Goal: Task Accomplishment & Management: Manage account settings

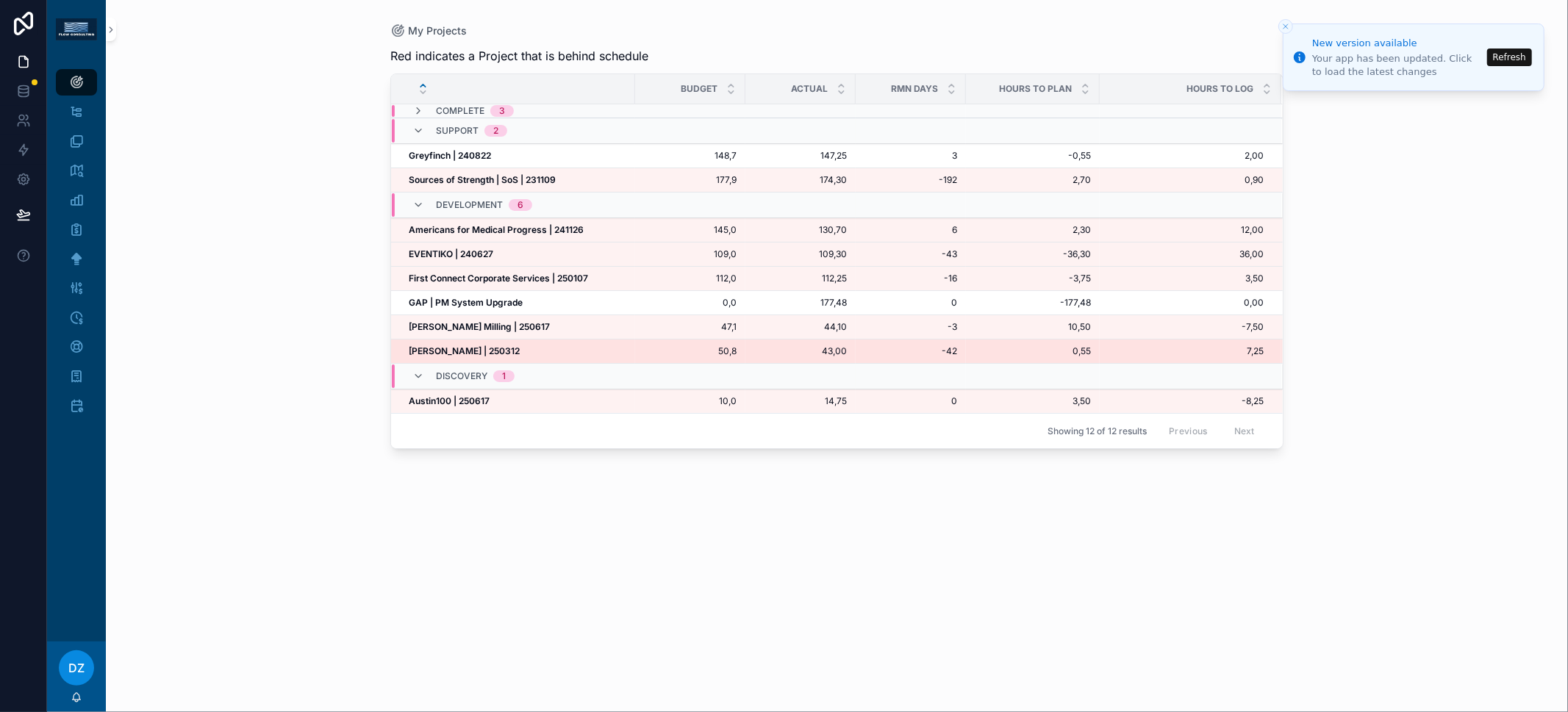
click at [479, 340] on td "[PERSON_NAME] | 250312 [PERSON_NAME] | 250312" at bounding box center [513, 352] width 244 height 25
click at [479, 345] on strong "Michael Lee | 250312" at bounding box center [464, 350] width 111 height 11
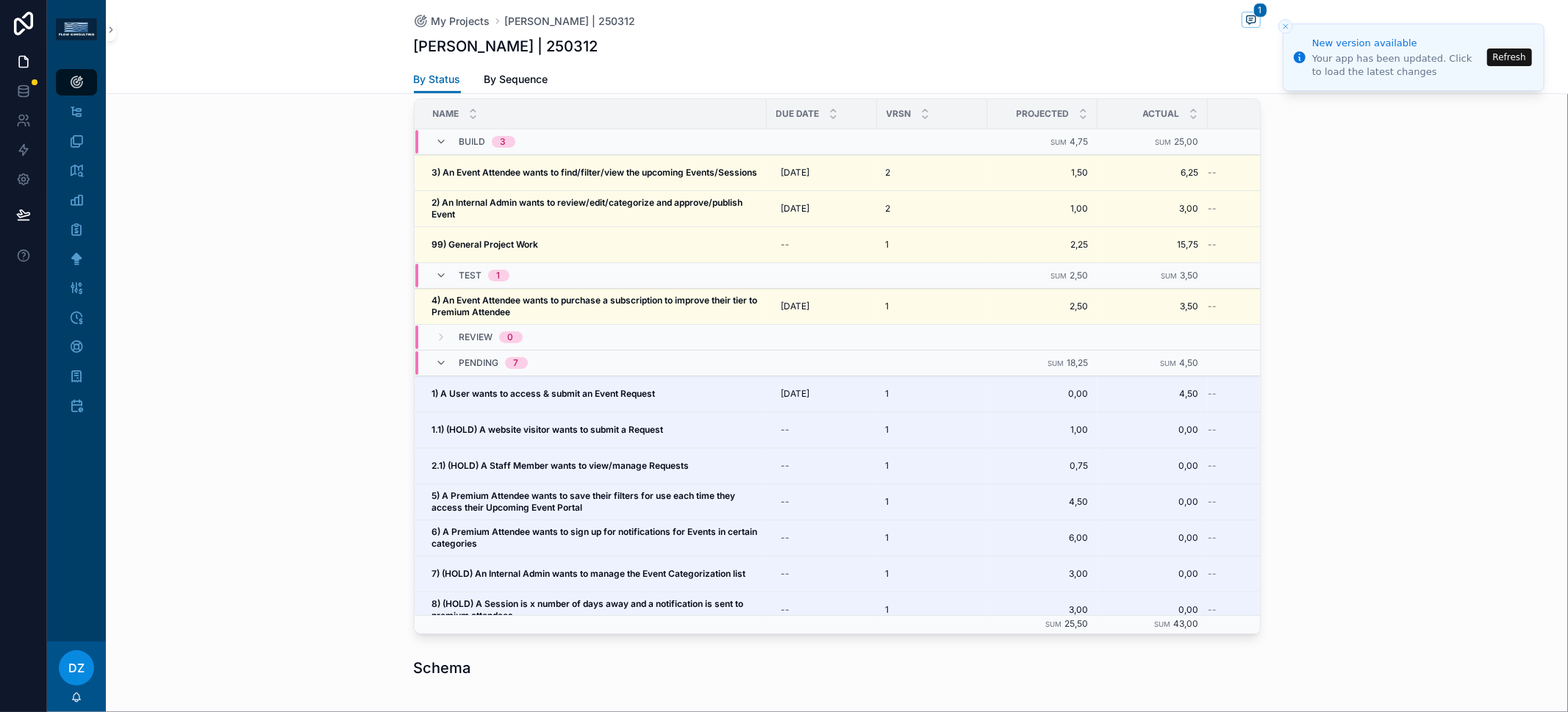
scroll to position [663, 0]
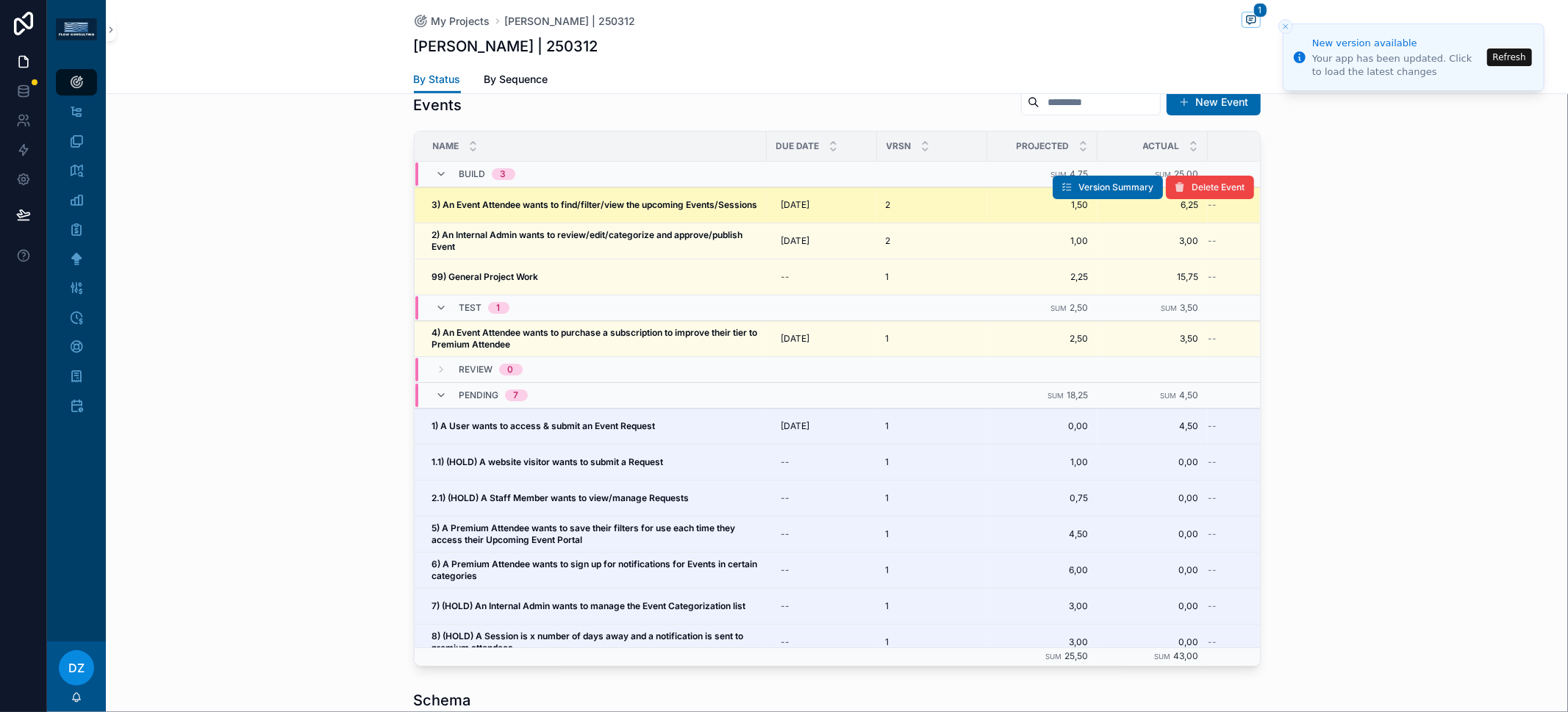
click at [569, 203] on span "3) An Event Attendee wants to find/filter/view the upcoming Events/Sessions" at bounding box center [595, 205] width 326 height 11
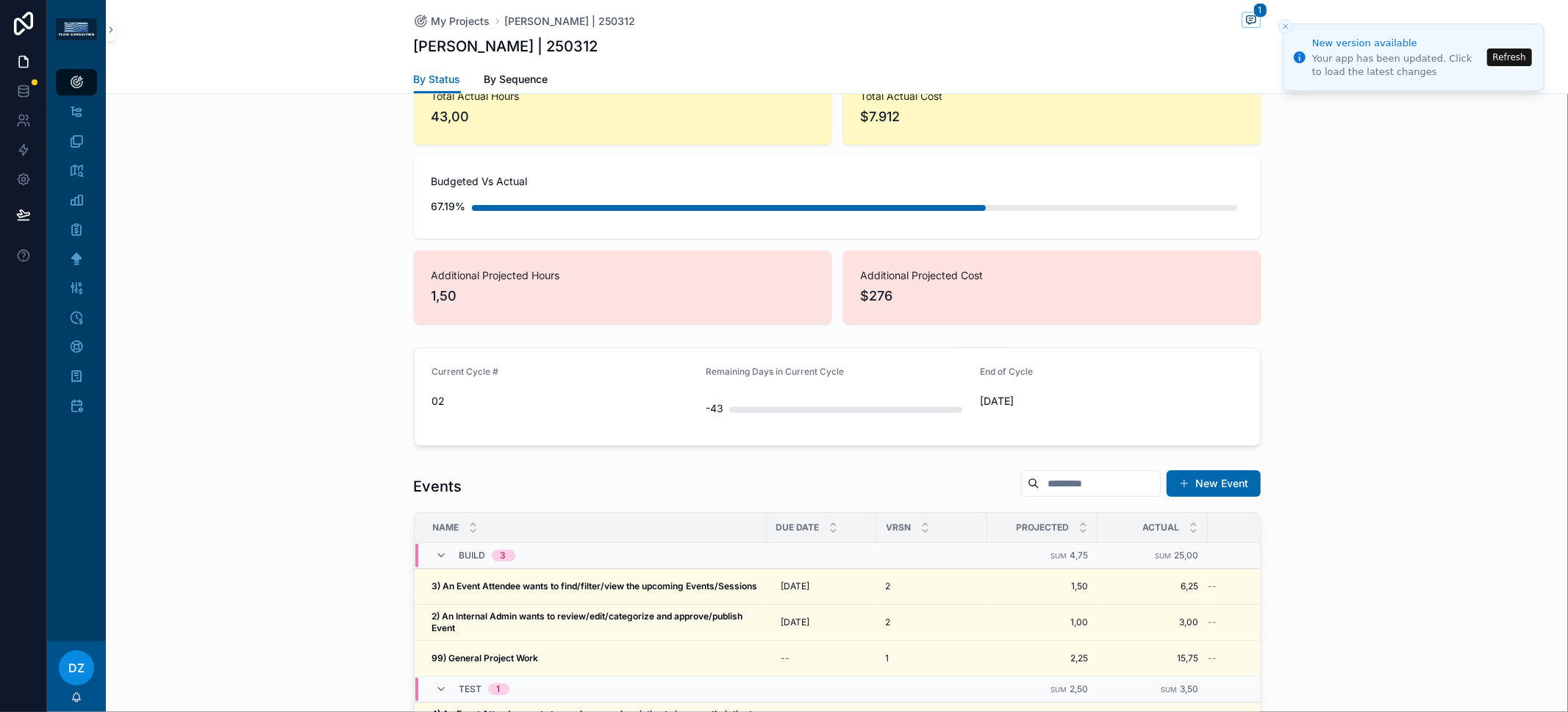
scroll to position [566, 0]
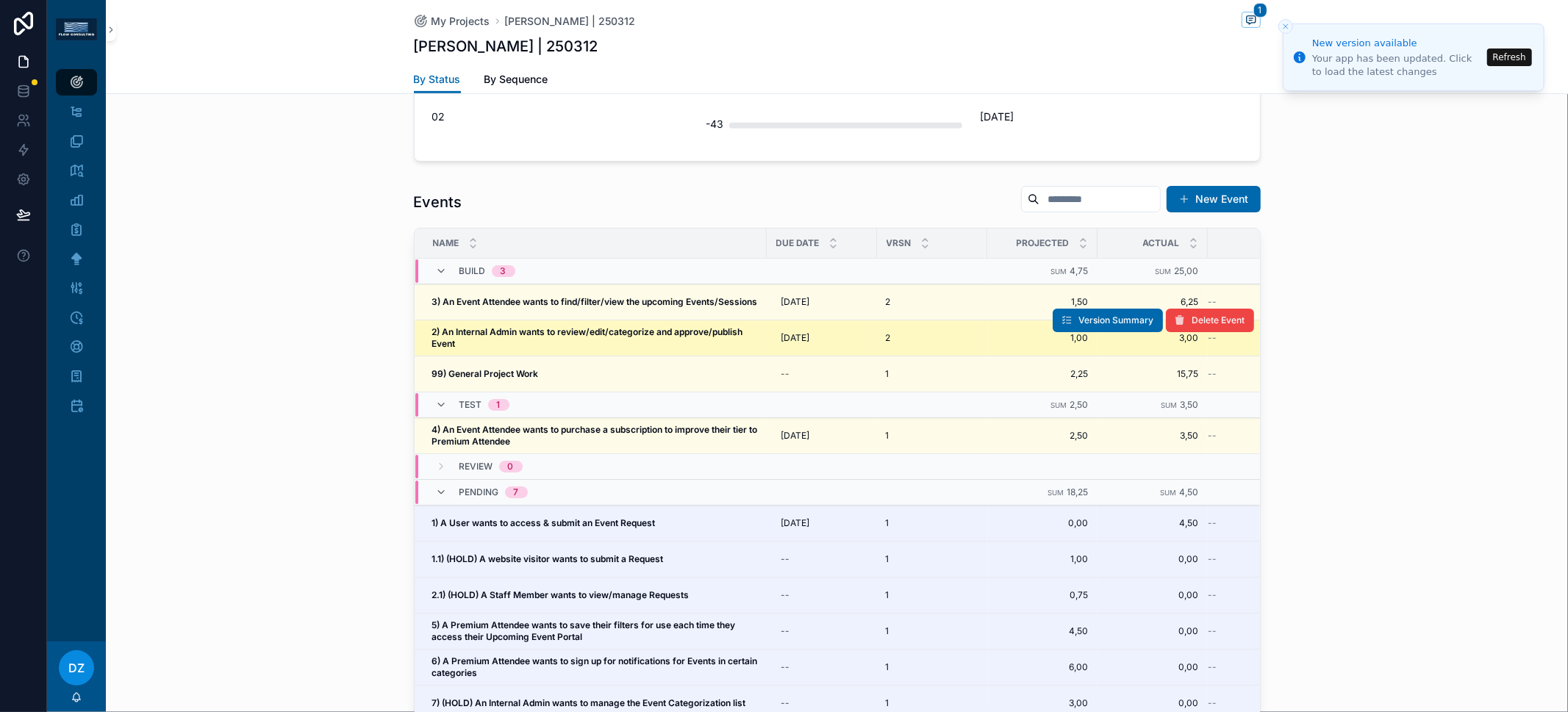
click at [541, 341] on span "2) An Internal Admin wants to review/edit/categorize and approve/publish Event" at bounding box center [595, 338] width 326 height 24
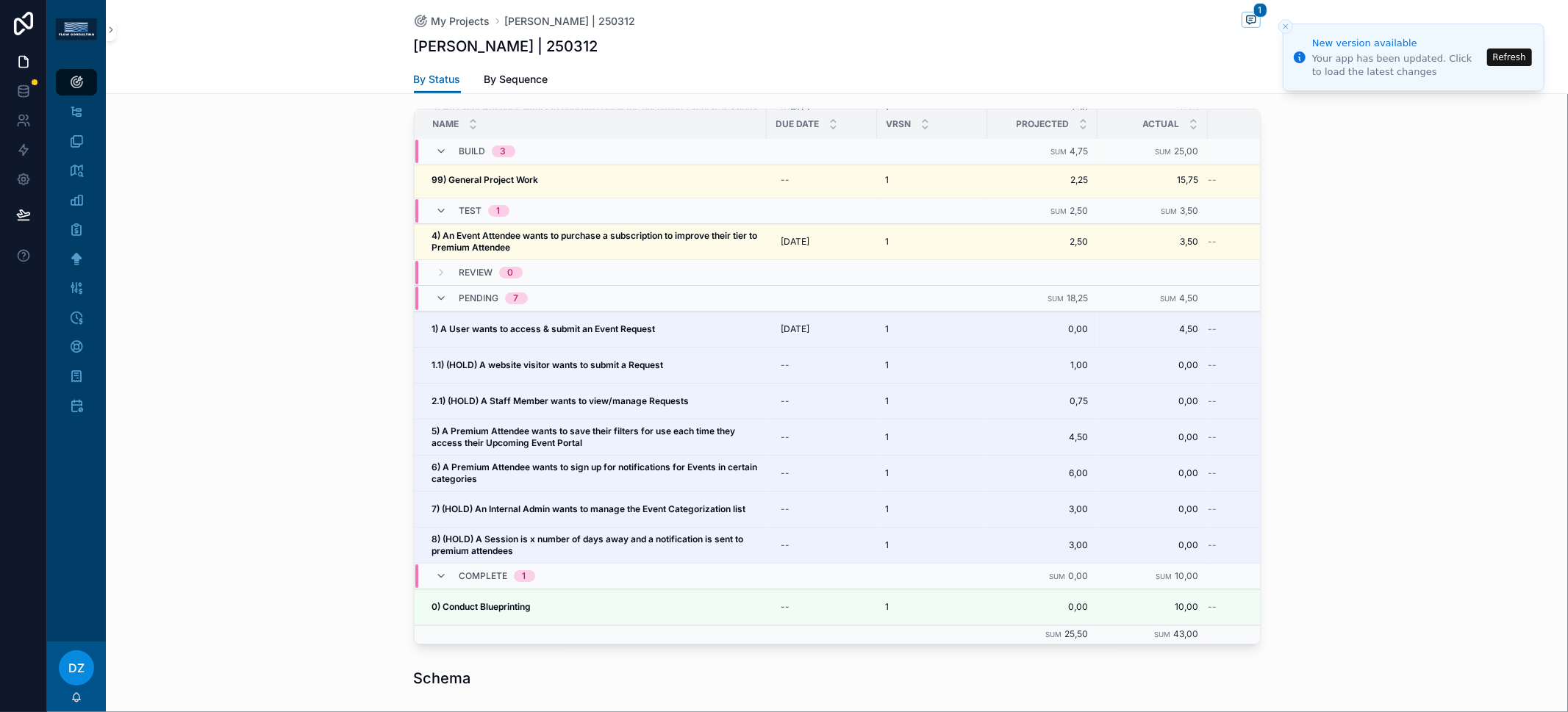
scroll to position [684, 0]
click at [91, 88] on link "My Projects" at bounding box center [76, 82] width 41 height 26
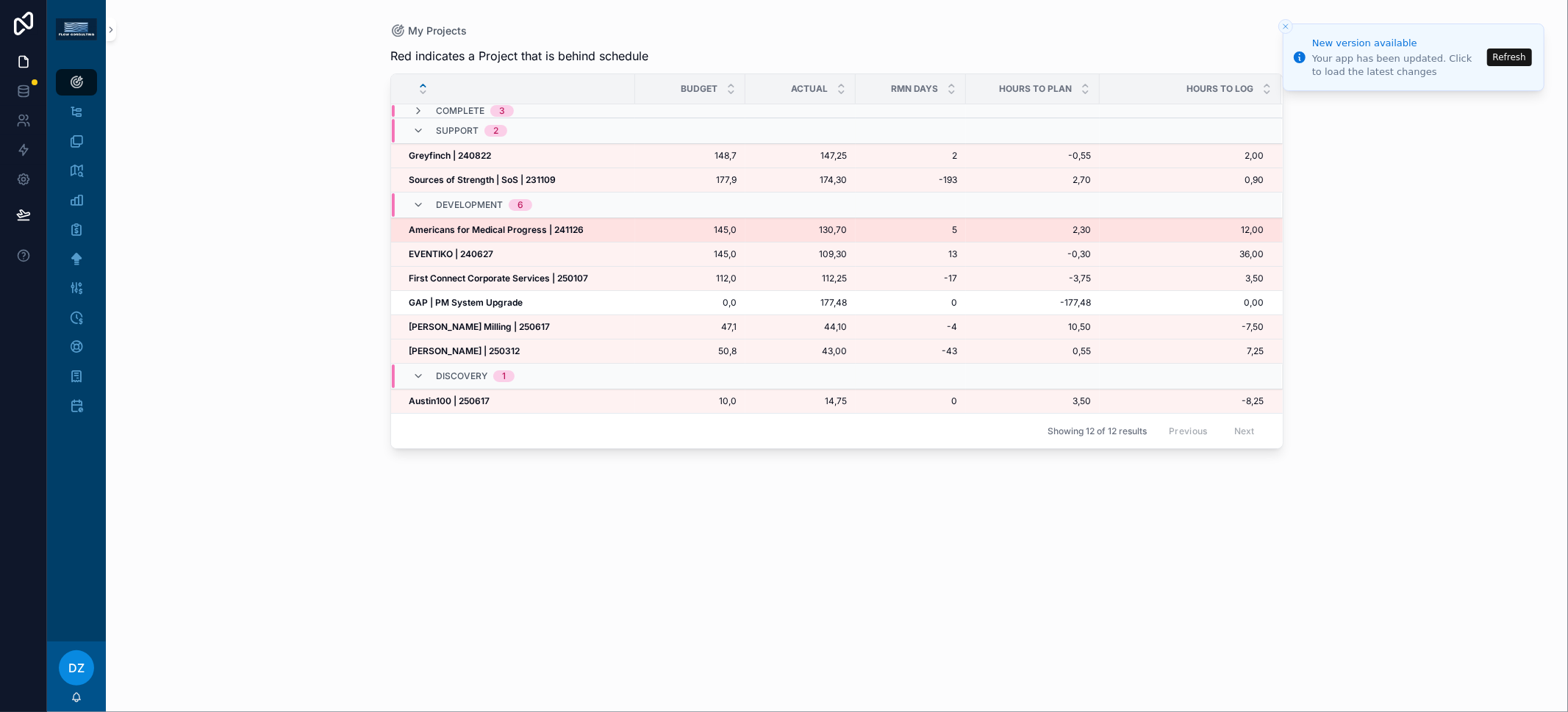
click at [475, 228] on strong "Americans for Medical Progress | 241126" at bounding box center [496, 229] width 175 height 11
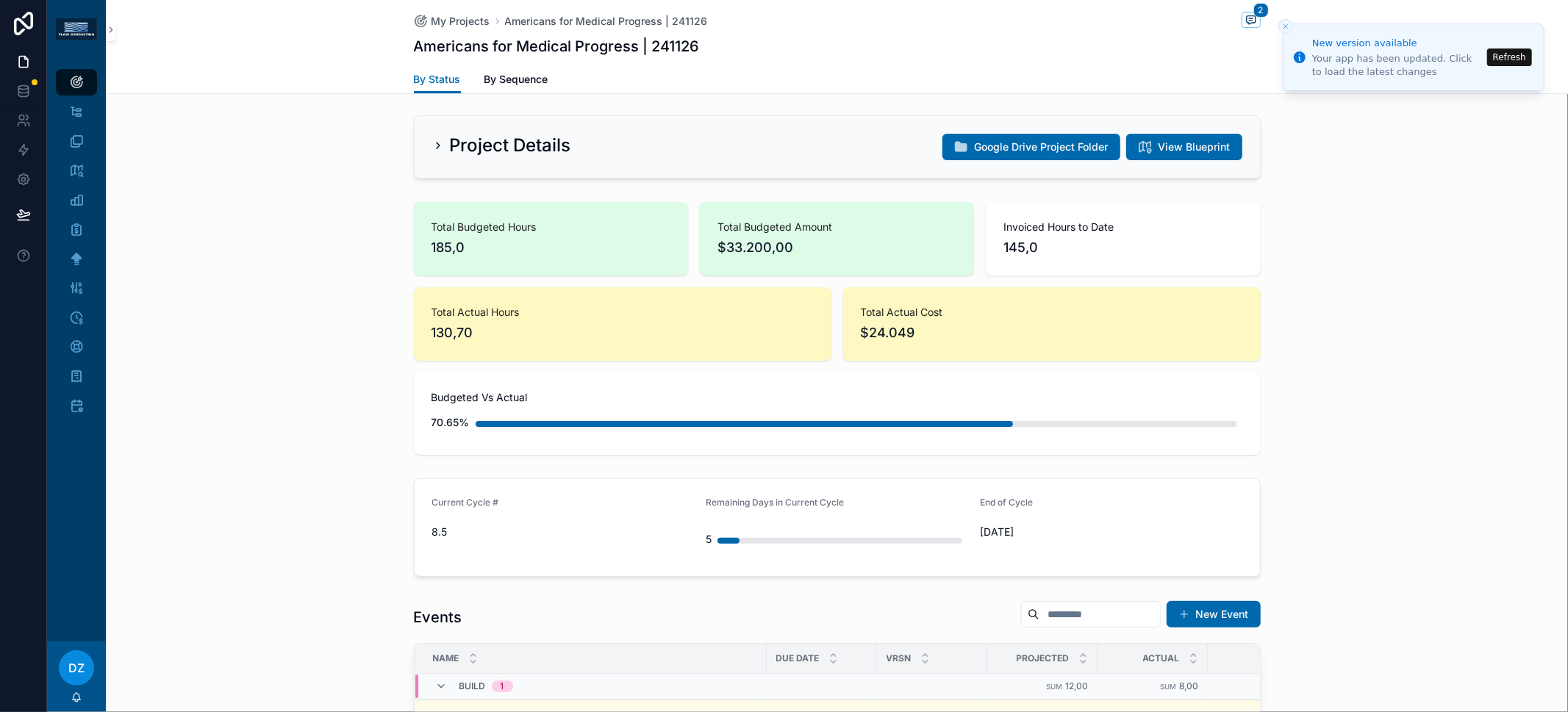
scroll to position [348, 0]
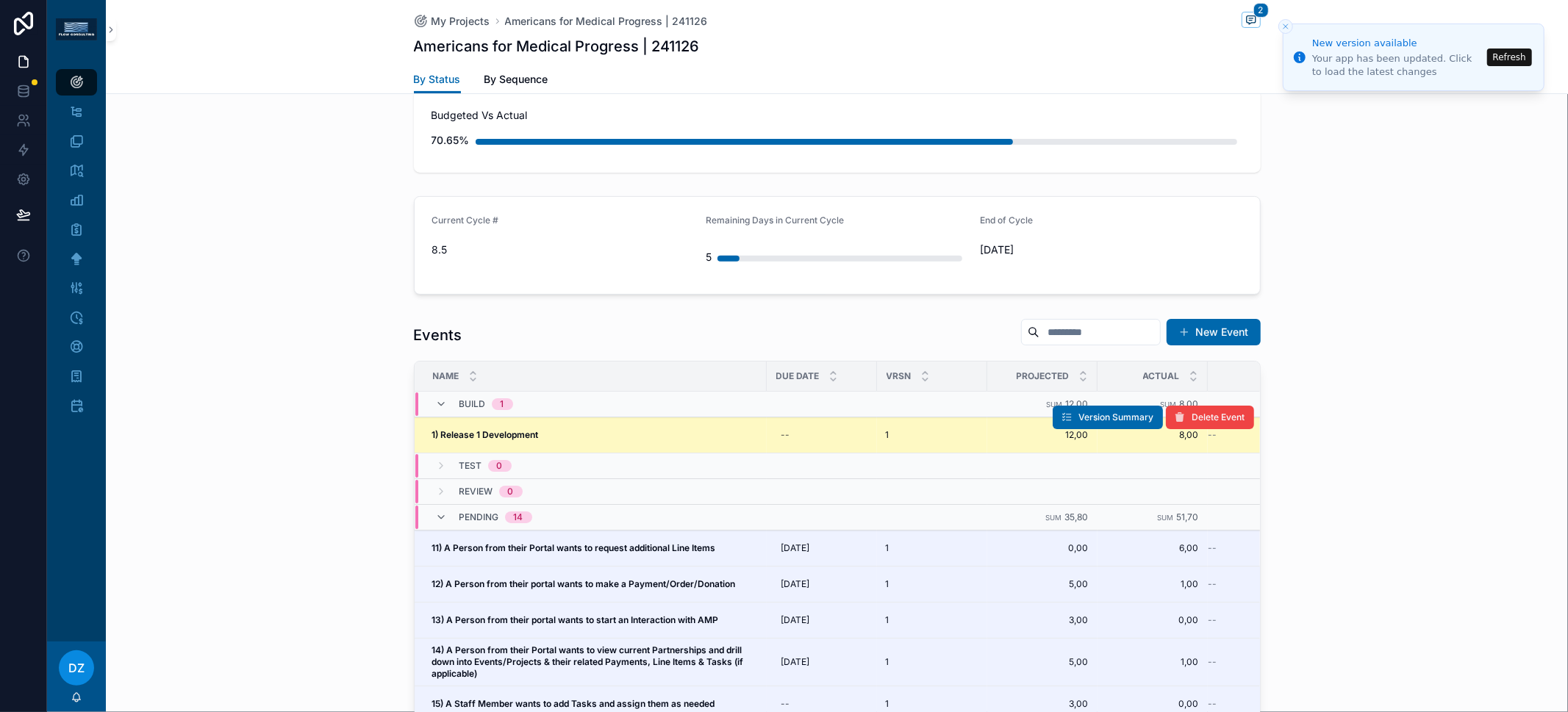
click at [542, 432] on div "1) Release 1 Development 1) Release 1 Development" at bounding box center [595, 435] width 326 height 11
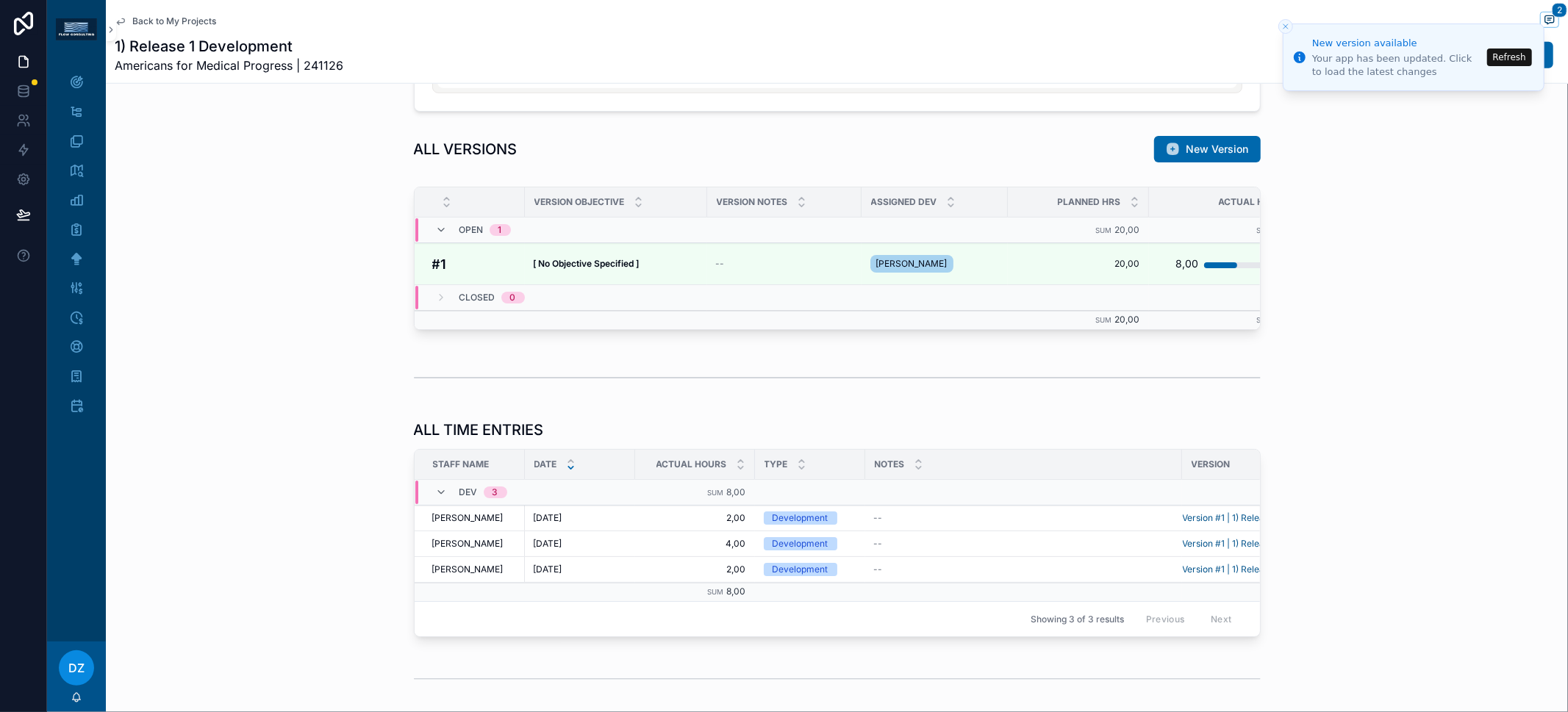
scroll to position [1052, 0]
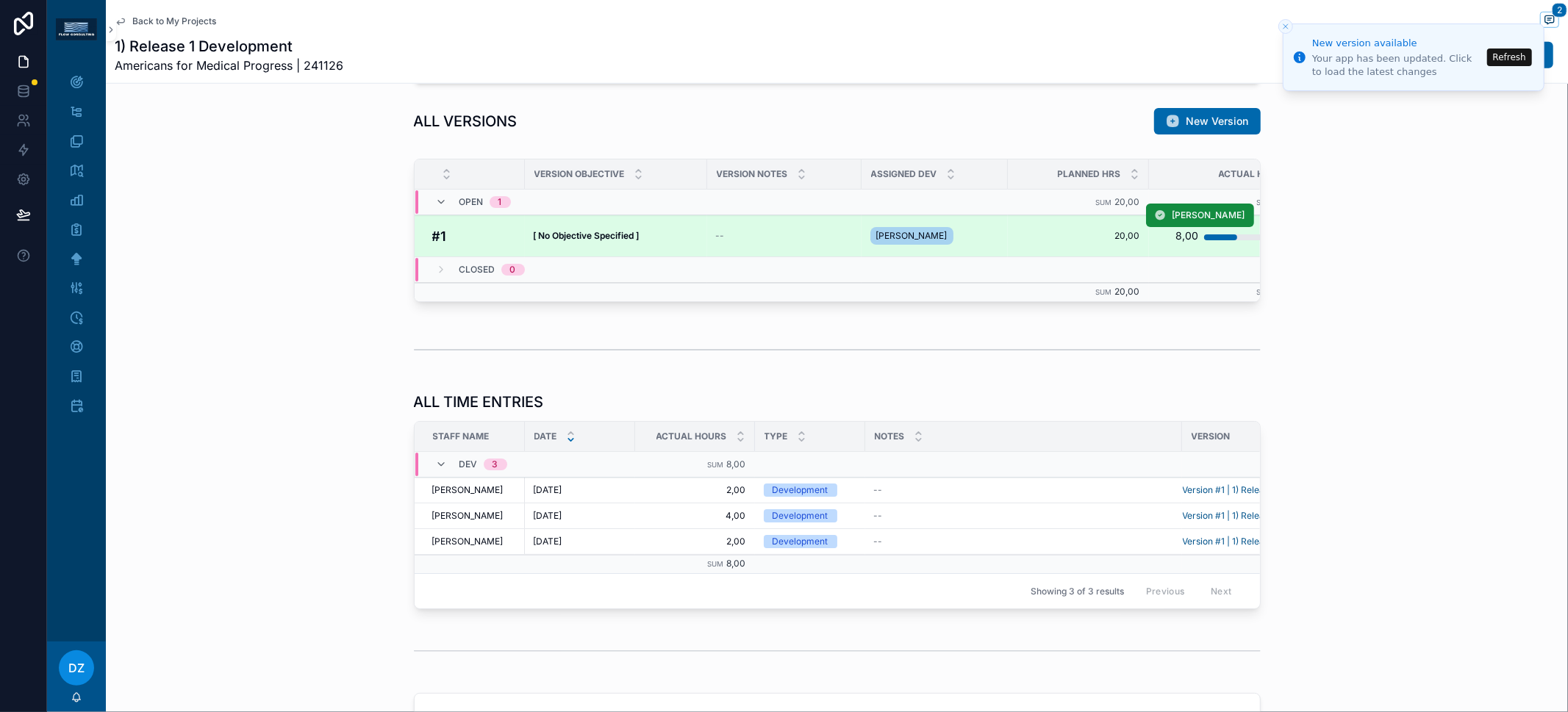
click at [612, 233] on strong "[ No Objective Specified ]" at bounding box center [586, 235] width 106 height 11
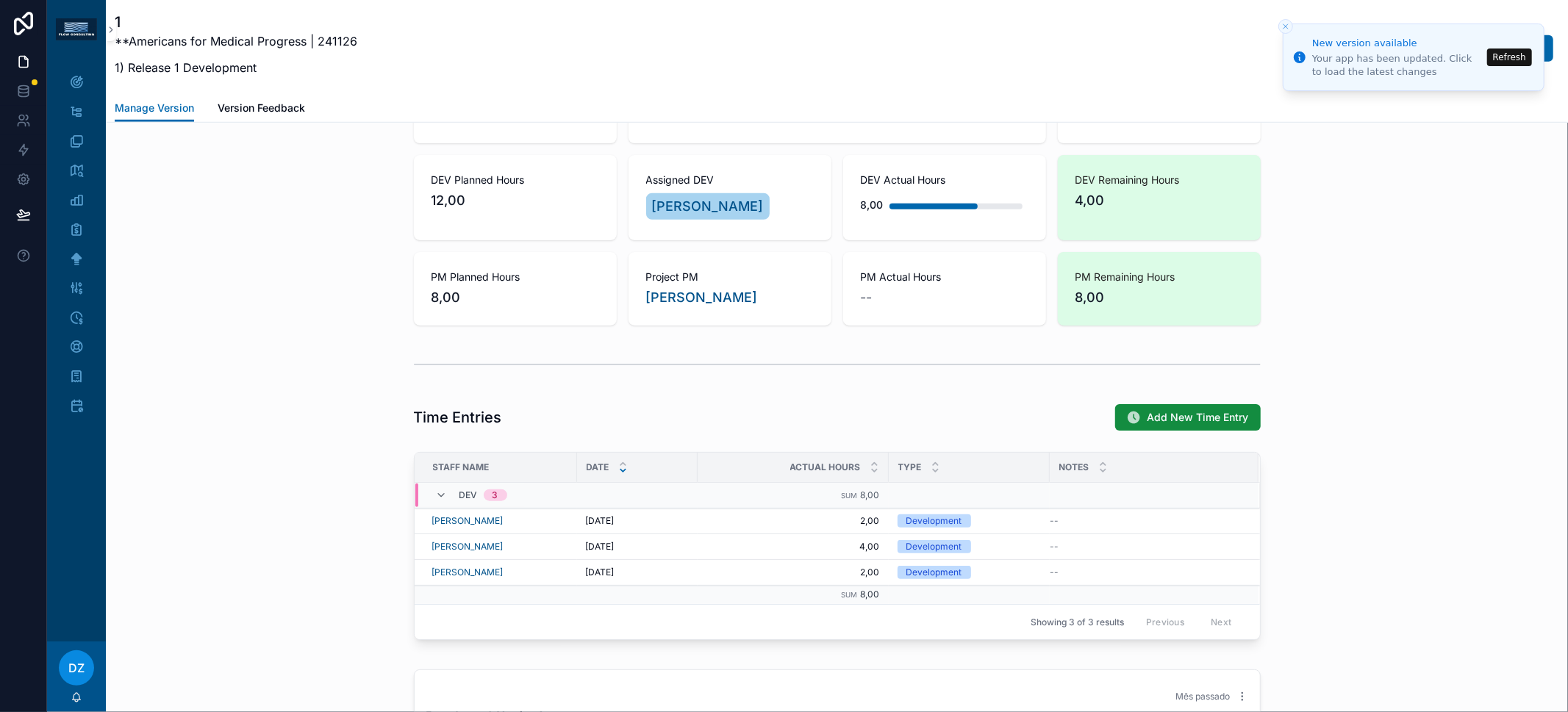
scroll to position [917, 0]
click at [84, 96] on div "My Projects" at bounding box center [76, 83] width 59 height 29
click at [80, 90] on div "My Projects" at bounding box center [76, 82] width 24 height 24
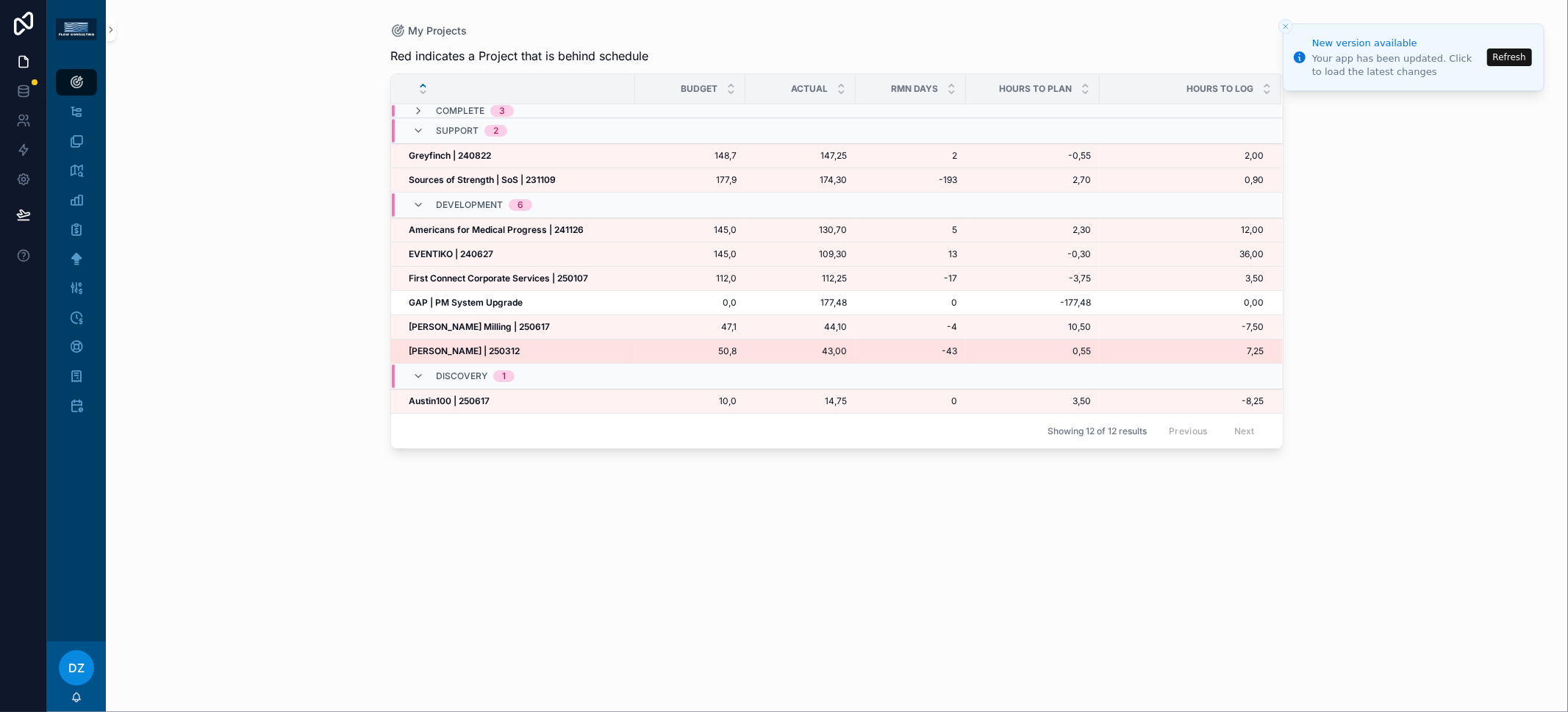
click at [478, 349] on strong "Michael Lee | 250312" at bounding box center [464, 350] width 111 height 11
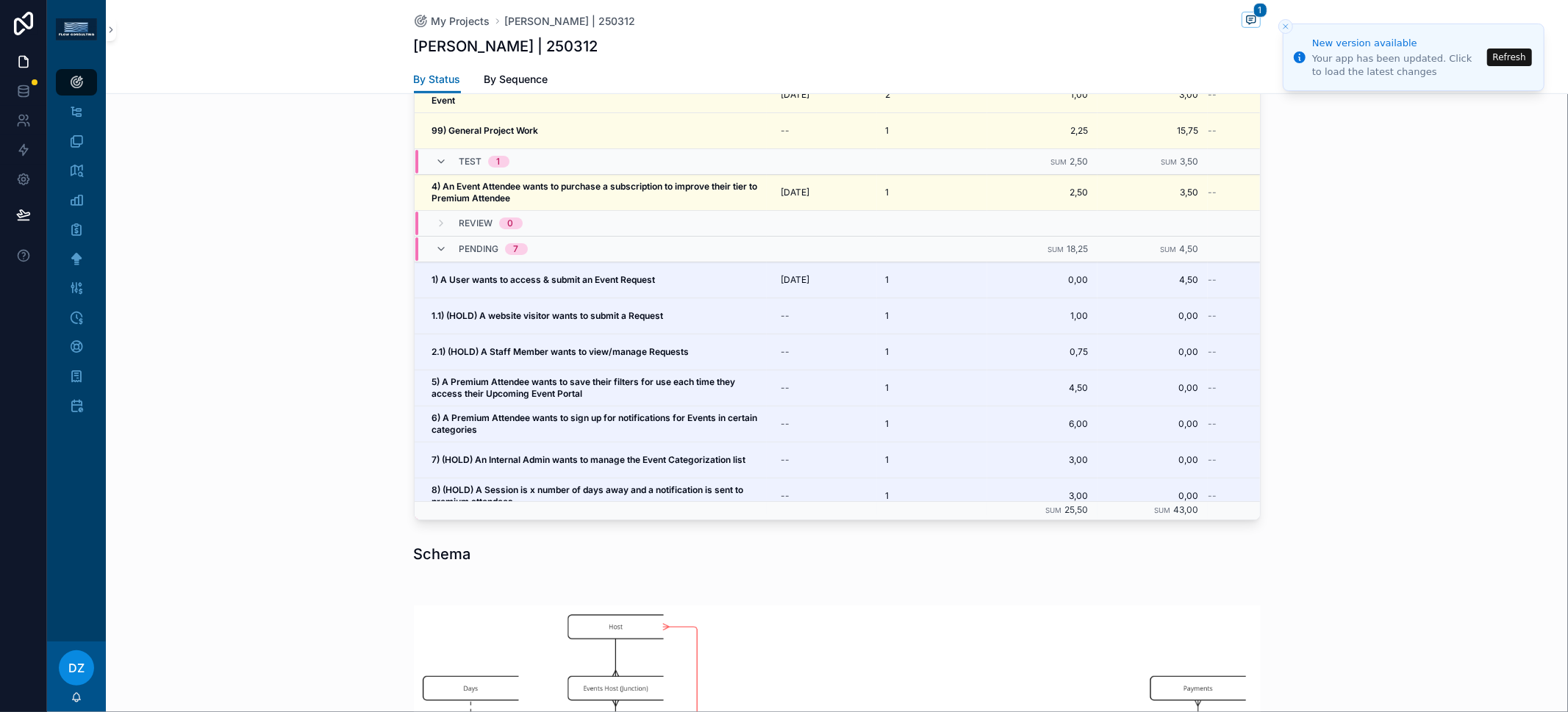
scroll to position [515, 0]
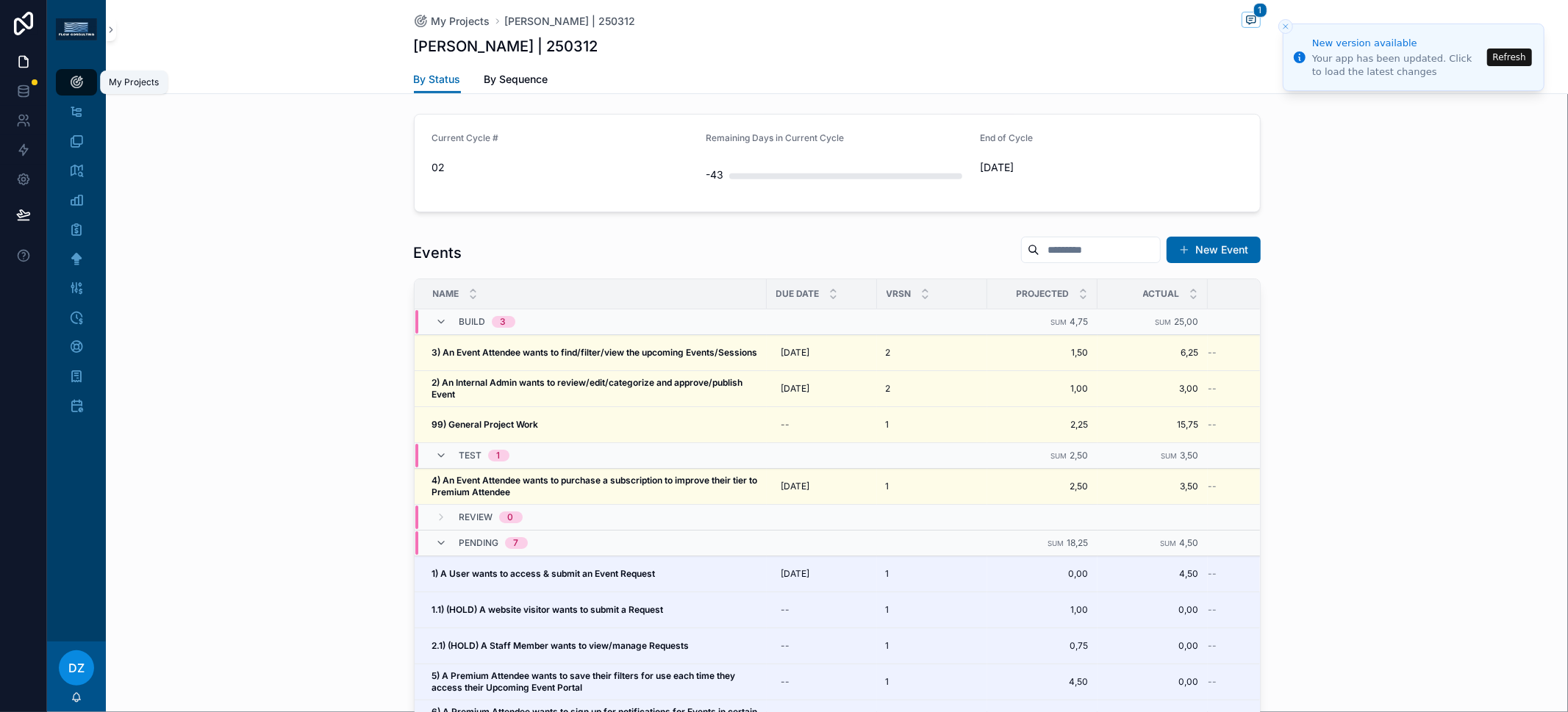
click at [88, 83] on div "My Projects" at bounding box center [76, 82] width 24 height 24
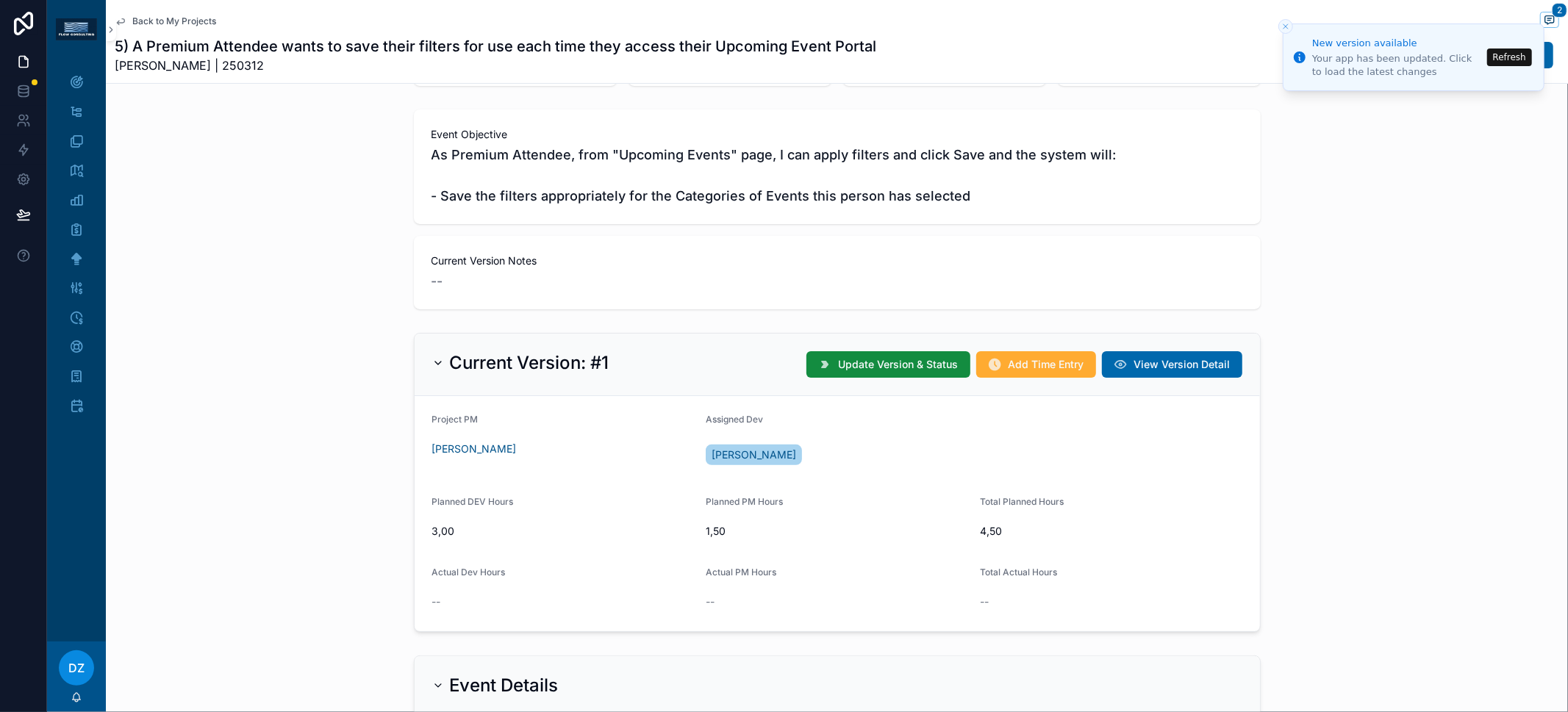
scroll to position [41, 0]
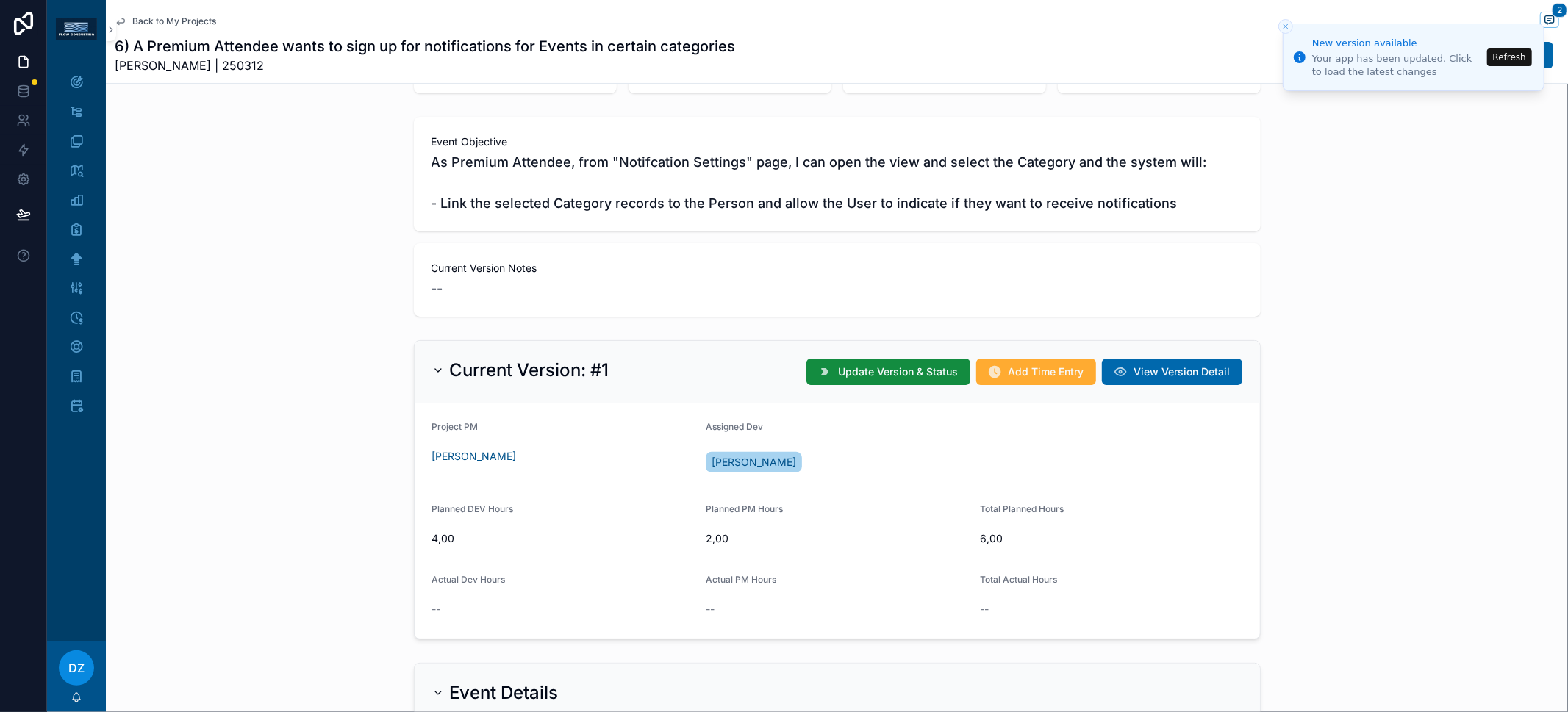
scroll to position [147, 0]
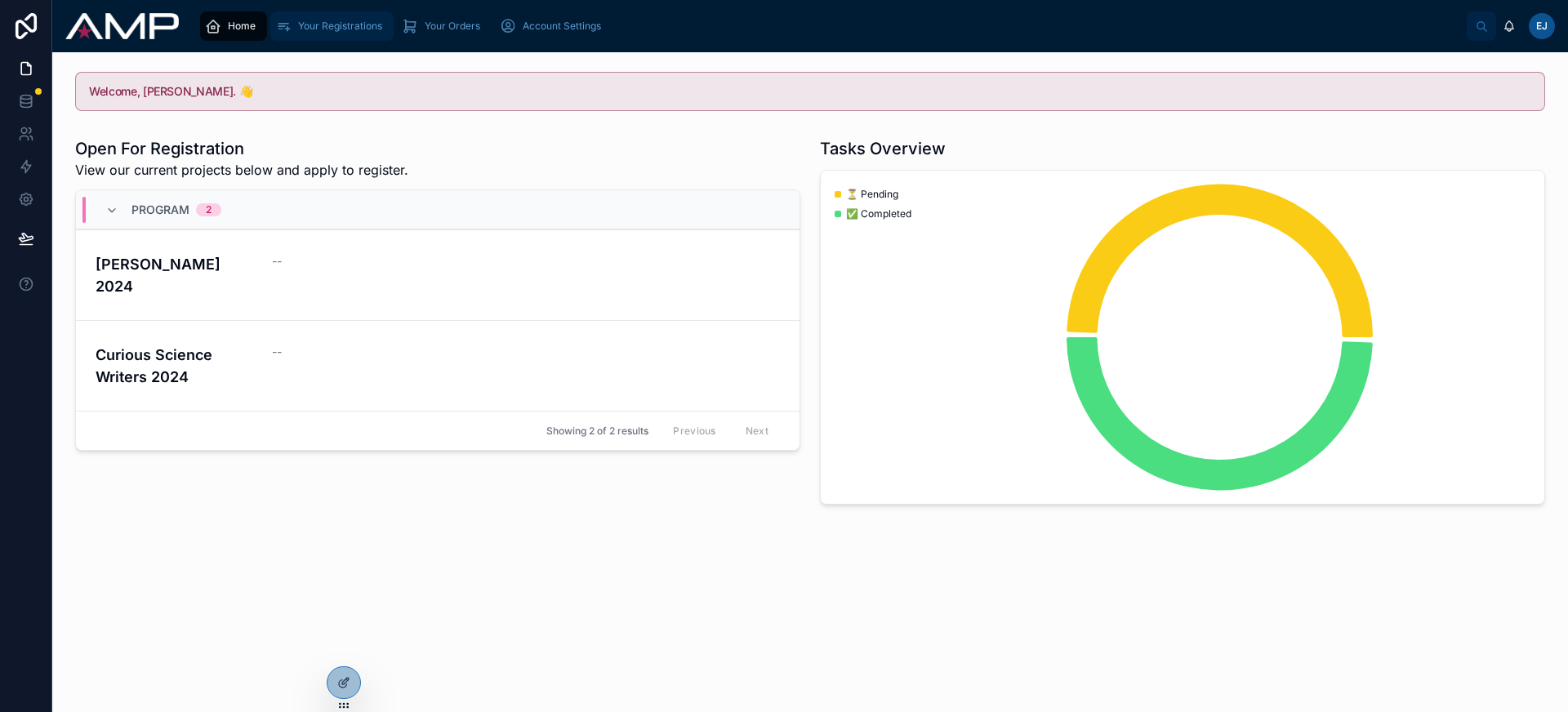
click at [356, 29] on span "Your Registrations" at bounding box center [340, 26] width 84 height 13
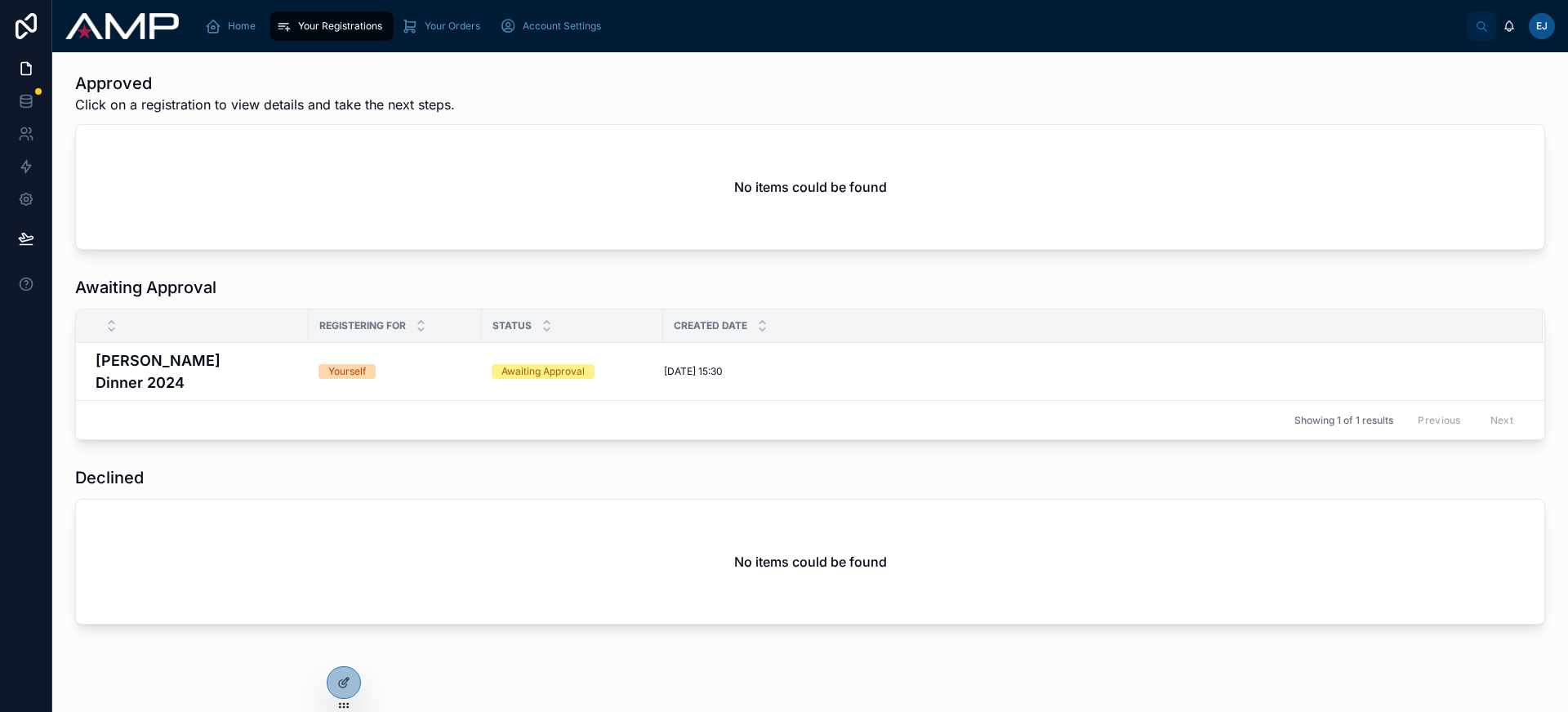
scroll to position [18, 0]
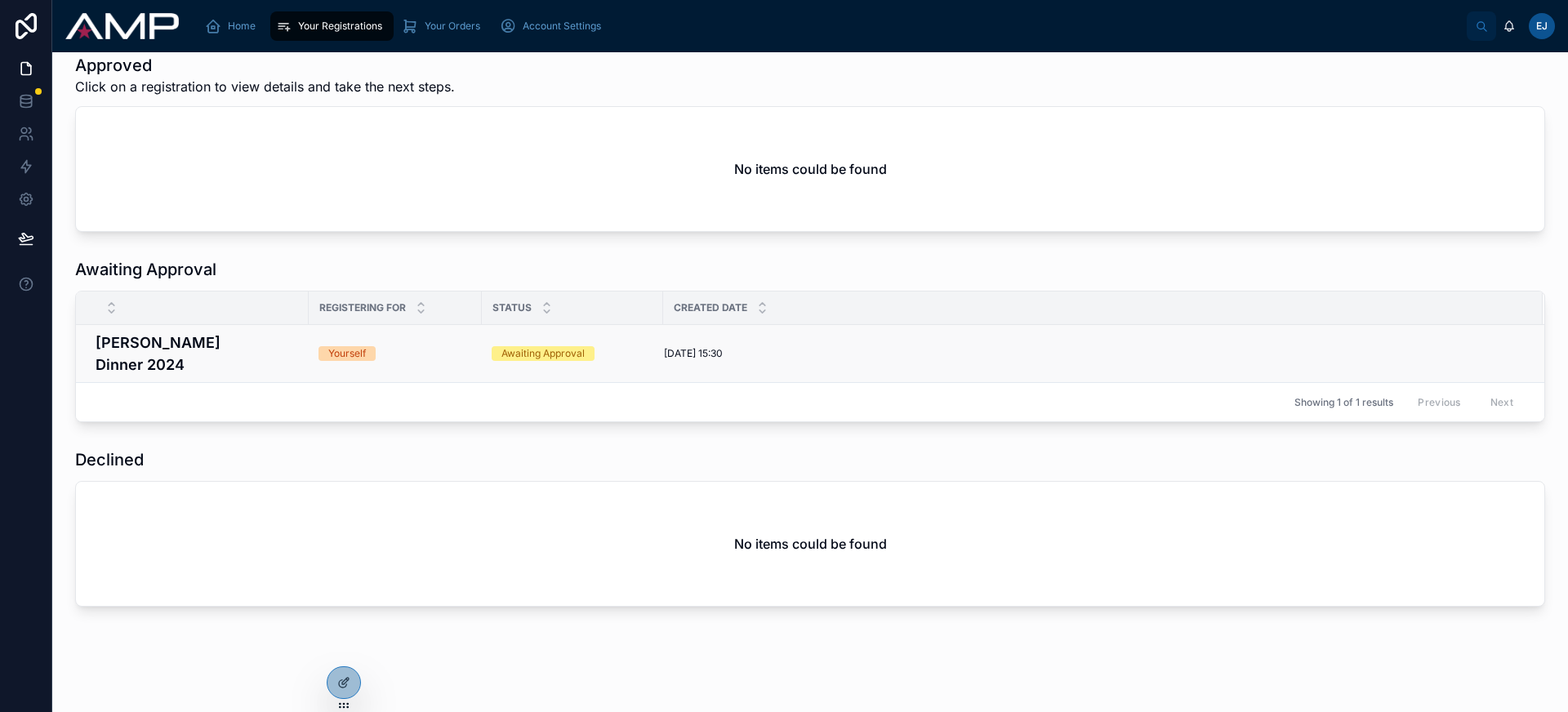
click at [208, 336] on h4 "[PERSON_NAME] Dinner 2024" at bounding box center [197, 354] width 204 height 44
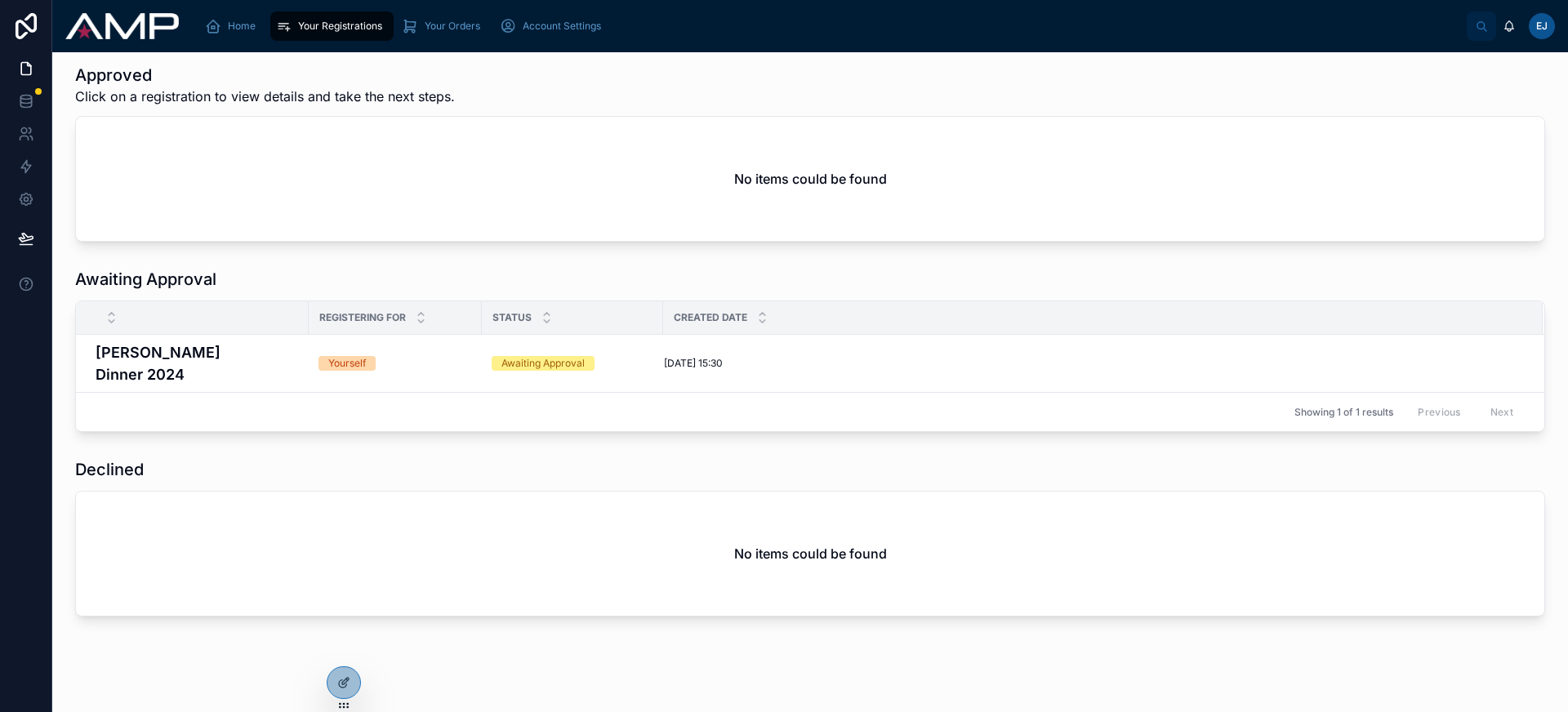
scroll to position [0, 0]
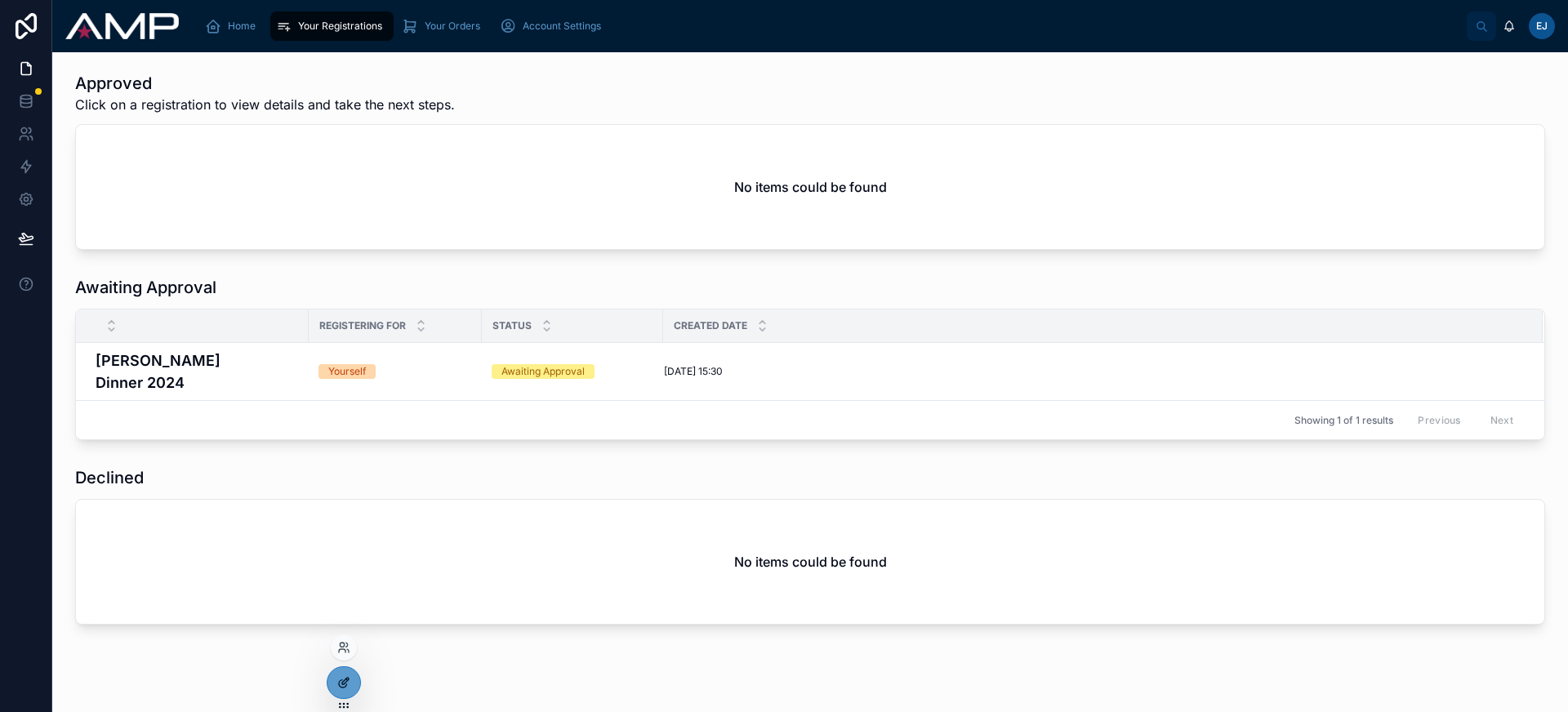
click at [341, 682] on icon at bounding box center [344, 682] width 13 height 13
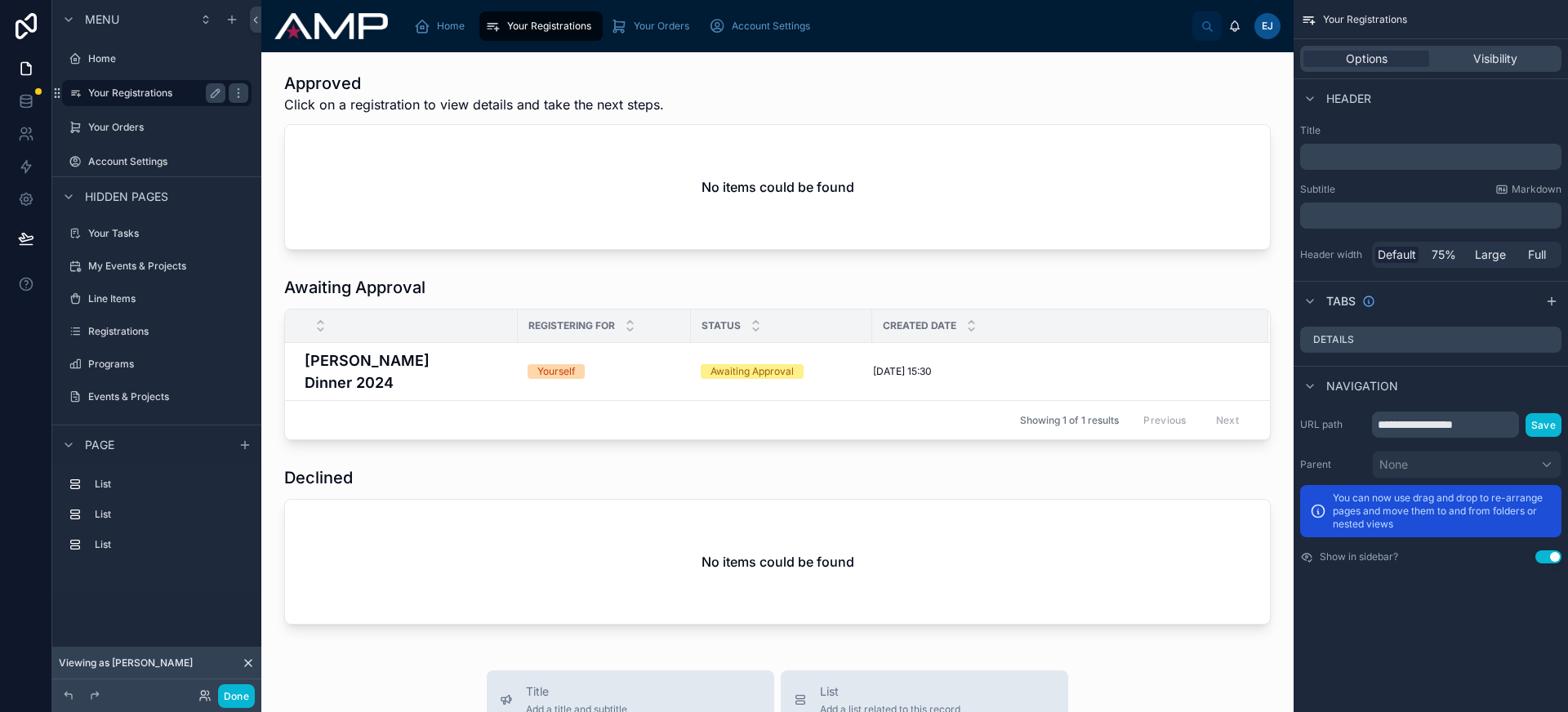
click at [138, 92] on label "Your Registrations" at bounding box center [154, 93] width 131 height 13
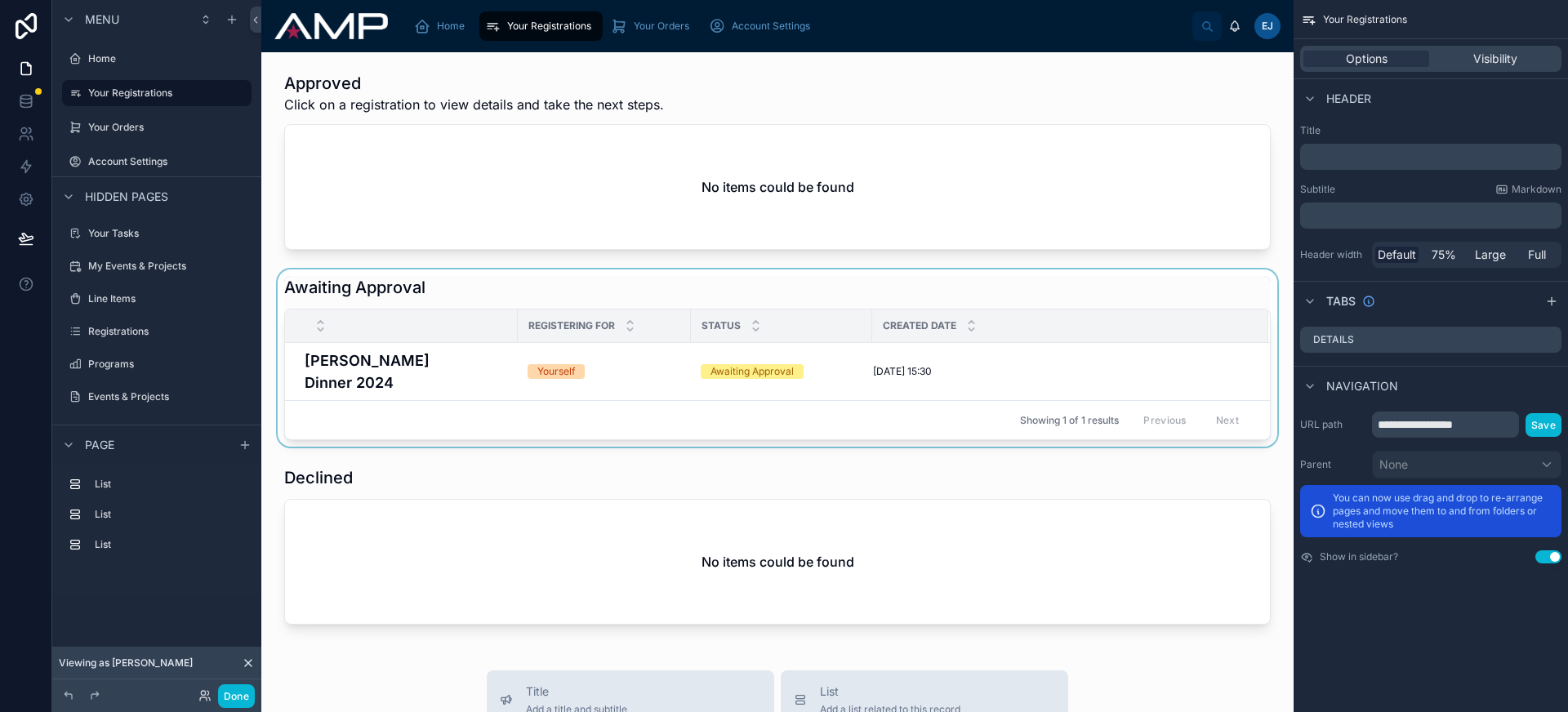
click at [473, 356] on div at bounding box center [778, 357] width 1006 height 177
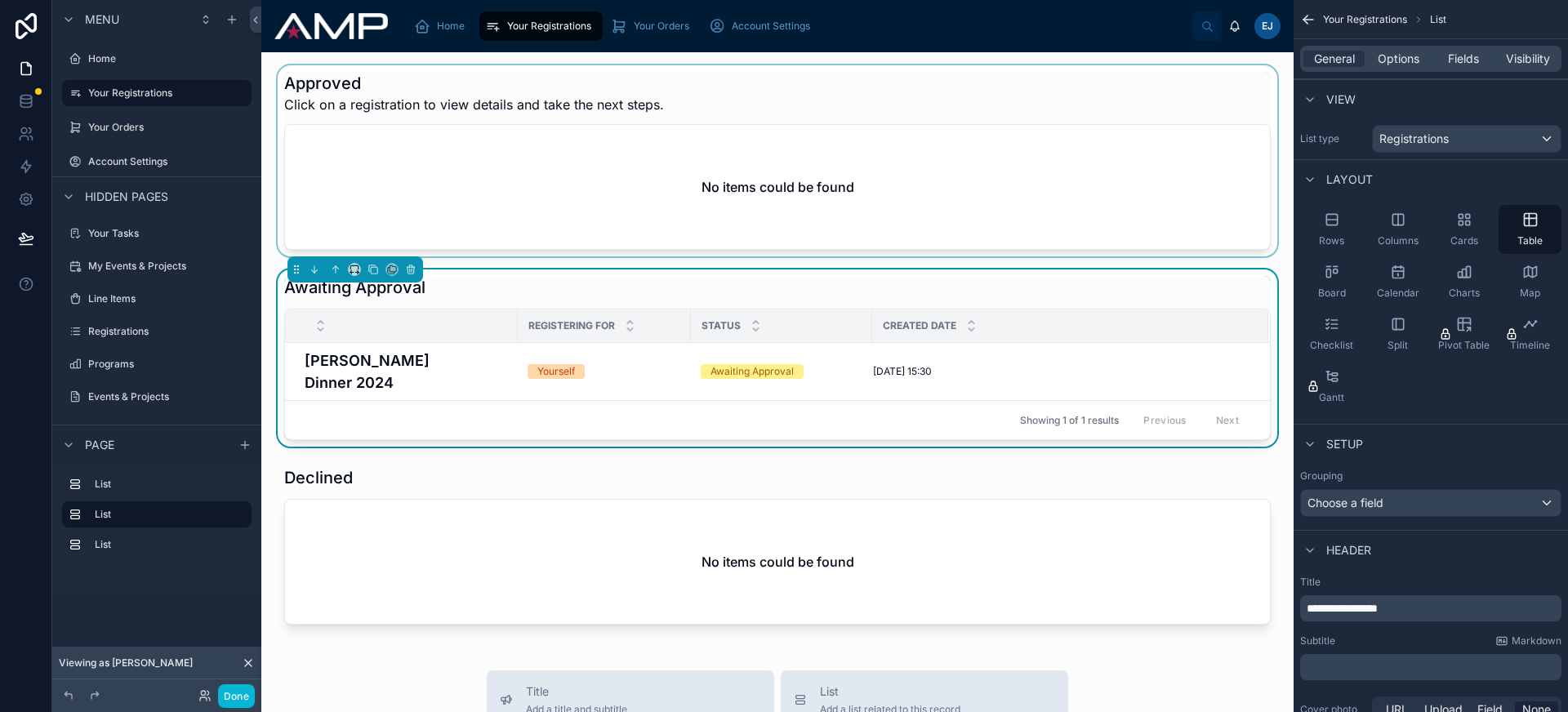
click at [520, 166] on div at bounding box center [778, 161] width 1006 height 191
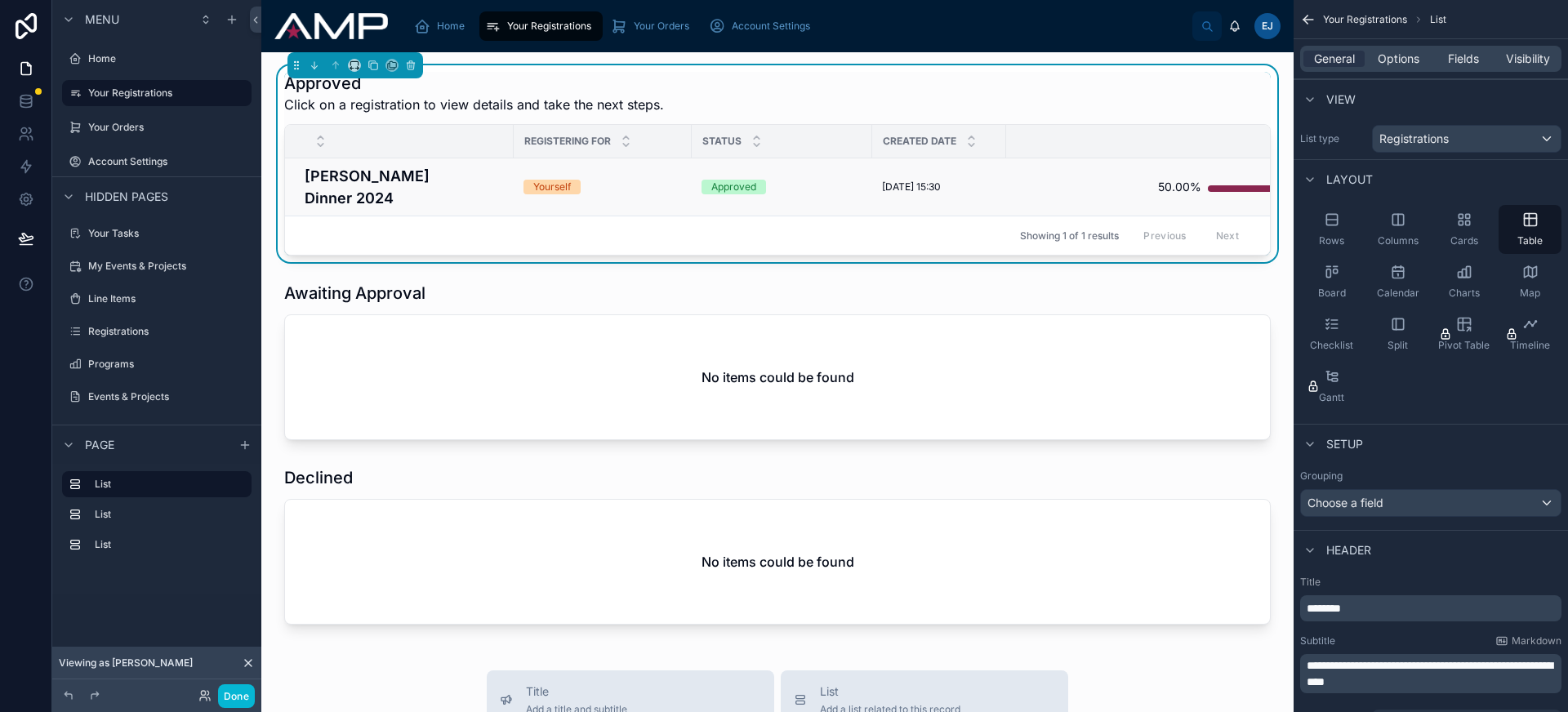
click at [436, 175] on h4 "[PERSON_NAME] Dinner 2024" at bounding box center [404, 186] width 199 height 44
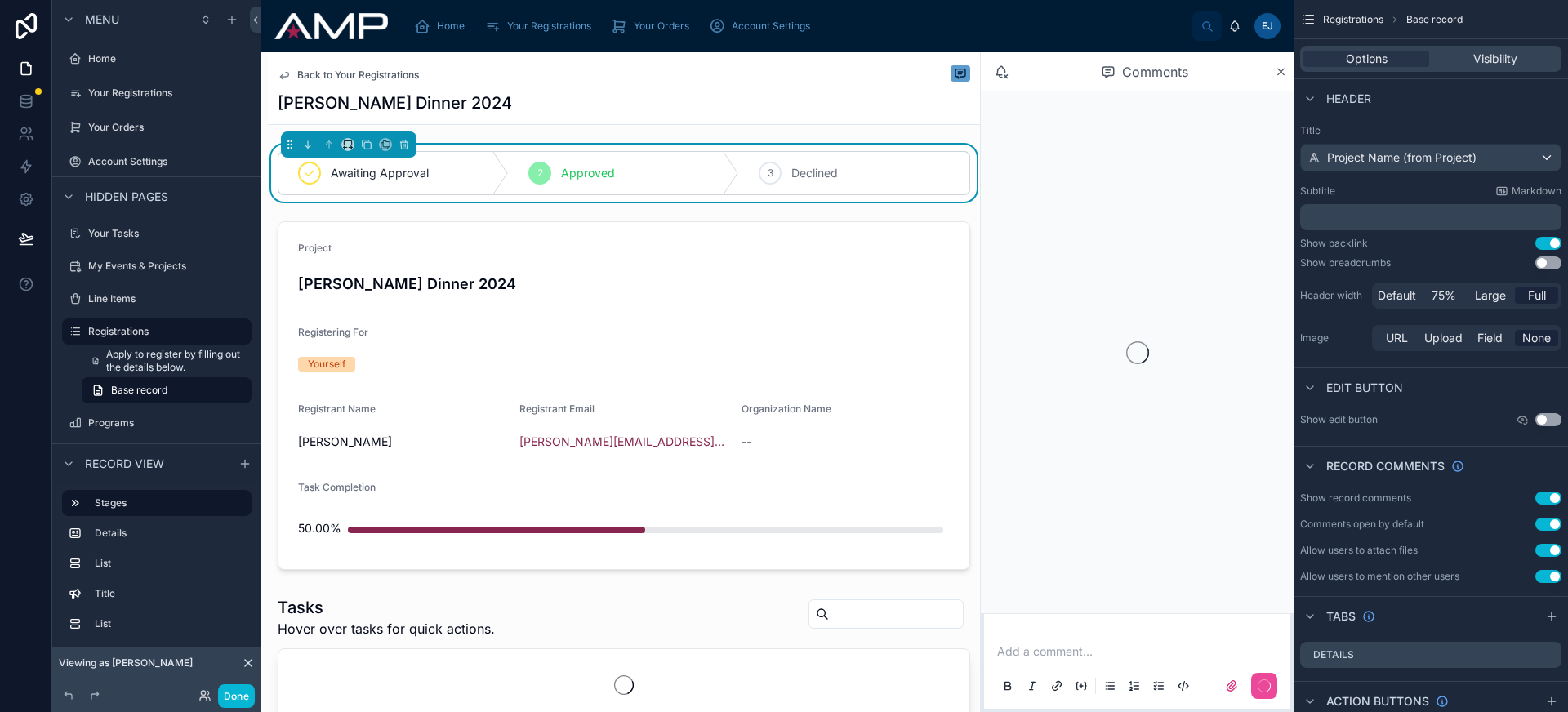
scroll to position [348, 0]
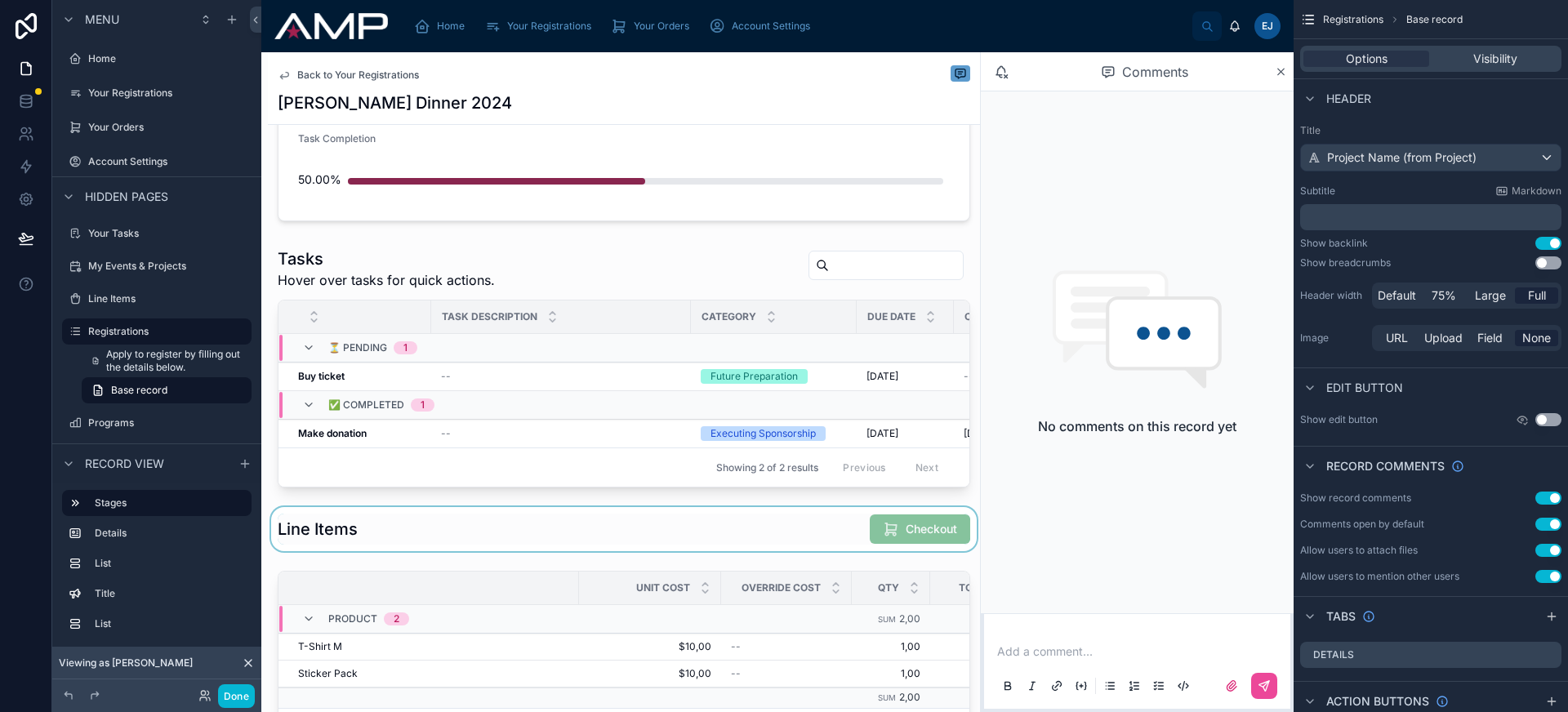
click at [787, 526] on div at bounding box center [623, 529] width 712 height 44
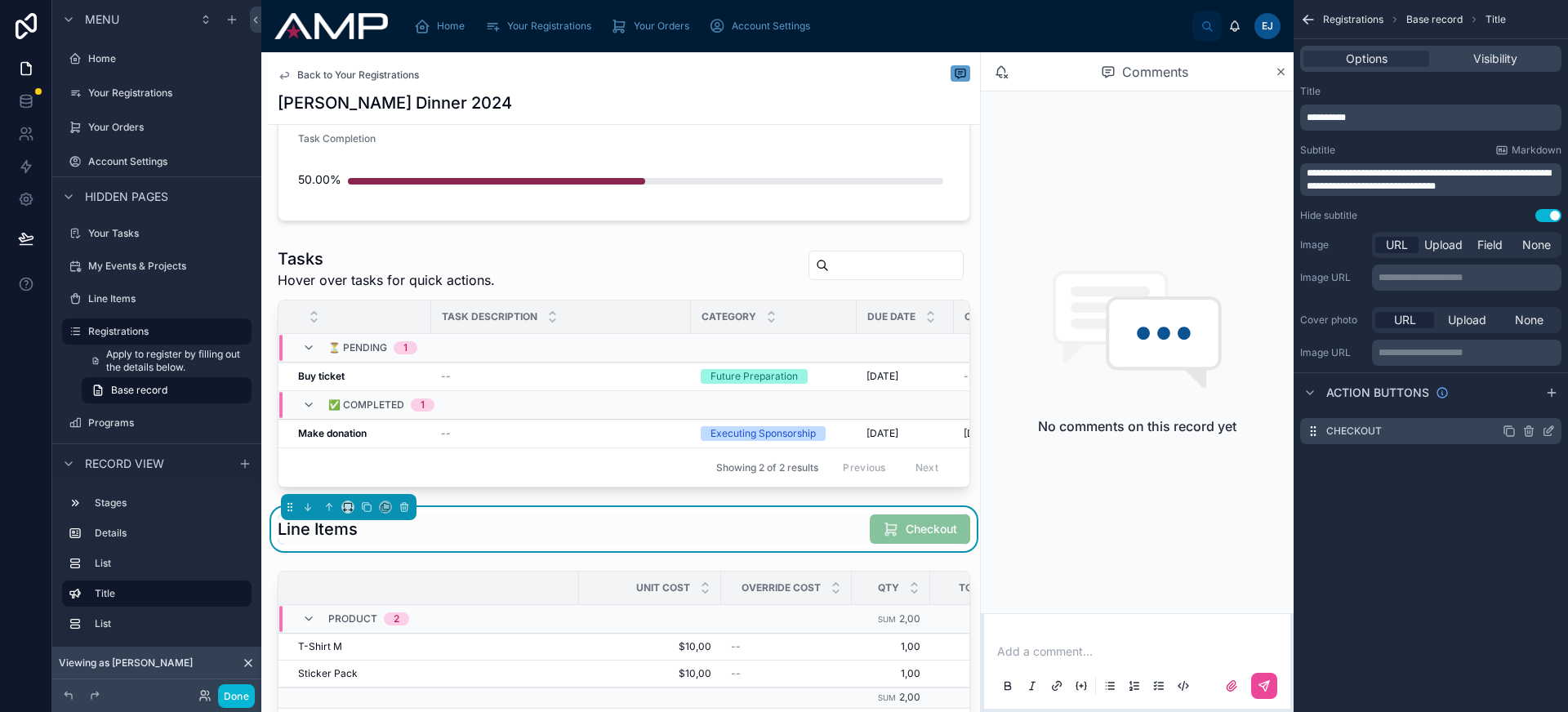
click at [1544, 435] on icon "scrollable content" at bounding box center [1548, 431] width 13 height 13
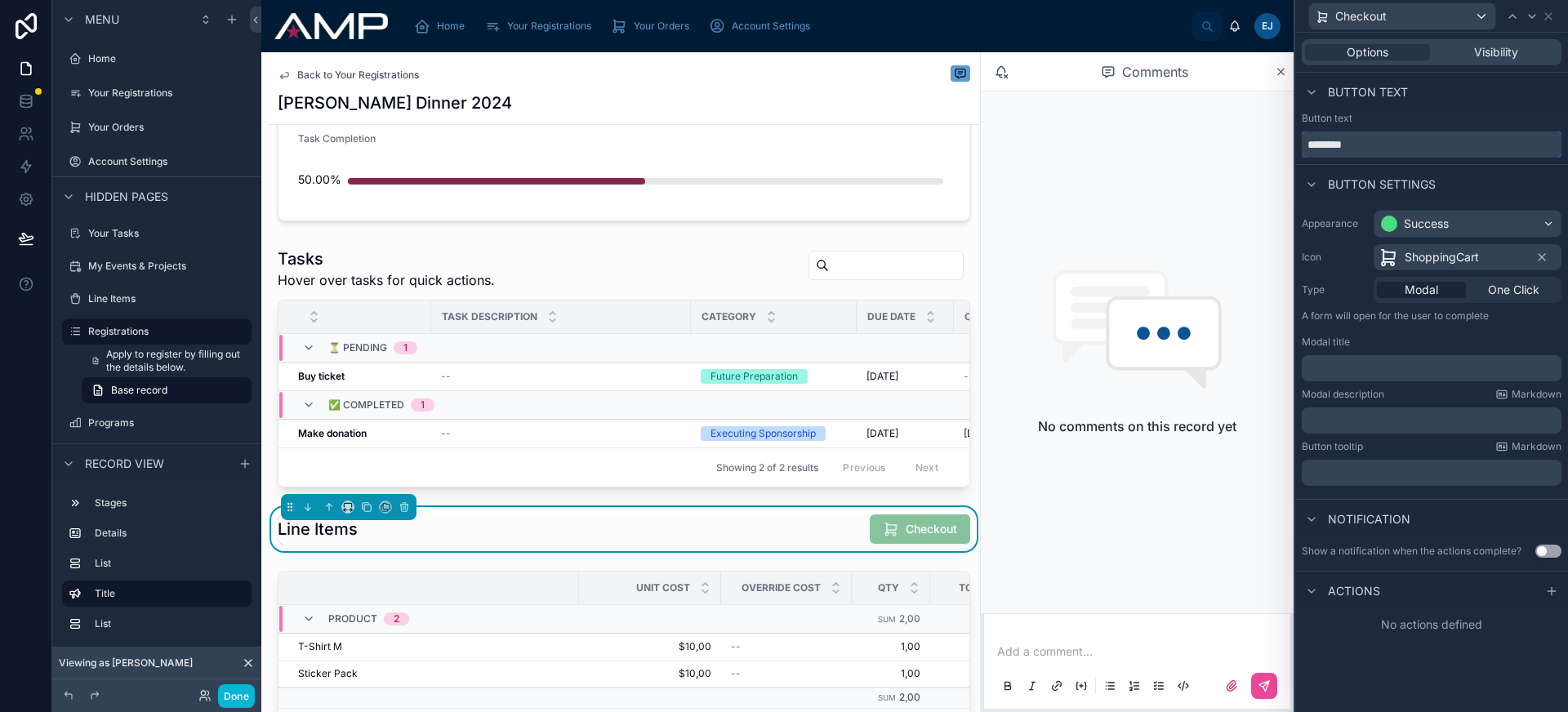
click at [1344, 151] on input "********" at bounding box center [1432, 145] width 260 height 26
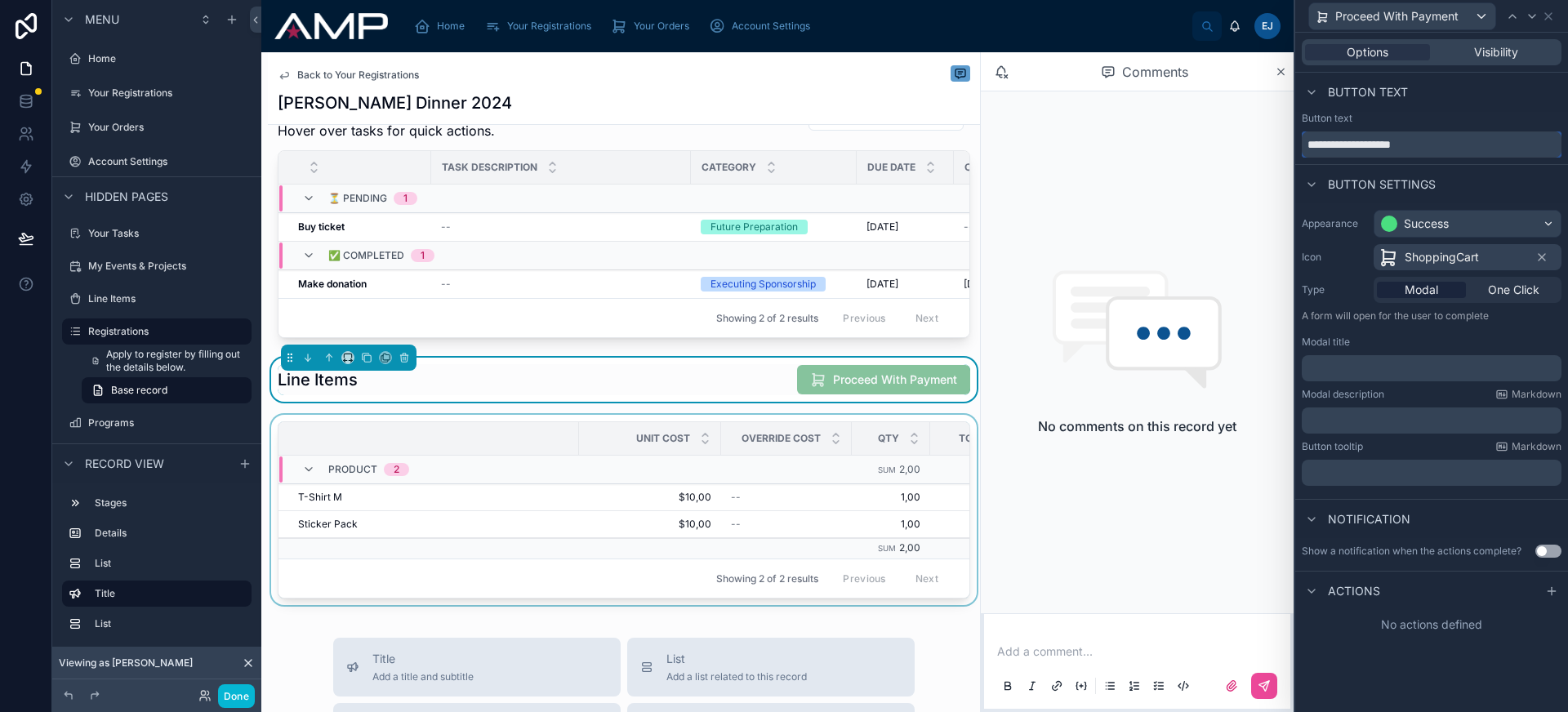
scroll to position [525, 0]
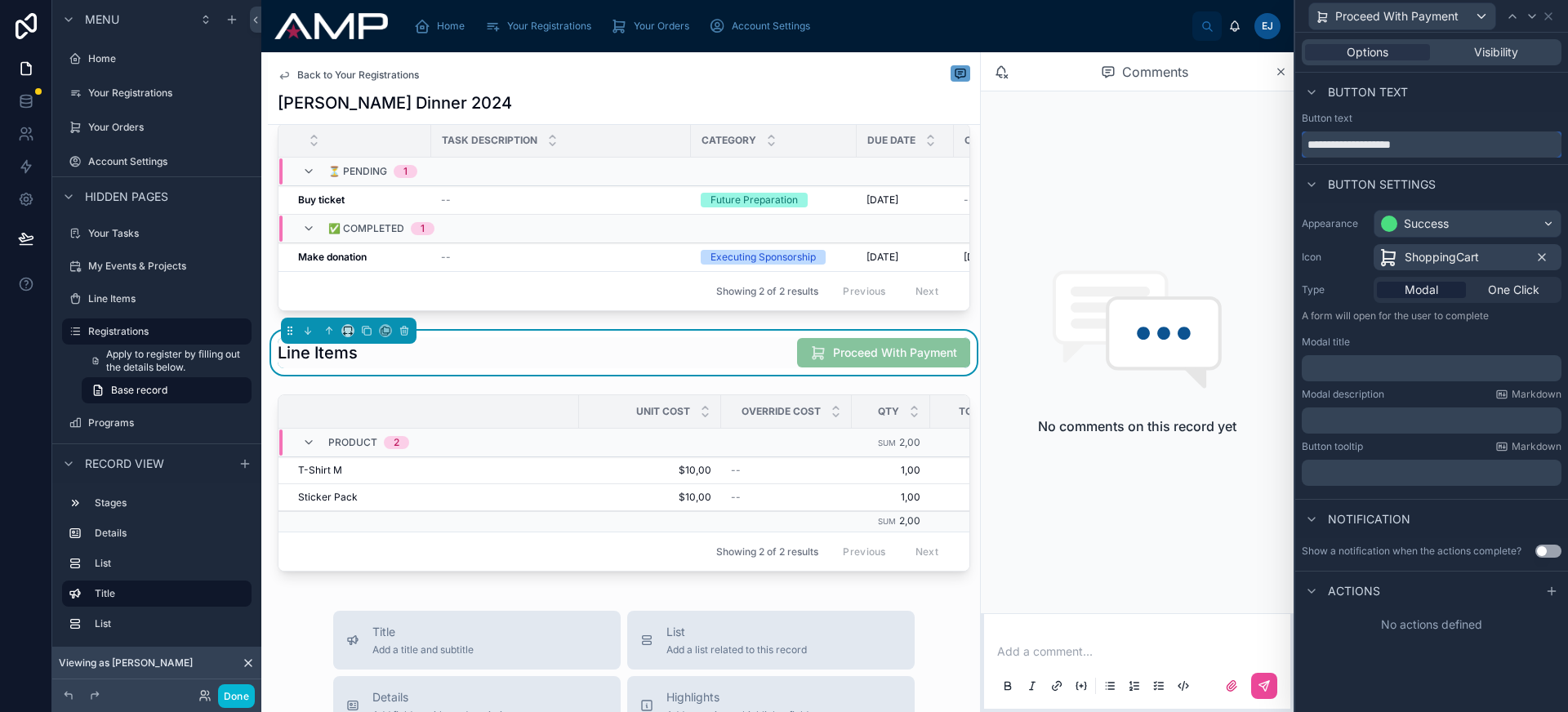
type input "**********"
click at [1540, 256] on icon at bounding box center [1541, 256] width 6 height 6
click at [1422, 259] on span "Select an icon" at bounding box center [1416, 257] width 75 height 16
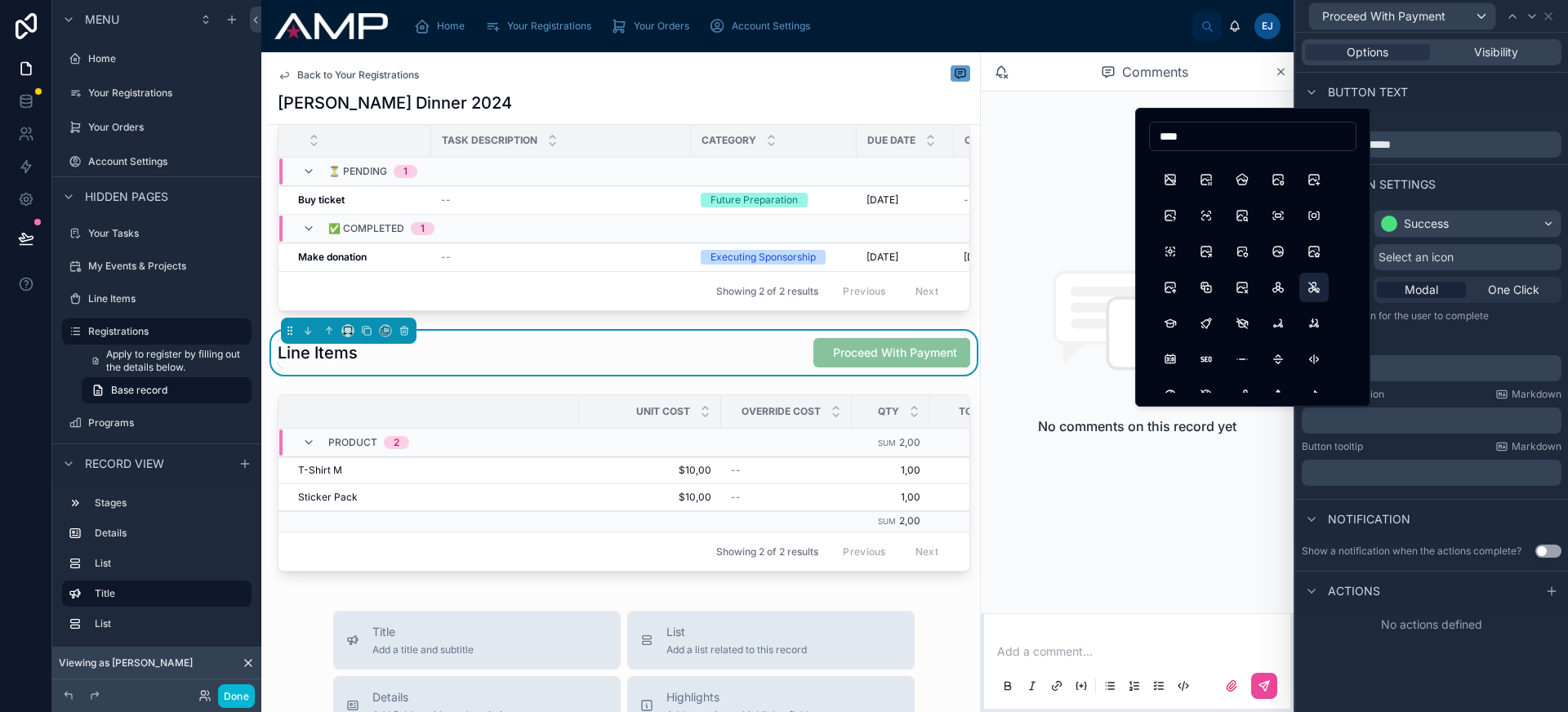
scroll to position [1466, 0]
type input "****"
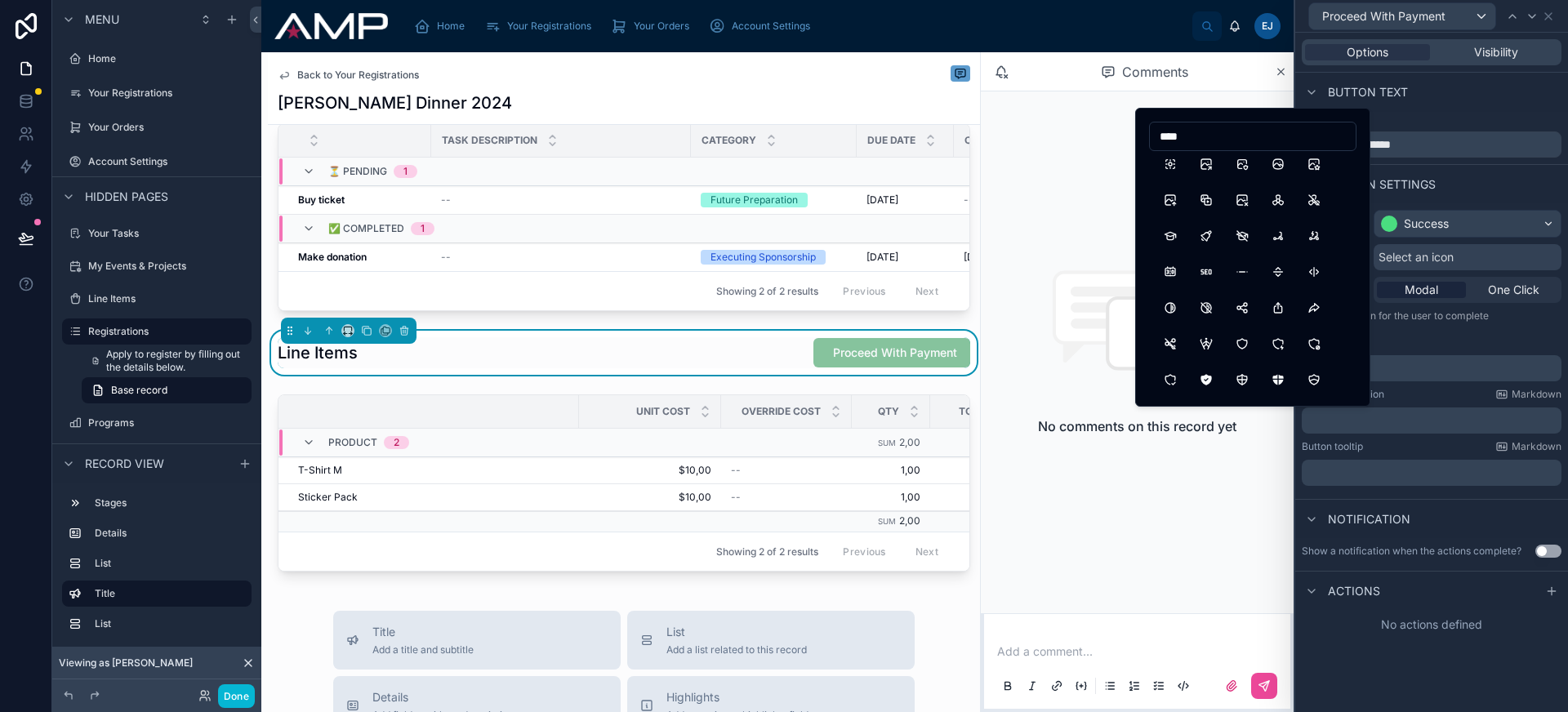
scroll to position [0, 0]
click at [1247, 287] on button "ShoppingCartDollar" at bounding box center [1241, 280] width 29 height 29
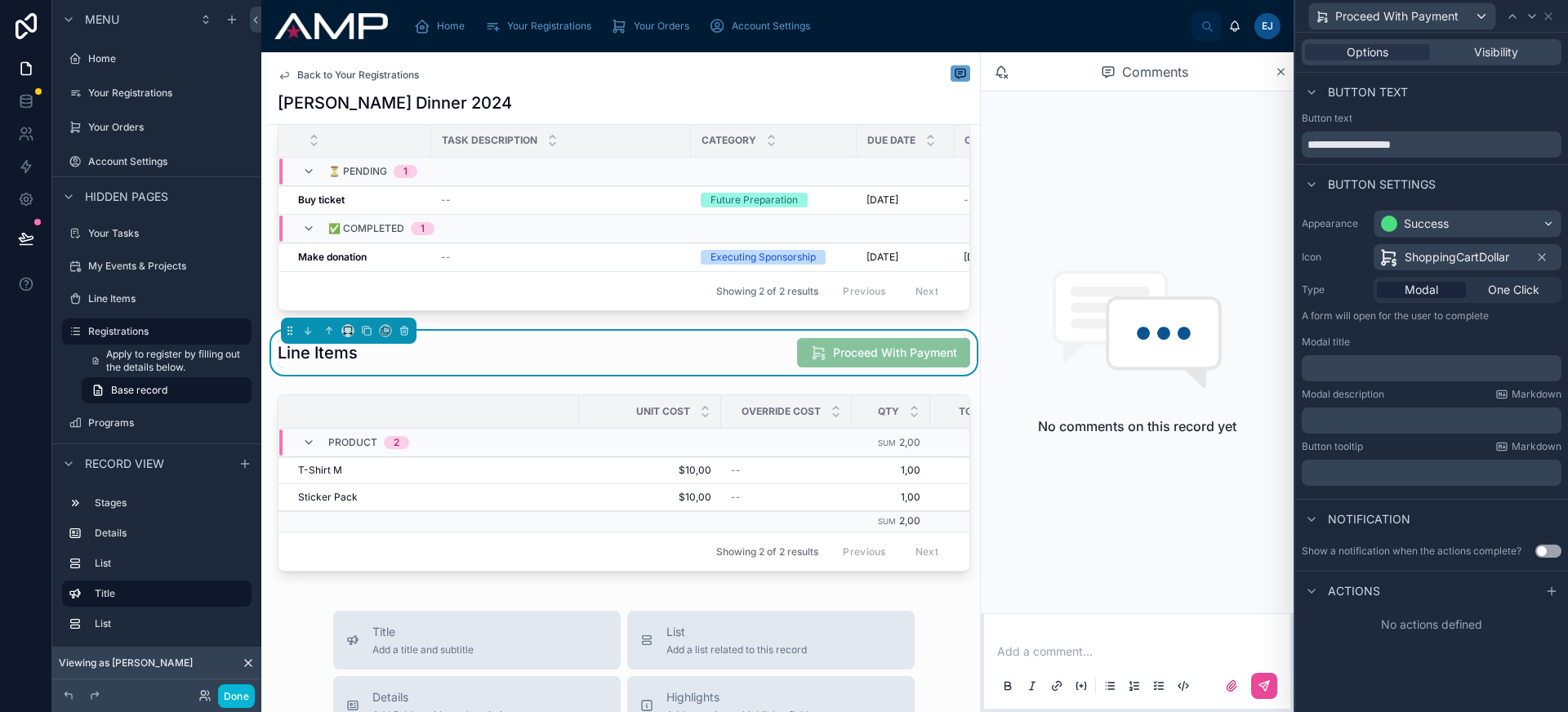
click at [1435, 266] on div "ShoppingCartDollar" at bounding box center [1444, 257] width 131 height 20
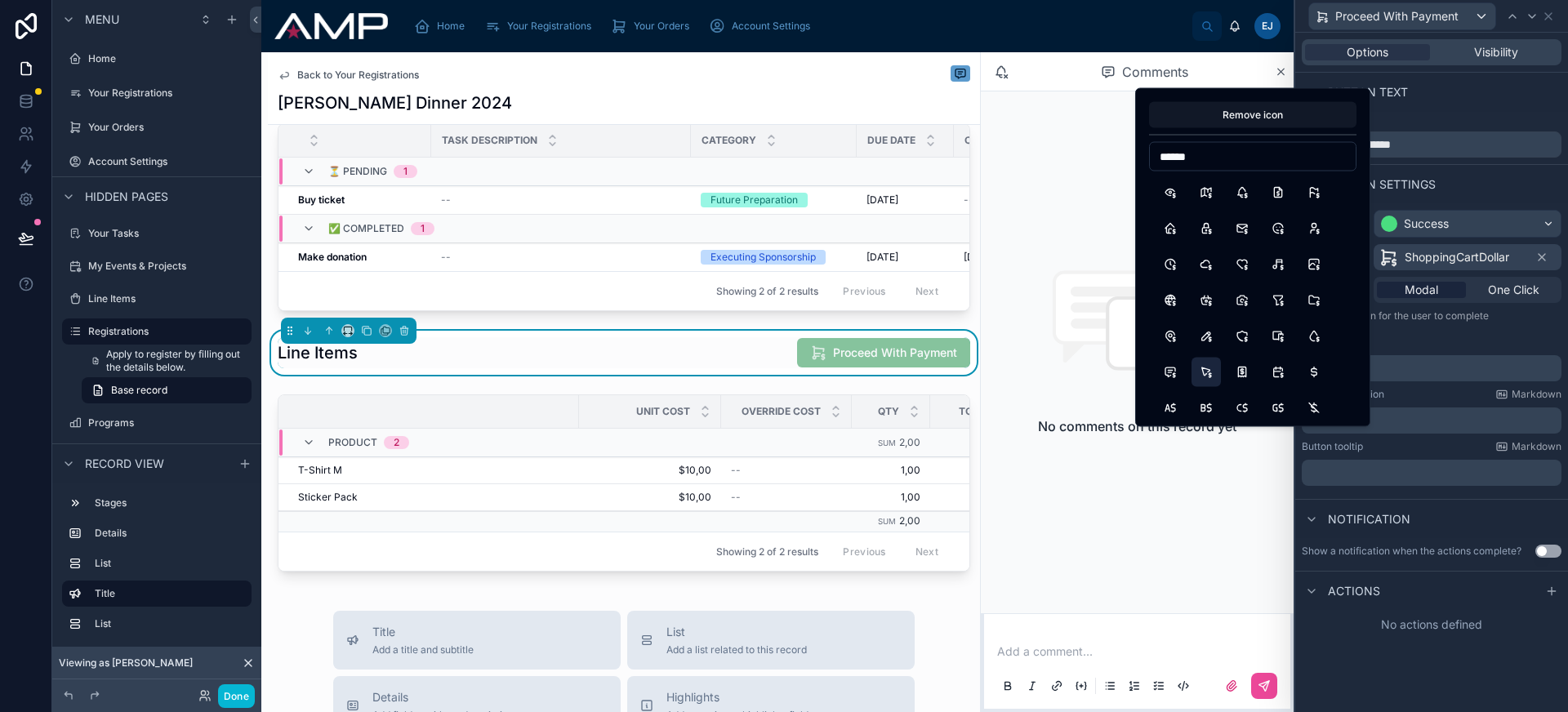
type input "******"
click at [1208, 378] on button "PointerDollar" at bounding box center [1206, 372] width 29 height 29
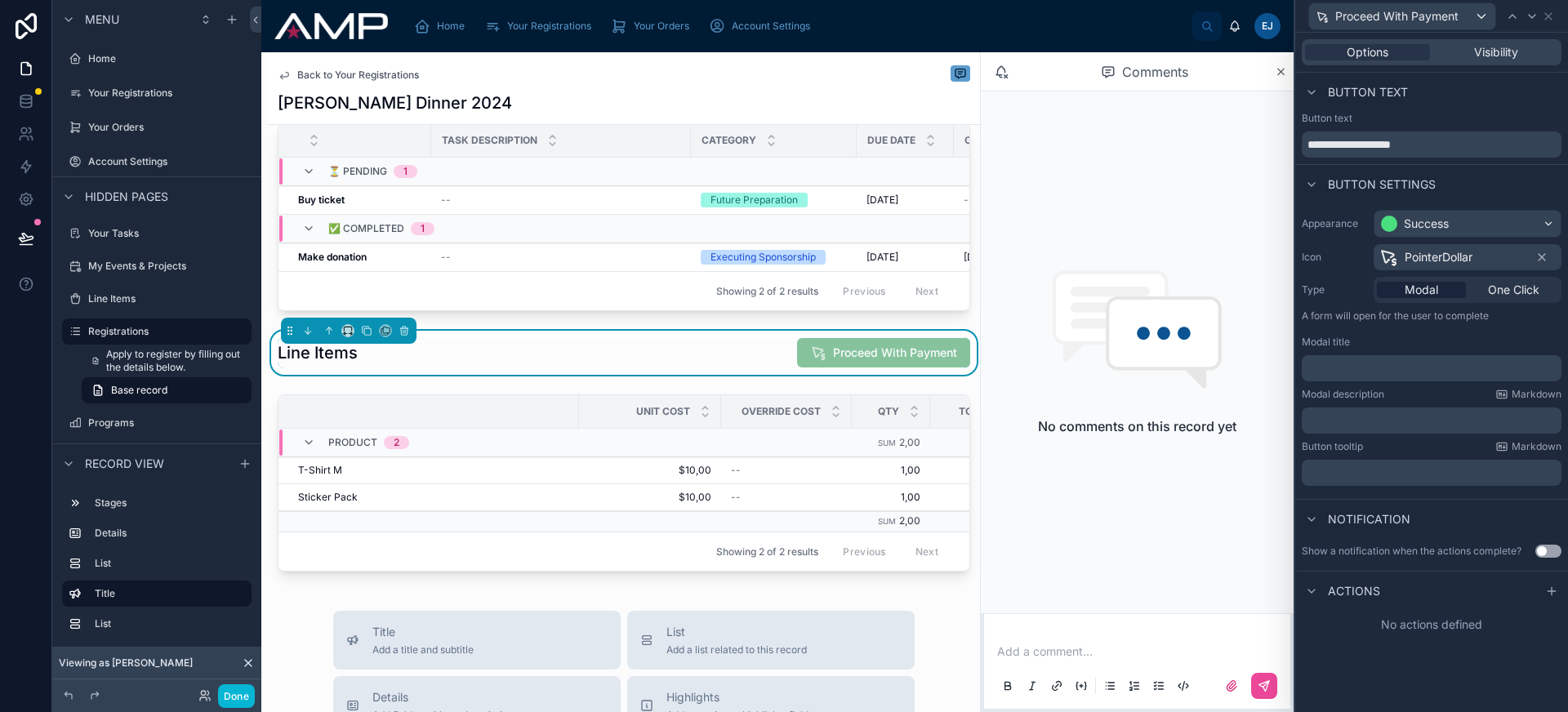
click at [1410, 262] on span "PointerDollar" at bounding box center [1438, 257] width 68 height 16
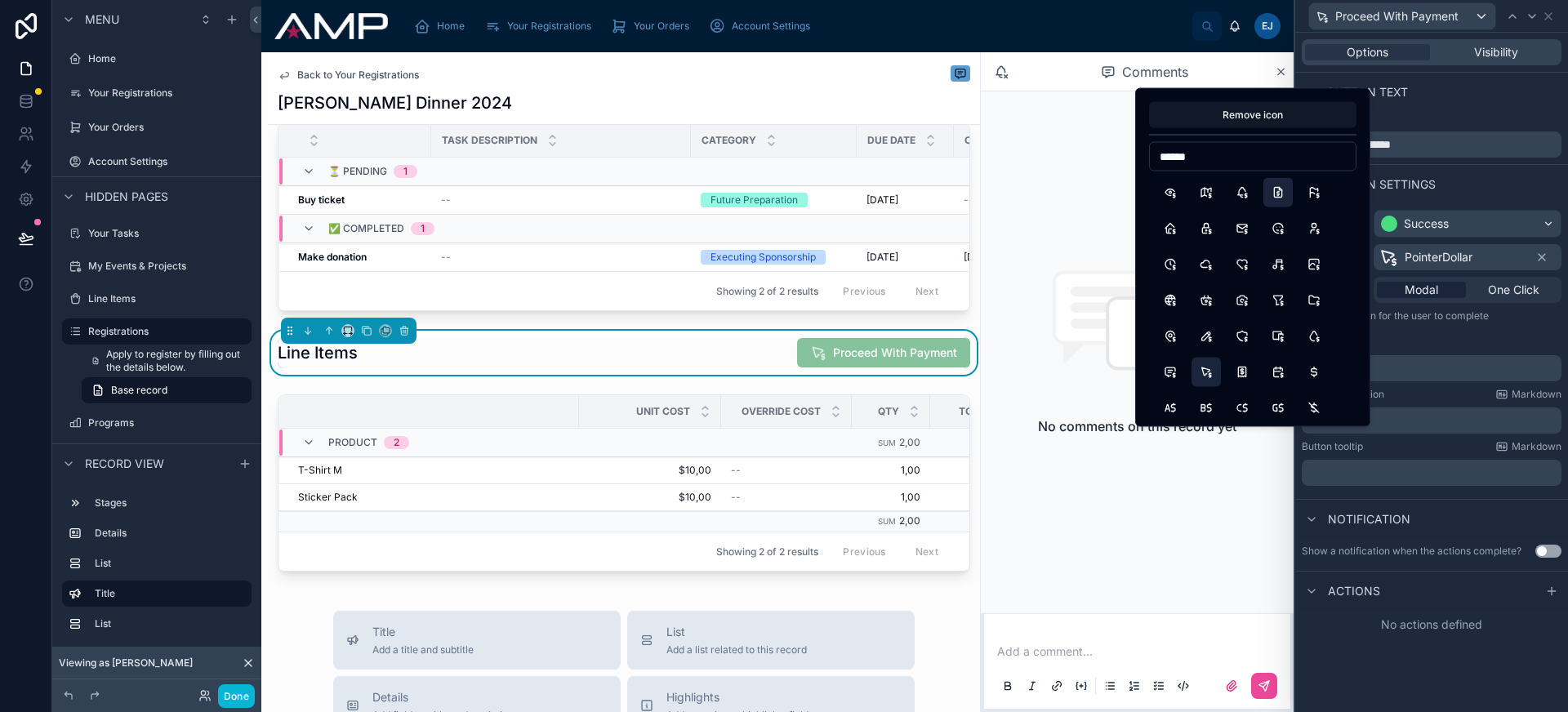
type input "******"
click at [1286, 187] on button "FileDollar" at bounding box center [1278, 193] width 29 height 29
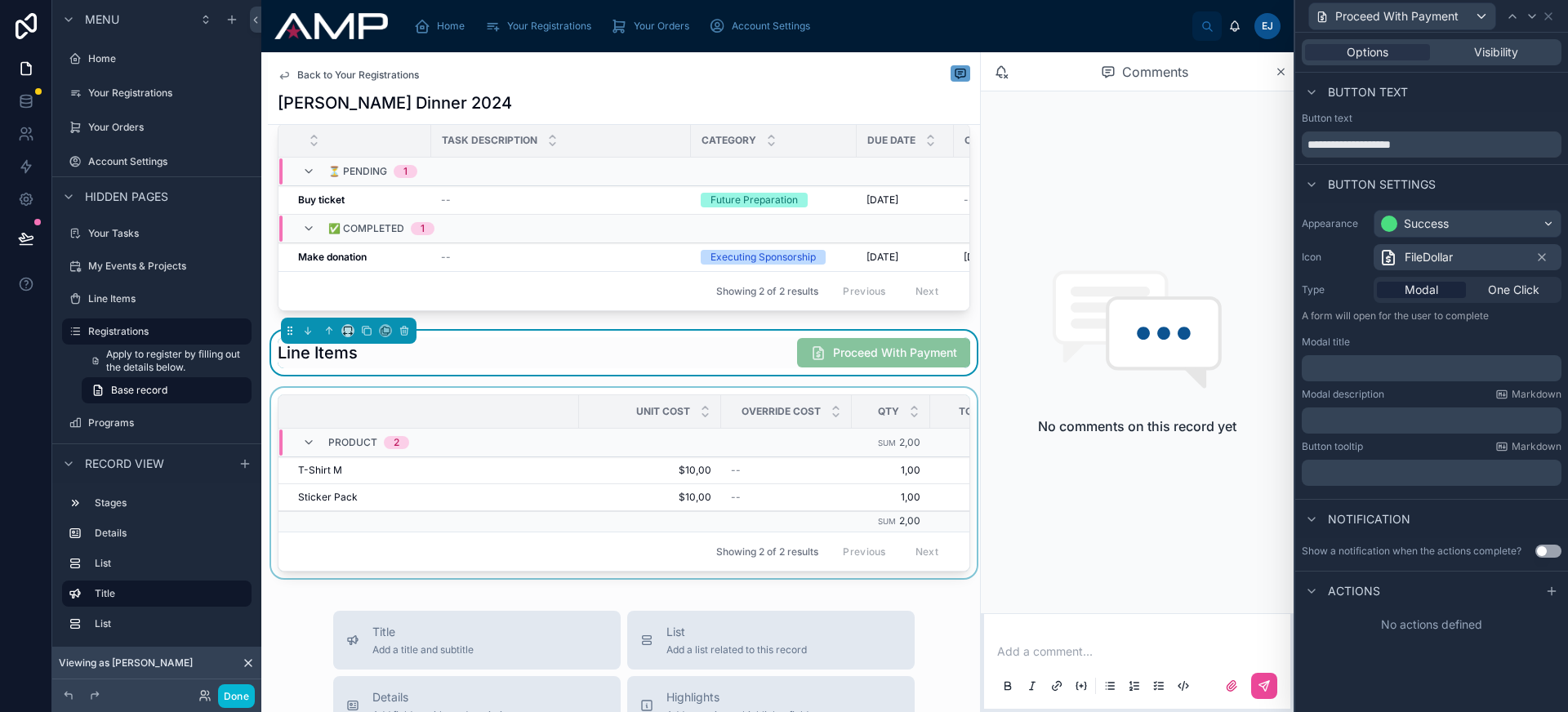
scroll to position [370, 0]
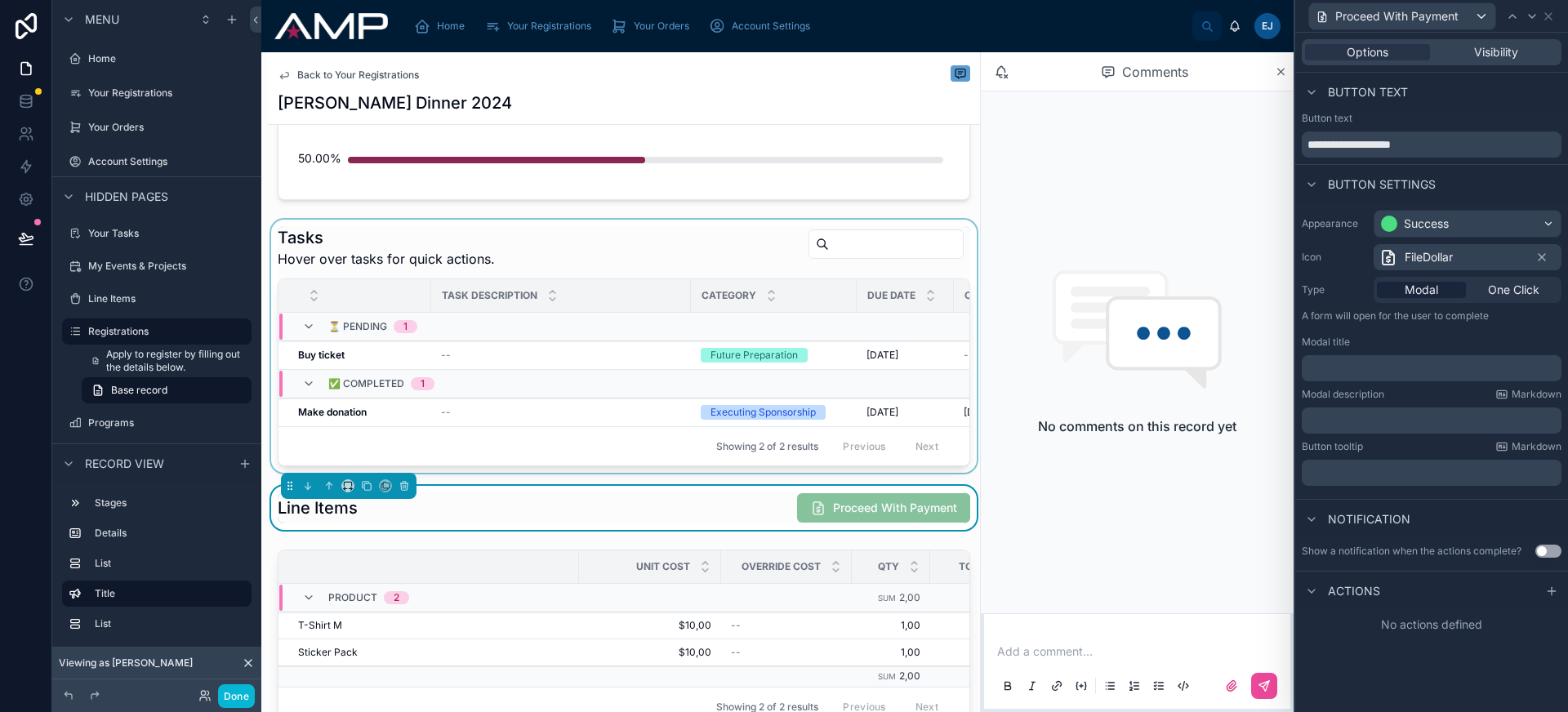
click at [870, 351] on div at bounding box center [623, 346] width 712 height 253
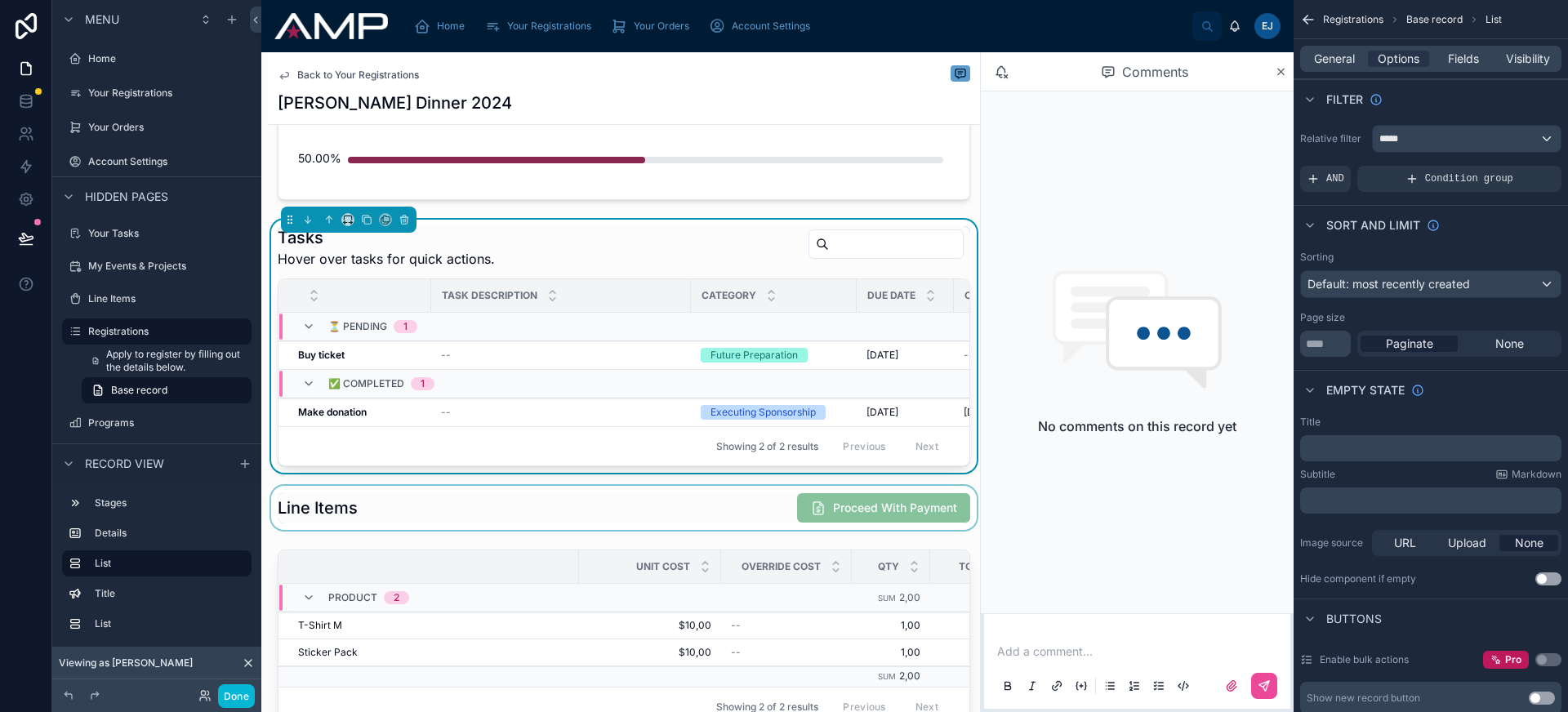
click at [851, 530] on div at bounding box center [623, 507] width 712 height 44
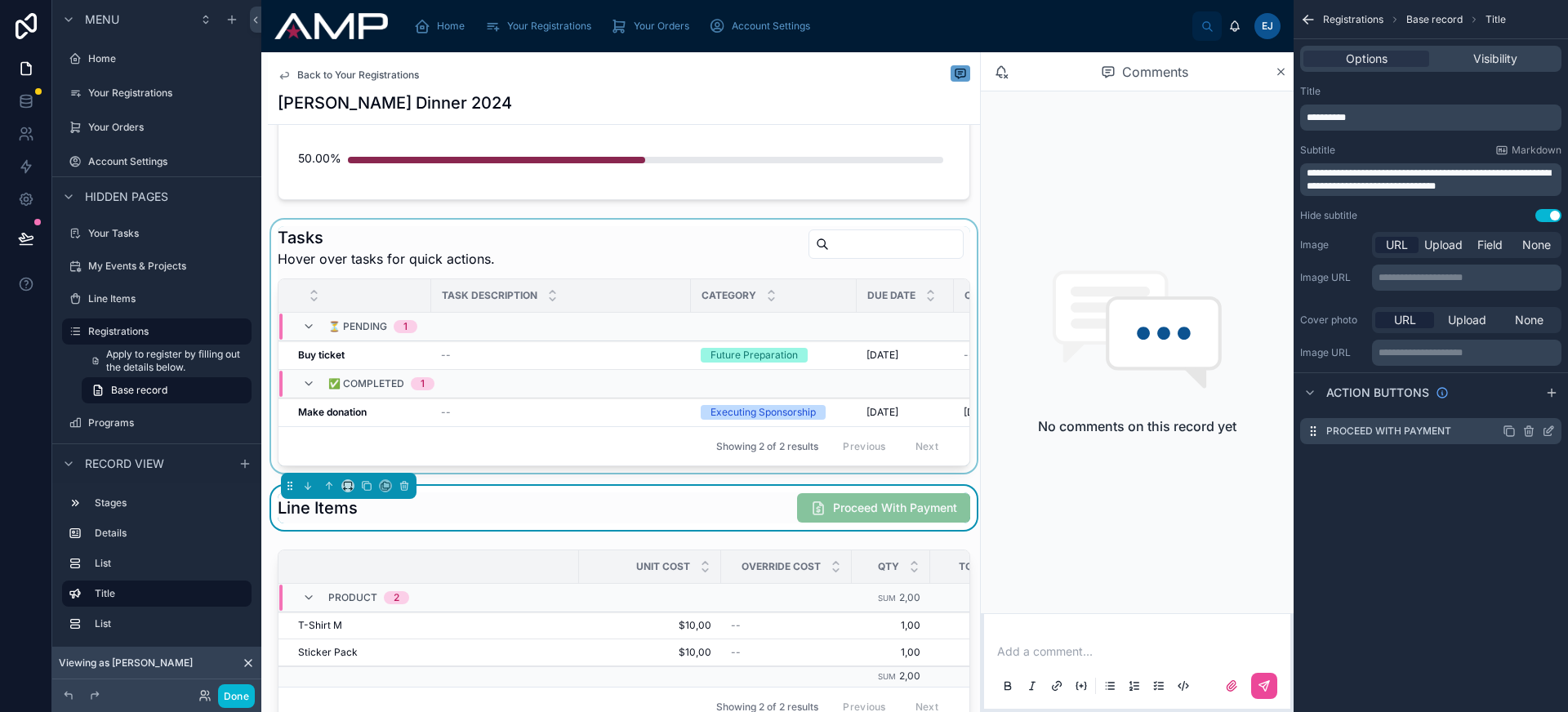
click at [1546, 433] on icon "scrollable content" at bounding box center [1548, 431] width 13 height 13
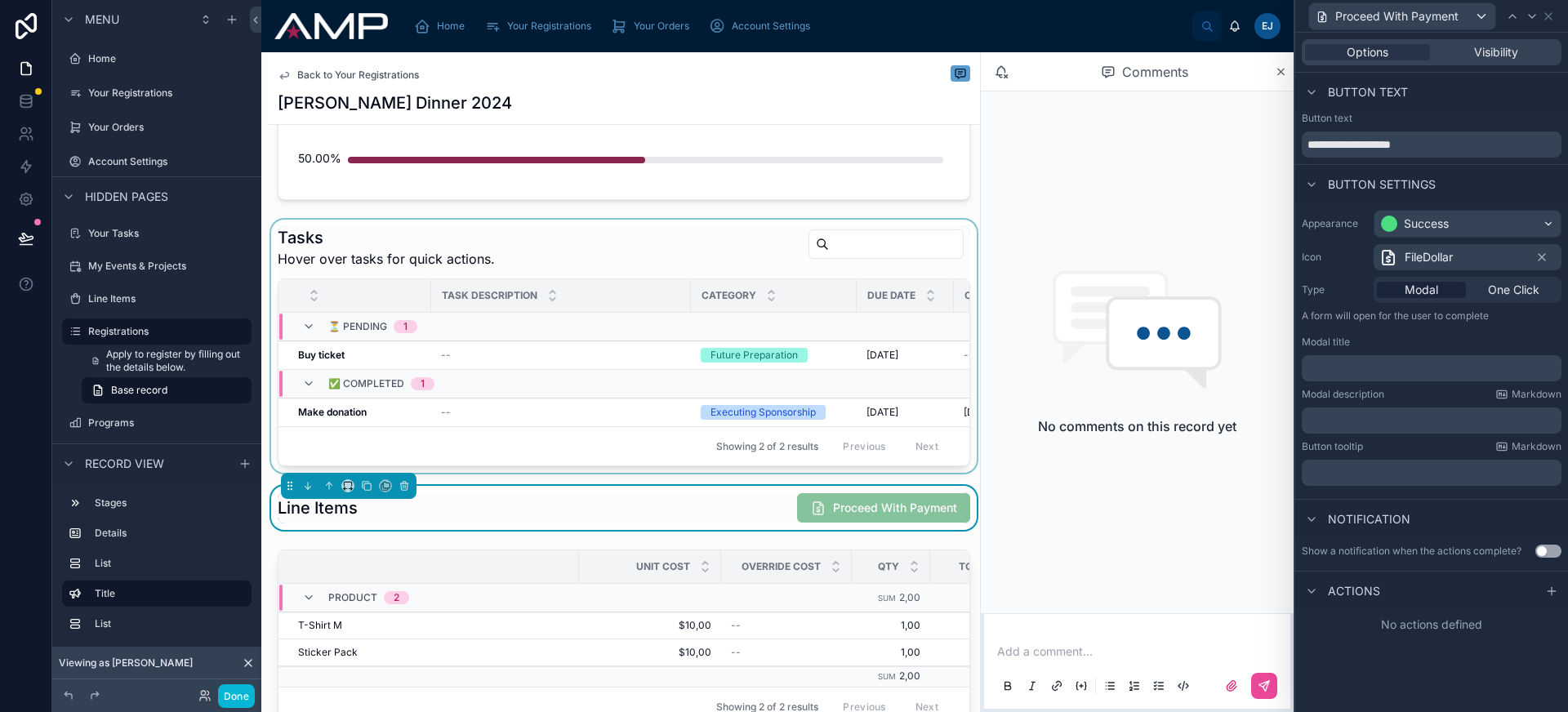
click at [1456, 263] on div "FileDollar" at bounding box center [1467, 256] width 187 height 26
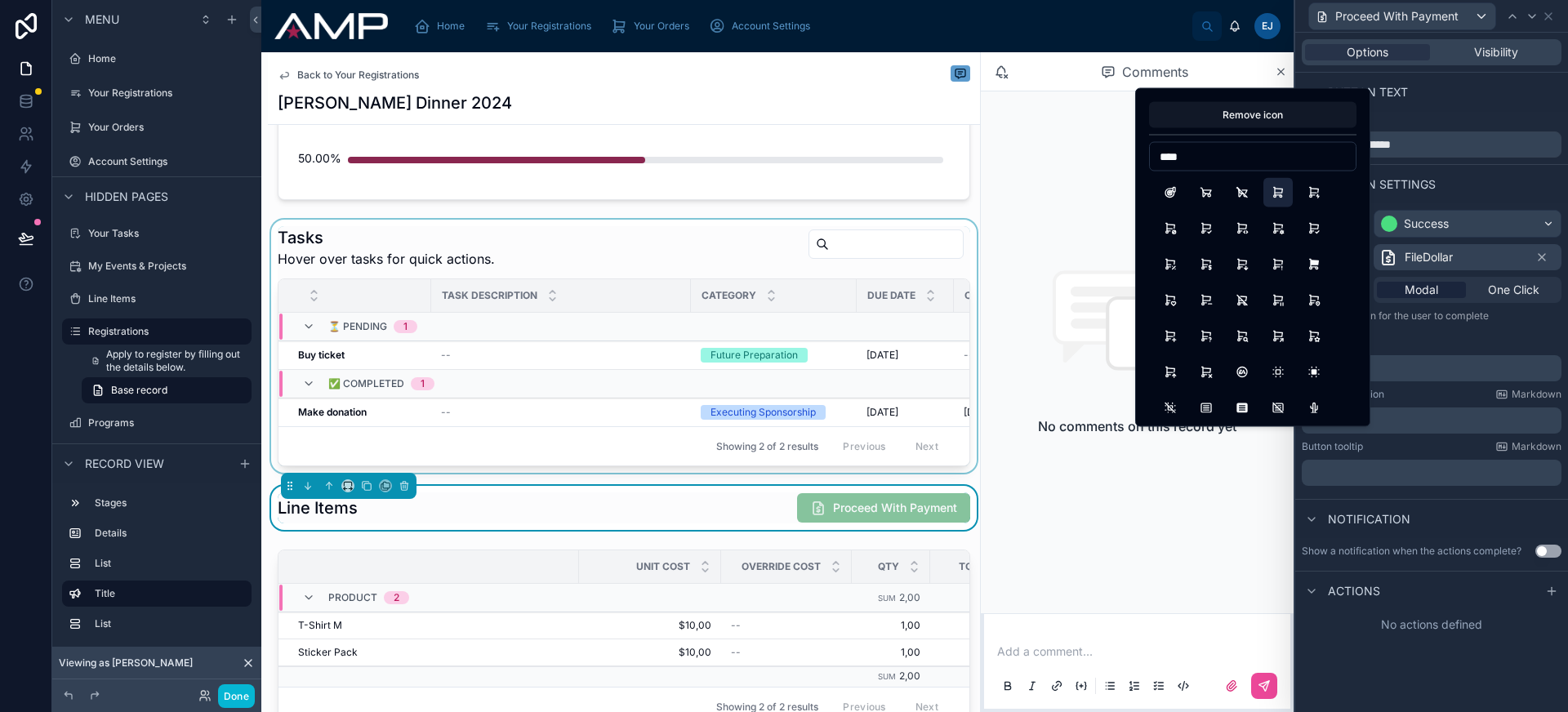
type input "****"
click at [1282, 196] on button "ShoppingCart" at bounding box center [1278, 193] width 29 height 29
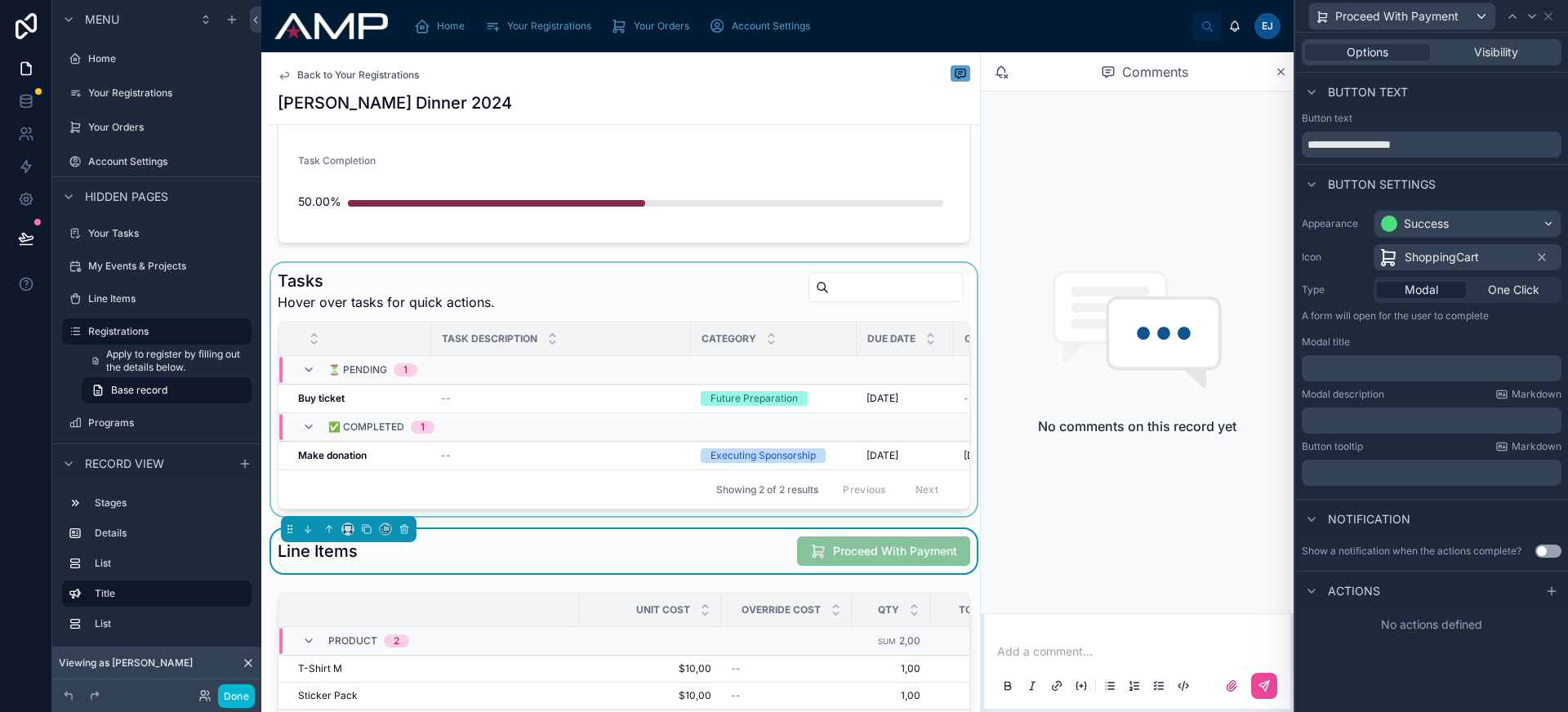
scroll to position [243, 0]
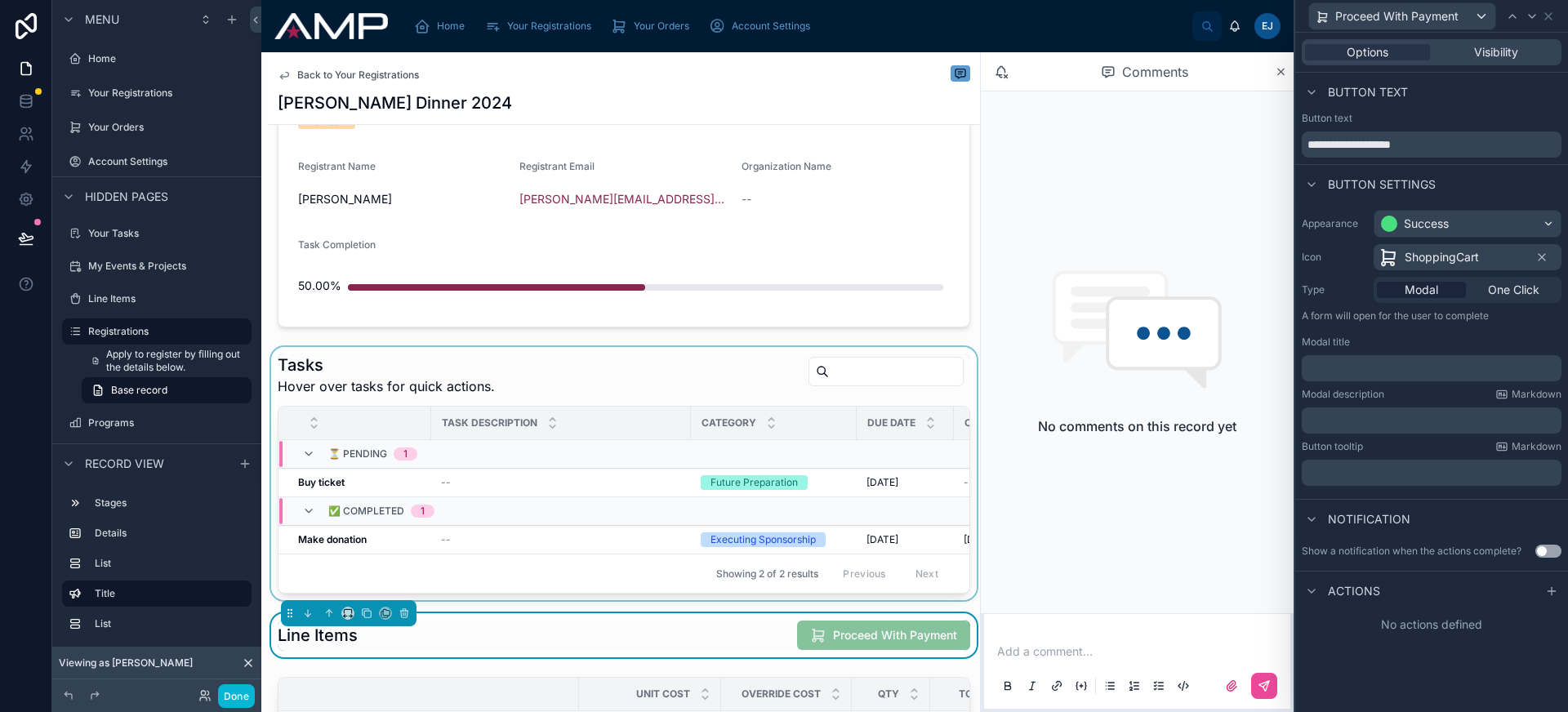
click at [563, 391] on div at bounding box center [623, 474] width 712 height 253
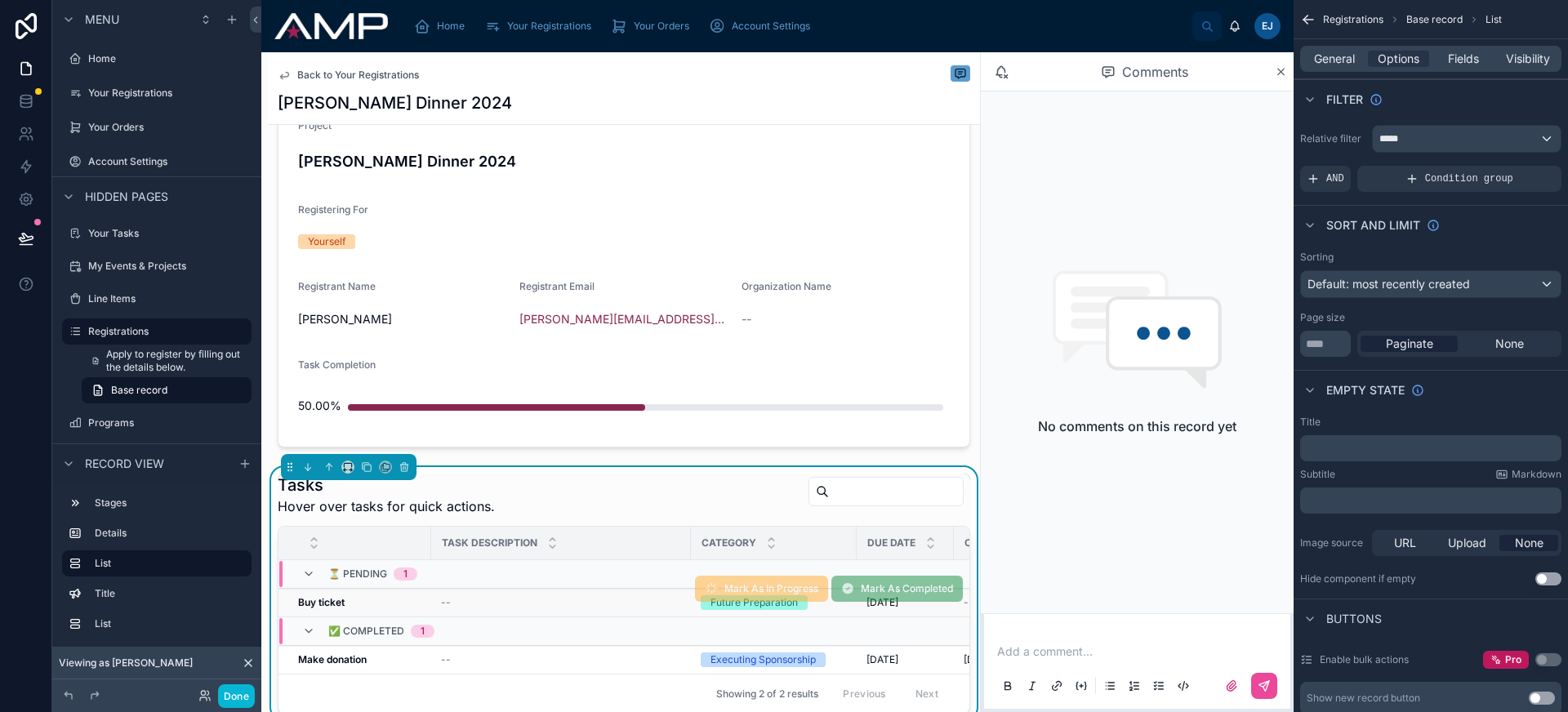
scroll to position [155, 0]
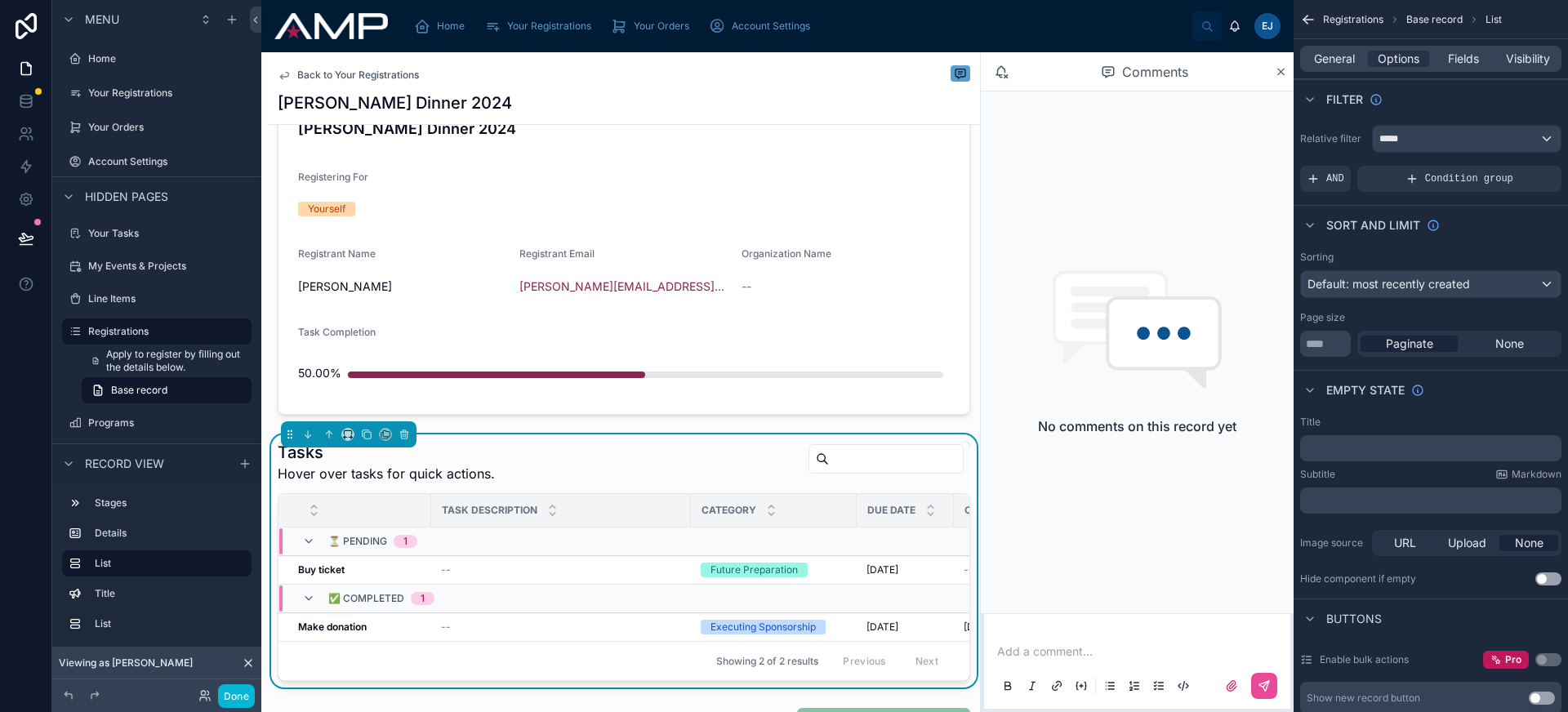
click at [1343, 50] on div "General Options Fields Visibility" at bounding box center [1430, 58] width 261 height 26
click at [1346, 56] on span "General" at bounding box center [1334, 59] width 41 height 16
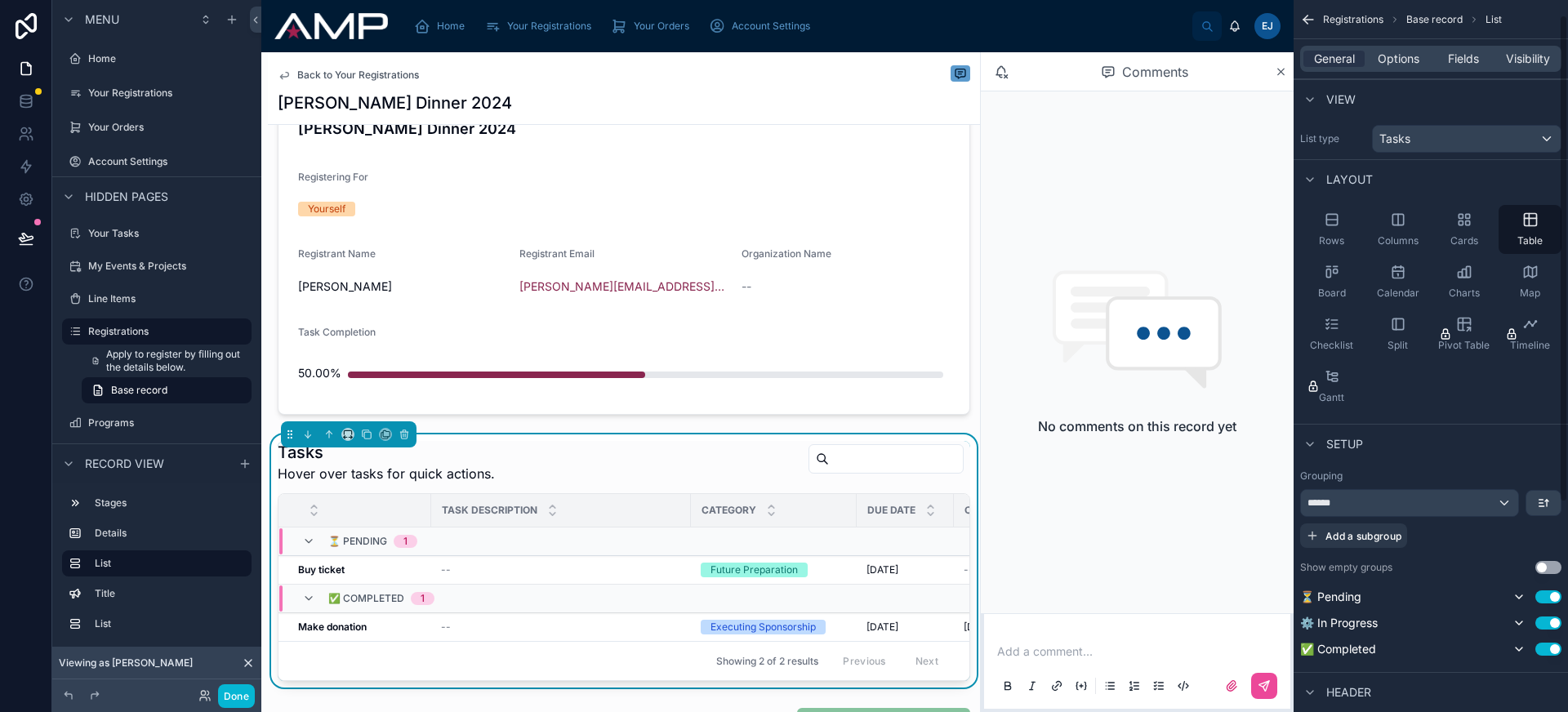
scroll to position [0, 0]
click at [1403, 49] on div "General Options Fields Visibility" at bounding box center [1430, 58] width 261 height 26
click at [1405, 55] on span "Options" at bounding box center [1399, 59] width 42 height 16
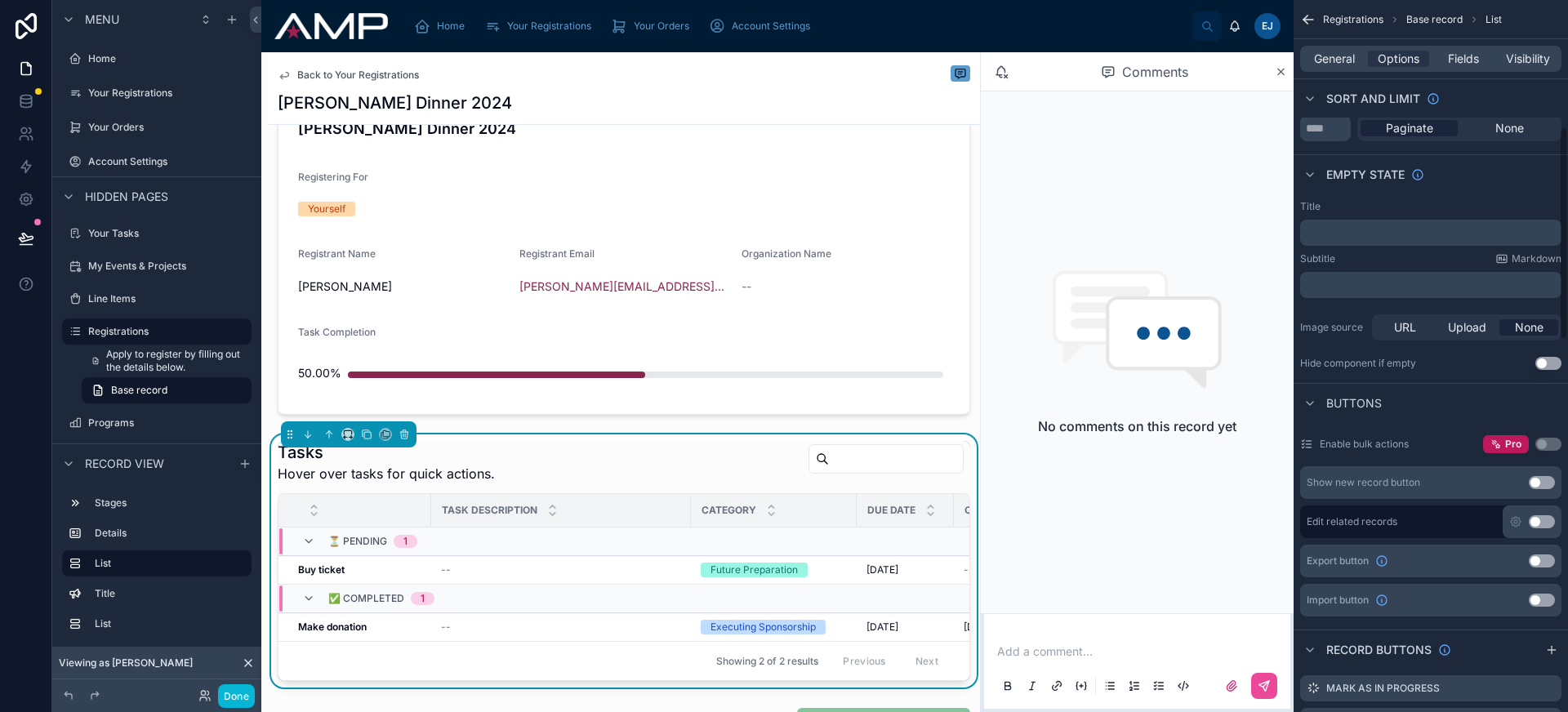
scroll to position [563, 0]
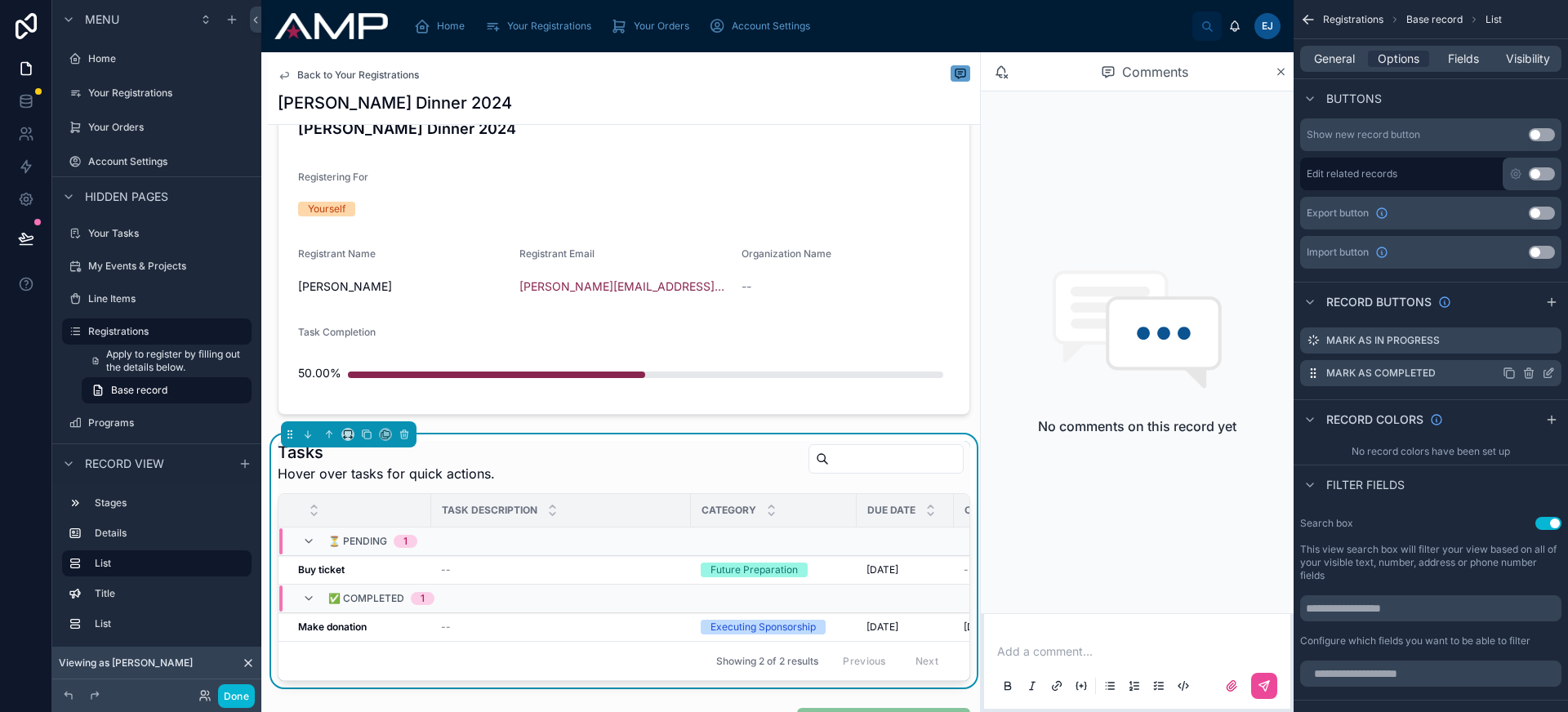
click at [1545, 373] on icon "scrollable content" at bounding box center [1548, 373] width 13 height 13
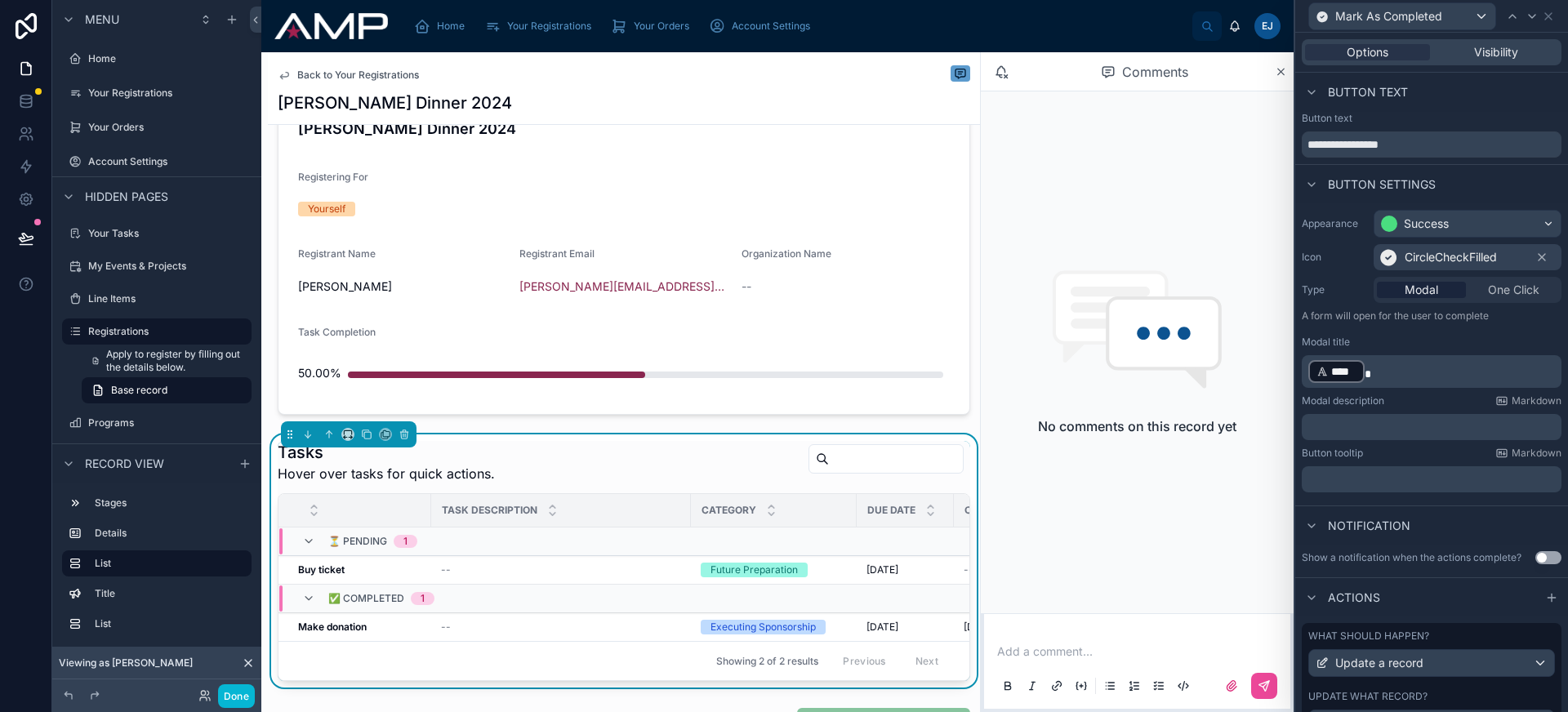
click at [1458, 252] on span "CircleCheckFilled" at bounding box center [1450, 257] width 92 height 16
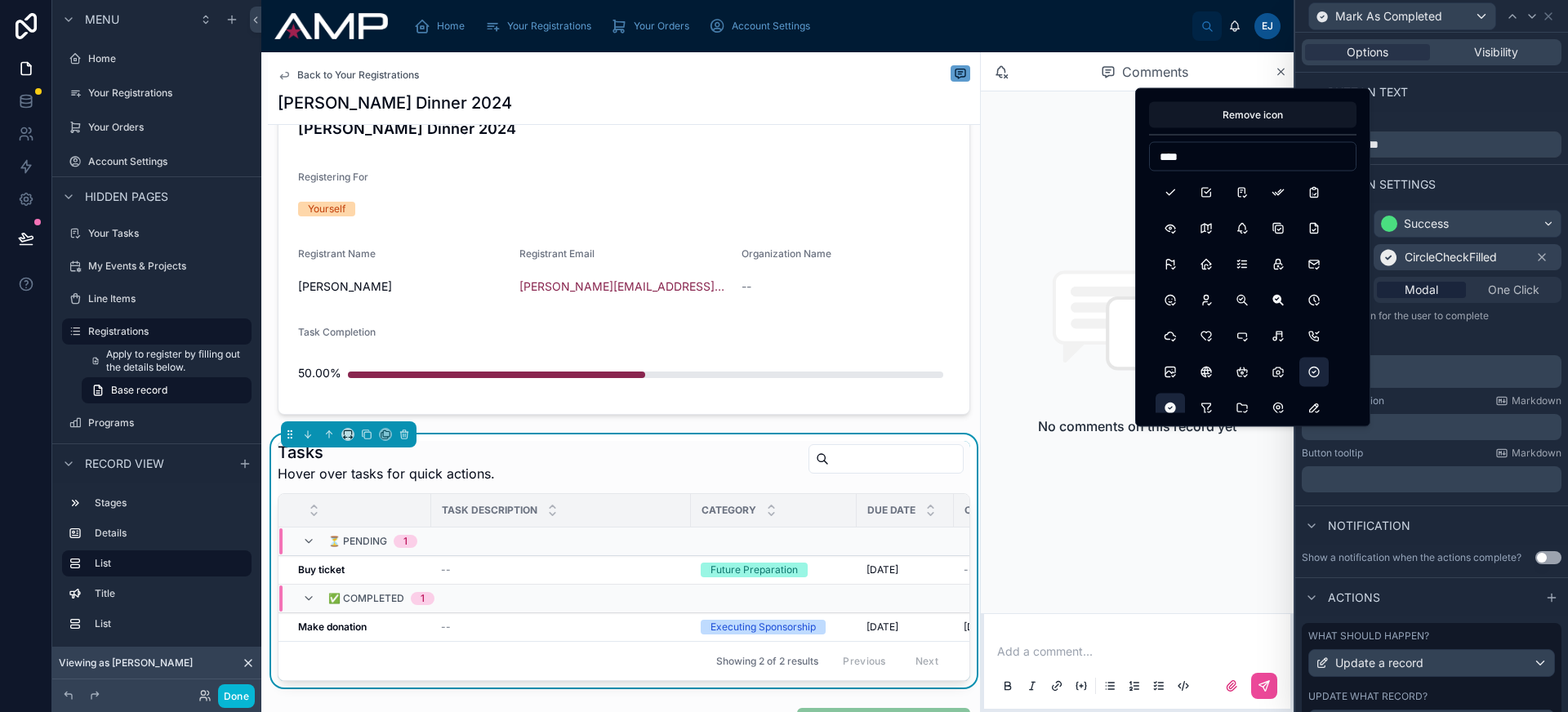
type input "****"
click at [1322, 374] on button "CircleCheck" at bounding box center [1313, 372] width 29 height 29
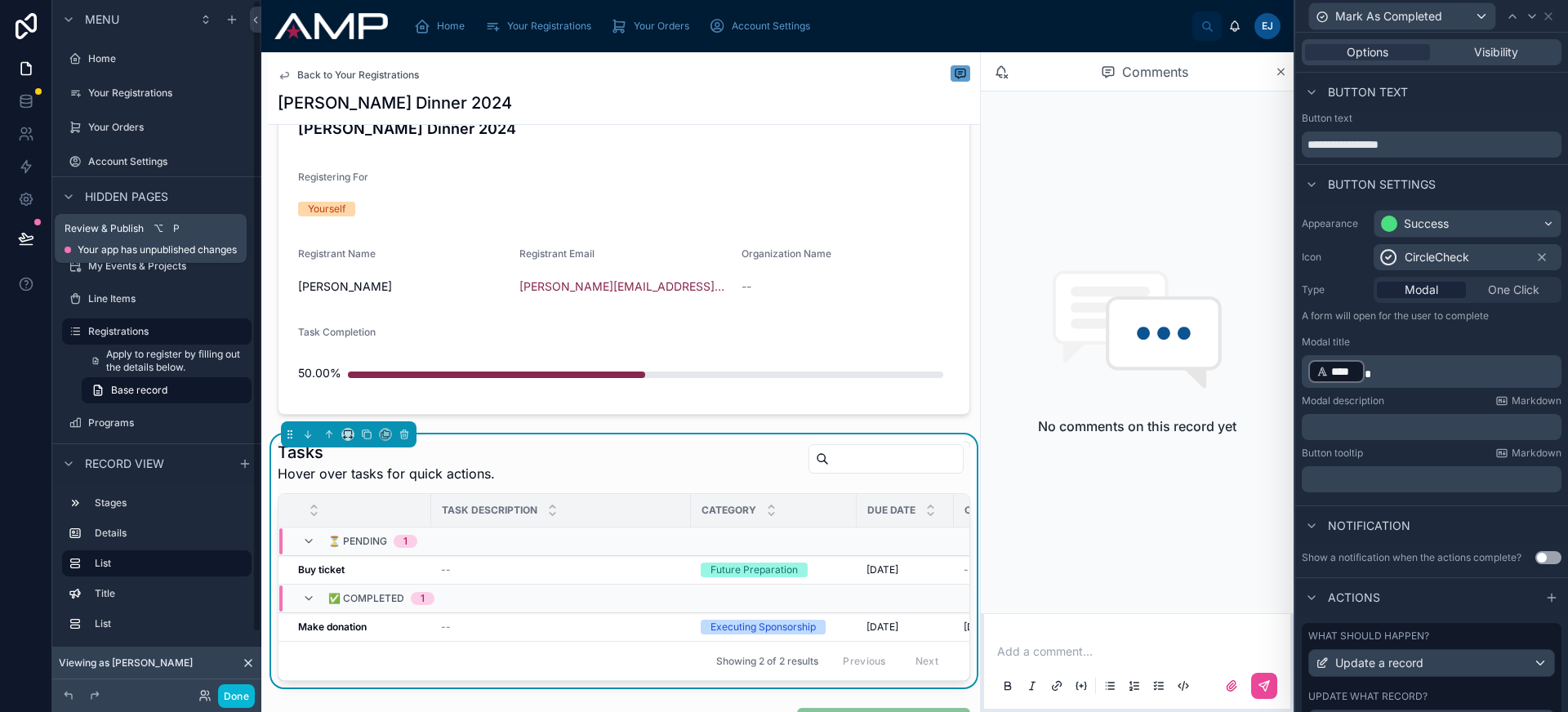
click at [30, 231] on icon at bounding box center [26, 238] width 16 height 16
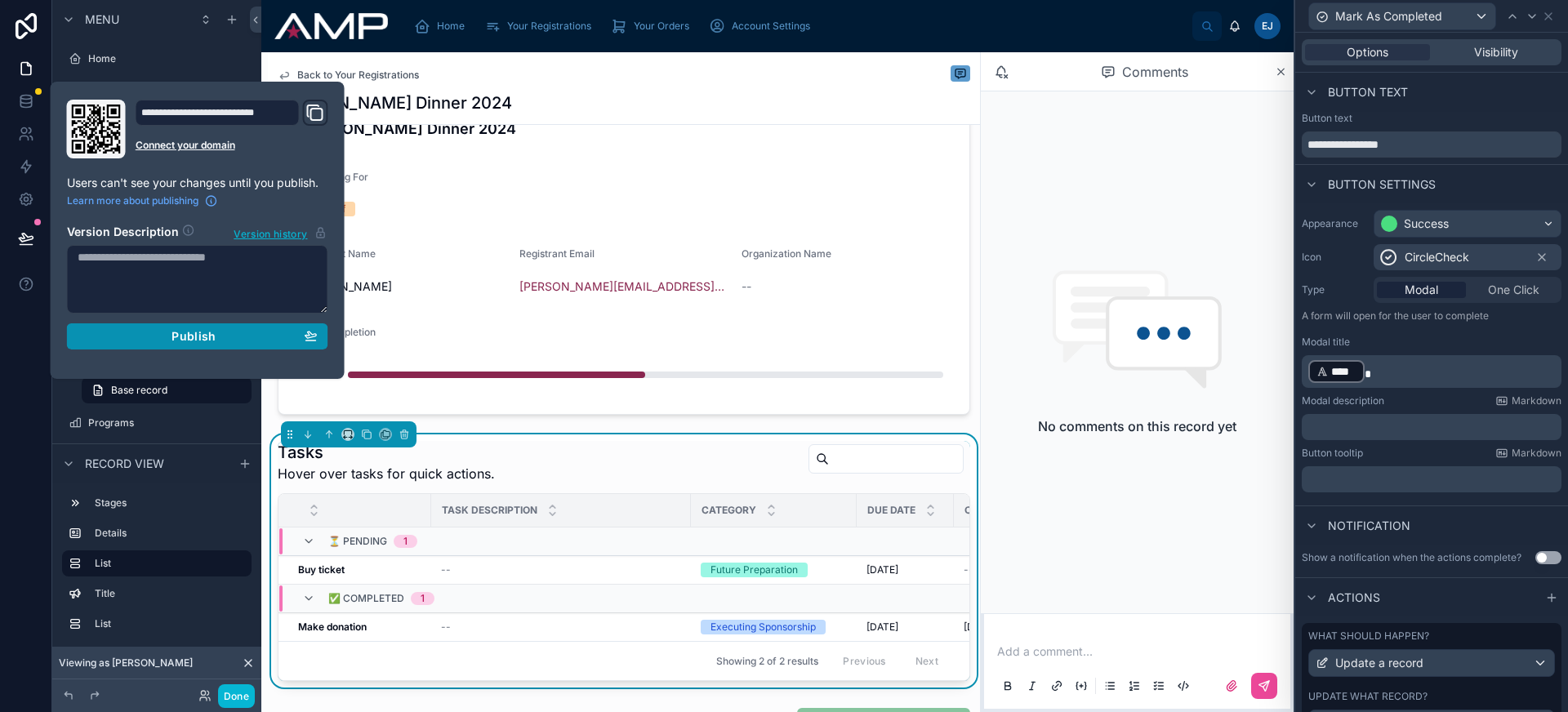
click at [182, 342] on span "Publish" at bounding box center [194, 336] width 44 height 15
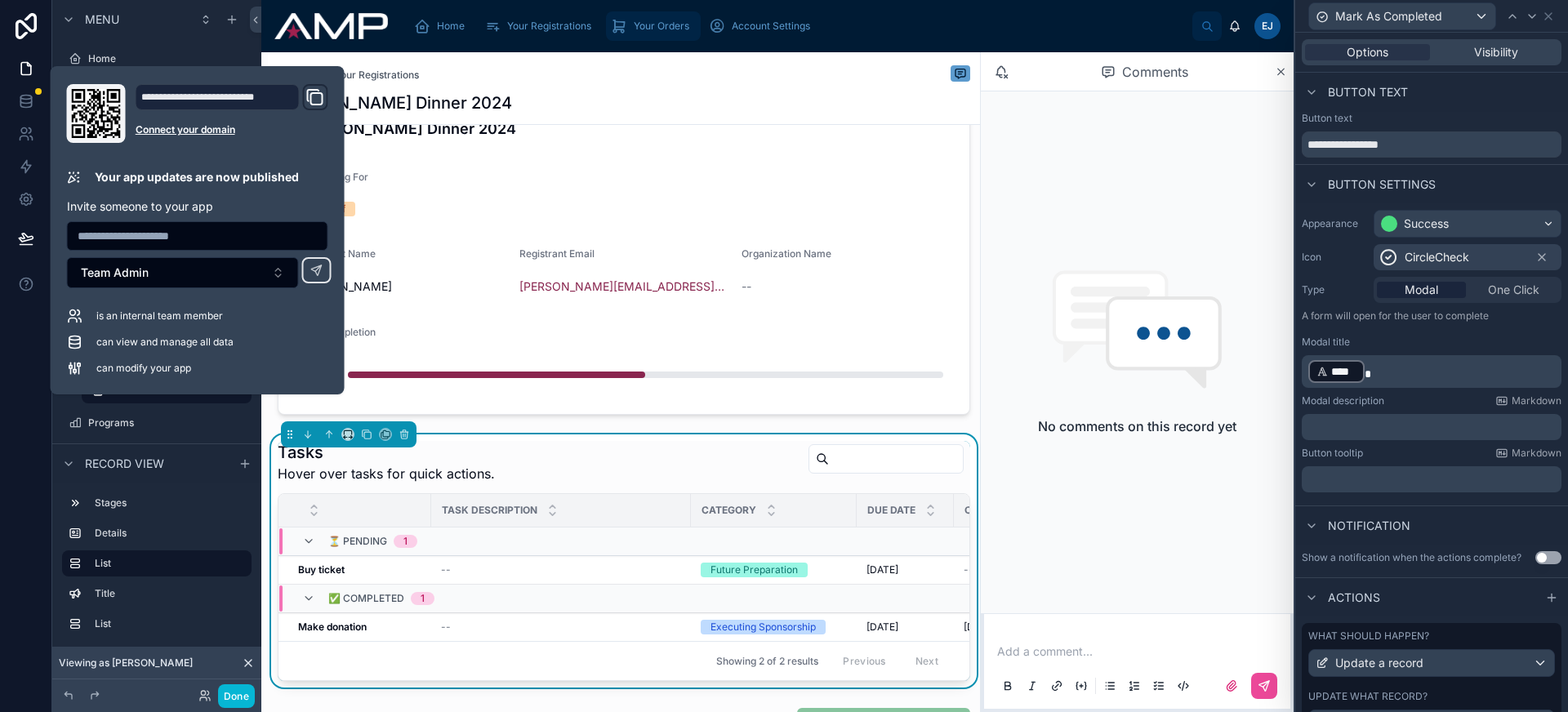
click at [634, 31] on span "Your Orders" at bounding box center [661, 26] width 55 height 13
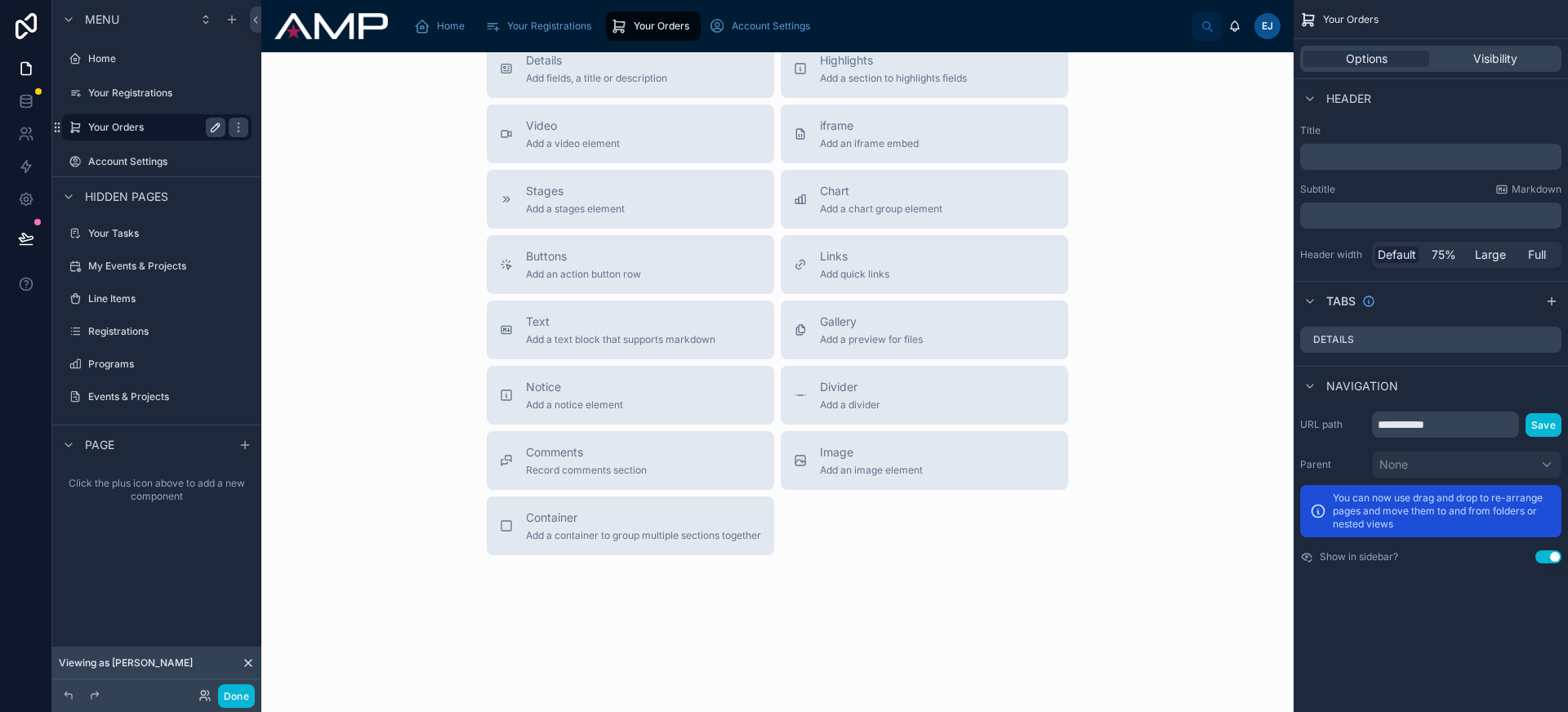
click at [218, 127] on icon "scrollable content" at bounding box center [216, 127] width 13 height 13
click at [112, 130] on input "**********" at bounding box center [144, 127] width 111 height 20
click at [138, 127] on input "**********" at bounding box center [144, 127] width 111 height 20
type input "**********"
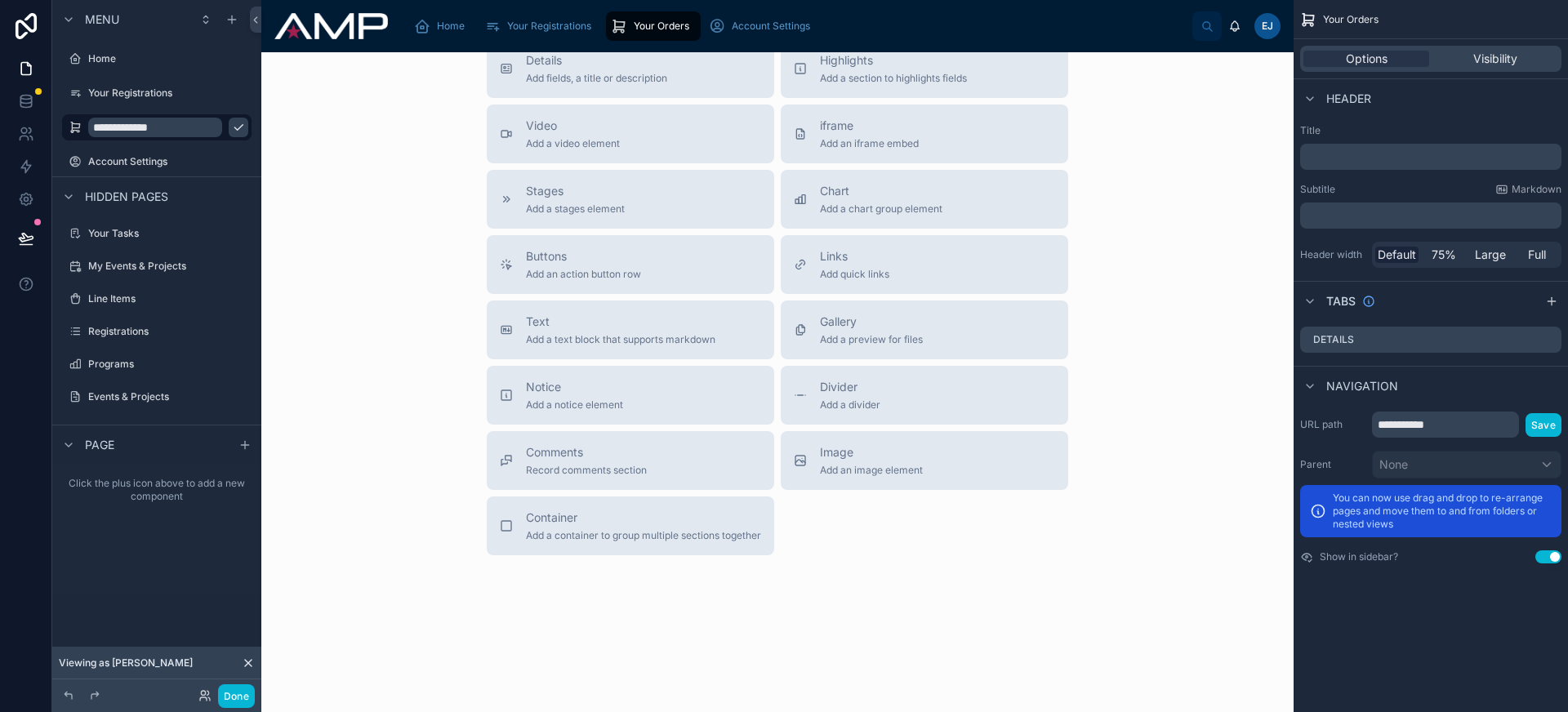
click at [228, 126] on button "scrollable content" at bounding box center [238, 127] width 20 height 20
click at [1459, 426] on input "**********" at bounding box center [1445, 424] width 147 height 26
type input "**********"
click at [1544, 428] on button "Save" at bounding box center [1543, 425] width 36 height 24
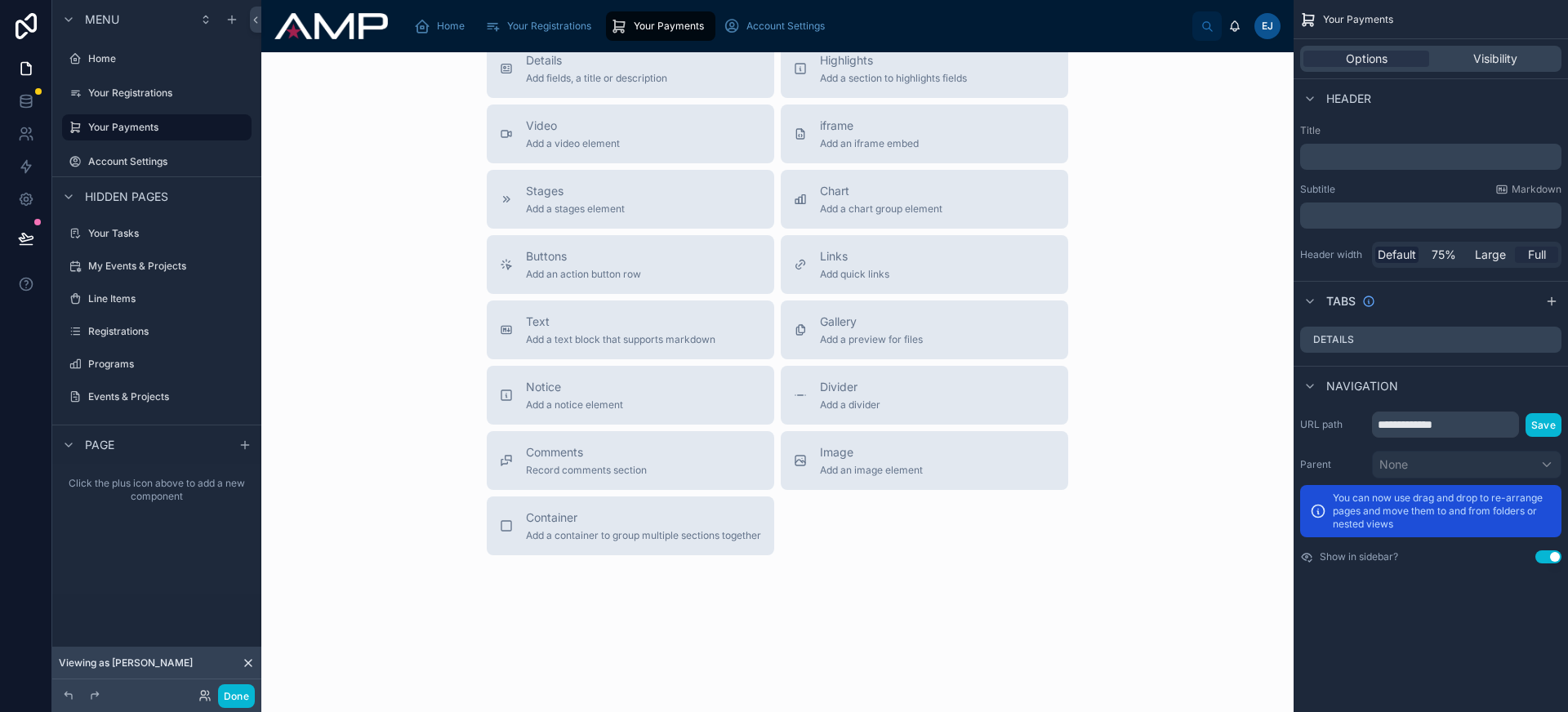
click at [1549, 255] on div "Full" at bounding box center [1536, 255] width 44 height 16
click at [430, 14] on div "Home" at bounding box center [442, 25] width 57 height 26
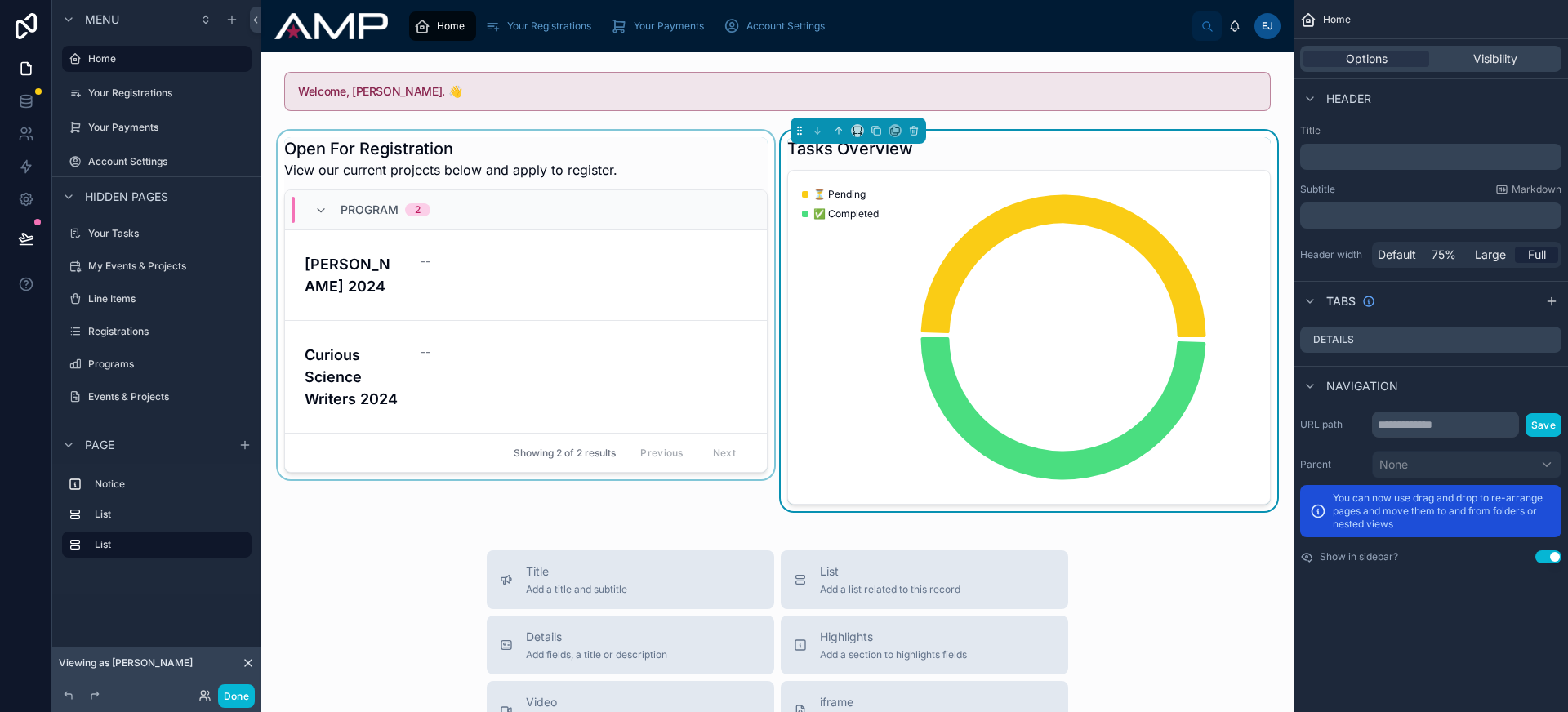
click at [493, 168] on div at bounding box center [526, 321] width 503 height 380
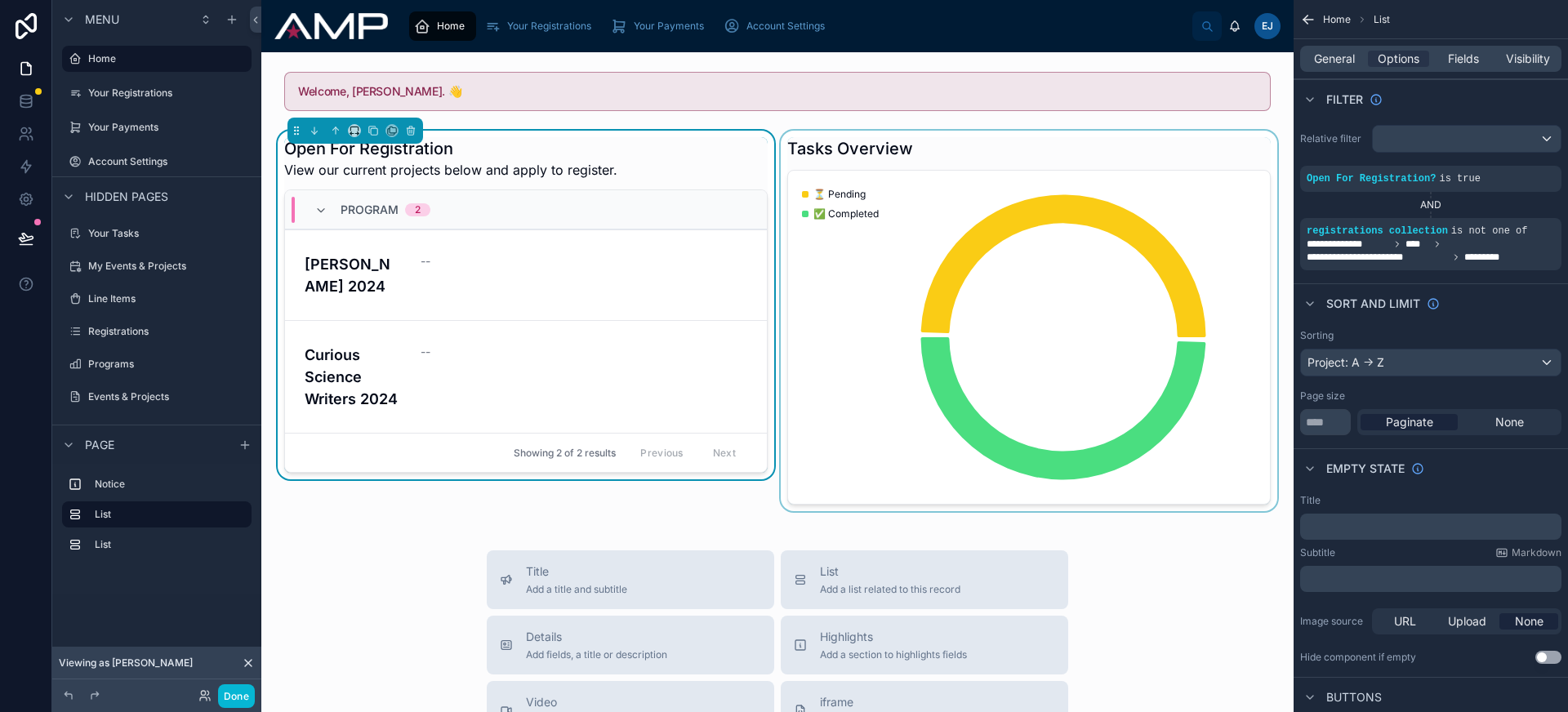
click at [960, 132] on div at bounding box center [1029, 321] width 503 height 380
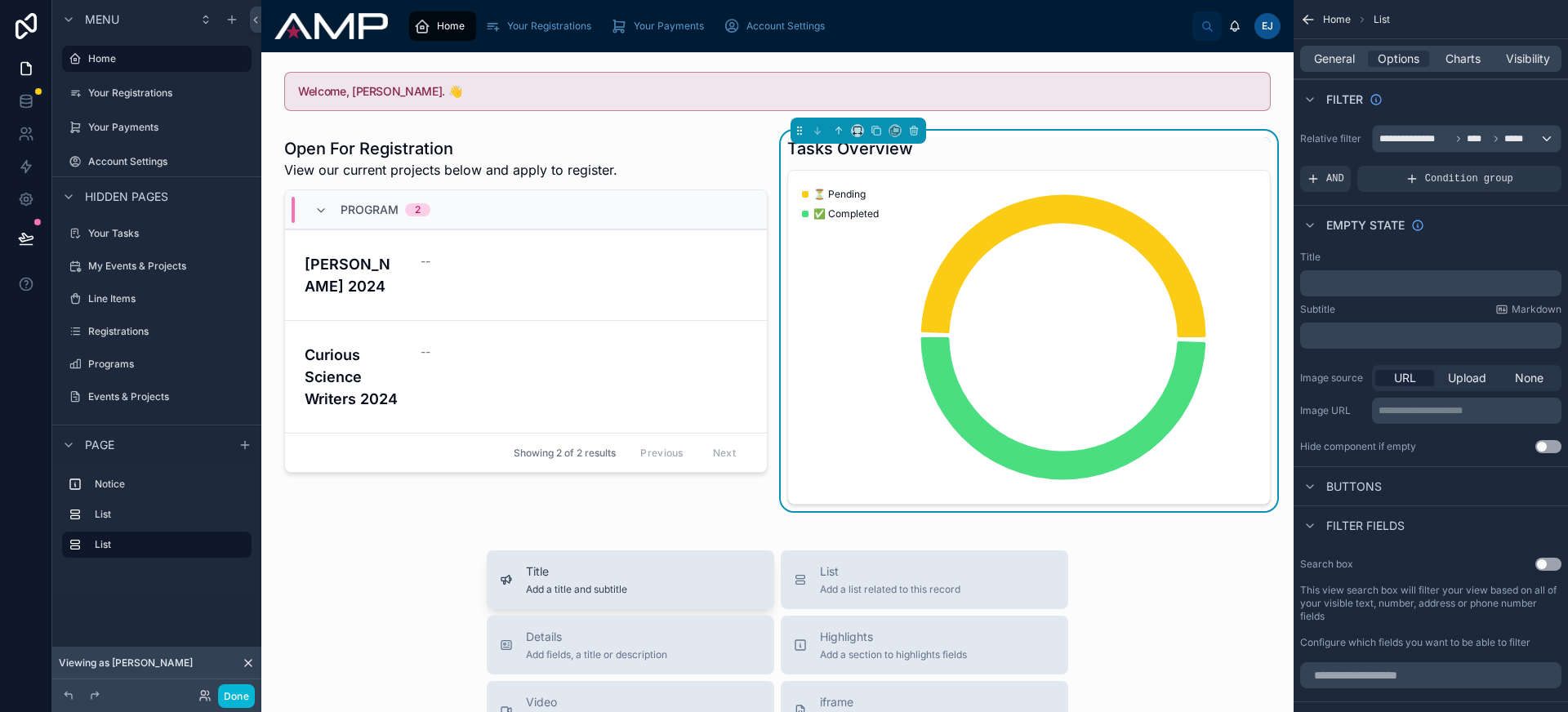
click at [620, 577] on div "Title Add a title and subtitle" at bounding box center [629, 579] width 261 height 33
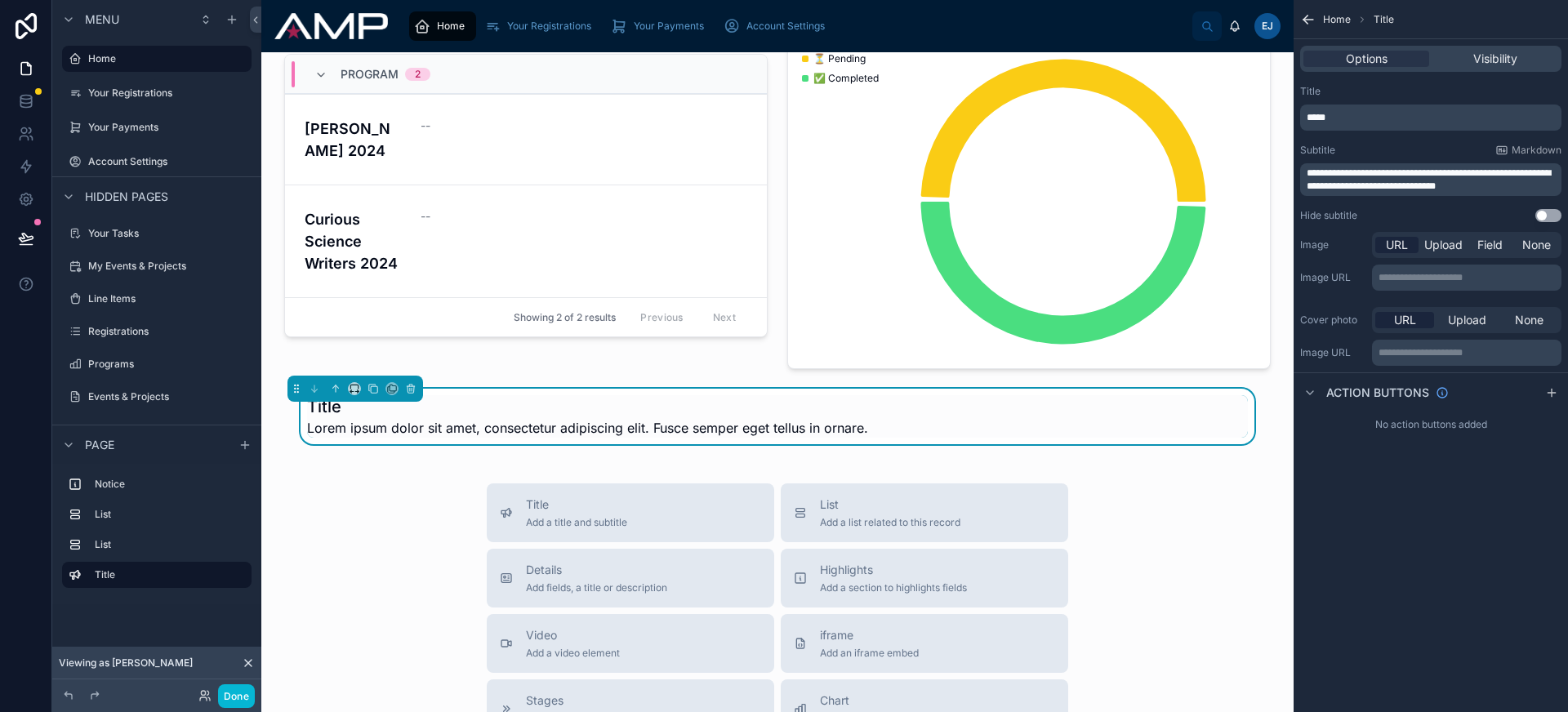
scroll to position [170, 0]
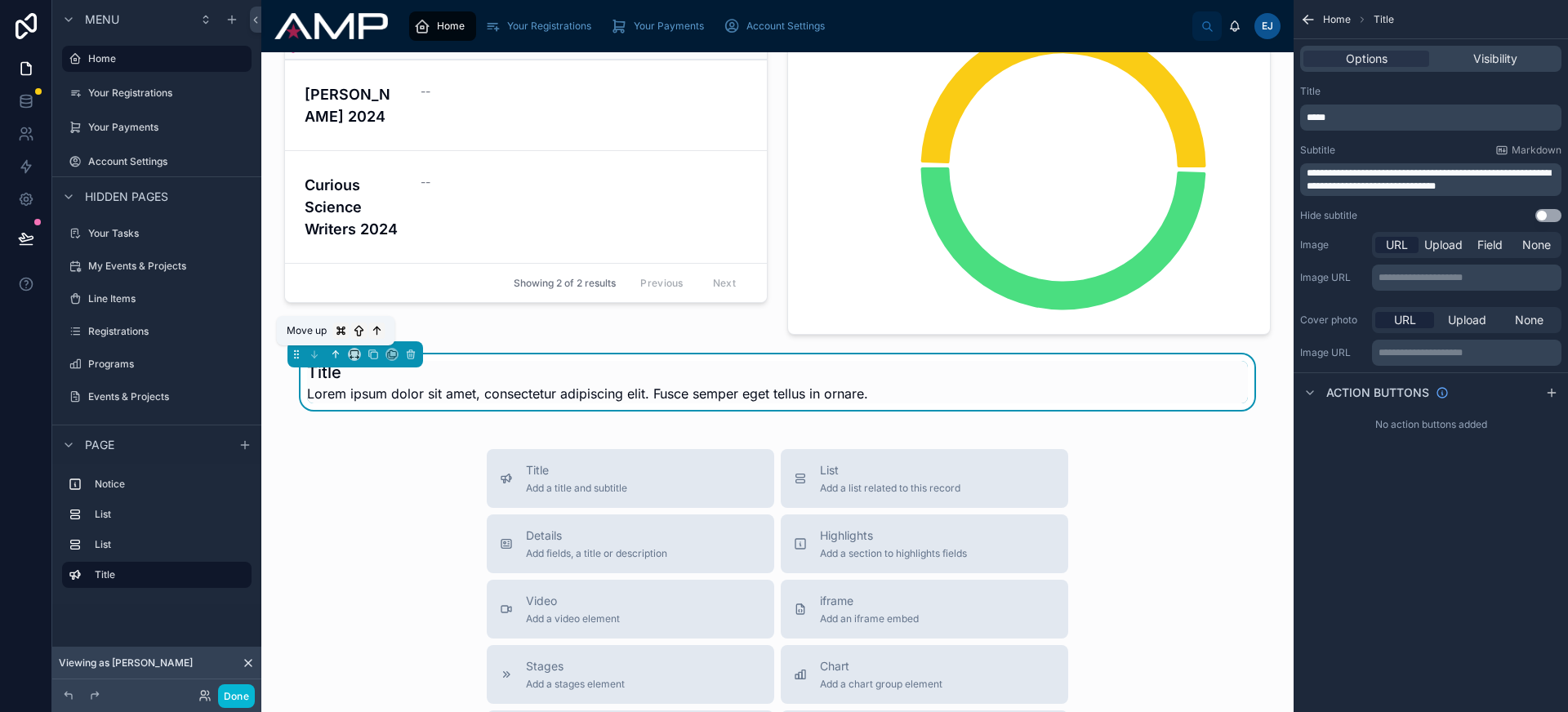
click at [333, 354] on icon at bounding box center [336, 354] width 12 height 12
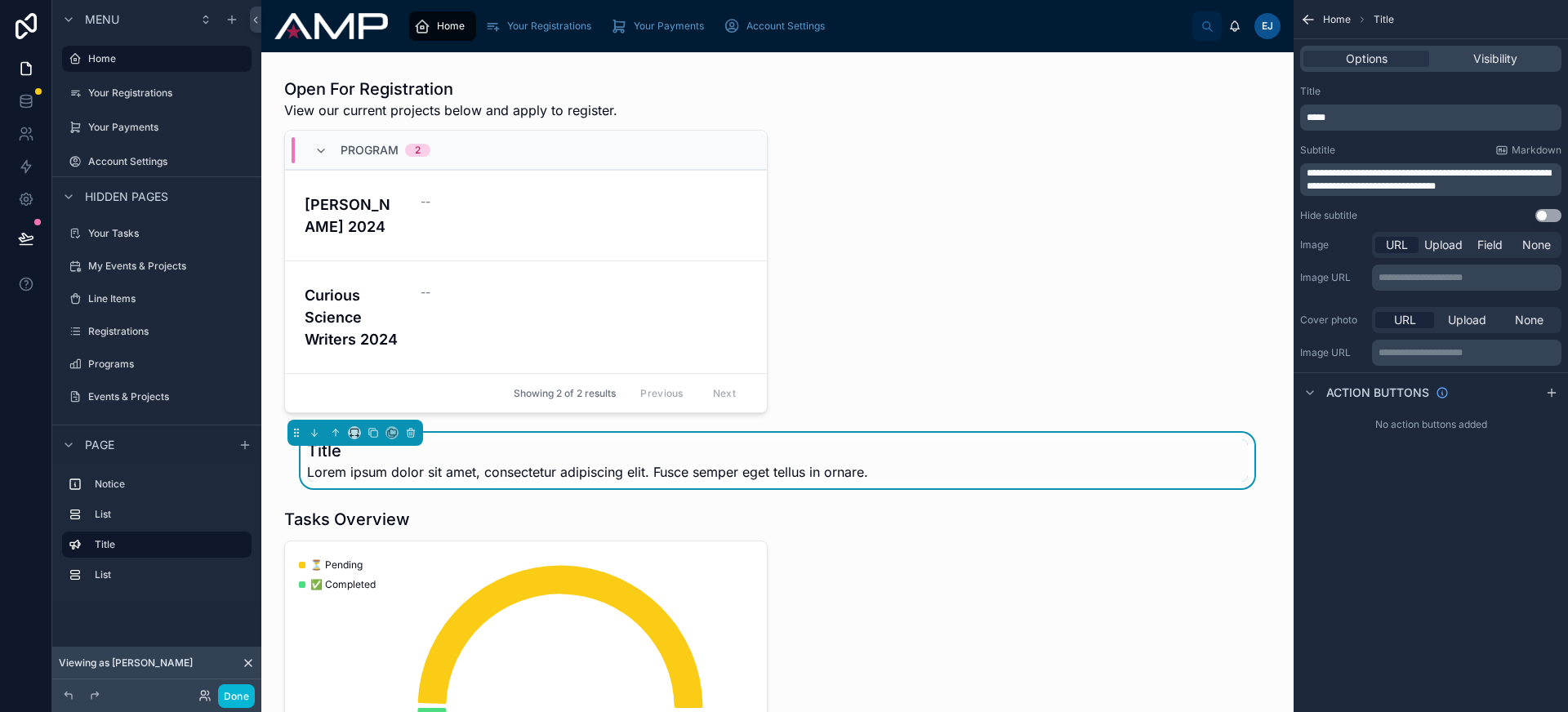
scroll to position [0, 0]
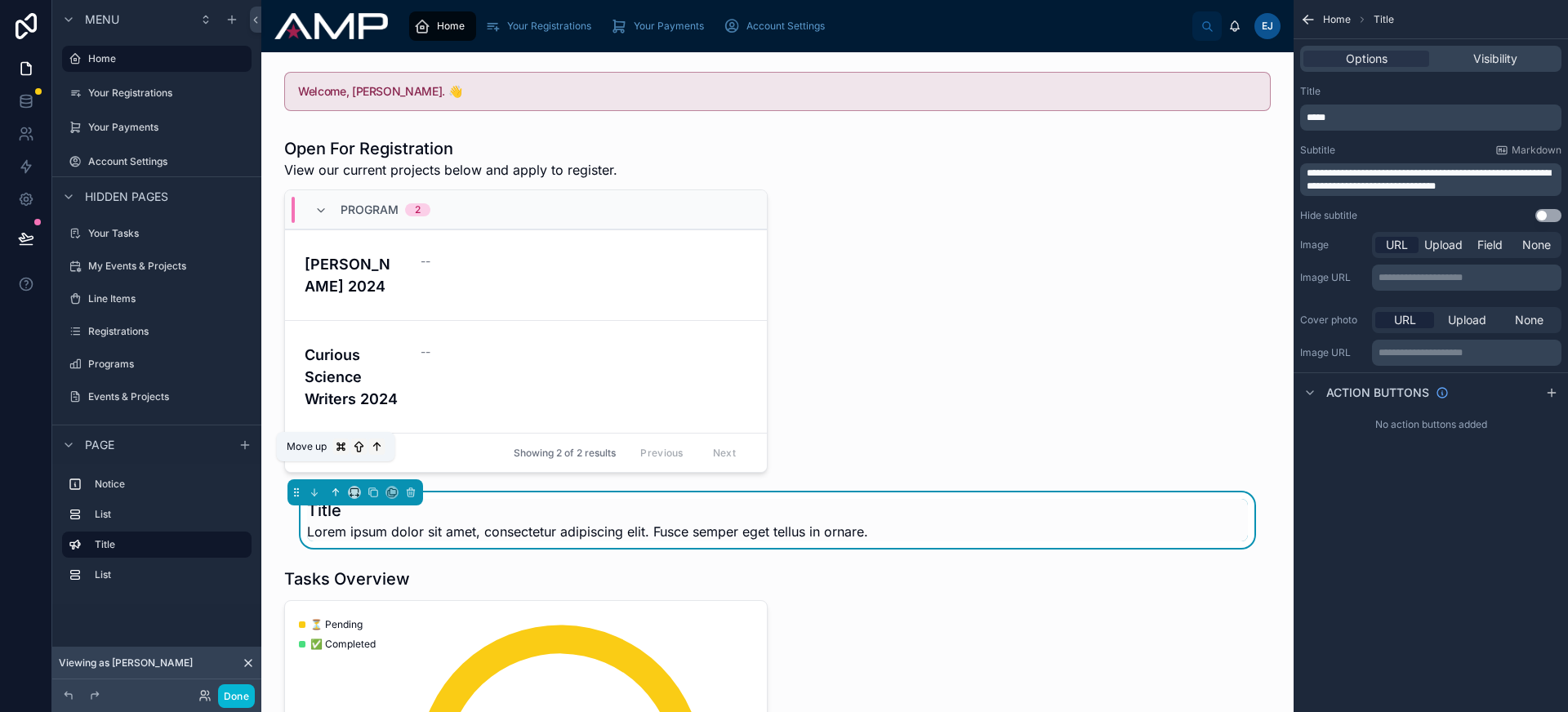
click at [337, 486] on icon at bounding box center [336, 492] width 12 height 12
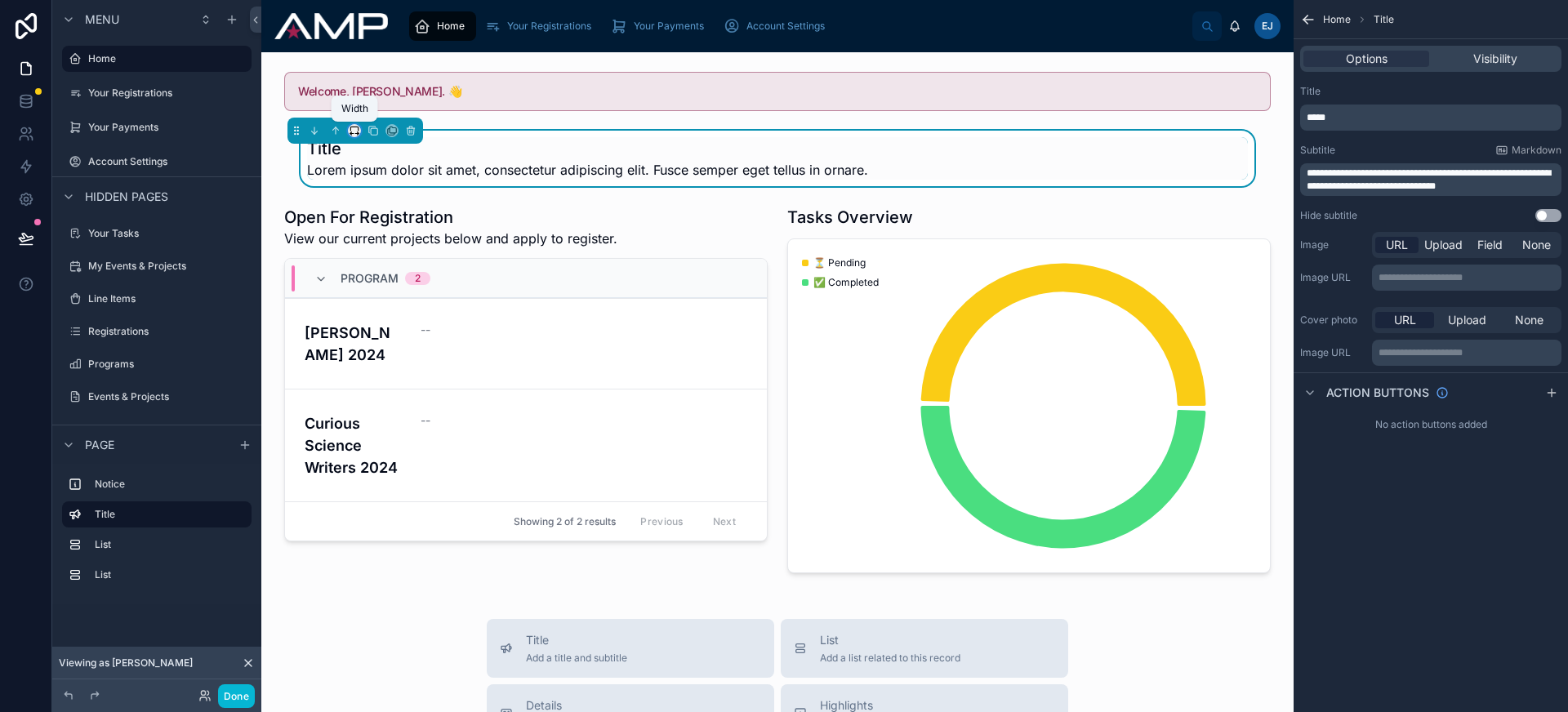
click at [358, 132] on icon at bounding box center [354, 130] width 12 height 12
click at [358, 132] on div at bounding box center [784, 356] width 1568 height 712
click at [356, 131] on icon at bounding box center [354, 130] width 12 height 12
click at [397, 335] on div "Full width" at bounding box center [387, 346] width 70 height 29
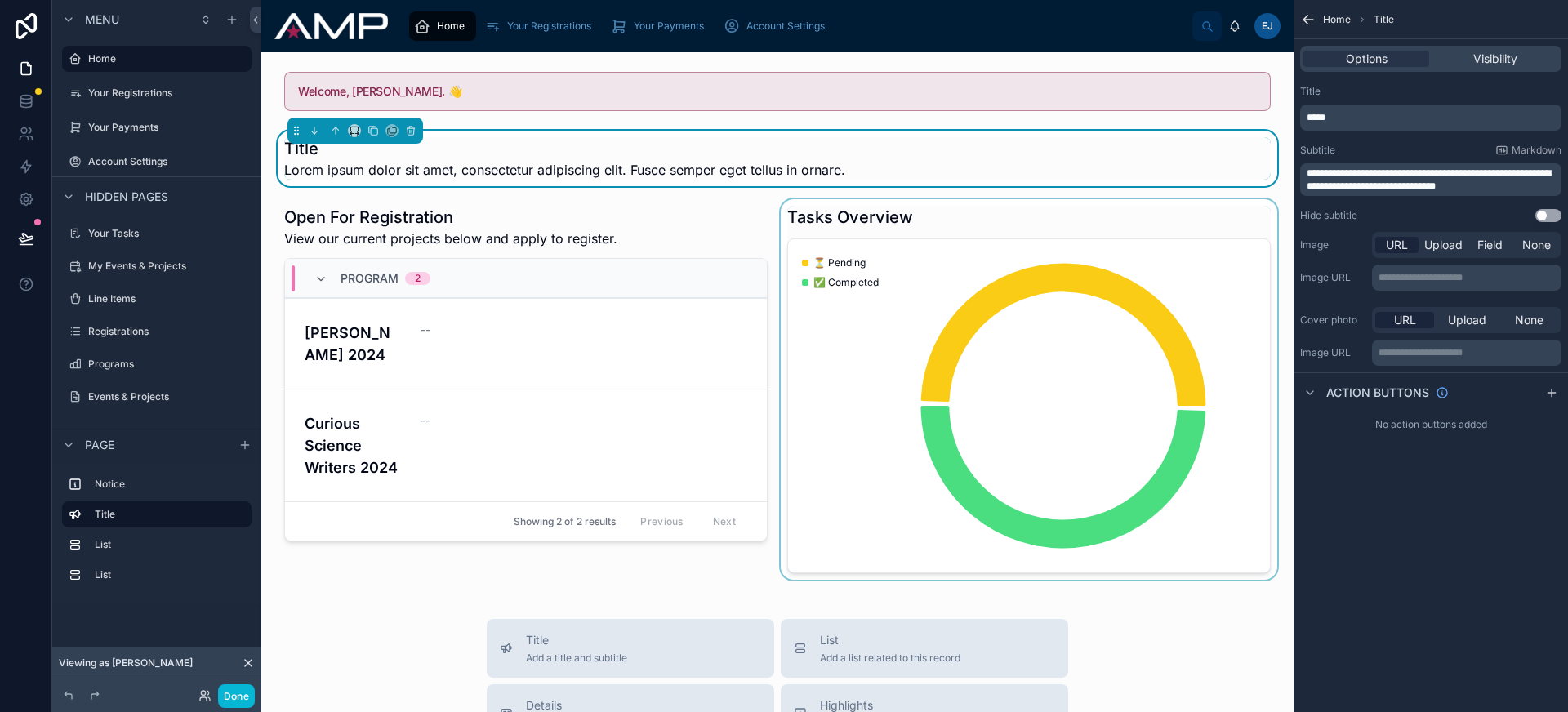
click at [915, 285] on div at bounding box center [1029, 389] width 503 height 380
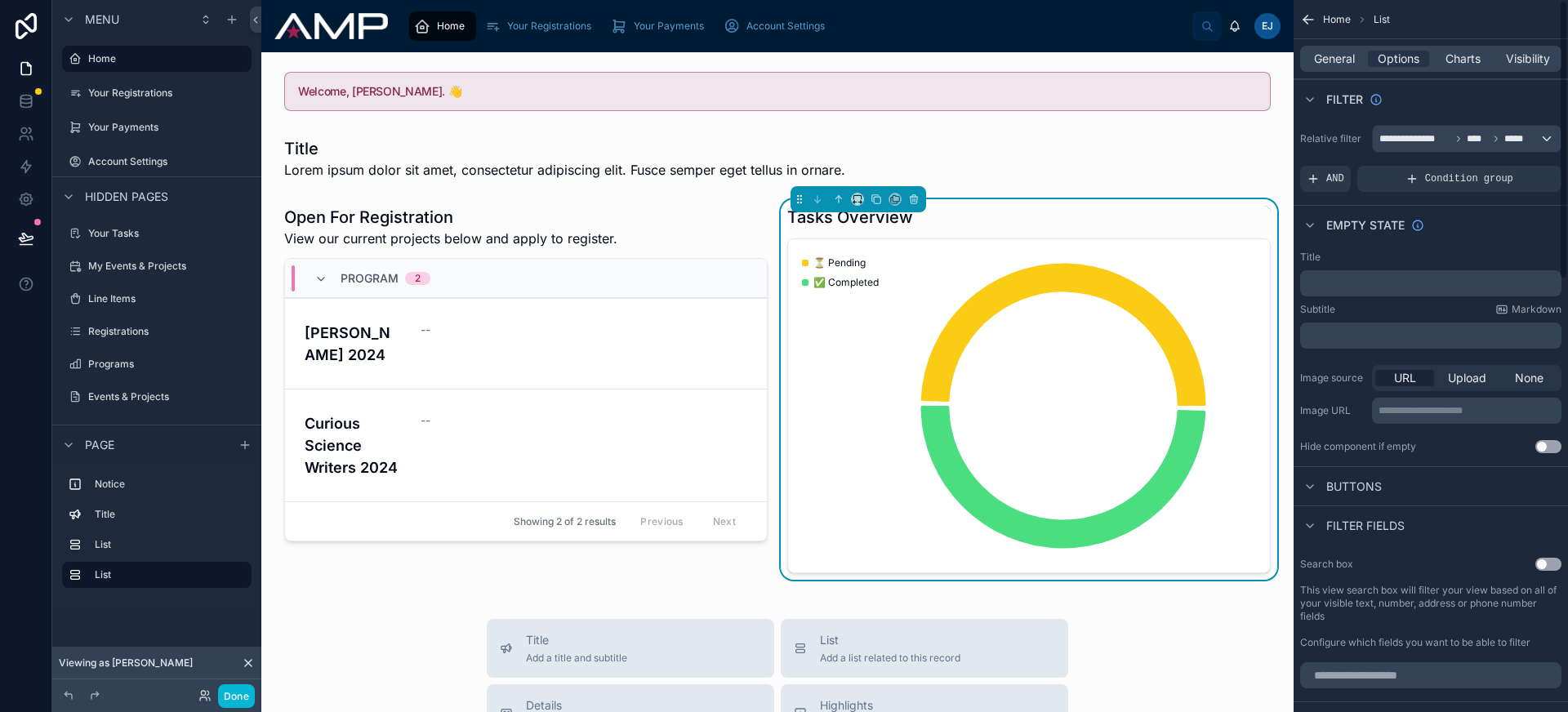
click at [1372, 276] on p "﻿" at bounding box center [1432, 283] width 252 height 13
click at [1442, 542] on div "Filter fields" at bounding box center [1431, 525] width 275 height 39
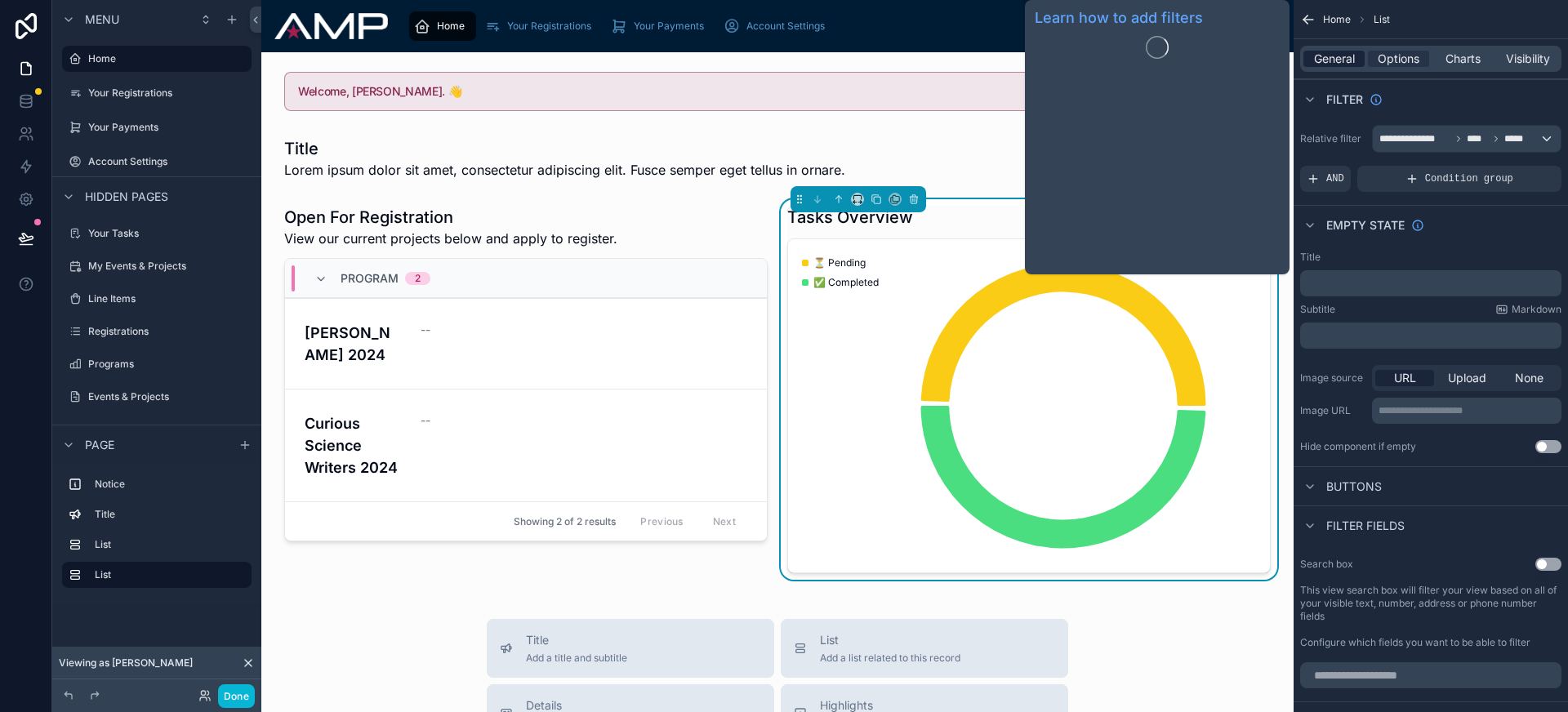
click at [1339, 55] on span "General" at bounding box center [1334, 59] width 41 height 16
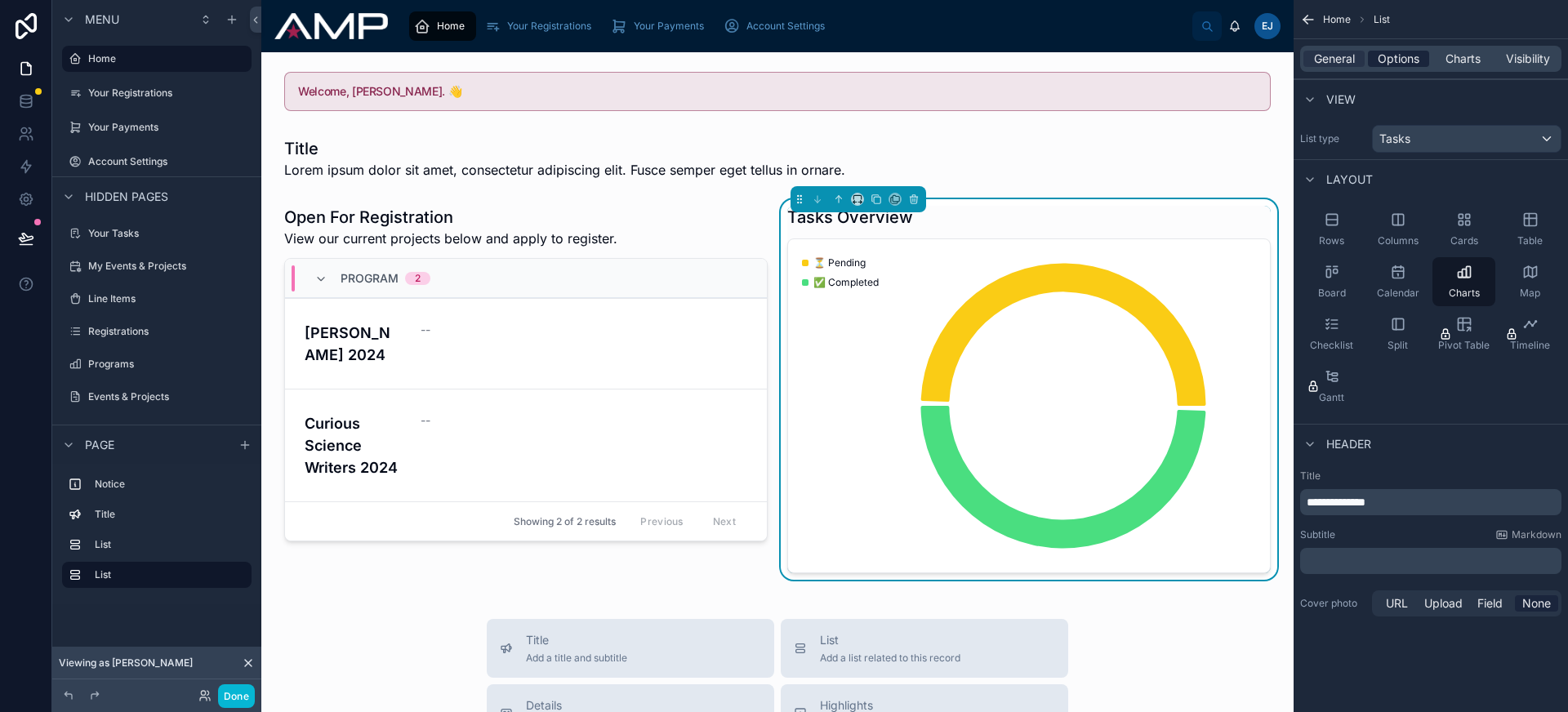
click at [1396, 61] on span "Options" at bounding box center [1399, 59] width 42 height 16
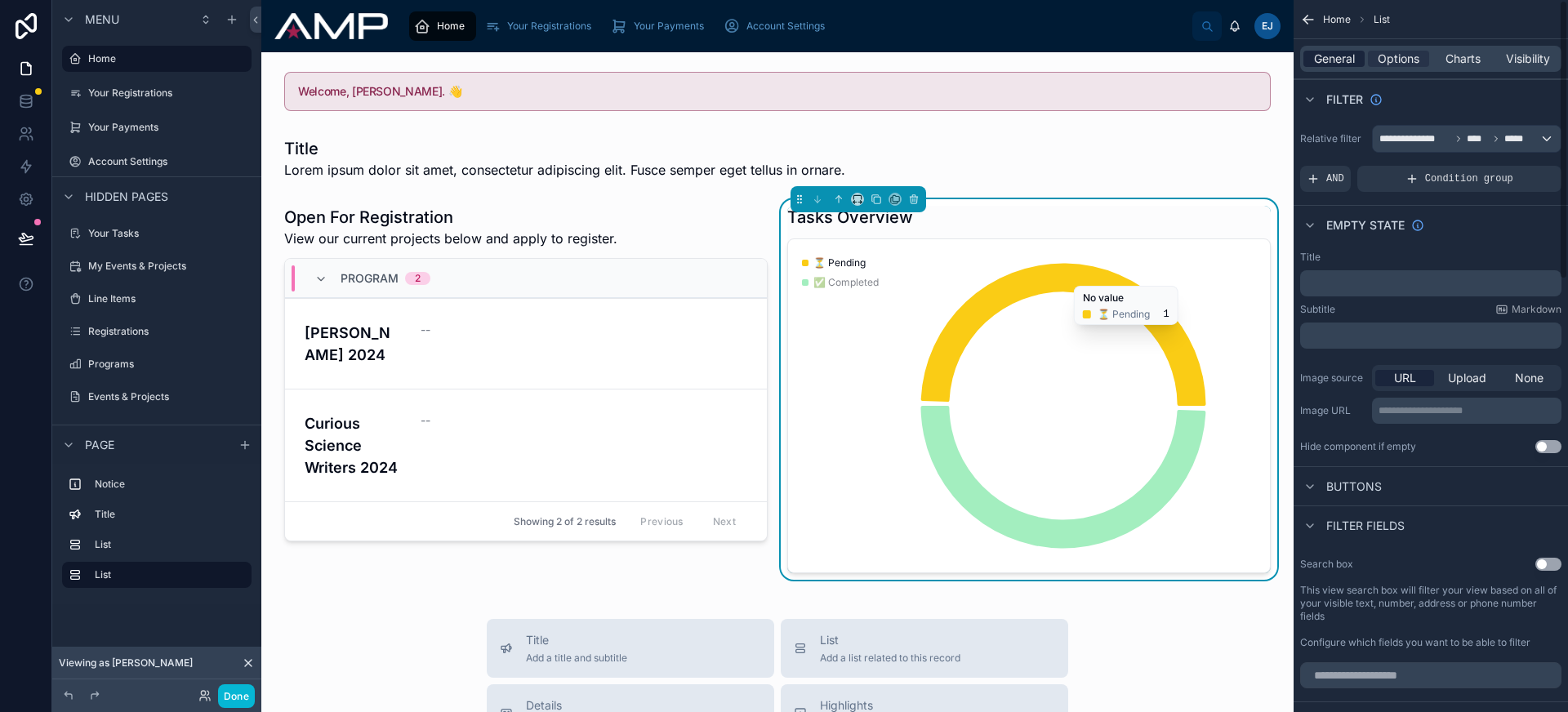
click at [1351, 64] on span "General" at bounding box center [1334, 59] width 41 height 16
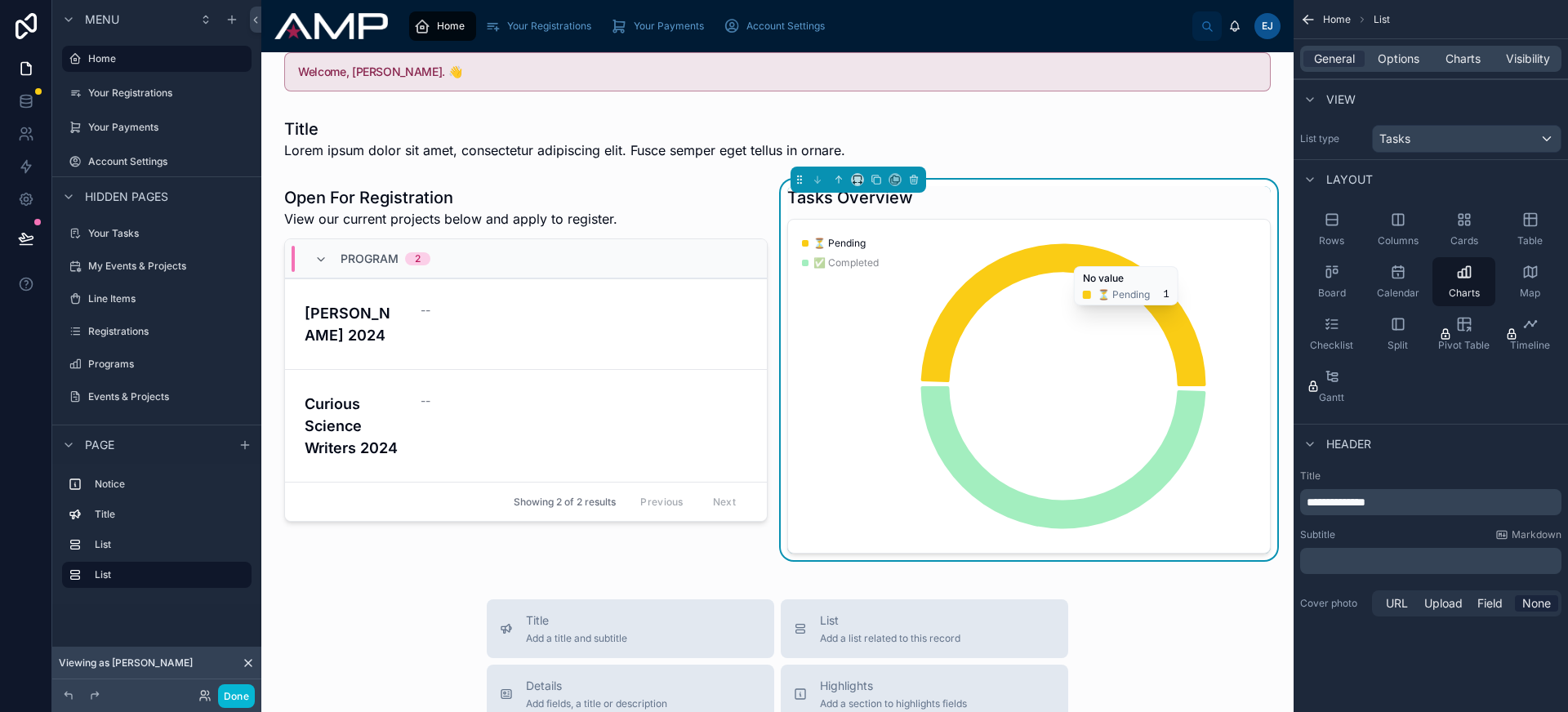
scroll to position [38, 0]
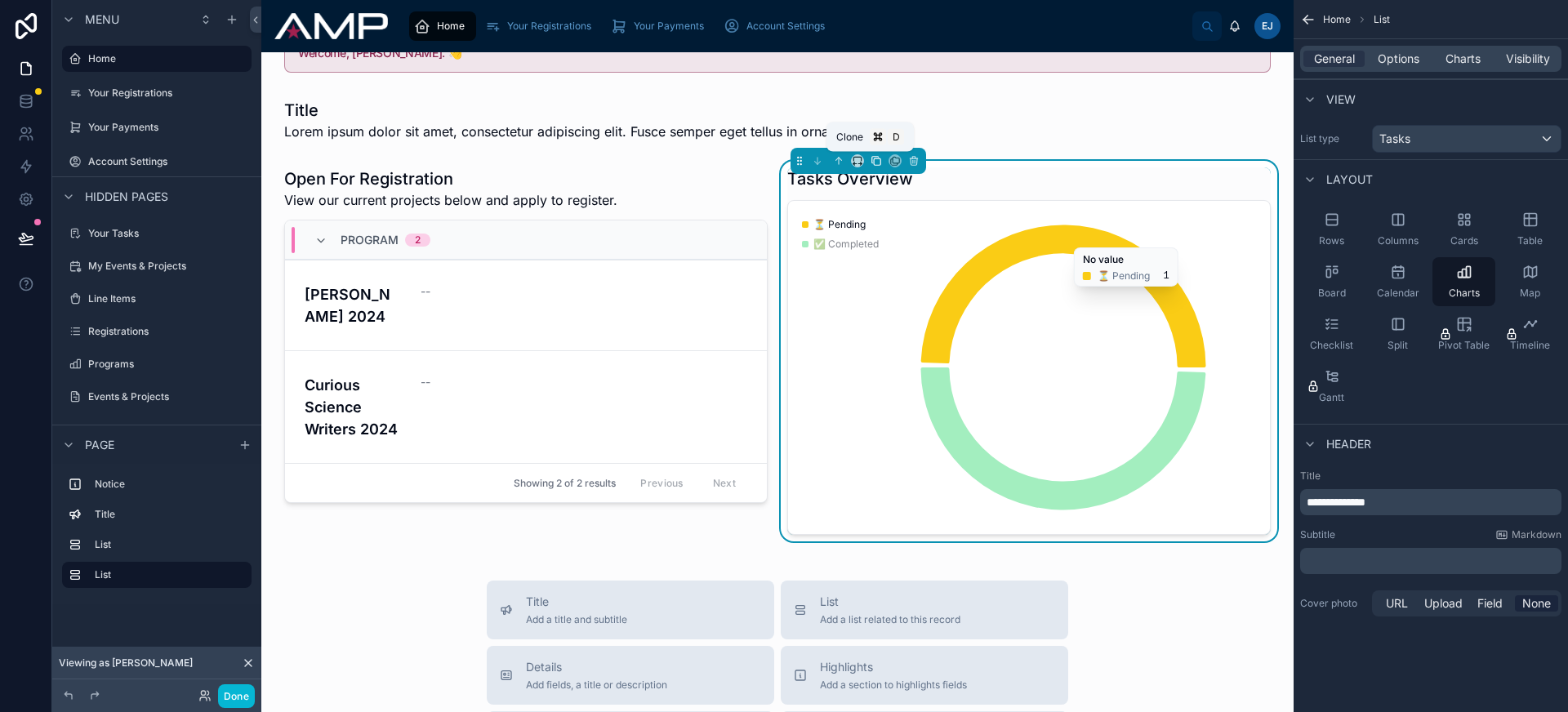
click at [874, 160] on icon at bounding box center [877, 161] width 6 height 6
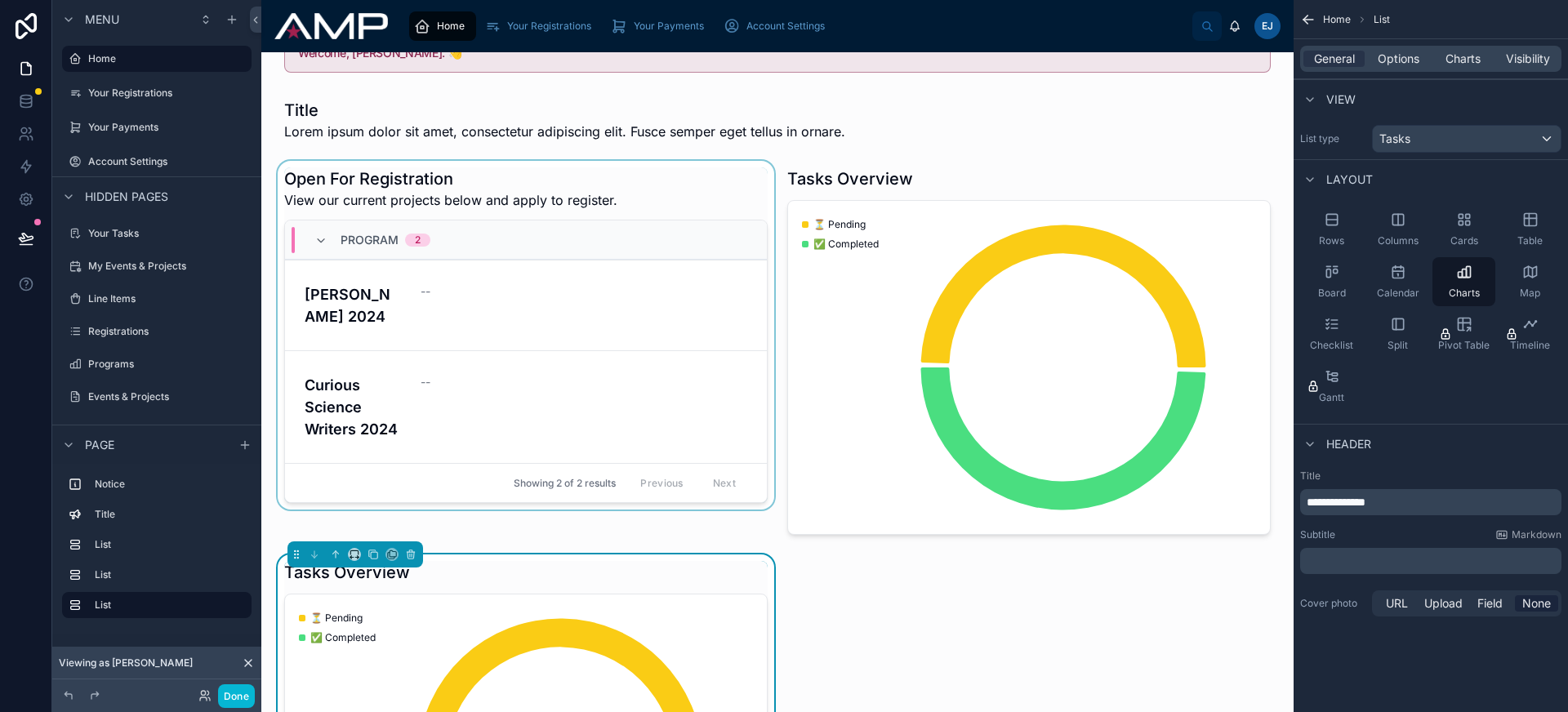
scroll to position [361, 0]
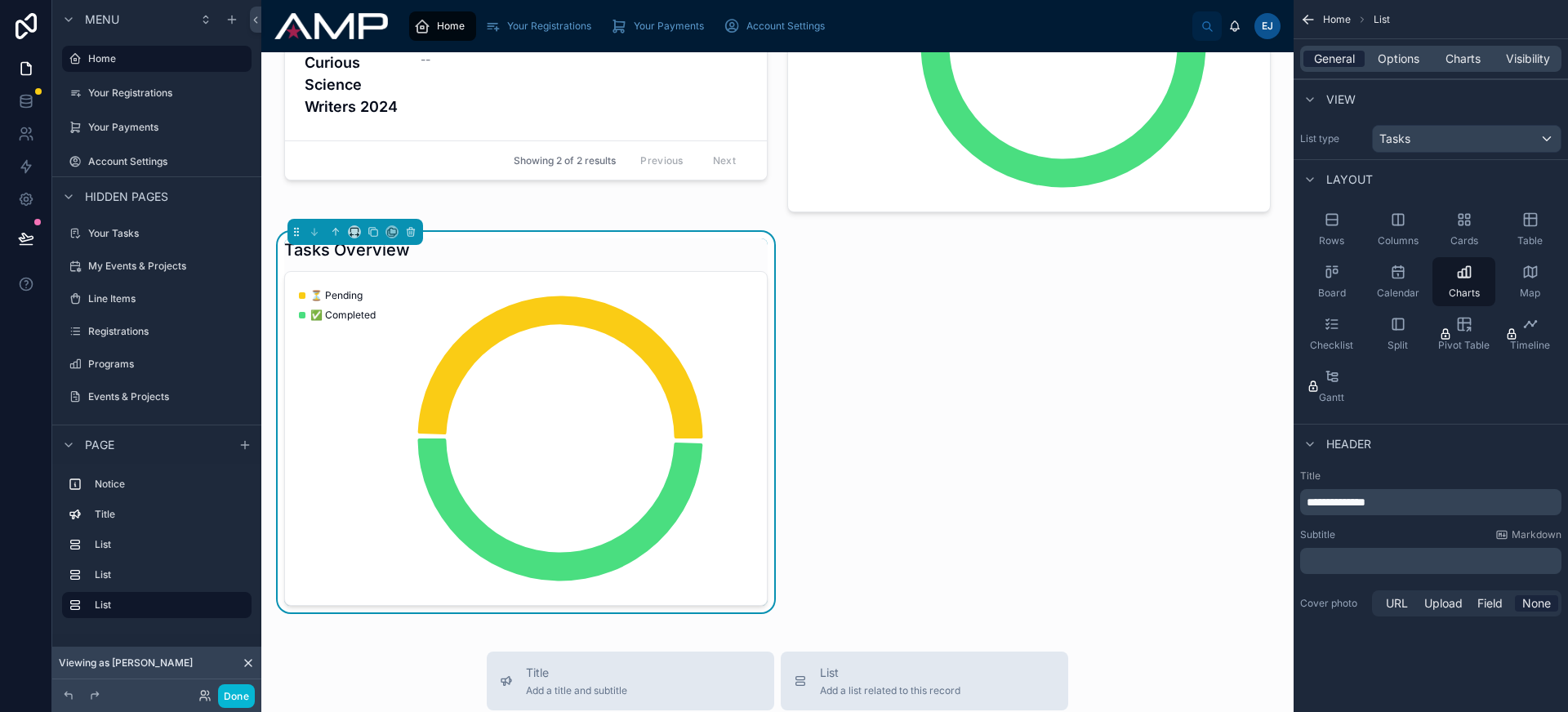
click at [1344, 64] on span "General" at bounding box center [1334, 59] width 41 height 16
click at [1407, 64] on span "Options" at bounding box center [1399, 59] width 42 height 16
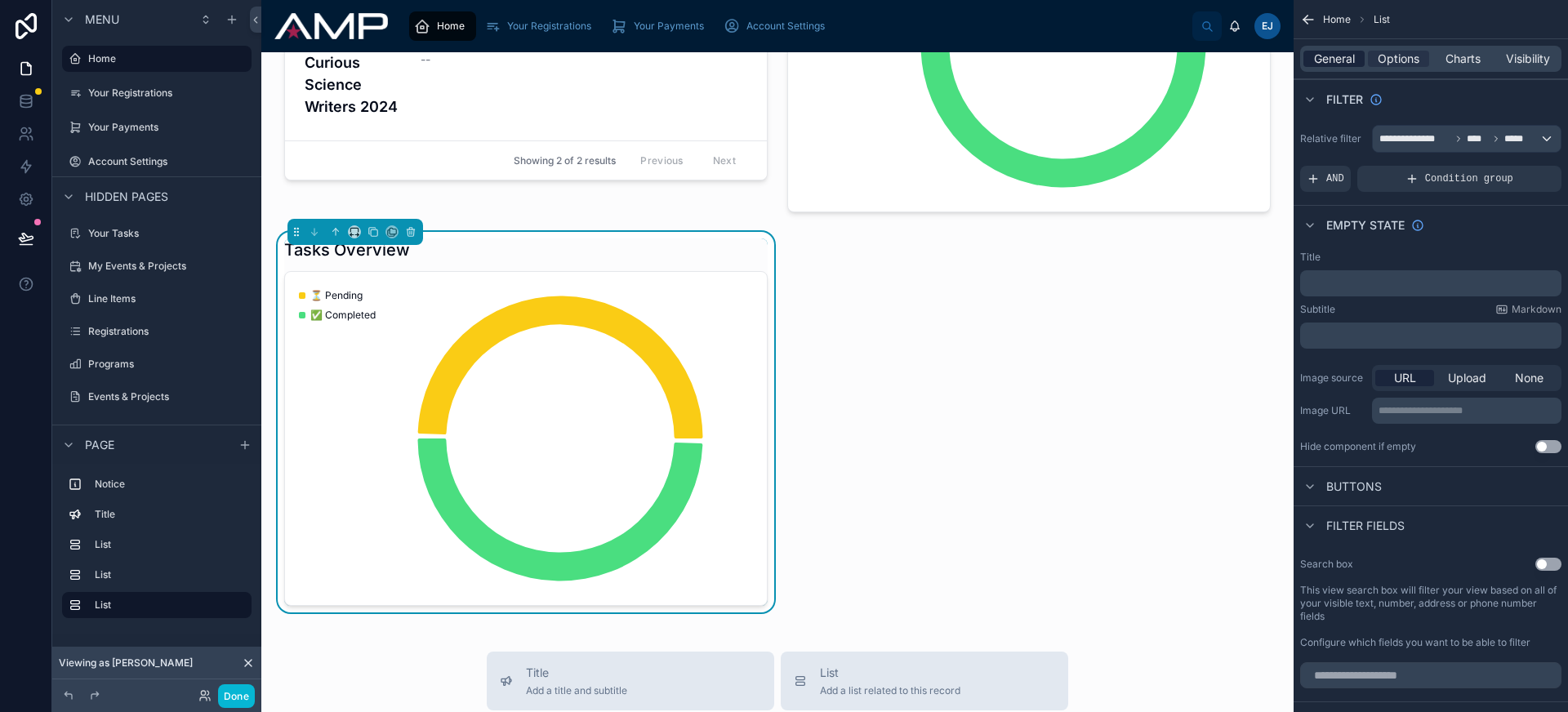
click at [1353, 62] on span "General" at bounding box center [1334, 59] width 41 height 16
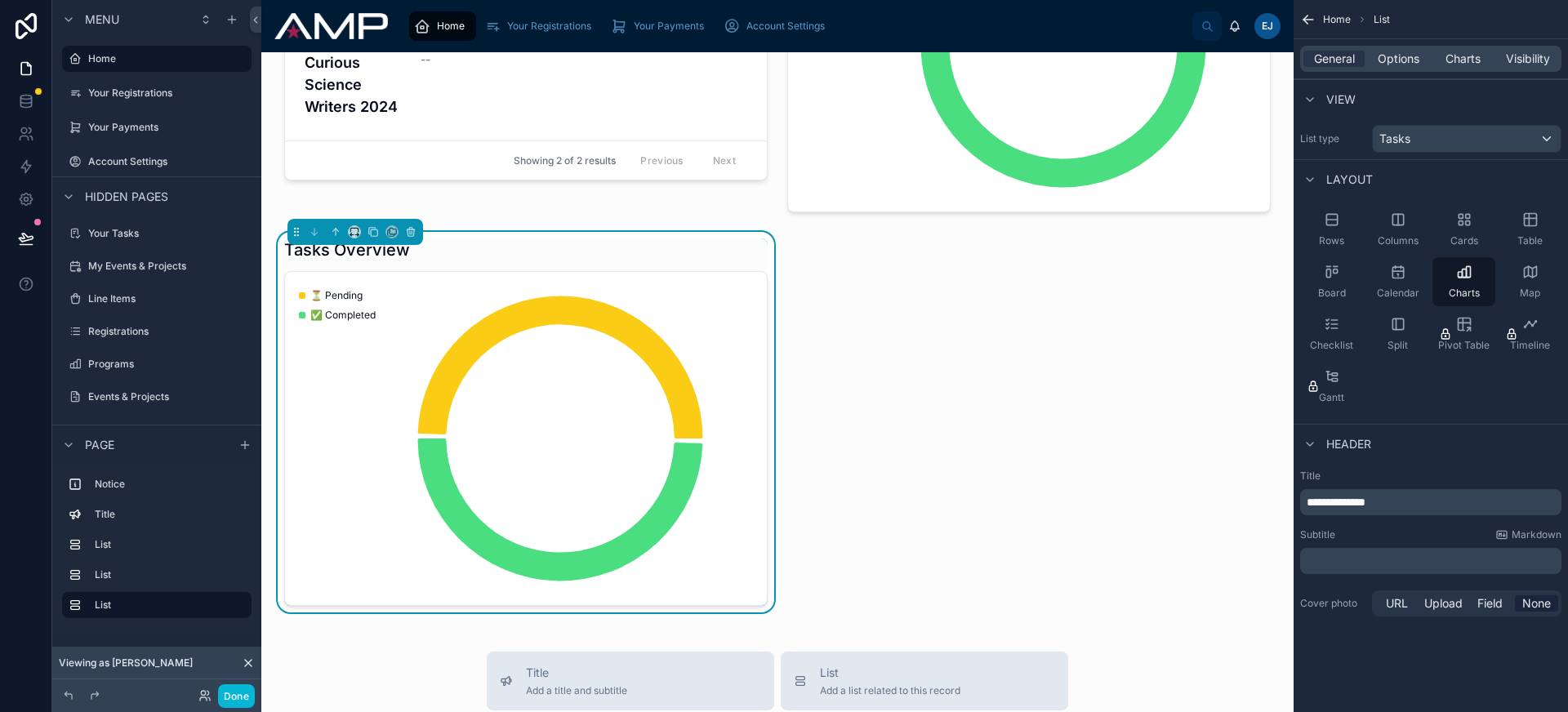
click at [1324, 511] on div "**********" at bounding box center [1430, 502] width 261 height 26
click at [1322, 507] on span "**********" at bounding box center [1336, 502] width 59 height 12
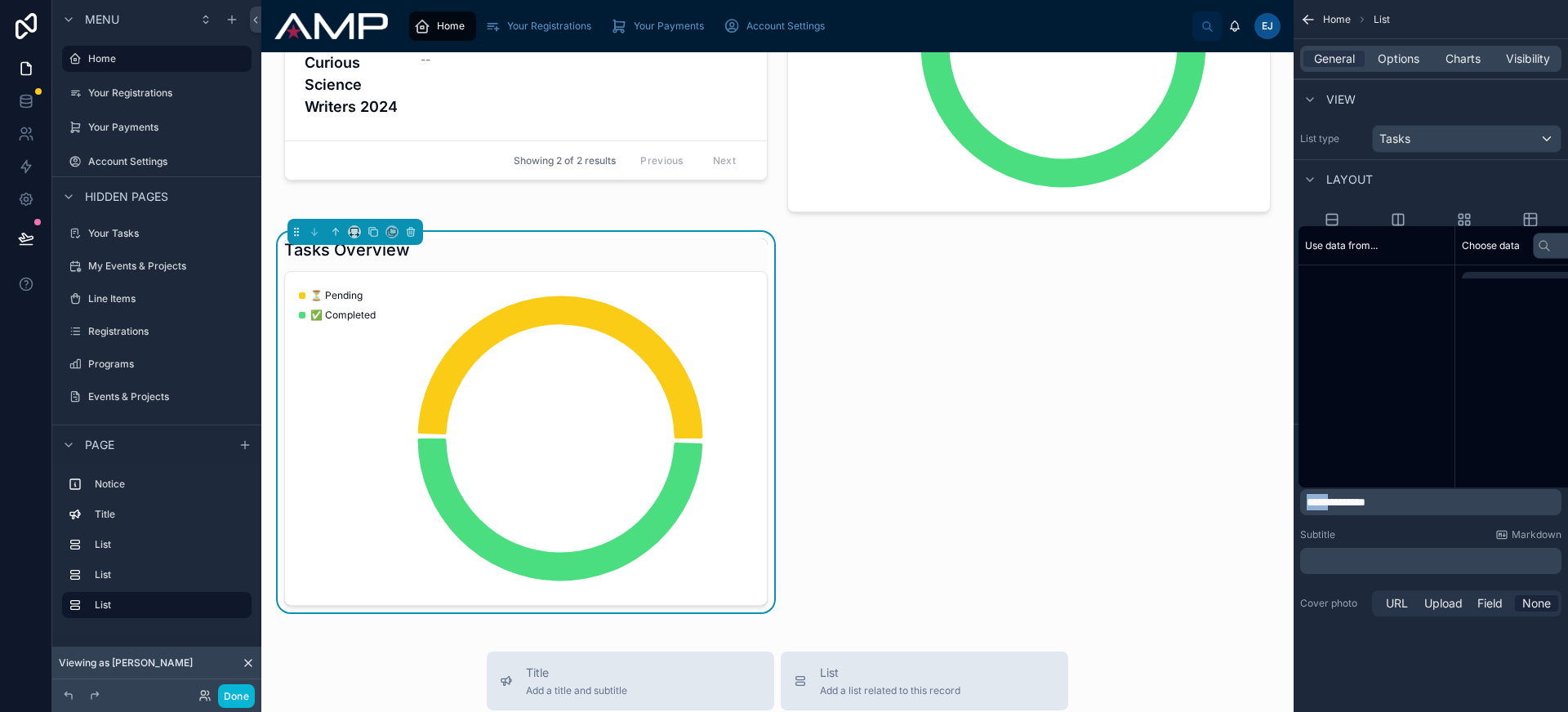
click at [1322, 507] on span "**********" at bounding box center [1336, 502] width 59 height 12
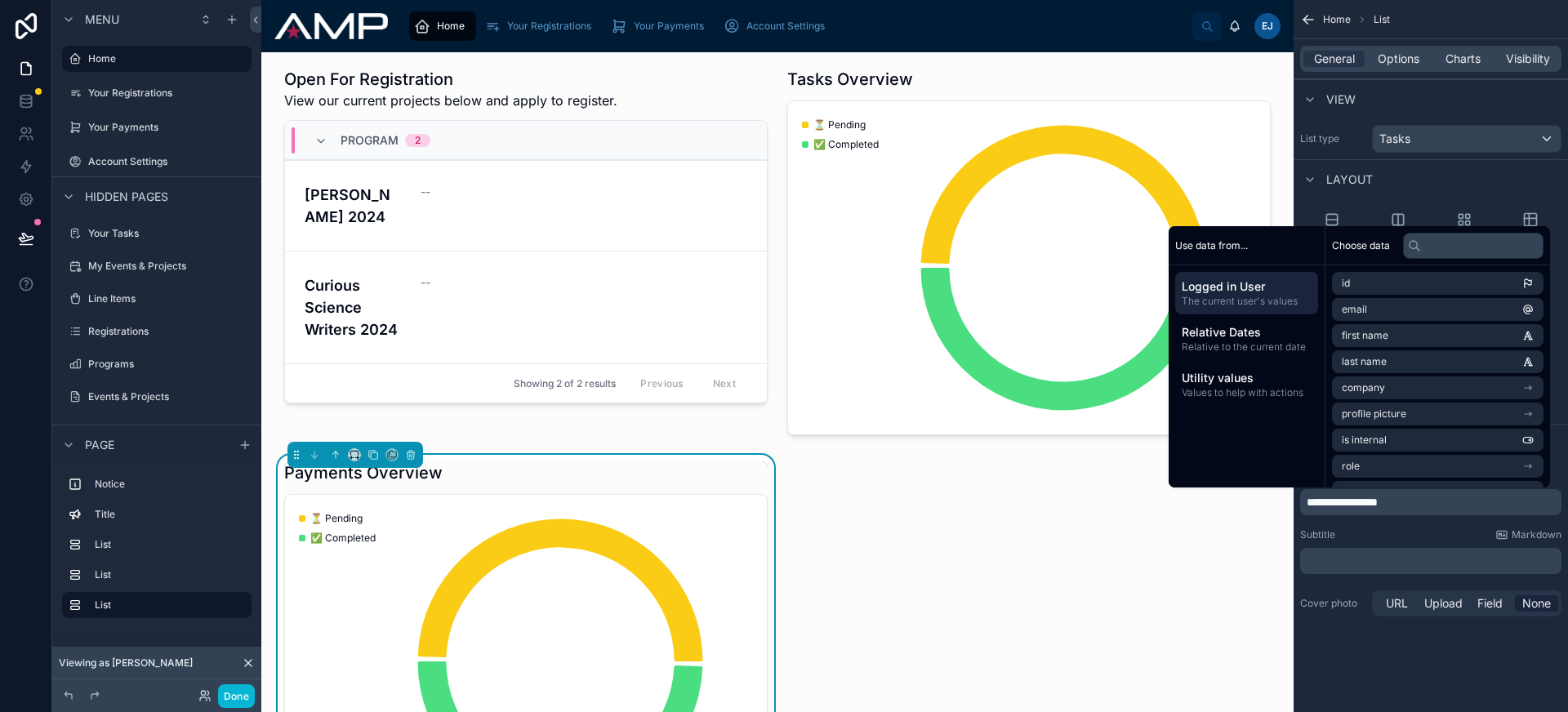
scroll to position [0, 0]
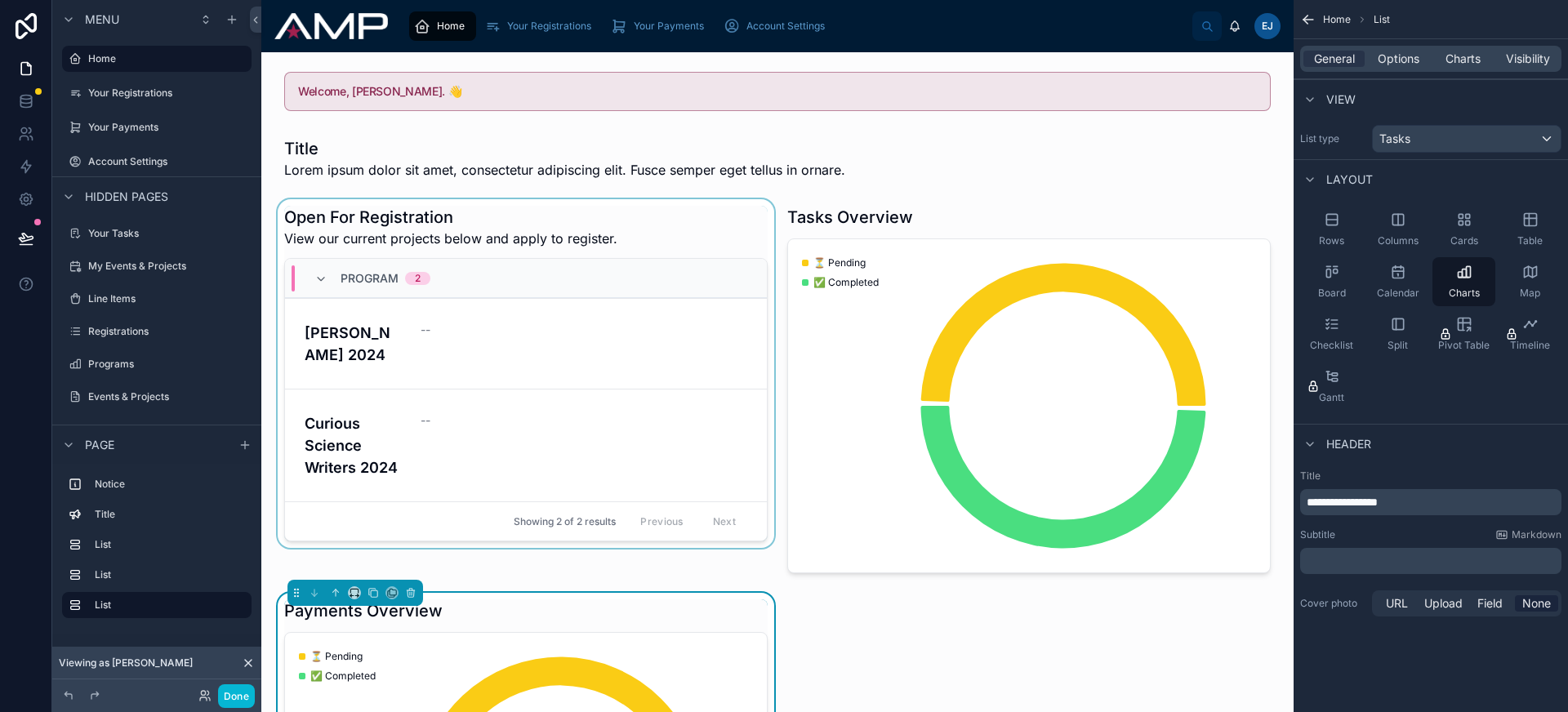
click at [608, 347] on div at bounding box center [526, 389] width 503 height 380
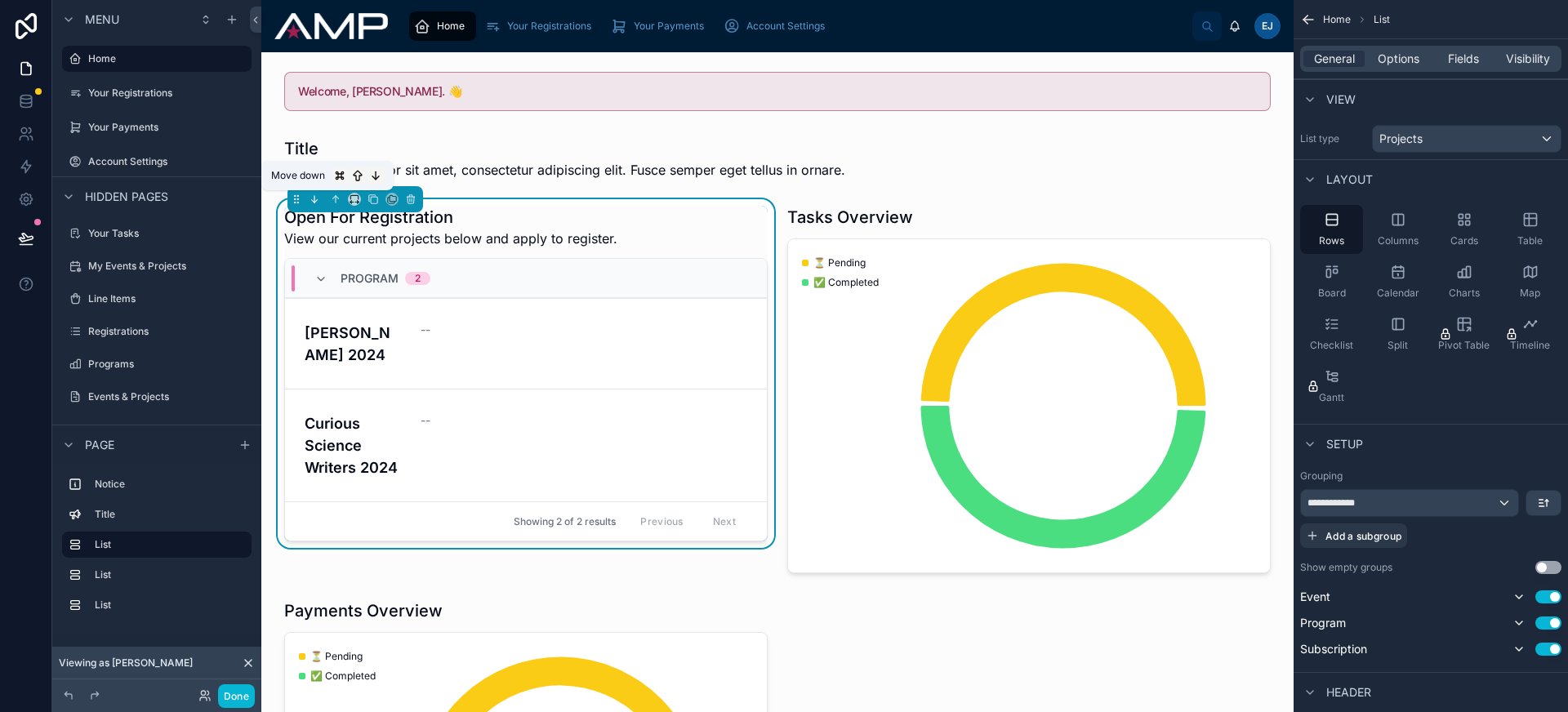
click at [313, 201] on icon at bounding box center [314, 202] width 4 height 4
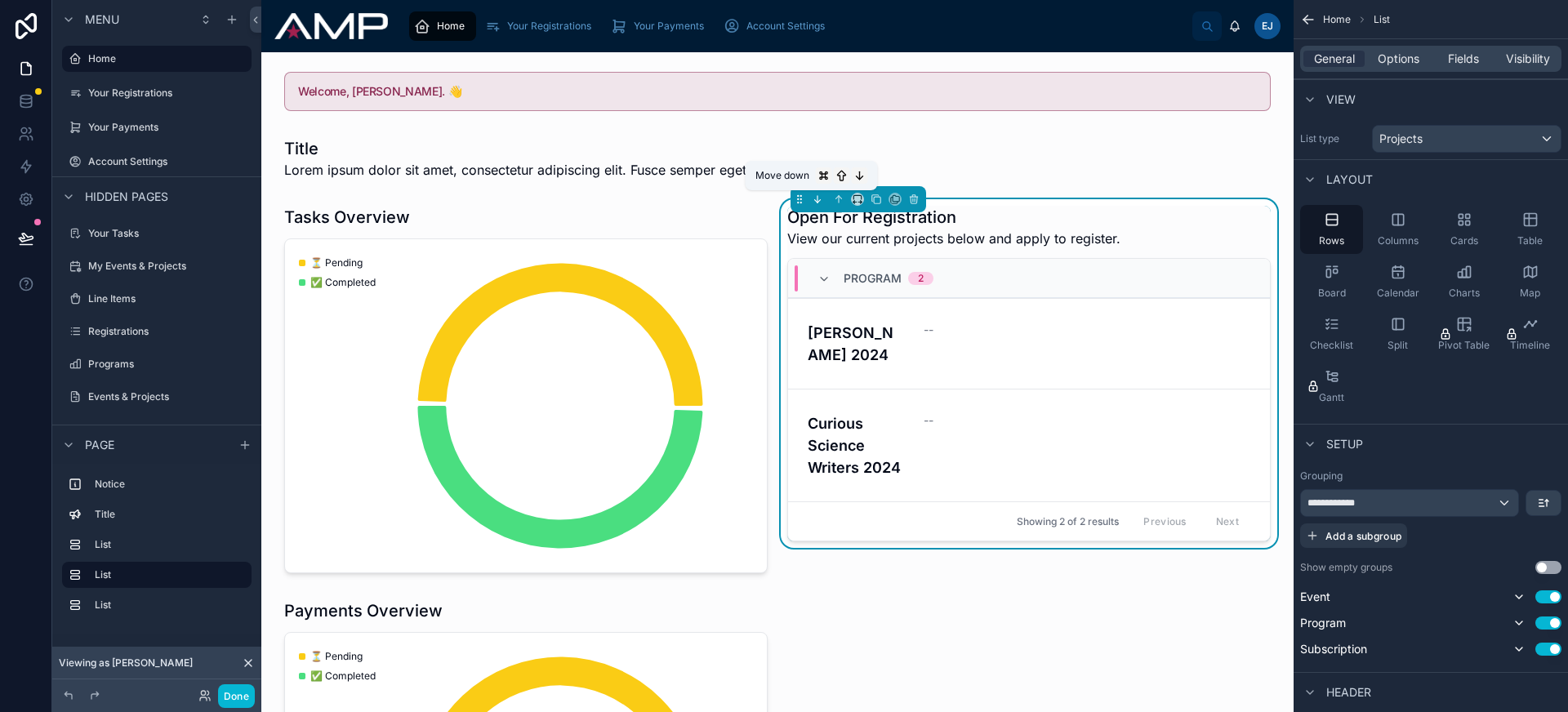
click at [814, 196] on icon at bounding box center [817, 199] width 12 height 12
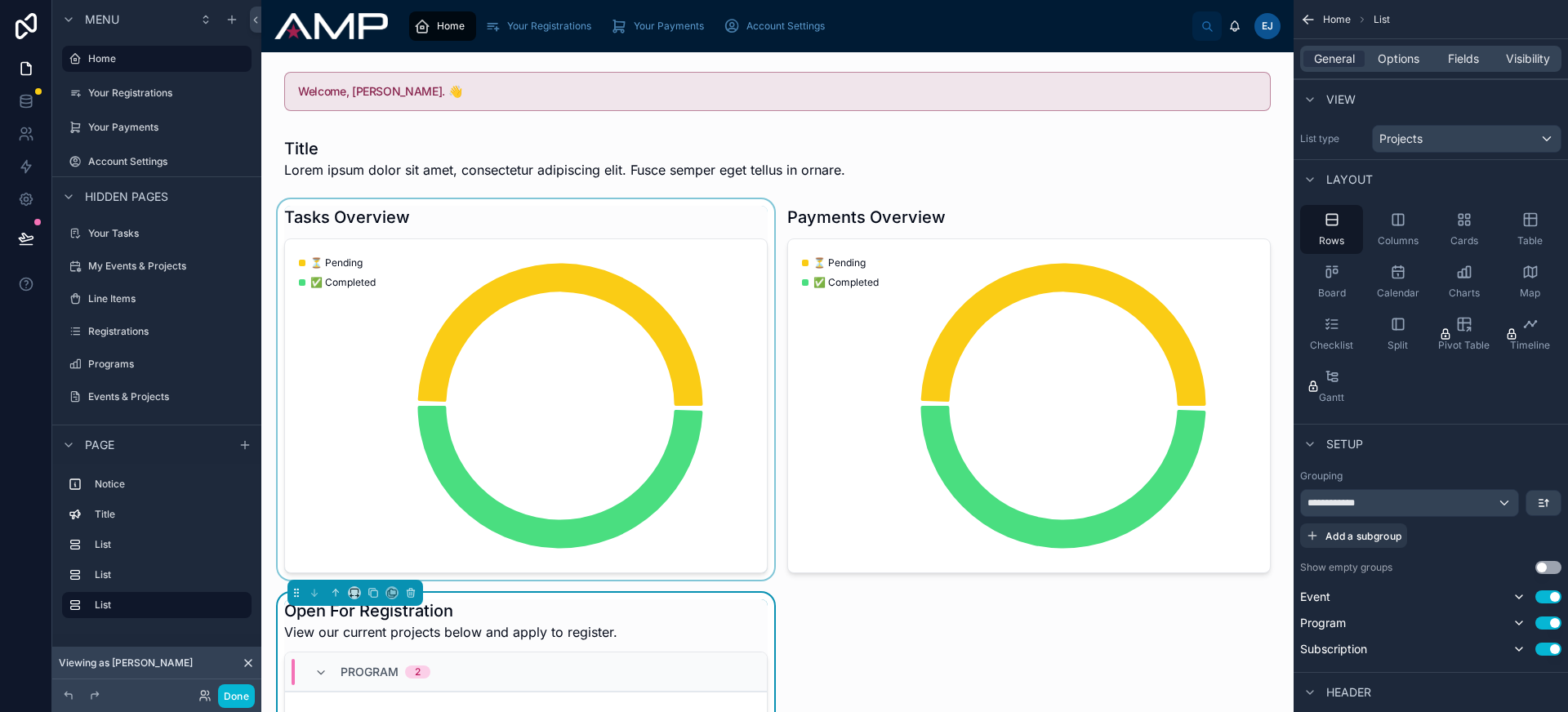
click at [715, 246] on div at bounding box center [526, 389] width 503 height 380
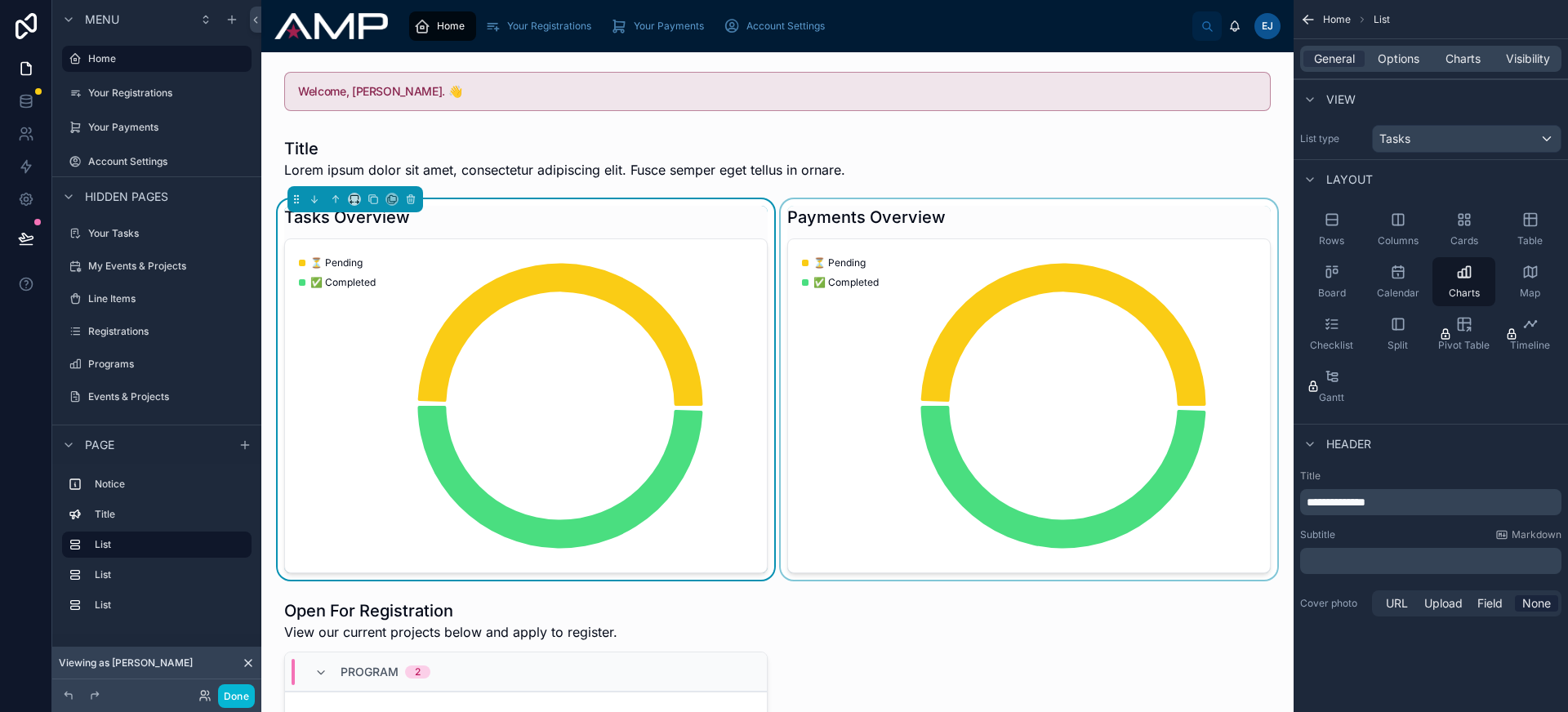
click at [867, 245] on div at bounding box center [1029, 389] width 503 height 380
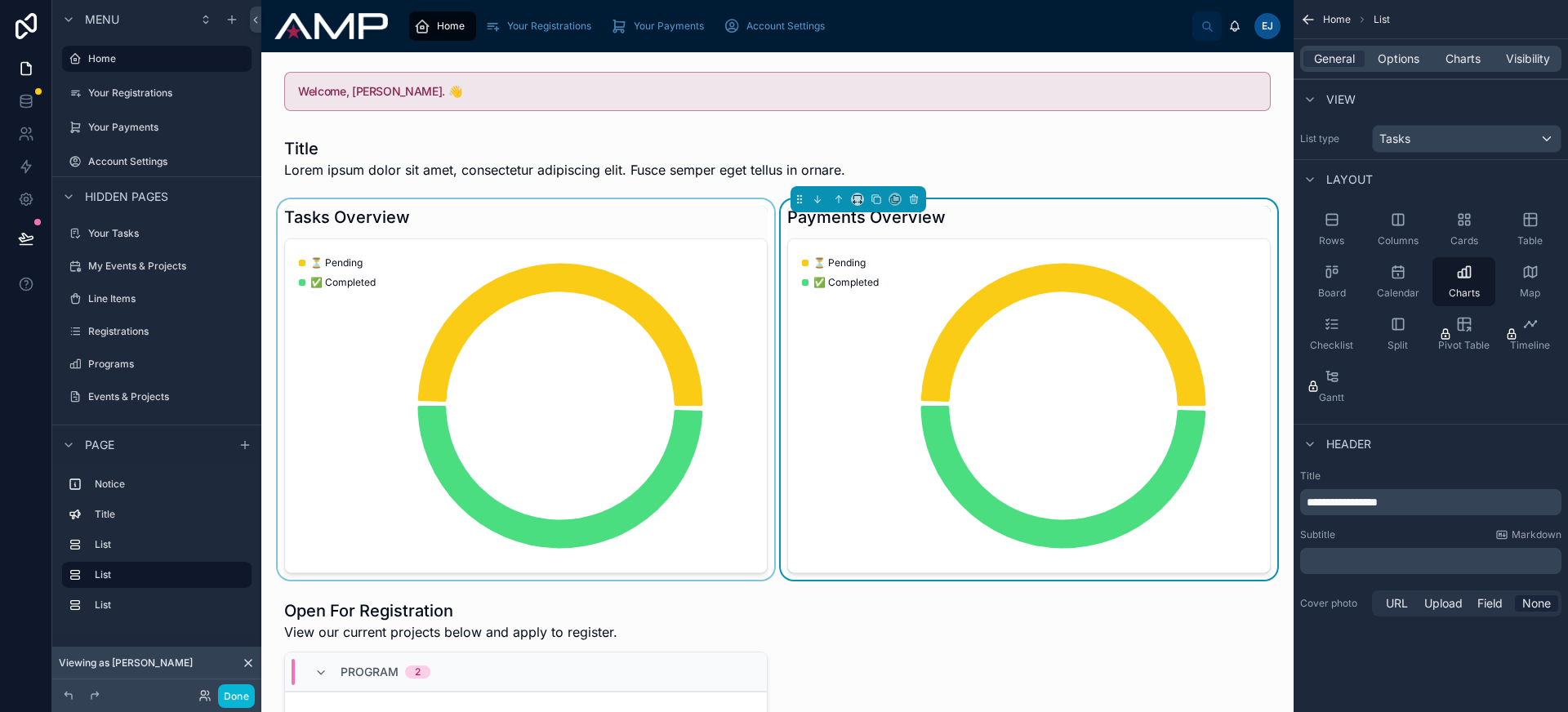
click at [580, 389] on div at bounding box center [526, 389] width 503 height 380
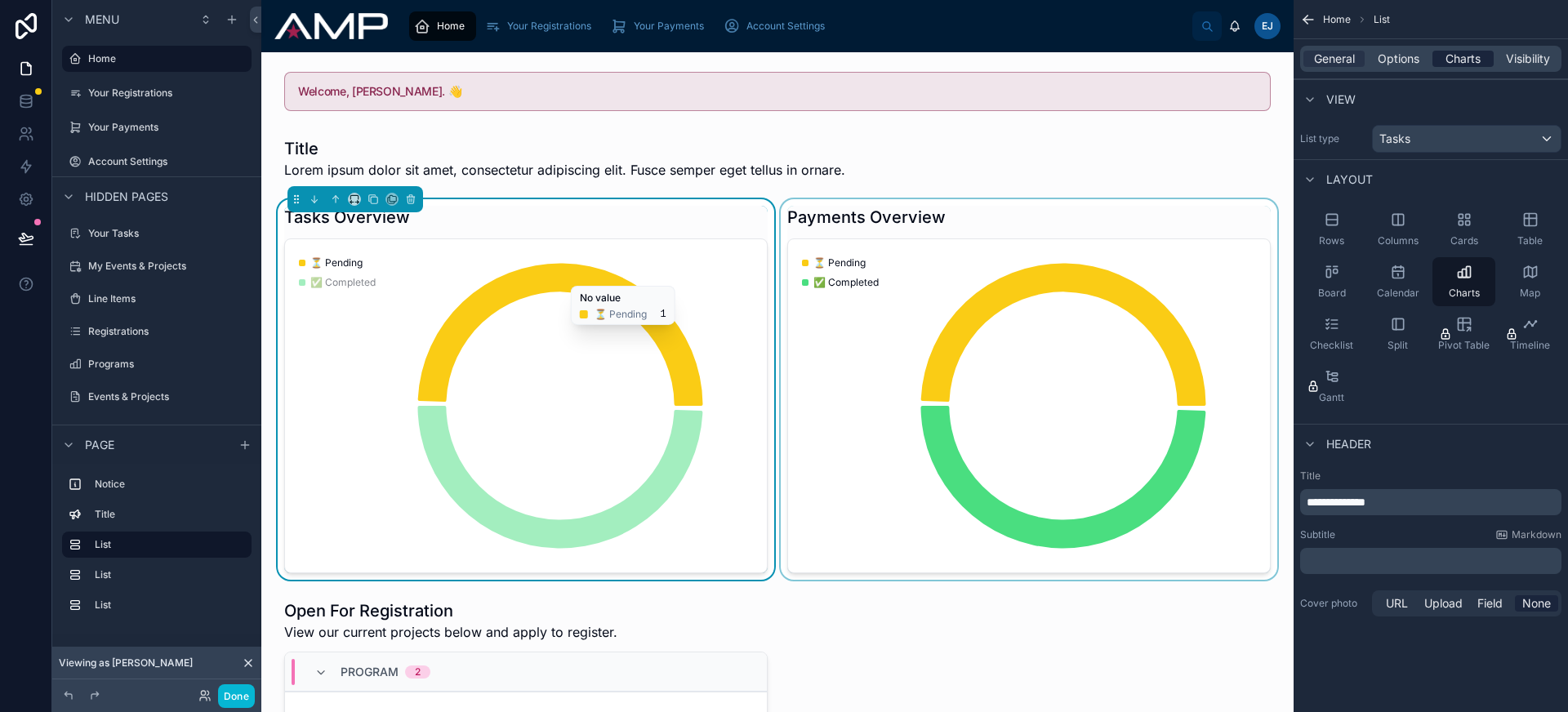
click at [1485, 61] on div "Charts" at bounding box center [1462, 59] width 61 height 16
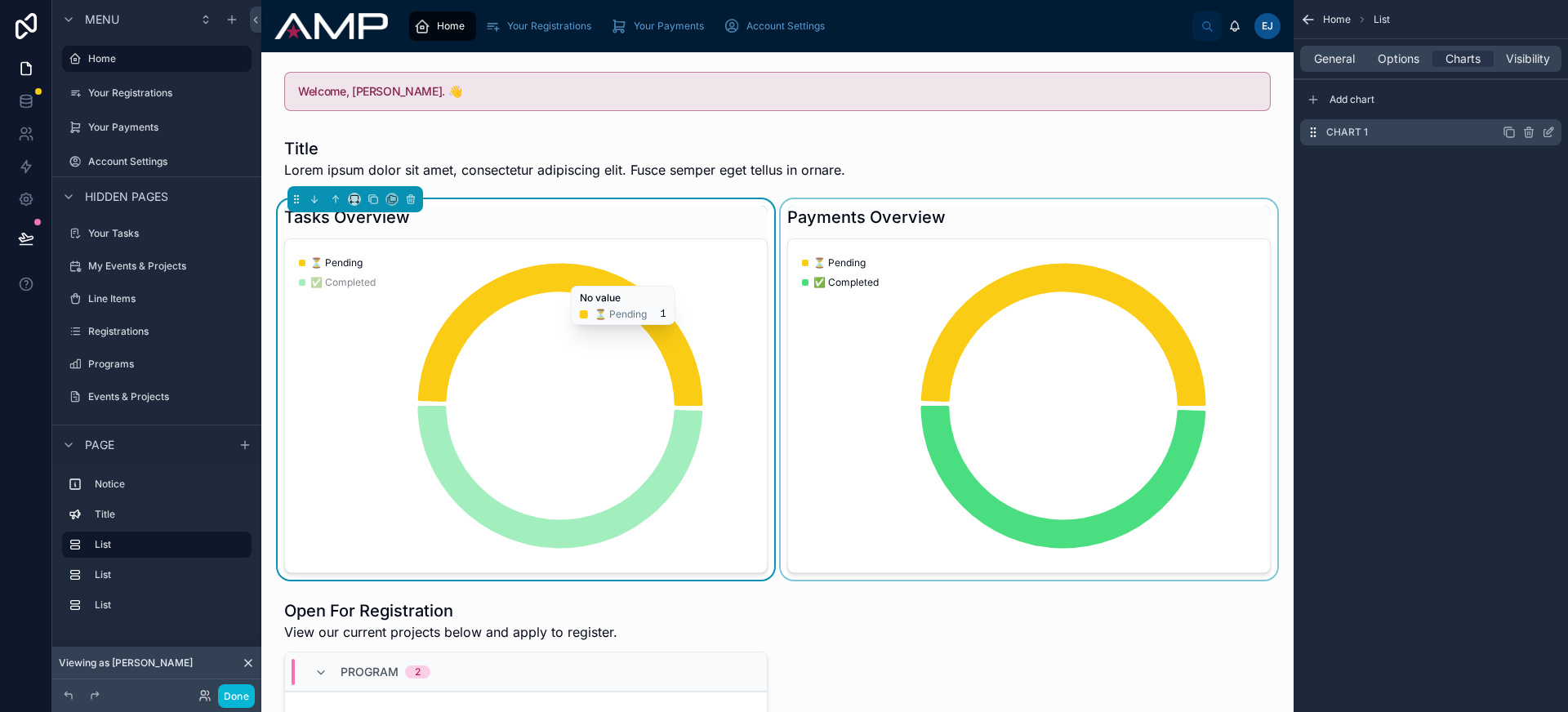
click at [1548, 134] on icon "scrollable content" at bounding box center [1548, 132] width 13 height 13
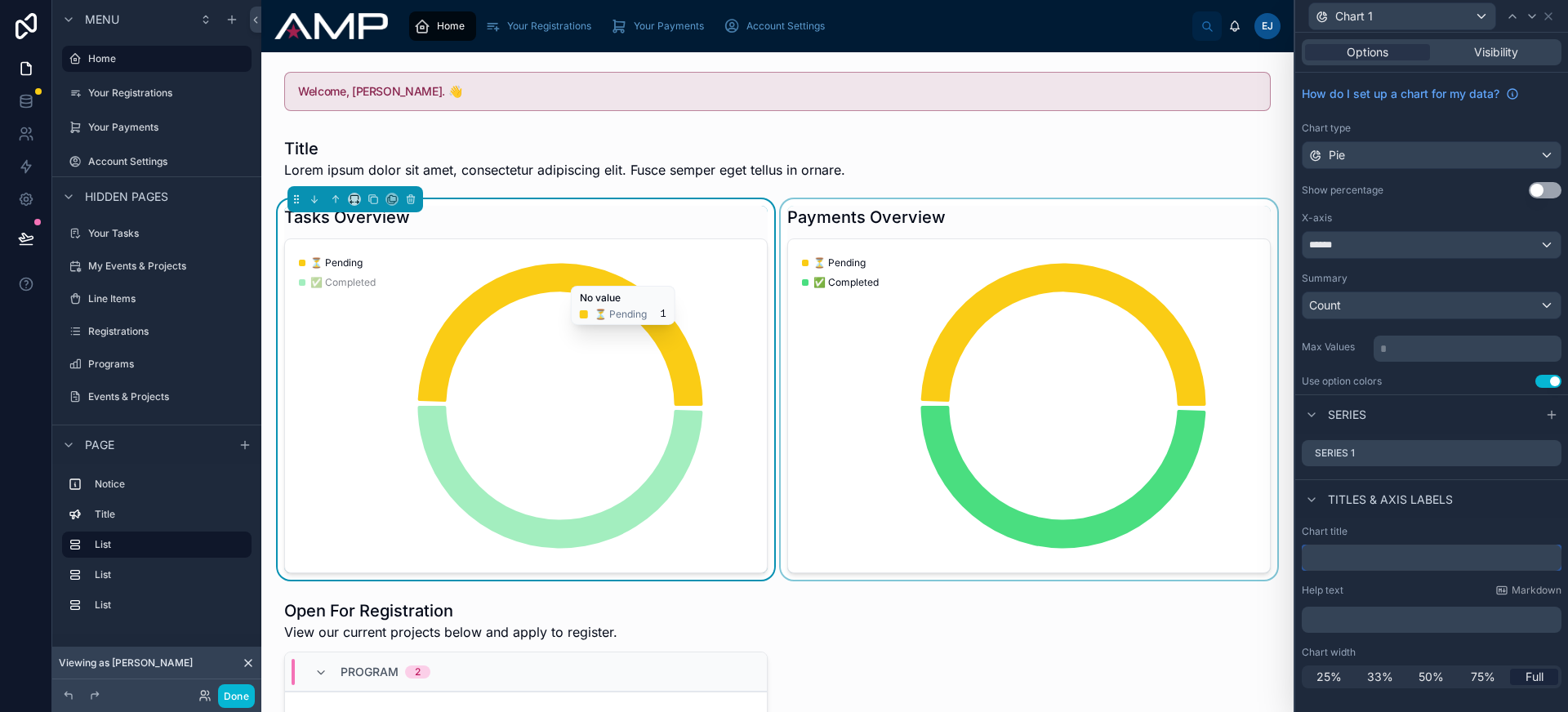
click at [1486, 555] on input "text" at bounding box center [1432, 557] width 260 height 26
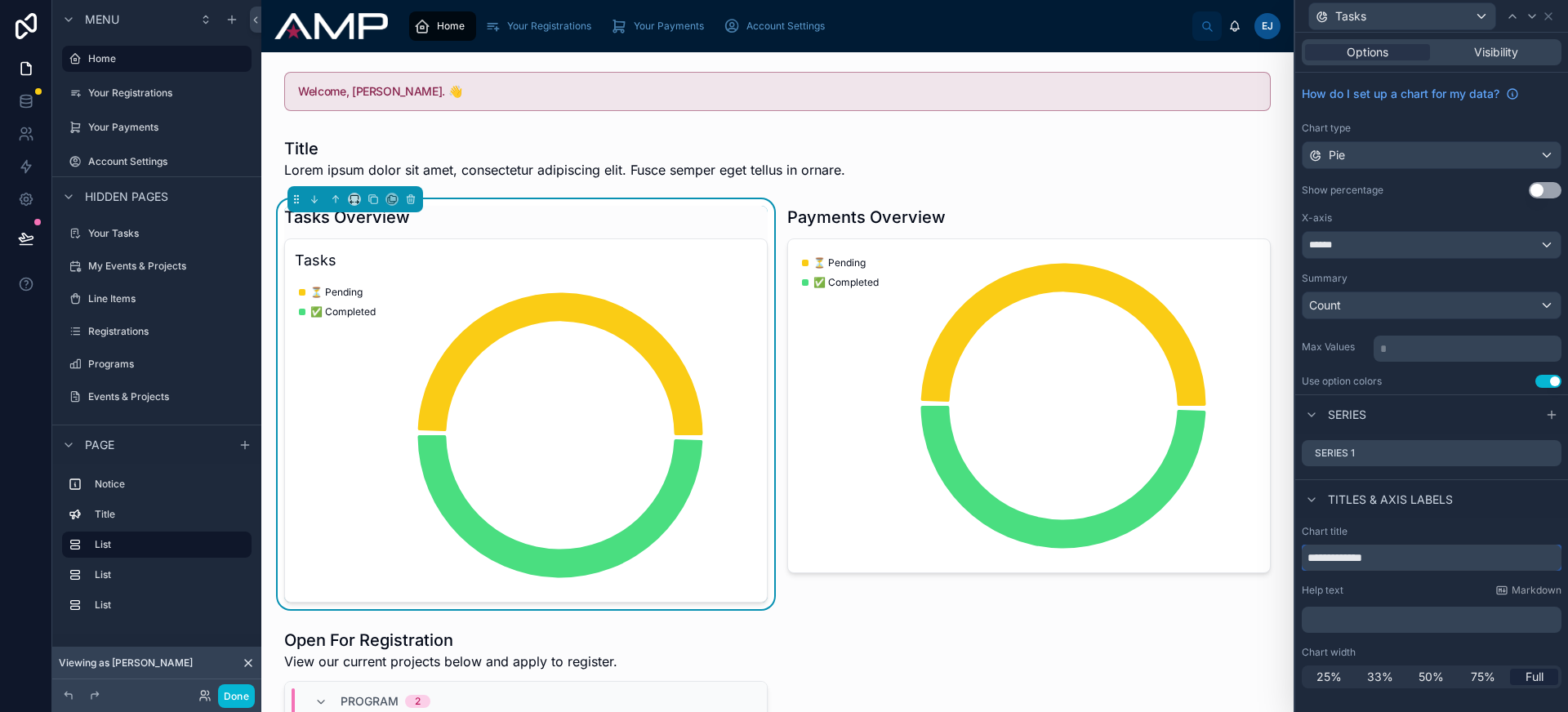
type input "**********"
click at [946, 443] on div at bounding box center [1029, 404] width 503 height 410
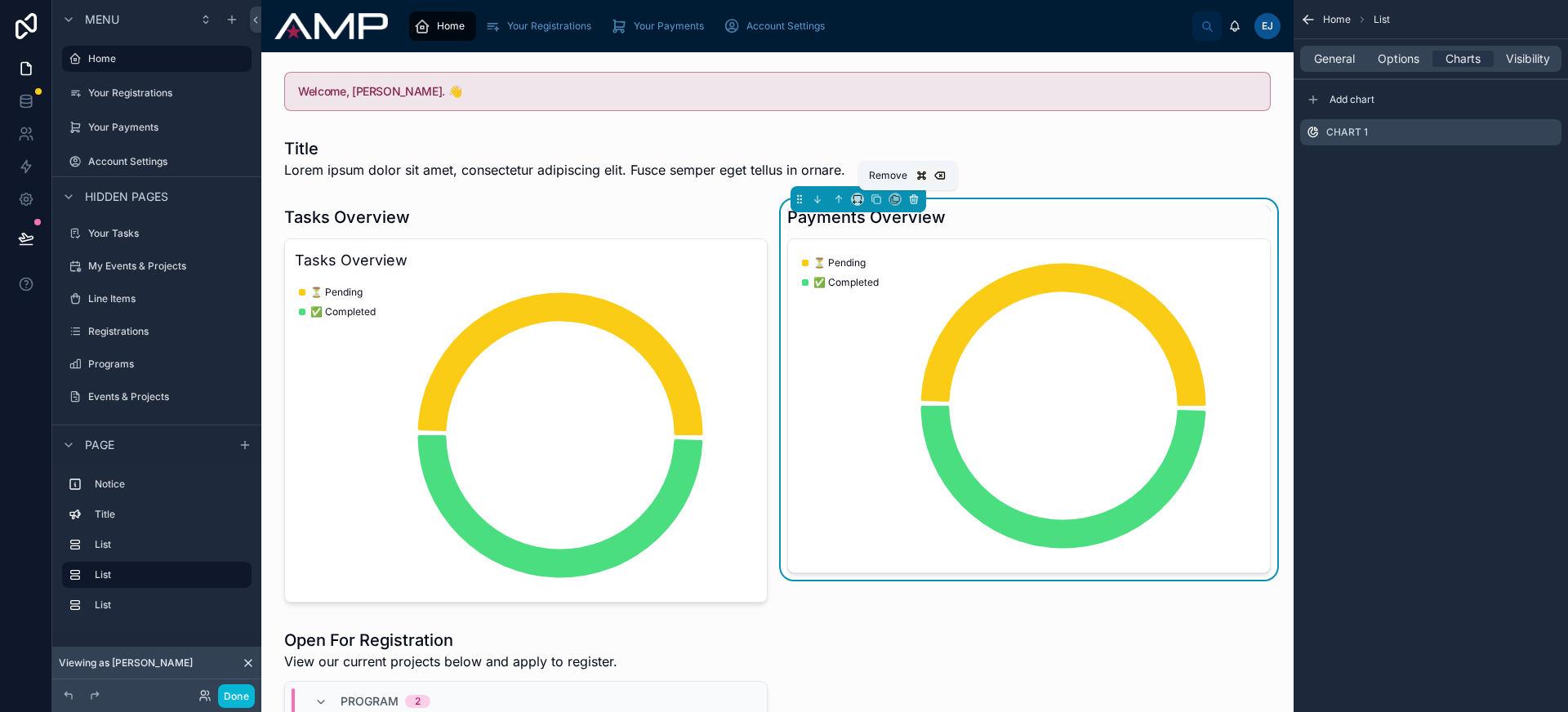
click at [915, 199] on icon at bounding box center [915, 200] width 0 height 4
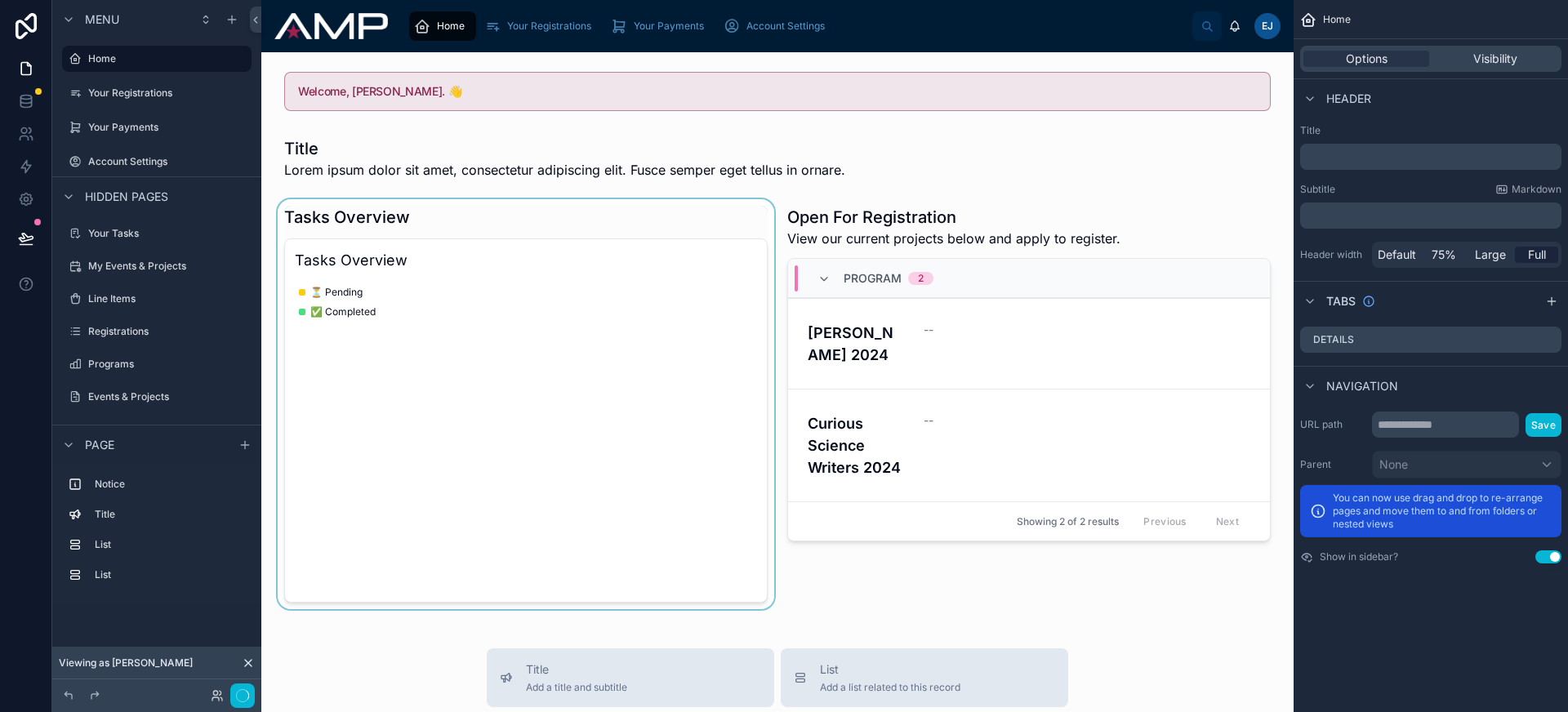
click at [568, 384] on div at bounding box center [526, 404] width 503 height 410
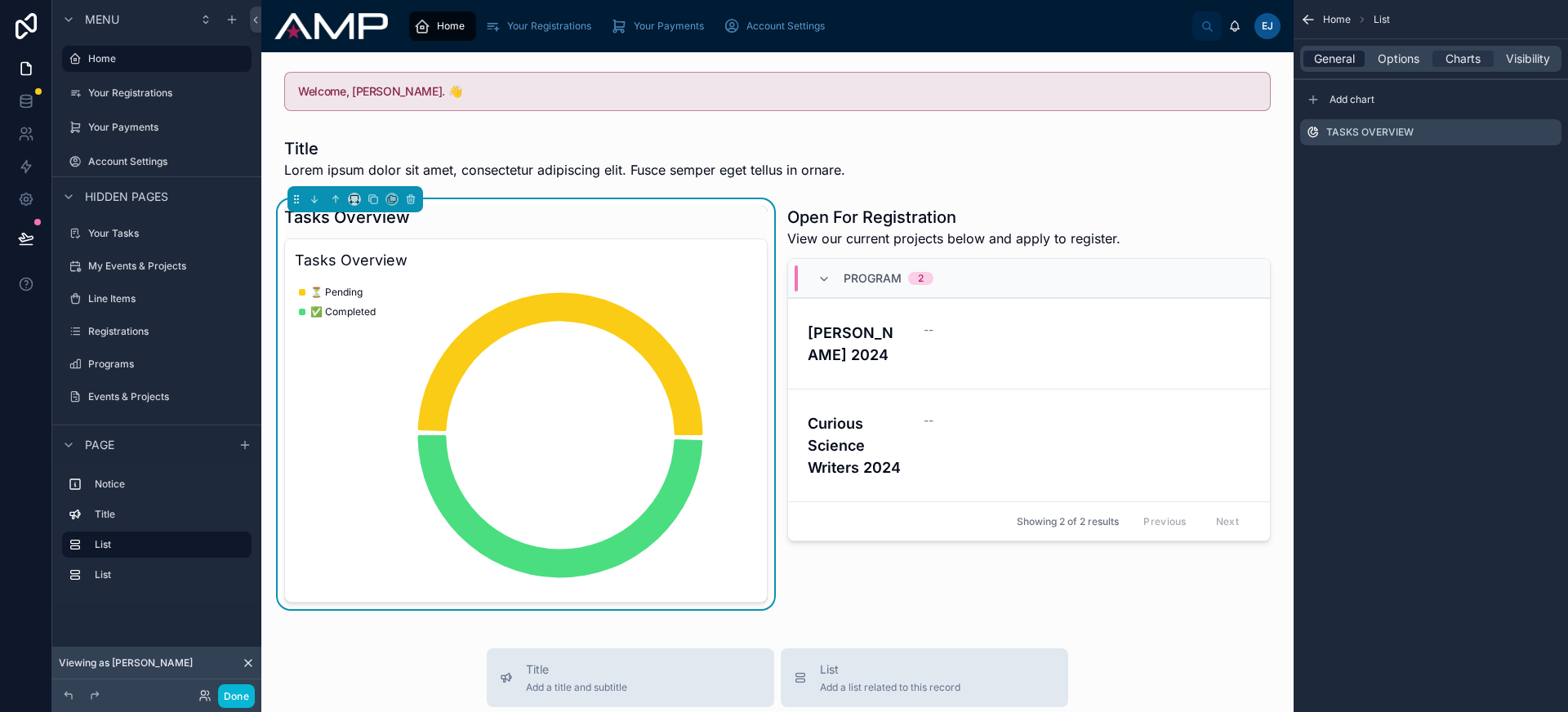
click at [1347, 63] on span "General" at bounding box center [1334, 59] width 41 height 16
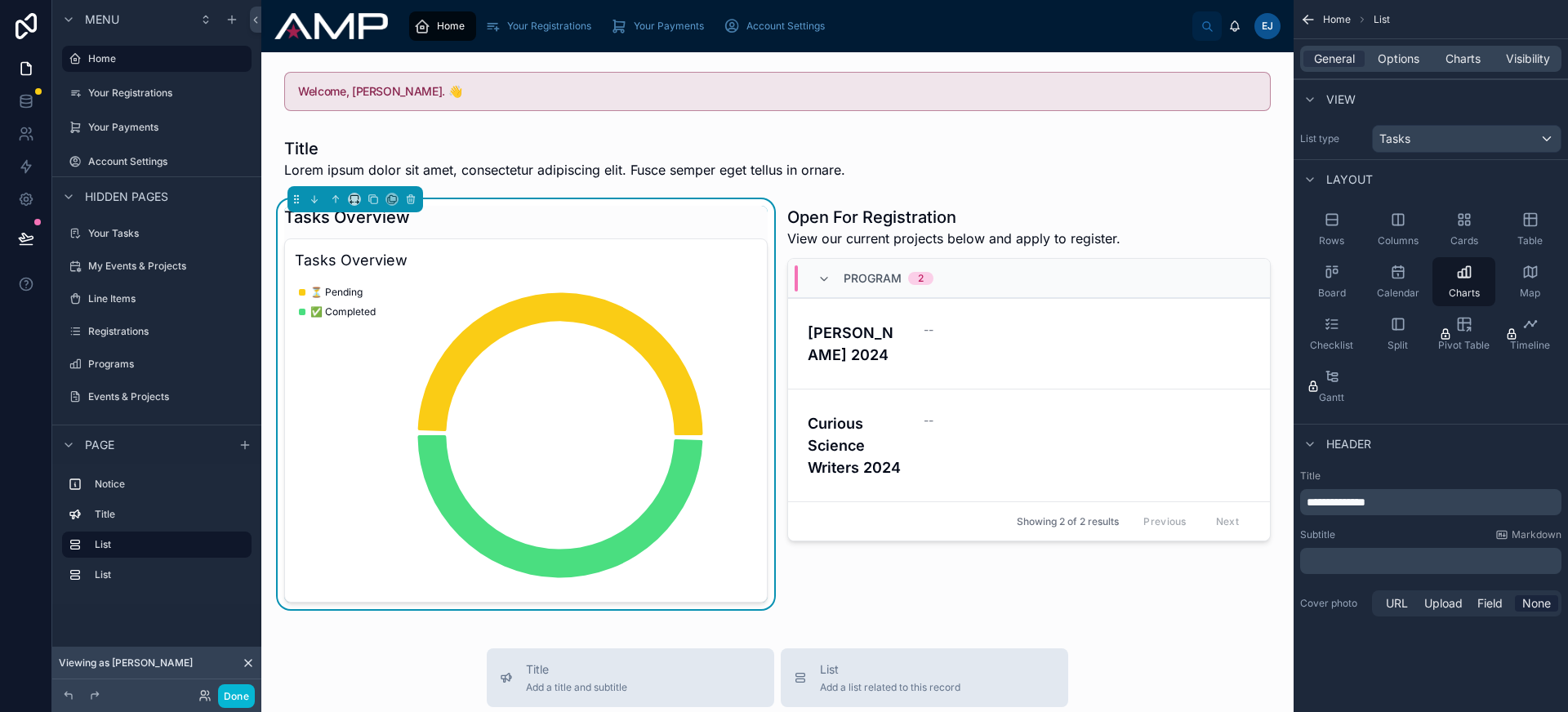
click at [1365, 496] on span "**********" at bounding box center [1336, 502] width 59 height 12
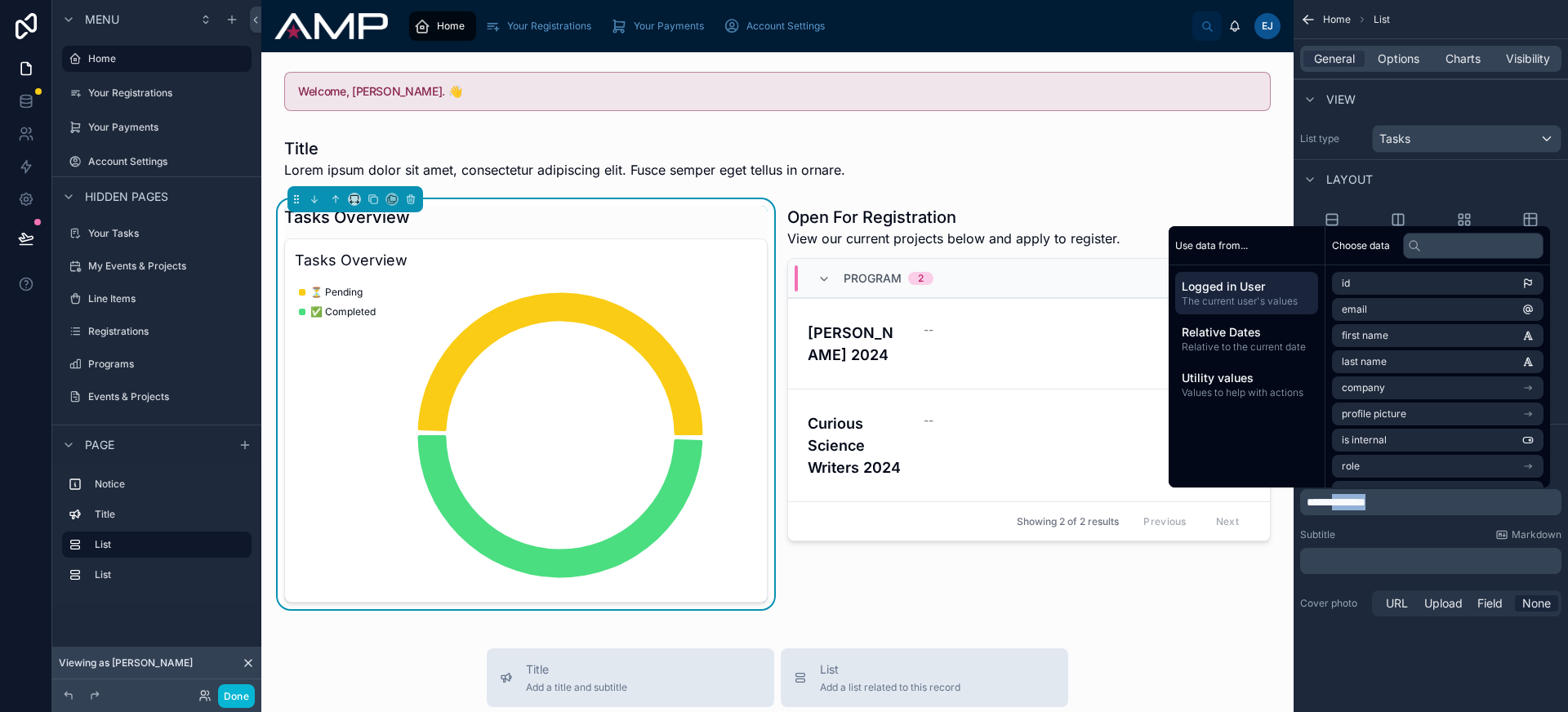
click at [1365, 496] on span "**********" at bounding box center [1336, 502] width 59 height 12
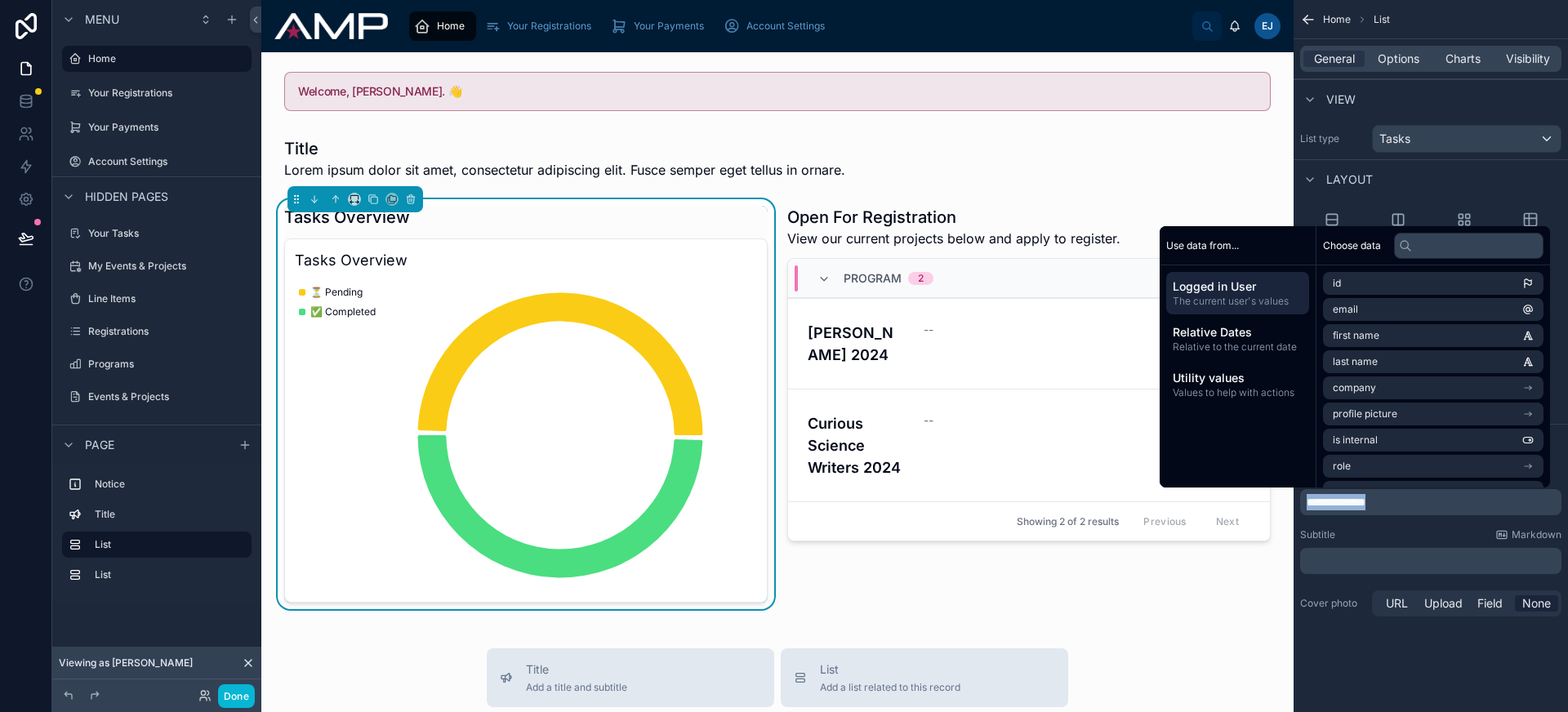
click at [1365, 496] on span "**********" at bounding box center [1336, 502] width 59 height 12
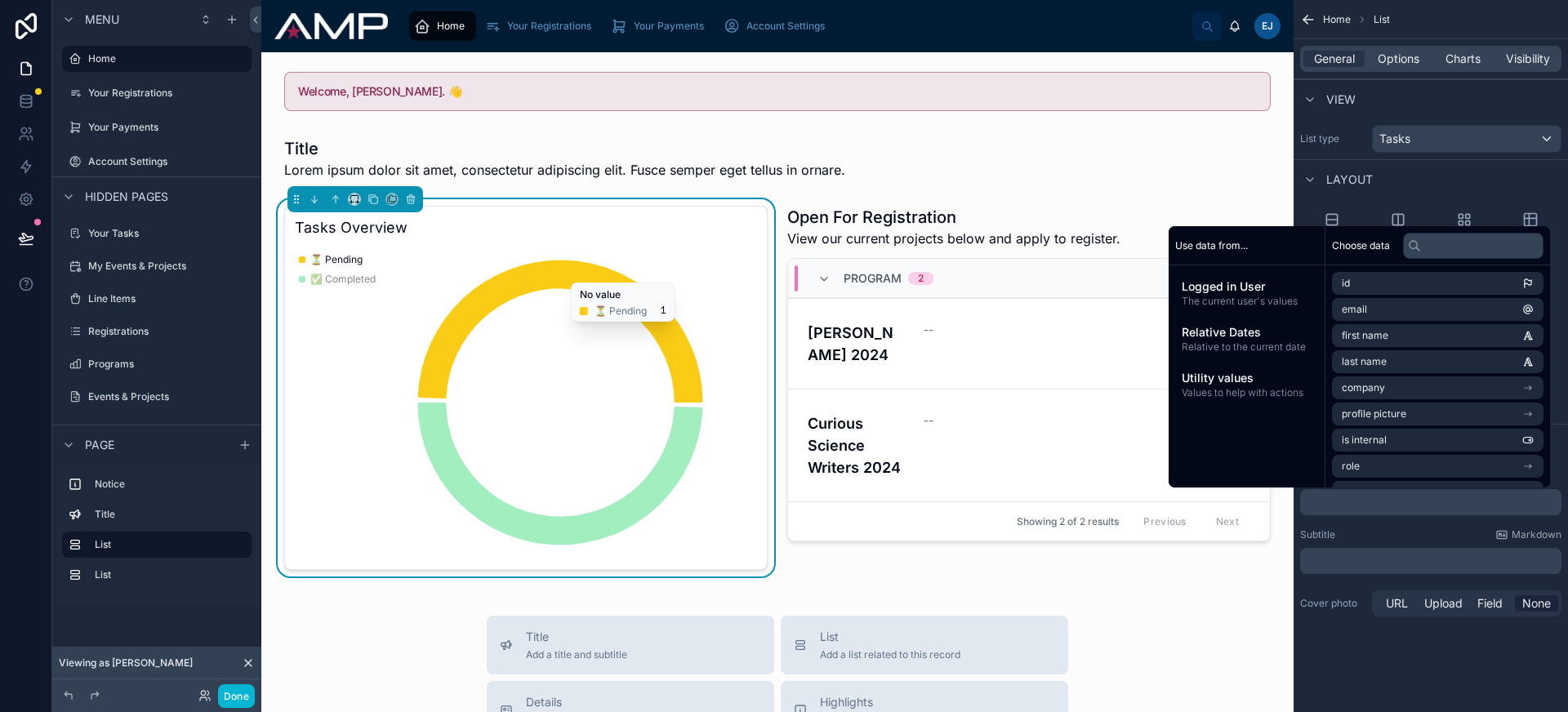
click at [1378, 86] on div "View" at bounding box center [1431, 98] width 275 height 39
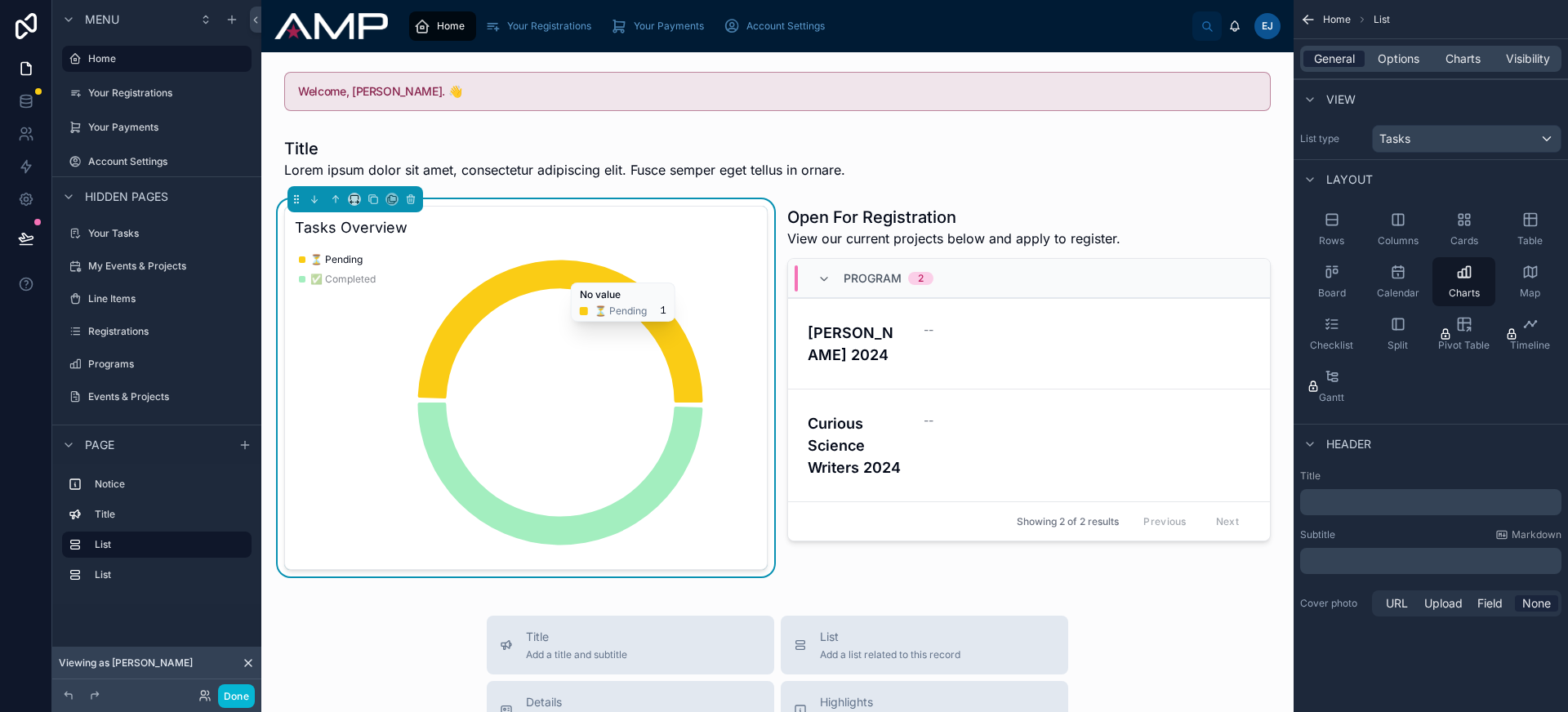
click at [1342, 60] on span "General" at bounding box center [1334, 59] width 41 height 16
click at [1474, 59] on span "Charts" at bounding box center [1462, 59] width 35 height 16
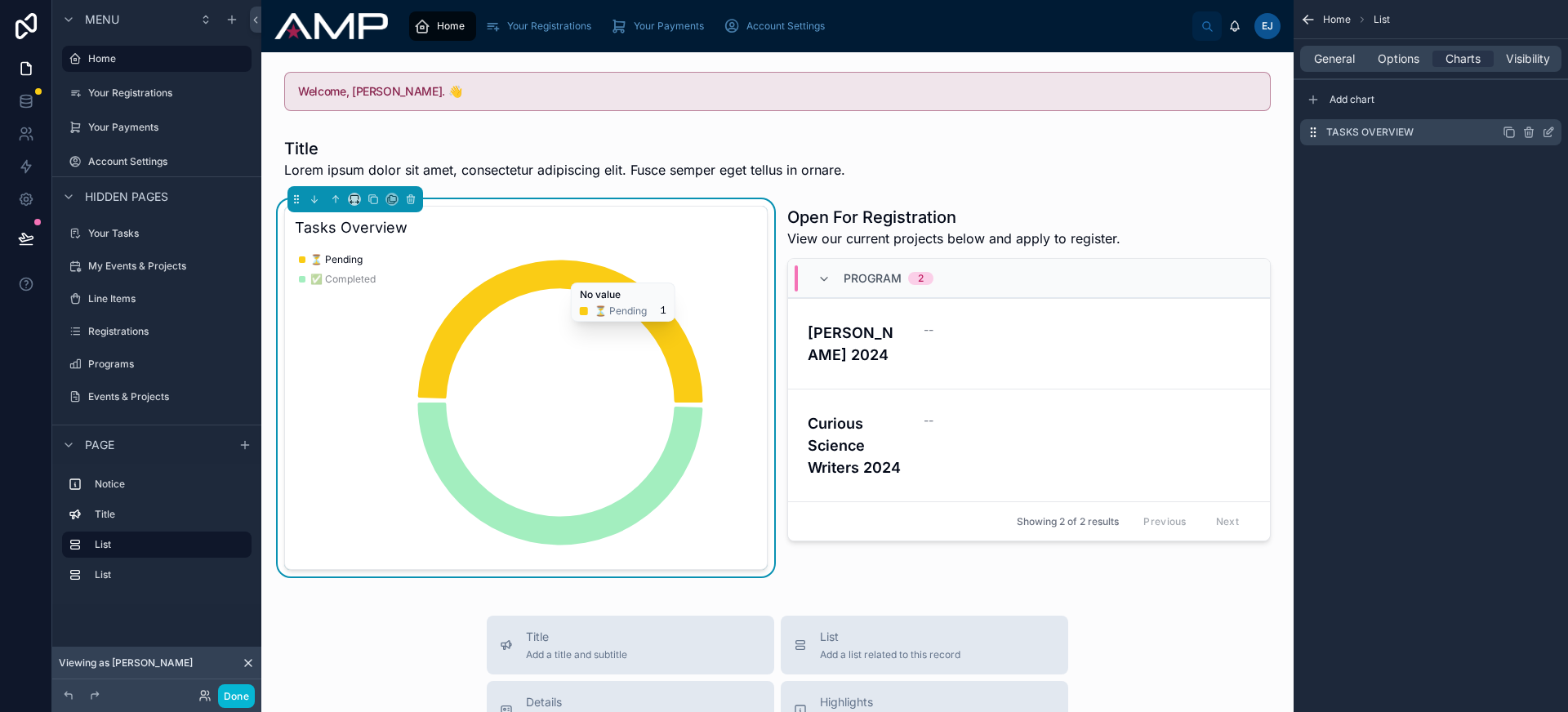
click at [1550, 130] on icon "scrollable content" at bounding box center [1548, 132] width 13 height 13
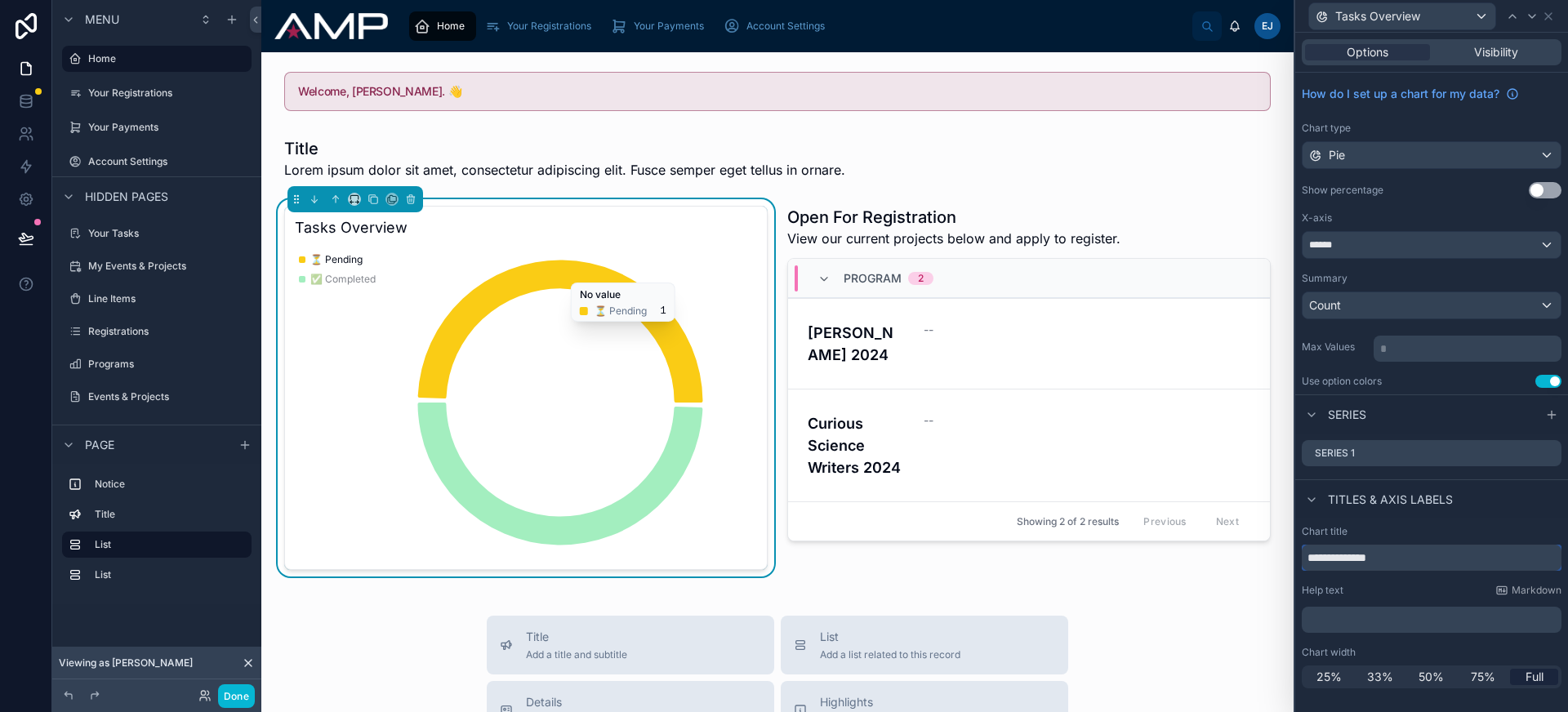
click at [1369, 555] on input "**********" at bounding box center [1432, 557] width 260 height 26
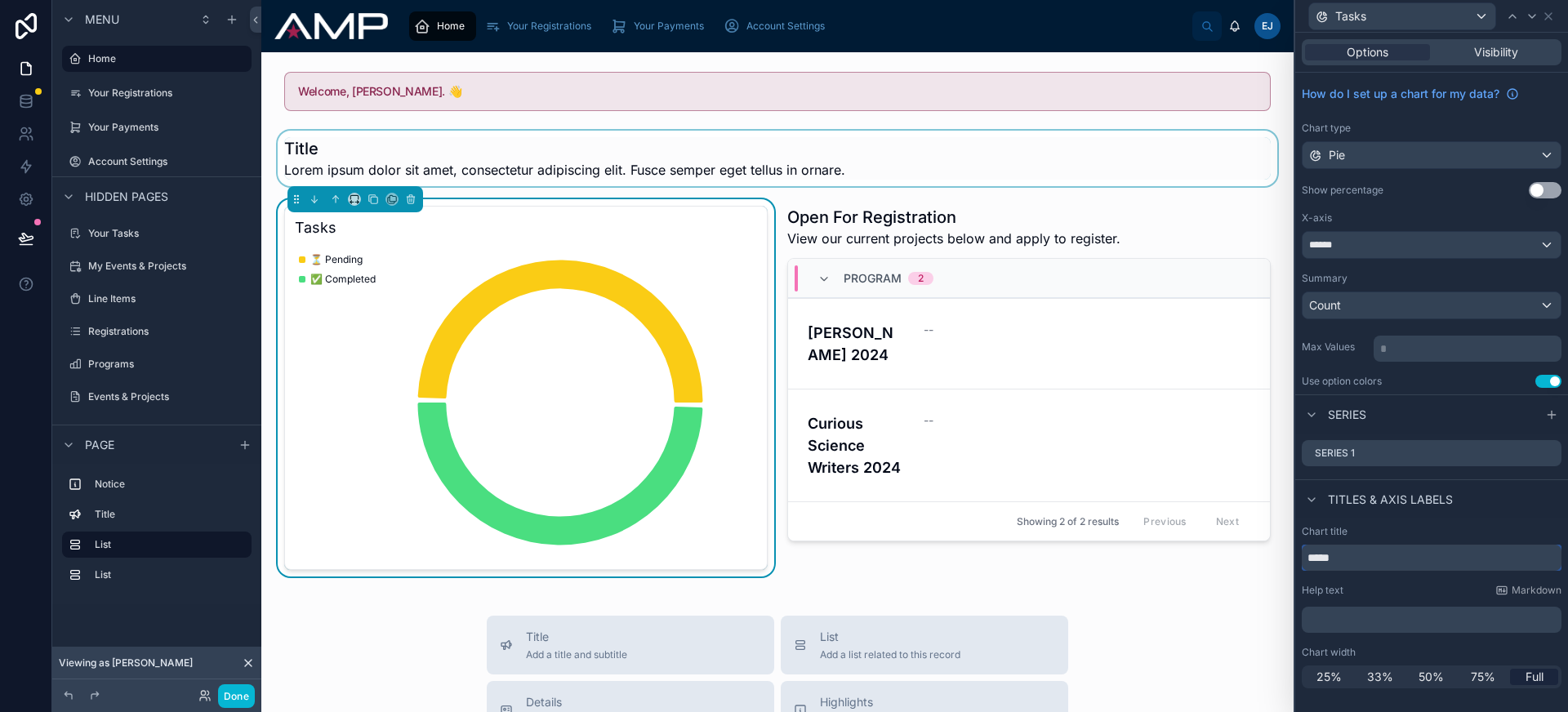
type input "*****"
click at [423, 163] on div at bounding box center [778, 158] width 1006 height 55
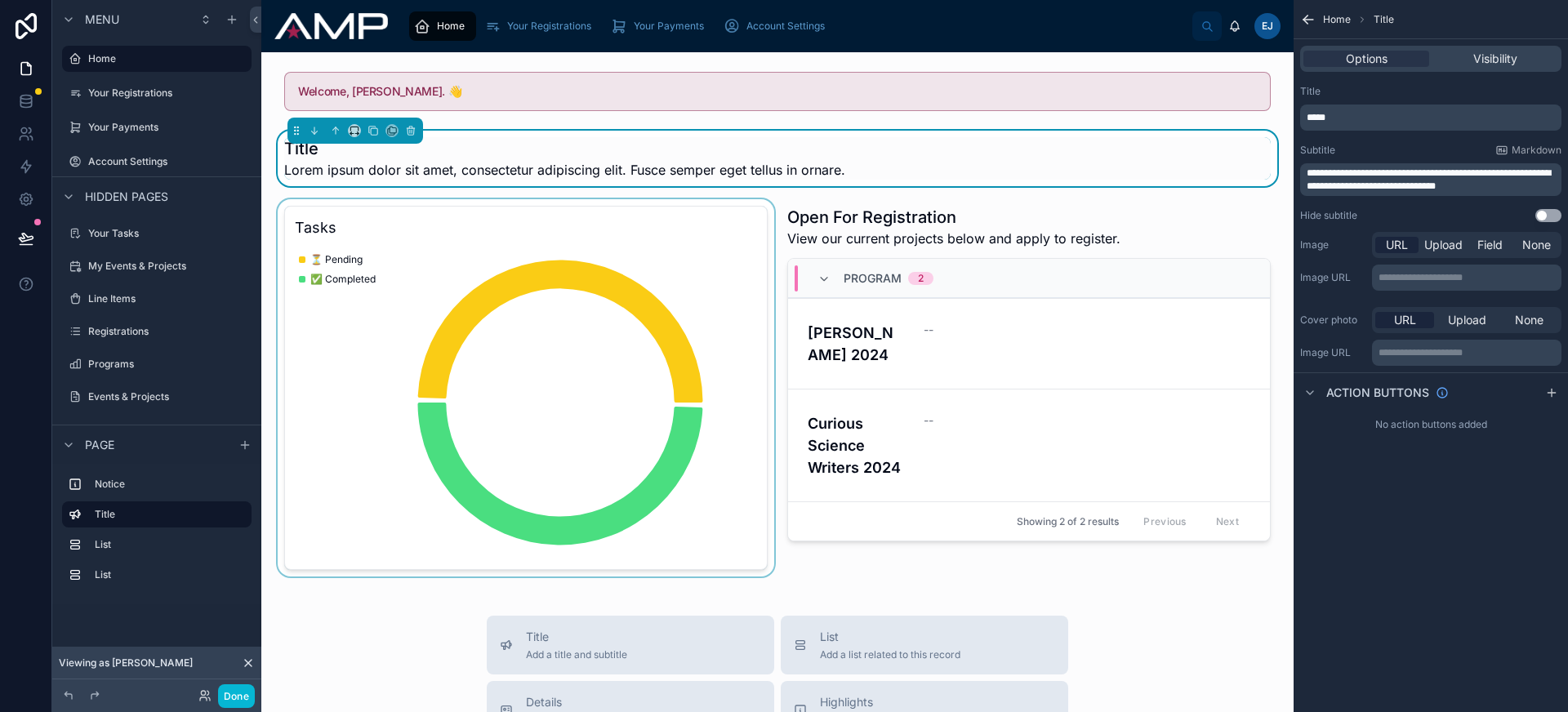
click at [612, 355] on div at bounding box center [526, 387] width 503 height 377
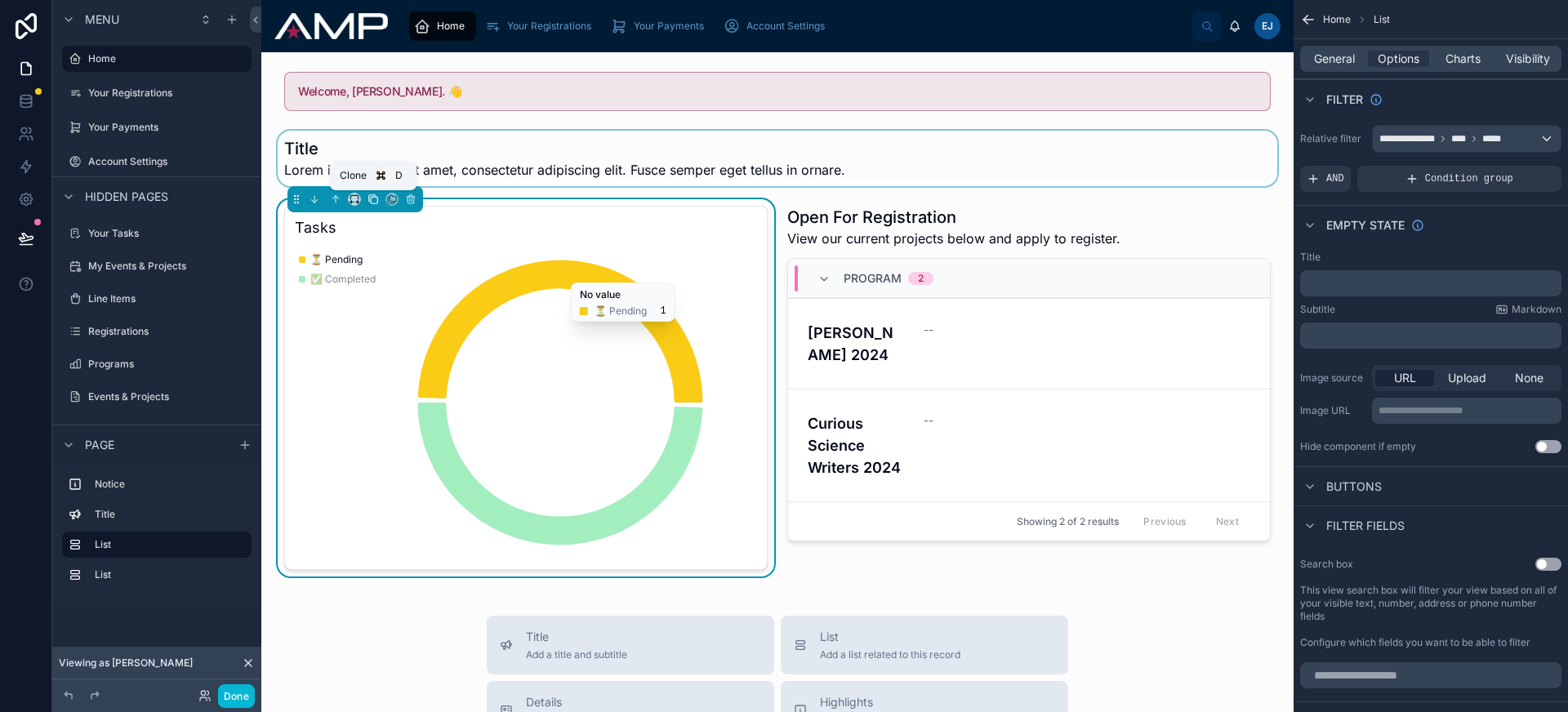
click at [370, 200] on icon at bounding box center [373, 199] width 12 height 12
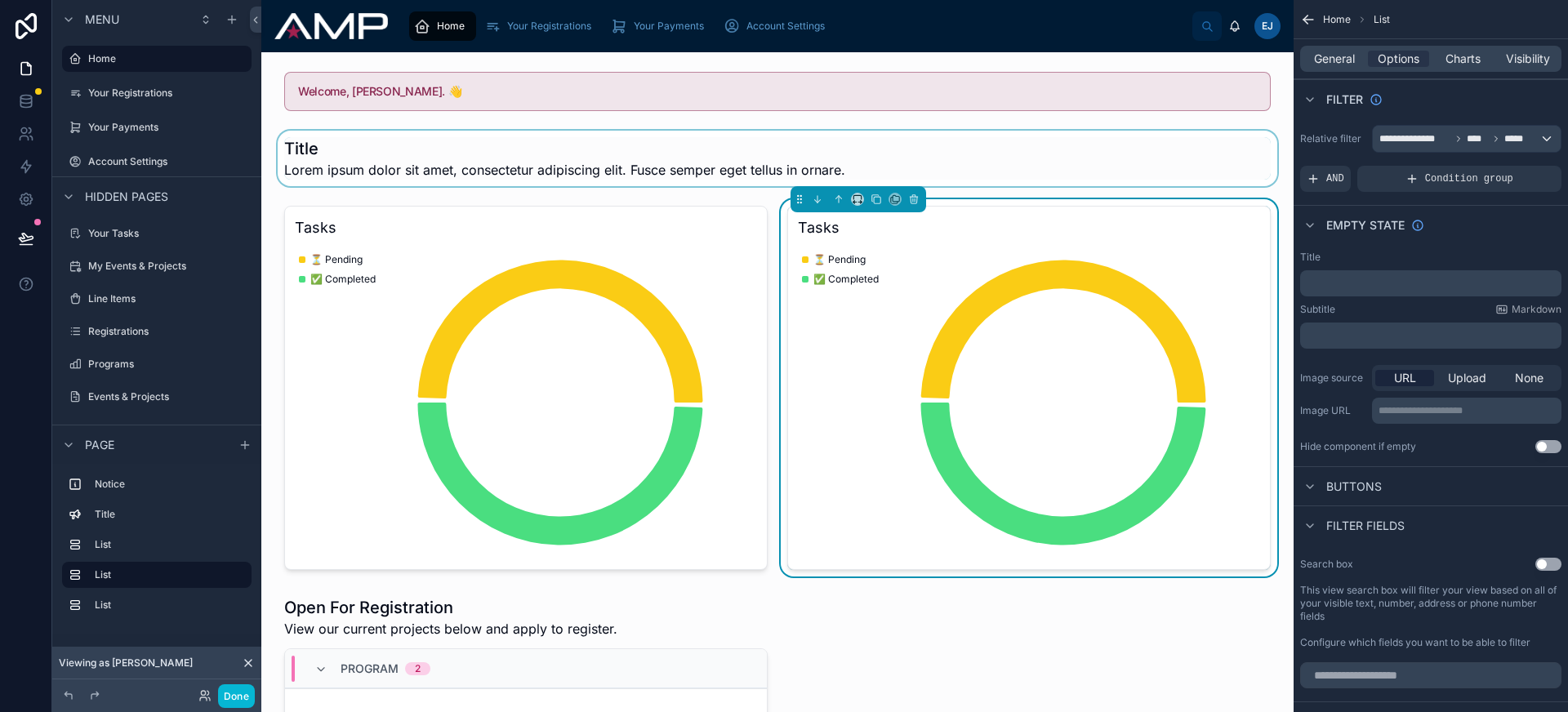
click at [374, 148] on div at bounding box center [778, 158] width 1006 height 55
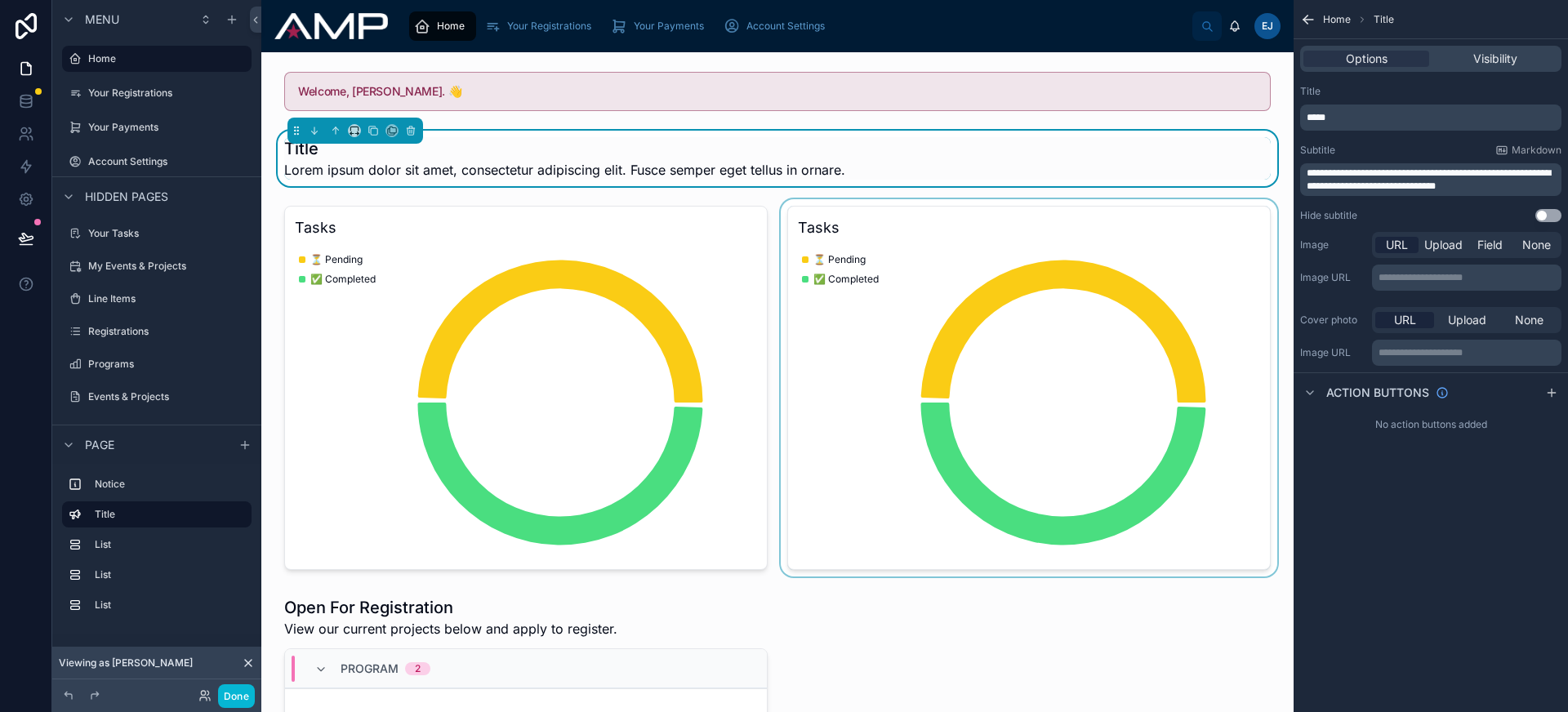
click at [892, 334] on div at bounding box center [1029, 387] width 503 height 377
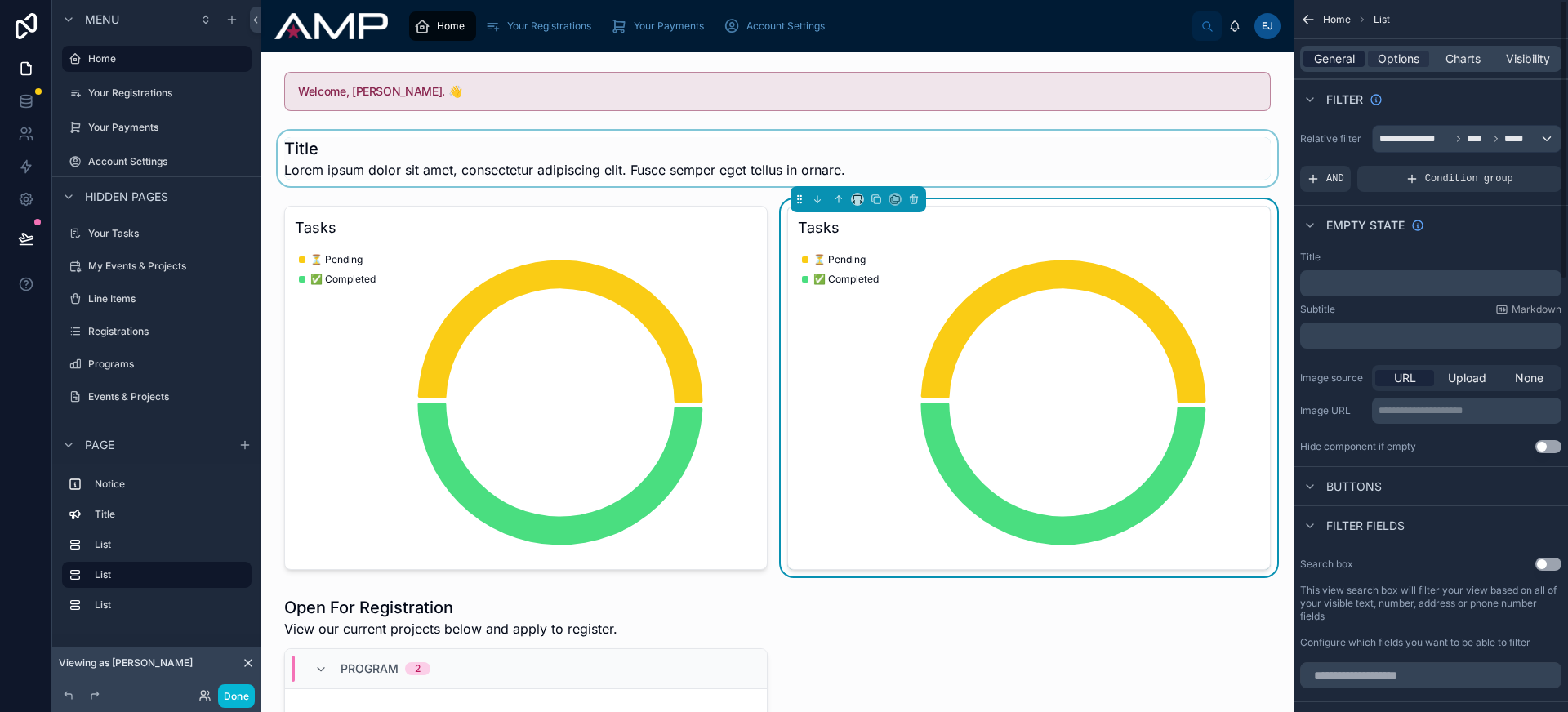
click at [1327, 61] on span "General" at bounding box center [1334, 59] width 41 height 16
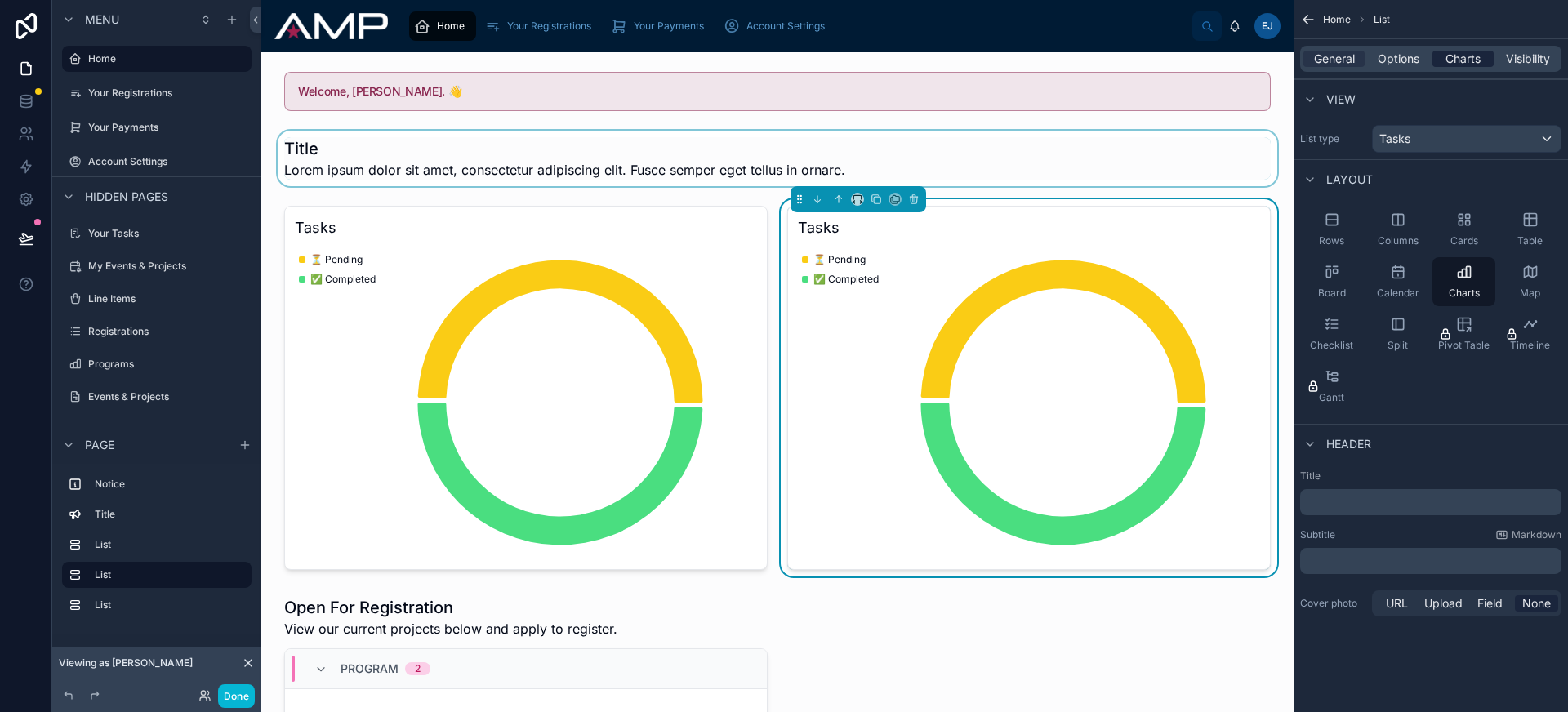
click at [1462, 54] on span "Charts" at bounding box center [1462, 59] width 35 height 16
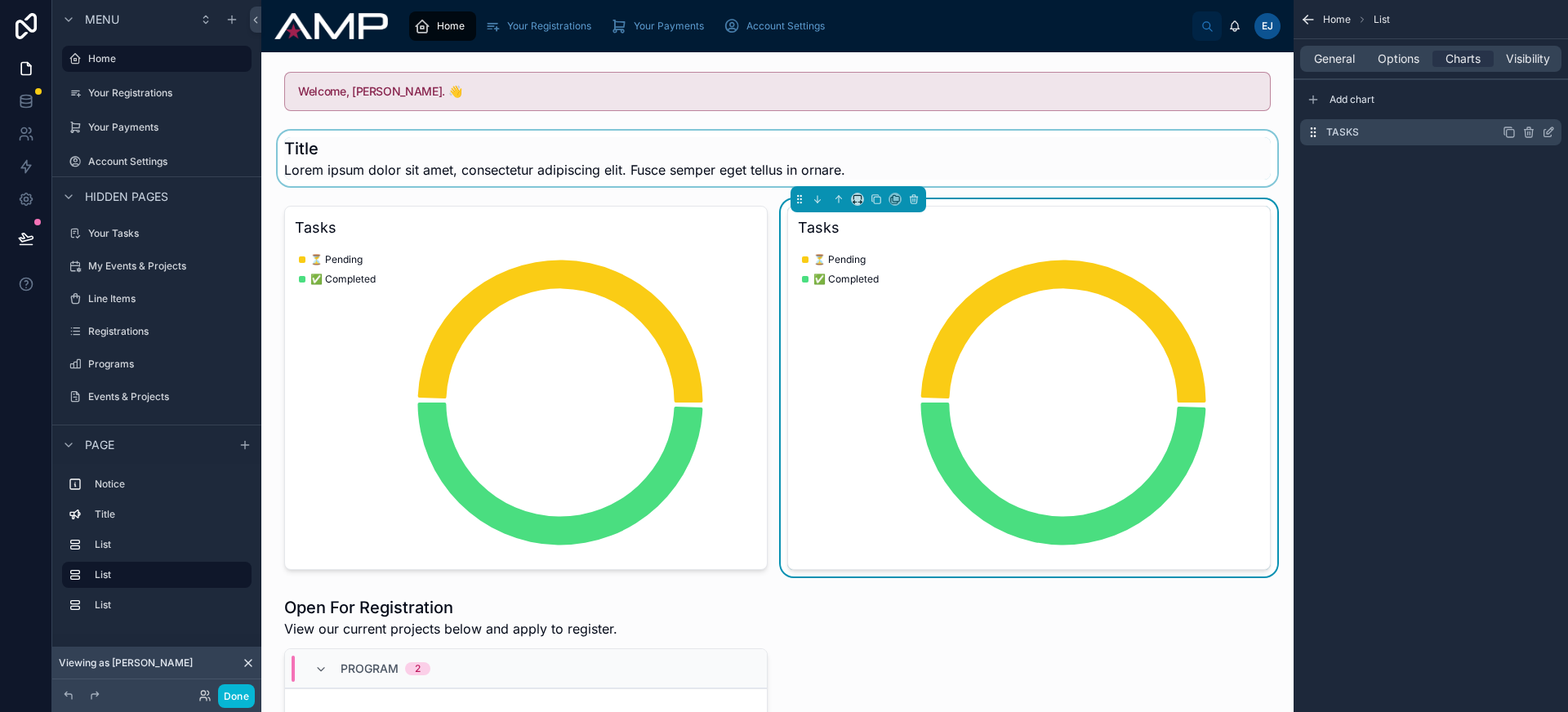
click at [1546, 135] on icon "scrollable content" at bounding box center [1548, 132] width 13 height 13
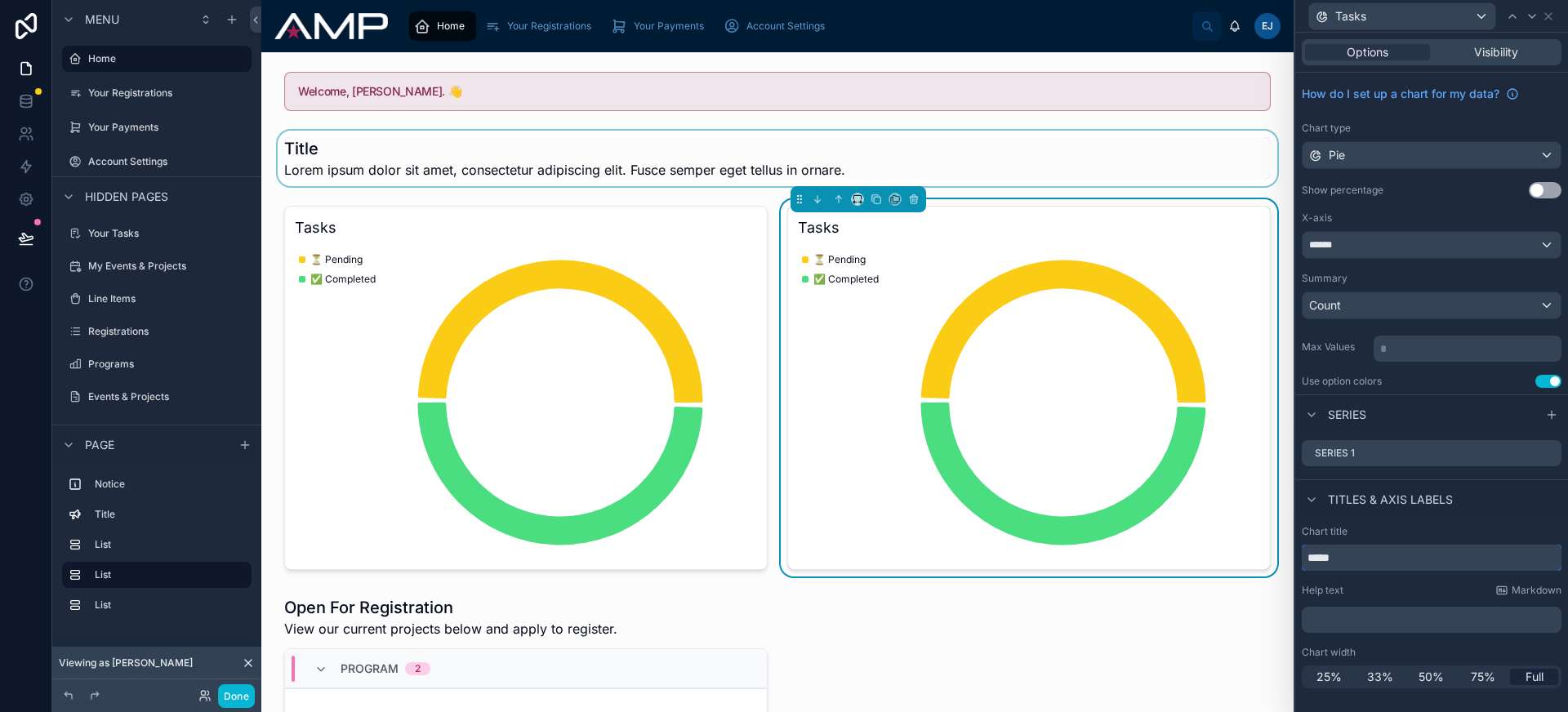
click at [1337, 558] on input "*****" at bounding box center [1432, 557] width 260 height 26
type input "********"
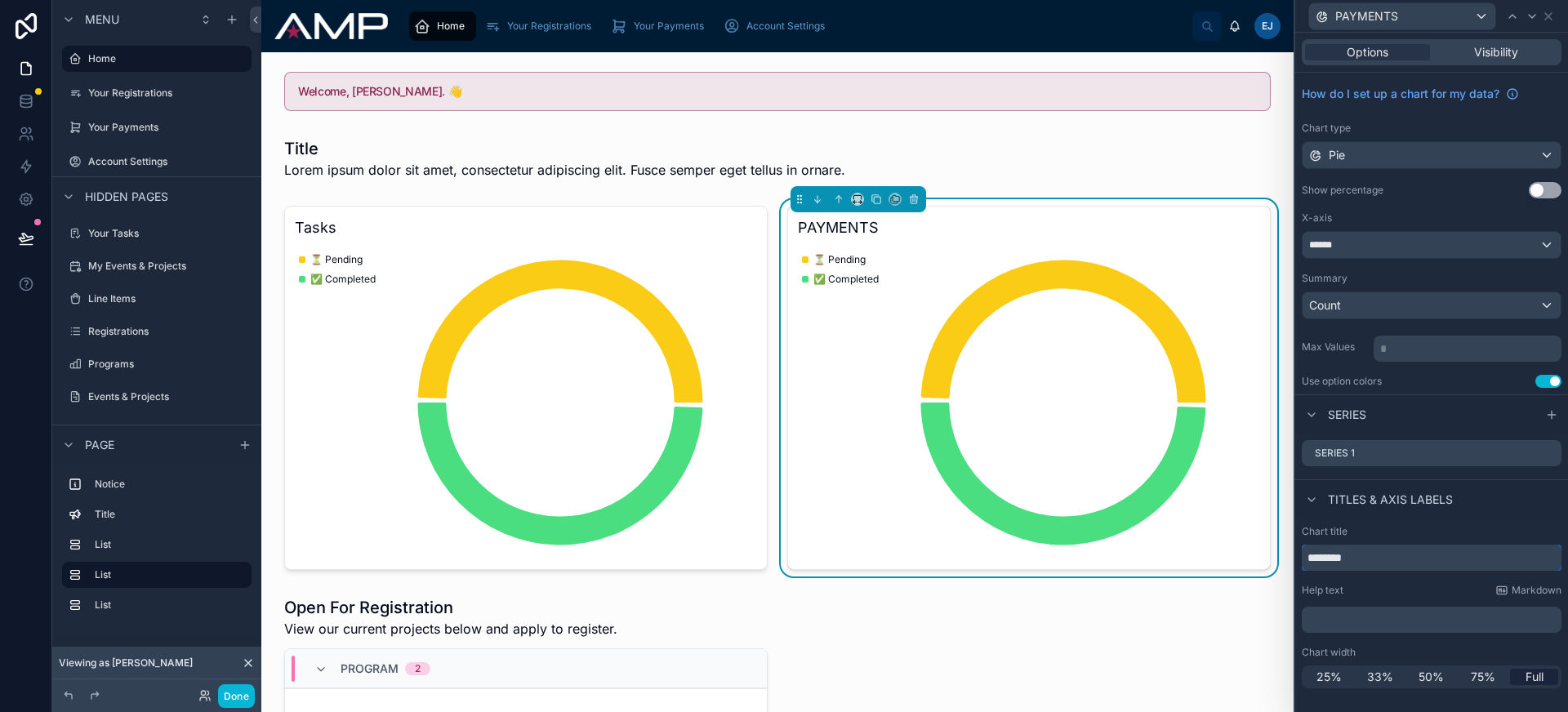
click at [1337, 558] on input "********" at bounding box center [1432, 557] width 260 height 26
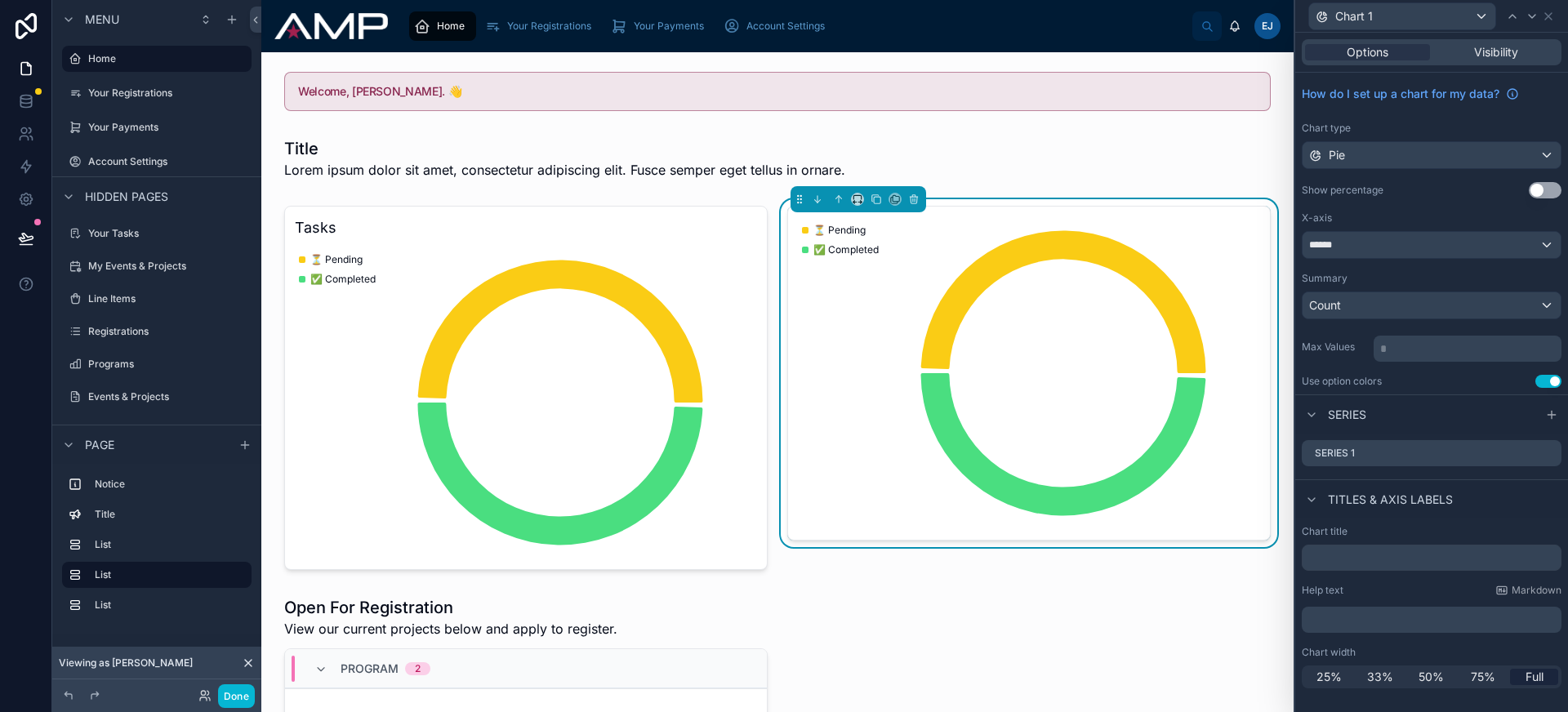
click at [1449, 625] on p "﻿" at bounding box center [1432, 619] width 250 height 16
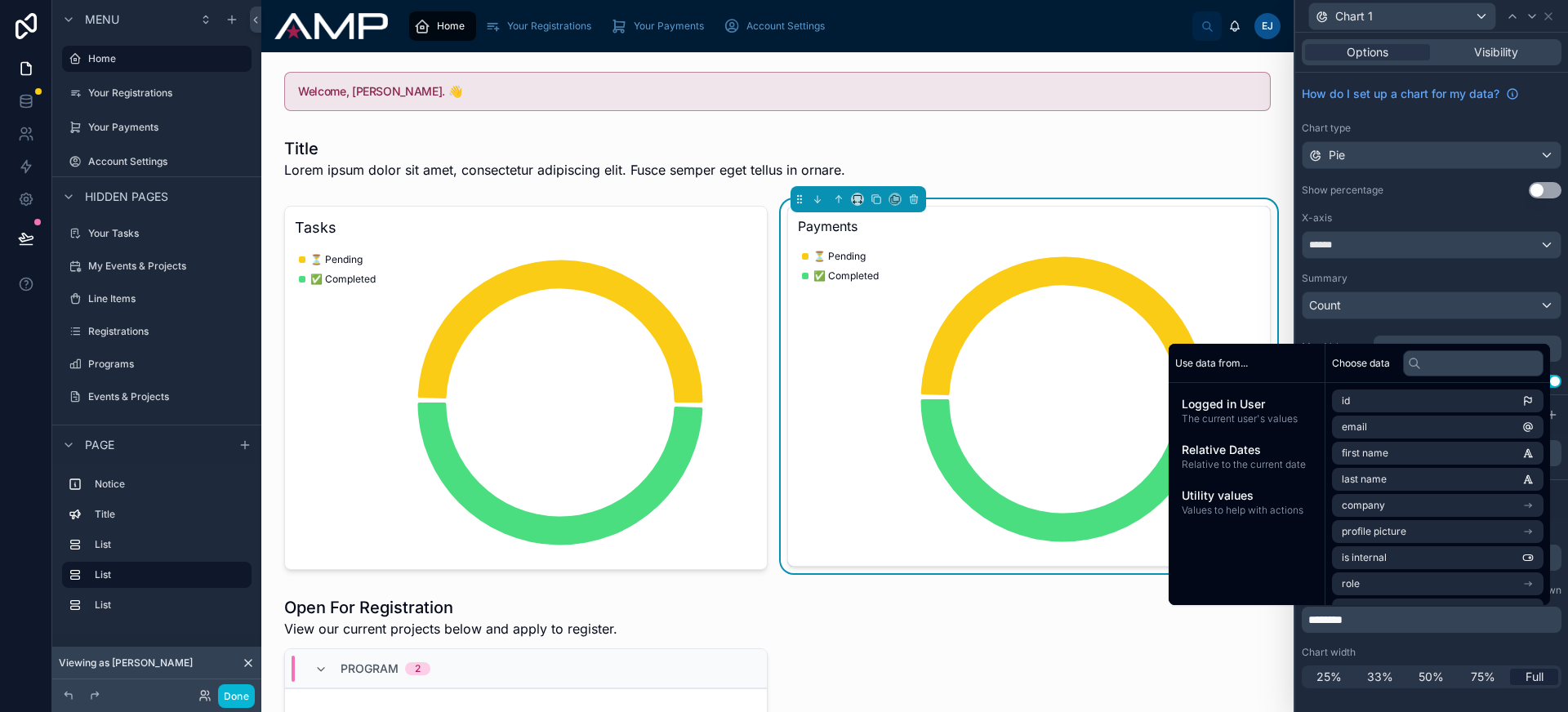
click at [1449, 625] on p "********" at bounding box center [1432, 619] width 250 height 16
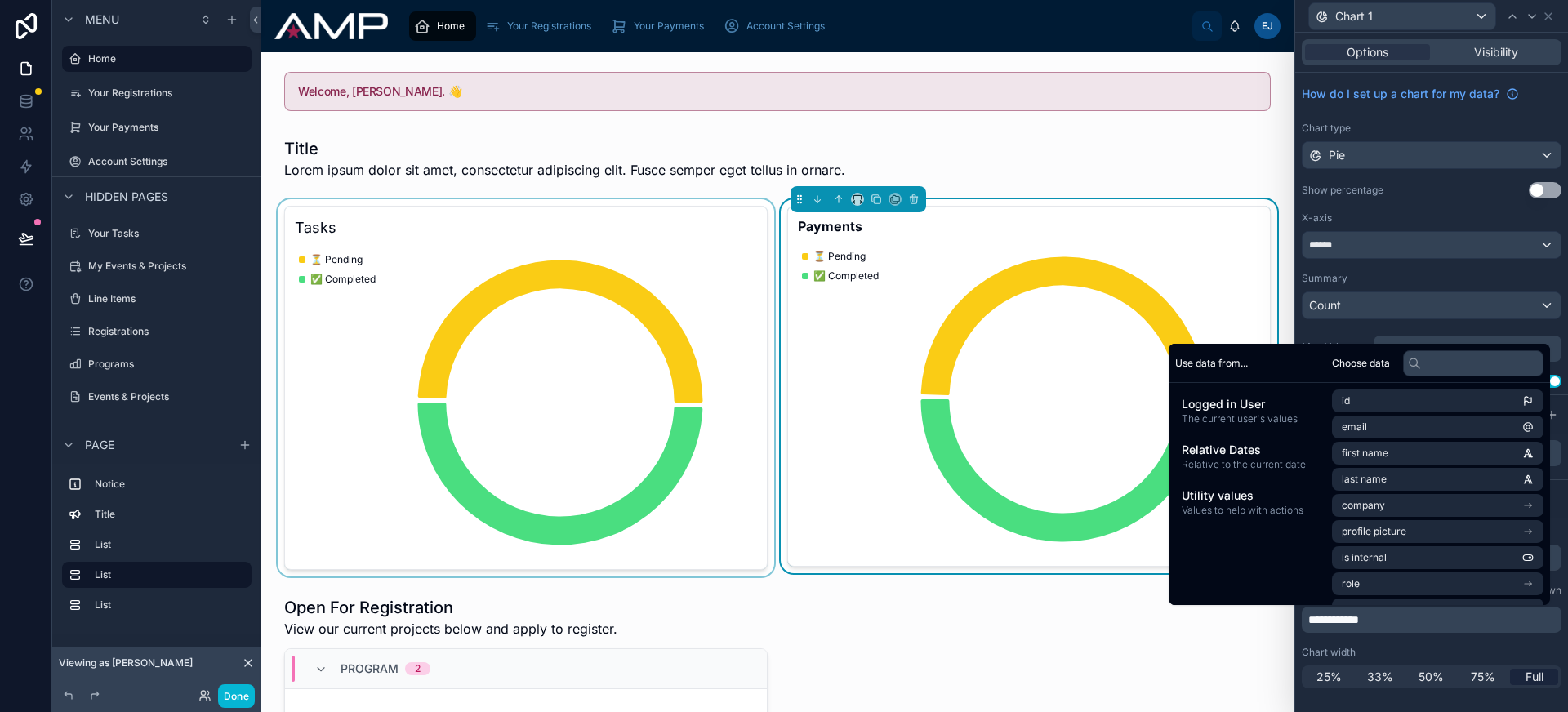
click at [594, 366] on div at bounding box center [526, 387] width 503 height 377
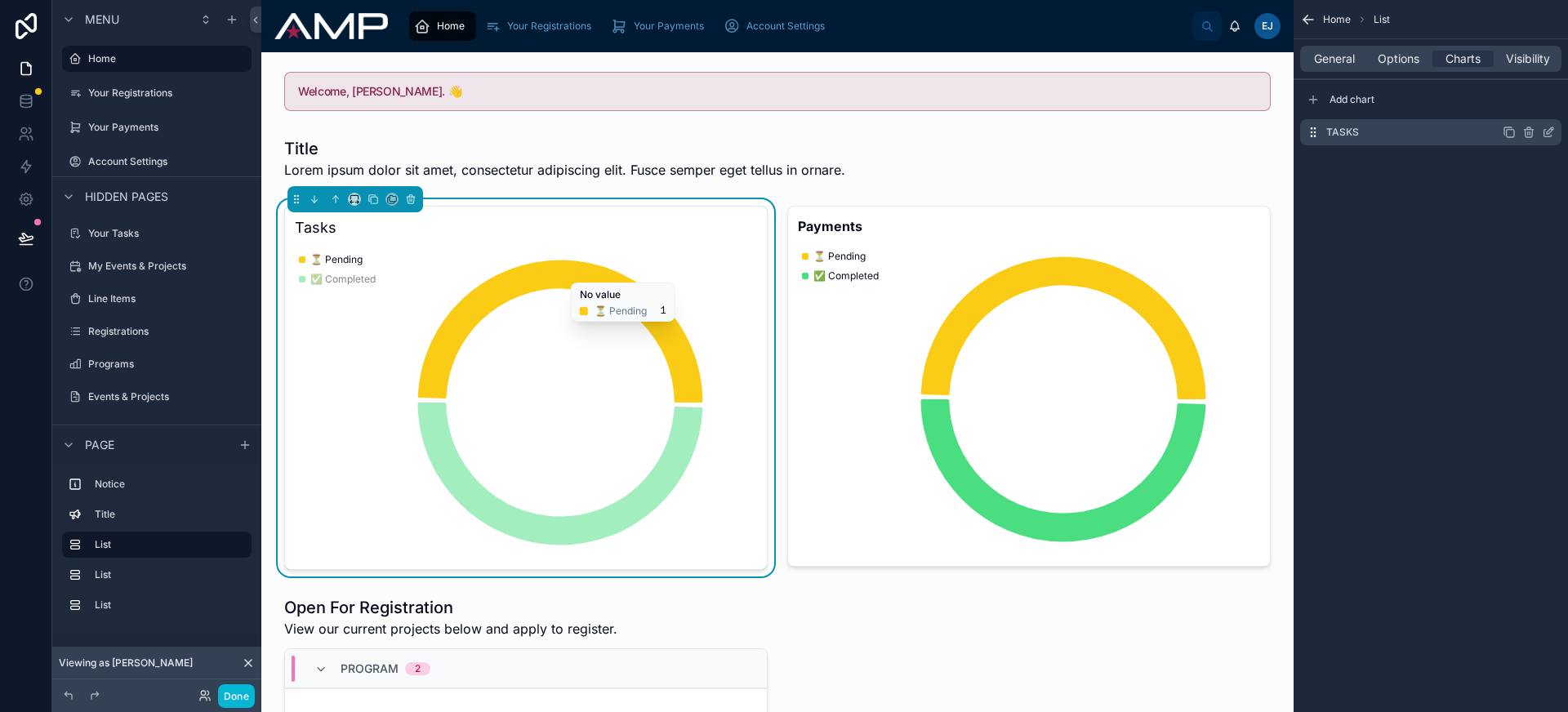
click at [1542, 135] on icon "scrollable content" at bounding box center [1548, 132] width 13 height 13
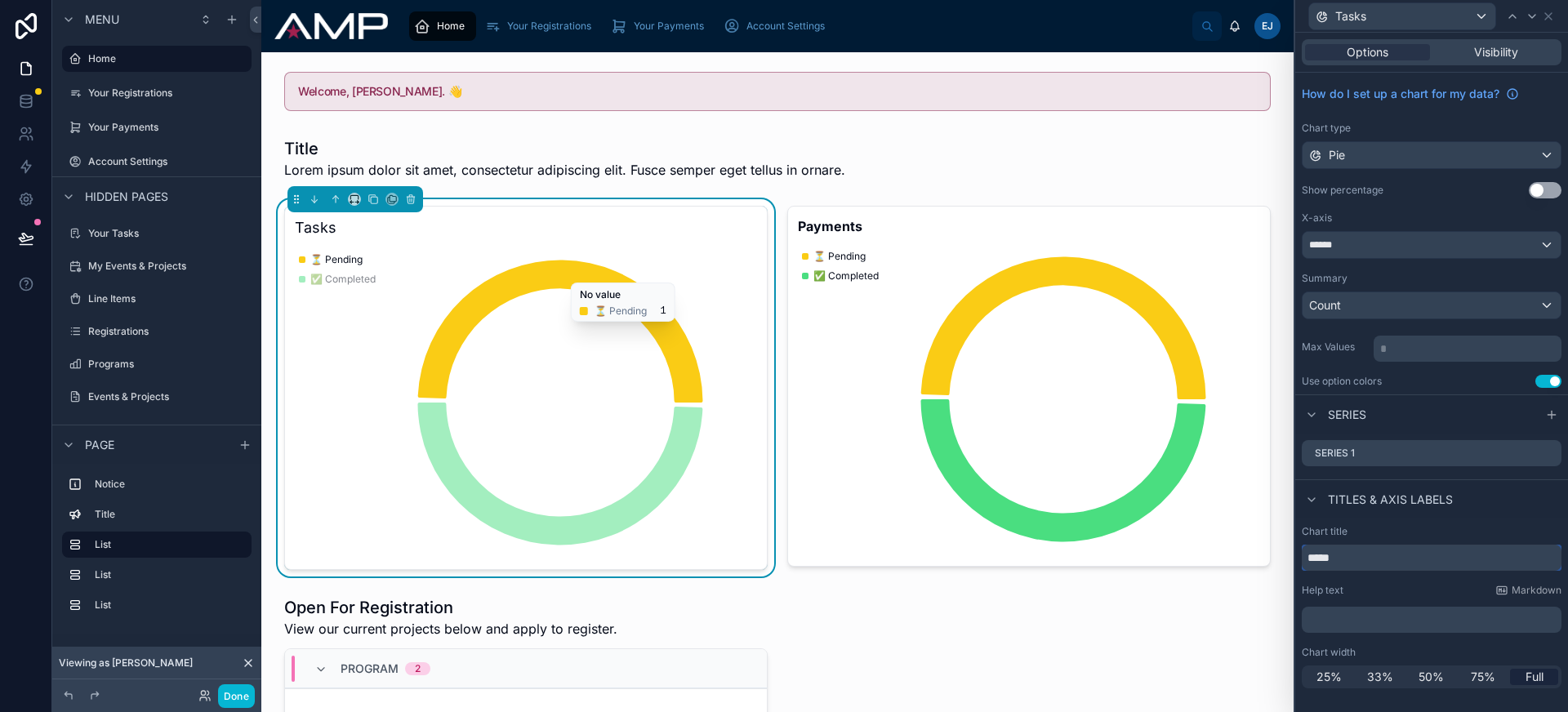
click at [1349, 560] on input "*****" at bounding box center [1432, 557] width 260 height 26
click at [1353, 611] on p "﻿" at bounding box center [1432, 619] width 250 height 16
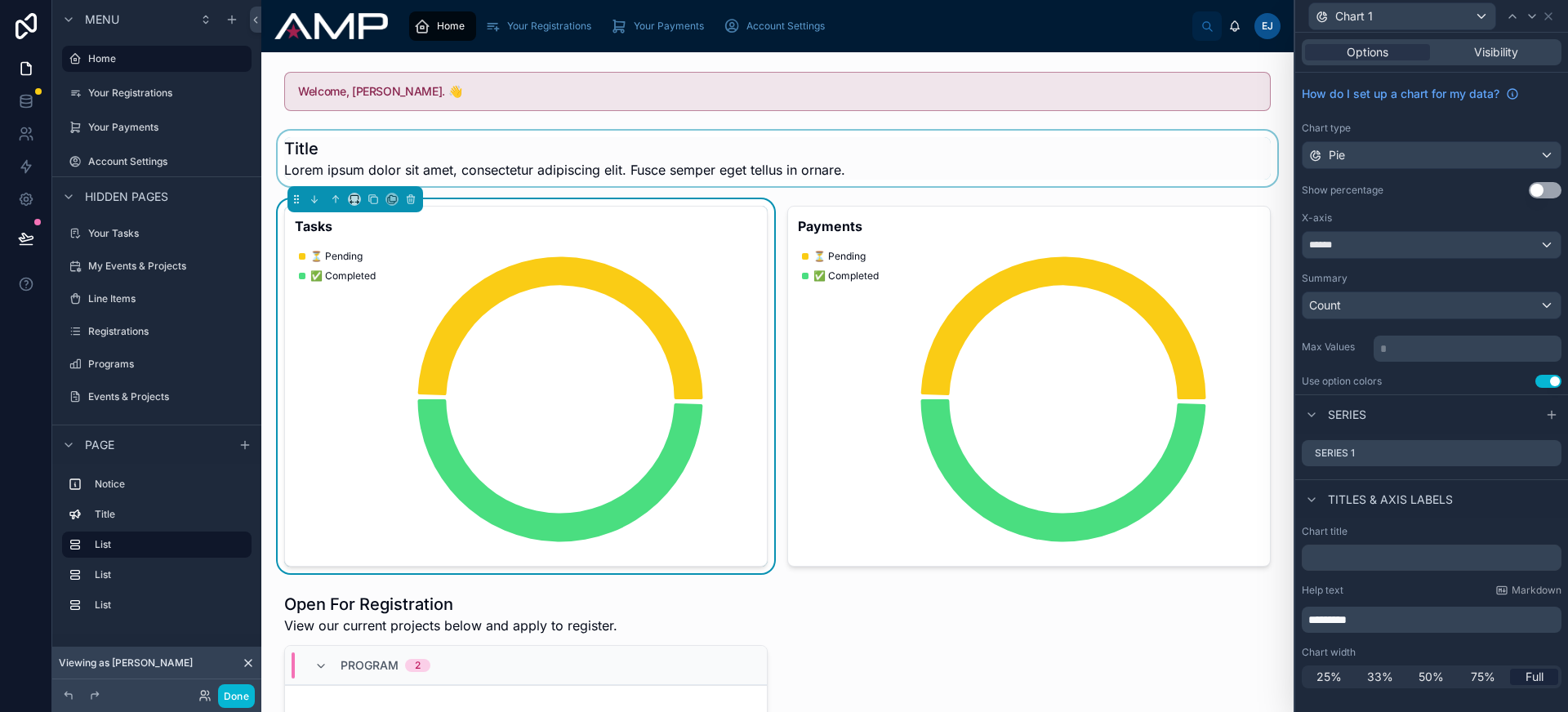
click at [596, 164] on div at bounding box center [778, 158] width 1006 height 55
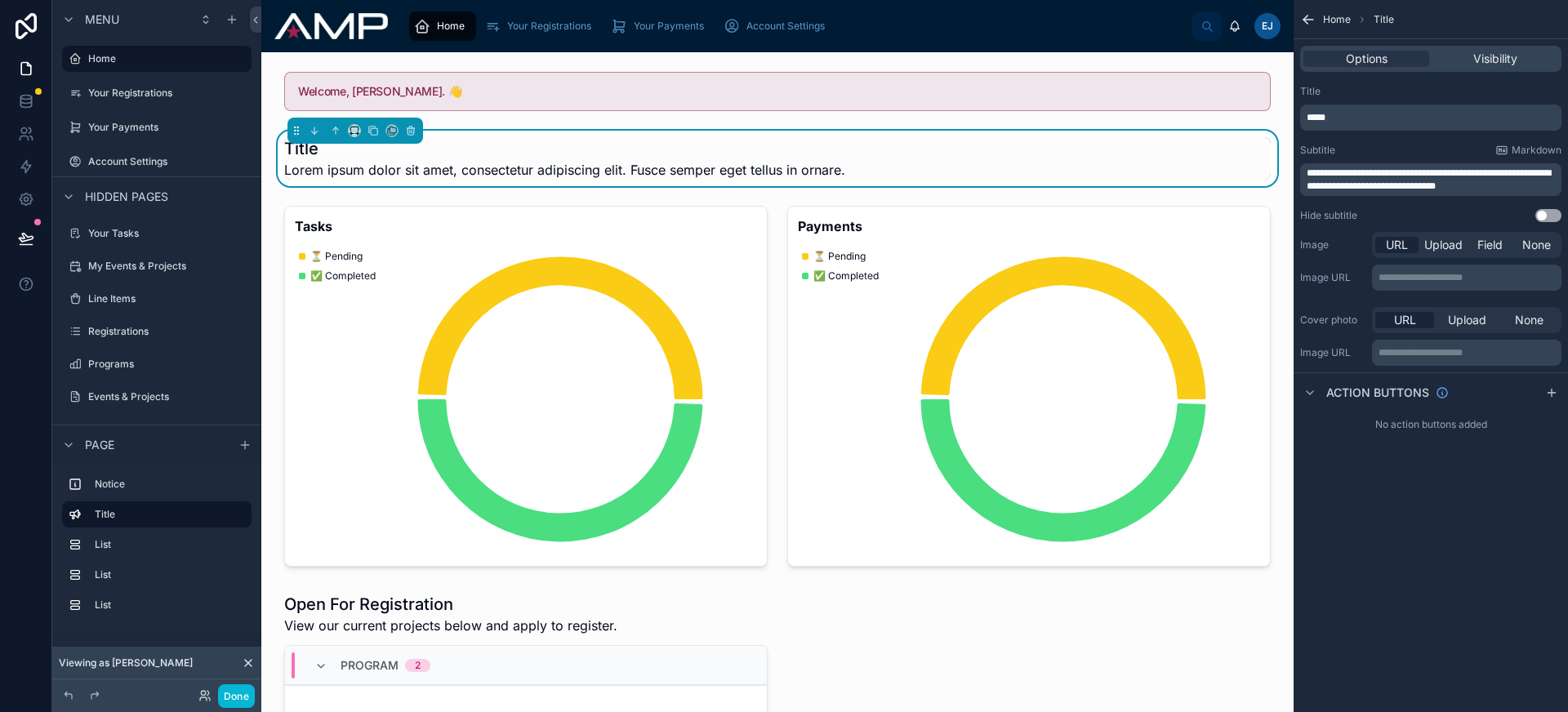
click at [1383, 175] on span "**********" at bounding box center [1429, 179] width 244 height 23
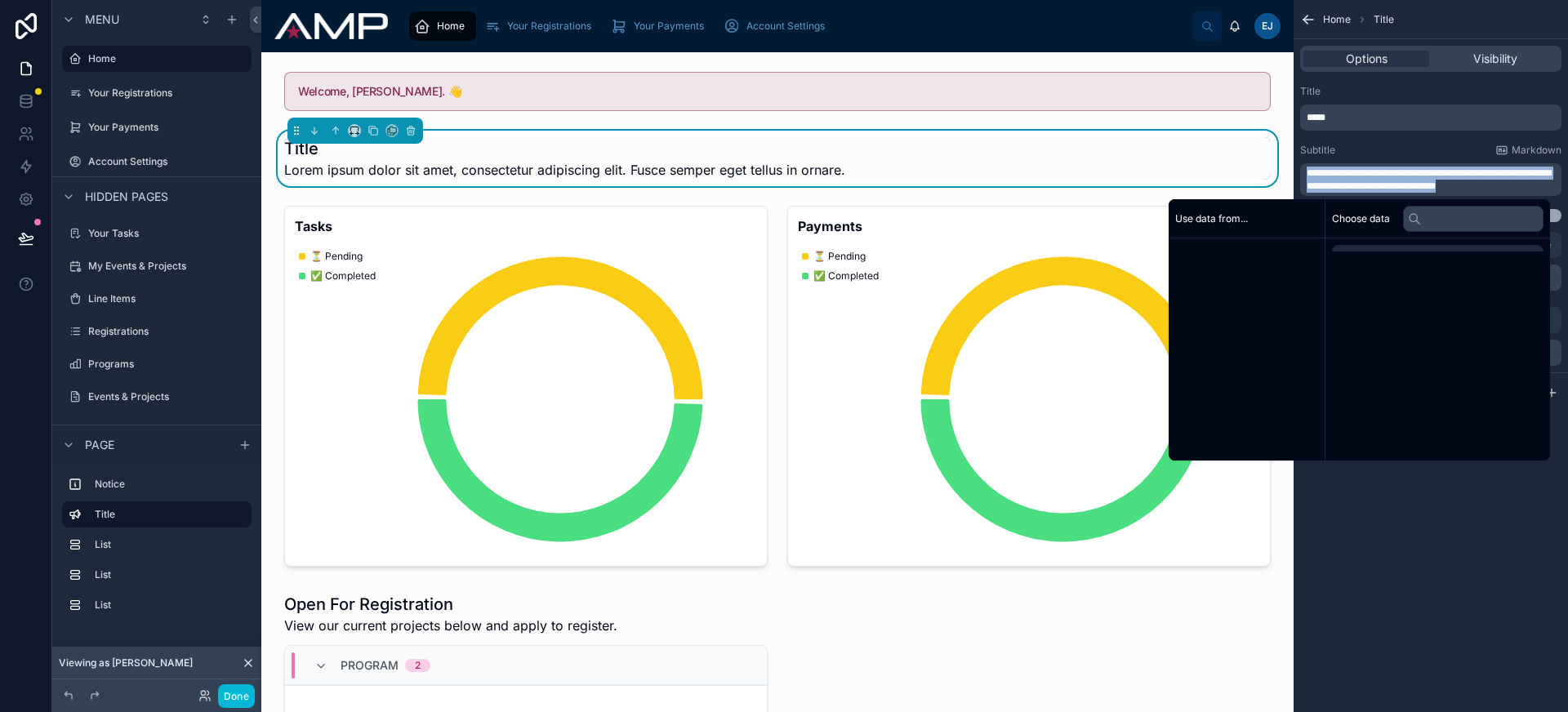
click at [1383, 175] on span "**********" at bounding box center [1429, 179] width 244 height 23
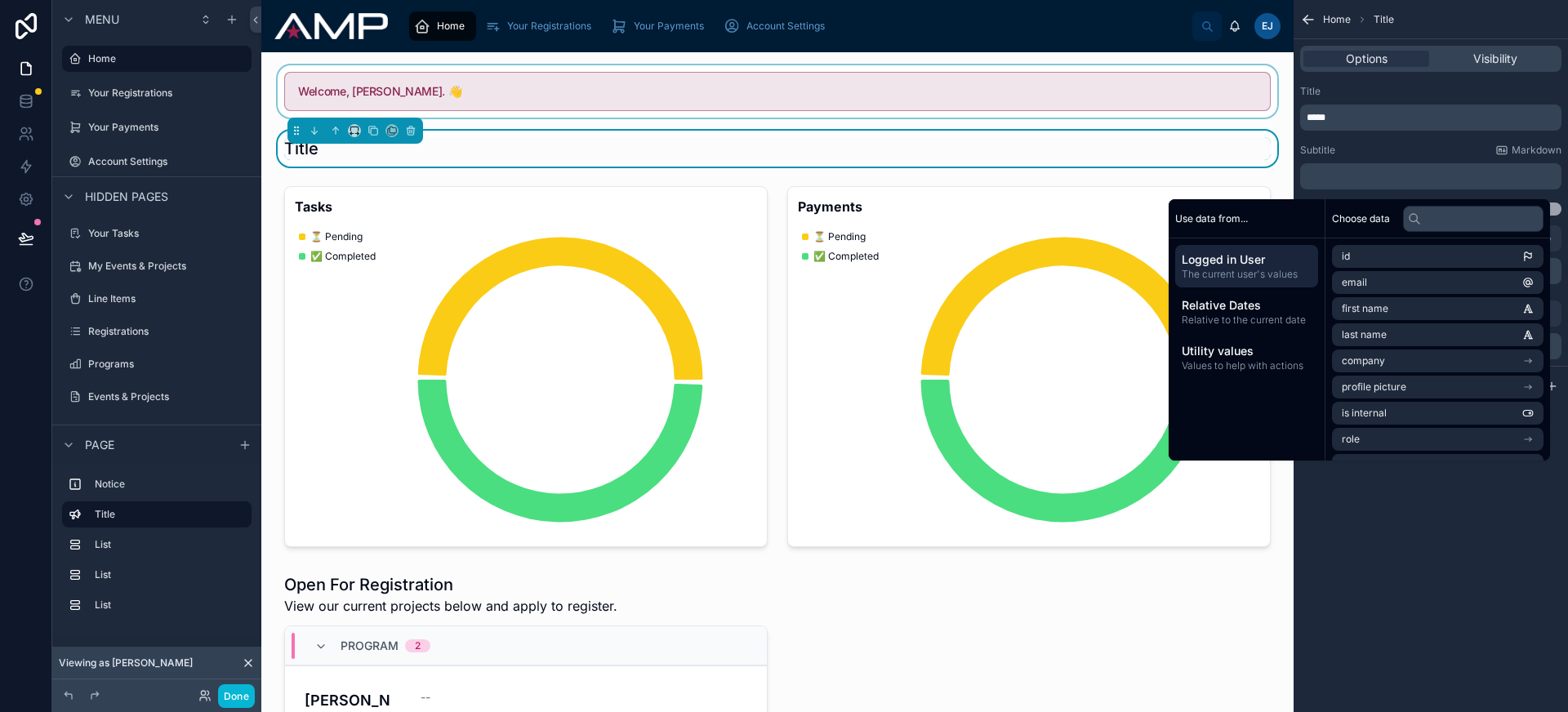
click at [816, 110] on div at bounding box center [778, 91] width 1006 height 52
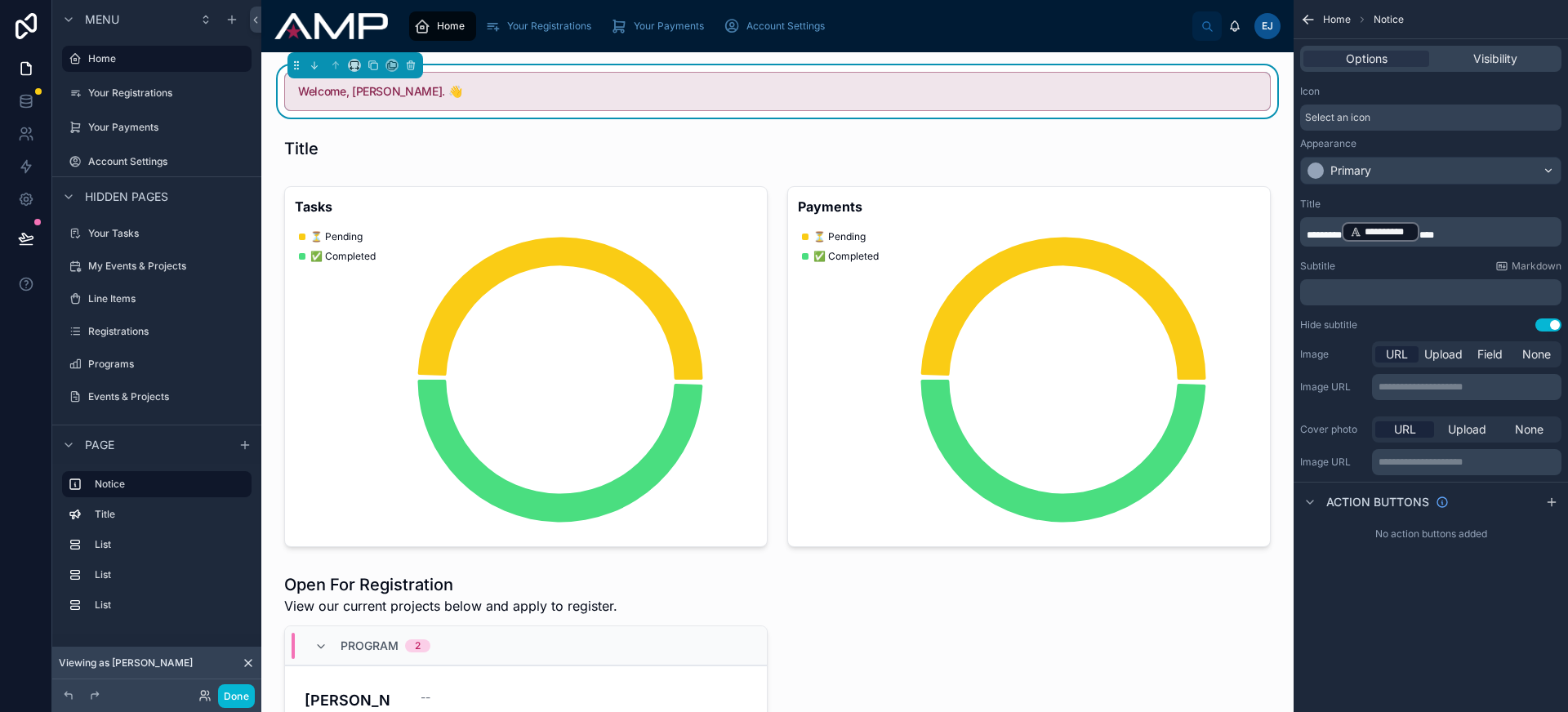
drag, startPoint x: 829, startPoint y: 162, endPoint x: 715, endPoint y: 162, distance: 114.0
click at [829, 162] on div at bounding box center [778, 149] width 1006 height 36
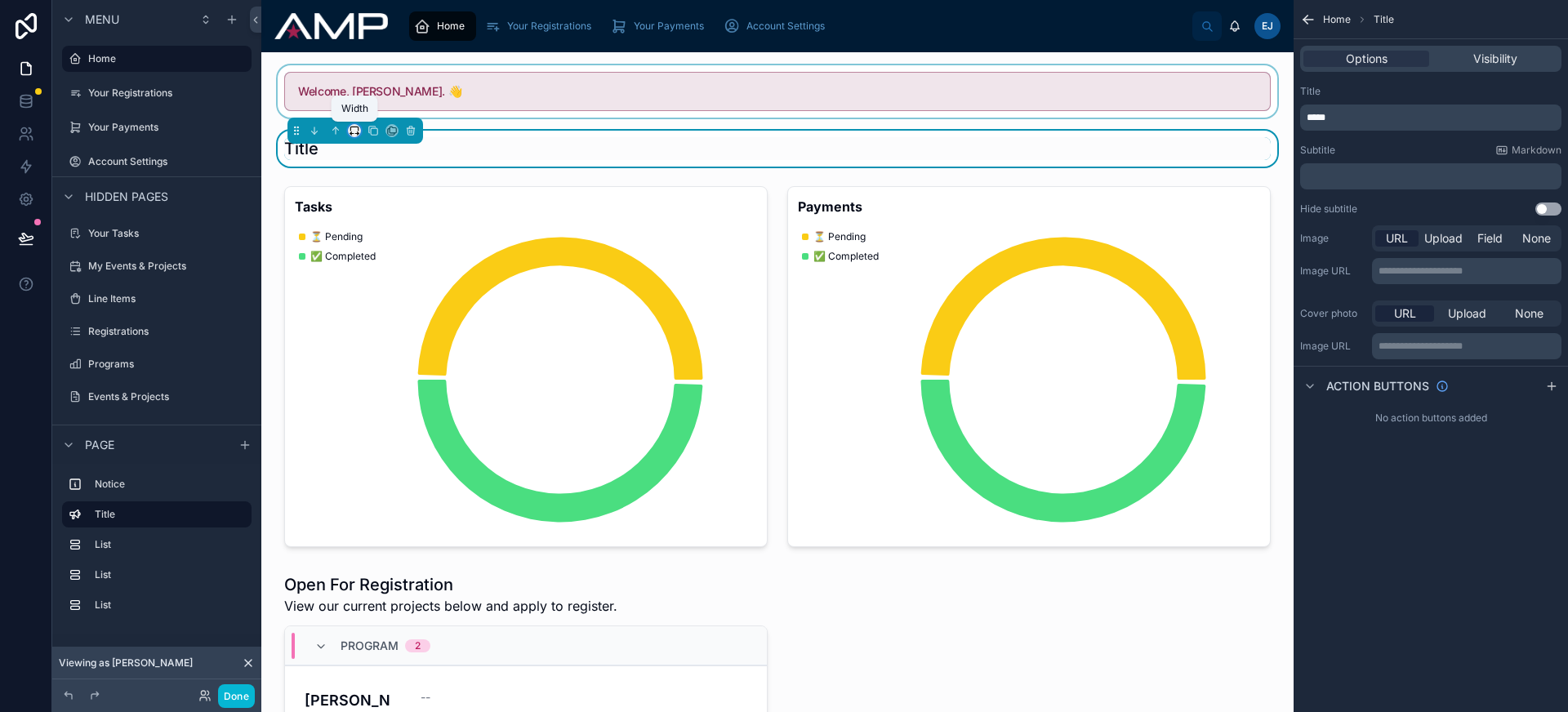
click at [356, 129] on icon at bounding box center [354, 130] width 12 height 12
click at [410, 343] on span "Full width" at bounding box center [389, 347] width 55 height 20
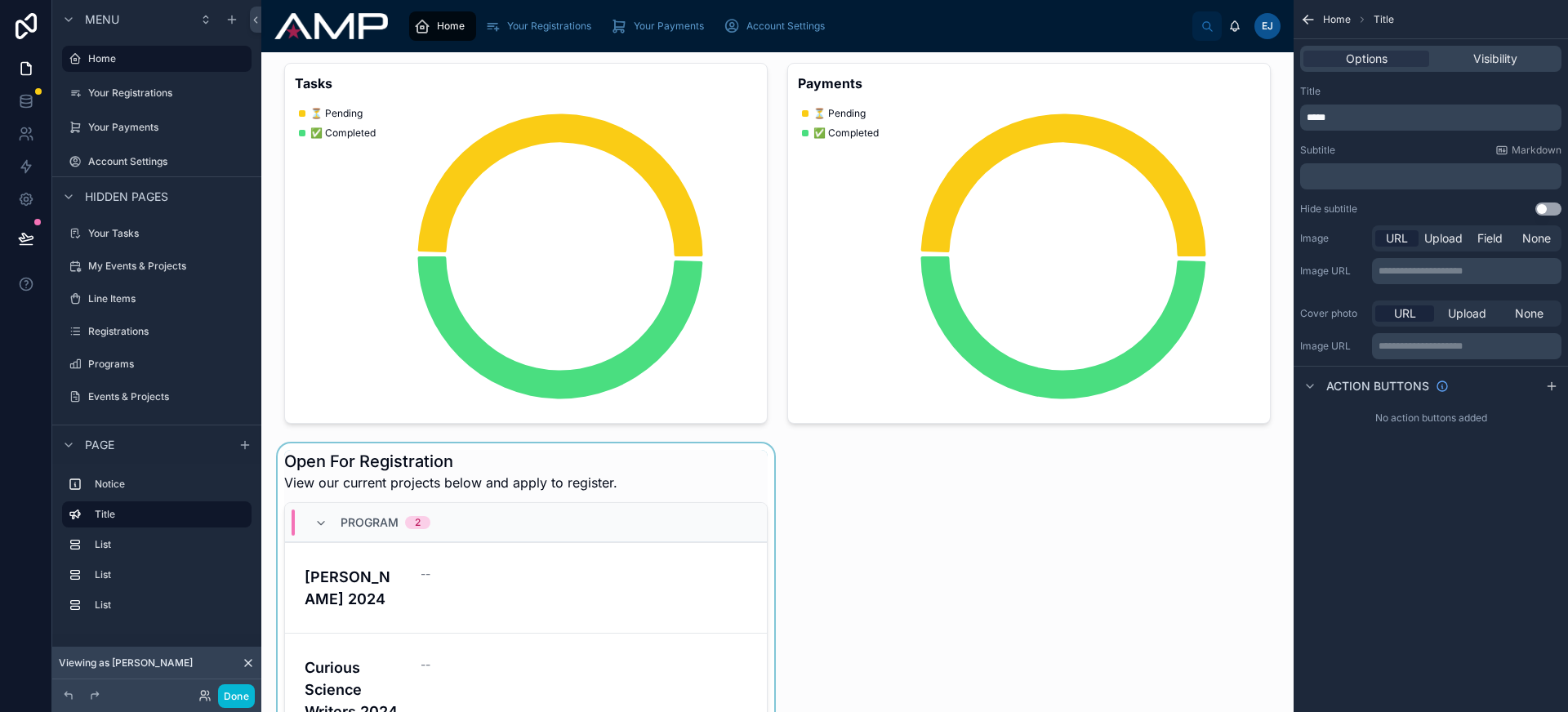
scroll to position [157, 0]
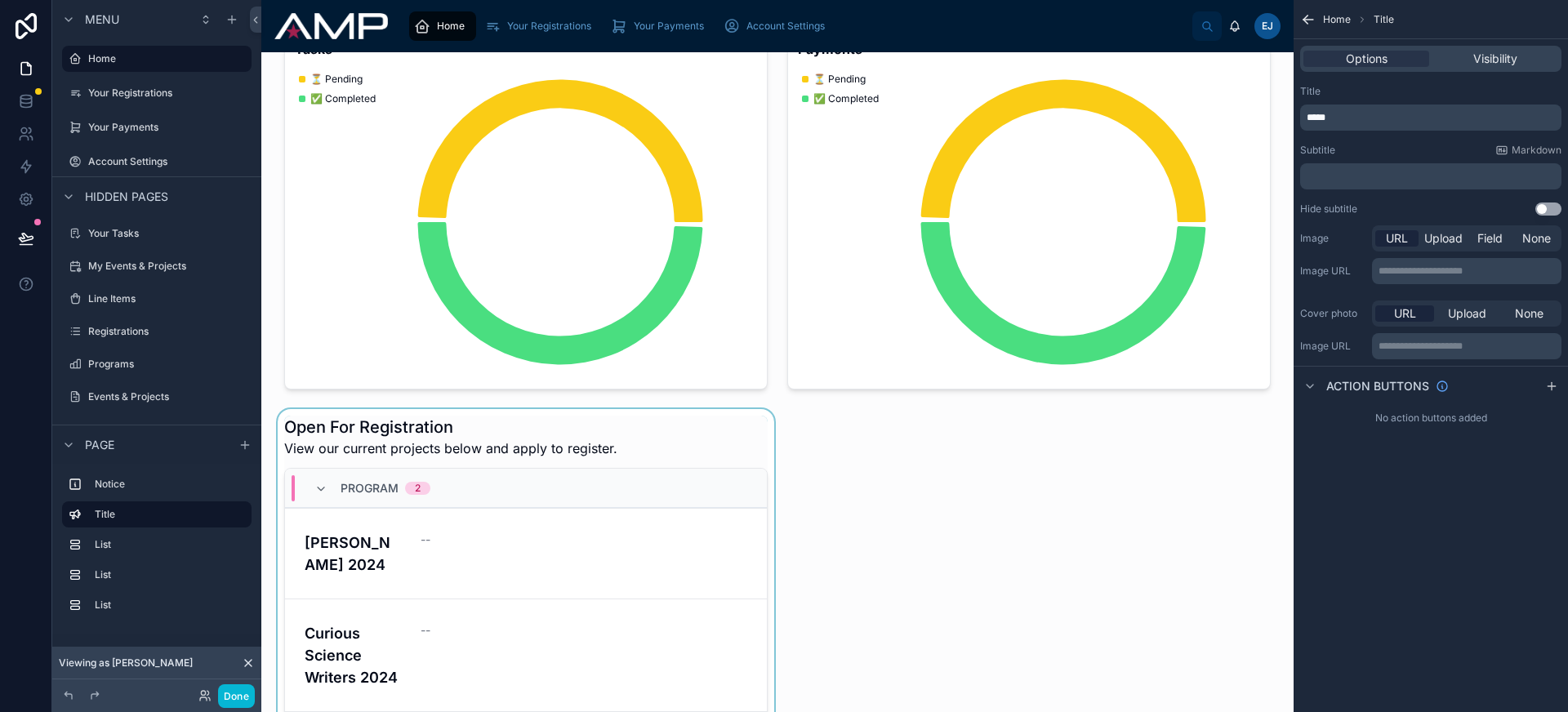
click at [644, 413] on div at bounding box center [526, 583] width 503 height 348
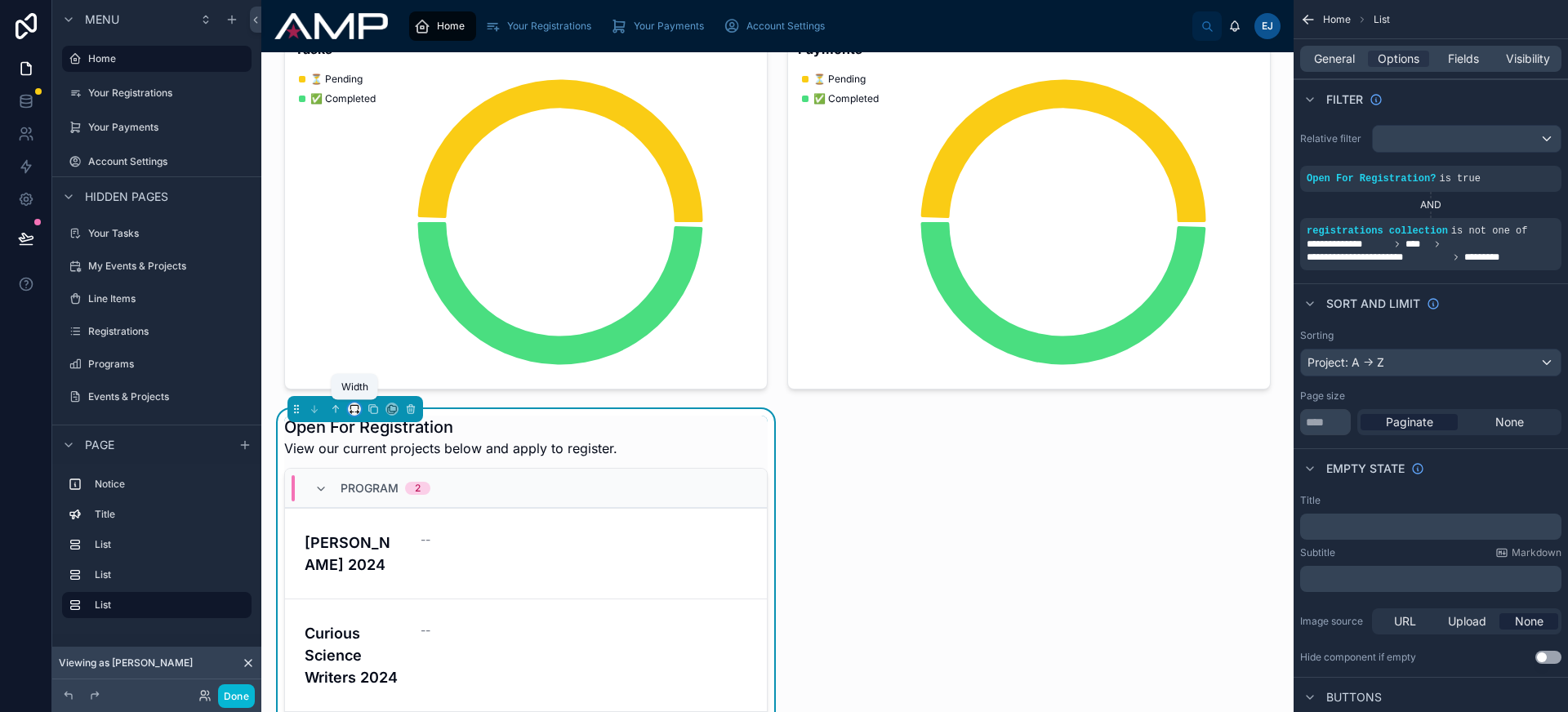
click at [352, 407] on icon at bounding box center [354, 409] width 12 height 12
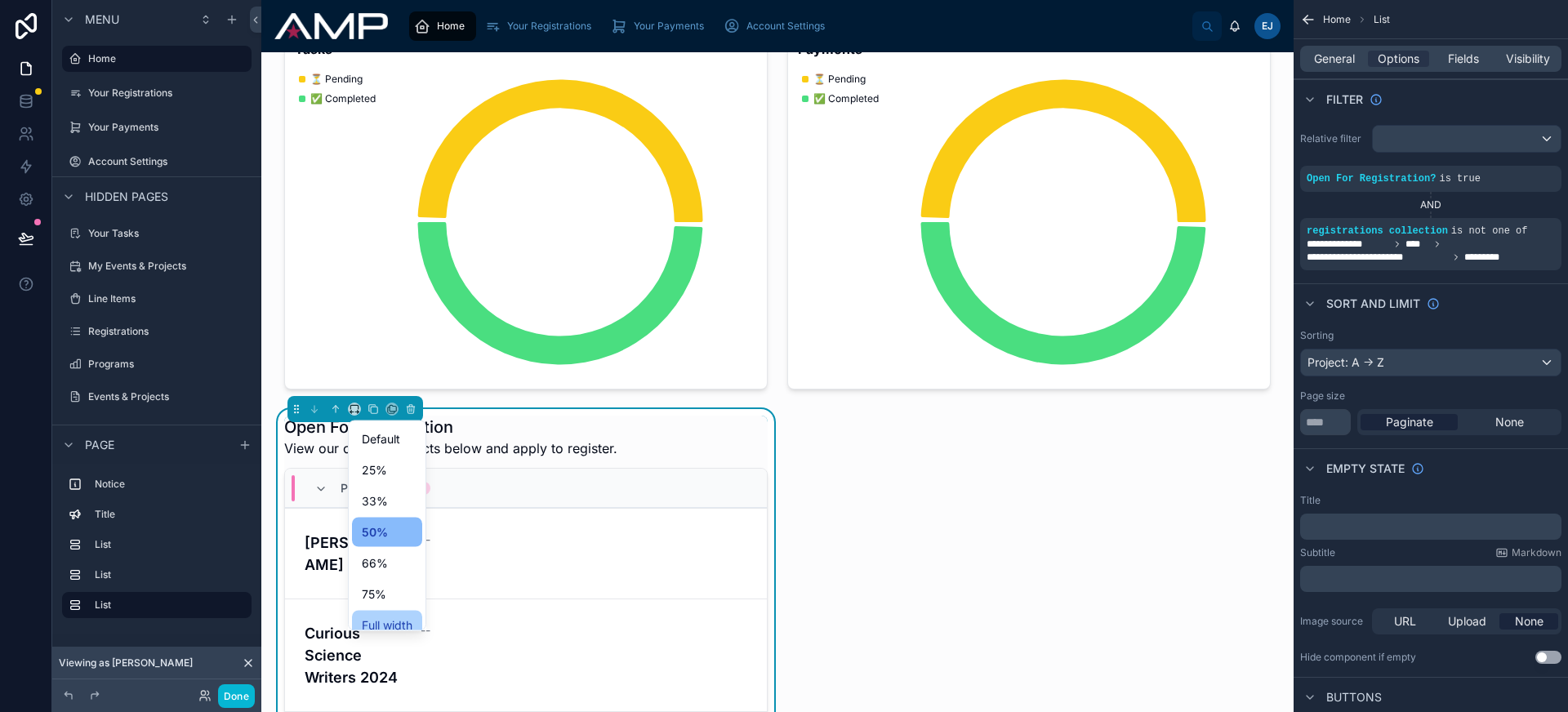
click at [410, 623] on span "Full width" at bounding box center [387, 626] width 51 height 20
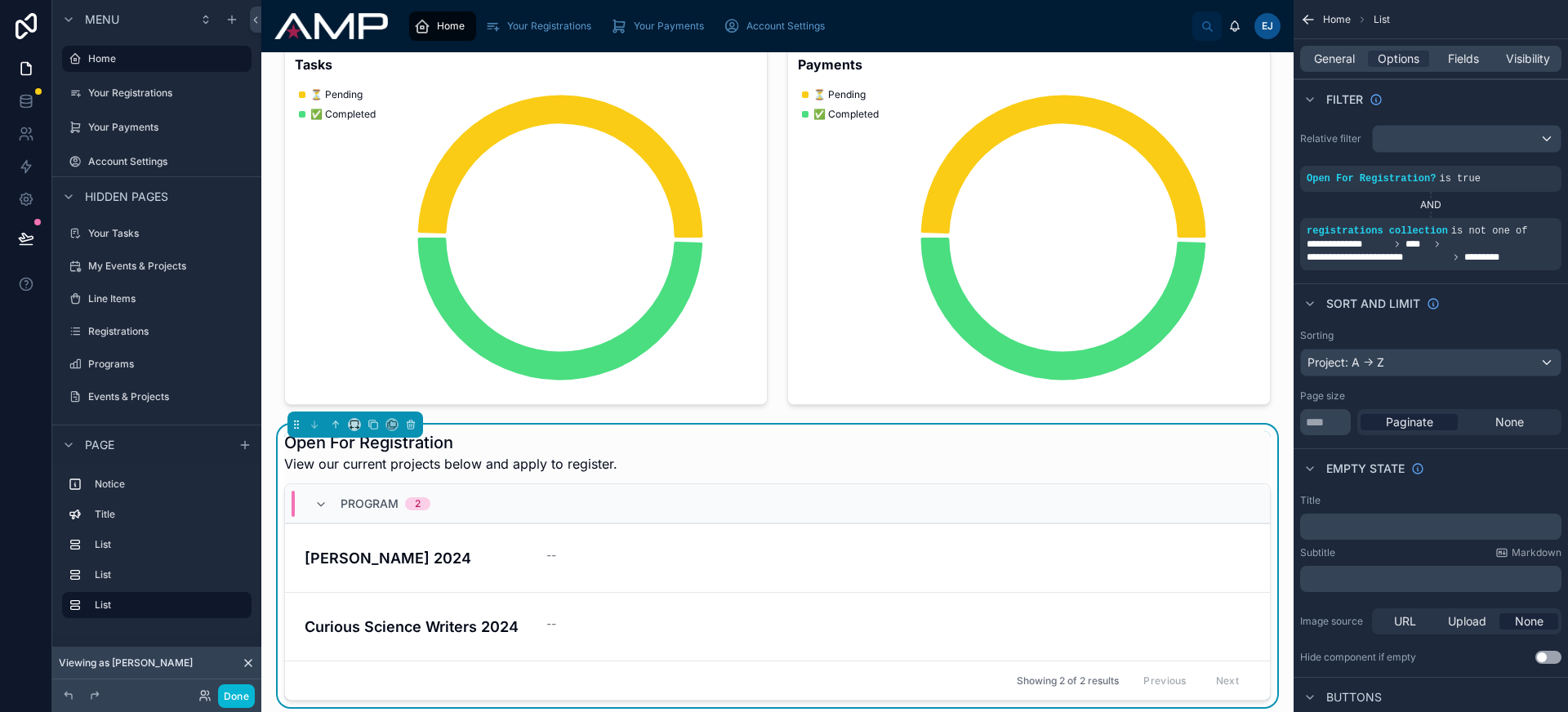
scroll to position [0, 0]
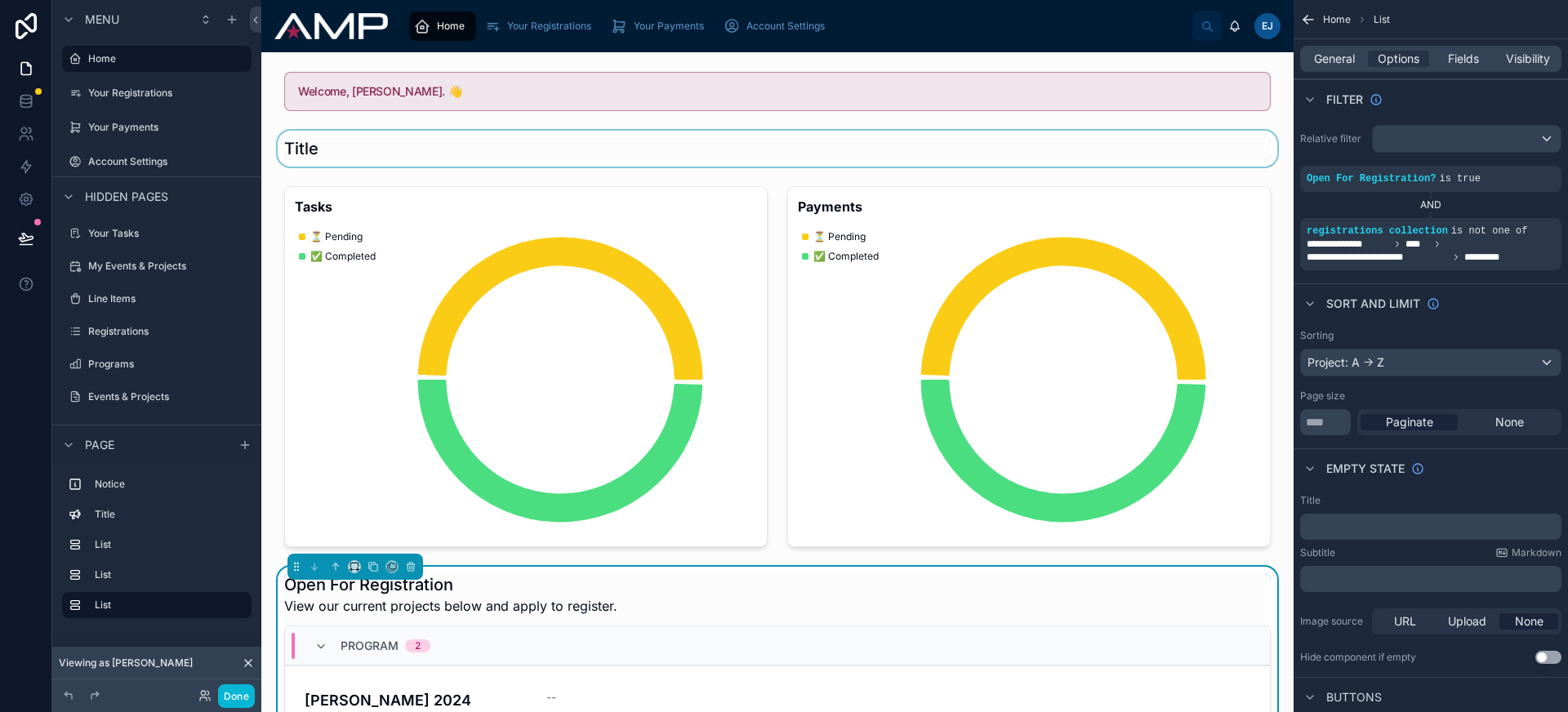
click at [454, 162] on div at bounding box center [778, 149] width 1006 height 36
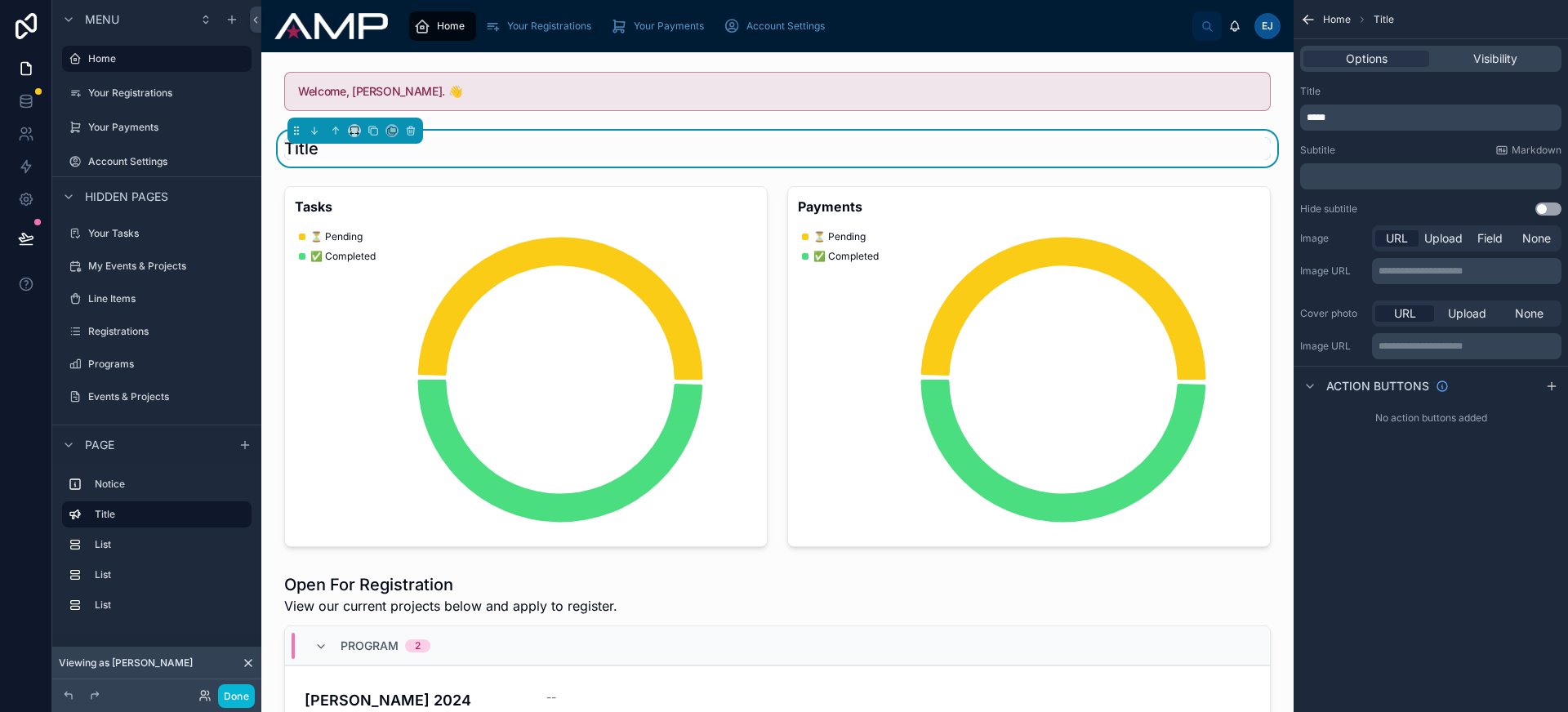
click at [1411, 115] on p "*****" at bounding box center [1432, 117] width 252 height 13
click at [1411, 115] on p "****" at bounding box center [1432, 117] width 252 height 13
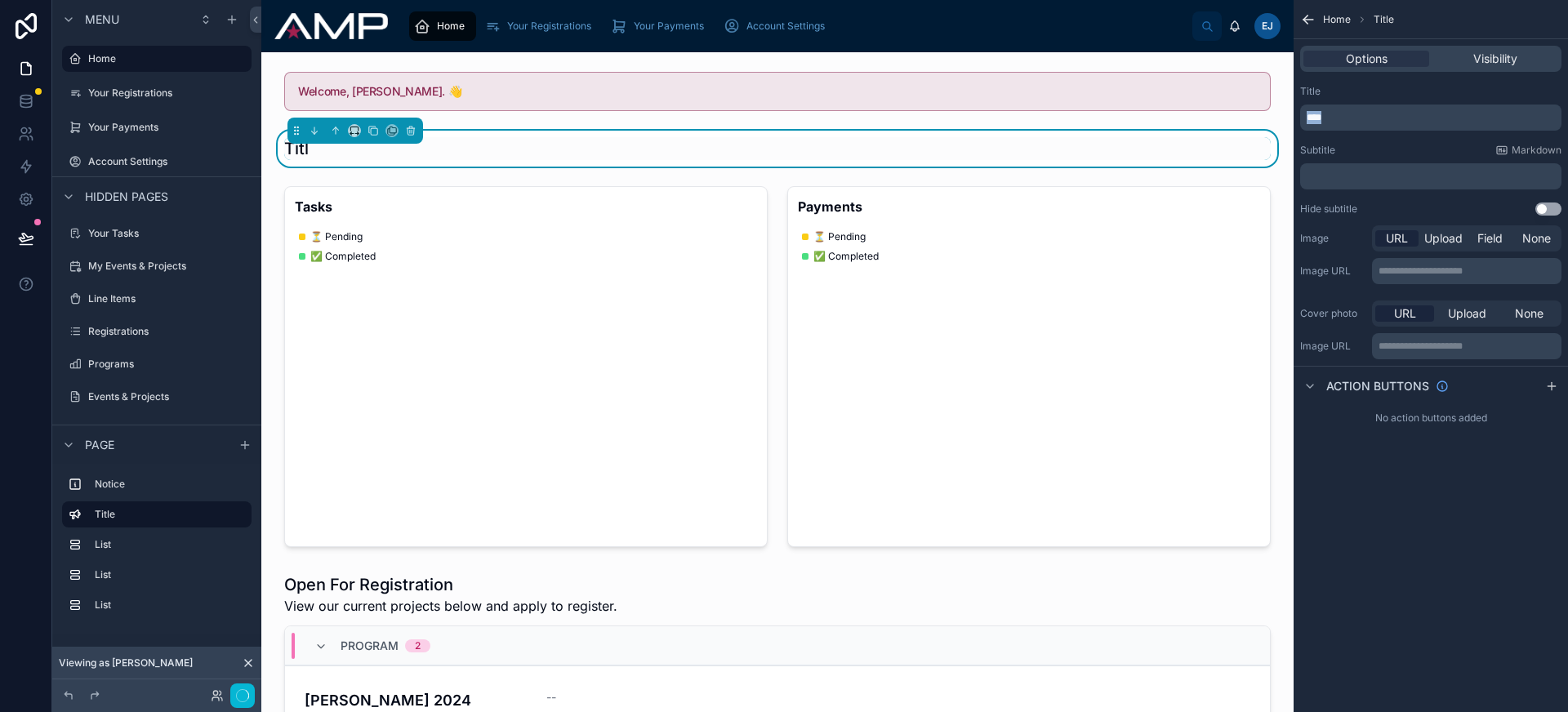
click at [1411, 115] on p "****" at bounding box center [1432, 117] width 252 height 13
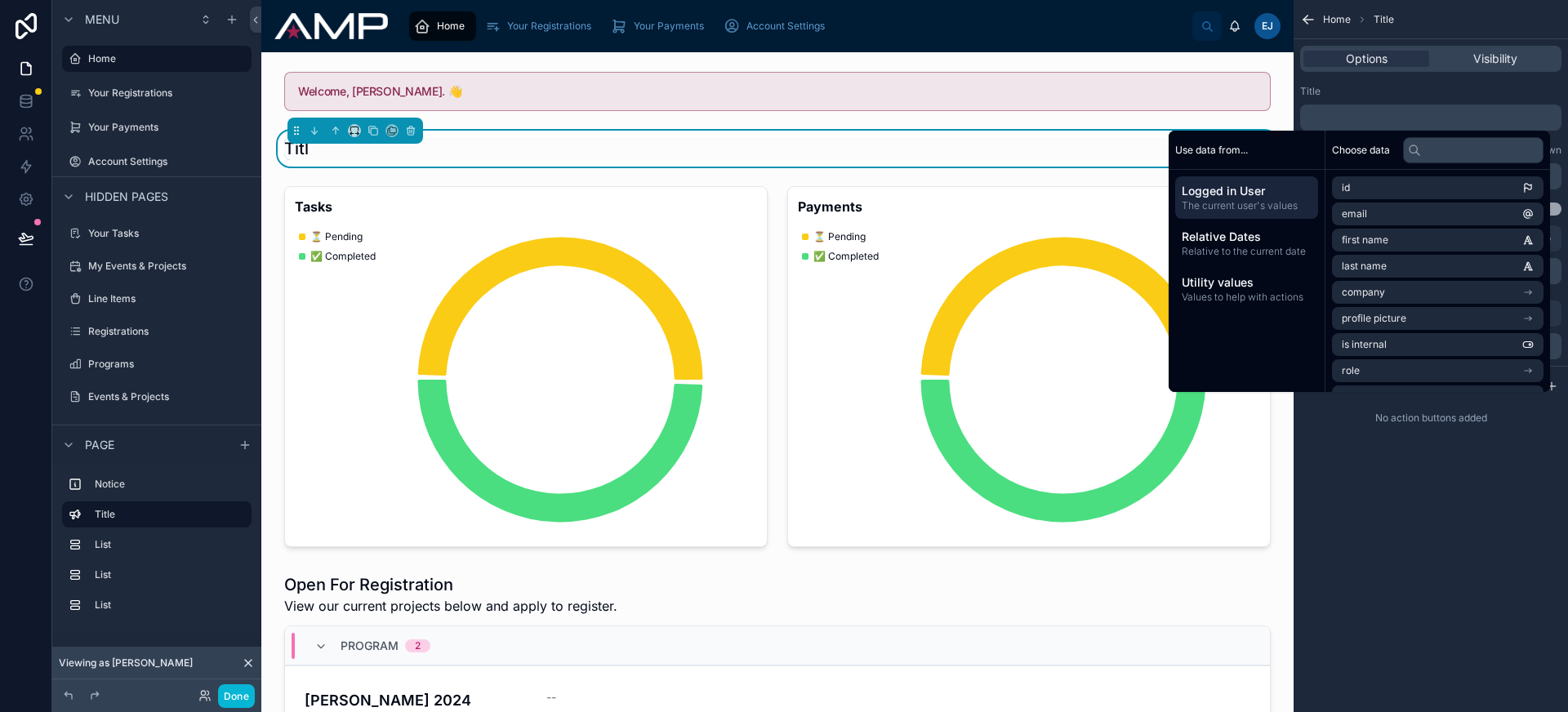
click at [1373, 93] on div "Title" at bounding box center [1430, 91] width 261 height 13
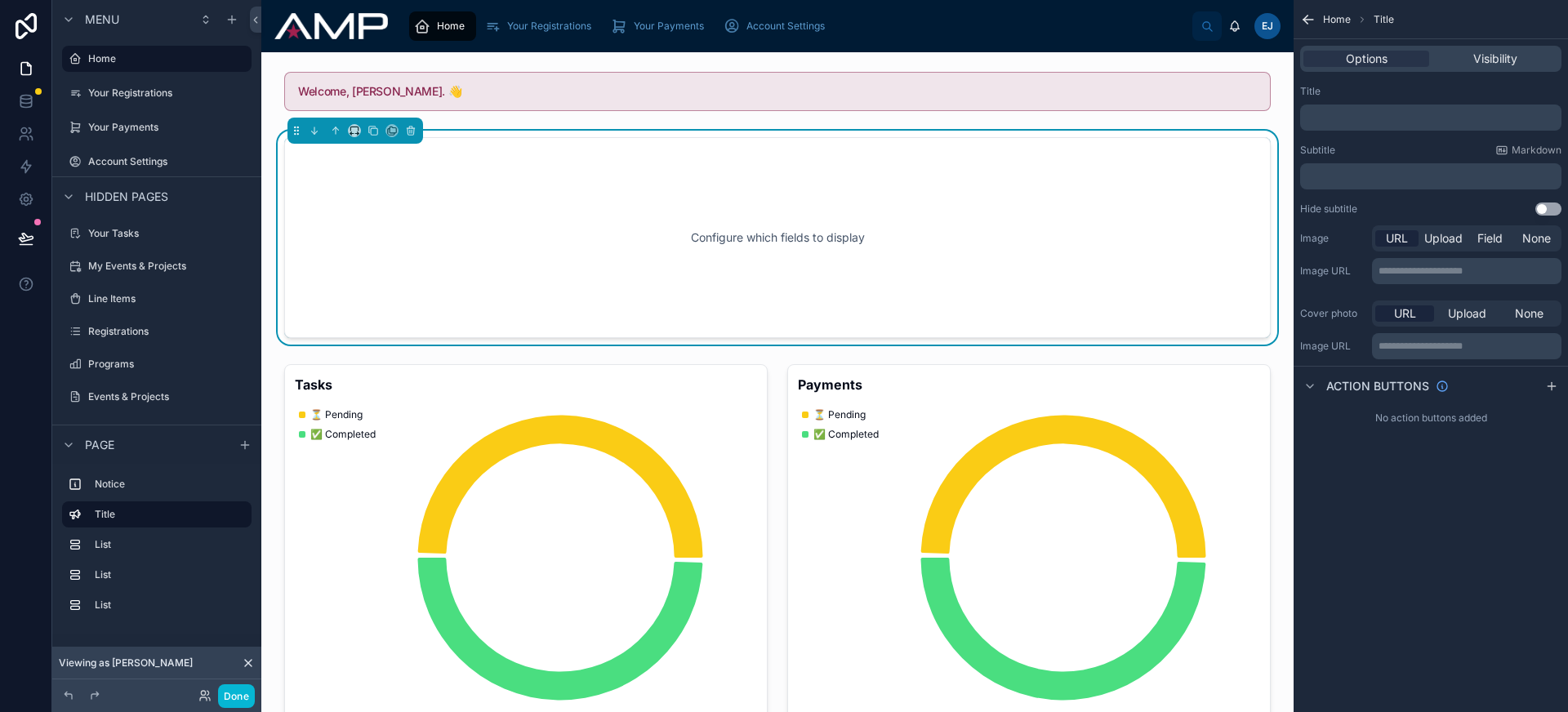
click at [1355, 176] on p "﻿" at bounding box center [1432, 176] width 252 height 13
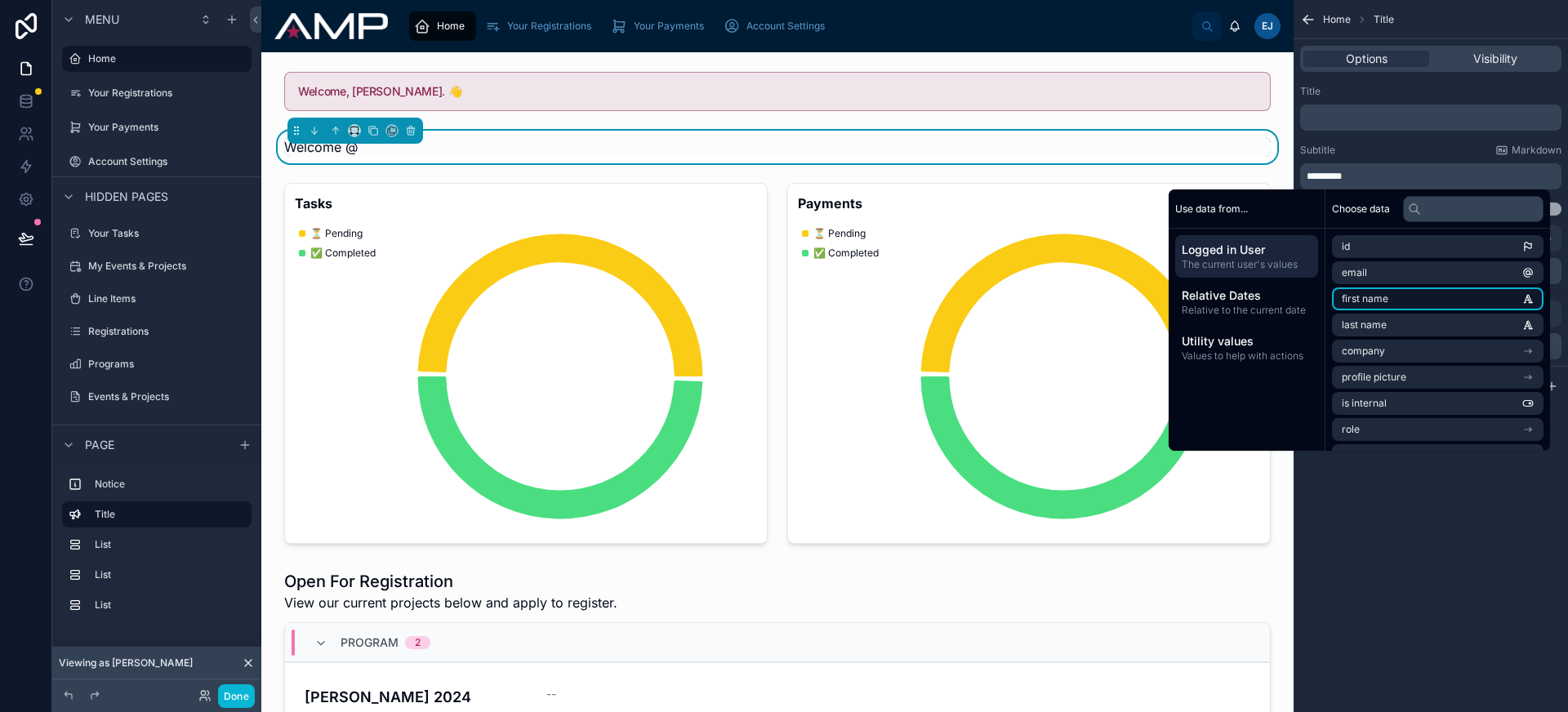
click at [1388, 307] on li "first name" at bounding box center [1437, 298] width 212 height 23
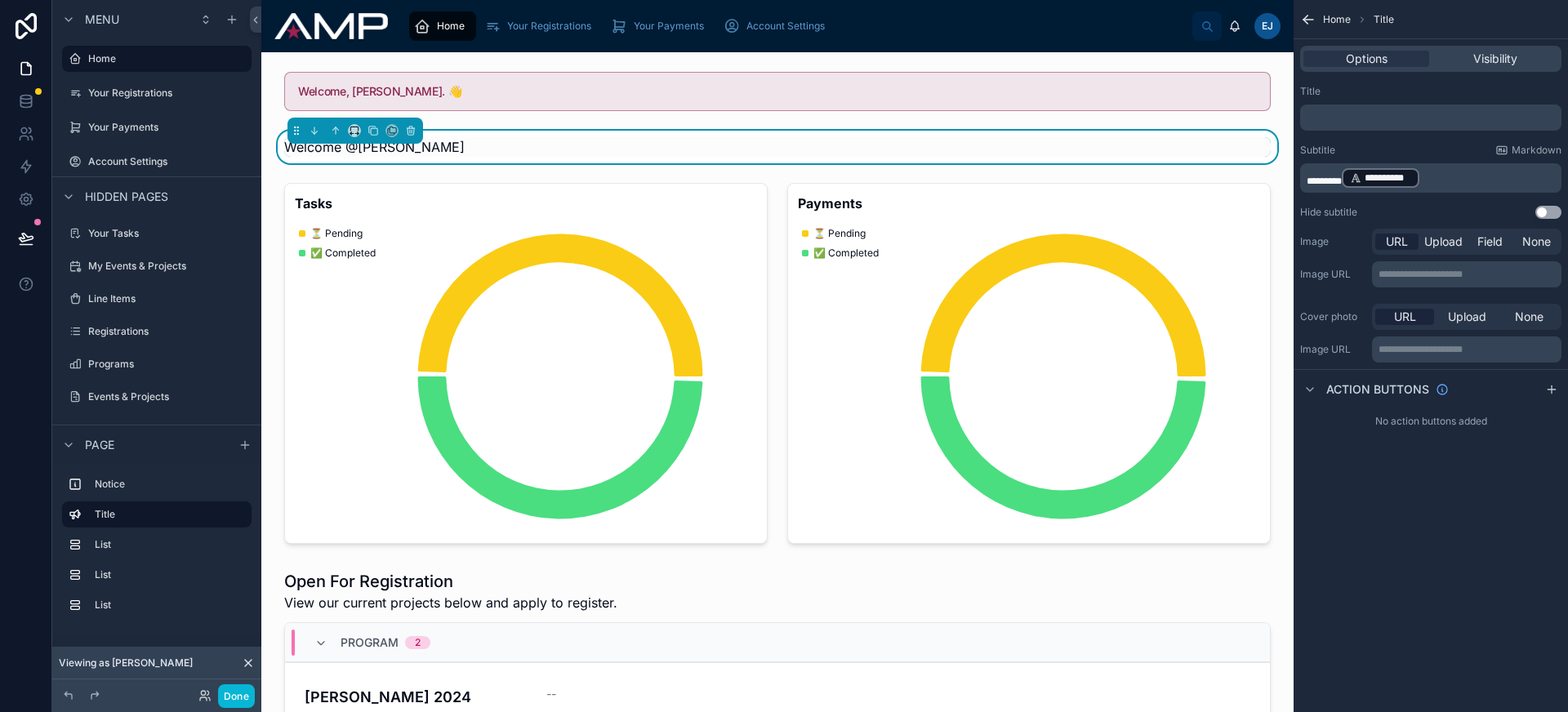
click at [1478, 183] on p "**********" at bounding box center [1432, 177] width 252 height 23
click at [1379, 121] on p "﻿" at bounding box center [1432, 117] width 252 height 13
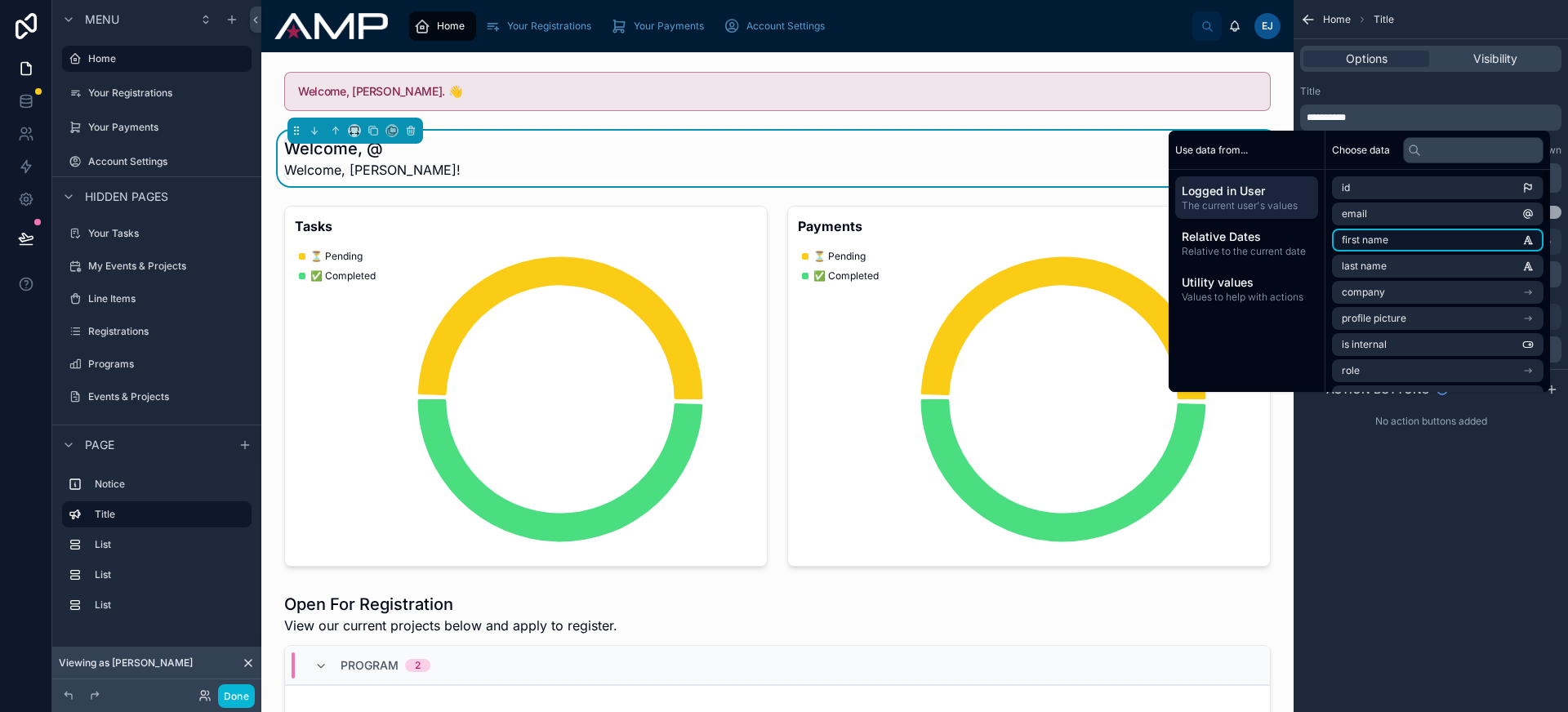
click at [1355, 236] on span "first name" at bounding box center [1364, 240] width 46 height 13
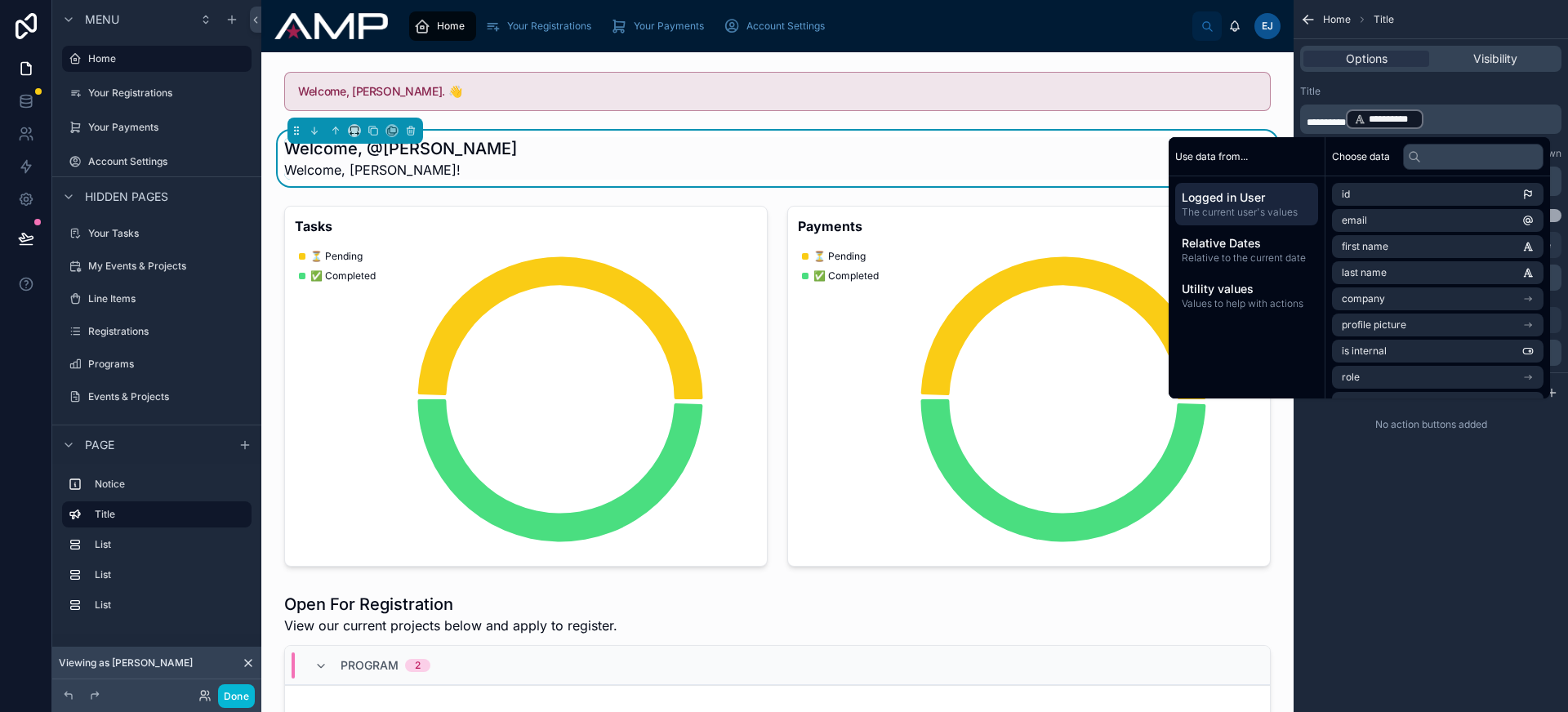
click at [1346, 117] on span "**********" at bounding box center [1326, 122] width 39 height 10
click at [1455, 115] on p "**********" at bounding box center [1432, 119] width 252 height 23
drag, startPoint x: 1455, startPoint y: 115, endPoint x: 1447, endPoint y: 118, distance: 8.5
click at [1455, 115] on p "**********" at bounding box center [1432, 119] width 252 height 23
click at [1440, 121] on p "**********" at bounding box center [1432, 119] width 252 height 23
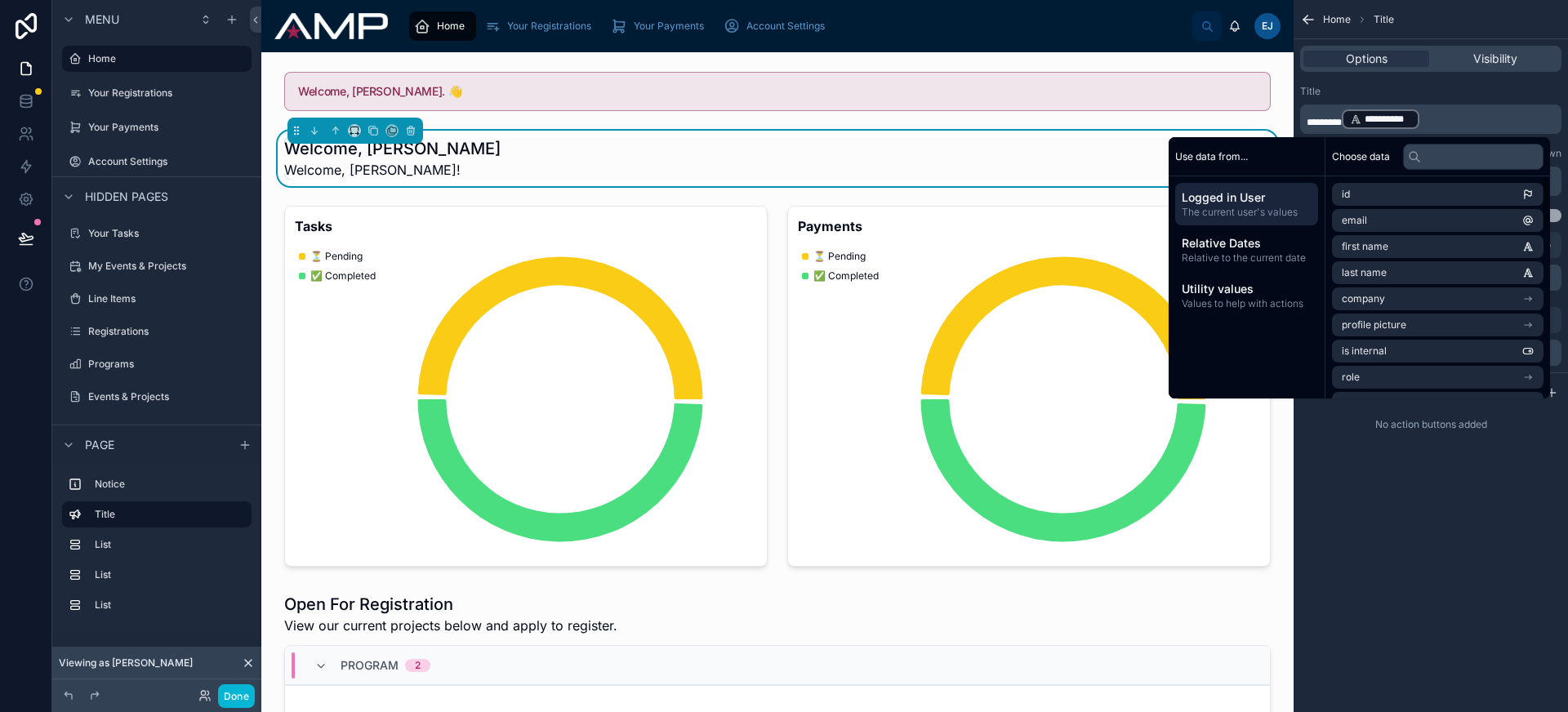
click at [1426, 534] on div "**********" at bounding box center [1431, 356] width 275 height 712
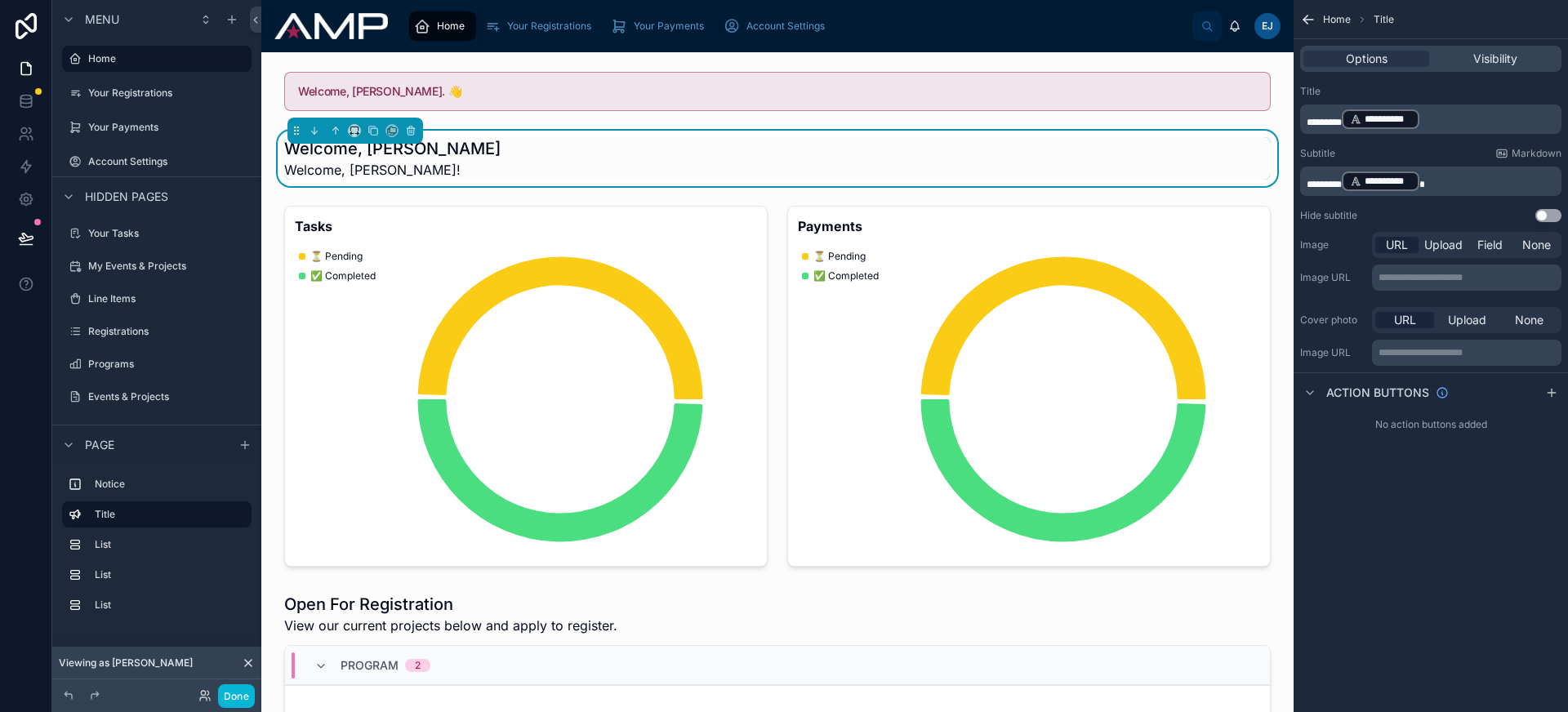
click at [1497, 115] on p "**********" at bounding box center [1432, 119] width 252 height 23
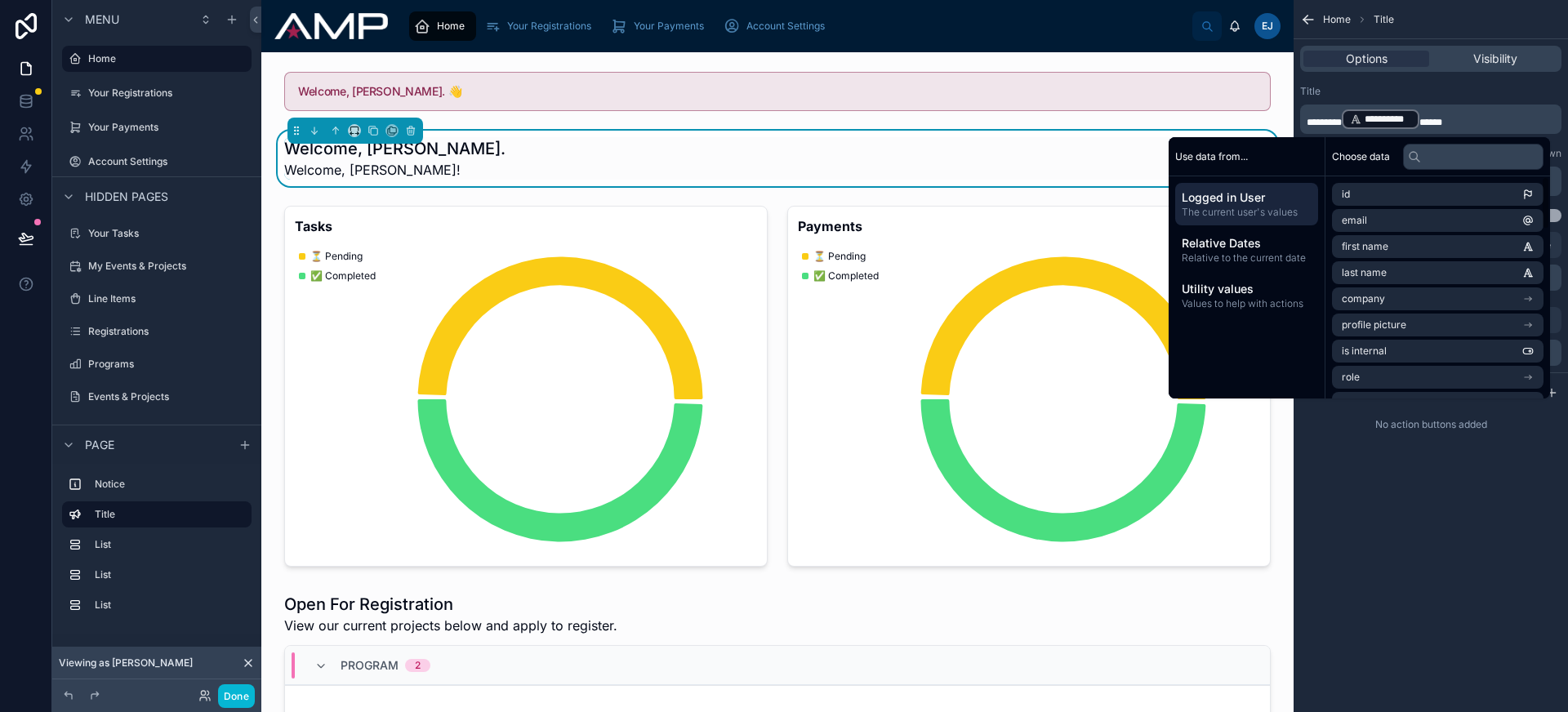
click at [1439, 618] on div "**********" at bounding box center [1431, 356] width 275 height 712
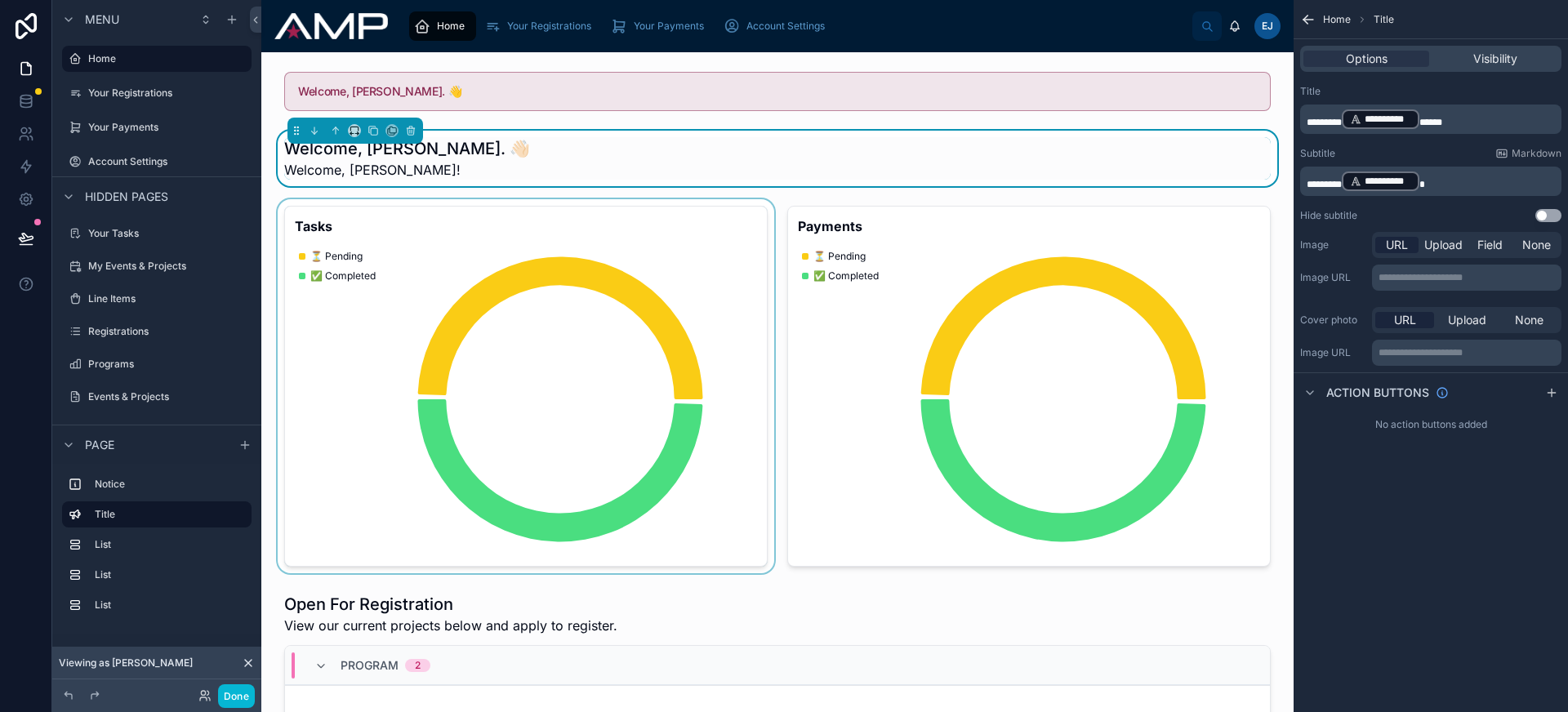
click at [520, 252] on div at bounding box center [526, 386] width 503 height 374
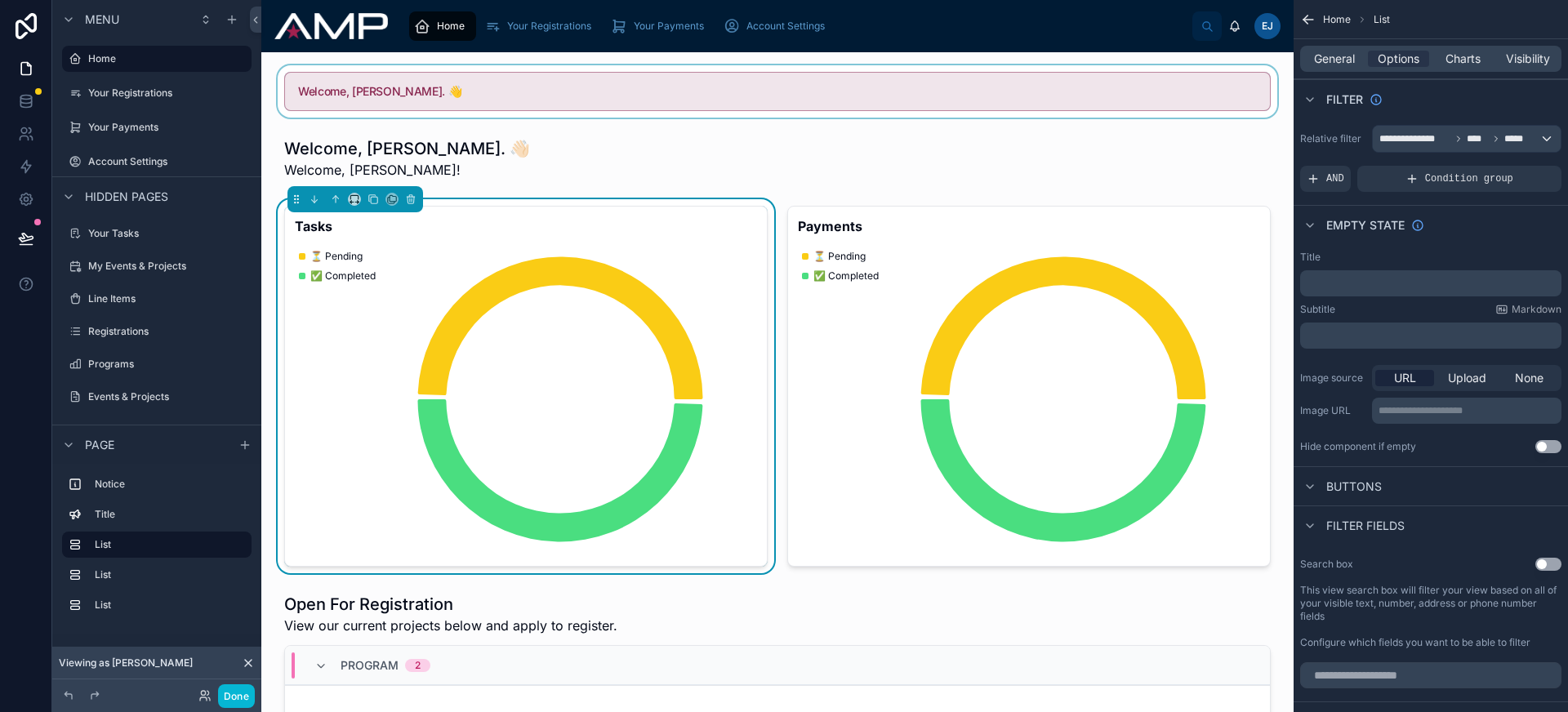
click at [409, 93] on div at bounding box center [778, 91] width 1006 height 52
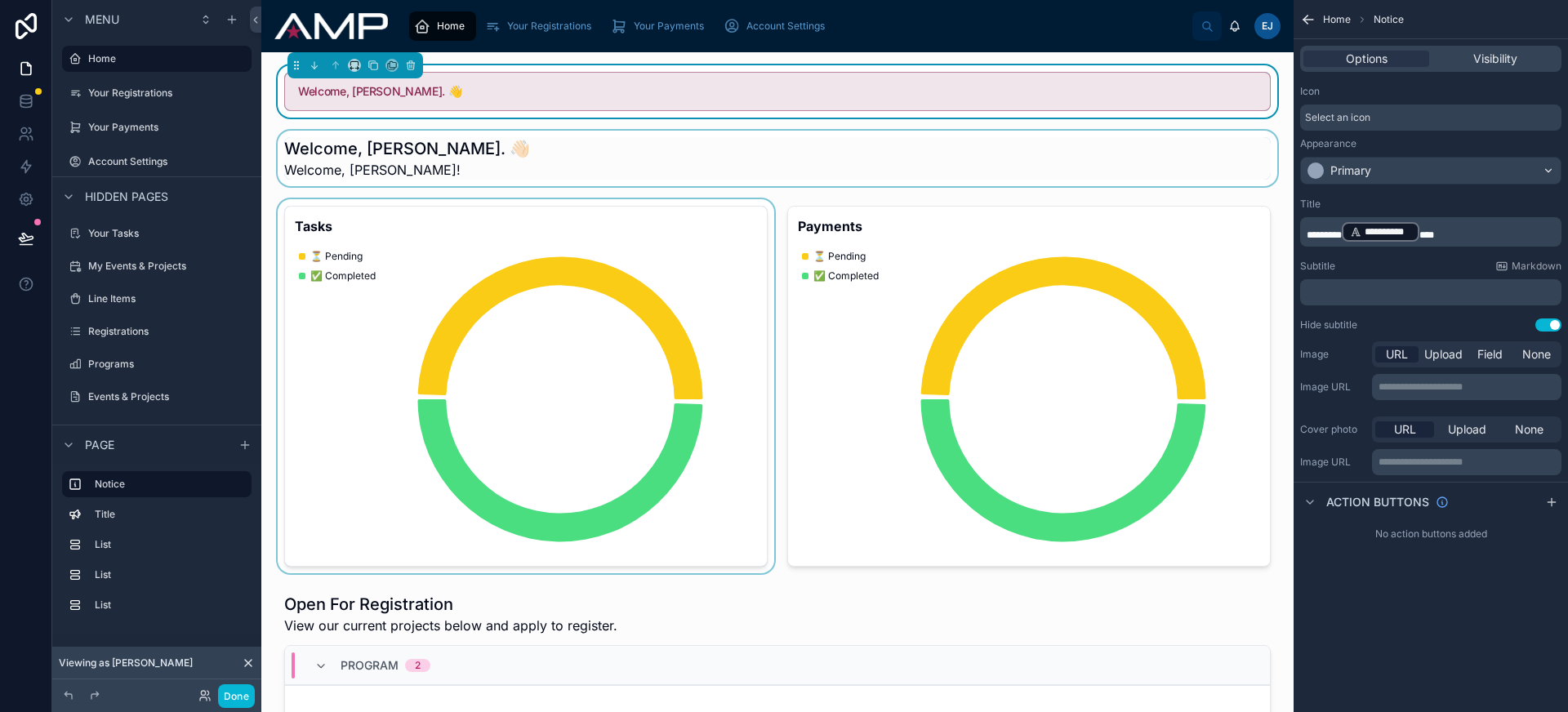
click at [388, 170] on div at bounding box center [778, 158] width 1006 height 55
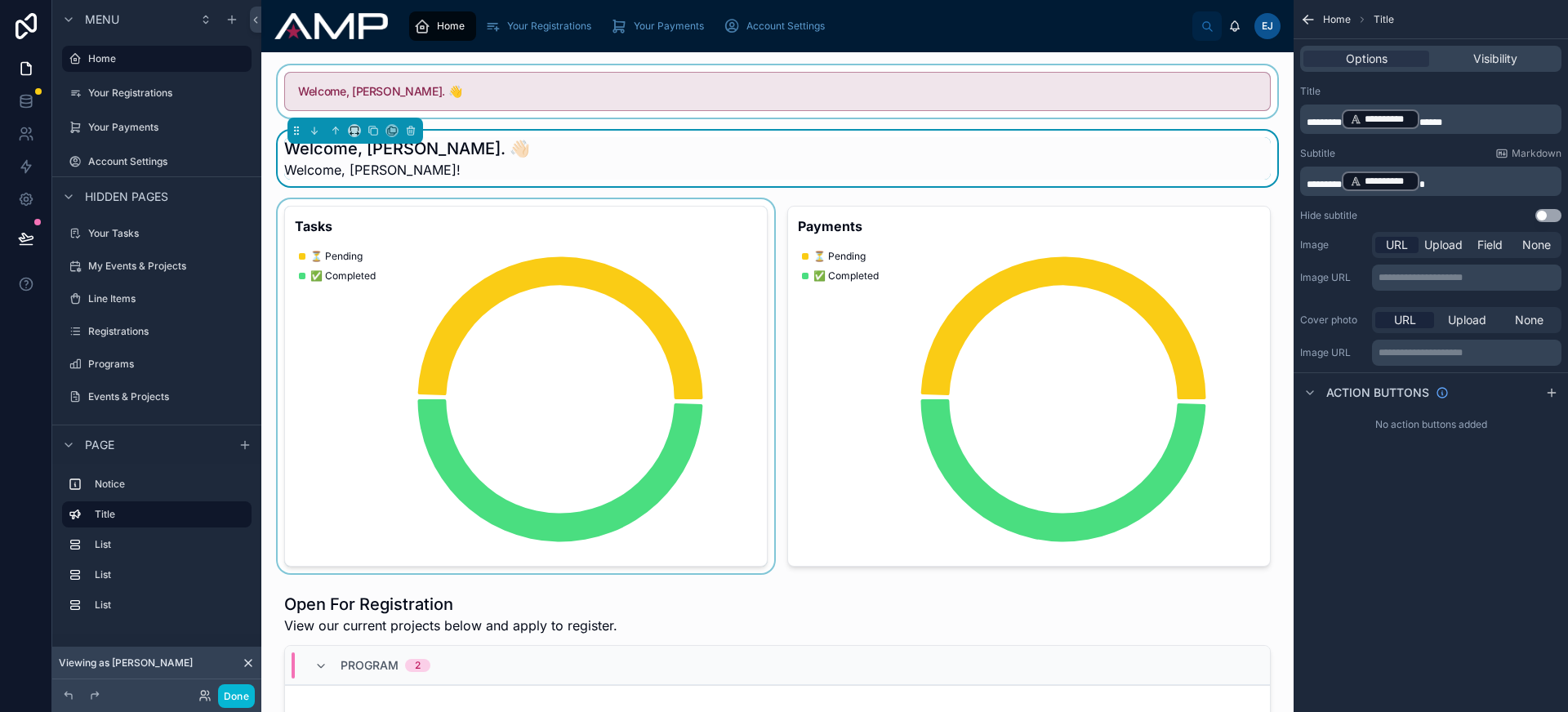
click at [1328, 189] on p "**********" at bounding box center [1432, 181] width 252 height 23
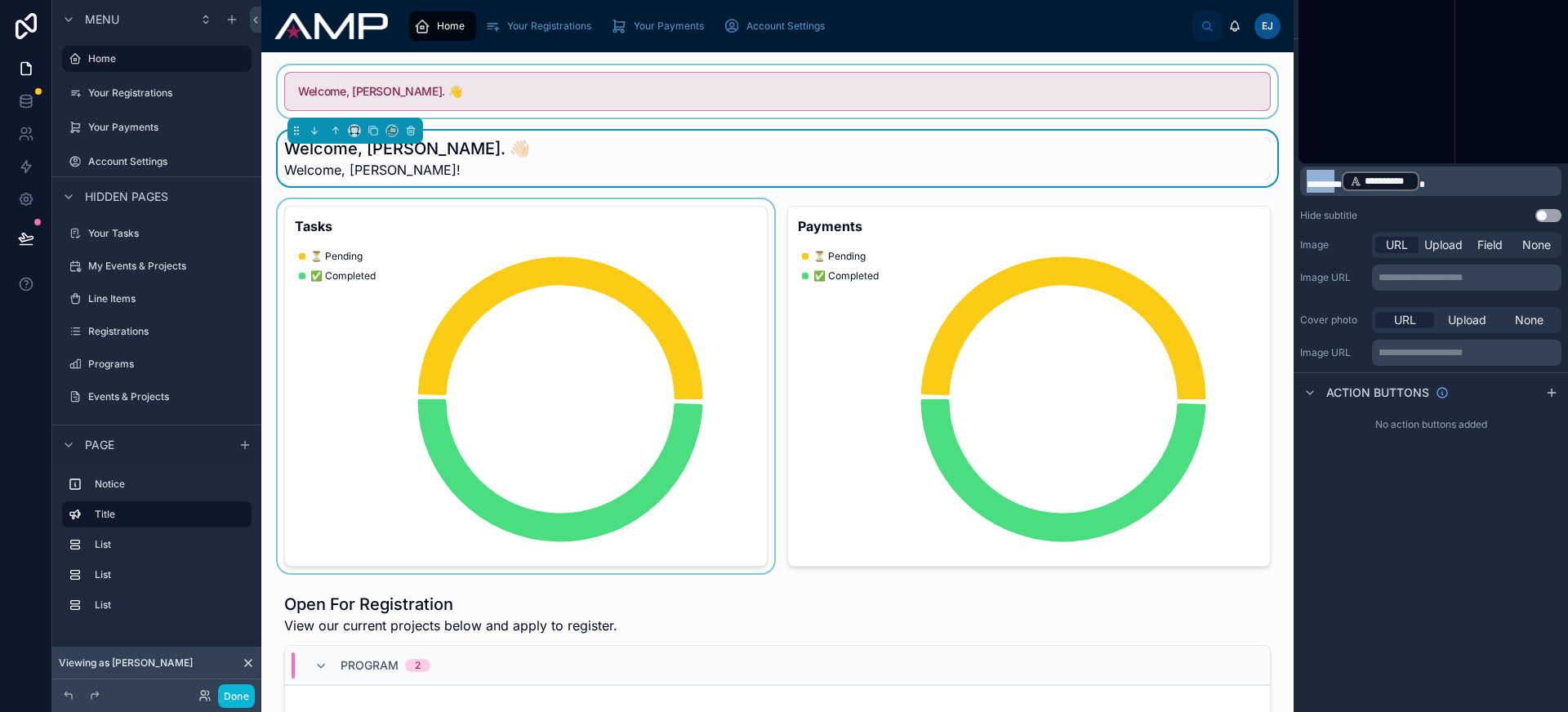
click at [1328, 189] on p "**********" at bounding box center [1432, 181] width 252 height 23
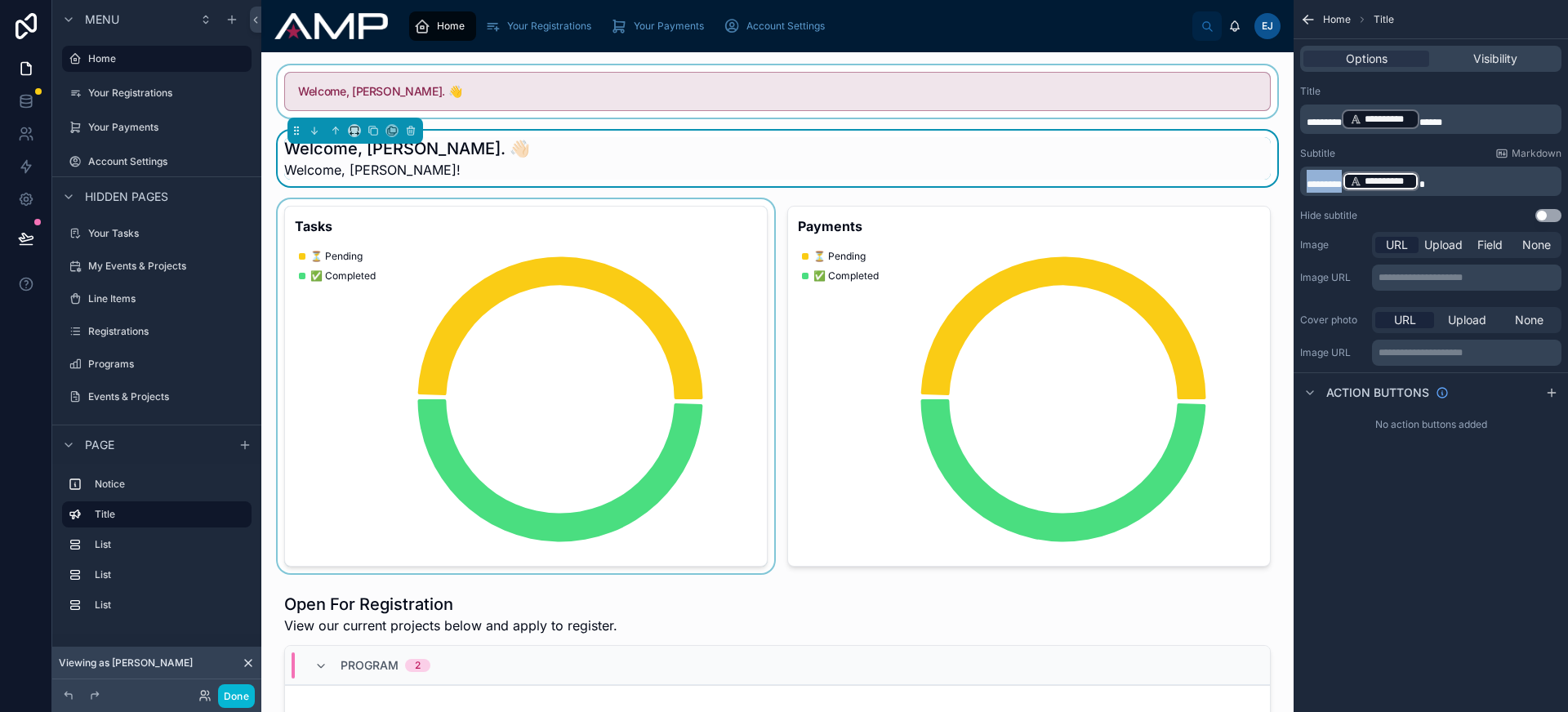
click at [1328, 189] on p "**********" at bounding box center [1432, 181] width 252 height 23
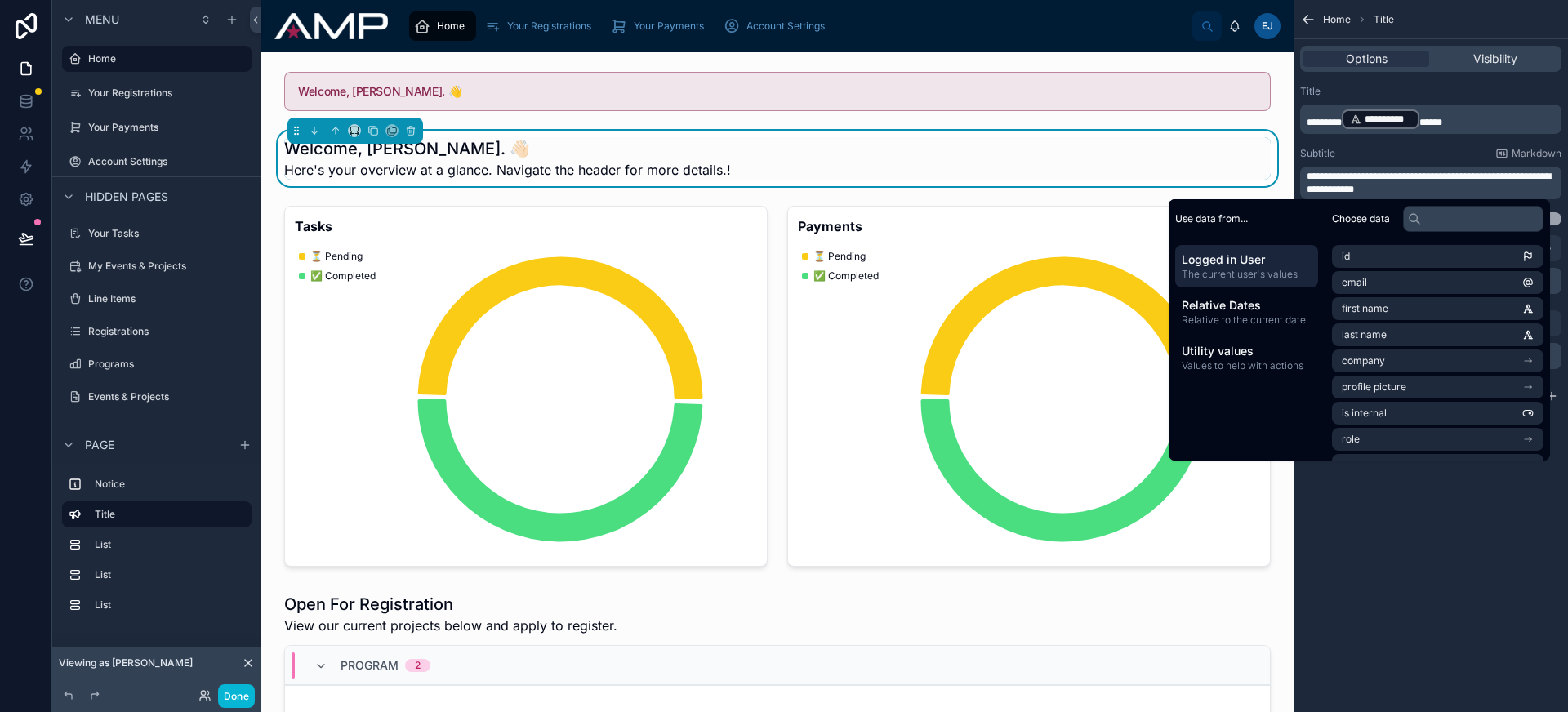
click at [1458, 193] on p "**********" at bounding box center [1432, 183] width 252 height 26
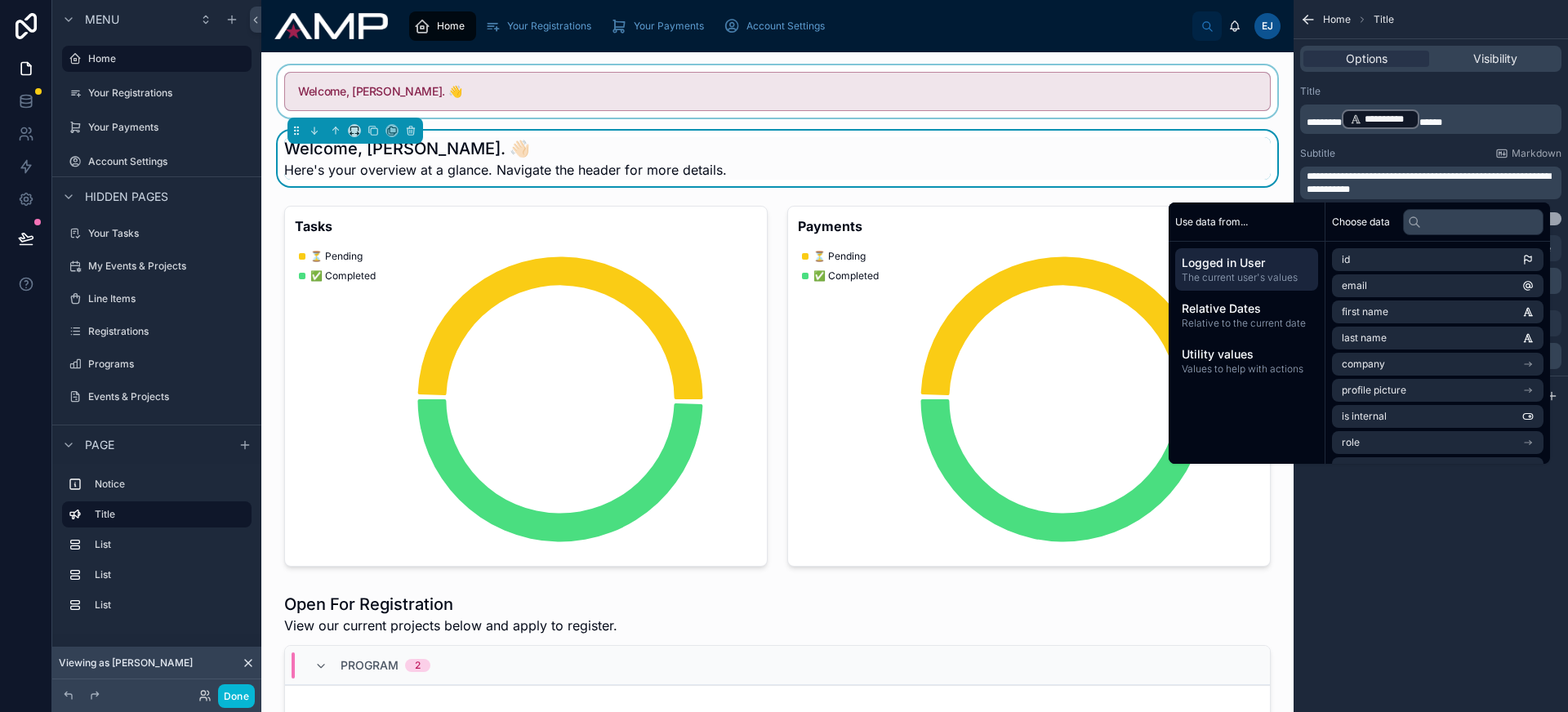
click at [784, 71] on div at bounding box center [778, 91] width 1006 height 52
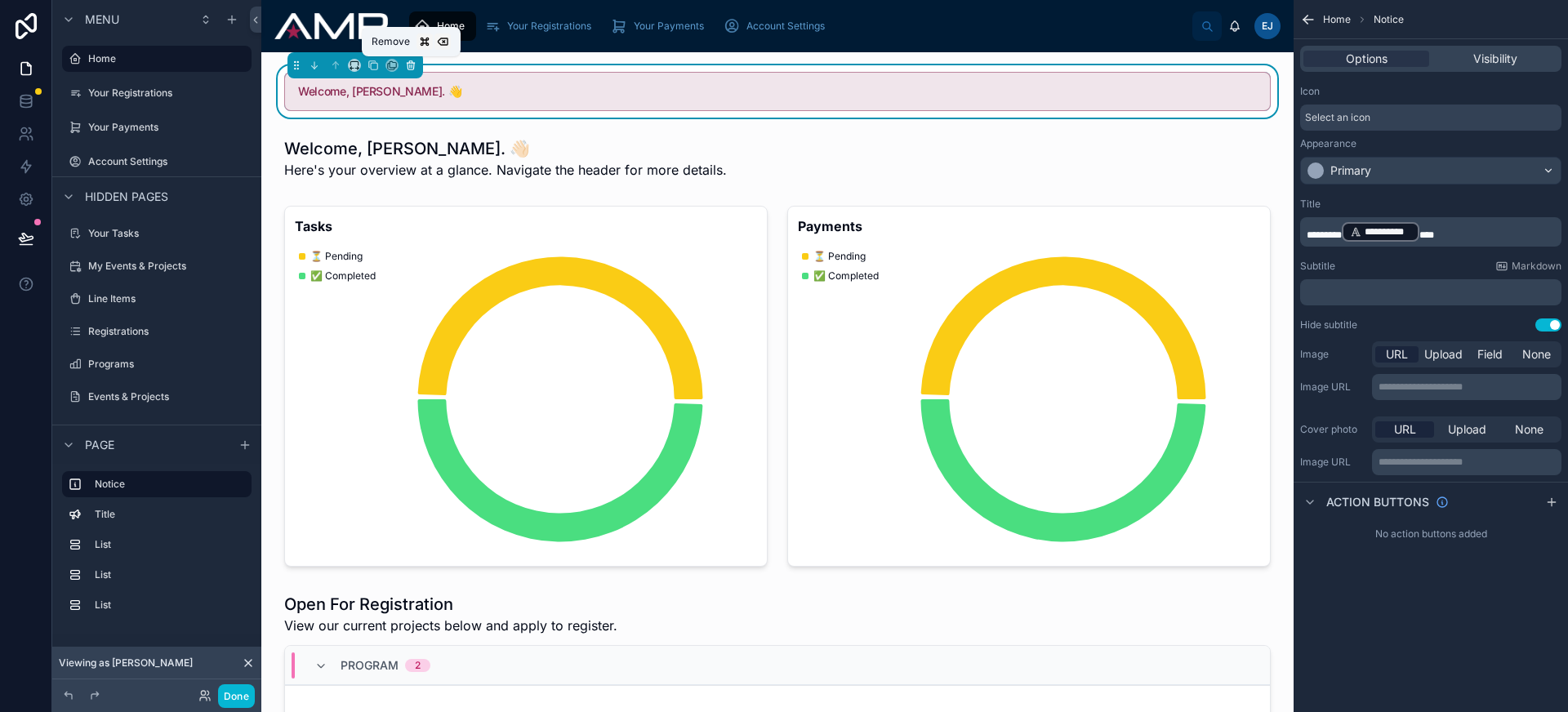
click at [407, 66] on icon at bounding box center [410, 65] width 12 height 12
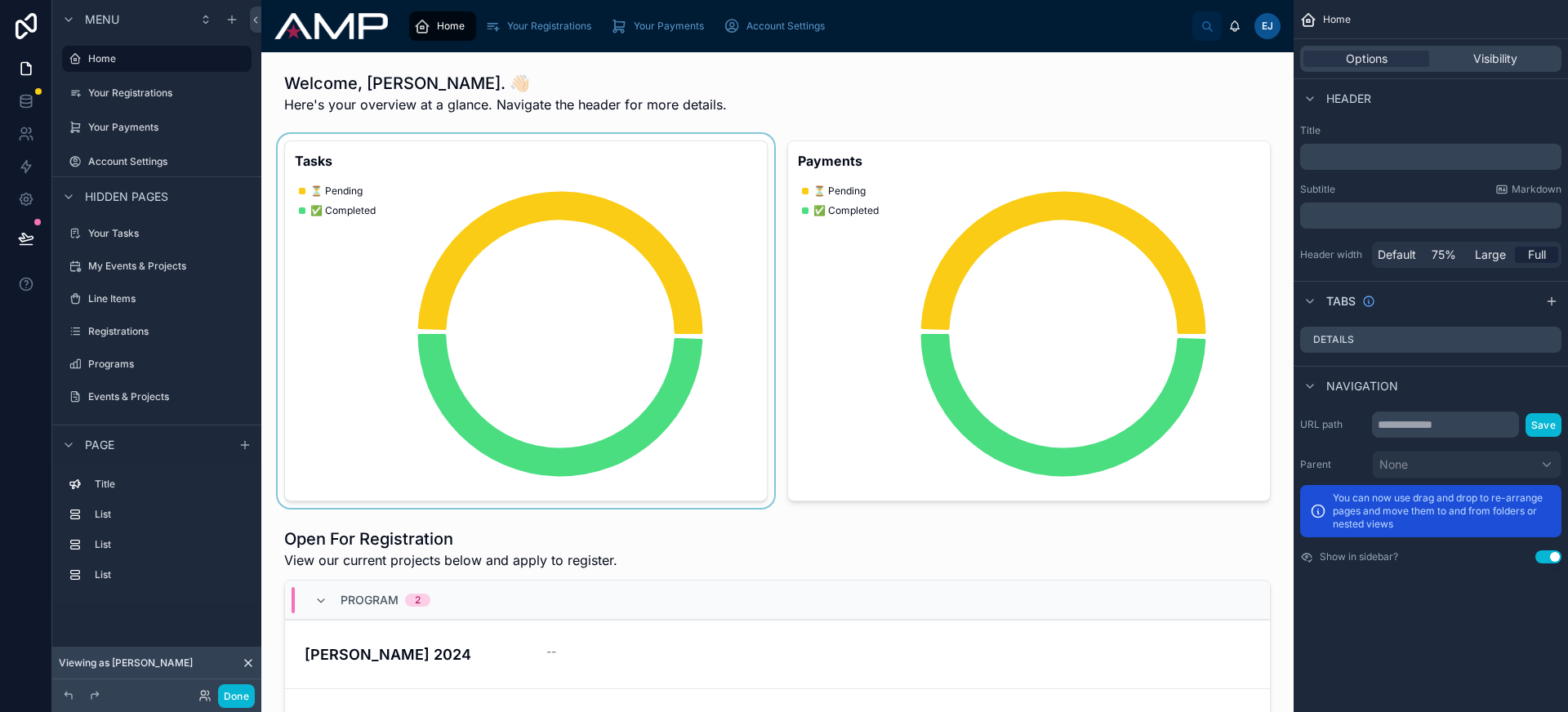
click at [428, 328] on div at bounding box center [526, 320] width 503 height 374
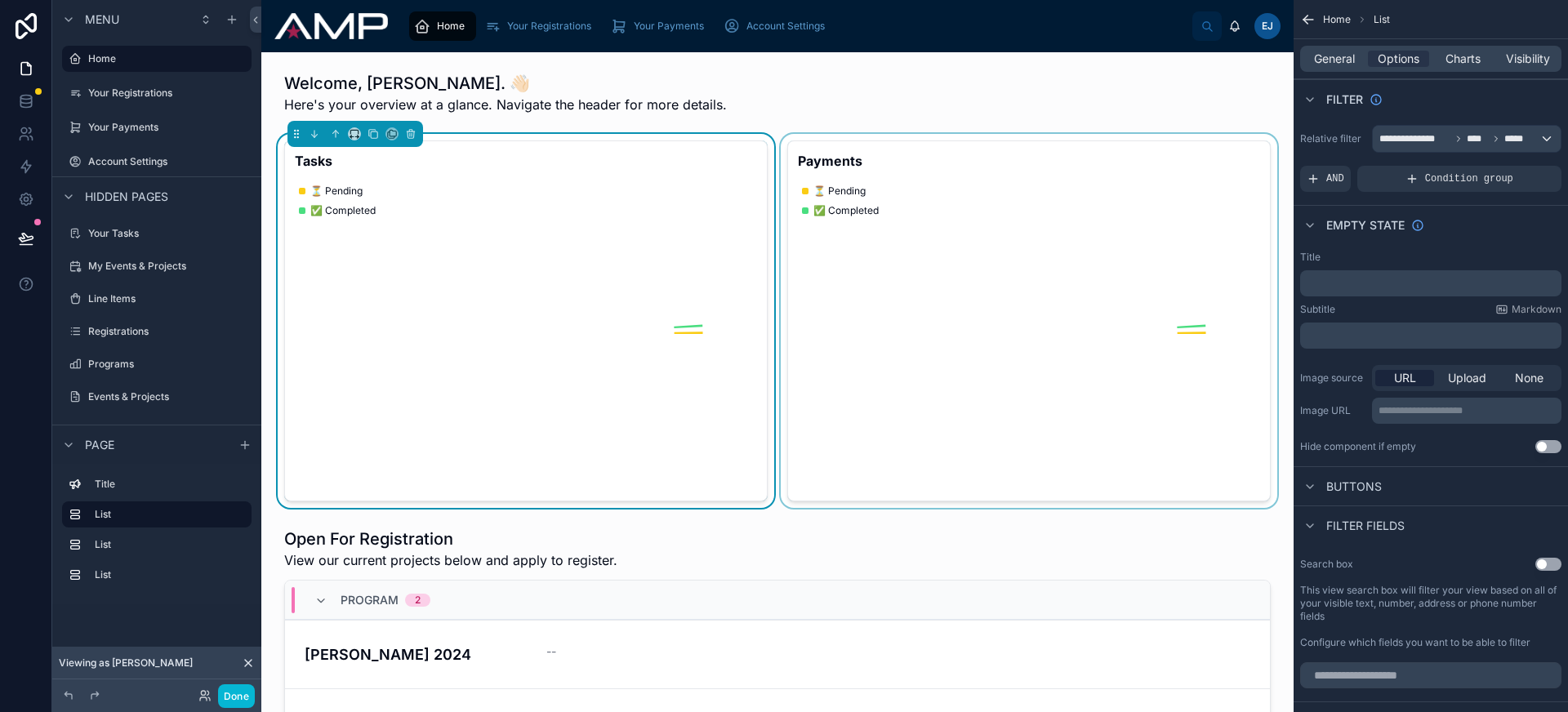
click at [808, 361] on div at bounding box center [1029, 320] width 503 height 374
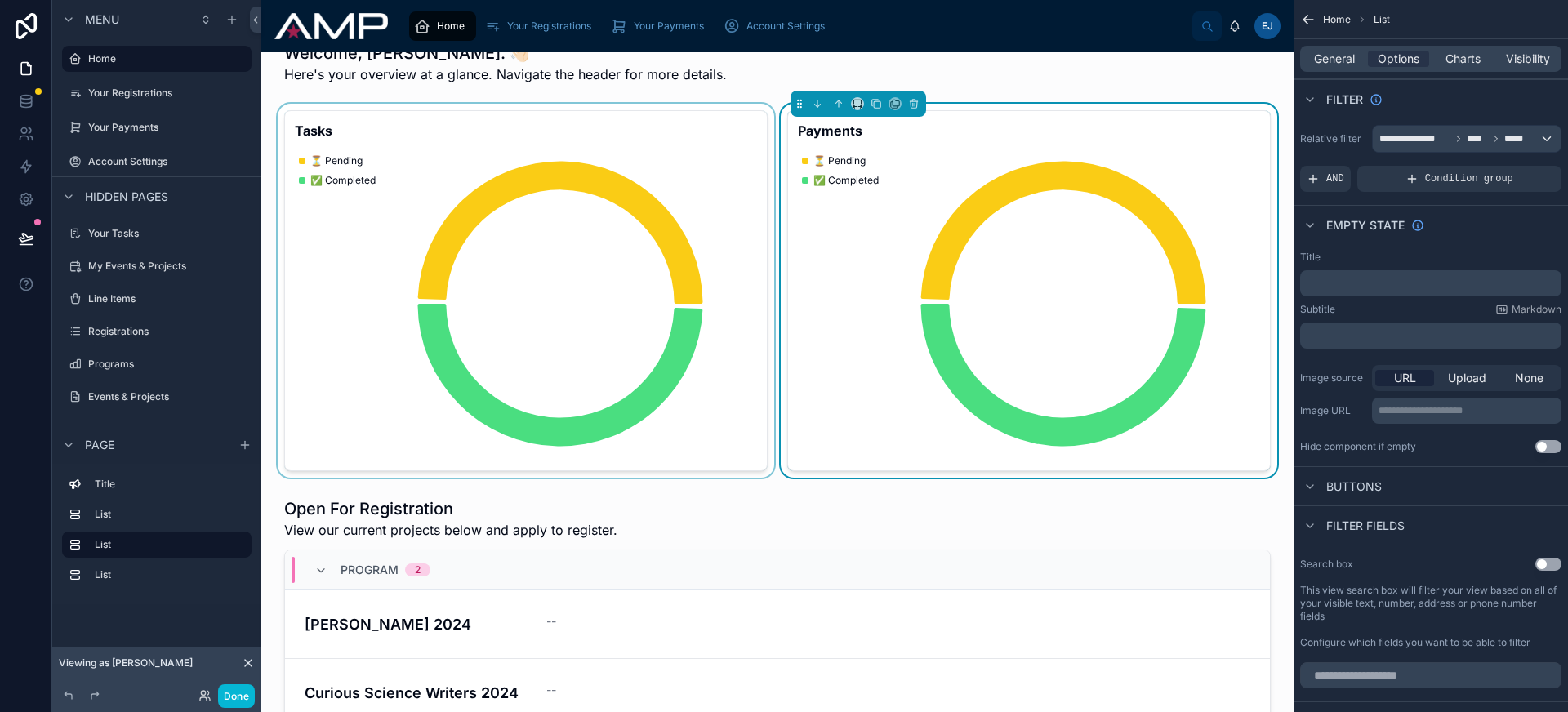
scroll to position [32, 0]
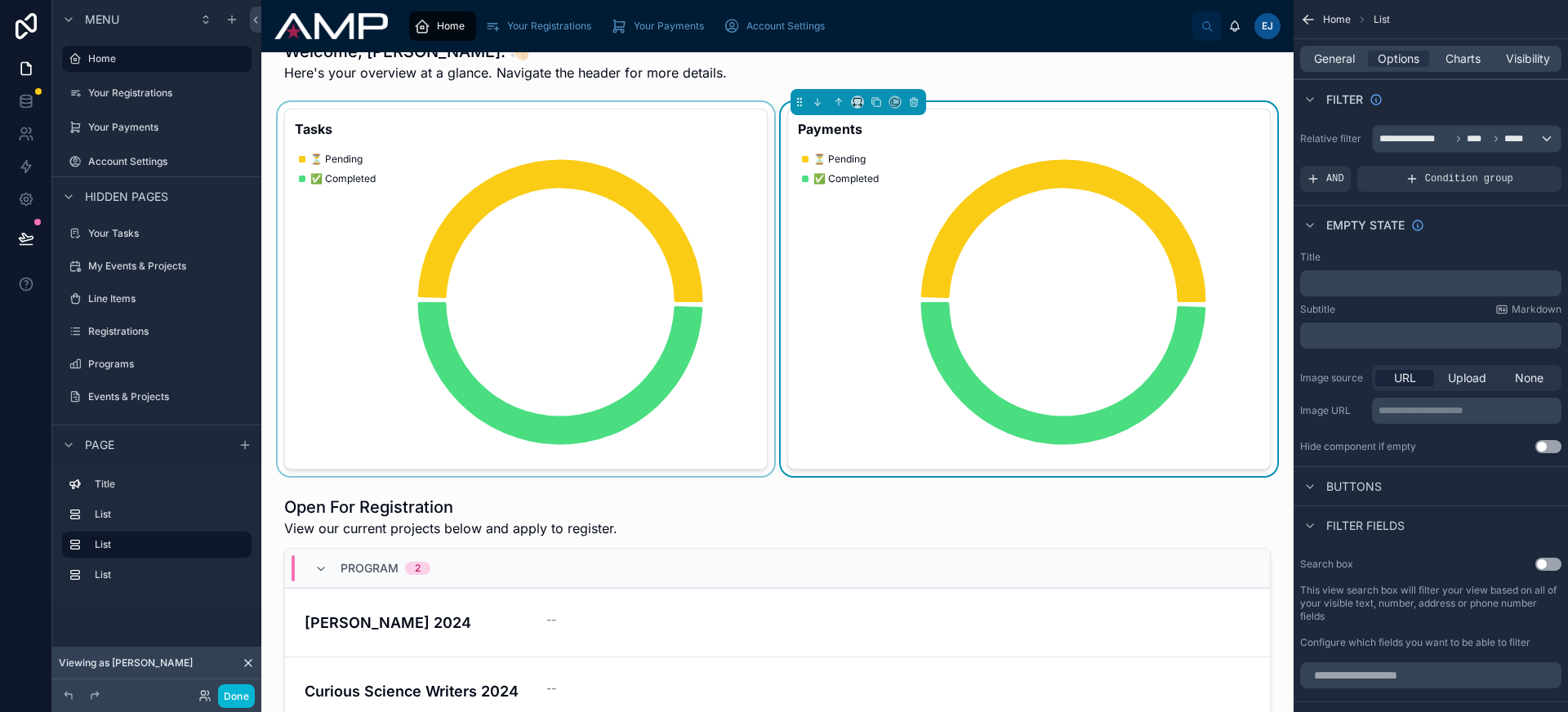
click at [502, 348] on div at bounding box center [526, 288] width 503 height 374
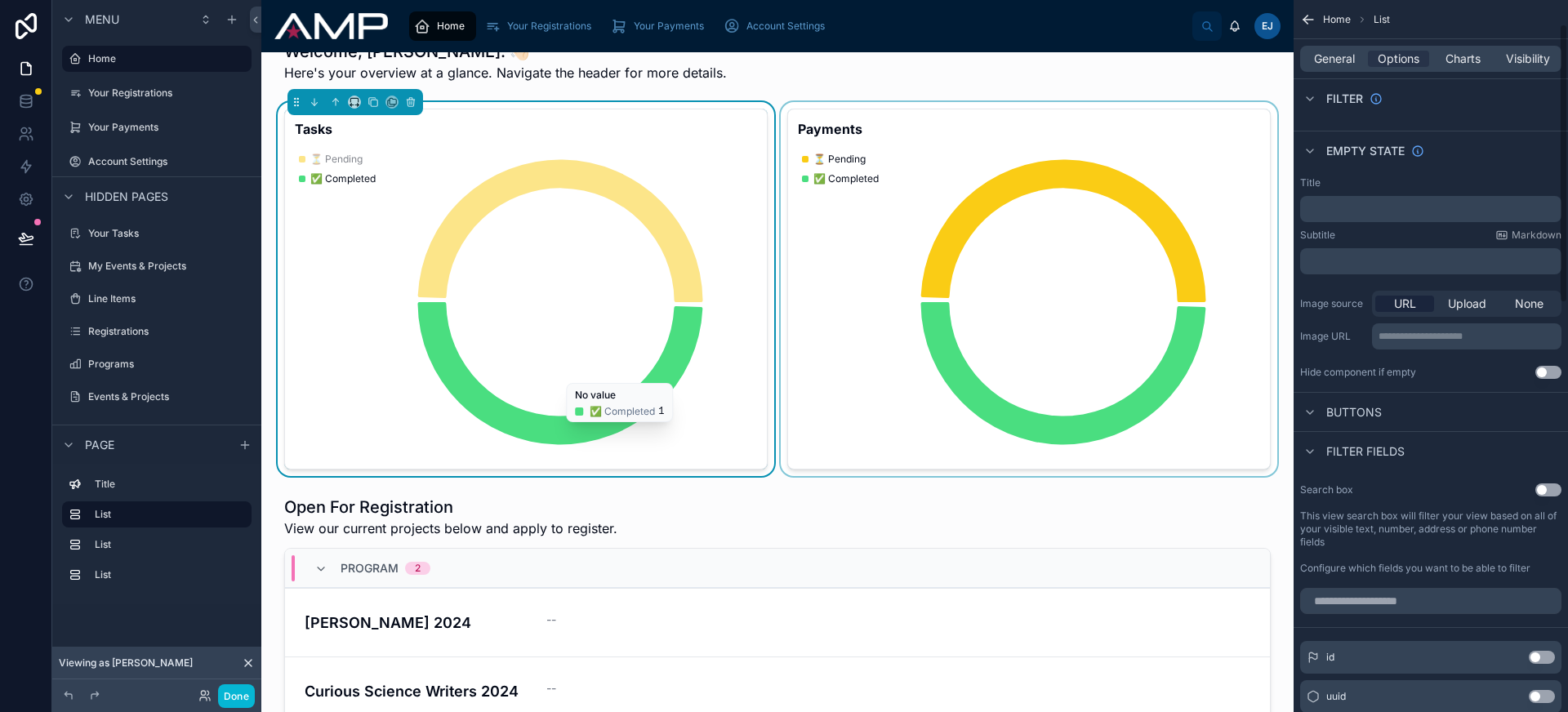
scroll to position [0, 0]
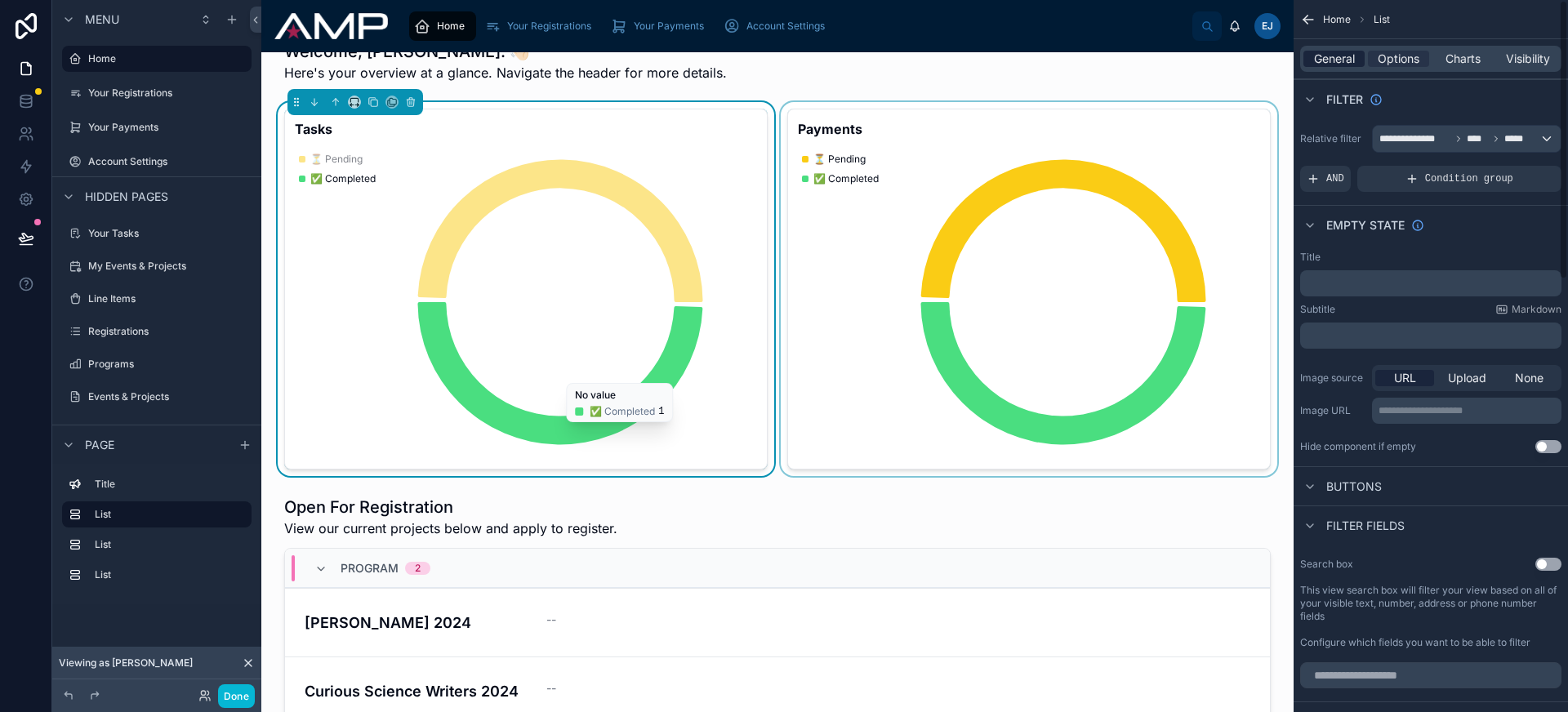
click at [1347, 65] on span "General" at bounding box center [1334, 59] width 41 height 16
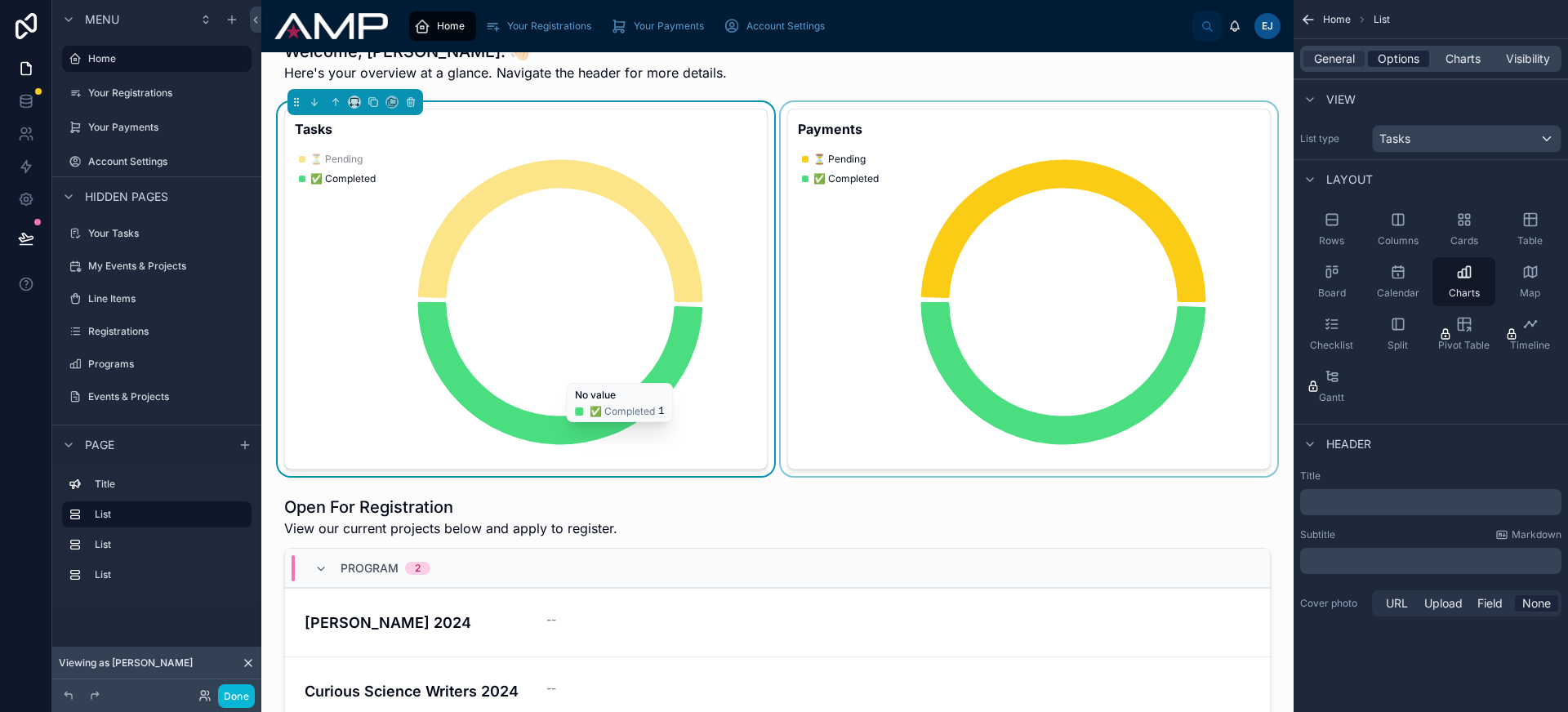
click at [1380, 65] on span "Options" at bounding box center [1399, 59] width 42 height 16
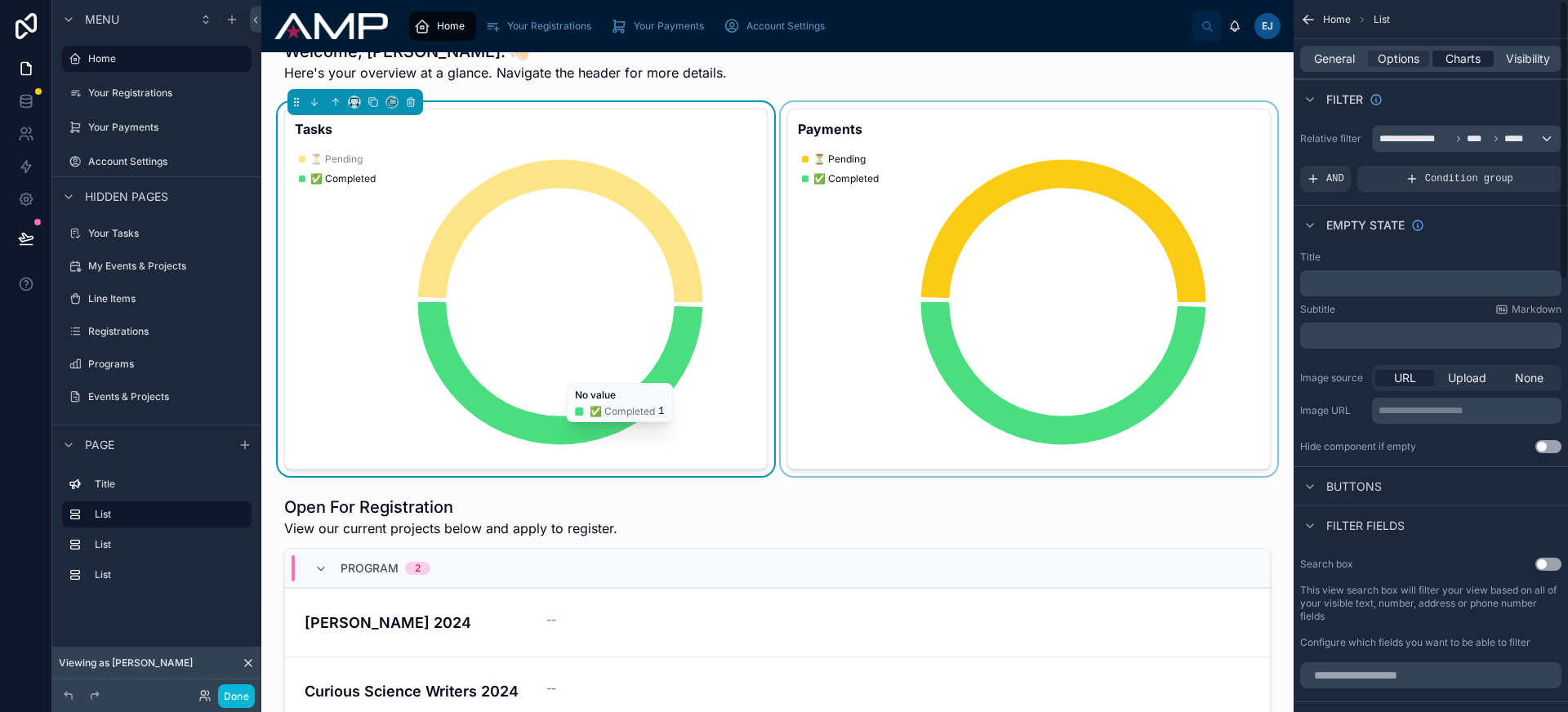
click at [1470, 58] on span "Charts" at bounding box center [1462, 59] width 35 height 16
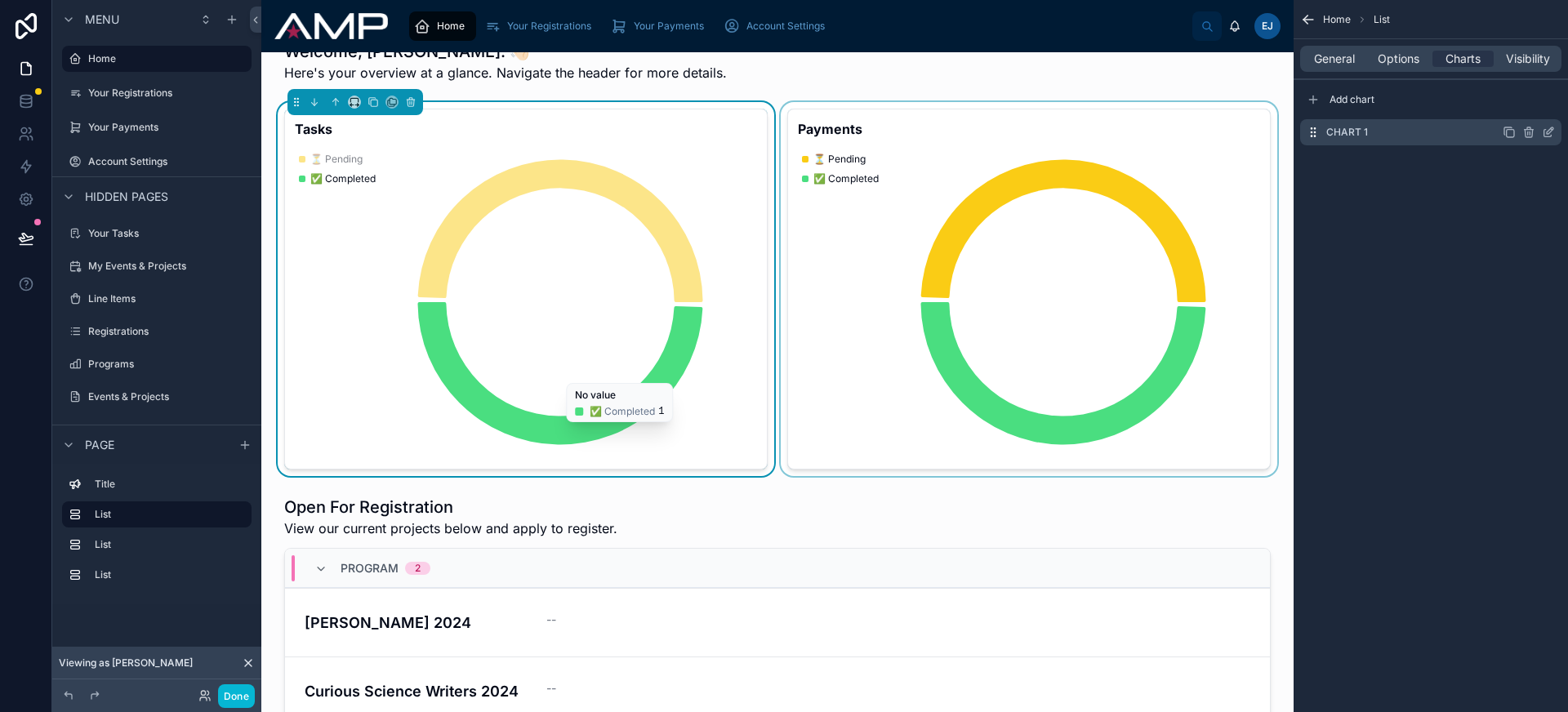
click at [1549, 132] on icon "scrollable content" at bounding box center [1549, 130] width 6 height 6
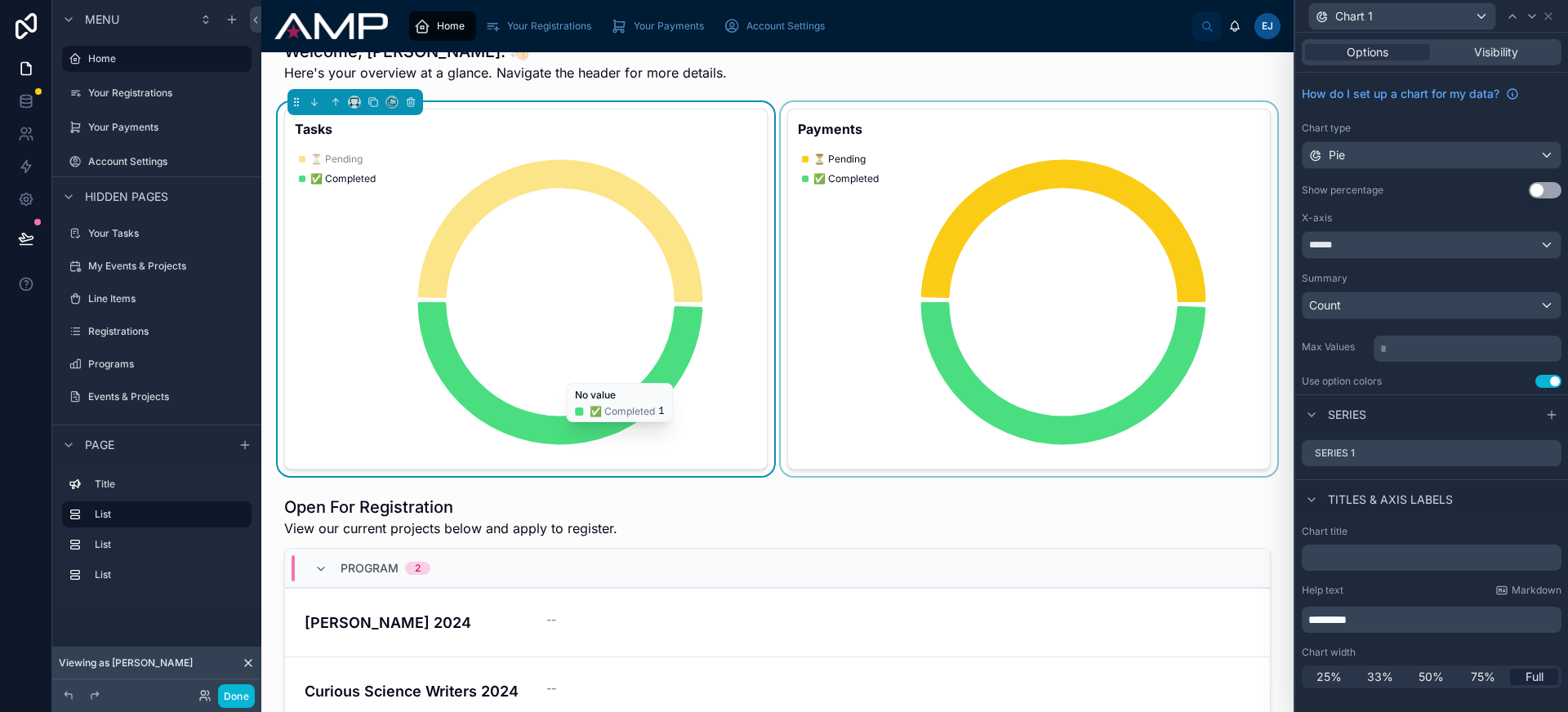
click at [1325, 619] on span "*********" at bounding box center [1327, 619] width 38 height 12
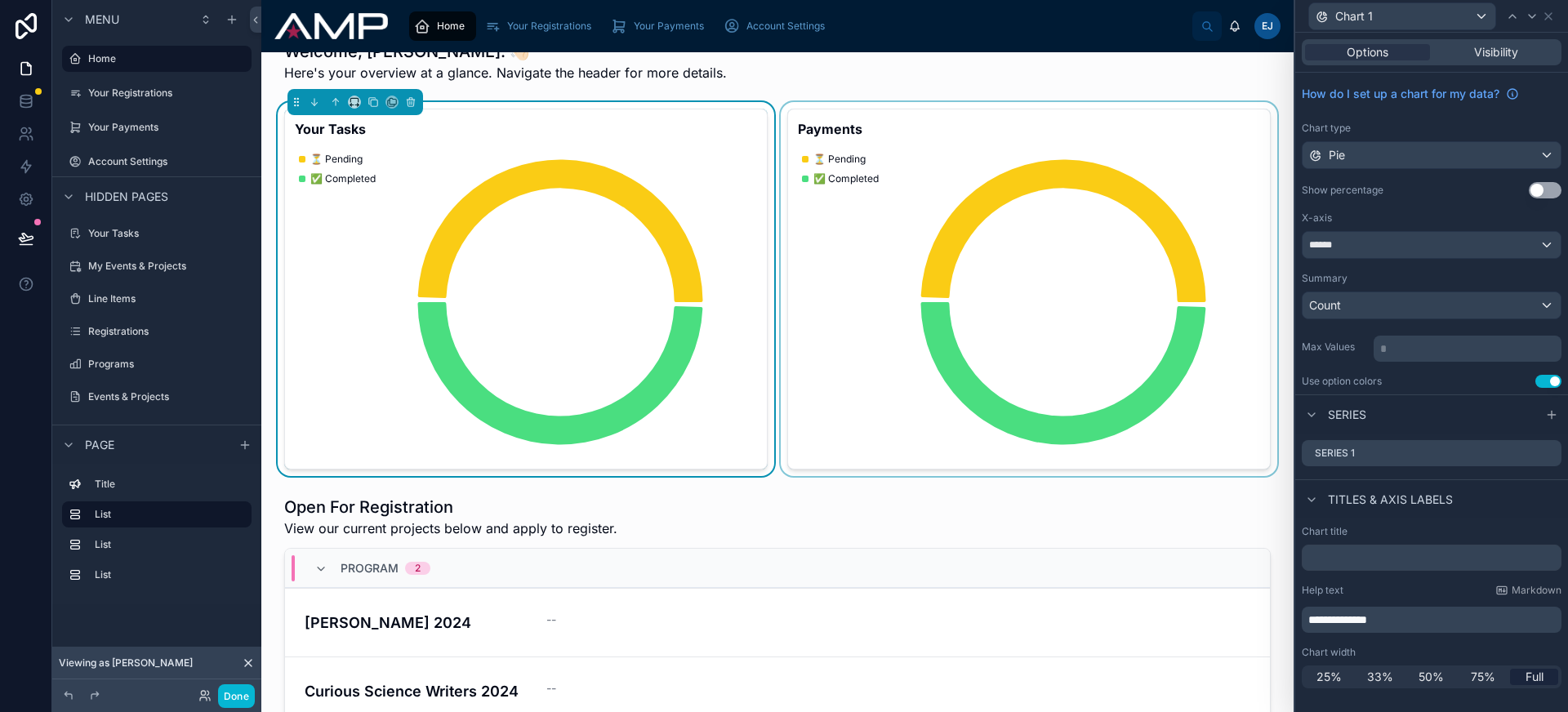
click at [815, 114] on div at bounding box center [1029, 288] width 503 height 374
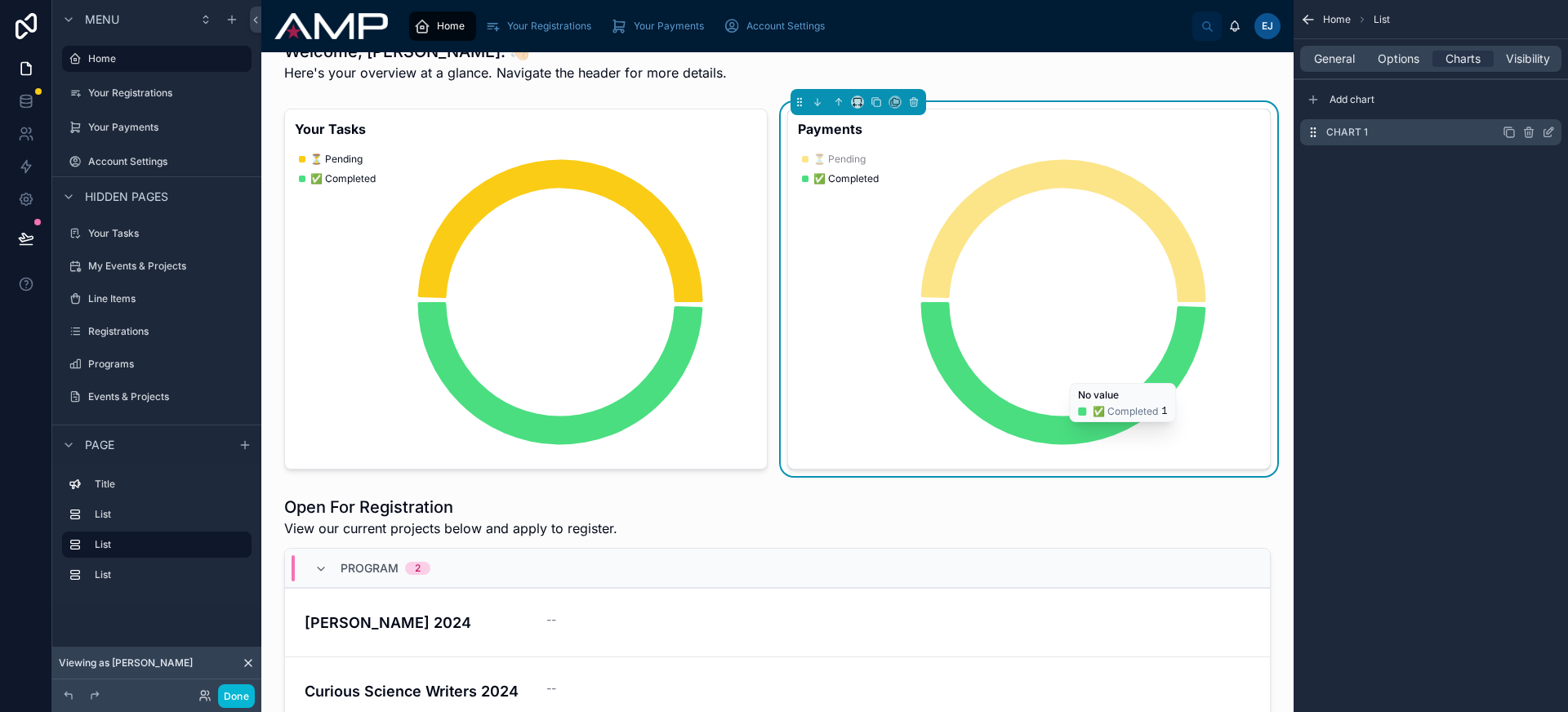
click at [1550, 132] on icon "scrollable content" at bounding box center [1548, 132] width 13 height 13
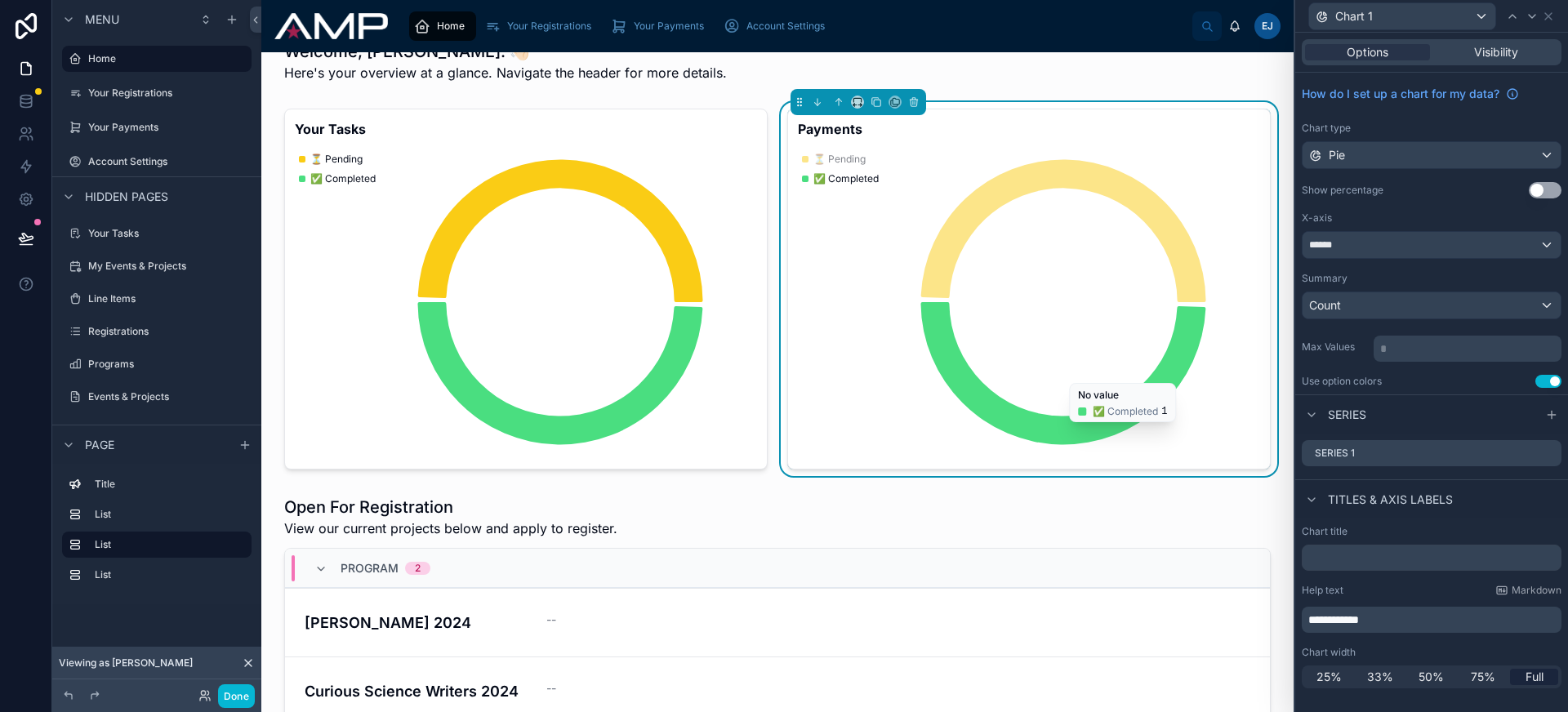
click at [1322, 621] on span "**********" at bounding box center [1333, 619] width 51 height 12
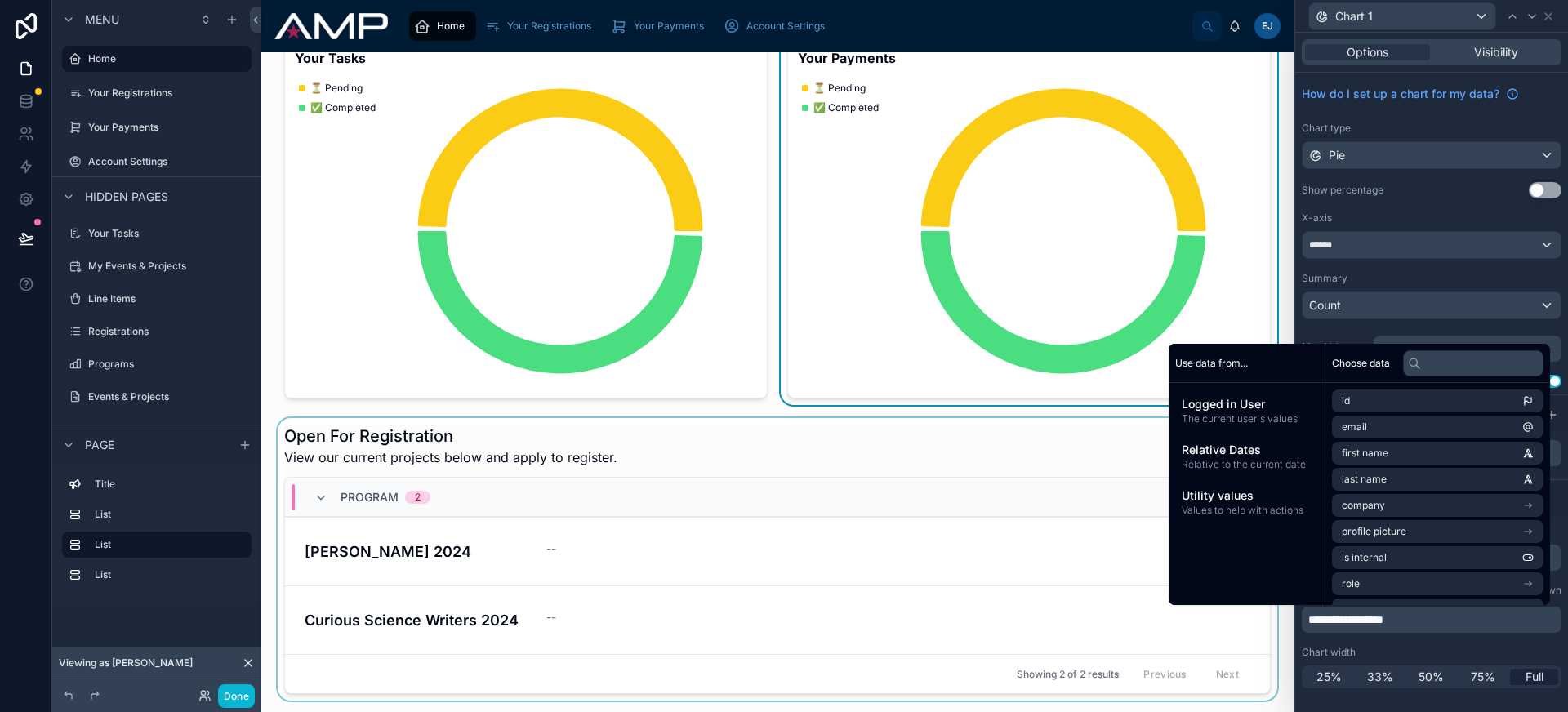
scroll to position [140, 0]
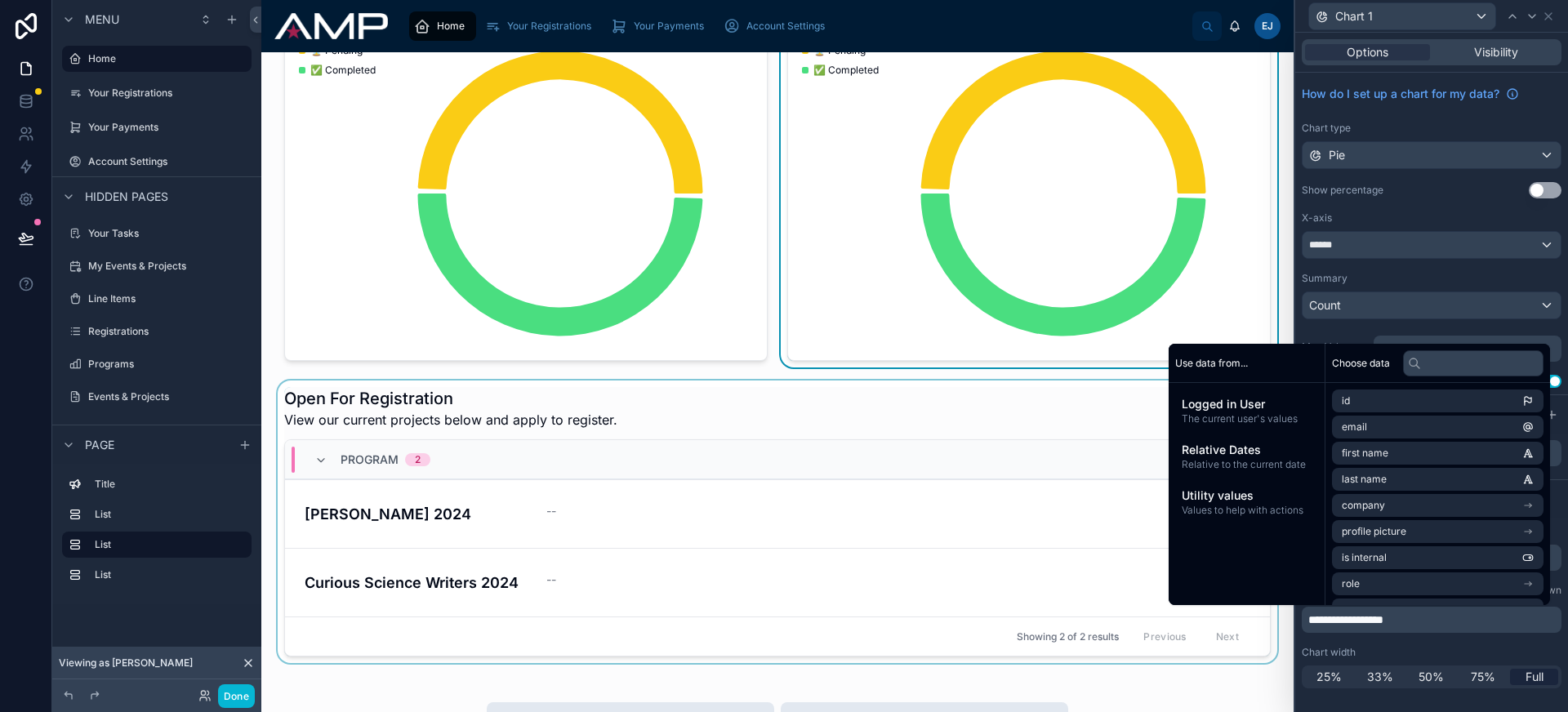
click at [724, 411] on div at bounding box center [778, 521] width 1006 height 283
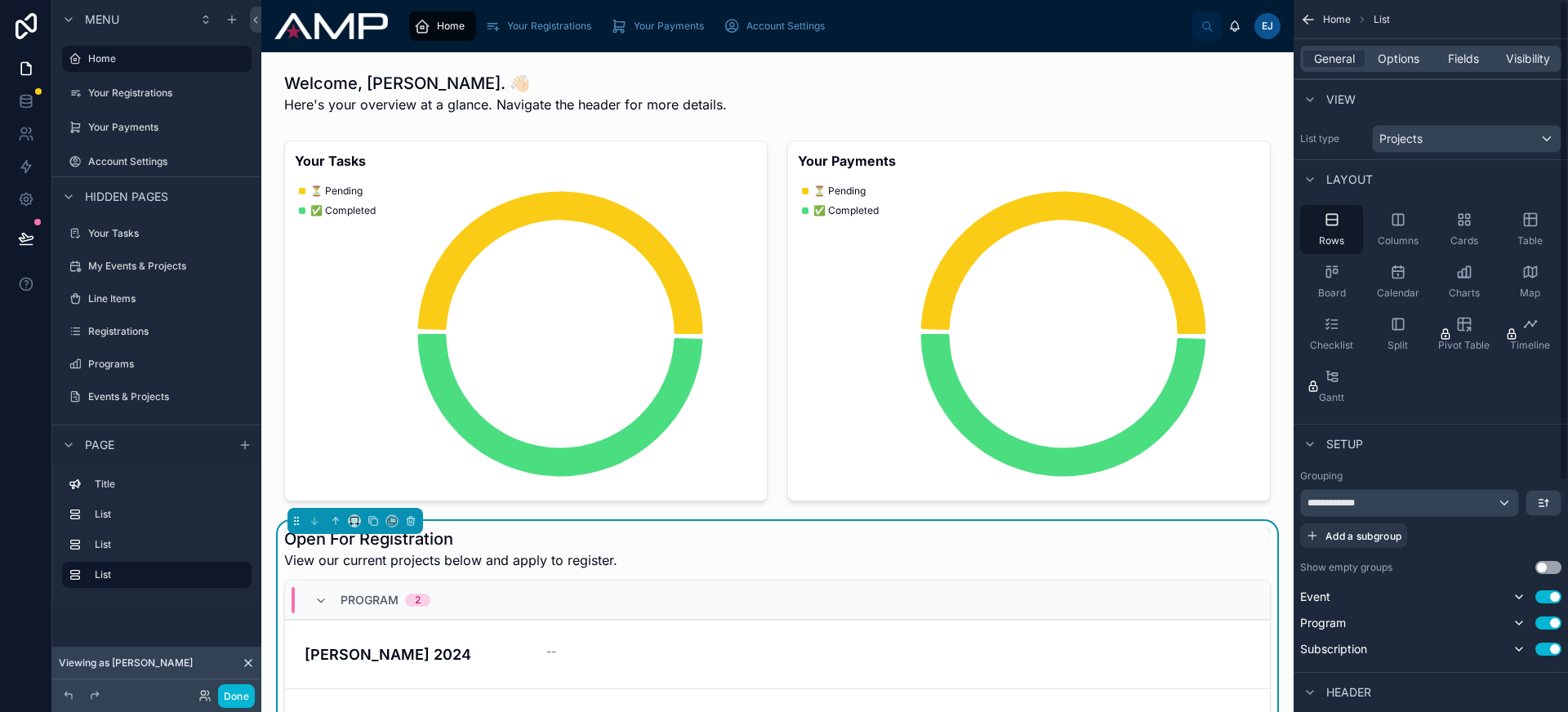
scroll to position [0, 0]
click at [643, 97] on div at bounding box center [778, 93] width 1006 height 55
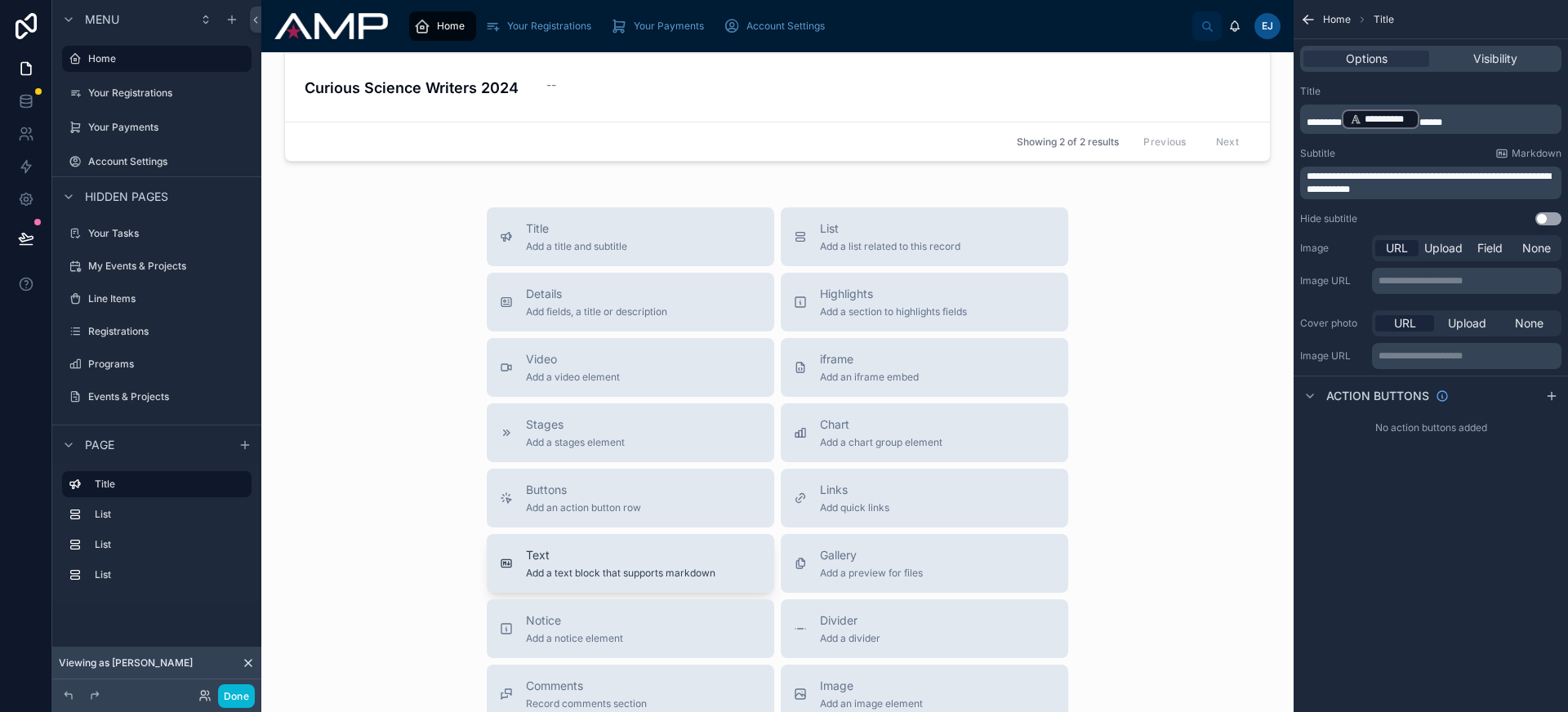
scroll to position [707, 0]
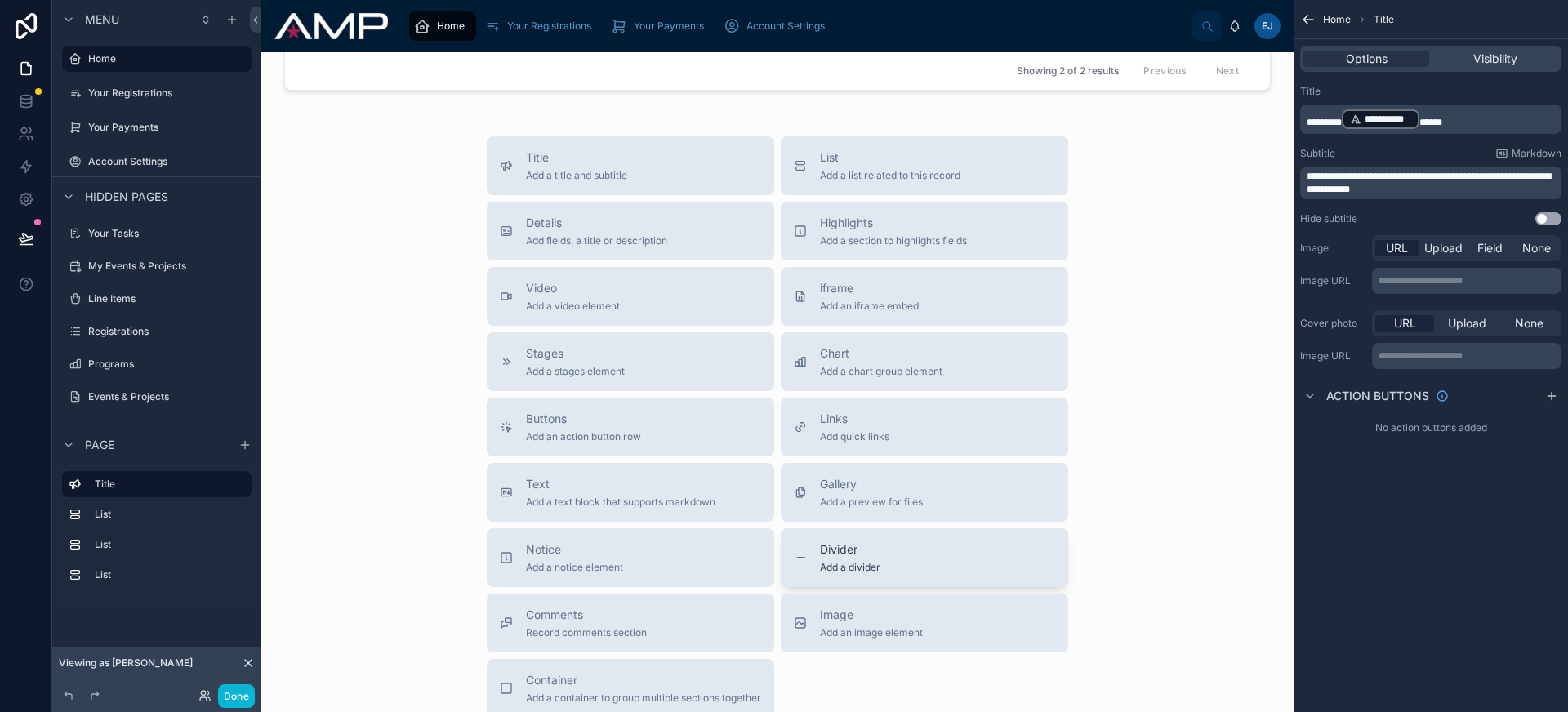
click at [839, 572] on span "Add a divider" at bounding box center [849, 567] width 60 height 13
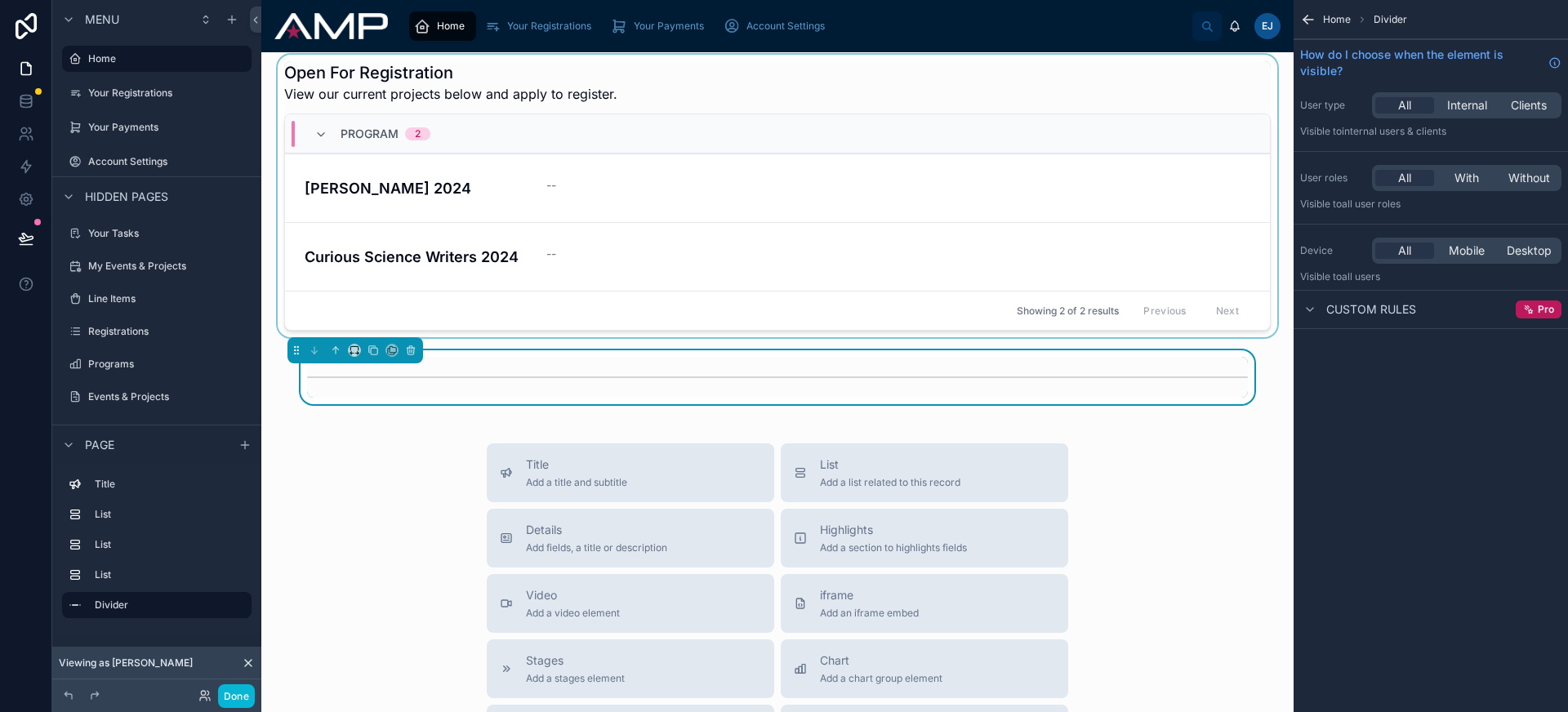
scroll to position [461, 0]
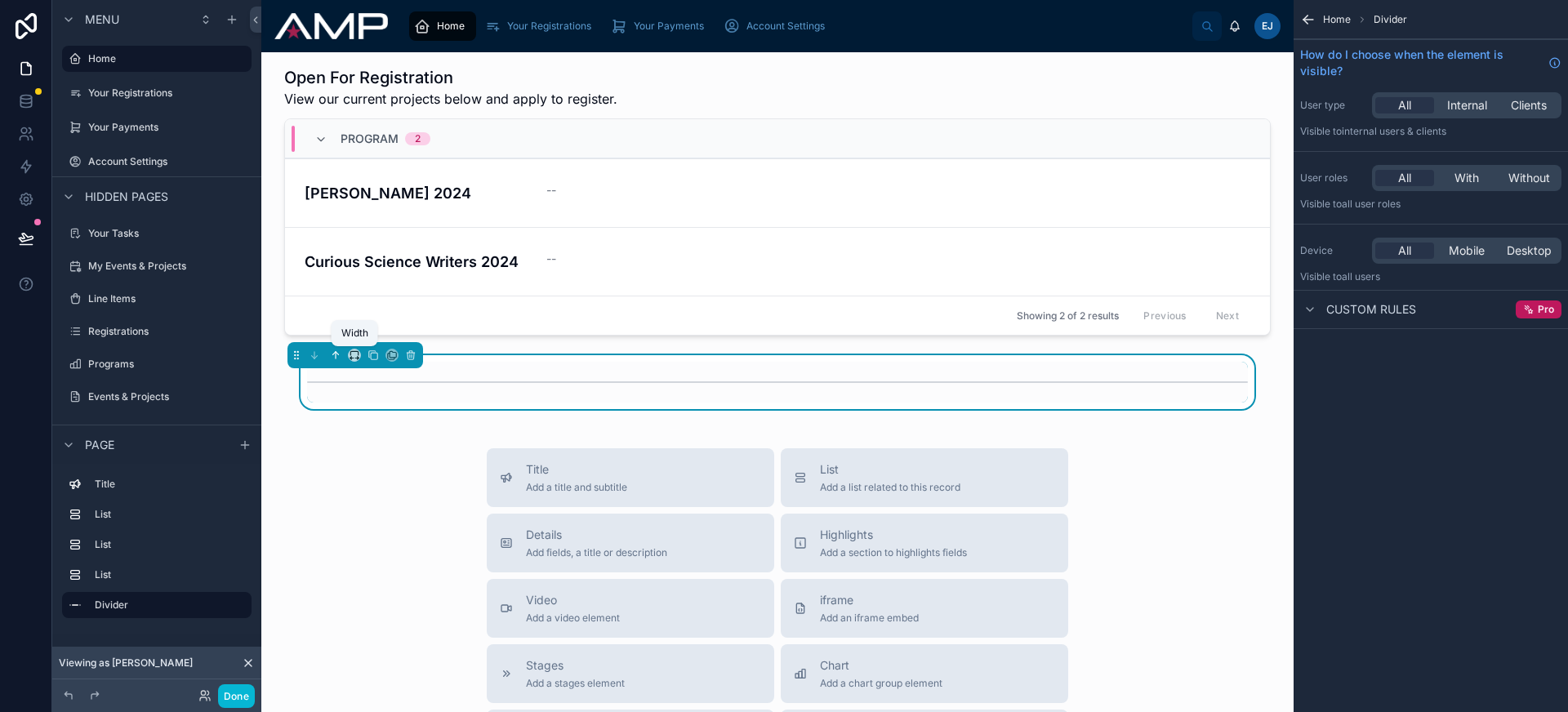
click at [338, 356] on icon at bounding box center [336, 355] width 12 height 12
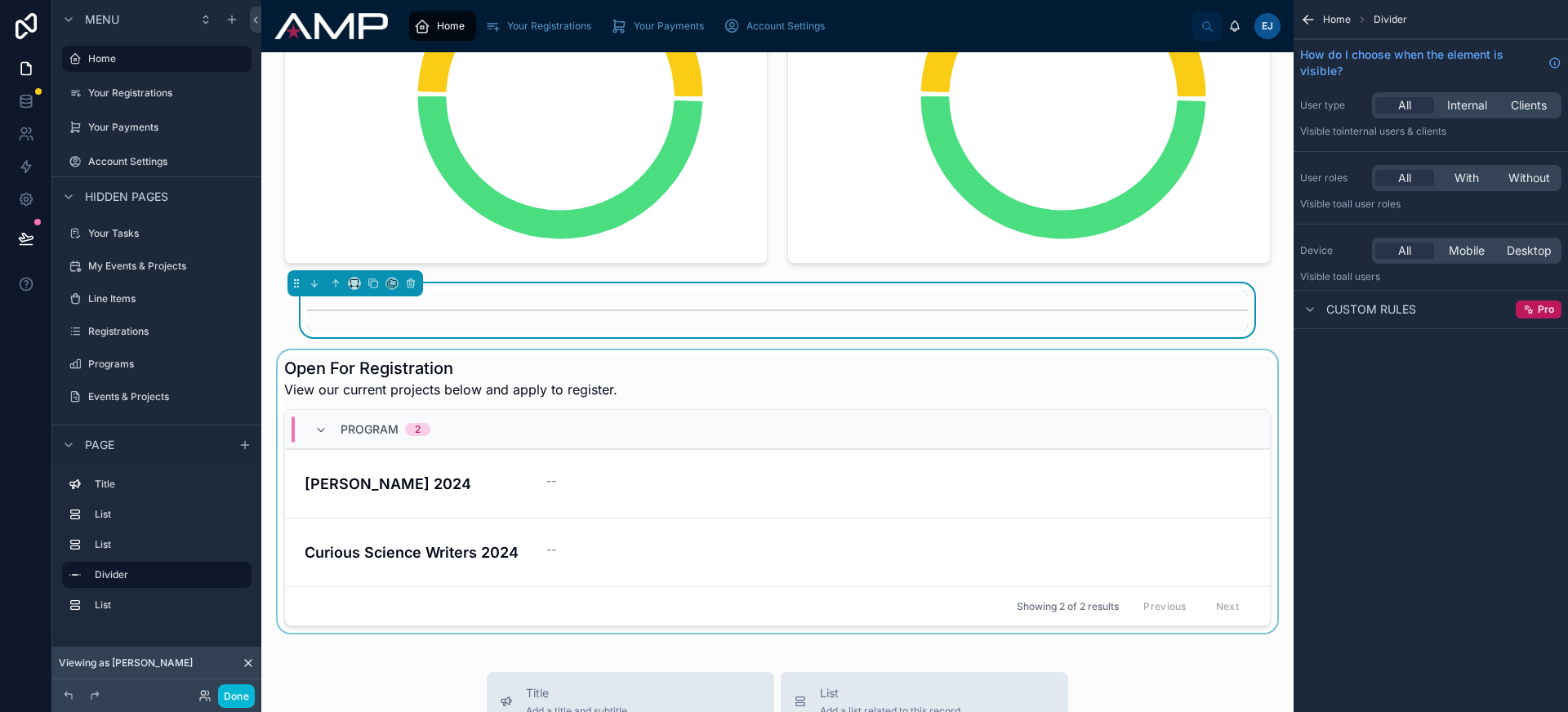
scroll to position [108, 0]
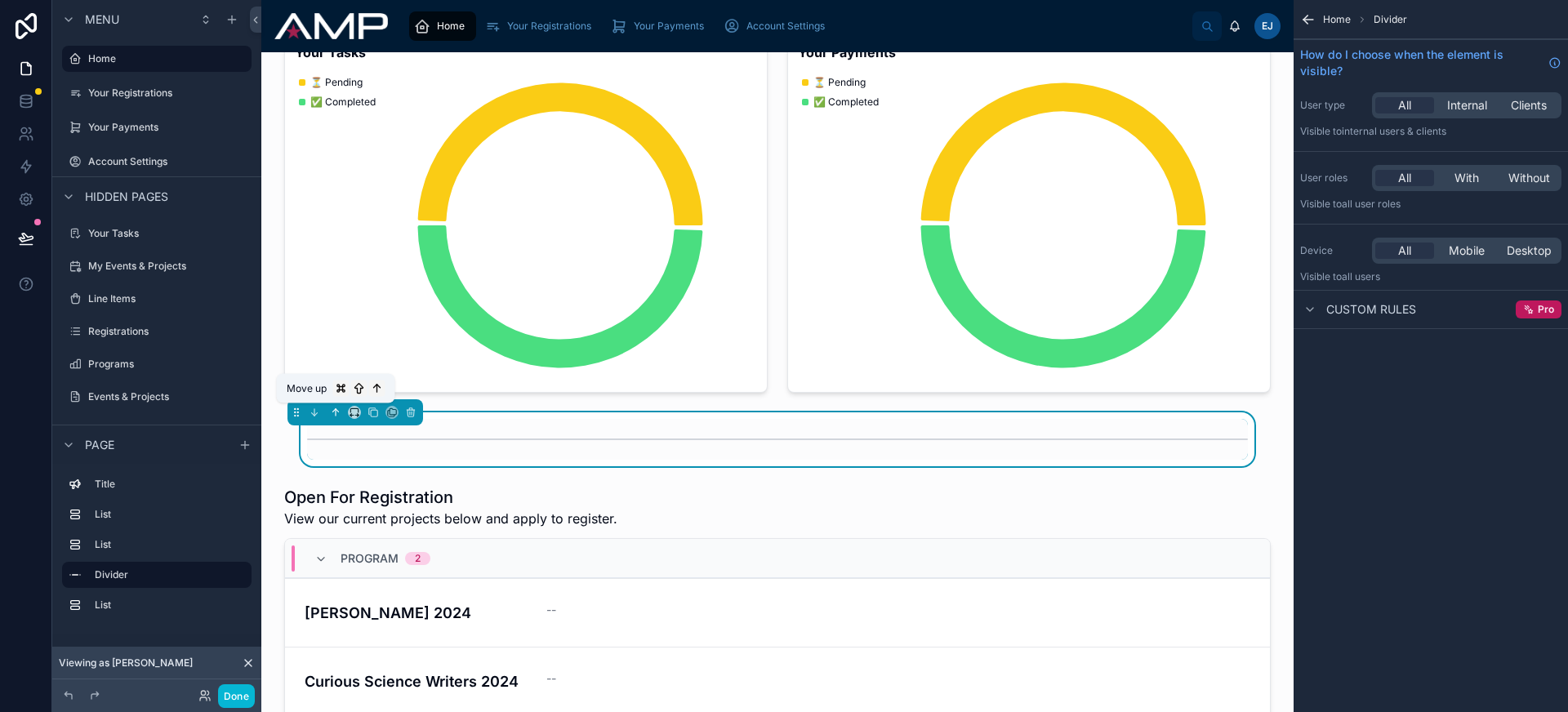
click at [339, 411] on icon at bounding box center [336, 412] width 12 height 12
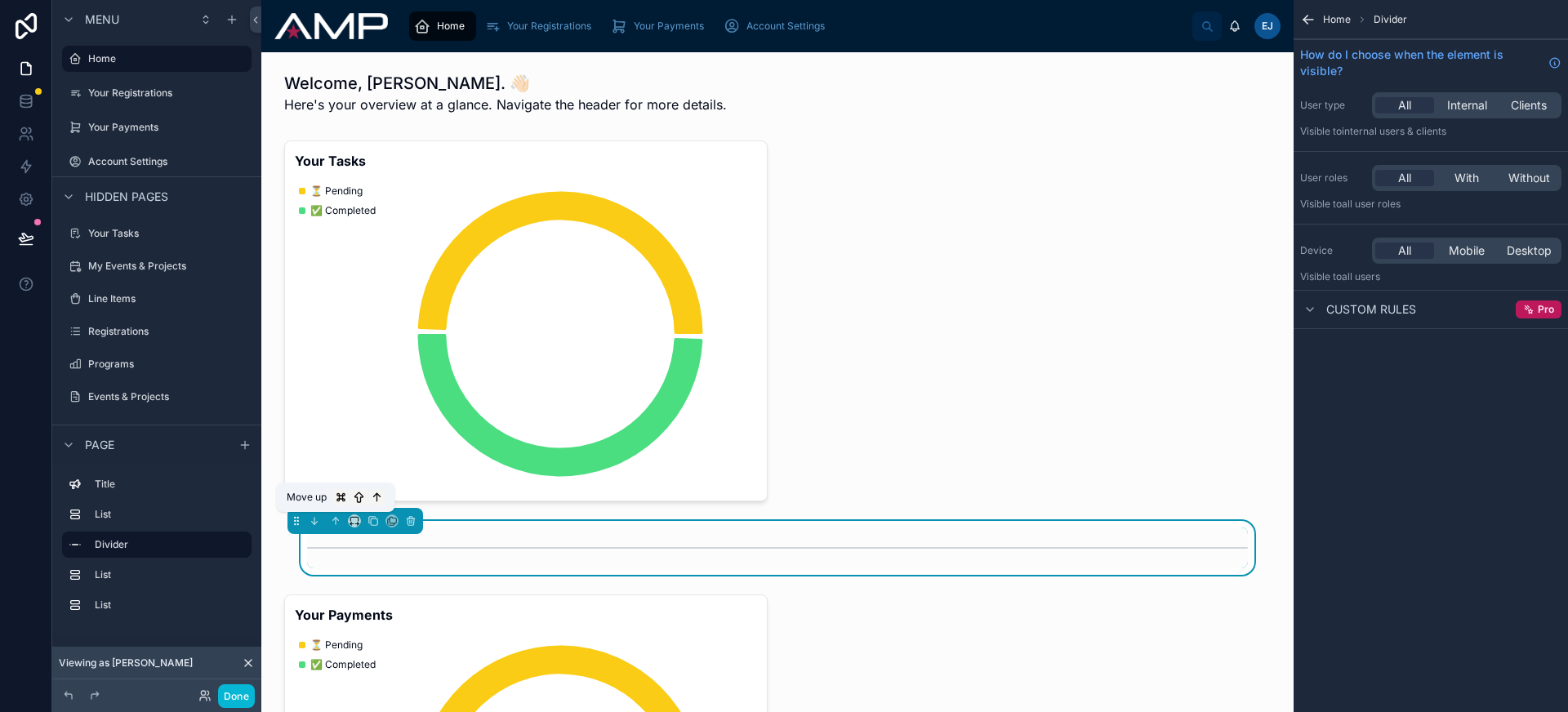
scroll to position [0, 0]
click at [336, 524] on icon at bounding box center [336, 521] width 12 height 12
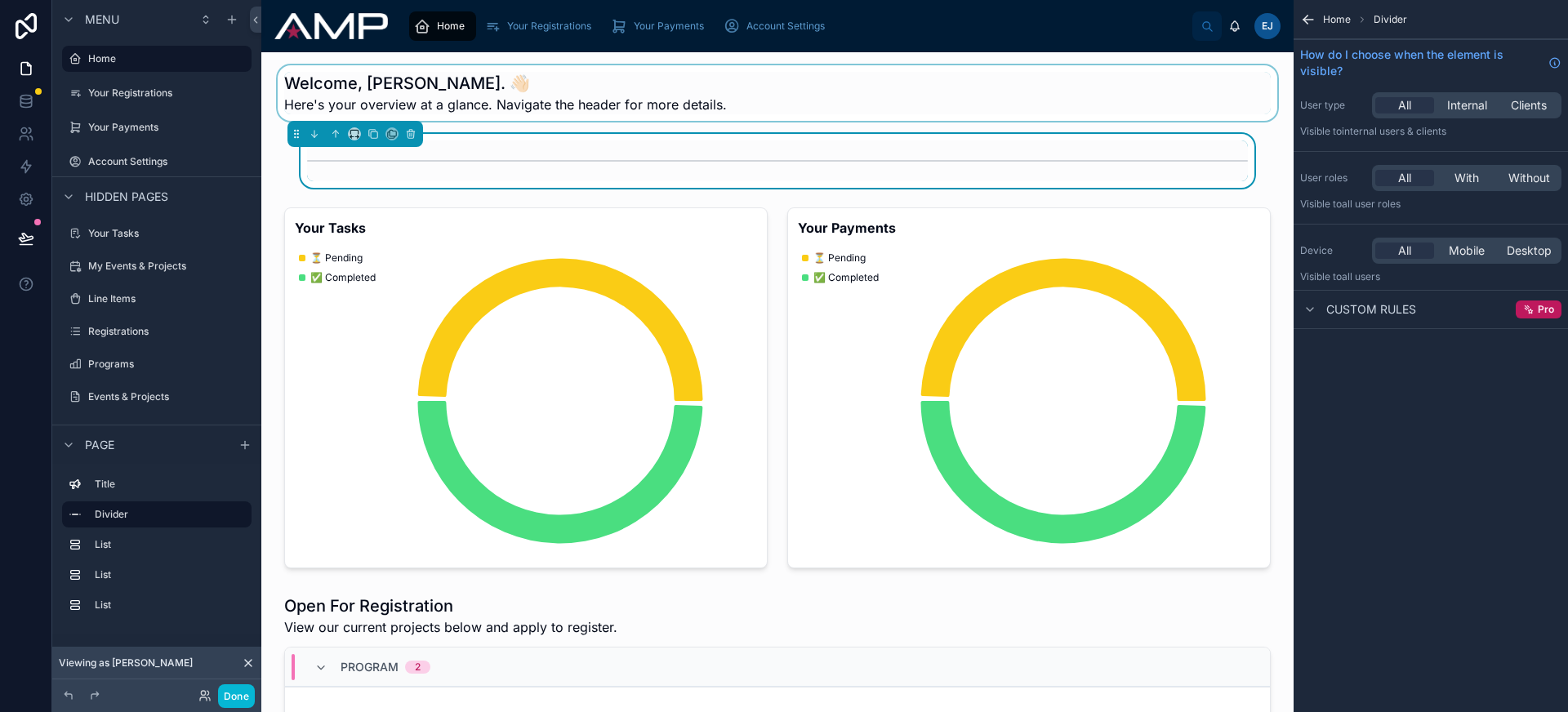
click at [644, 69] on div at bounding box center [778, 93] width 1006 height 55
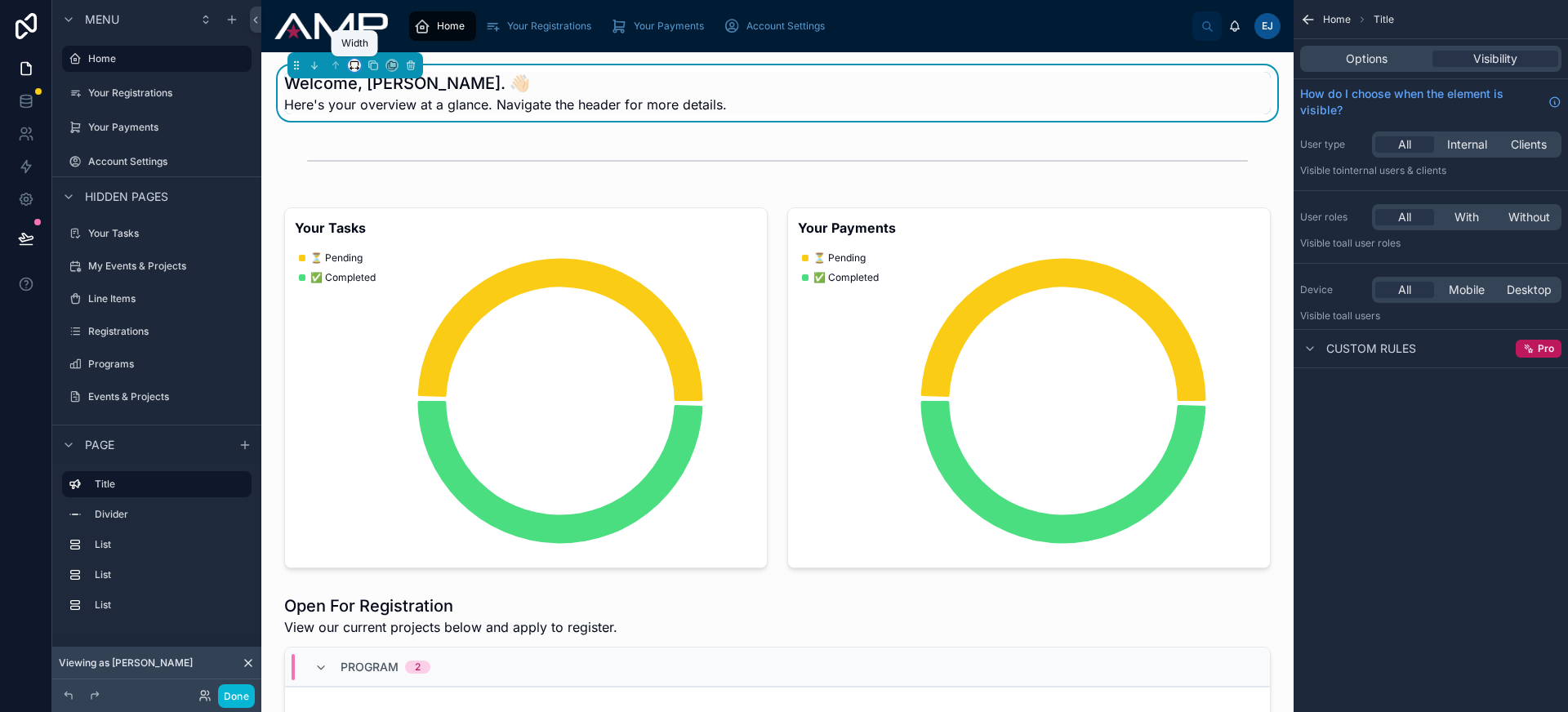
click at [355, 67] on icon at bounding box center [354, 65] width 12 height 12
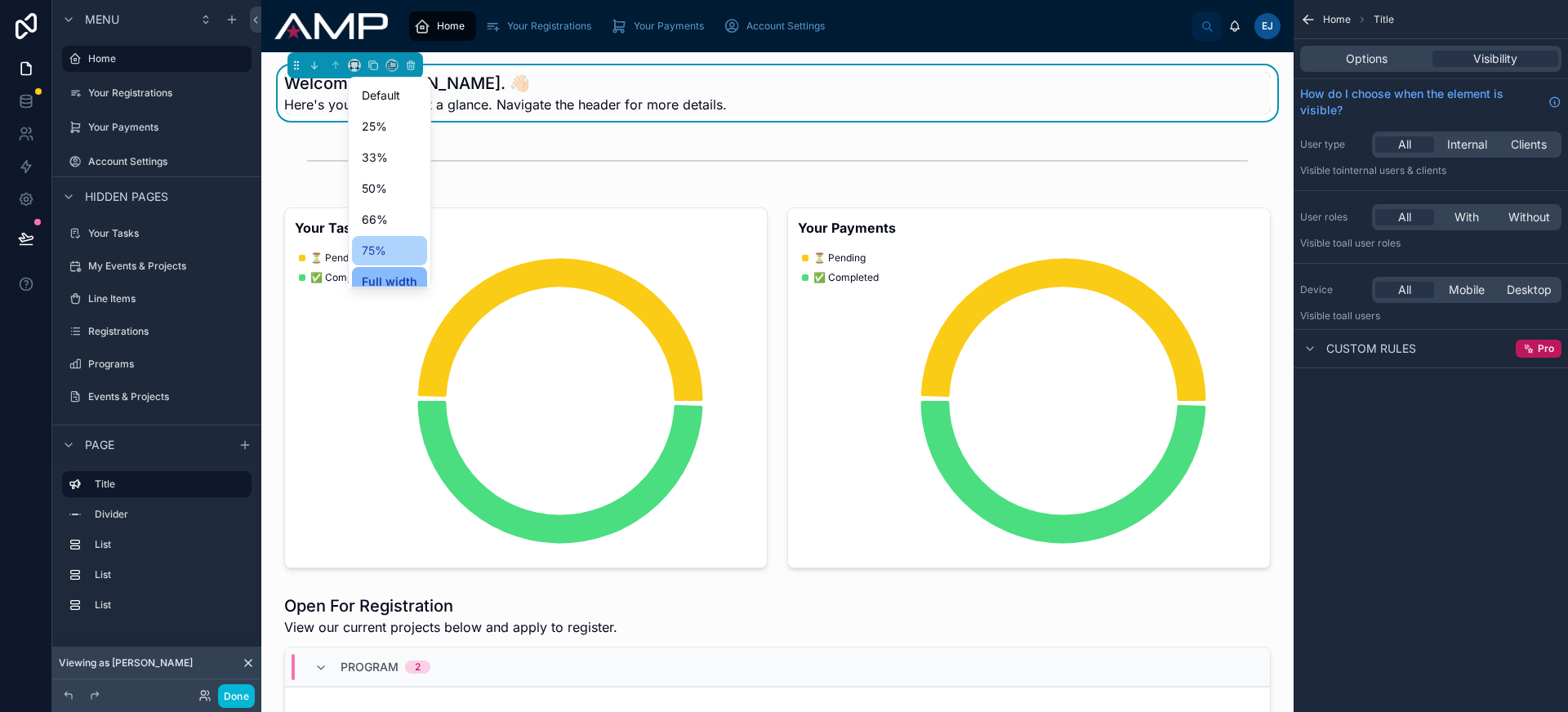
click at [384, 242] on span "75%" at bounding box center [374, 251] width 25 height 20
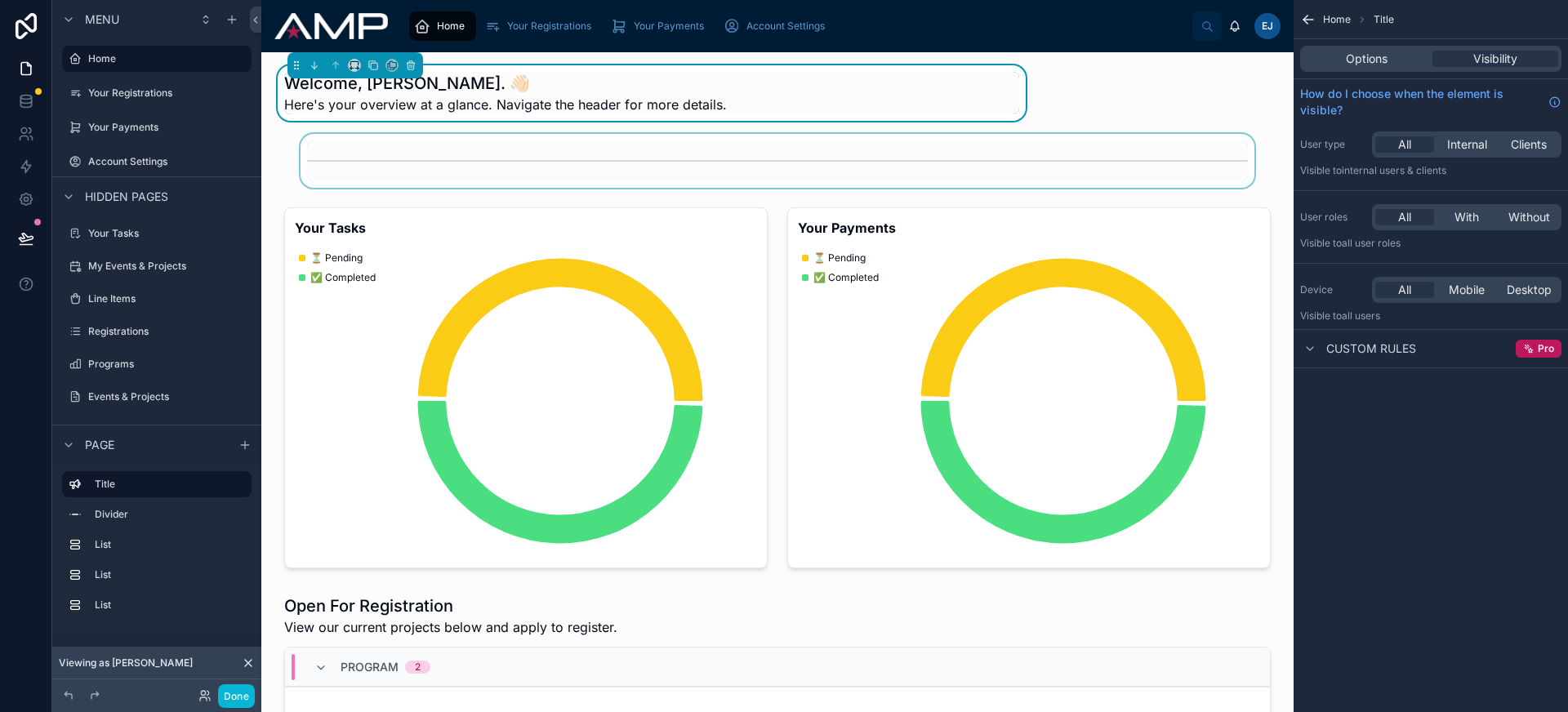
click at [509, 176] on div at bounding box center [778, 160] width 1006 height 54
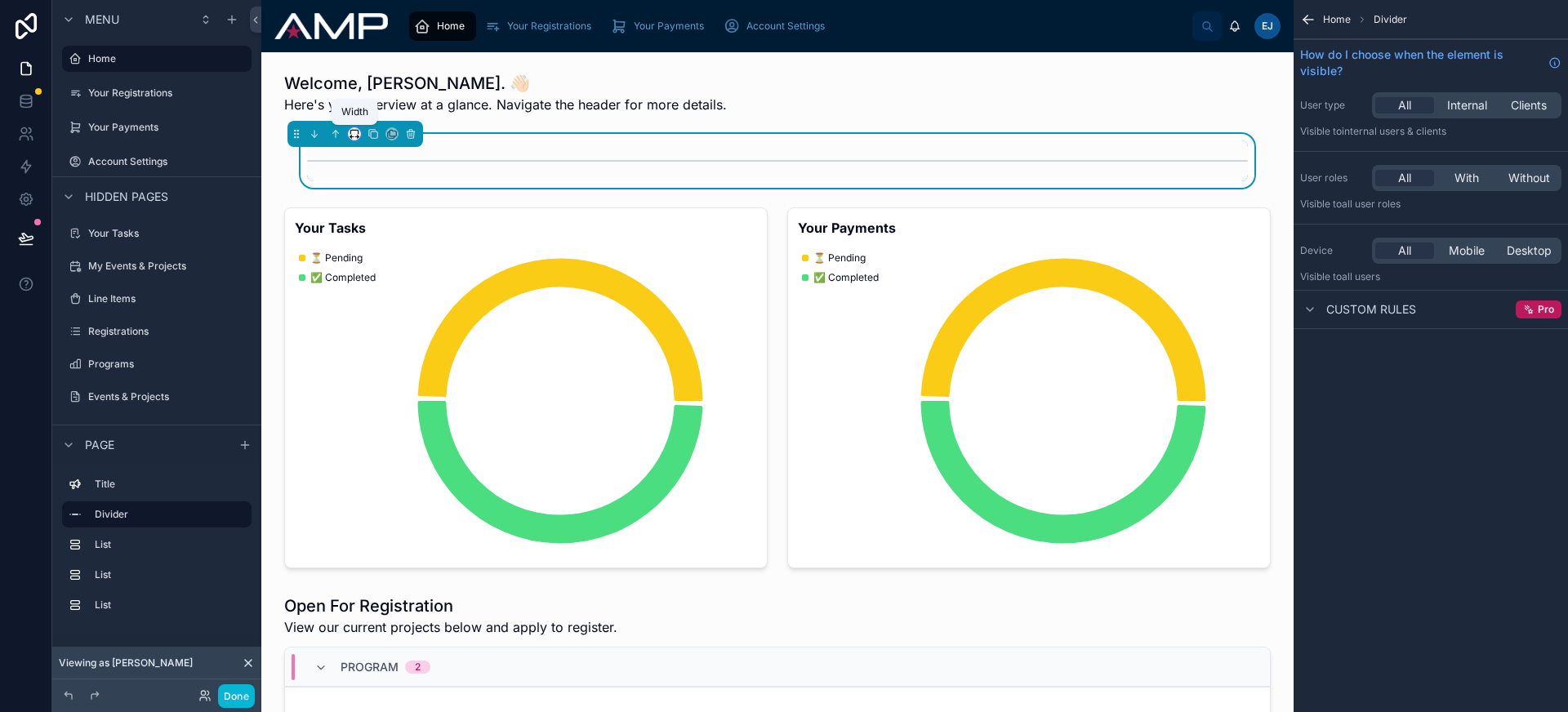
click at [352, 132] on icon at bounding box center [354, 134] width 12 height 12
click at [390, 231] on div "33%" at bounding box center [387, 226] width 51 height 20
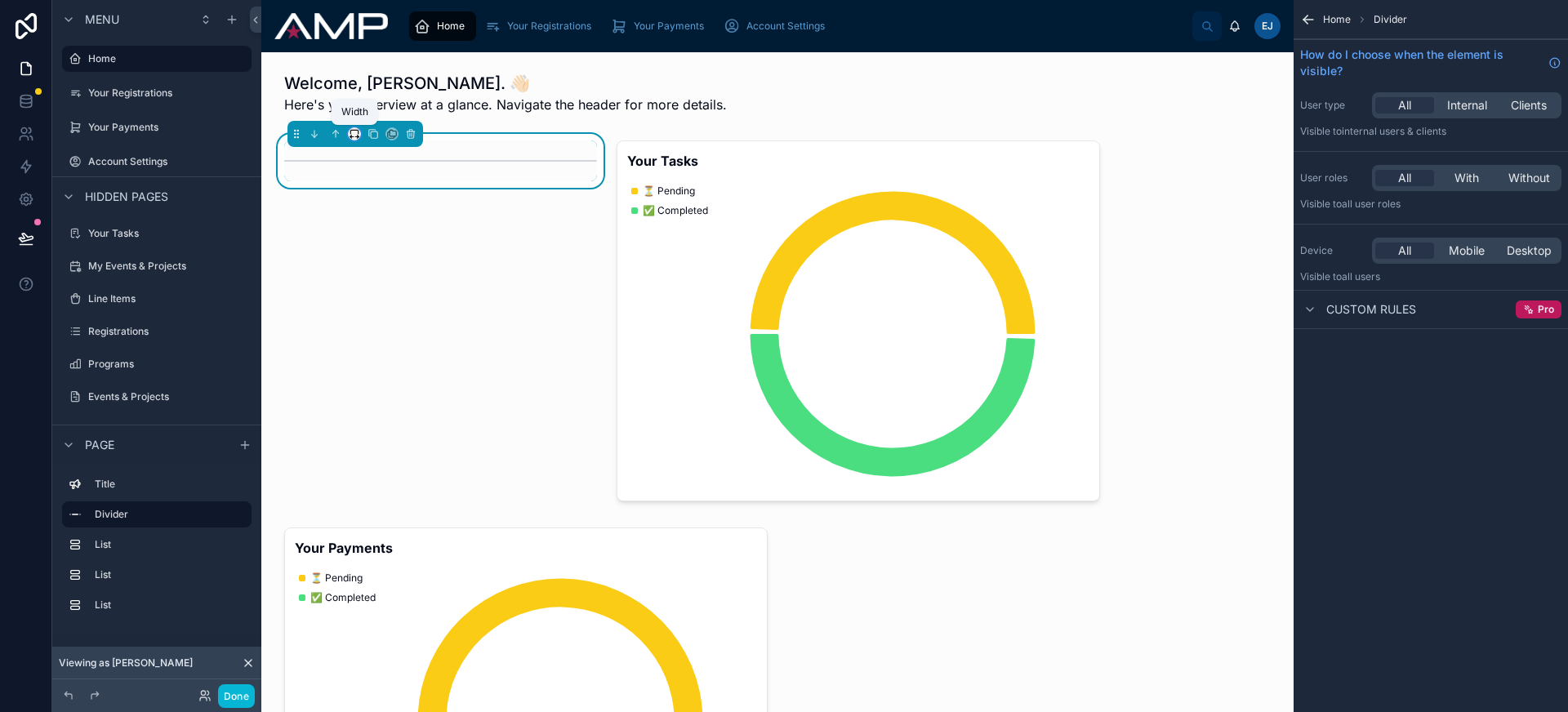
click at [354, 135] on icon at bounding box center [354, 134] width 12 height 12
click at [372, 204] on span "25%" at bounding box center [375, 196] width 25 height 20
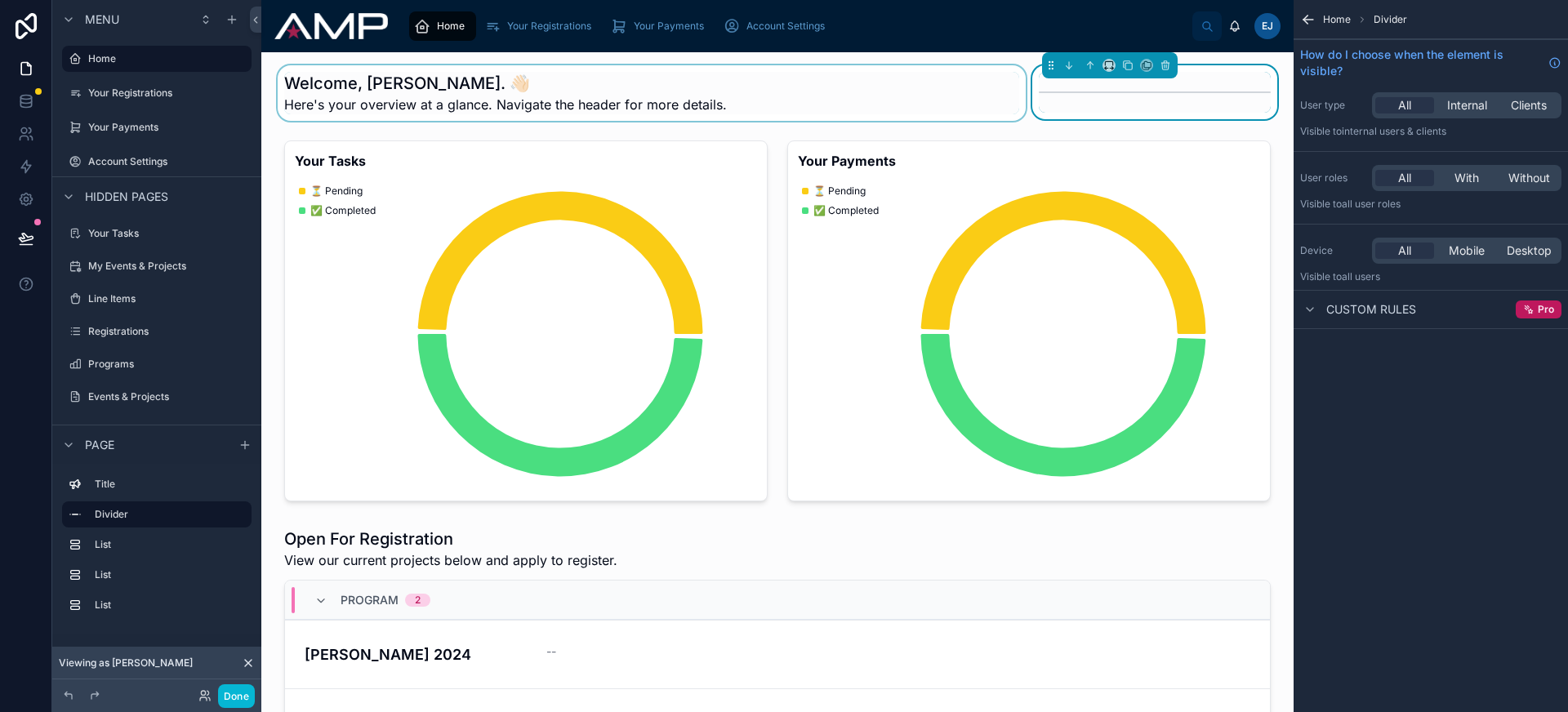
click at [793, 73] on div at bounding box center [652, 93] width 755 height 55
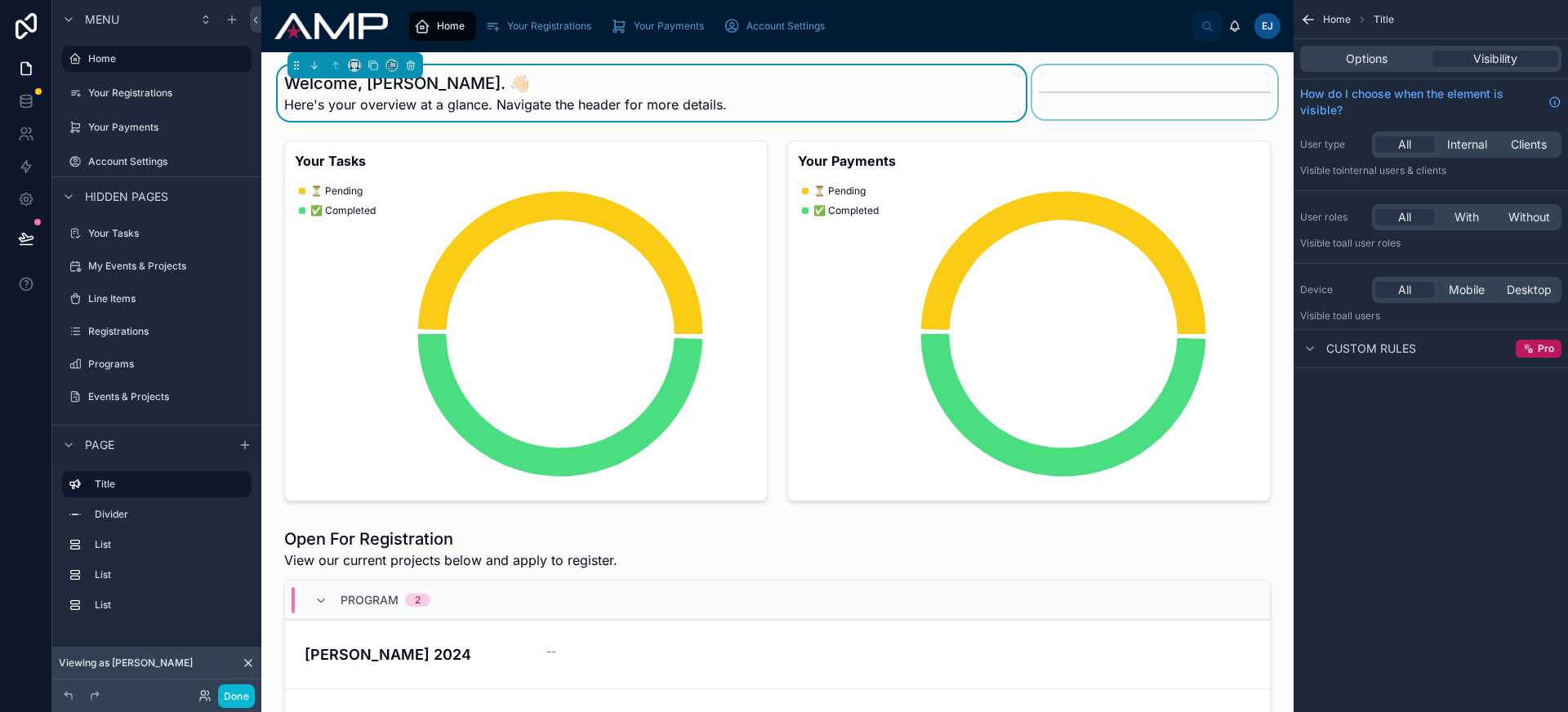
click at [1151, 75] on div at bounding box center [1154, 93] width 252 height 55
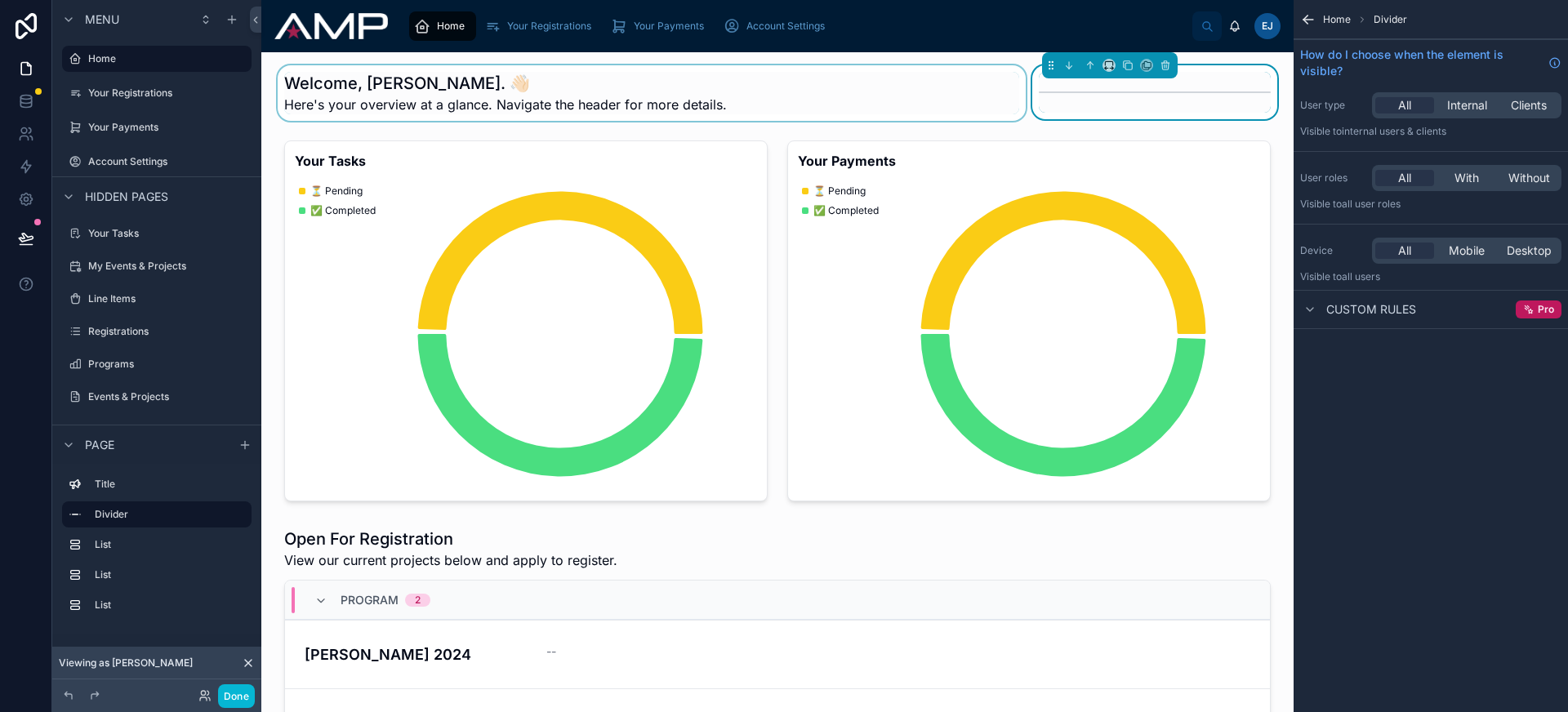
click at [611, 86] on div at bounding box center [652, 93] width 755 height 55
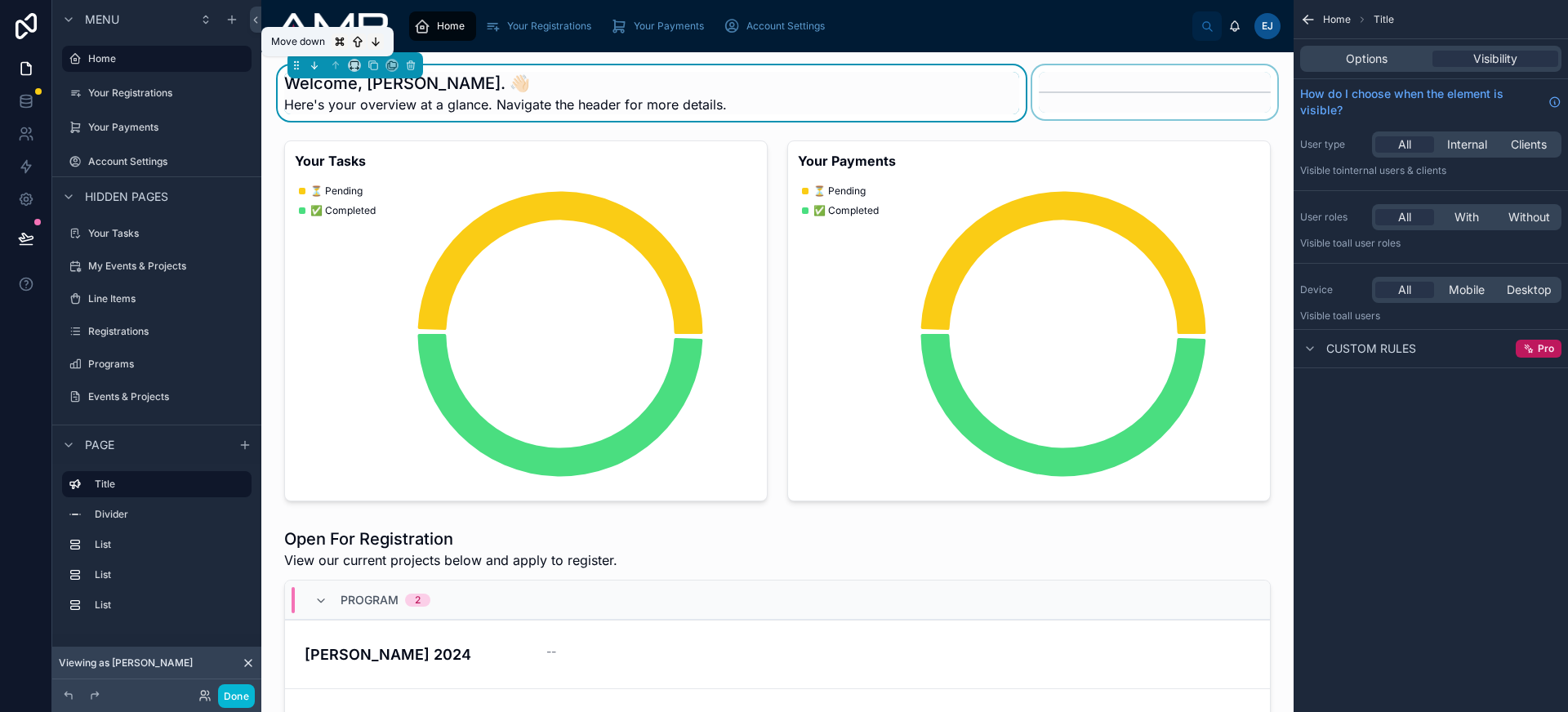
click at [319, 62] on icon at bounding box center [314, 65] width 12 height 12
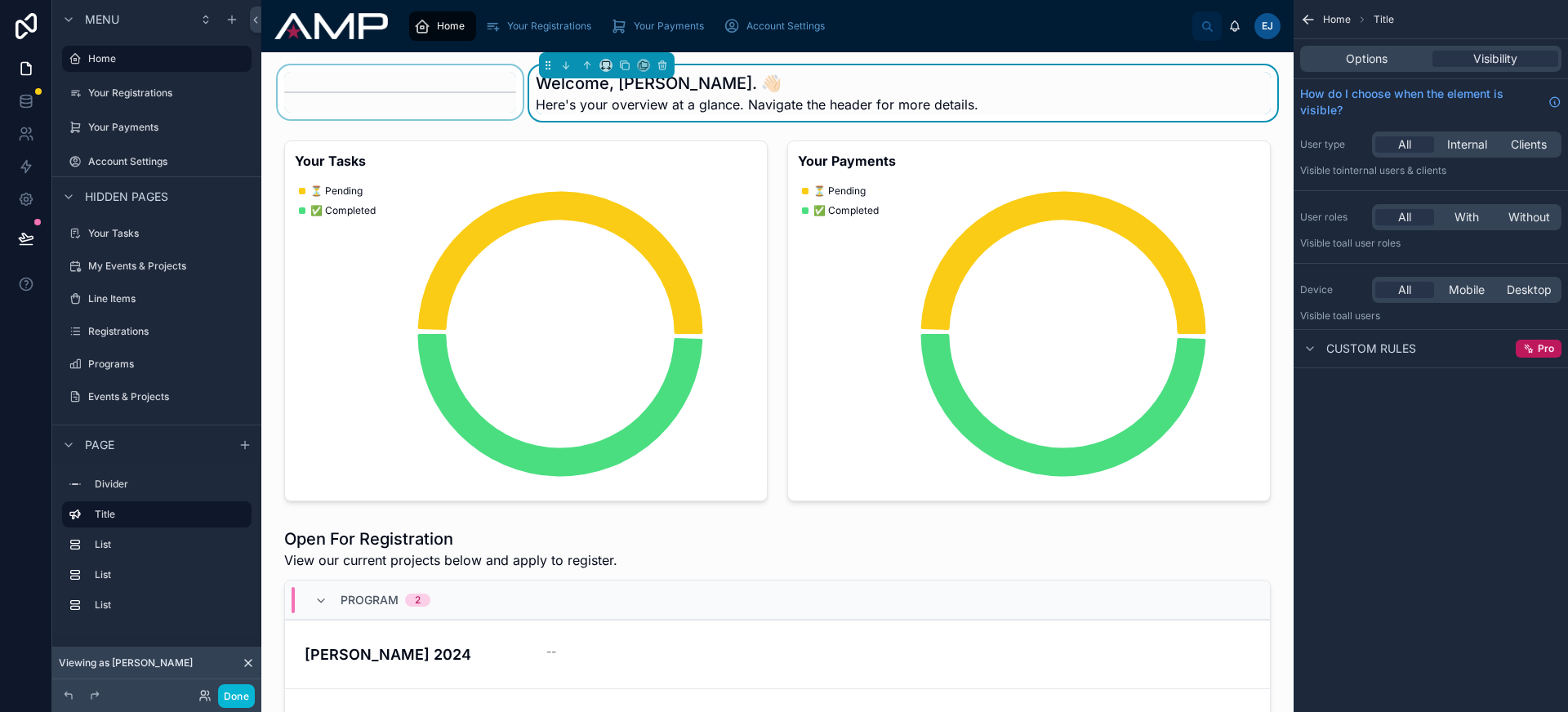
click at [424, 92] on div at bounding box center [400, 93] width 252 height 55
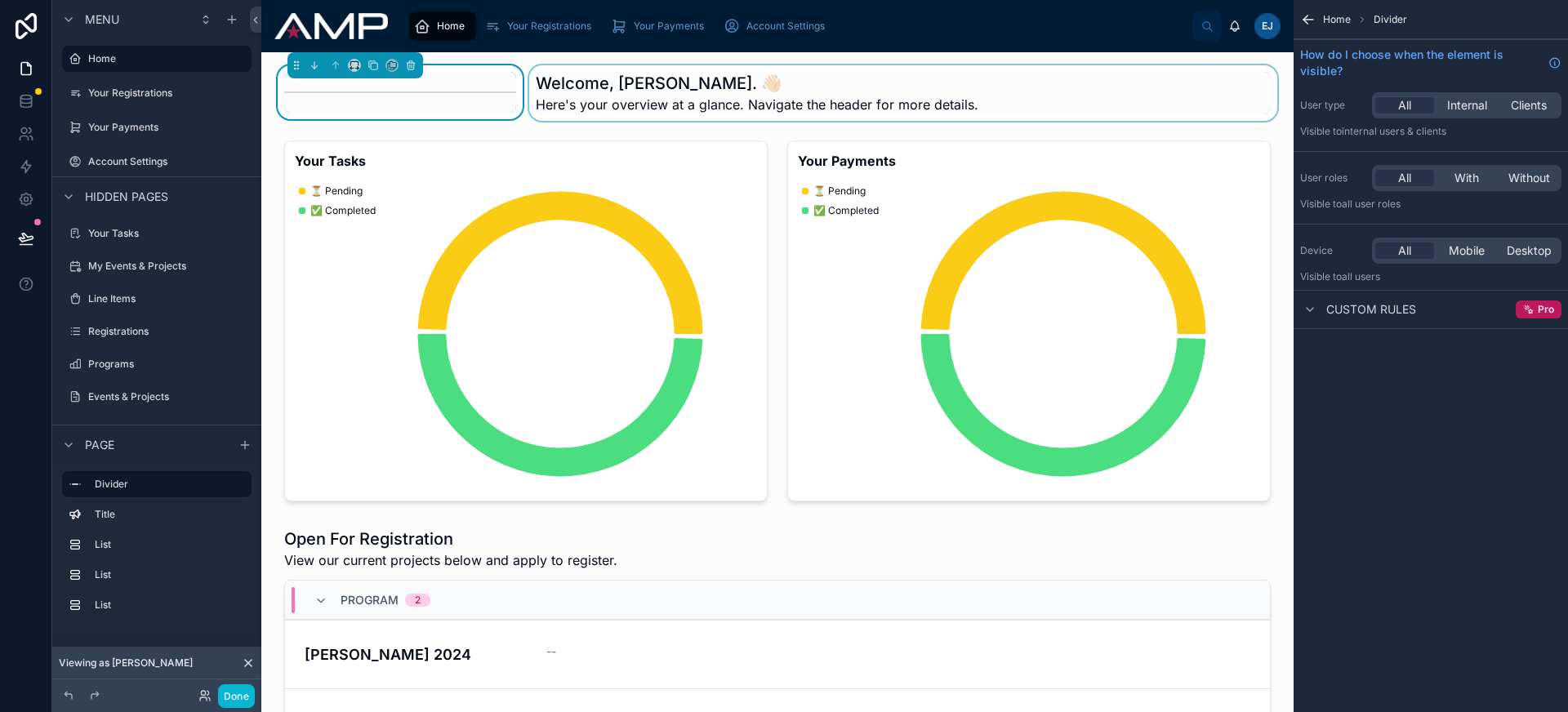
click at [1132, 105] on div at bounding box center [903, 93] width 755 height 55
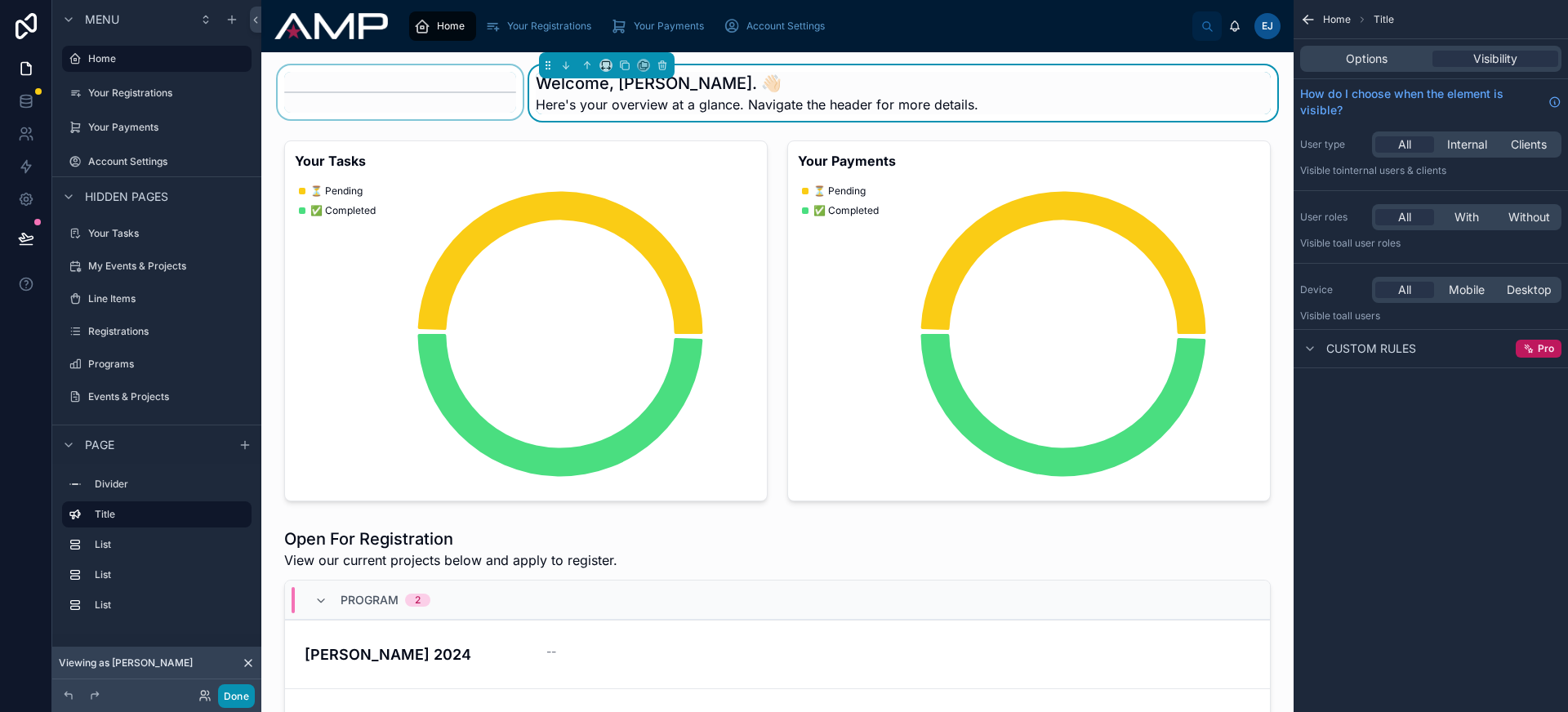
click at [240, 688] on button "Done" at bounding box center [236, 696] width 36 height 24
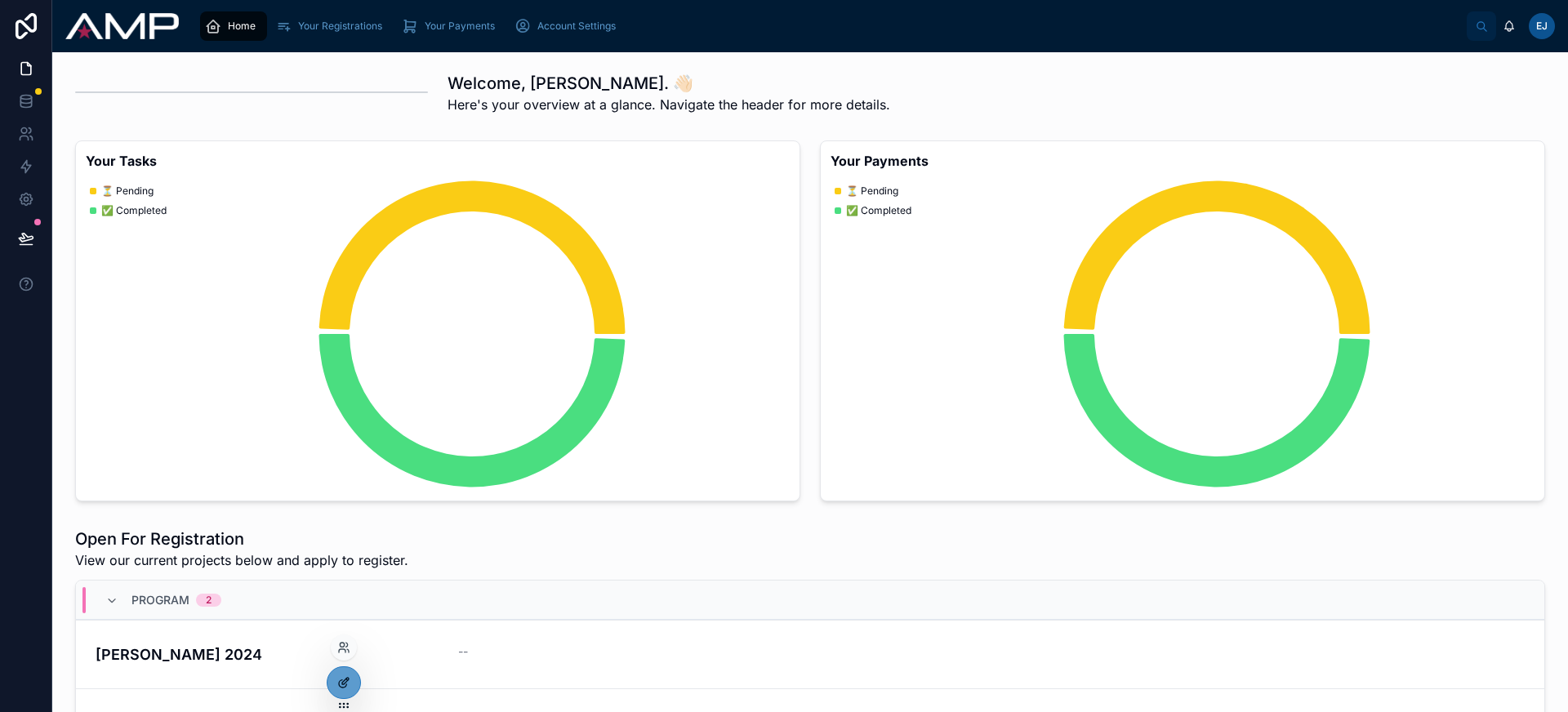
click at [347, 683] on icon at bounding box center [344, 682] width 13 height 13
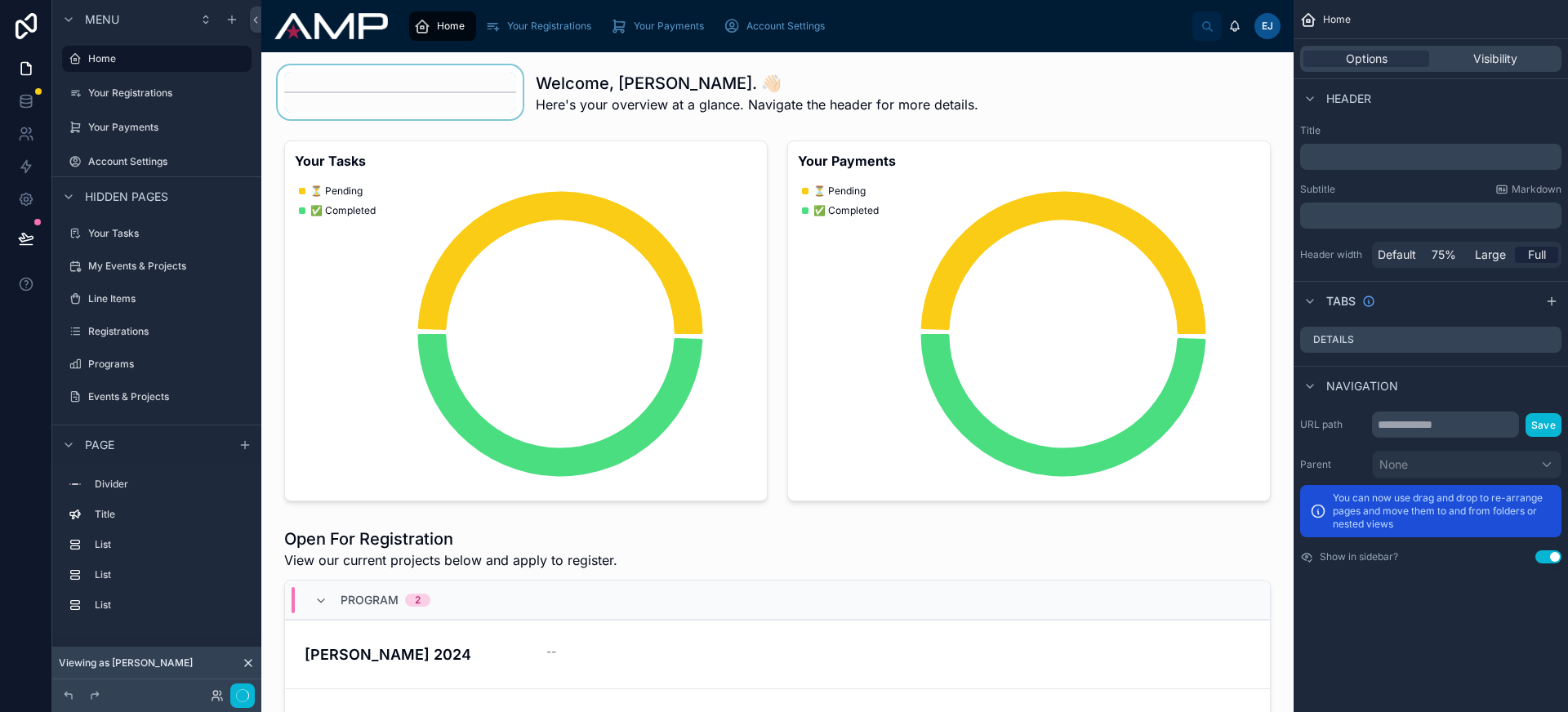
click at [388, 88] on div at bounding box center [400, 93] width 252 height 55
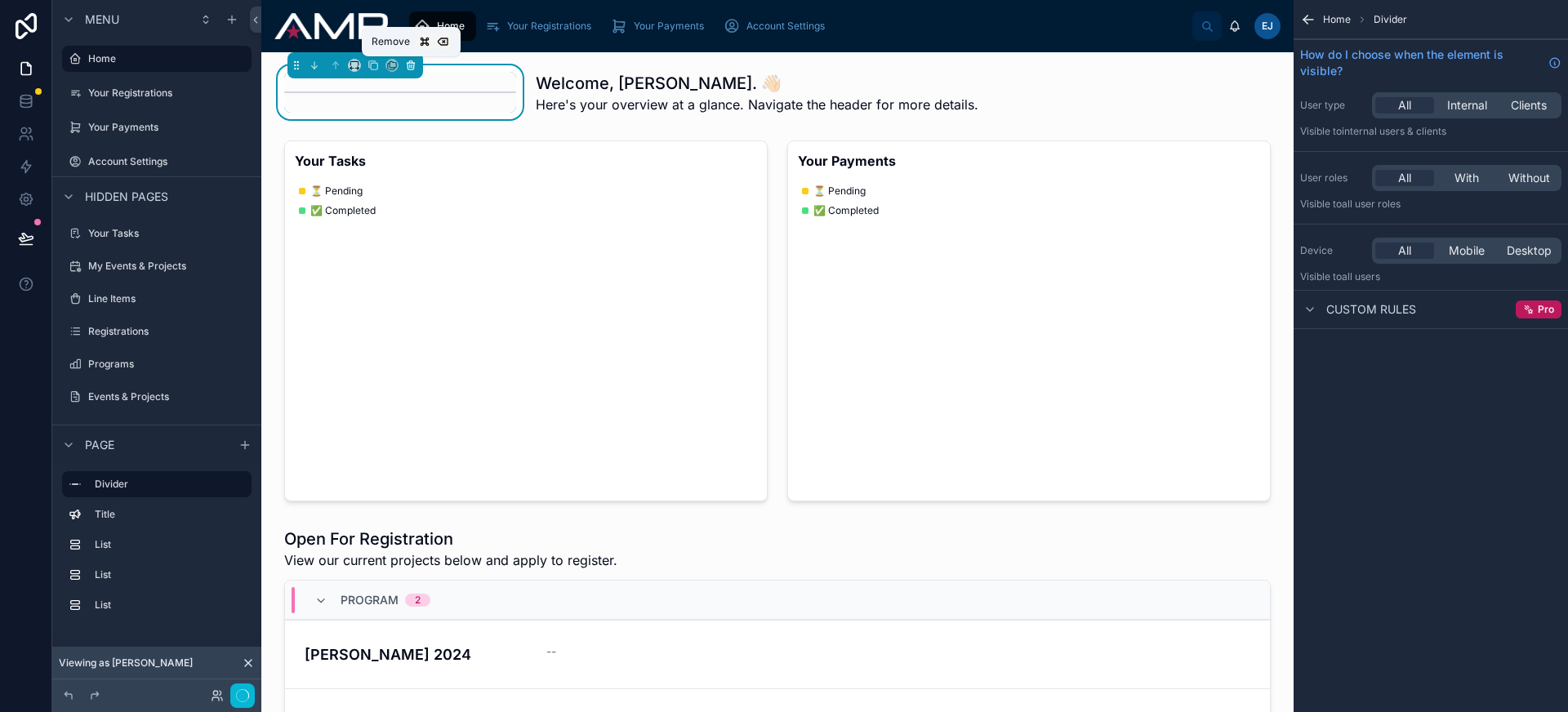
click at [406, 64] on icon at bounding box center [410, 65] width 12 height 12
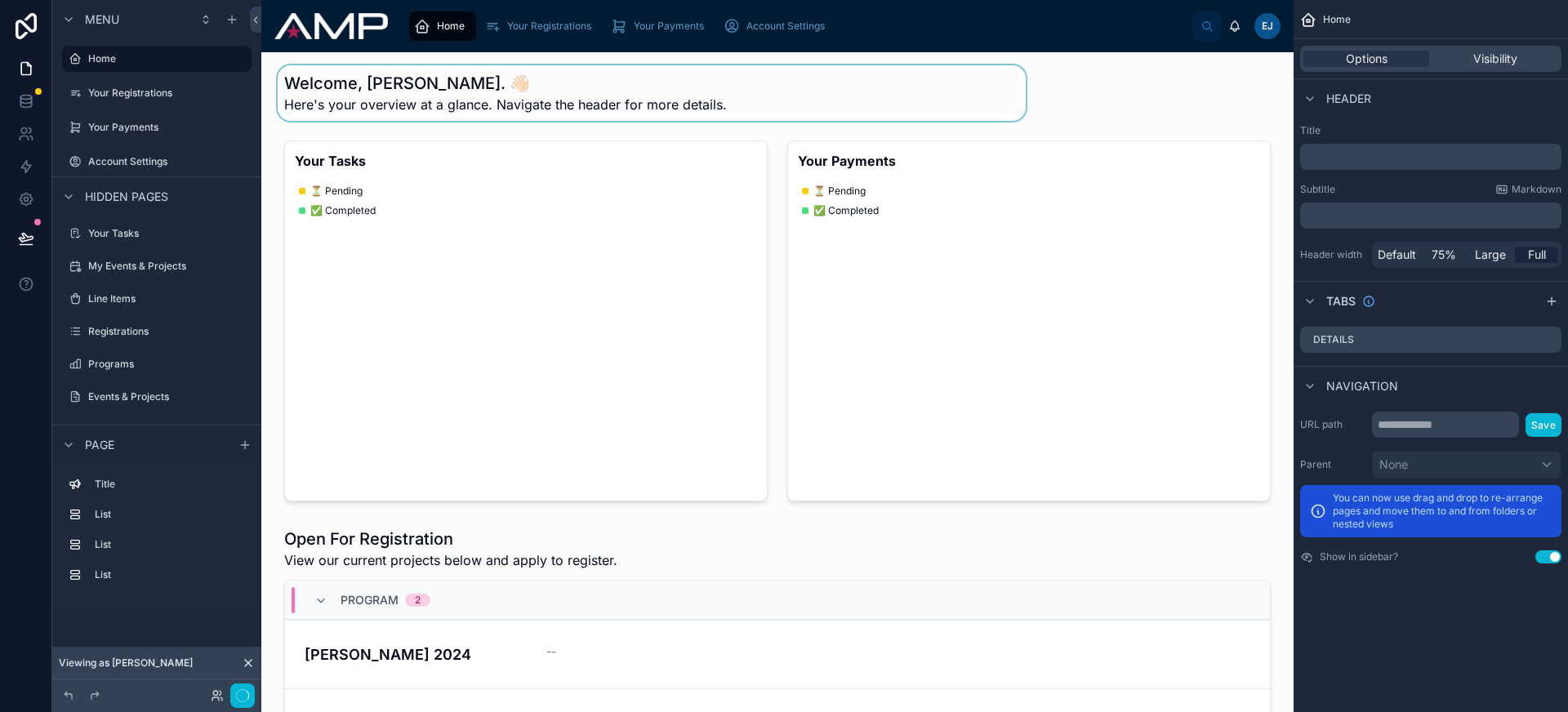
click at [418, 84] on div at bounding box center [652, 93] width 755 height 55
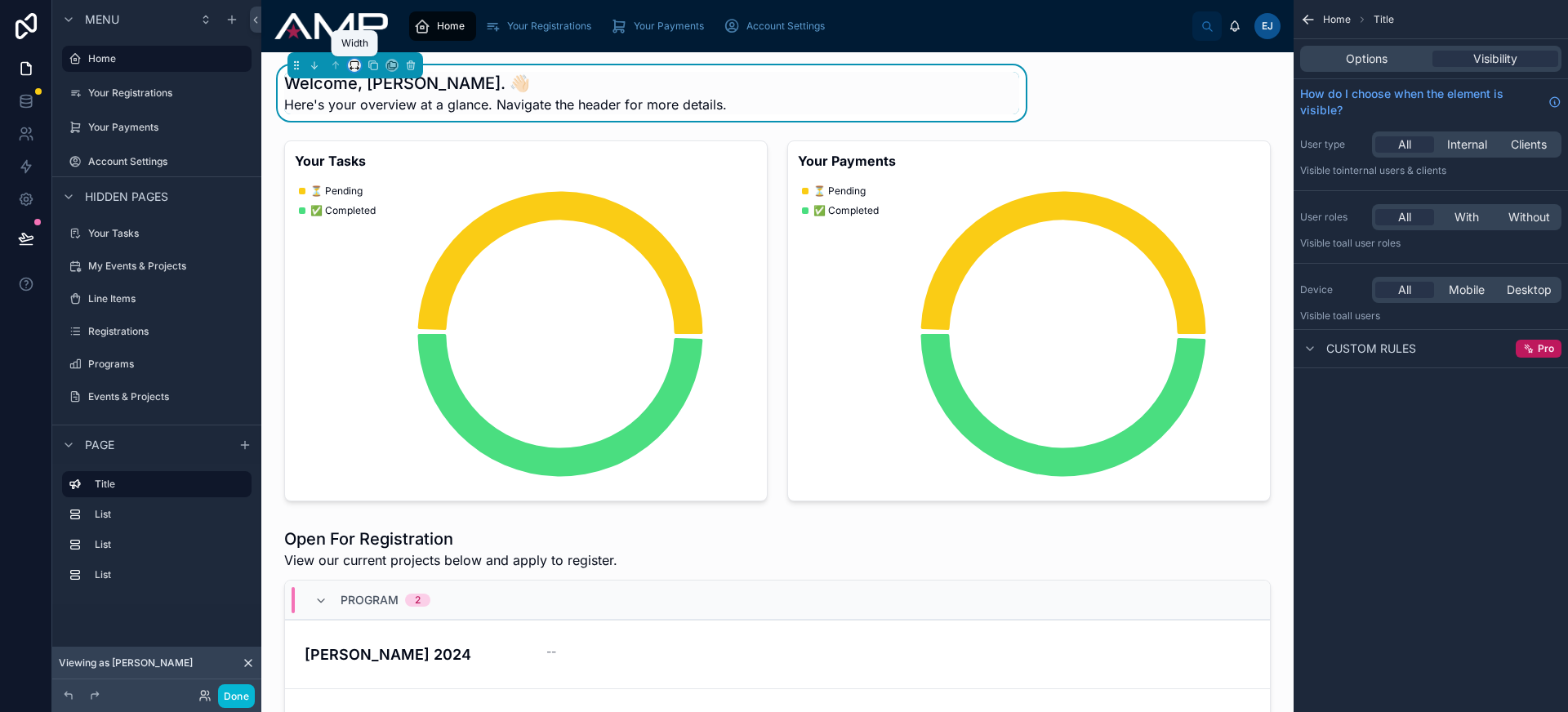
click at [356, 67] on icon at bounding box center [354, 65] width 12 height 12
click at [789, 89] on div at bounding box center [784, 356] width 1568 height 712
click at [246, 693] on button "Done" at bounding box center [236, 696] width 36 height 24
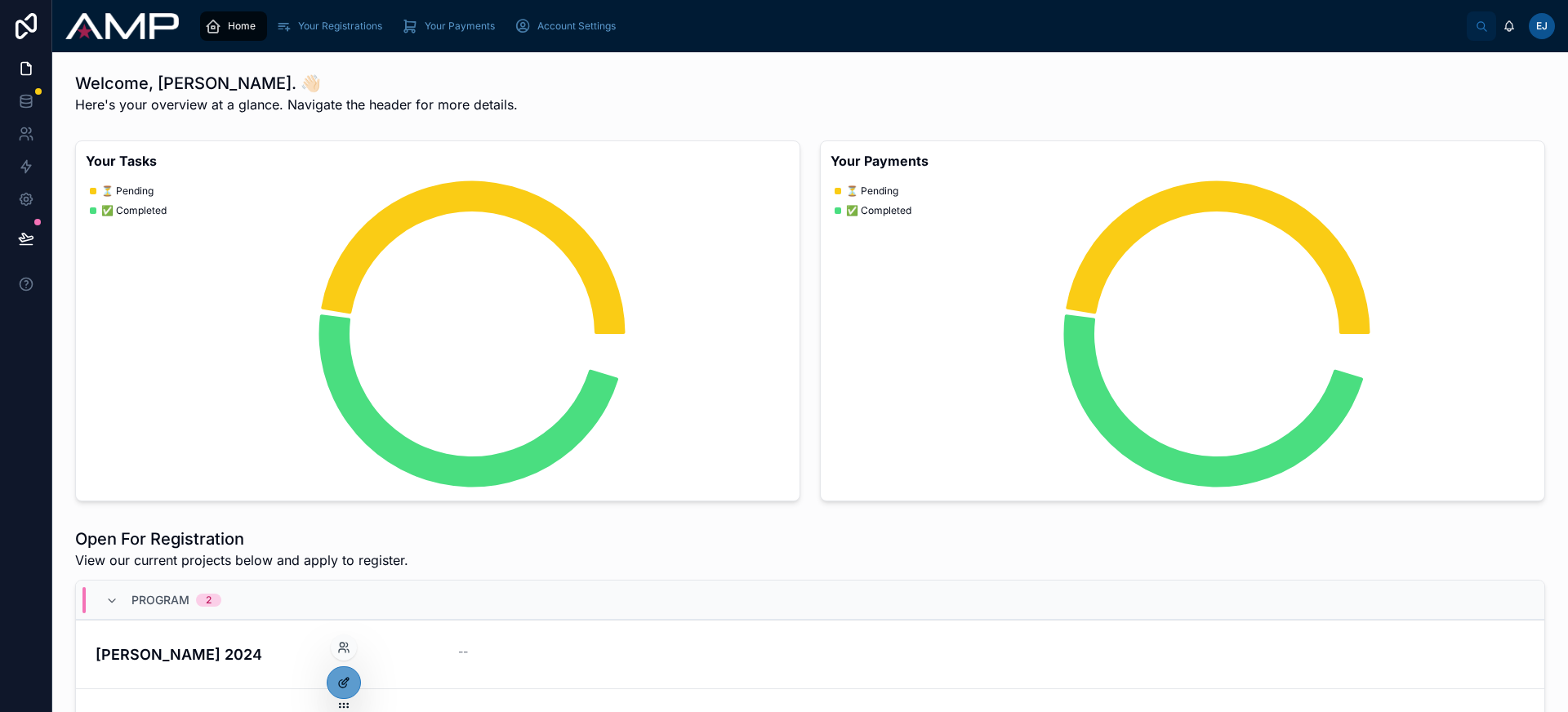
click at [337, 680] on icon at bounding box center [344, 682] width 13 height 13
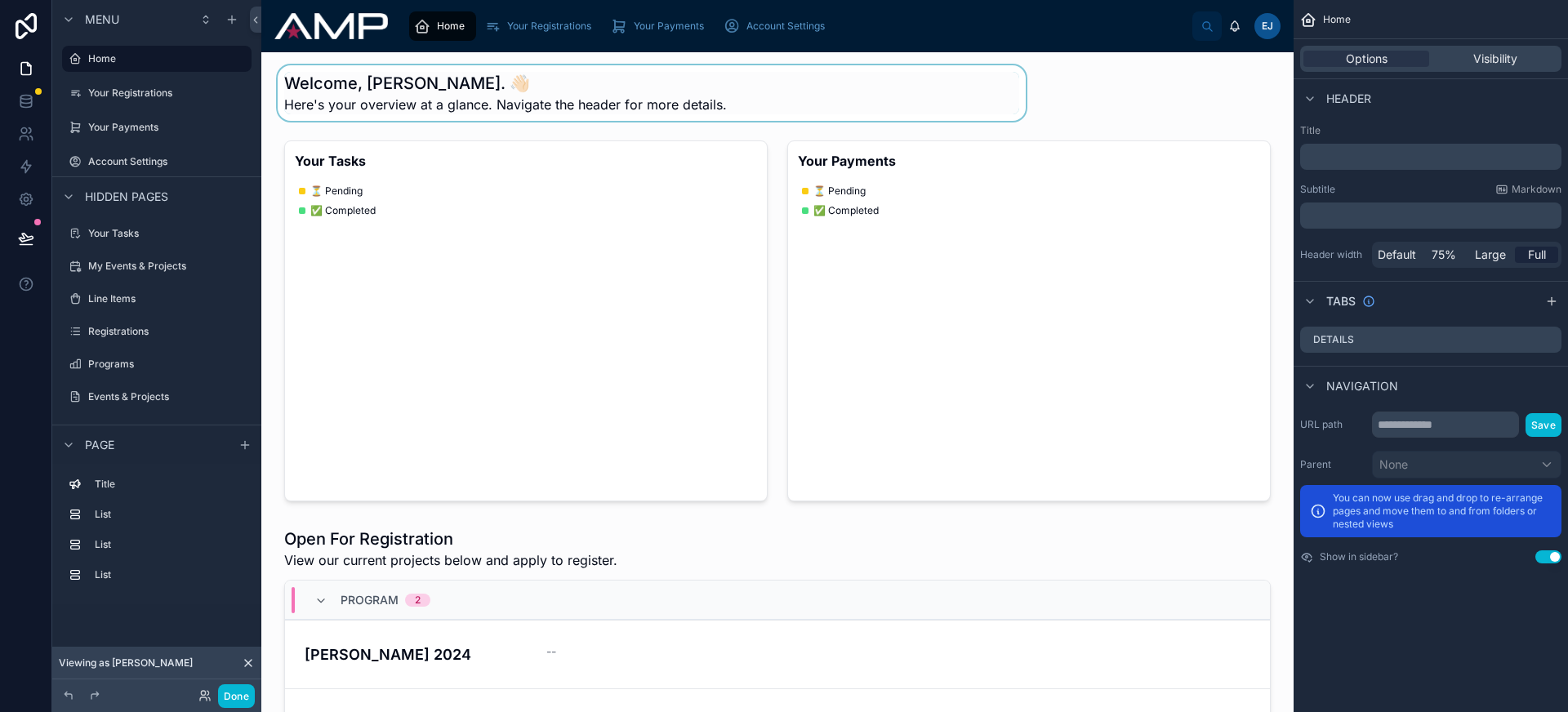
click at [497, 77] on div at bounding box center [652, 93] width 755 height 55
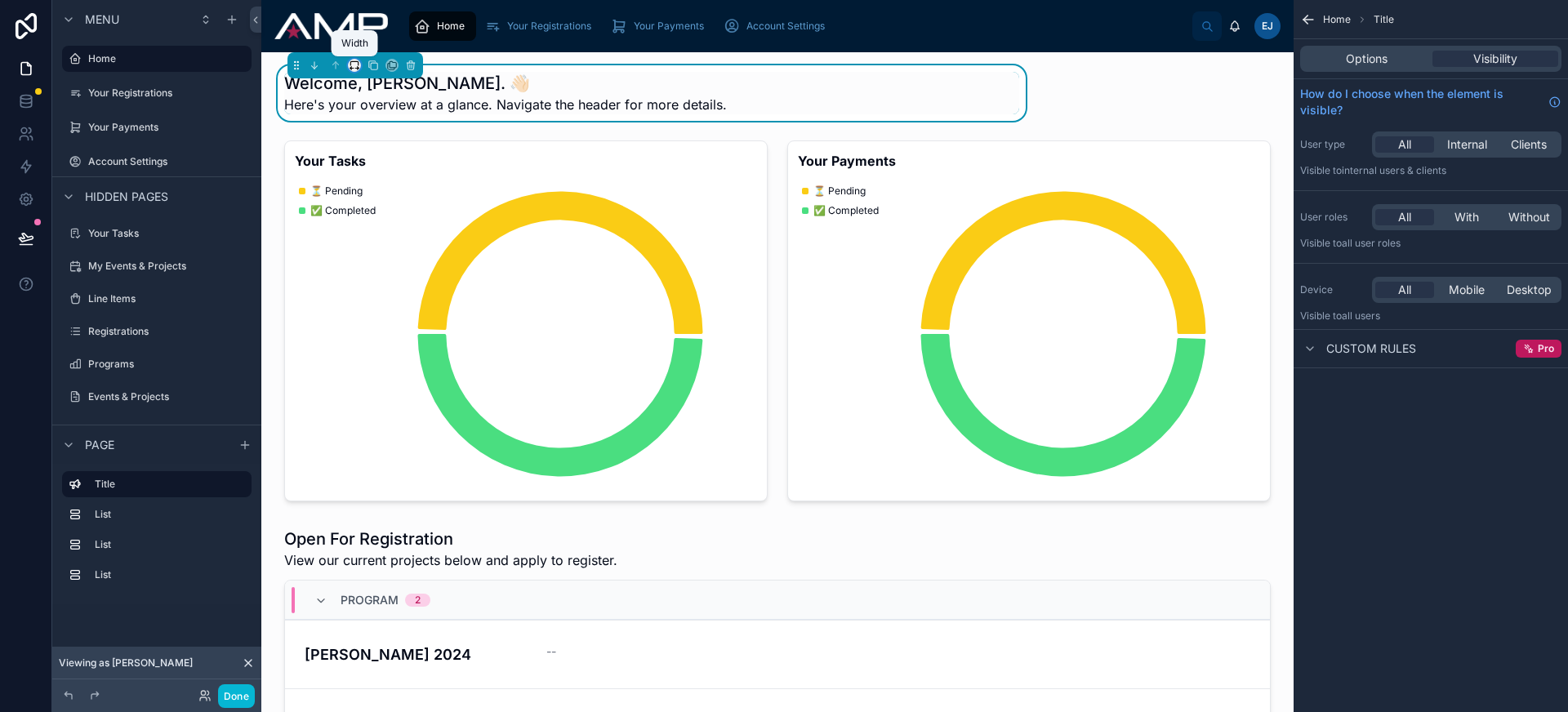
click at [358, 66] on icon at bounding box center [354, 65] width 12 height 12
click at [378, 99] on span "Default" at bounding box center [381, 95] width 38 height 20
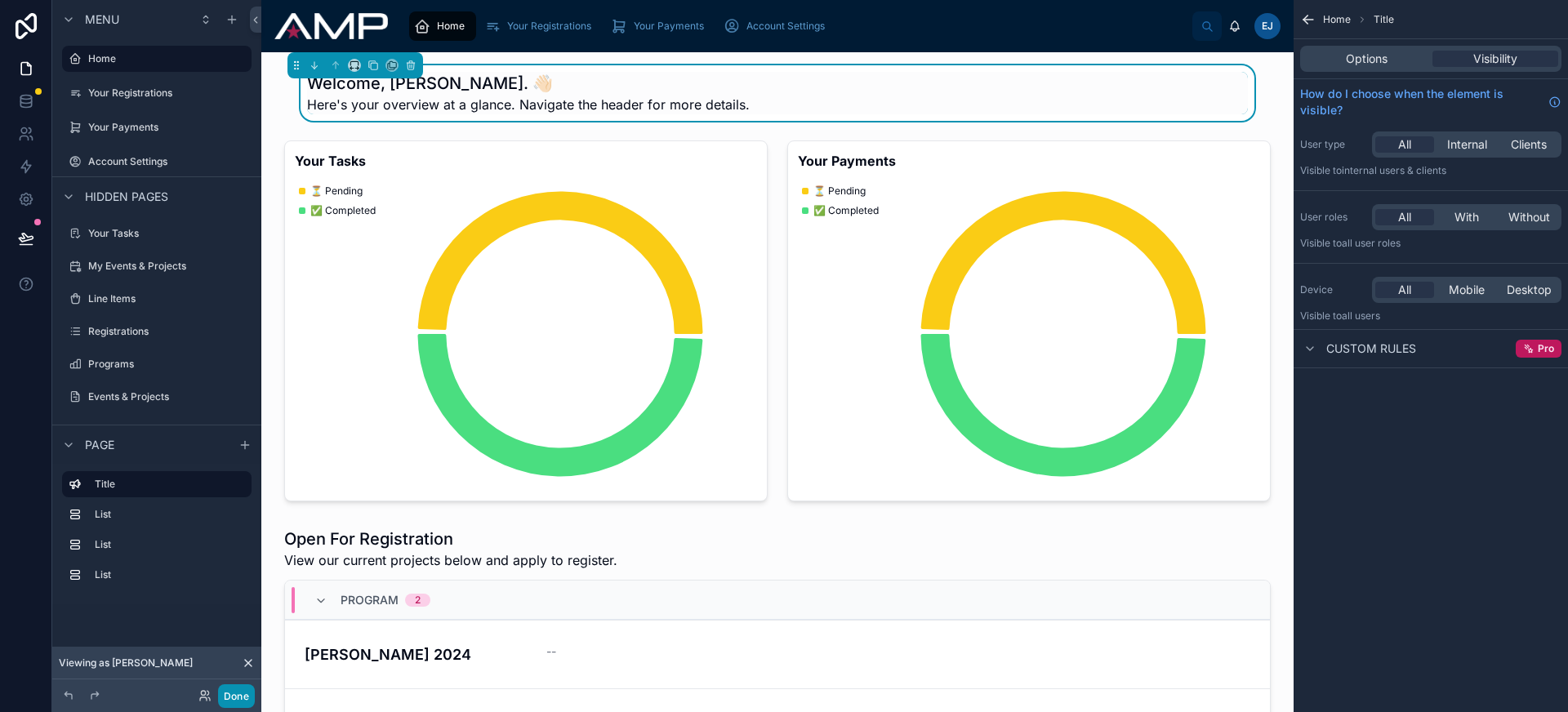
click at [241, 693] on button "Done" at bounding box center [236, 696] width 36 height 24
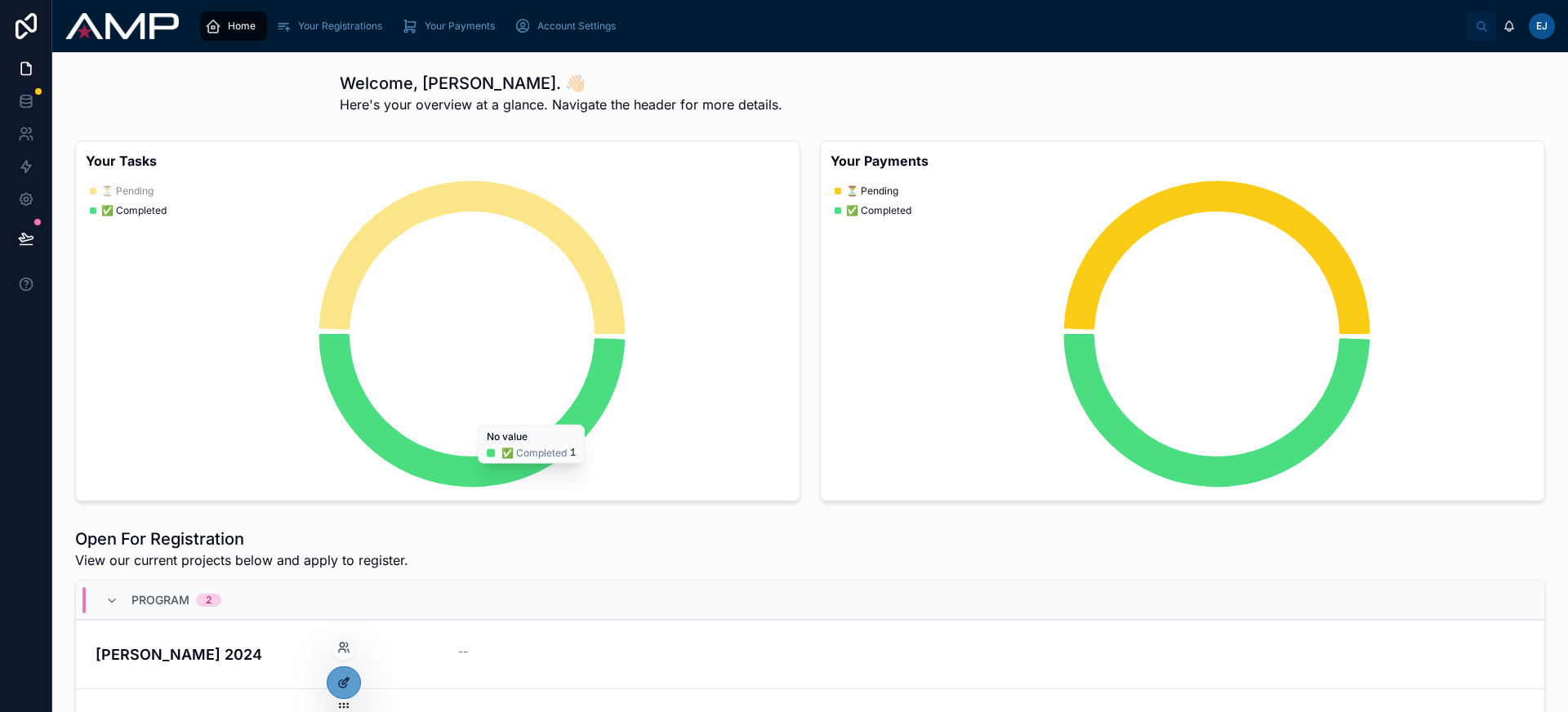
click at [347, 690] on div at bounding box center [344, 683] width 33 height 31
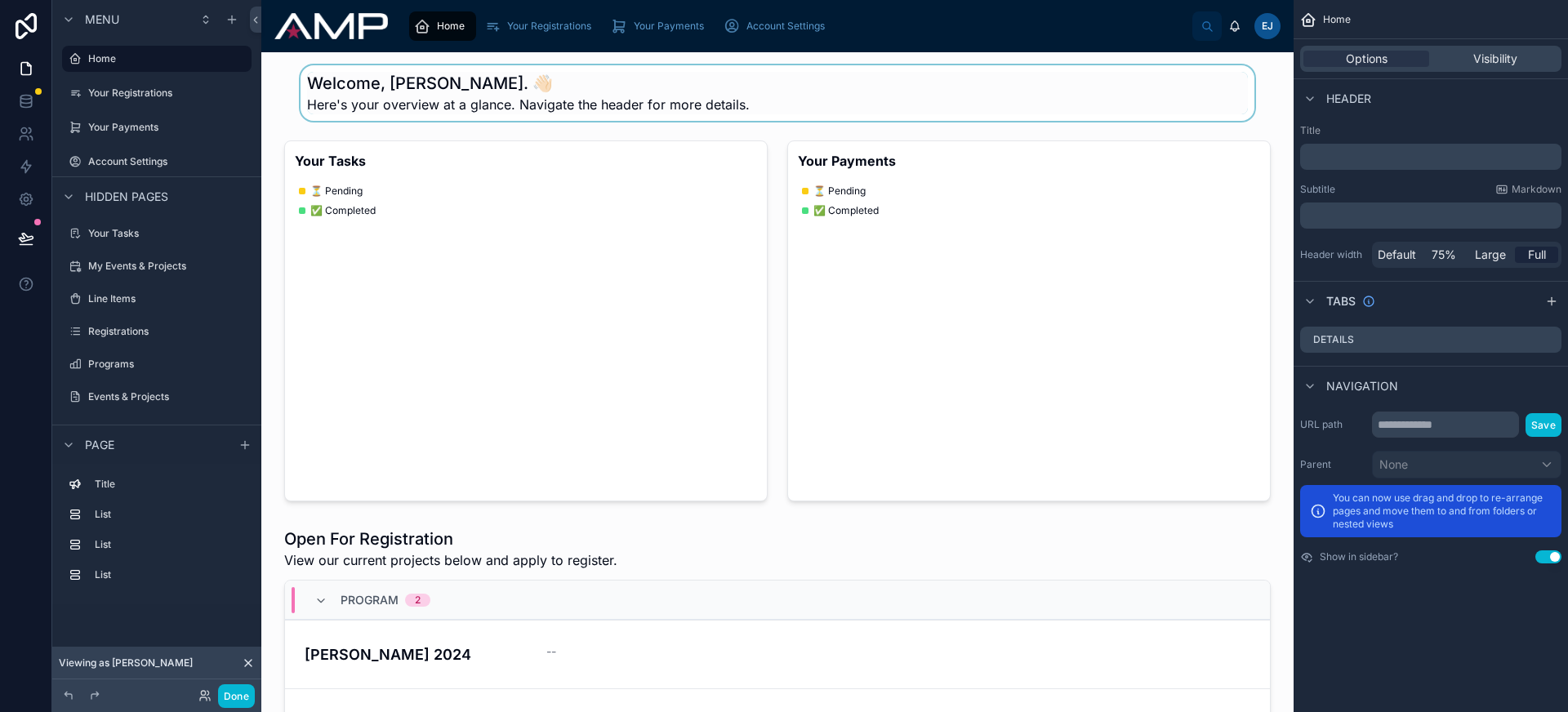
click at [507, 100] on div at bounding box center [778, 93] width 1006 height 55
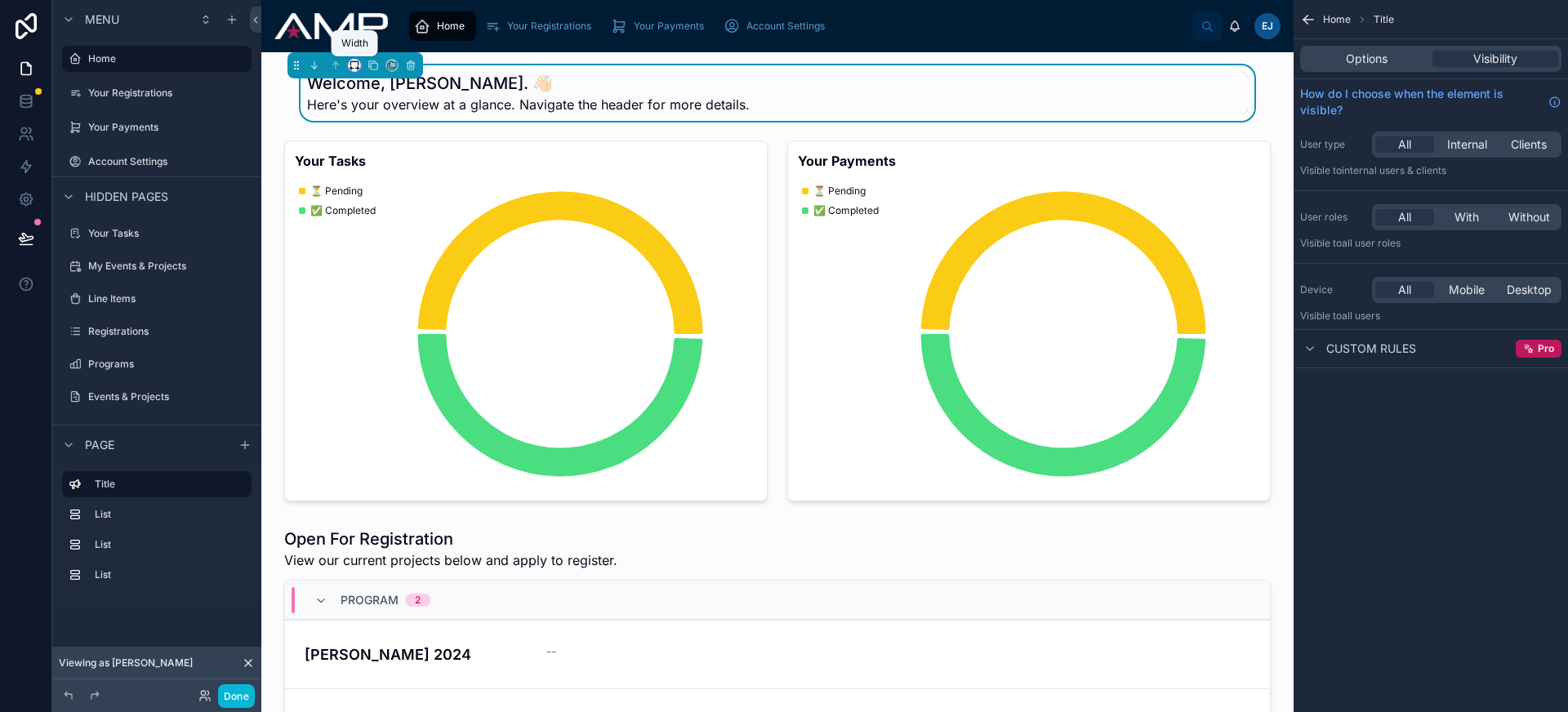
click at [352, 68] on icon at bounding box center [354, 65] width 12 height 12
click at [390, 275] on span "Full width" at bounding box center [387, 282] width 51 height 20
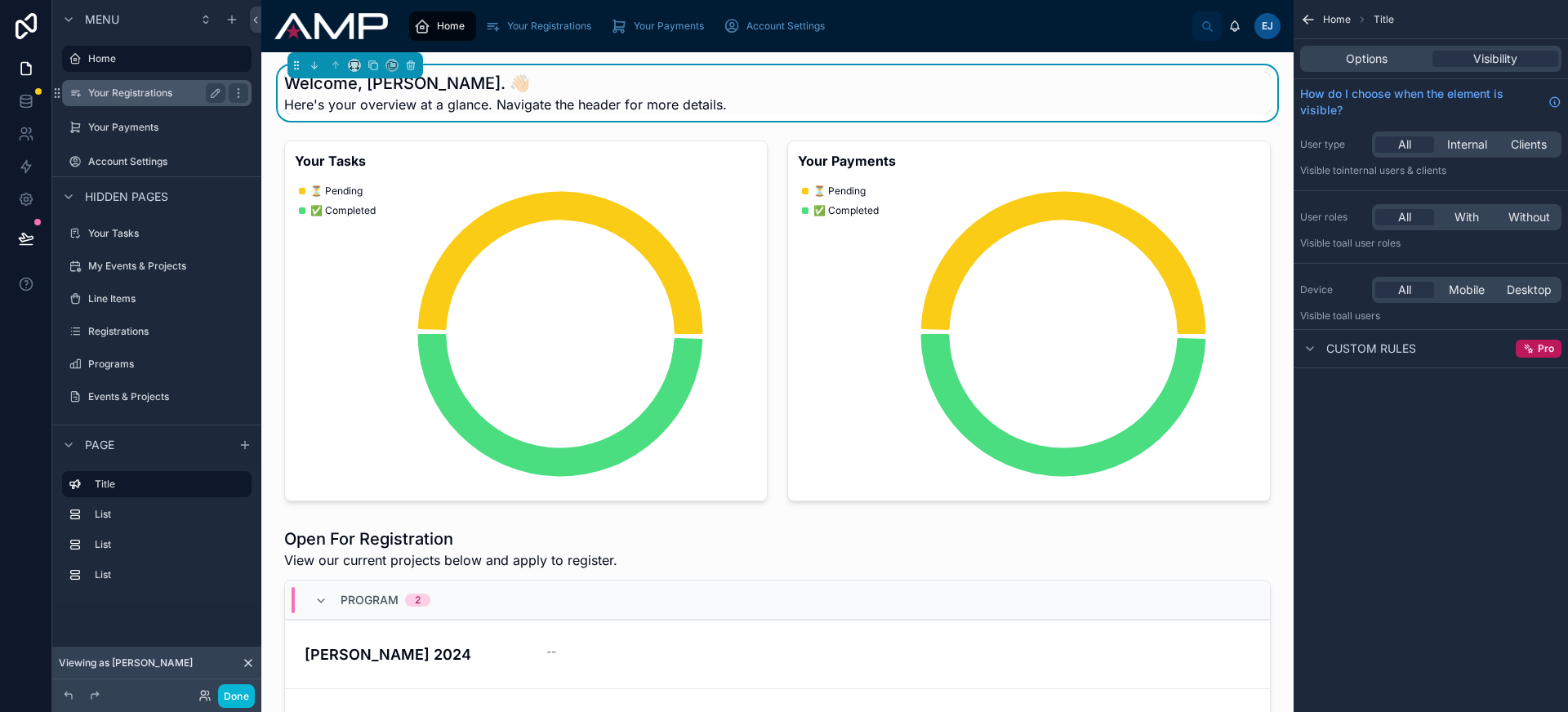
click at [116, 92] on label "Your Registrations" at bounding box center [154, 93] width 131 height 13
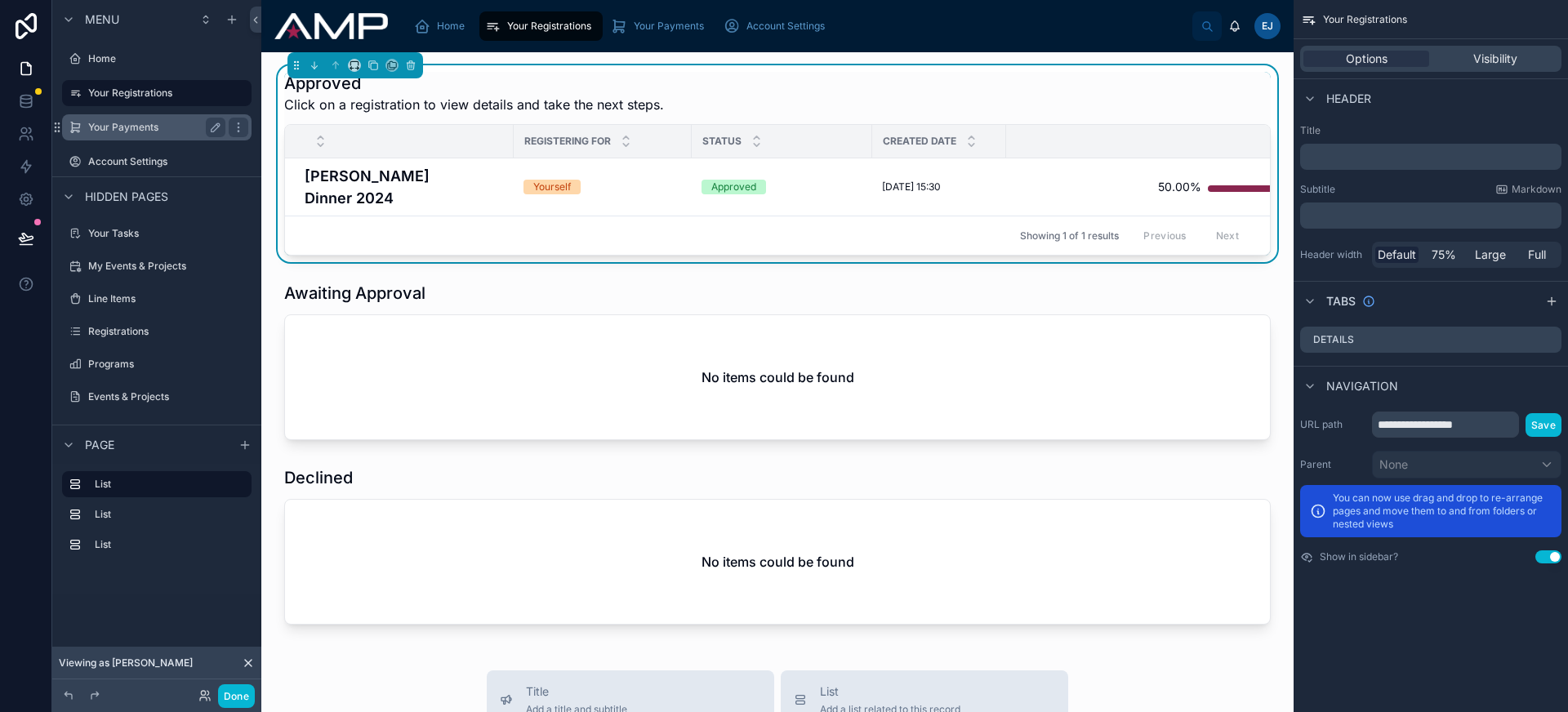
click at [132, 136] on div "Your Payments" at bounding box center [156, 127] width 137 height 20
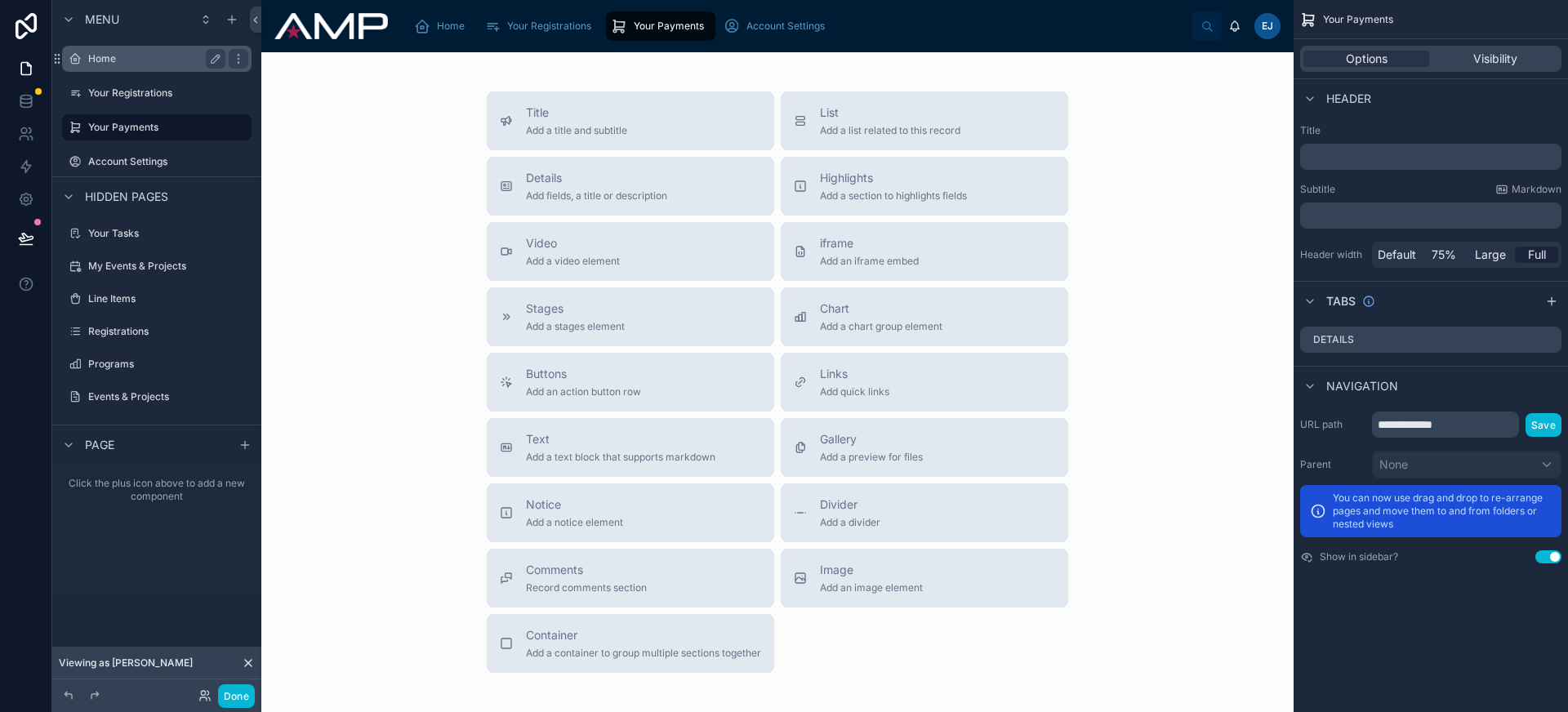
click at [134, 64] on label "Home" at bounding box center [154, 58] width 131 height 13
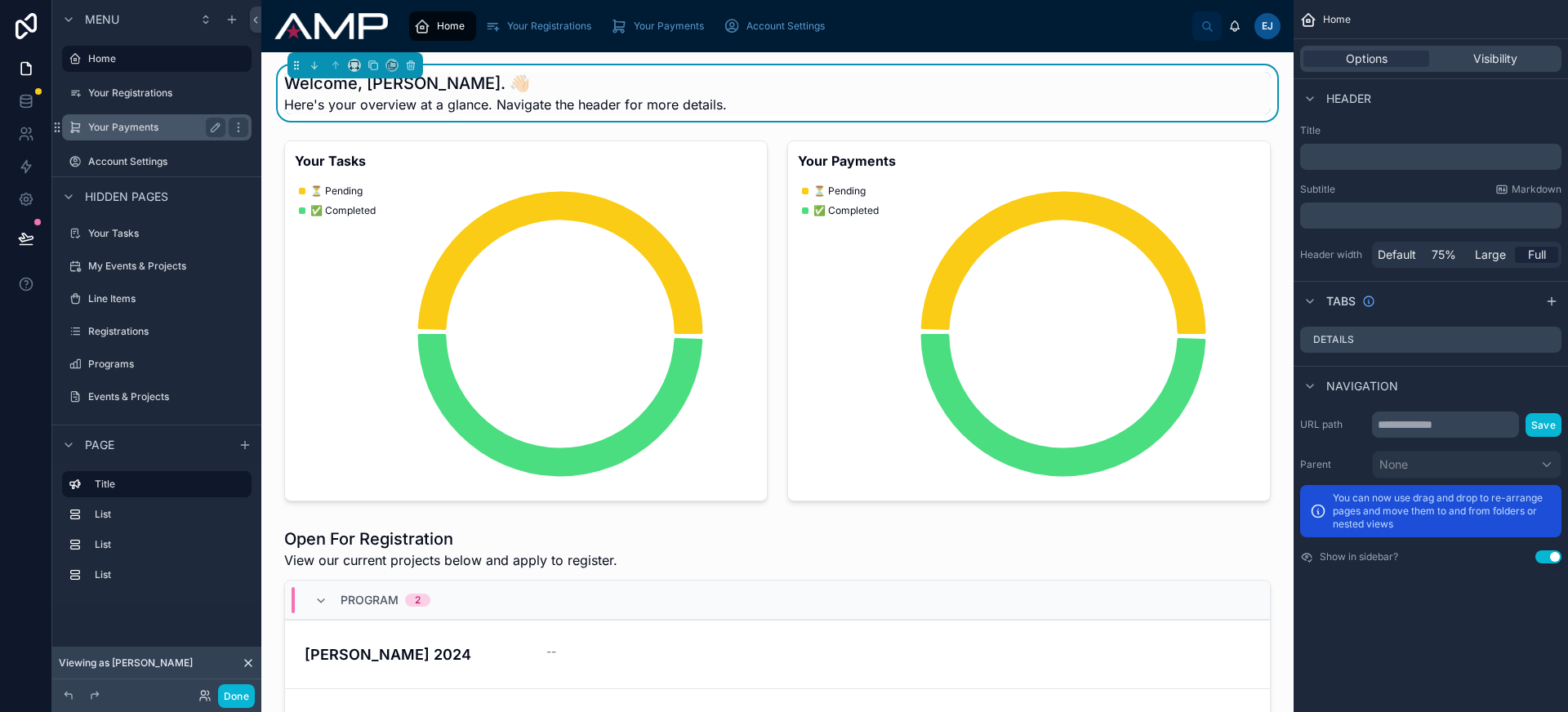
click at [147, 131] on label "Your Payments" at bounding box center [154, 127] width 131 height 13
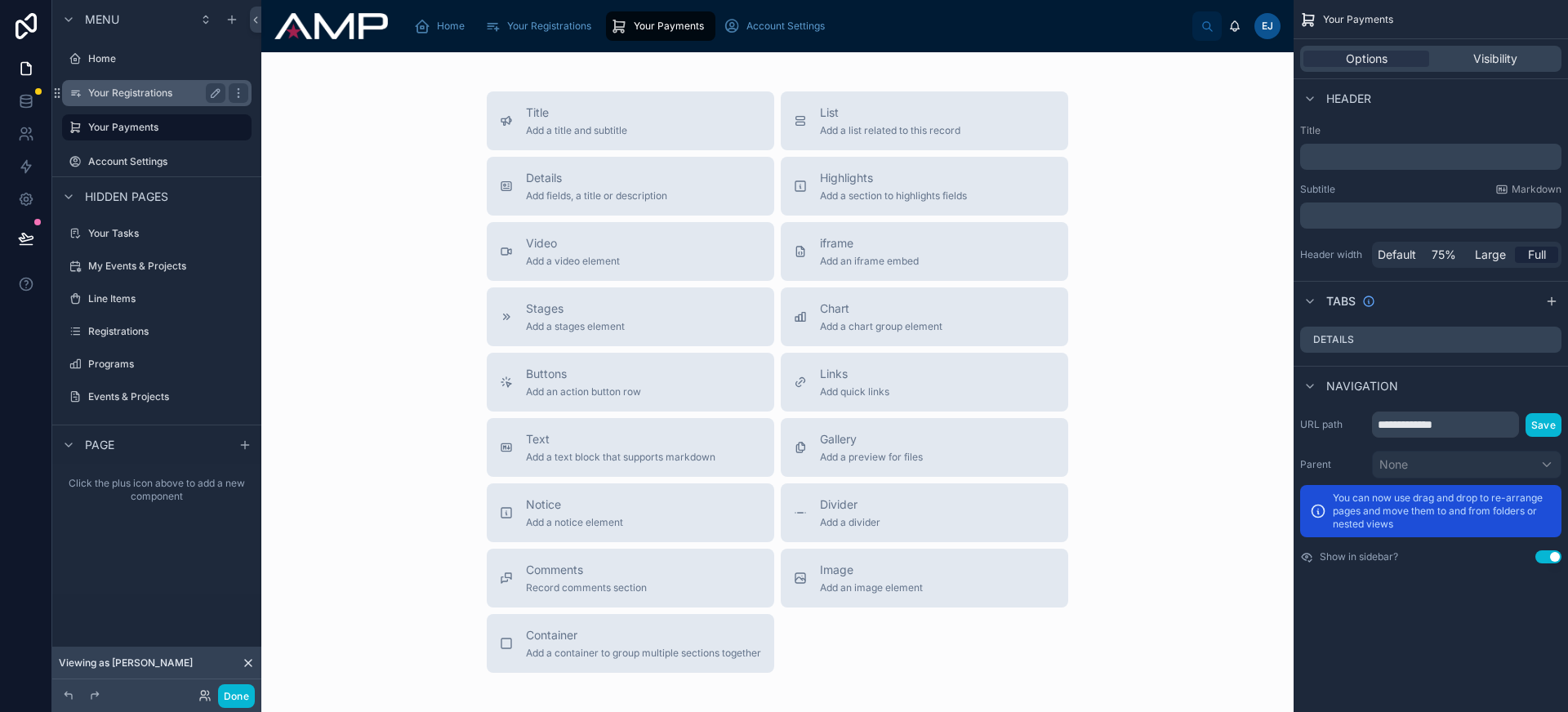
click at [146, 80] on div "Your Registrations" at bounding box center [156, 93] width 183 height 26
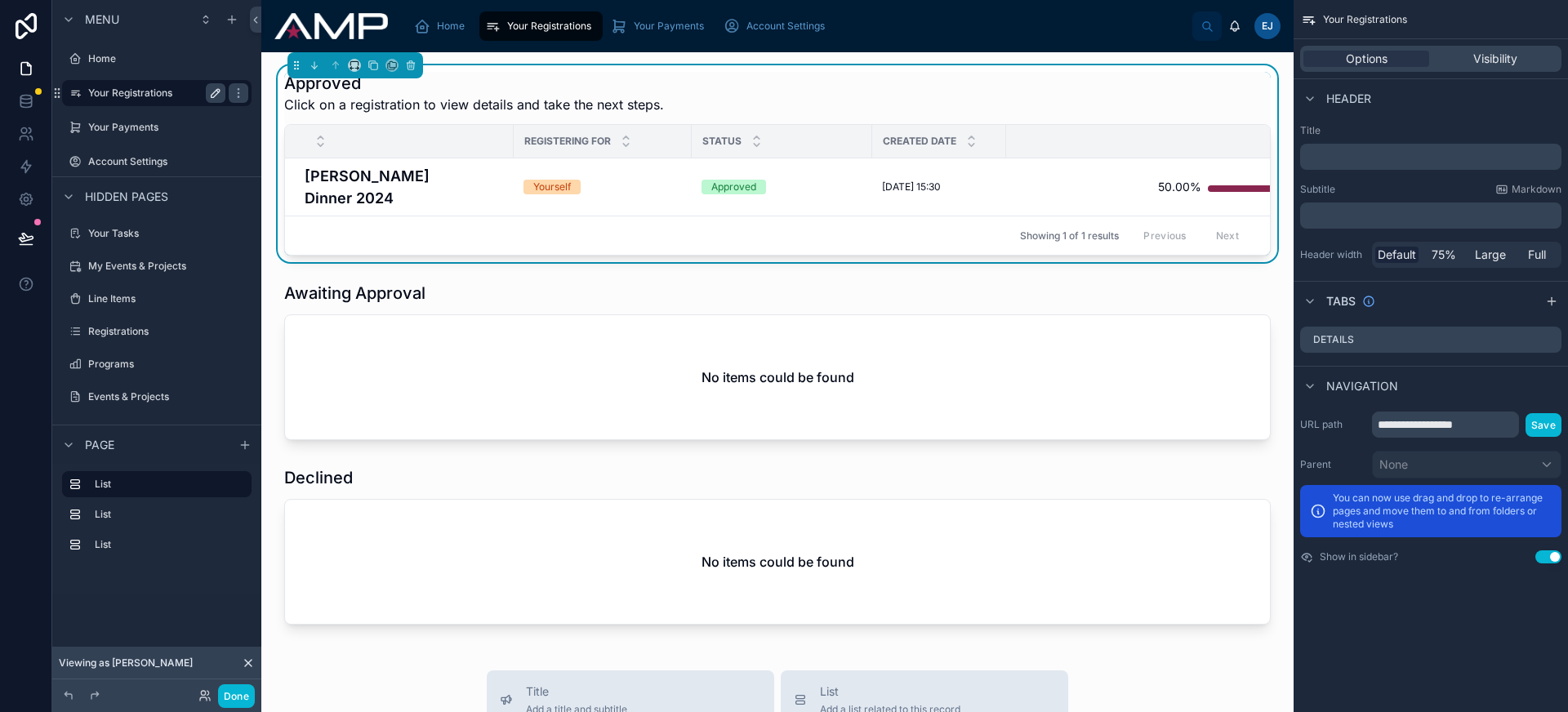
click at [218, 95] on icon "scrollable content" at bounding box center [216, 93] width 13 height 13
click at [109, 95] on input "**********" at bounding box center [144, 94] width 111 height 20
click at [116, 93] on input "**********" at bounding box center [144, 94] width 111 height 20
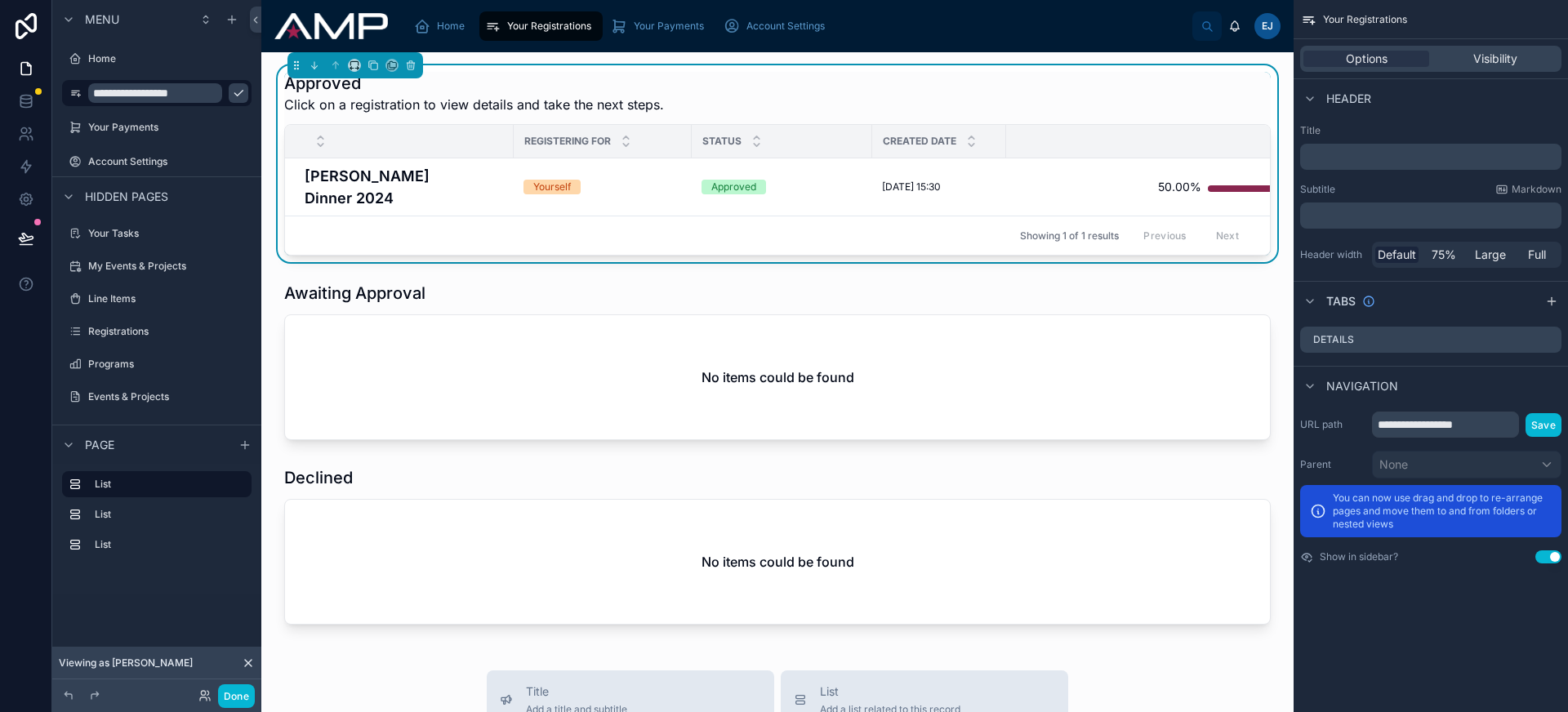
click at [228, 92] on button "scrollable content" at bounding box center [238, 94] width 20 height 20
click at [161, 63] on label "Home" at bounding box center [154, 58] width 131 height 13
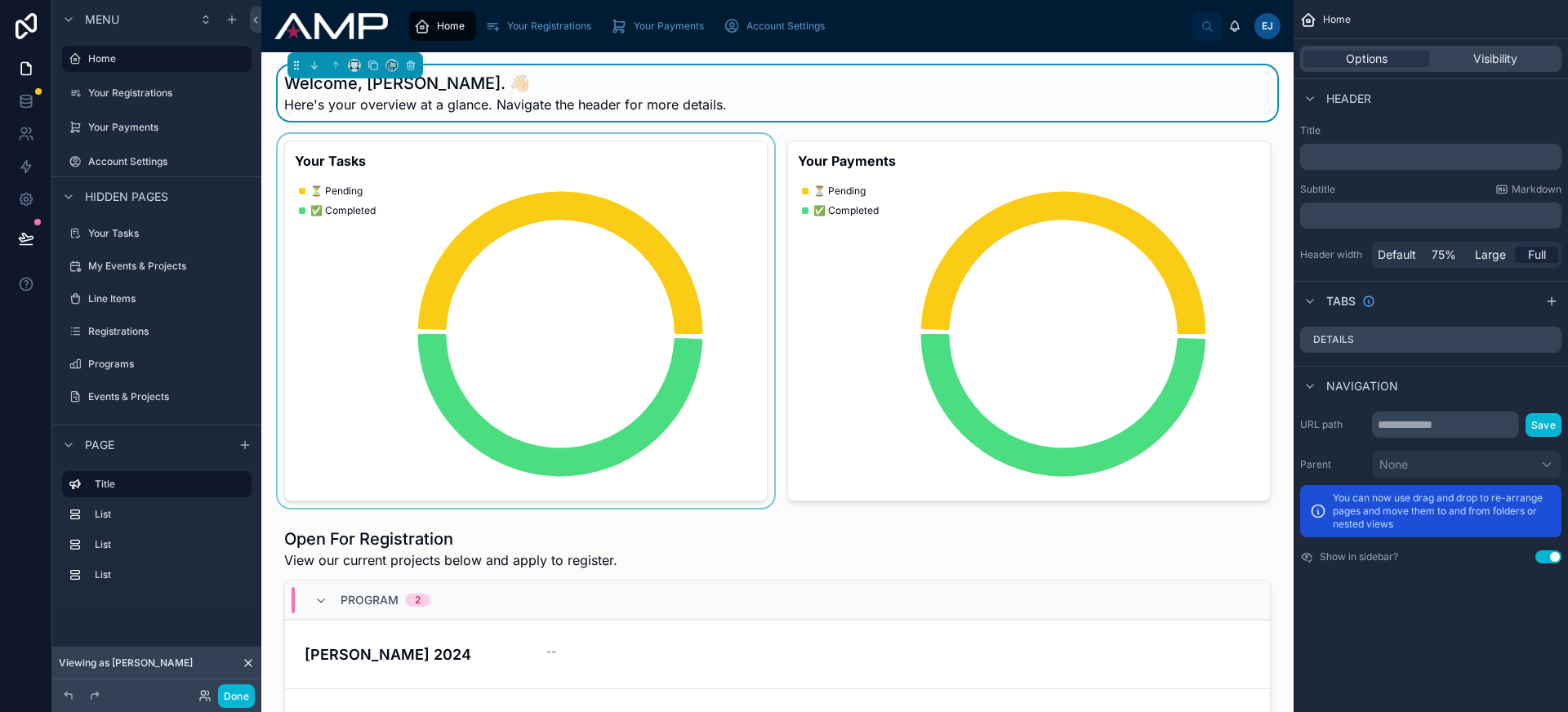
click at [461, 213] on div at bounding box center [526, 320] width 503 height 374
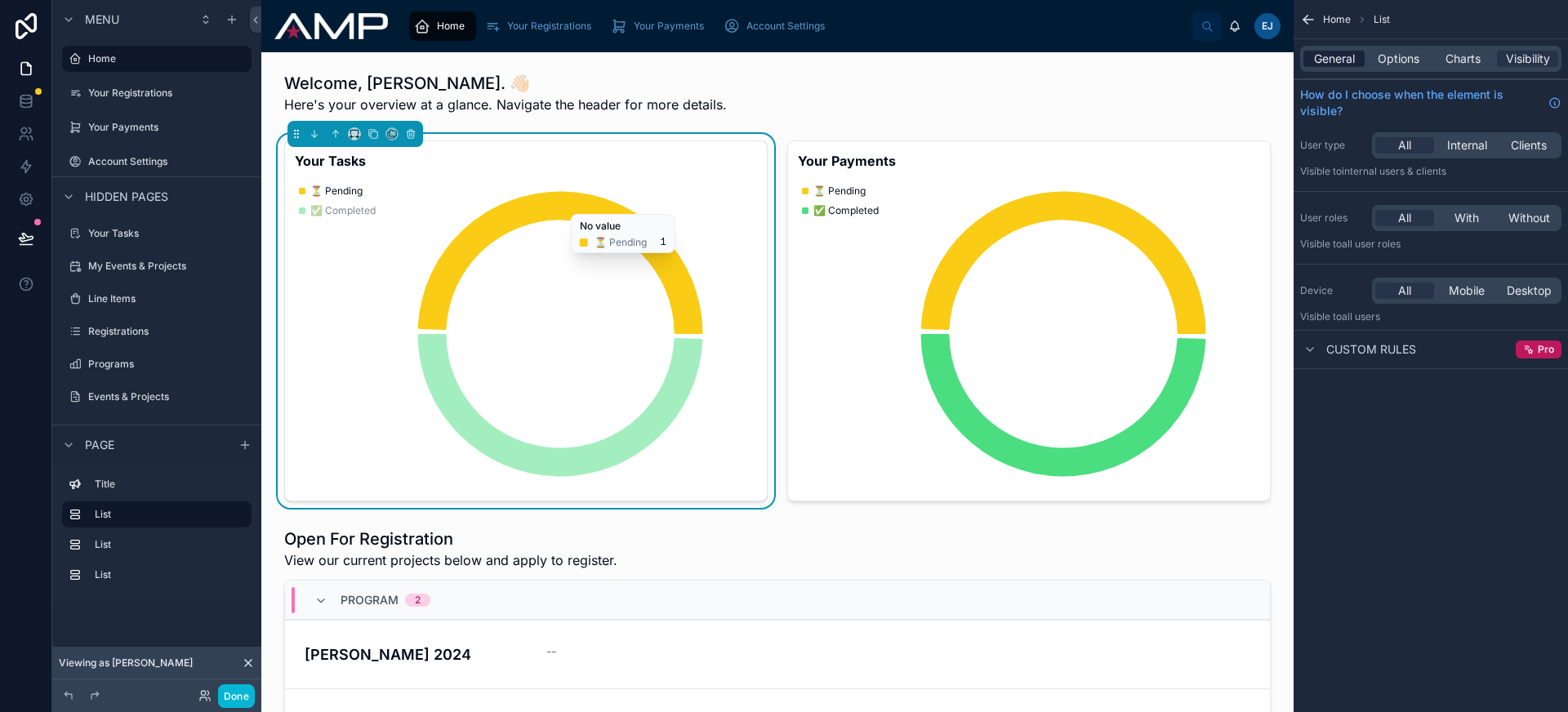
click at [1347, 62] on span "General" at bounding box center [1334, 59] width 41 height 16
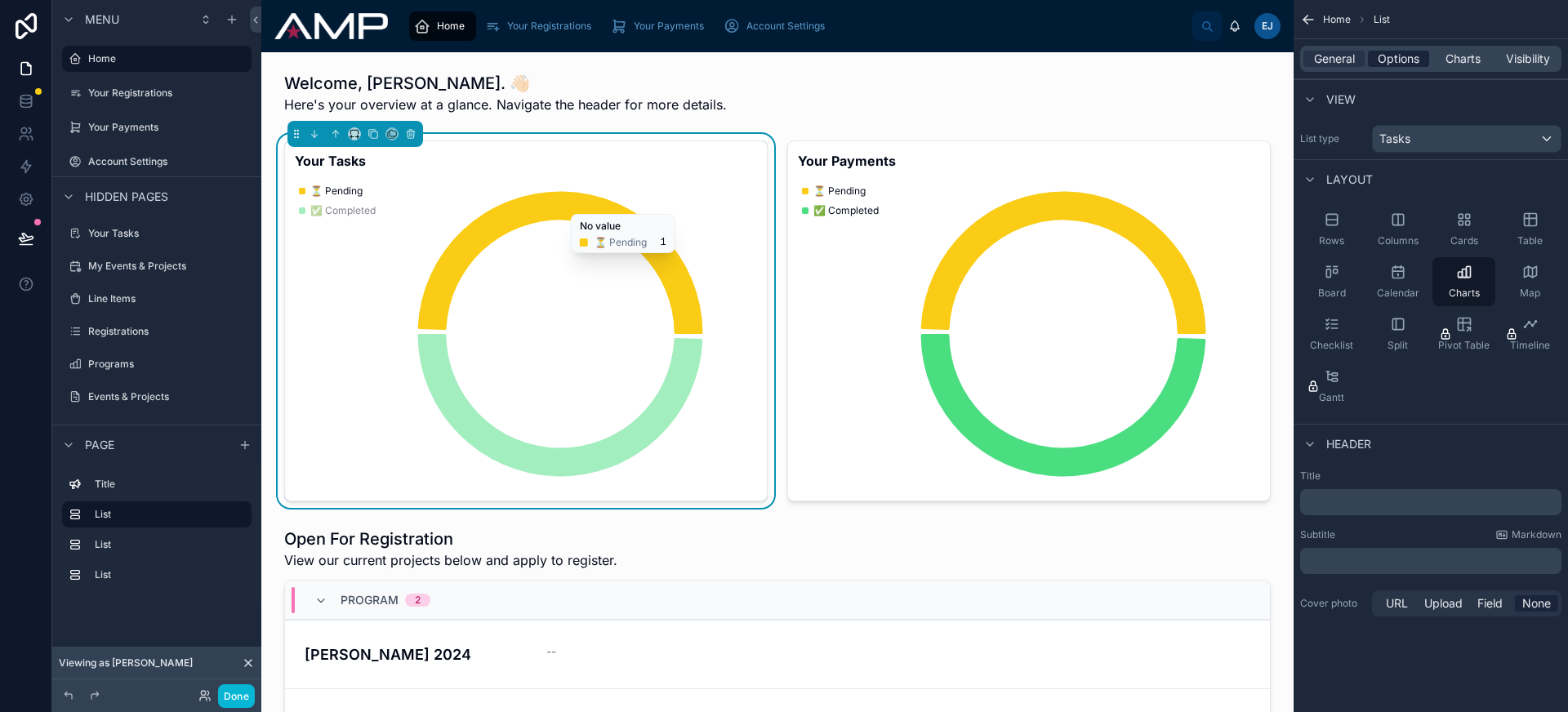
click at [1410, 64] on span "Options" at bounding box center [1399, 59] width 42 height 16
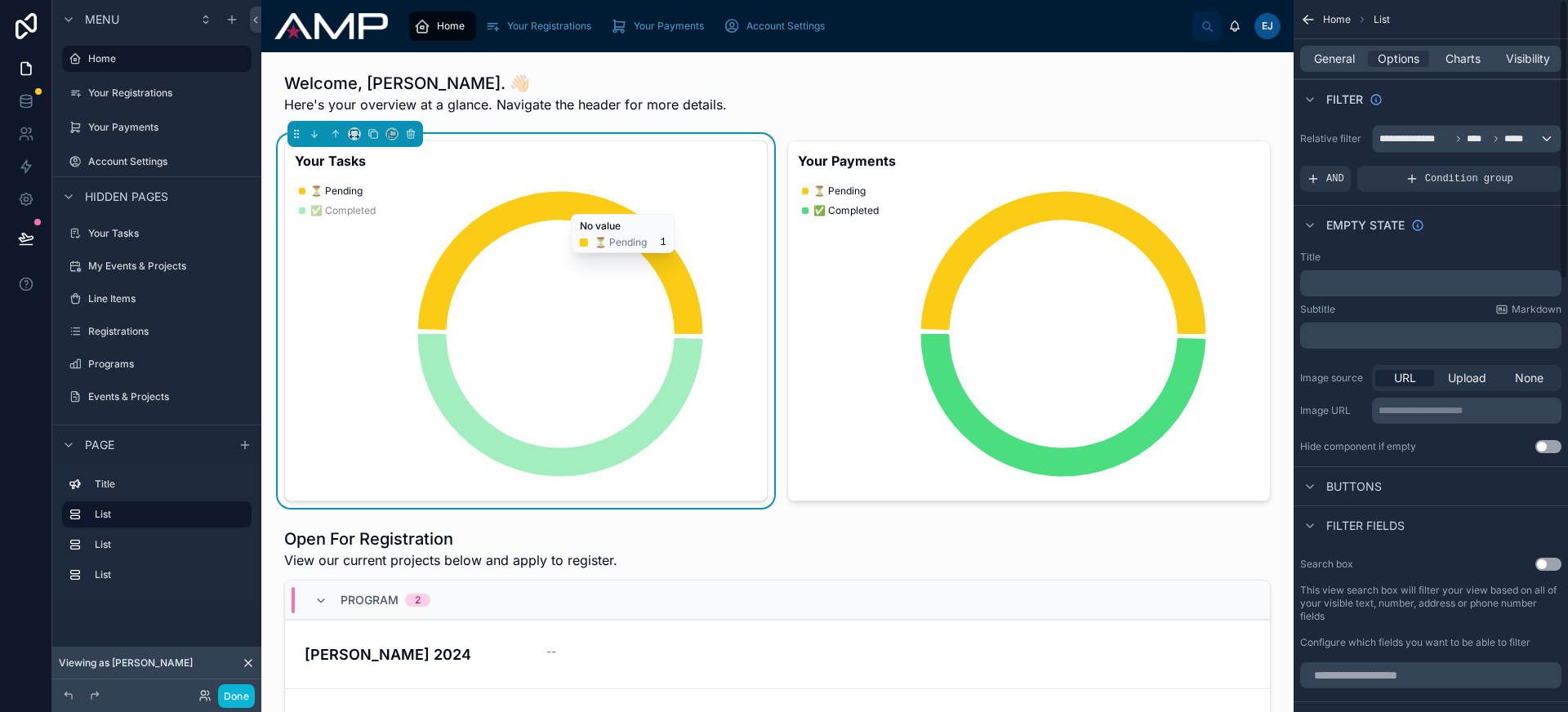
click at [1468, 68] on div "General Options Charts Visibility" at bounding box center [1430, 58] width 261 height 26
click at [1468, 58] on span "Charts" at bounding box center [1462, 59] width 35 height 16
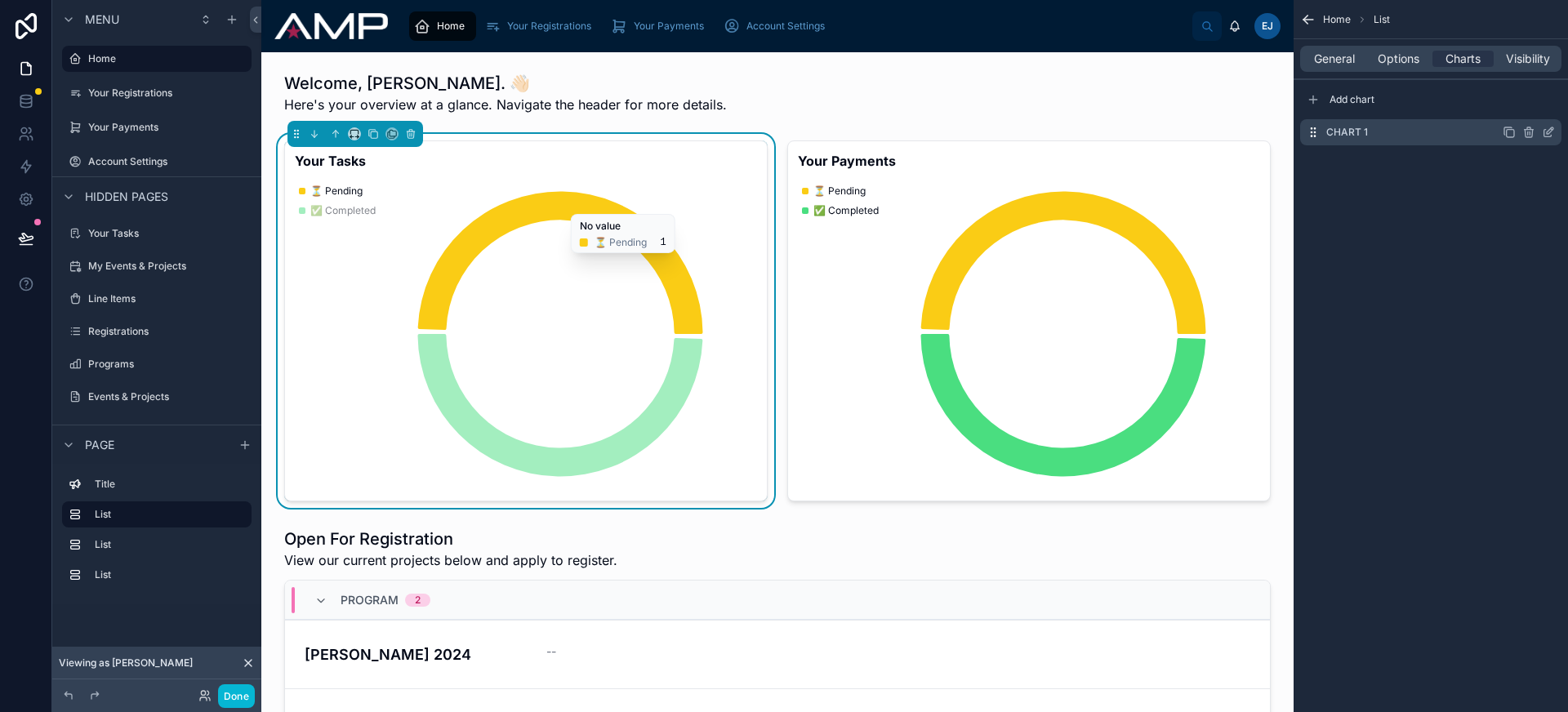
click at [1544, 133] on icon "scrollable content" at bounding box center [1548, 134] width 7 height 7
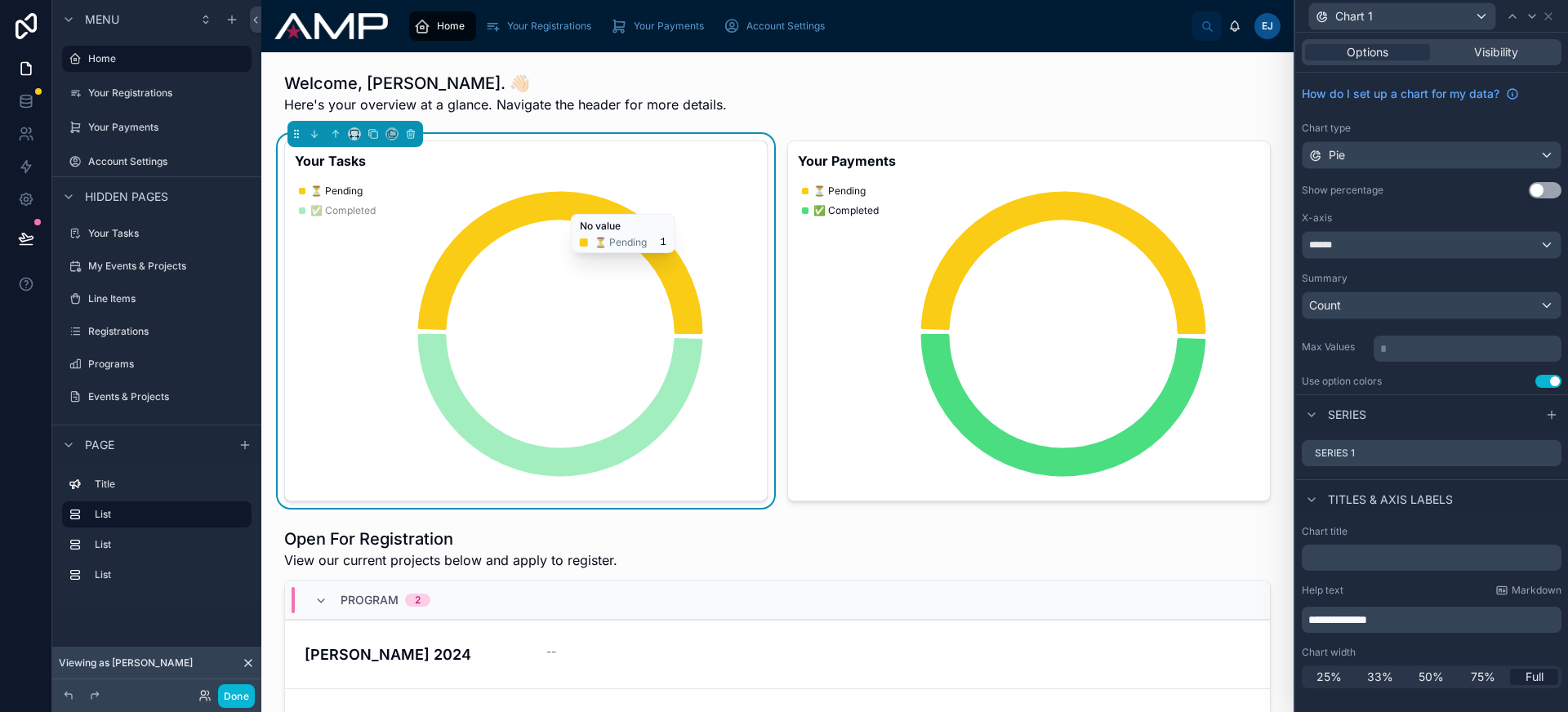
click at [1339, 618] on span "**********" at bounding box center [1337, 619] width 59 height 12
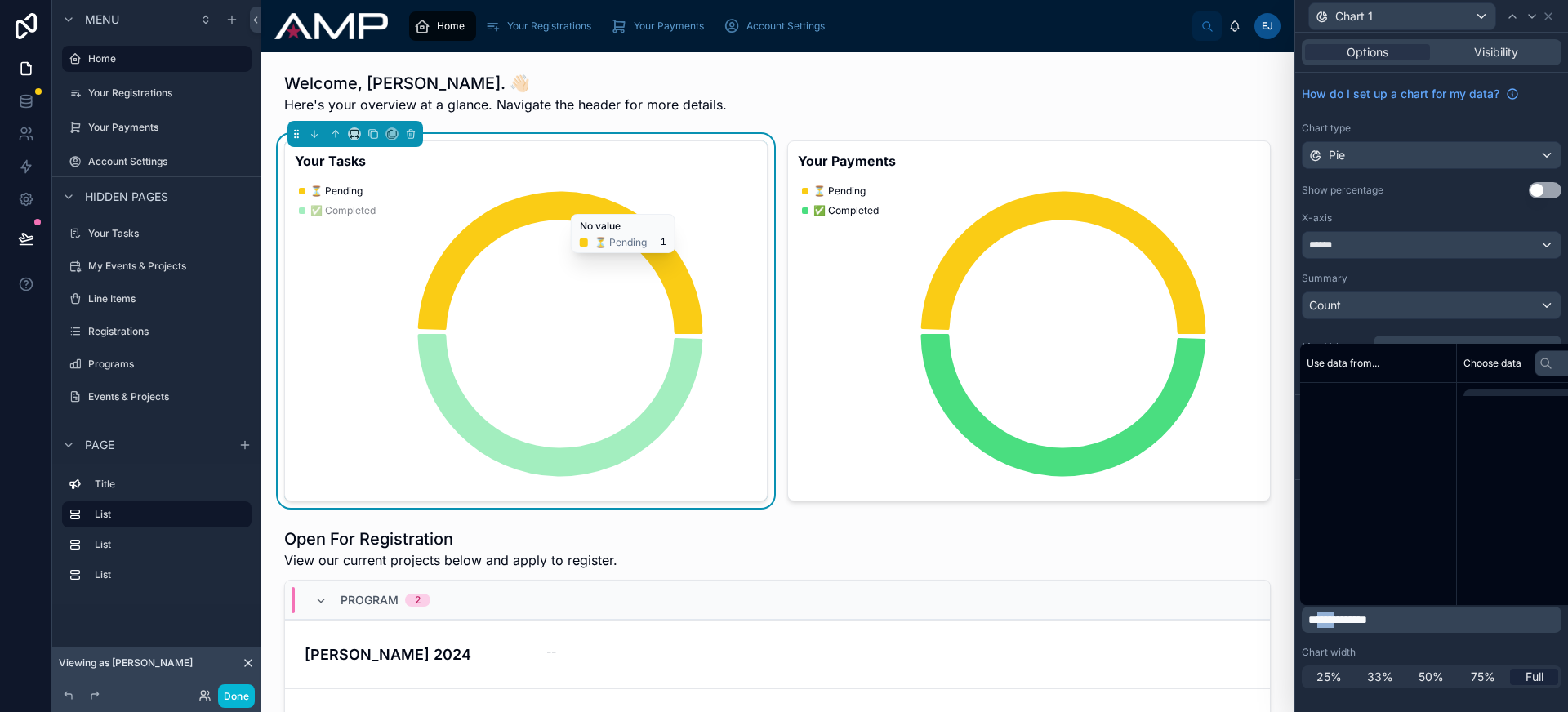
click at [1339, 618] on span "**********" at bounding box center [1337, 619] width 59 height 12
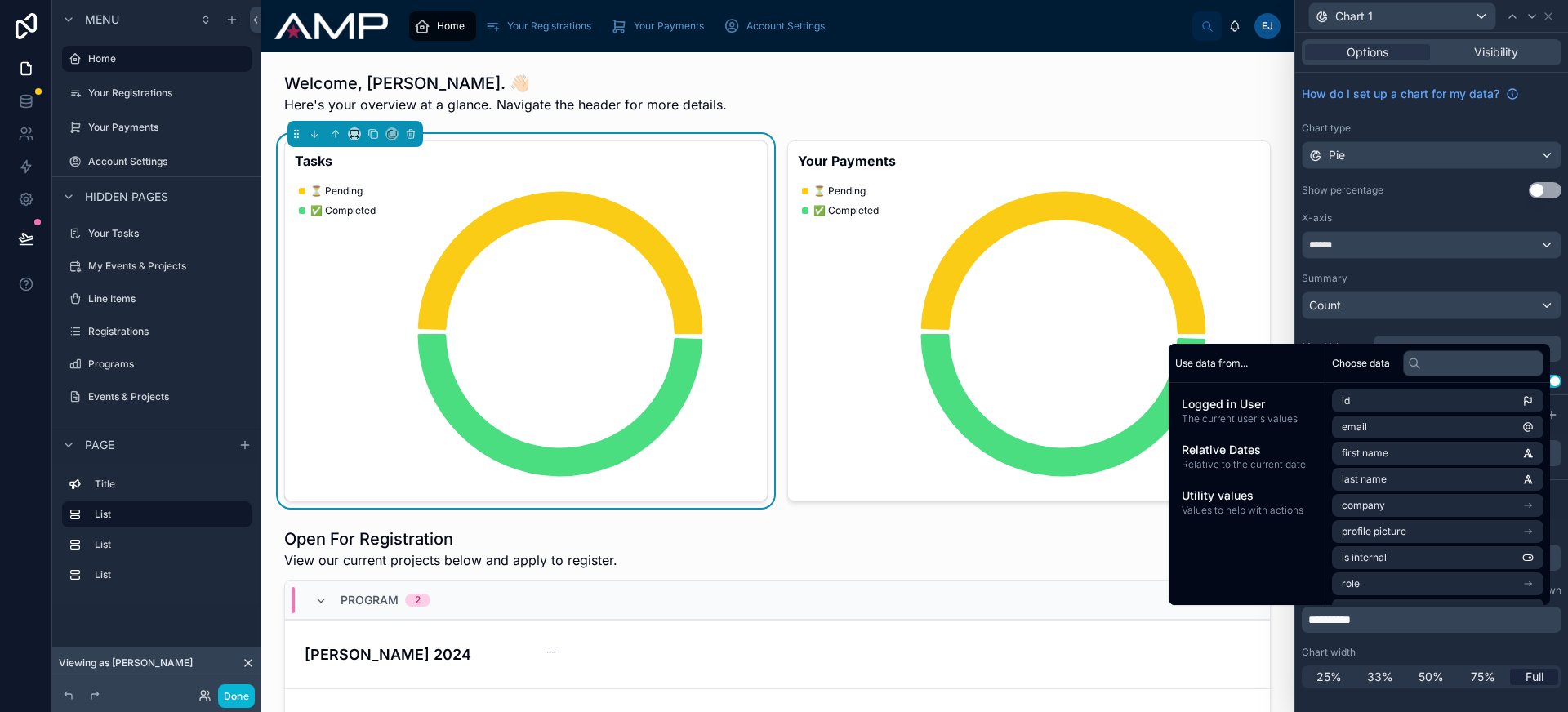
click at [1324, 619] on span "**********" at bounding box center [1329, 619] width 43 height 12
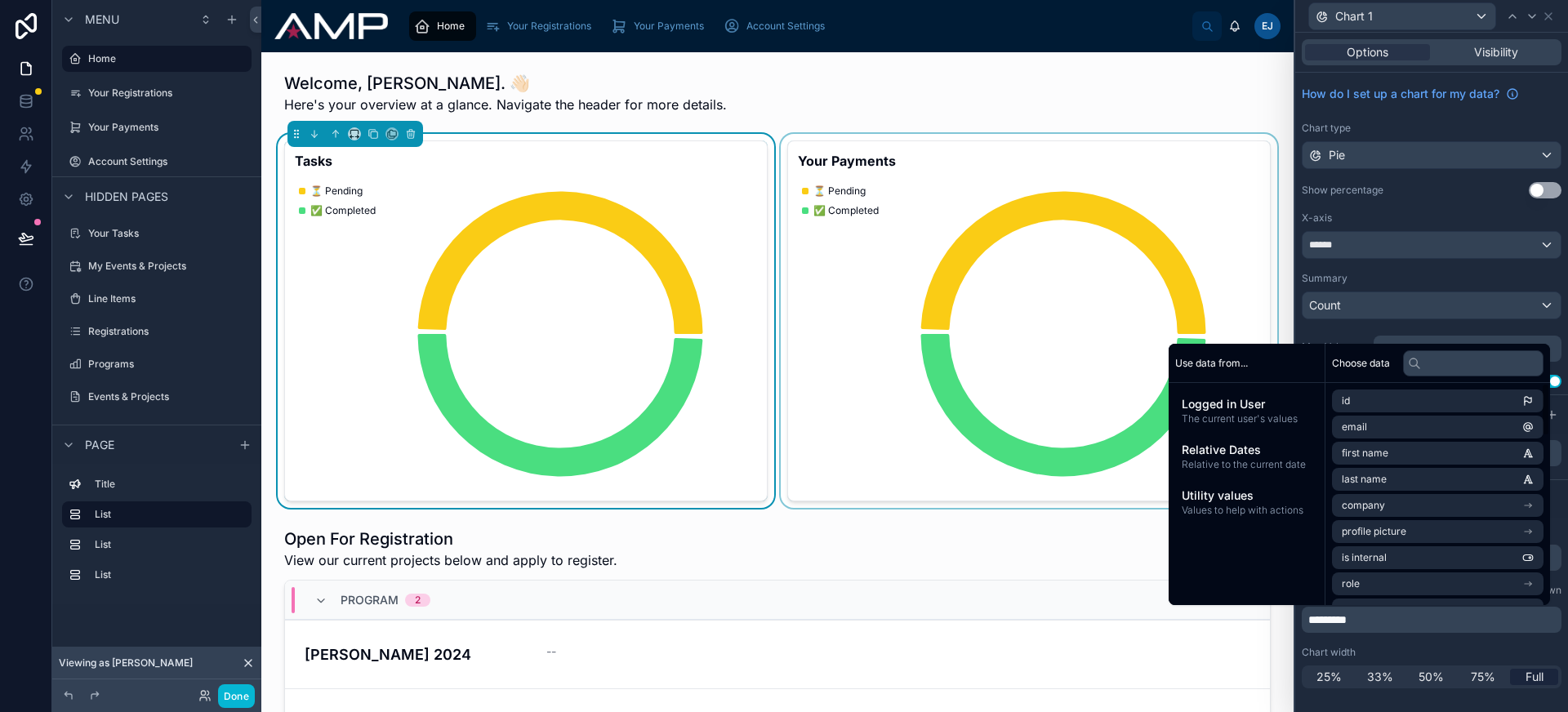
click at [970, 246] on div at bounding box center [1029, 320] width 503 height 374
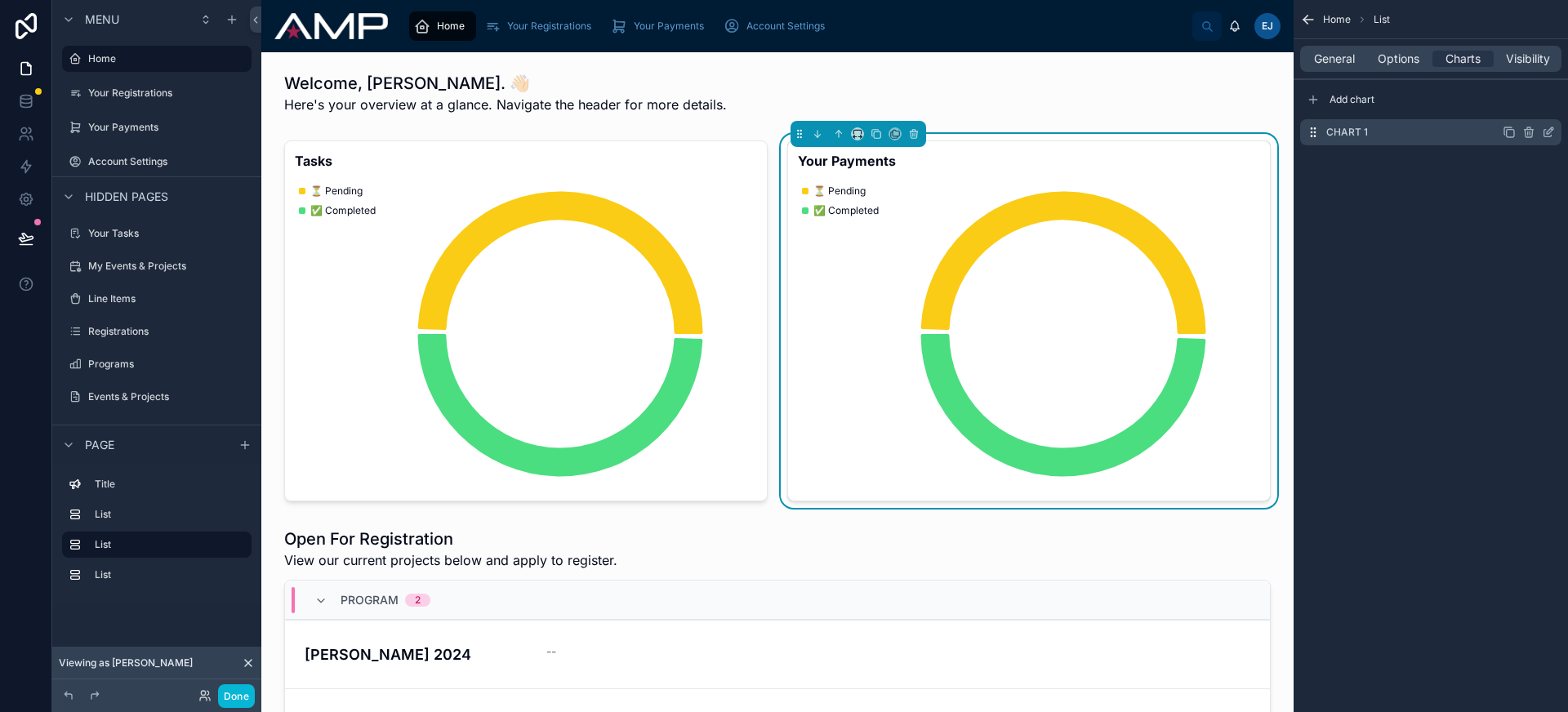
click at [1553, 133] on icon "scrollable content" at bounding box center [1548, 132] width 13 height 13
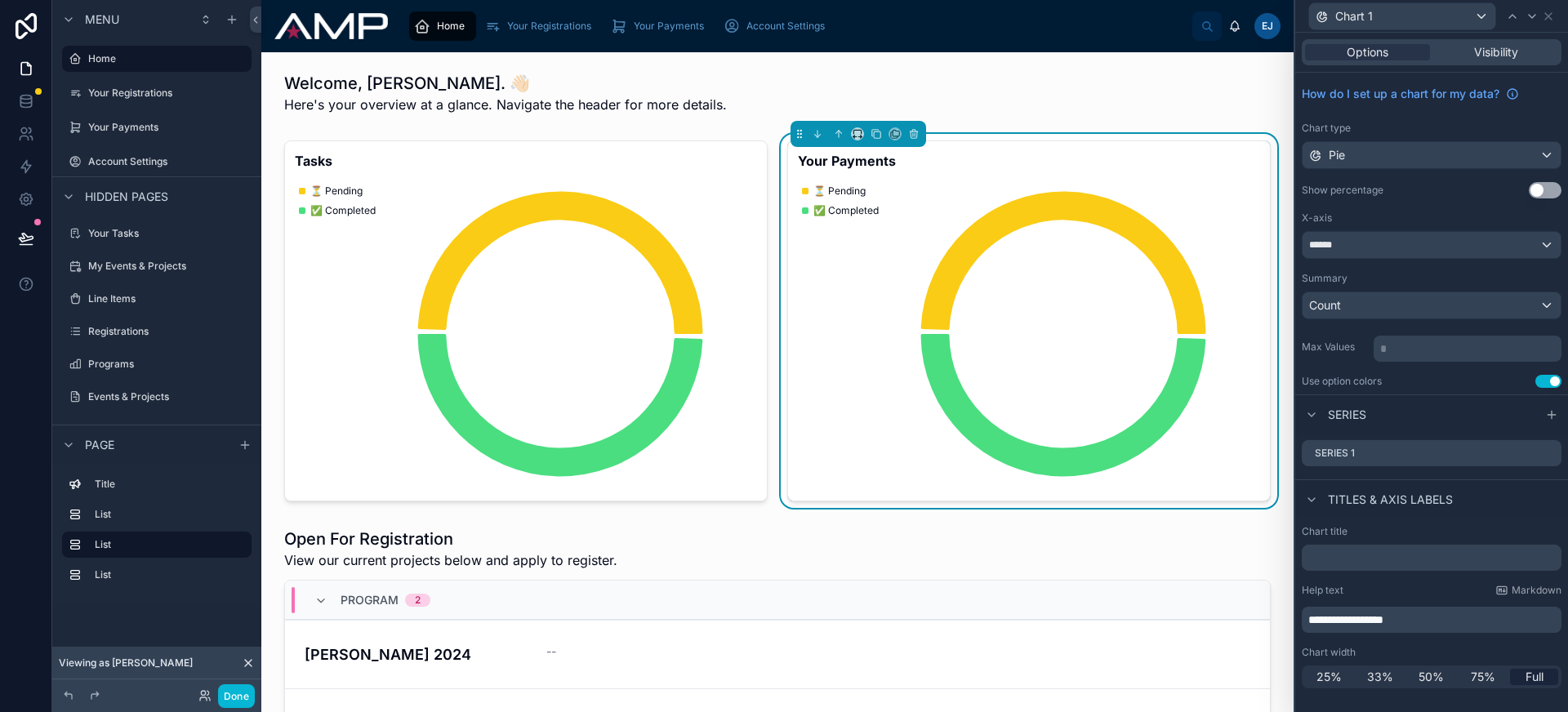
click at [1337, 622] on span "**********" at bounding box center [1345, 619] width 75 height 12
click at [1327, 616] on span "**********" at bounding box center [1337, 619] width 59 height 12
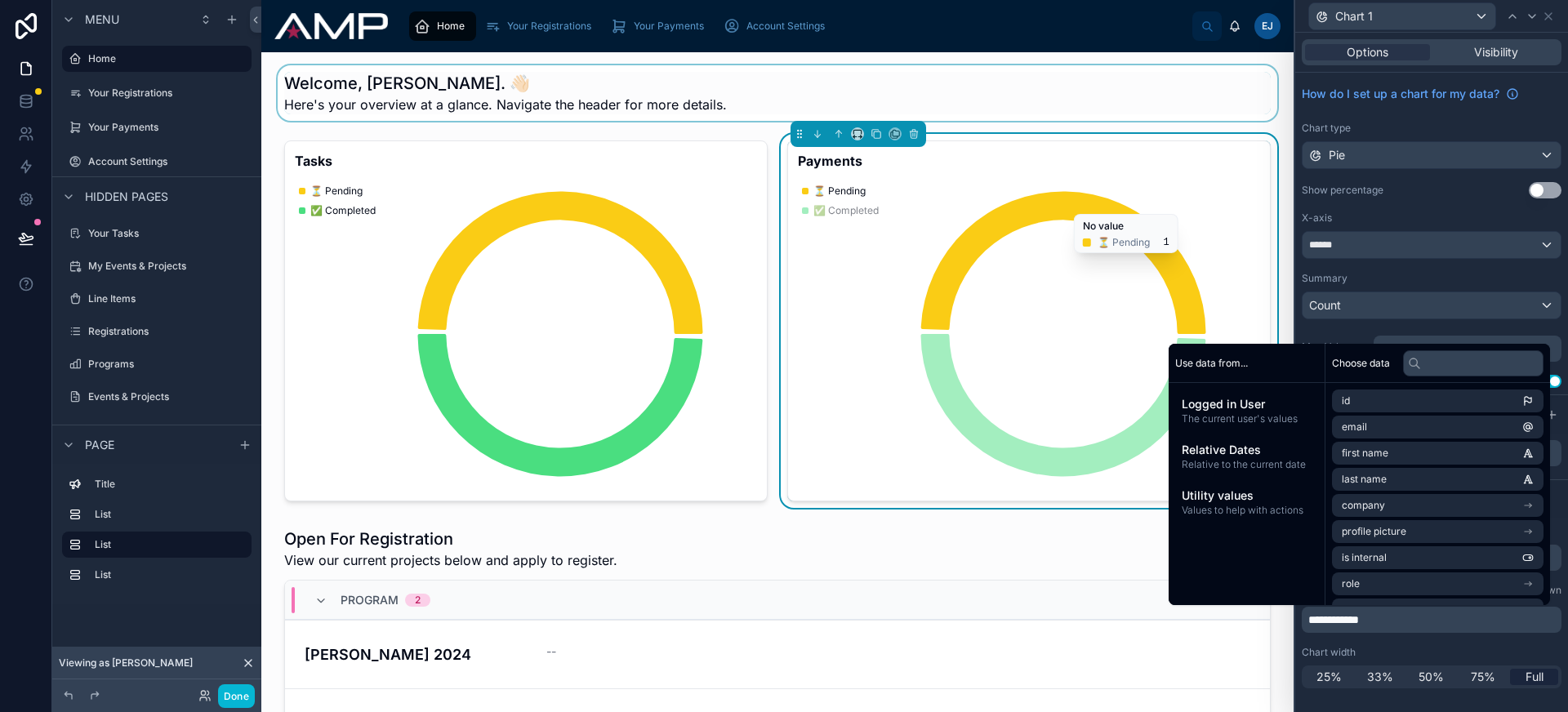
click at [568, 84] on div at bounding box center [778, 93] width 1006 height 55
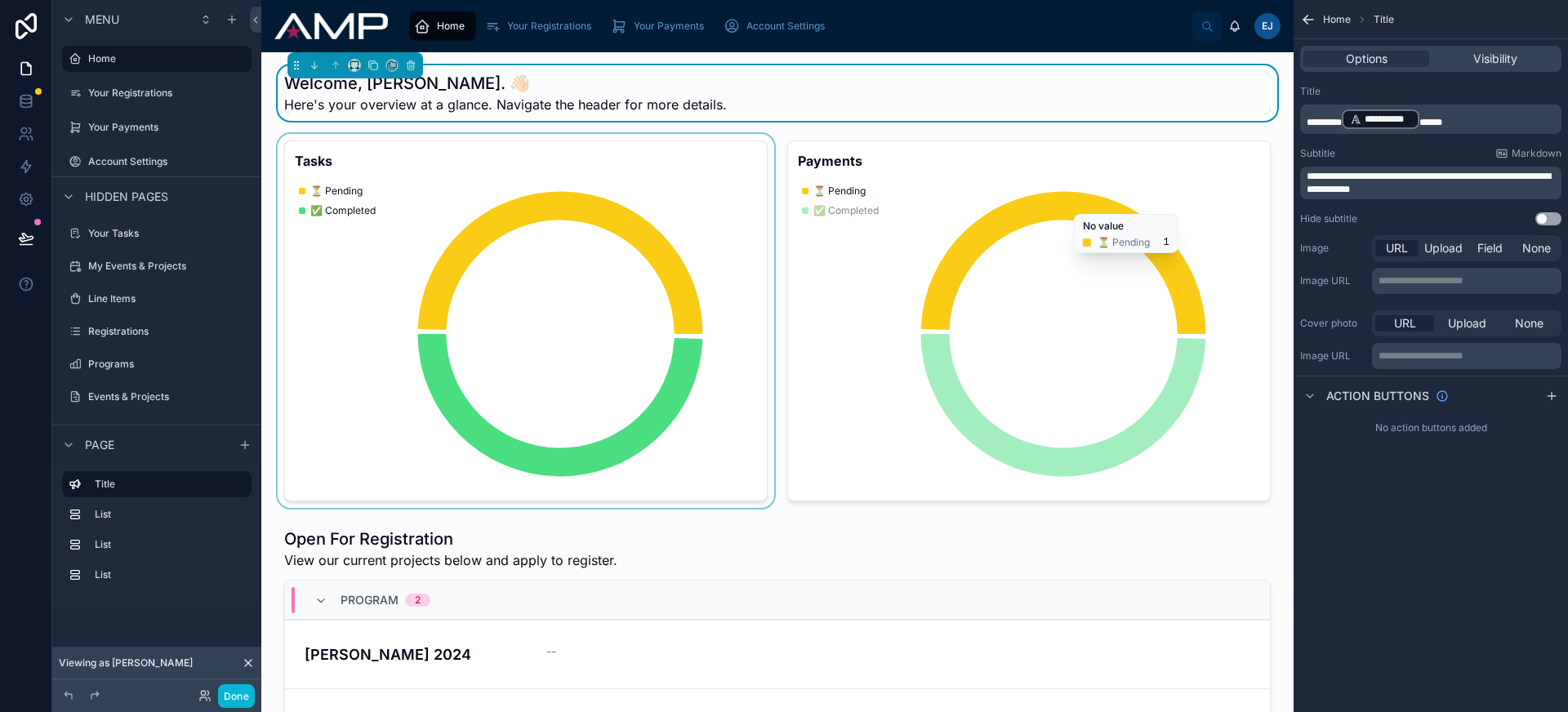
click at [763, 140] on div at bounding box center [526, 320] width 503 height 374
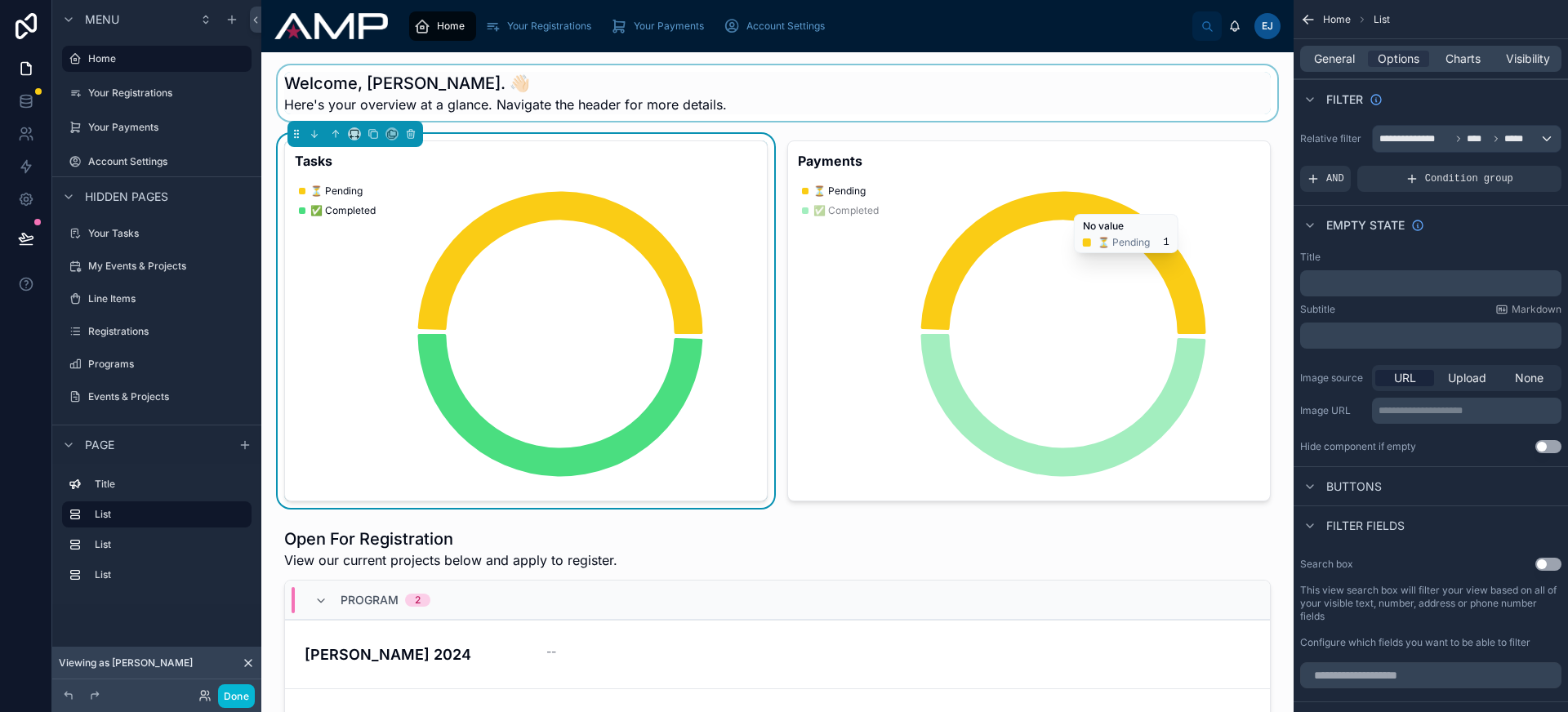
click at [840, 115] on div at bounding box center [778, 93] width 1006 height 55
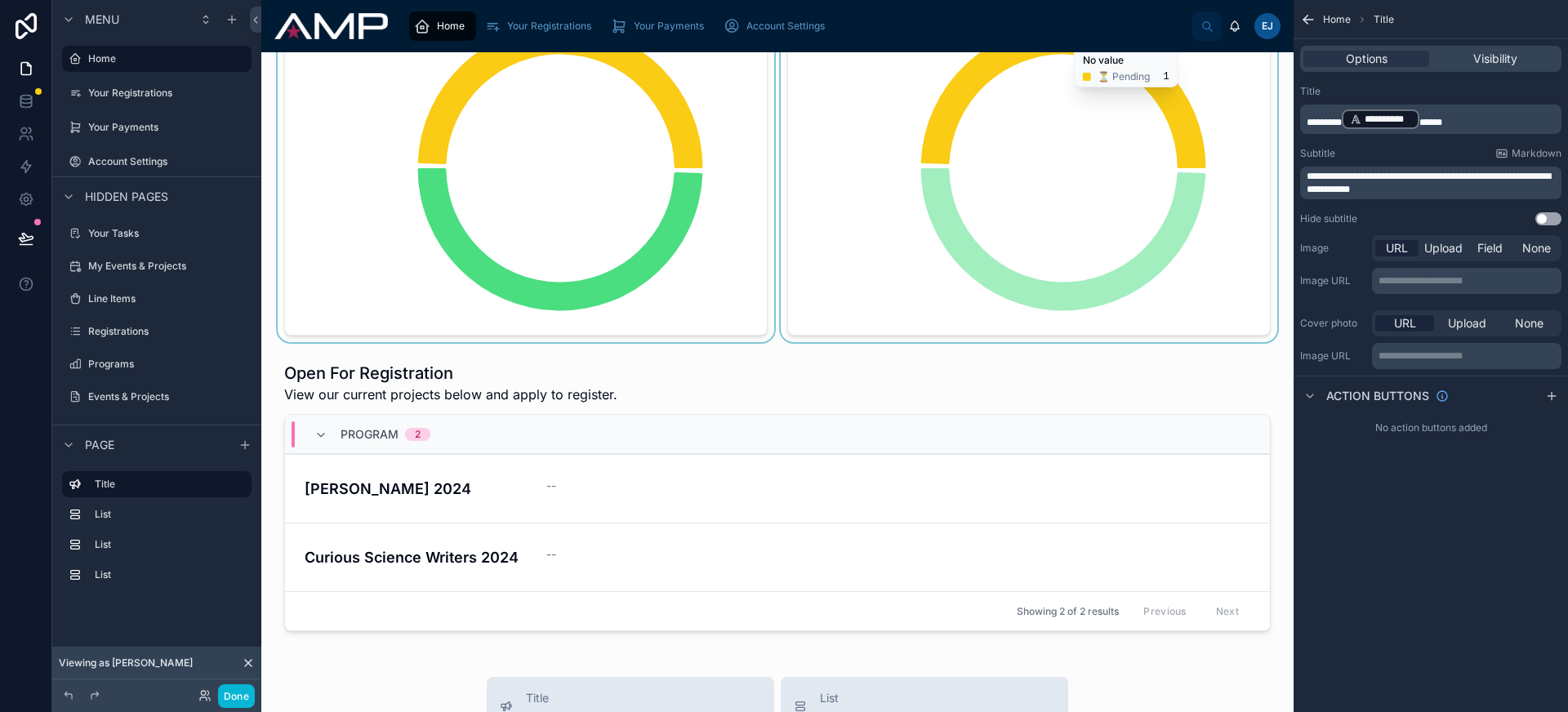
scroll to position [169, 0]
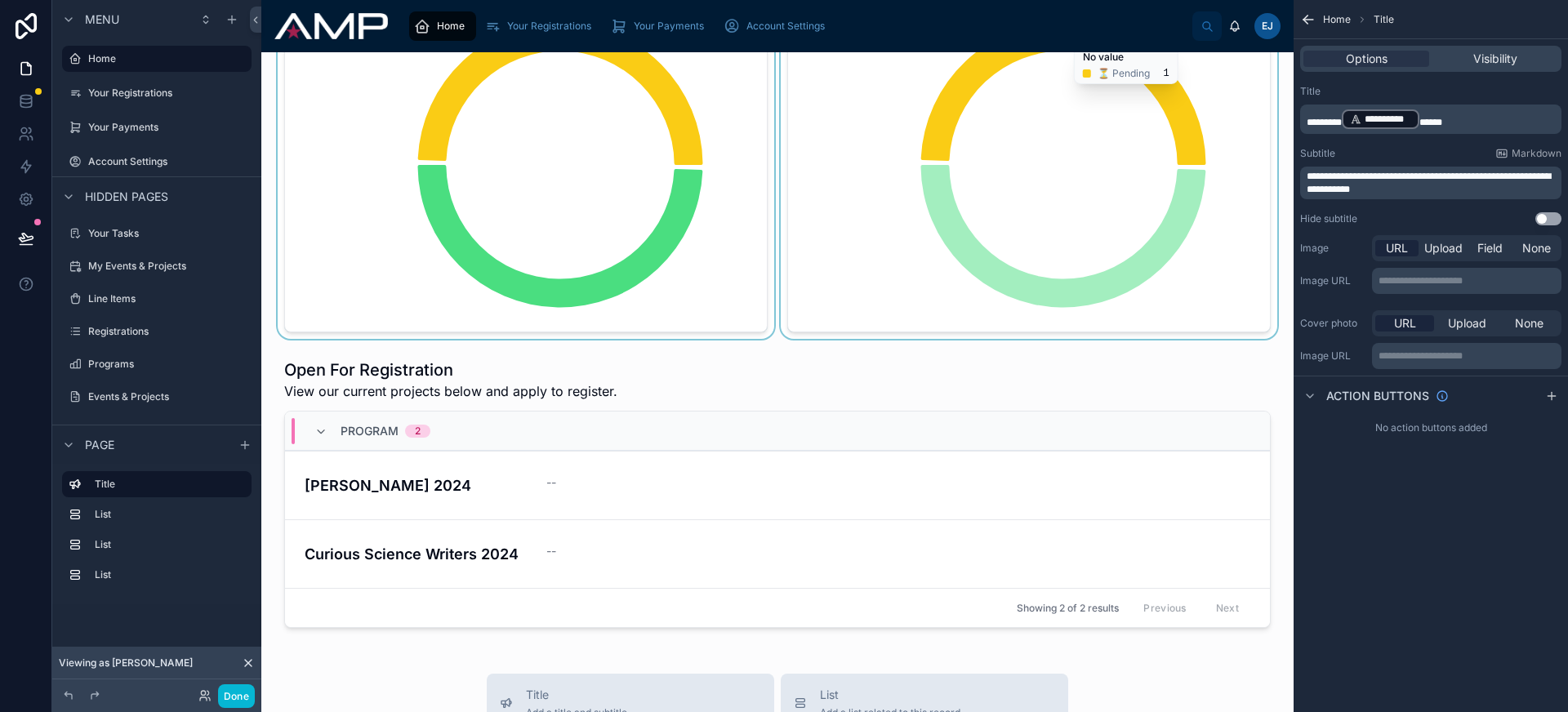
click at [876, 440] on div "Program 2" at bounding box center [777, 430] width 985 height 39
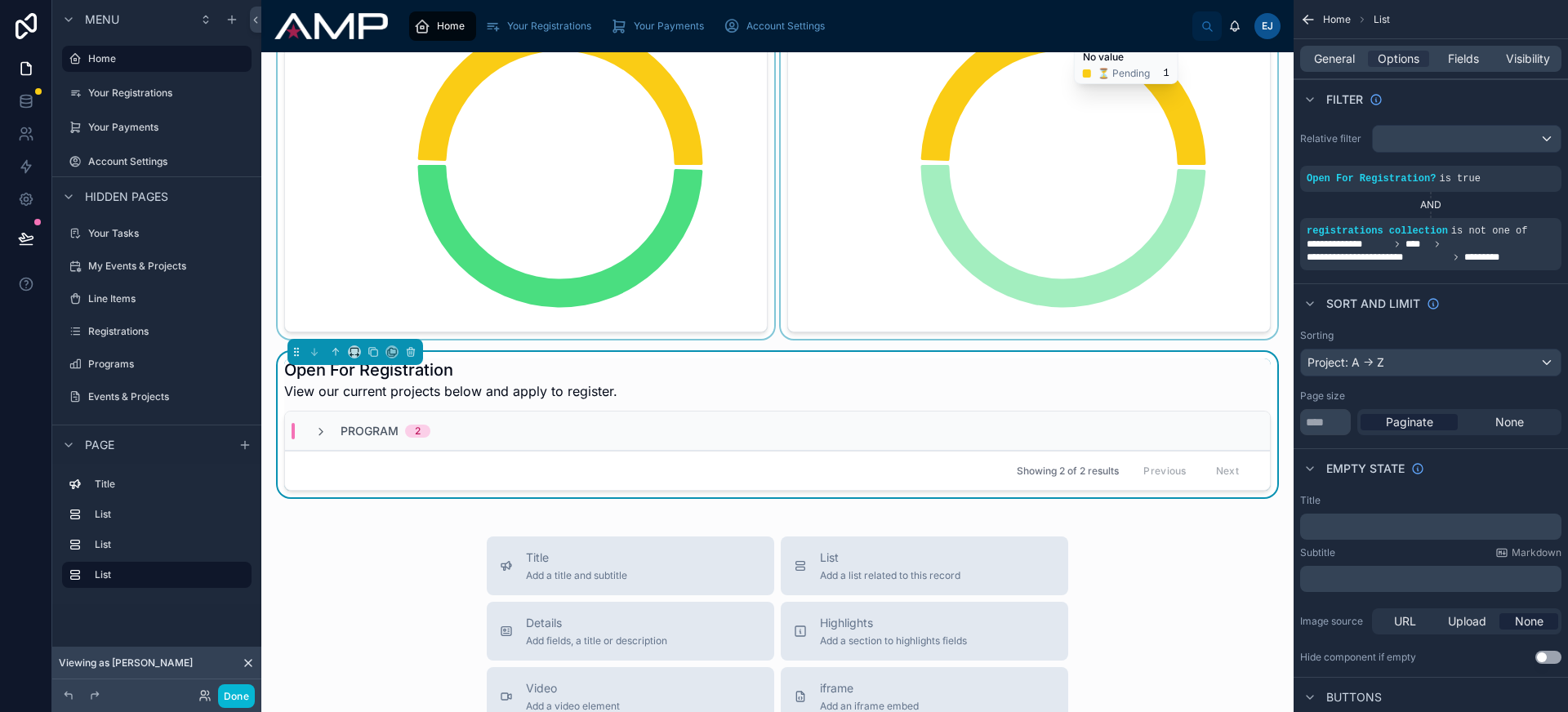
click at [876, 440] on div "Program 2" at bounding box center [777, 430] width 985 height 39
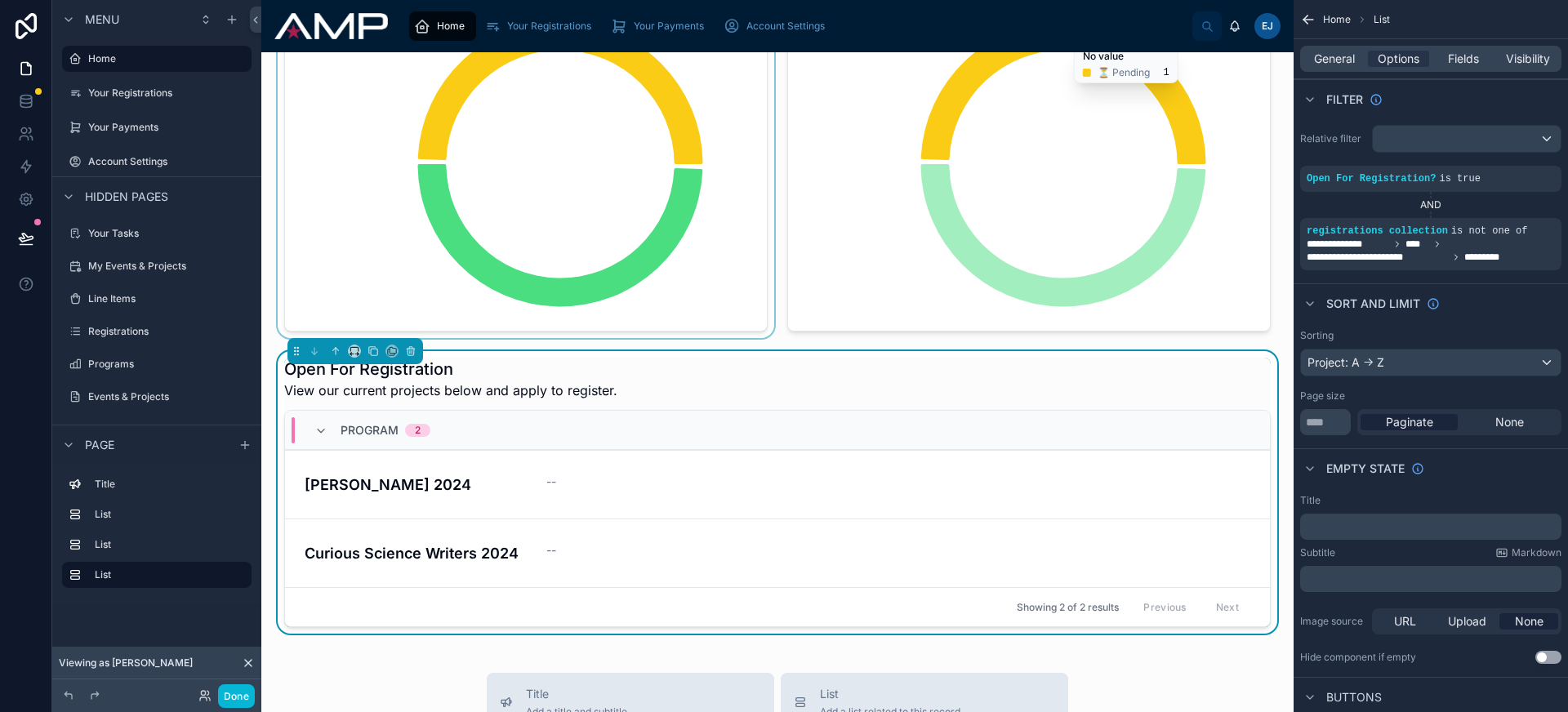
scroll to position [173, 0]
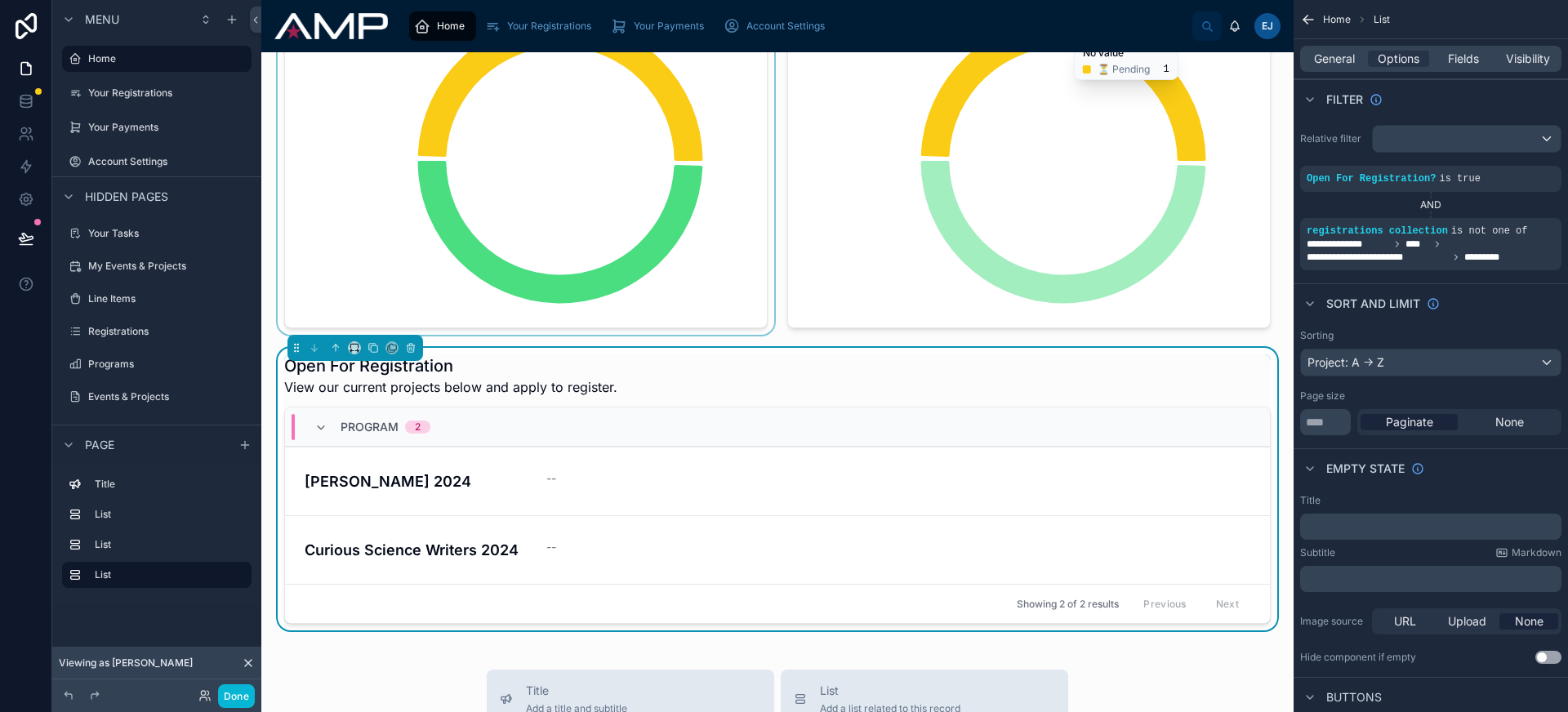
click at [919, 362] on div "Open For Registration View our current projects below and apply to register." at bounding box center [777, 376] width 987 height 43
click at [1462, 59] on span "Fields" at bounding box center [1463, 59] width 31 height 16
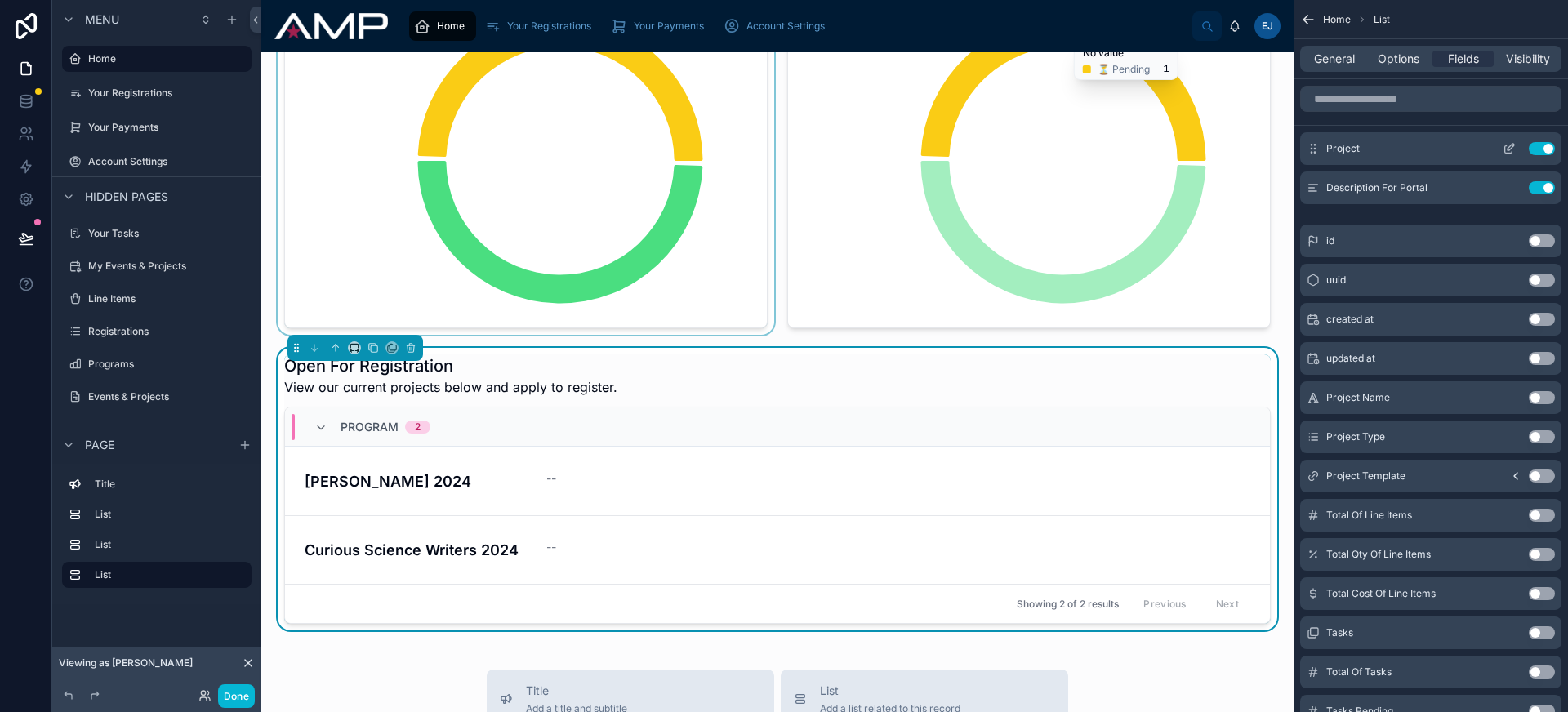
click at [1508, 152] on icon "scrollable content" at bounding box center [1509, 148] width 13 height 13
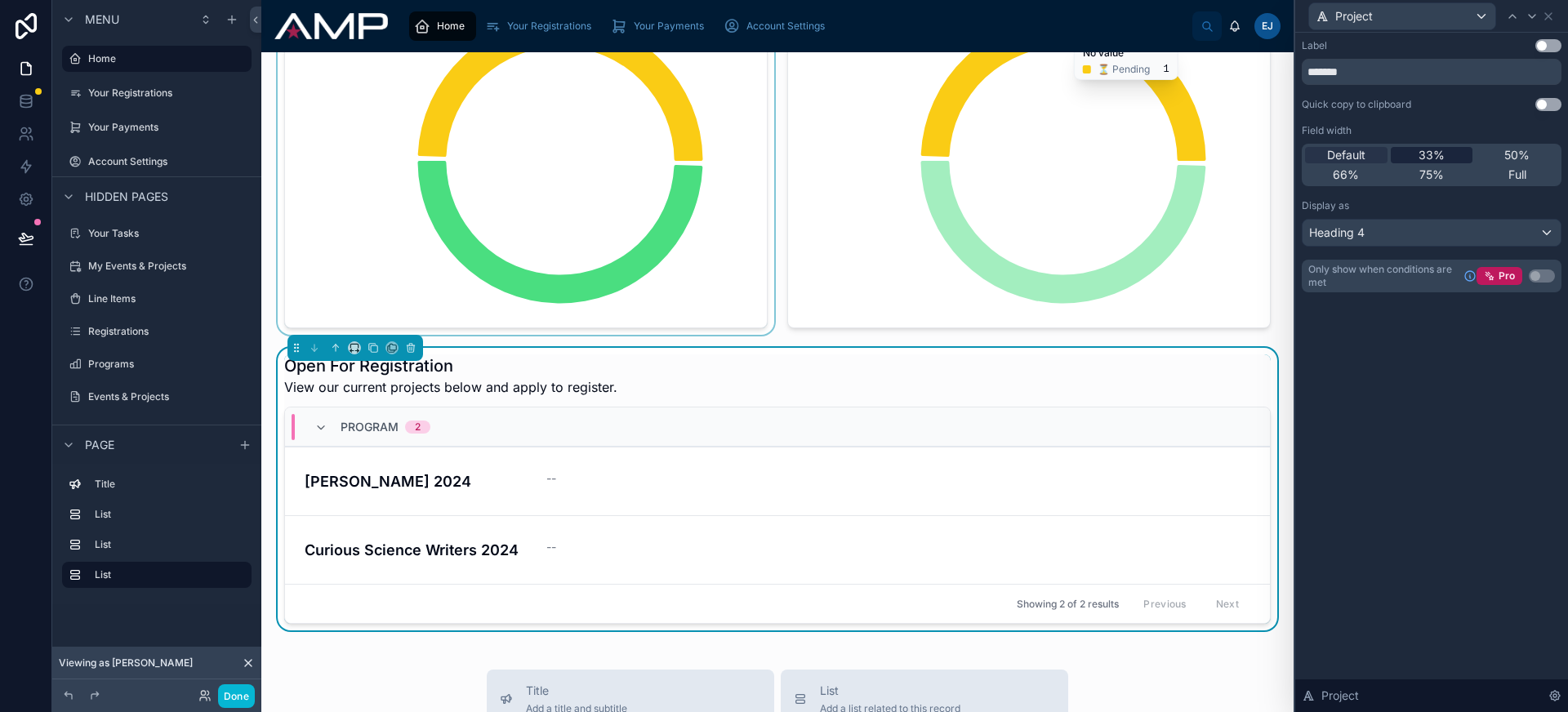
click at [1410, 155] on div "33%" at bounding box center [1432, 155] width 83 height 16
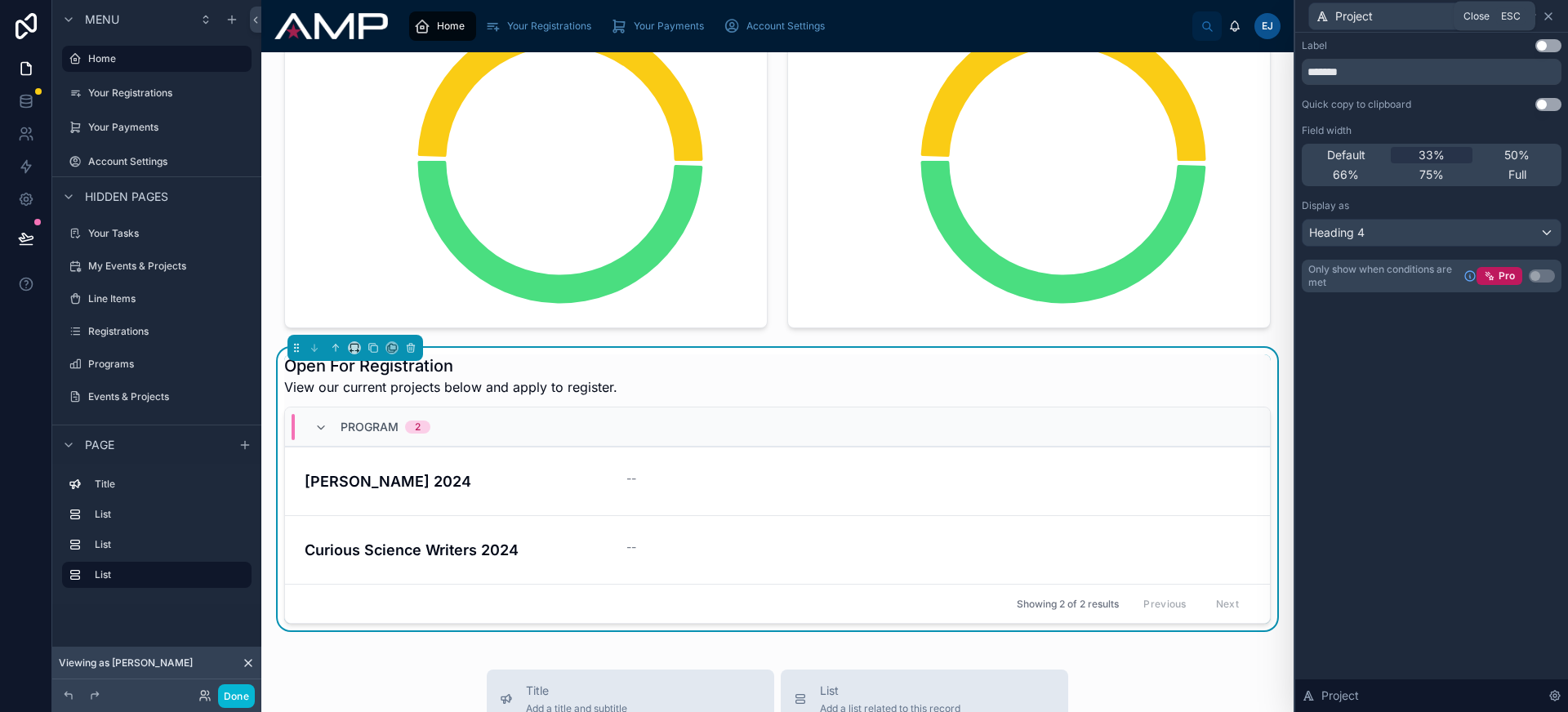
click at [1551, 20] on icon at bounding box center [1548, 16] width 13 height 13
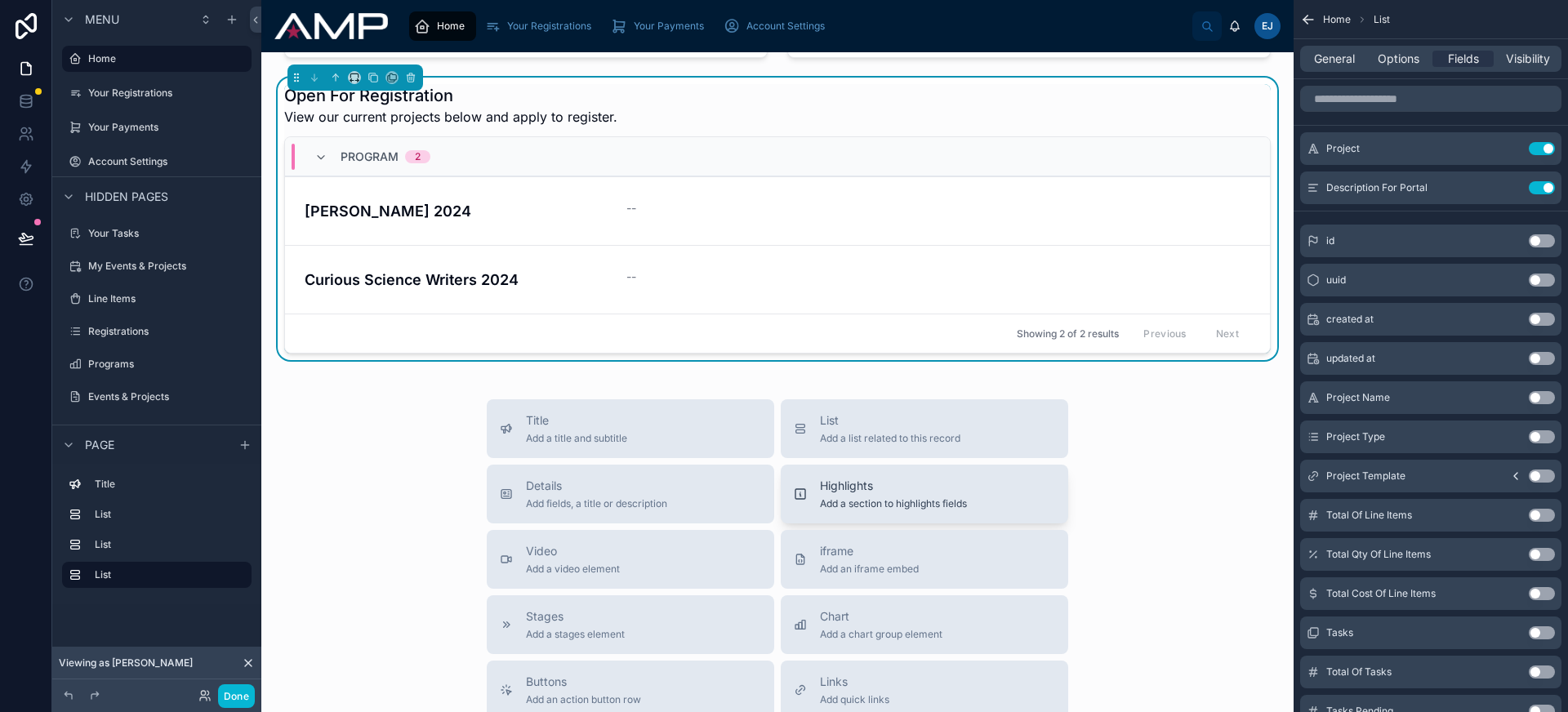
scroll to position [627, 0]
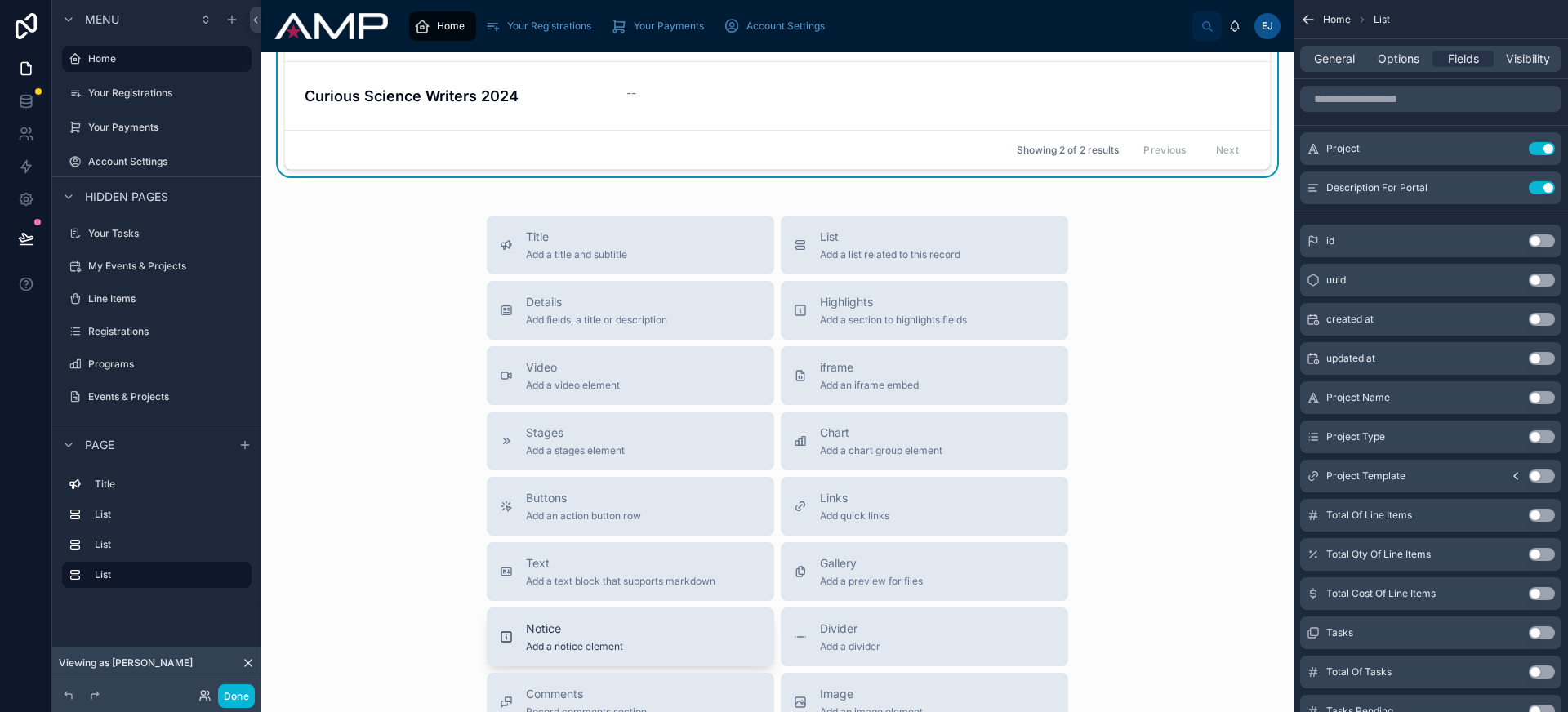
click at [597, 631] on span "Notice" at bounding box center [574, 628] width 97 height 16
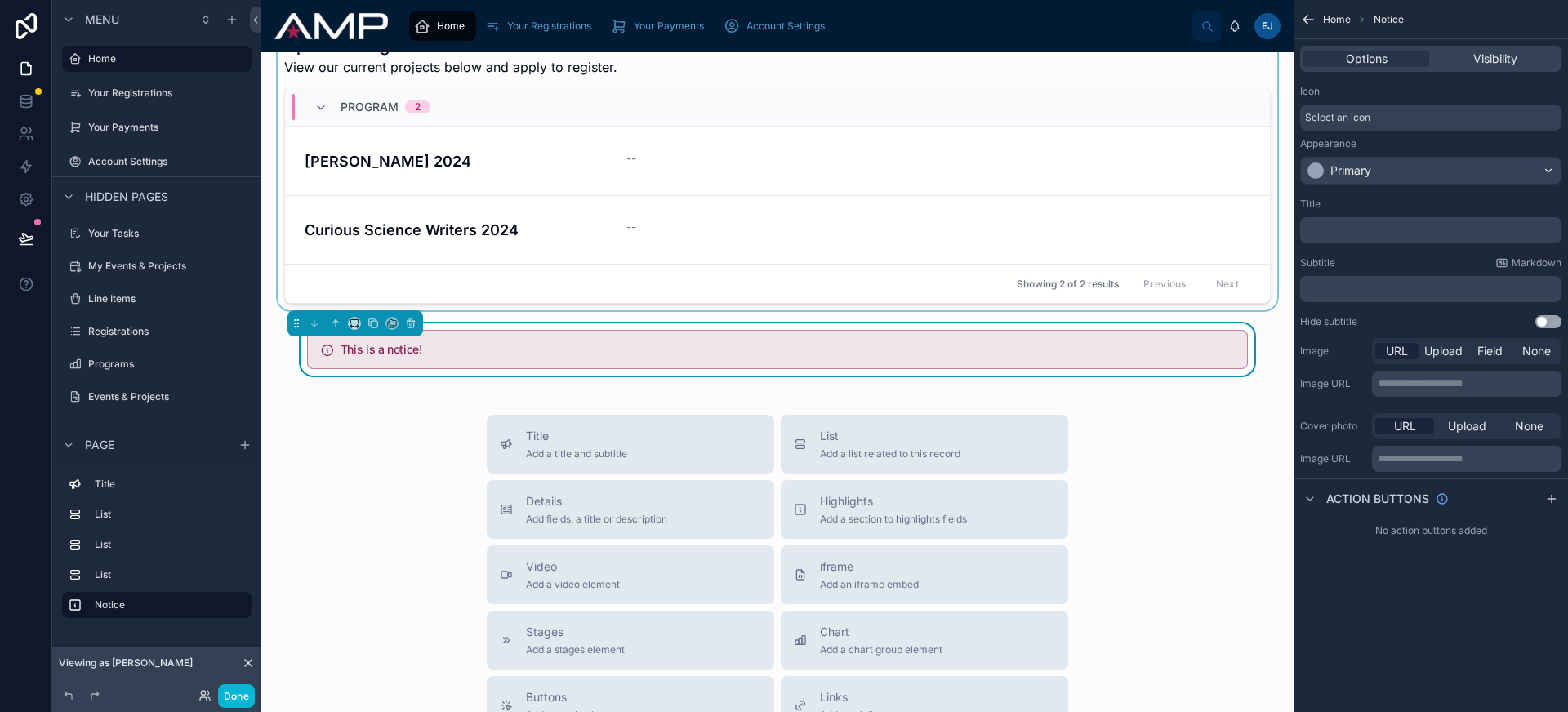
scroll to position [460, 0]
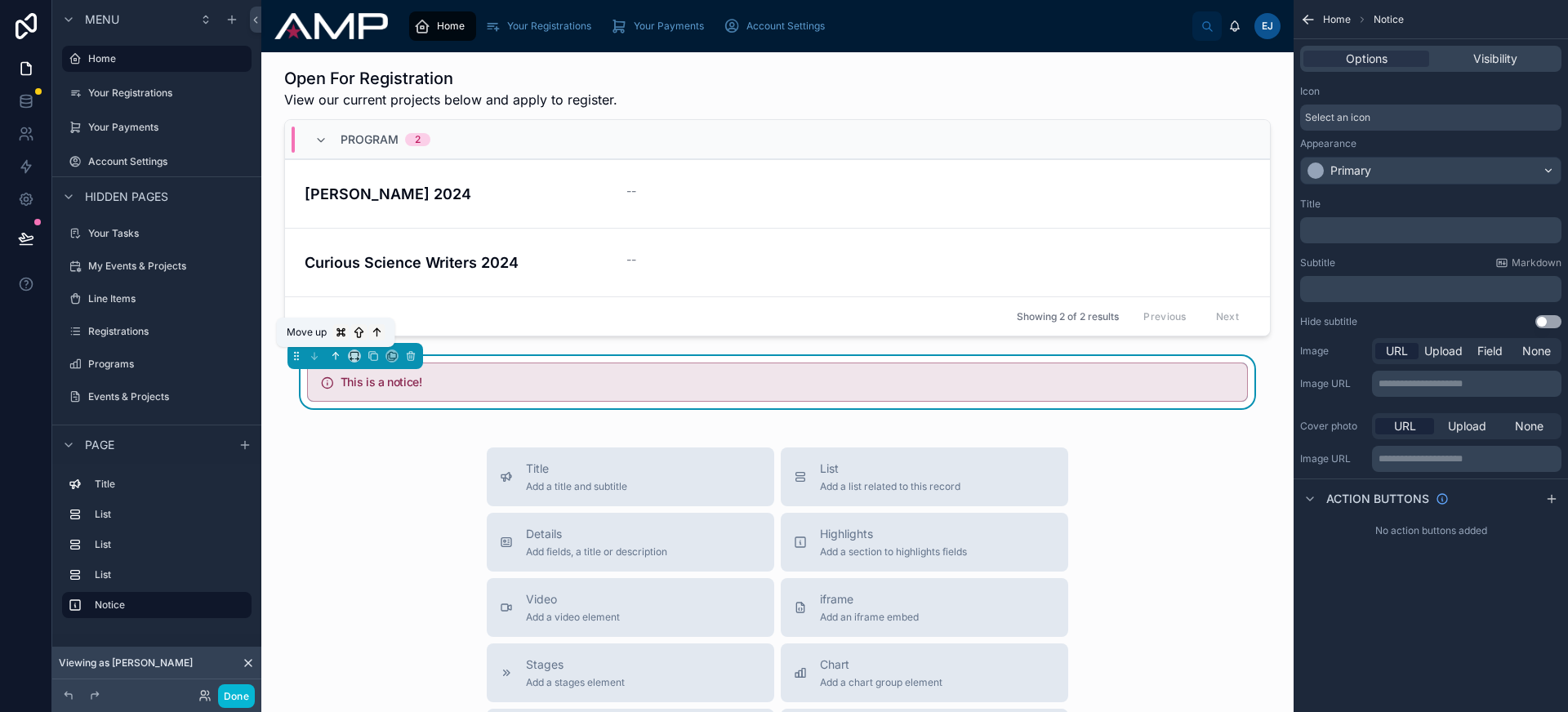
click at [338, 354] on icon at bounding box center [336, 356] width 12 height 12
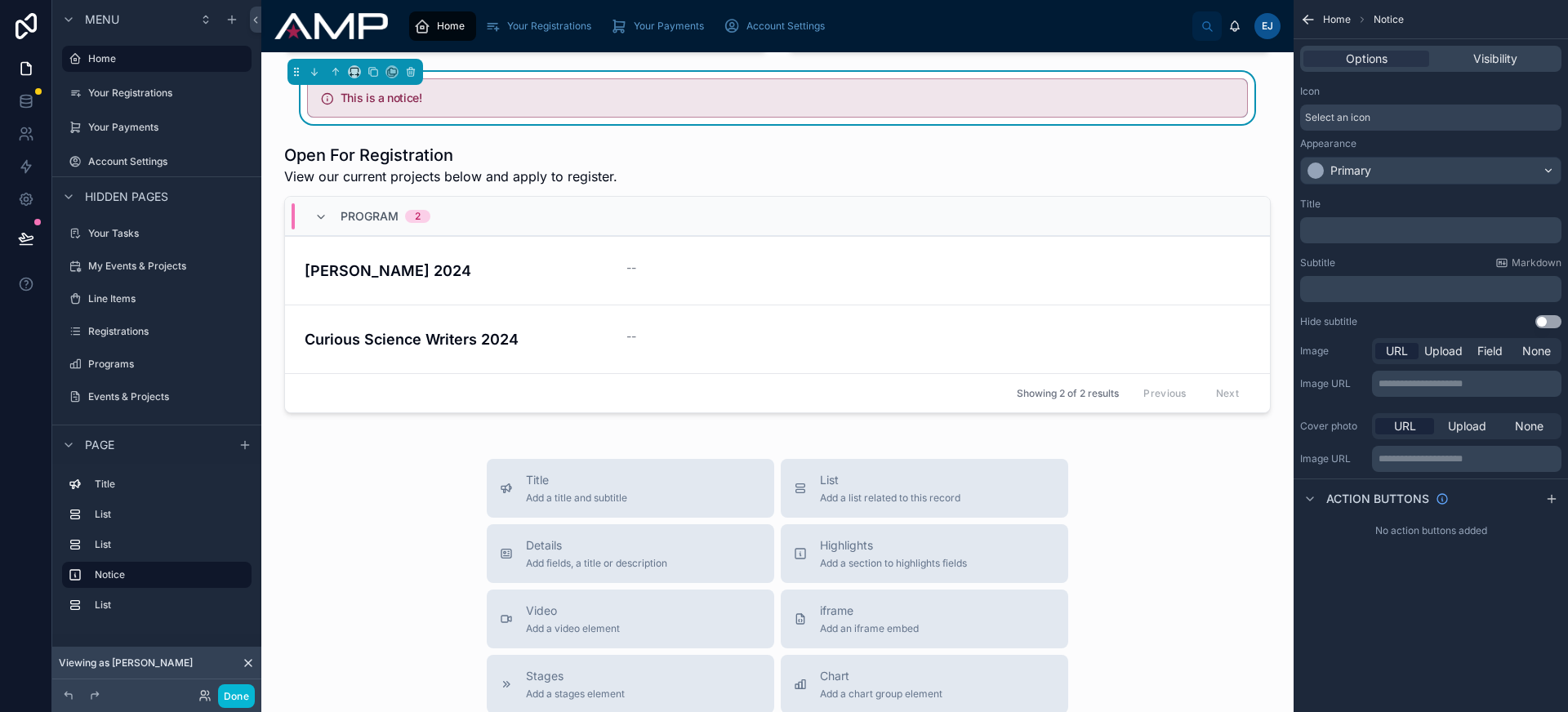
scroll to position [314, 0]
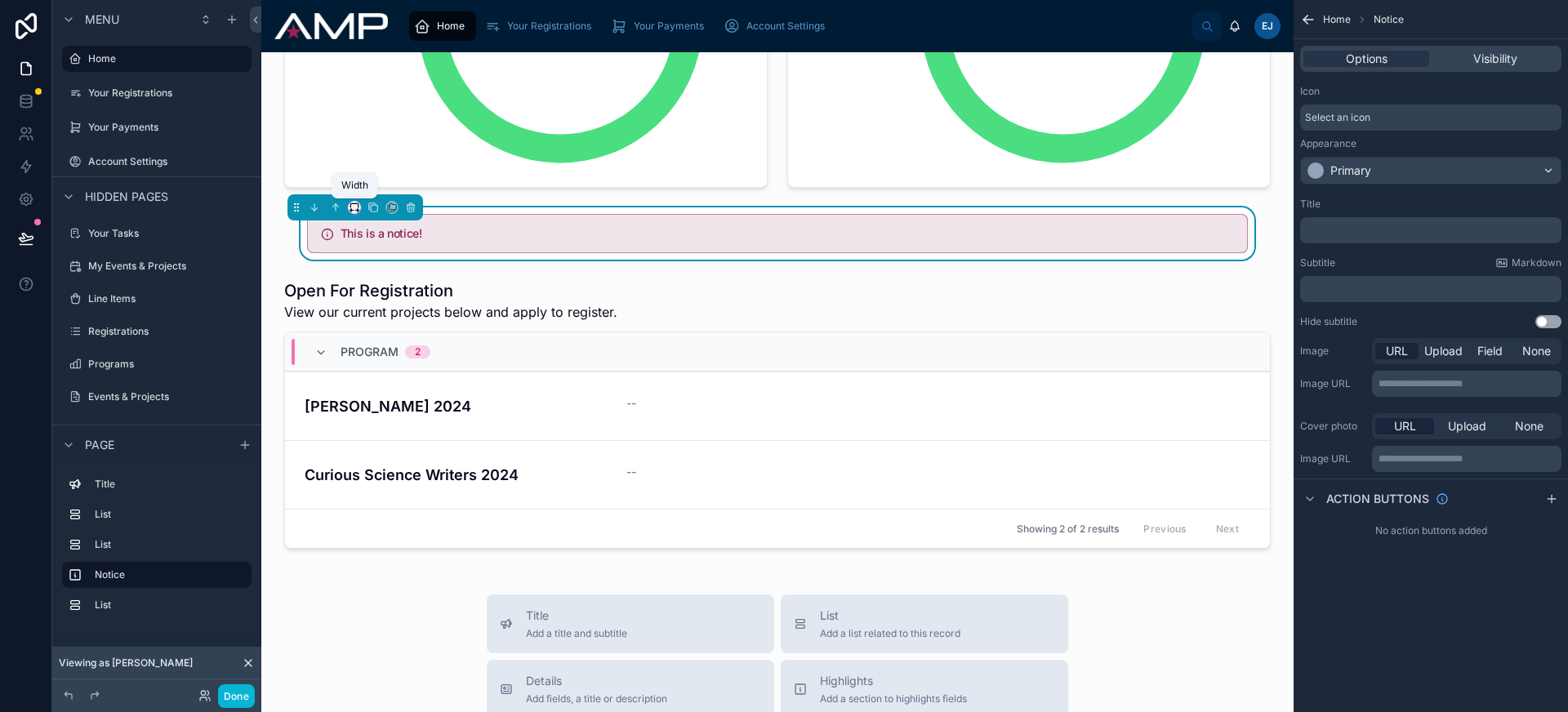
click at [356, 205] on icon at bounding box center [354, 207] width 12 height 12
click at [403, 419] on span "Full width" at bounding box center [387, 424] width 51 height 20
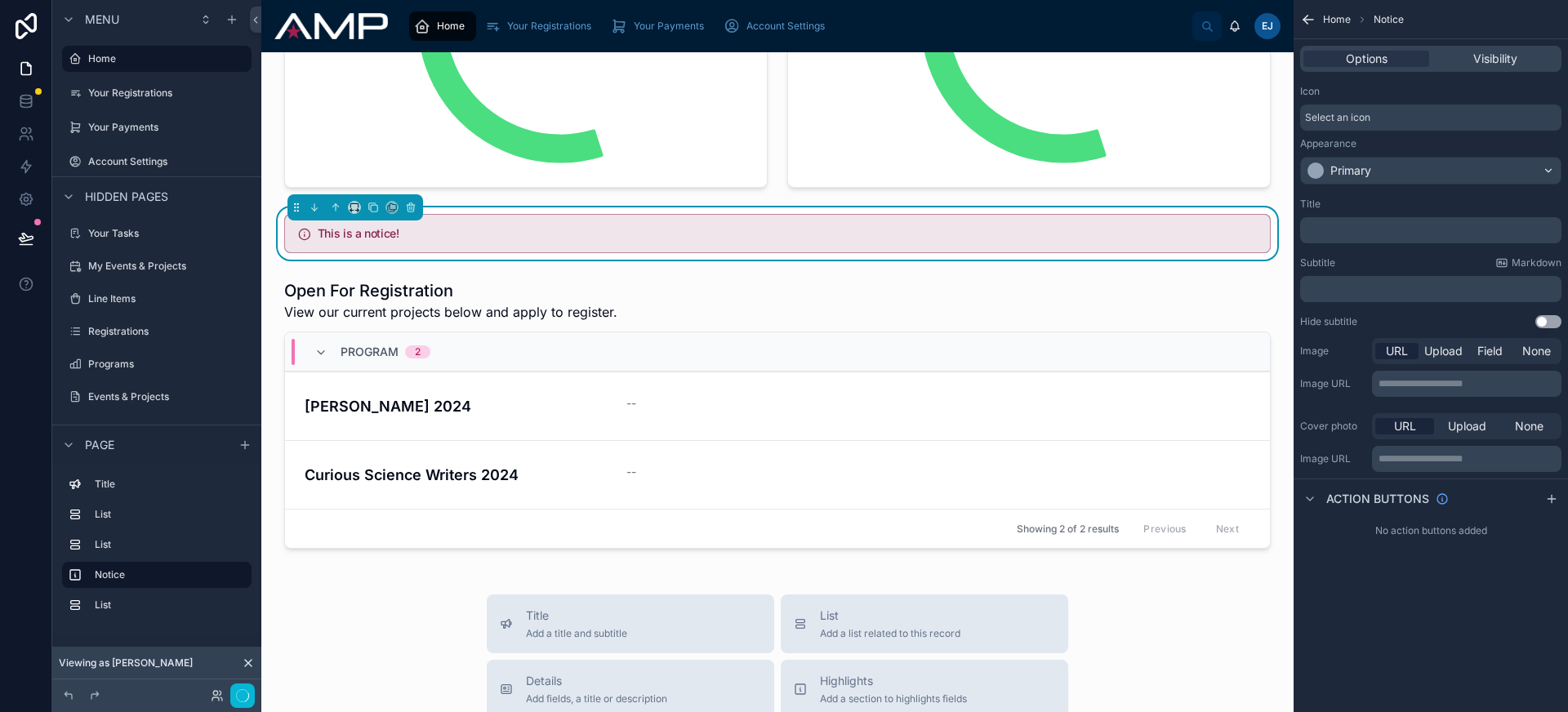
click at [1372, 113] on div "Select an icon" at bounding box center [1430, 117] width 261 height 26
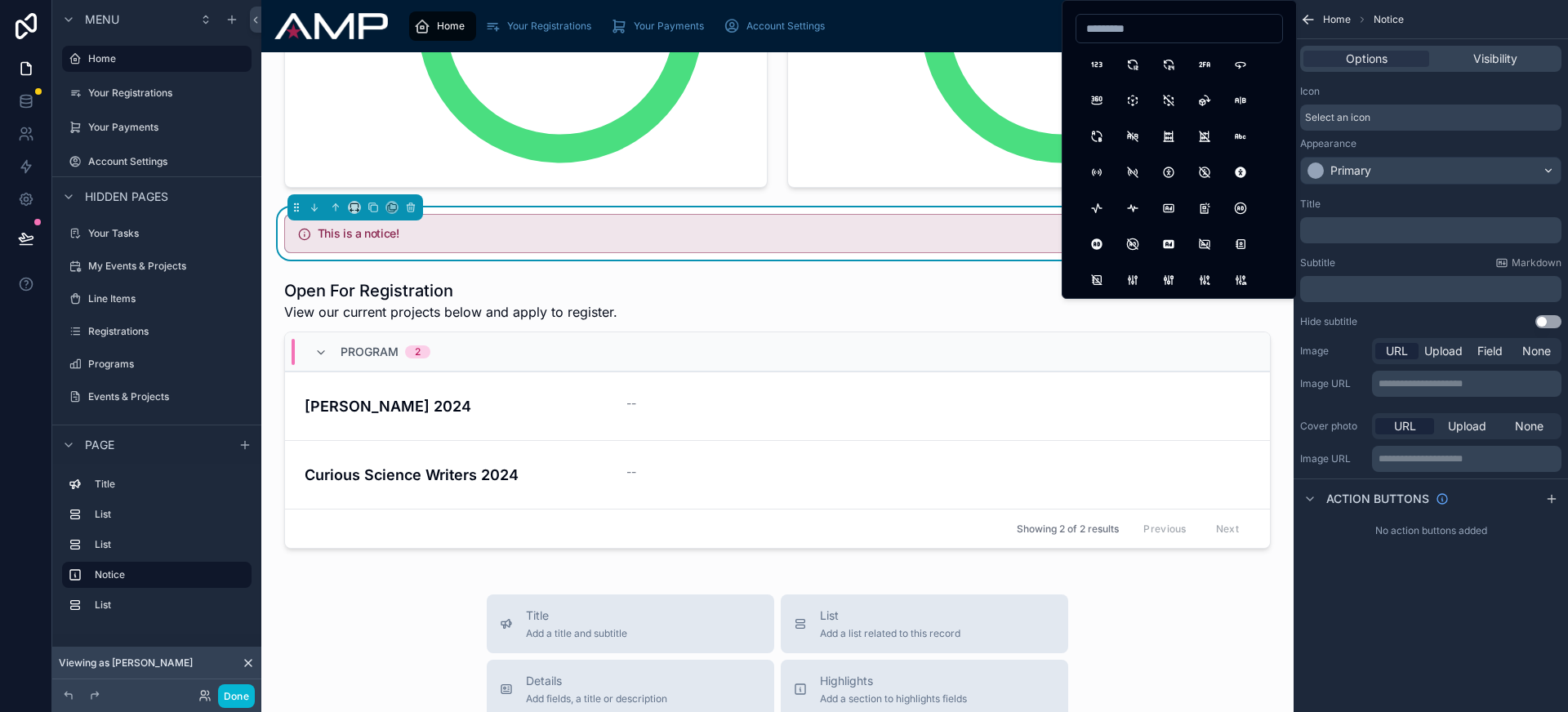
click at [1372, 113] on div "Select an icon" at bounding box center [1430, 117] width 261 height 26
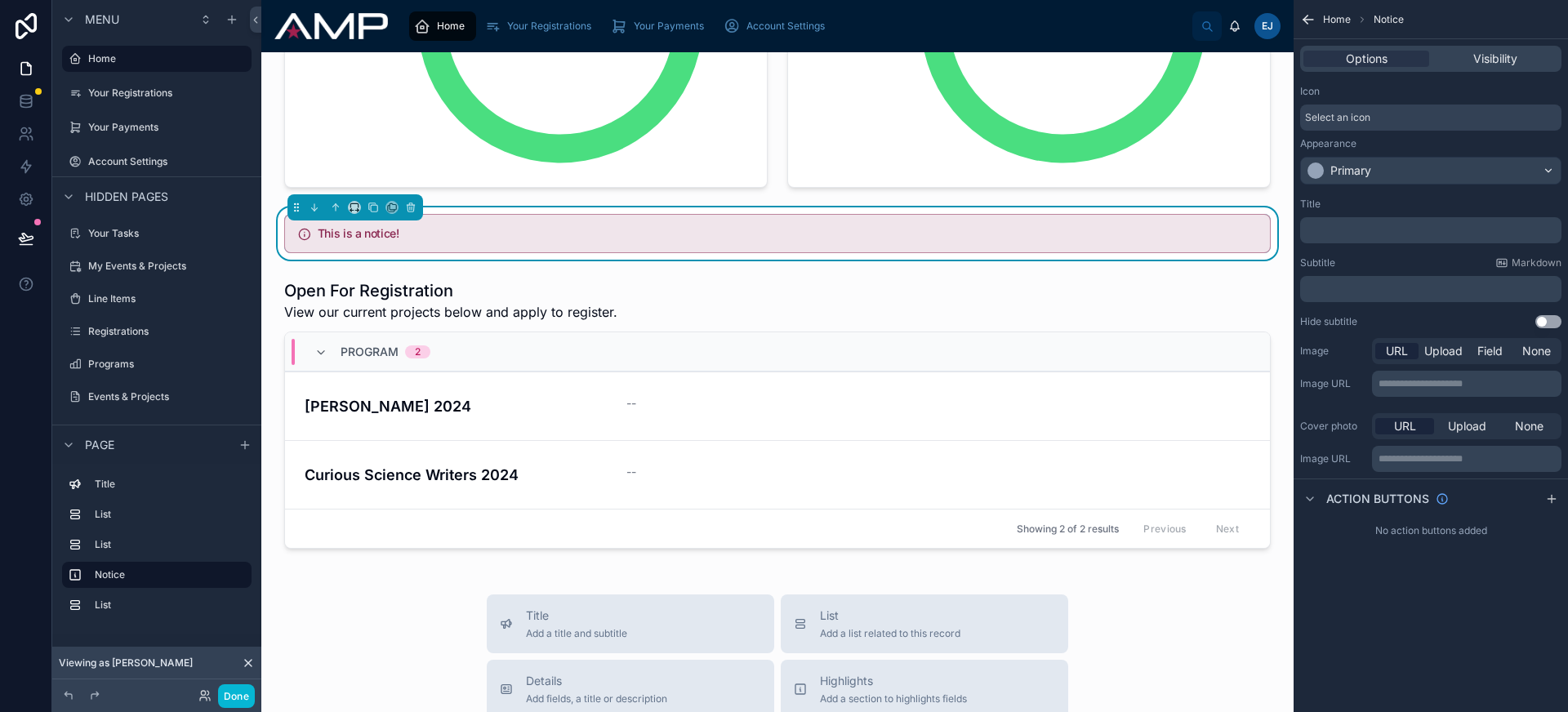
click at [1360, 228] on p "﻿" at bounding box center [1432, 230] width 252 height 13
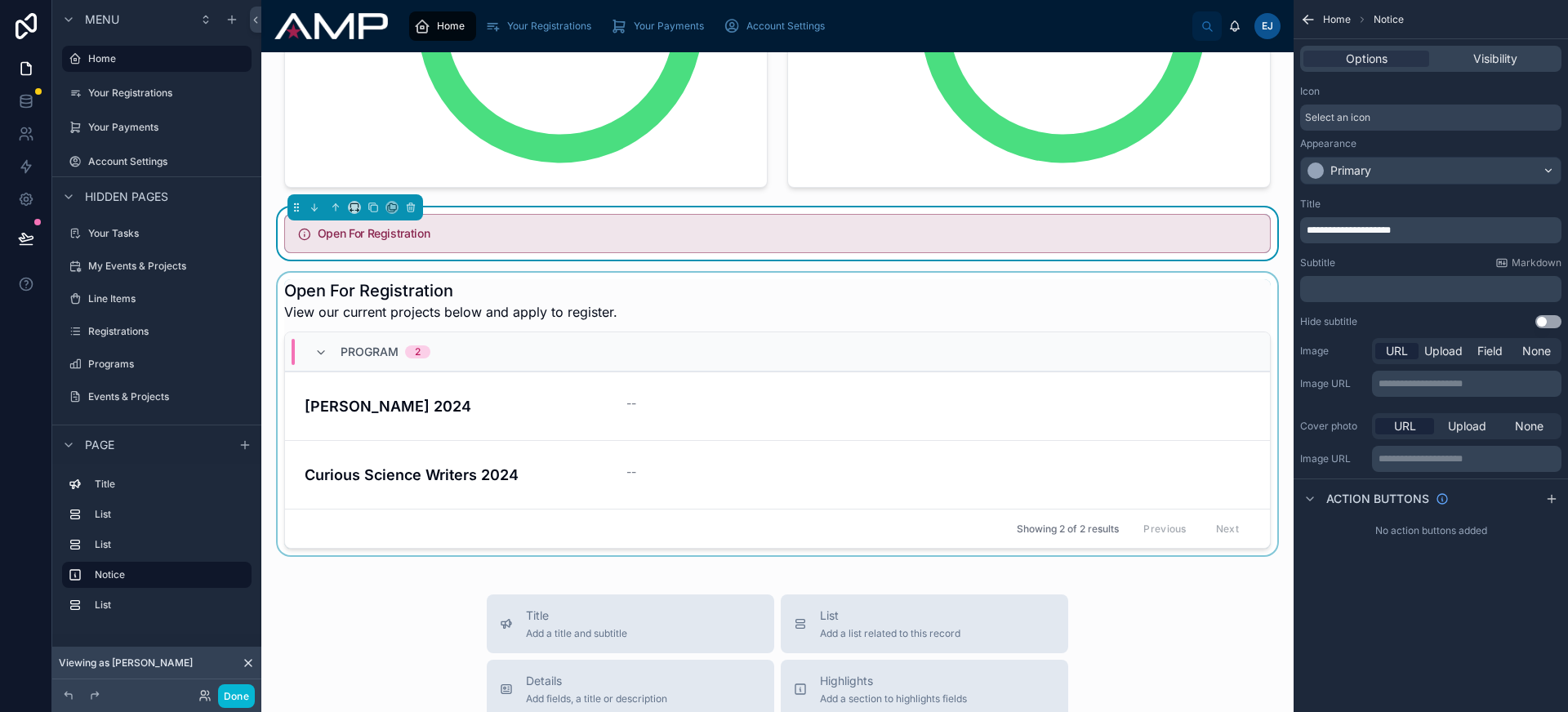
click at [745, 291] on div at bounding box center [778, 414] width 1006 height 283
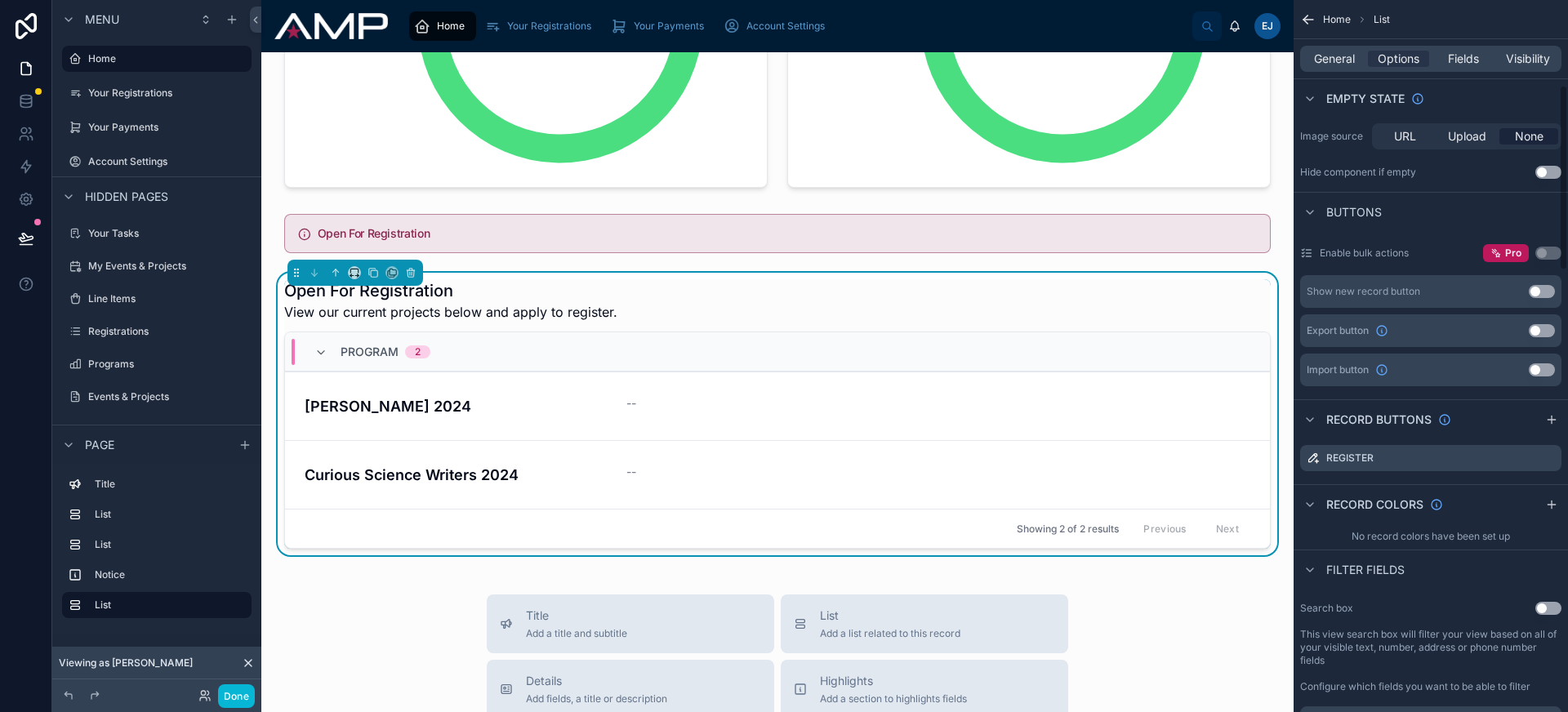
scroll to position [327, 0]
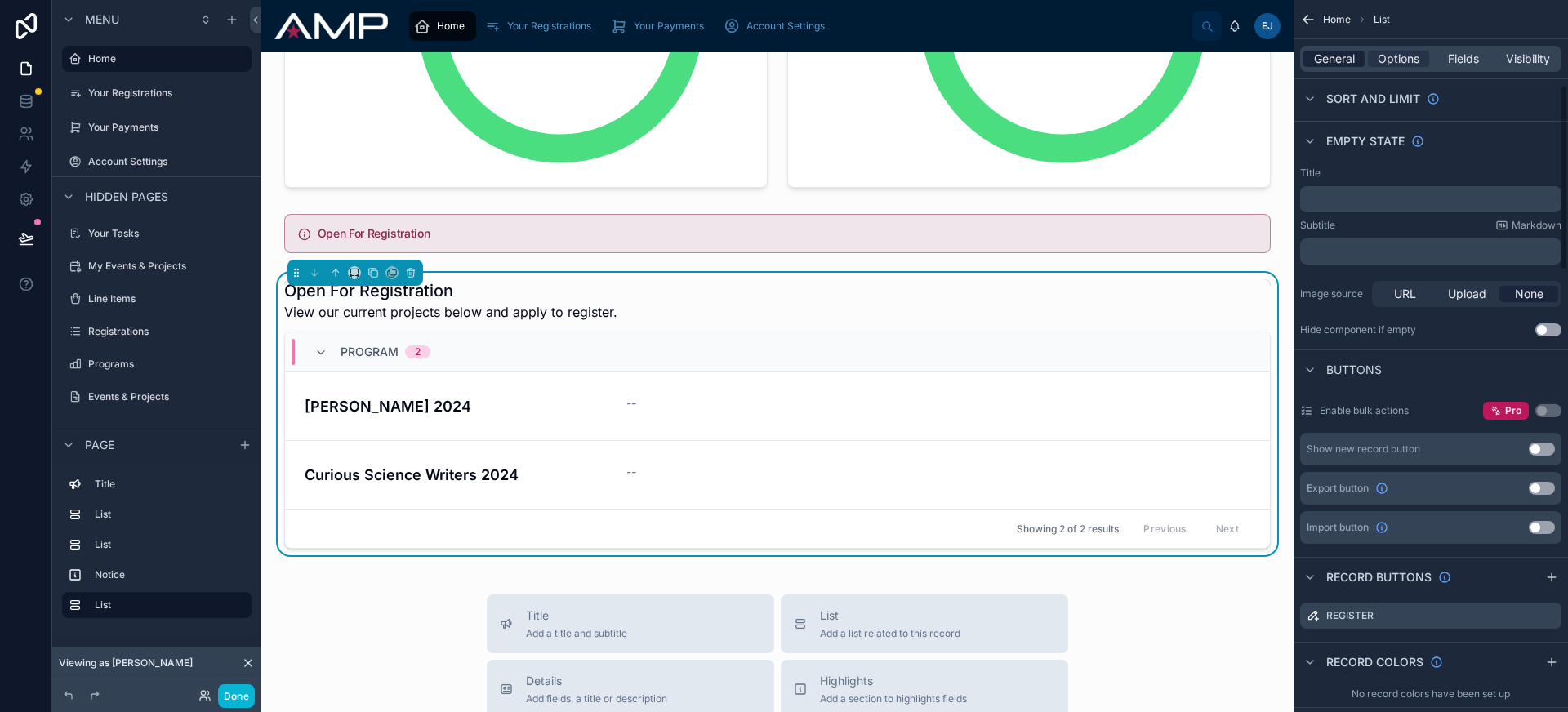
click at [1340, 59] on span "General" at bounding box center [1334, 59] width 41 height 16
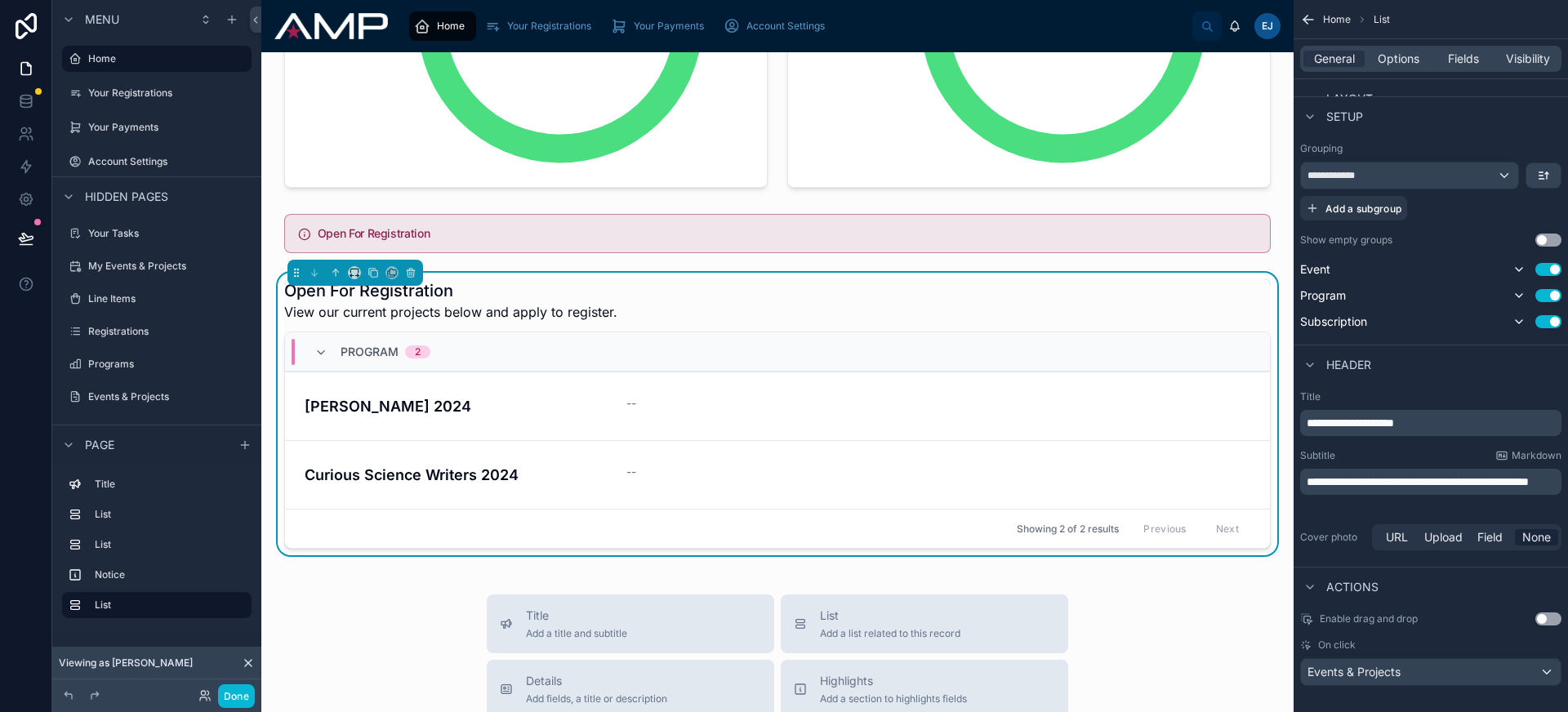
click at [1414, 480] on span "**********" at bounding box center [1418, 481] width 222 height 12
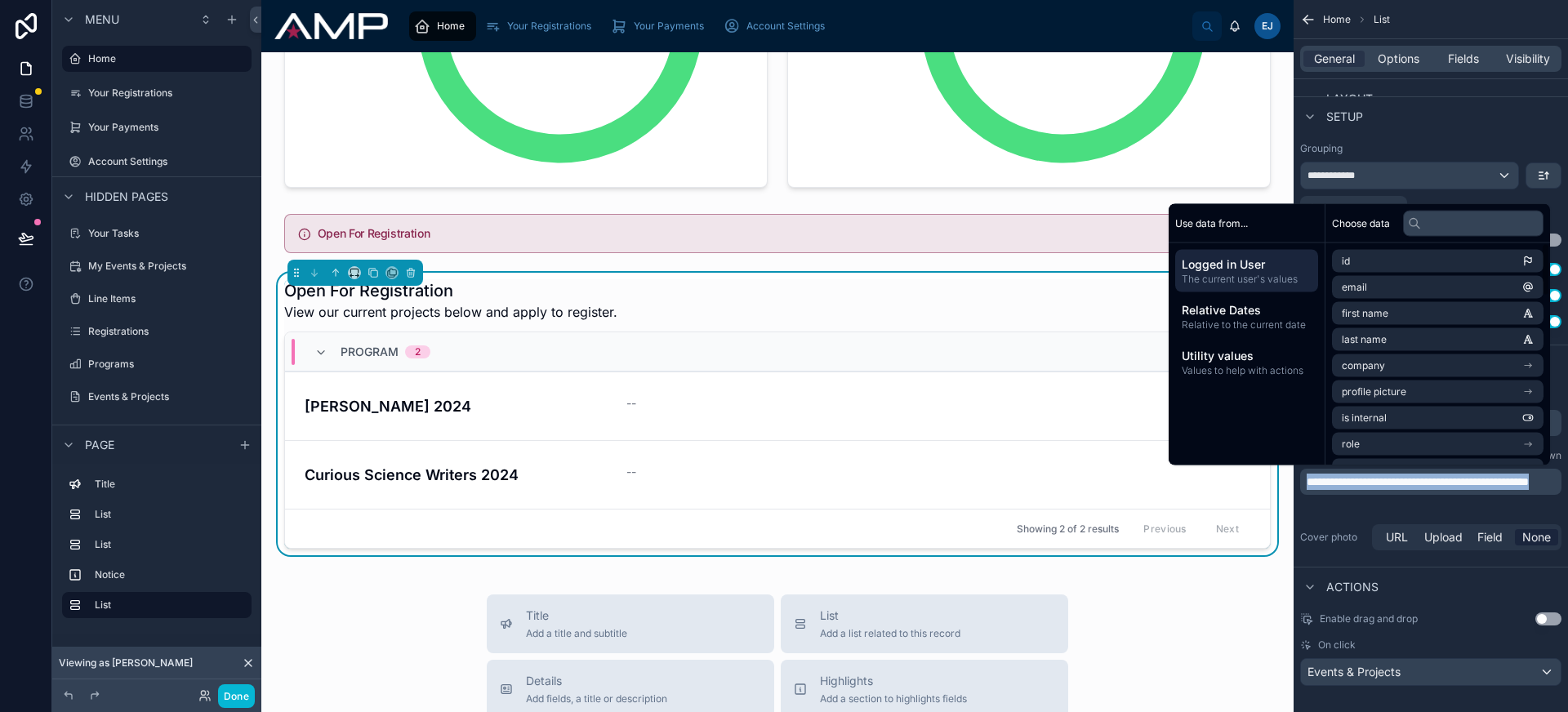
copy span "**********"
click at [531, 251] on div at bounding box center [778, 233] width 1006 height 52
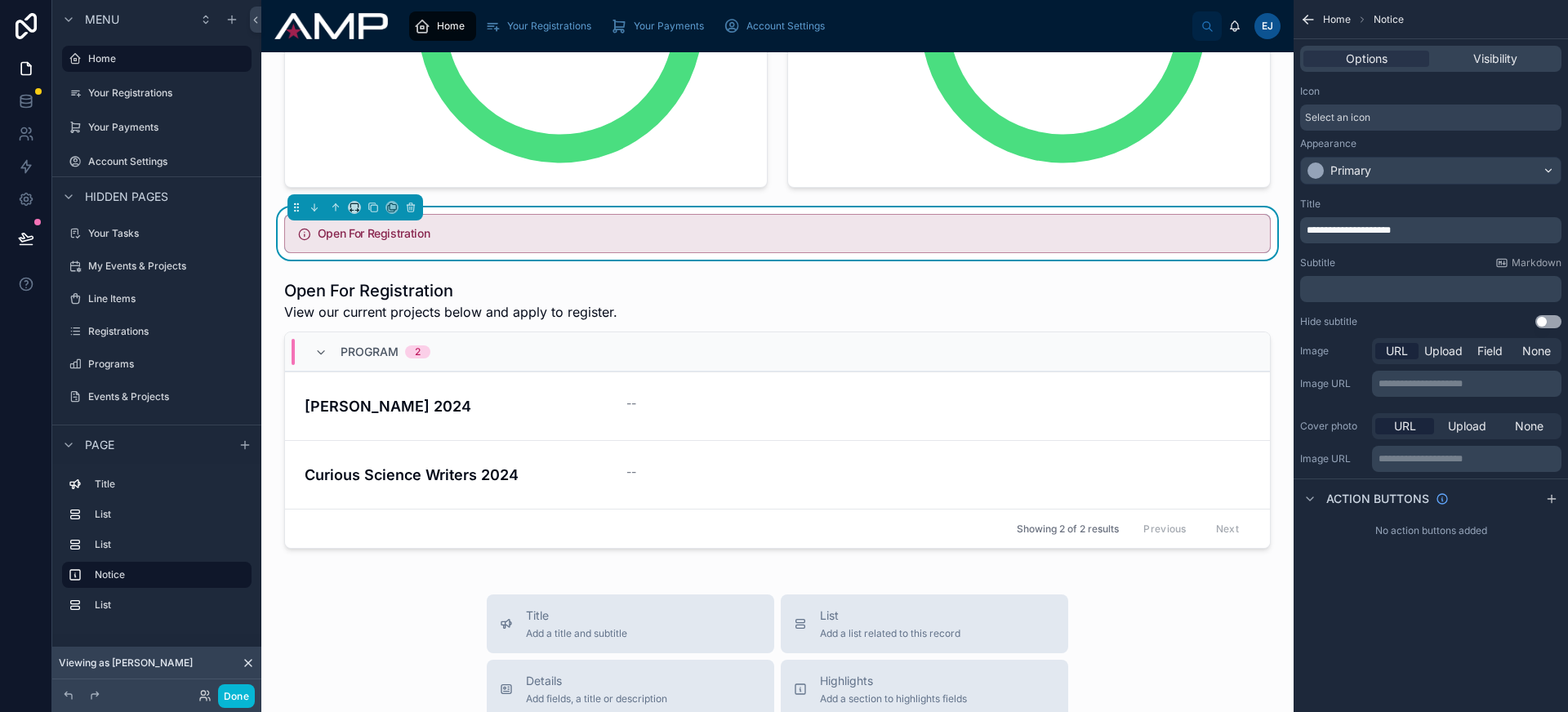
click at [1342, 292] on p "﻿" at bounding box center [1432, 289] width 252 height 13
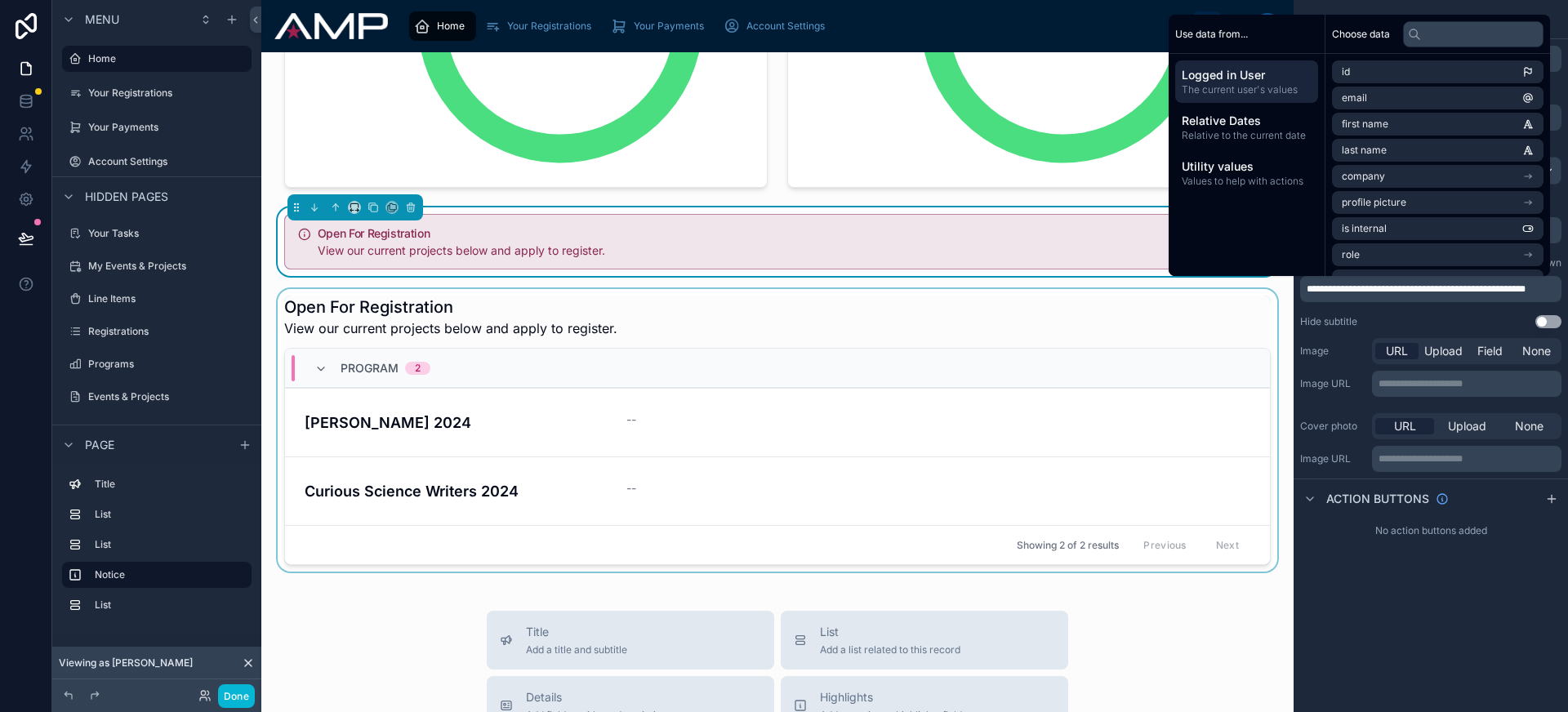
click at [811, 306] on div at bounding box center [778, 430] width 1006 height 283
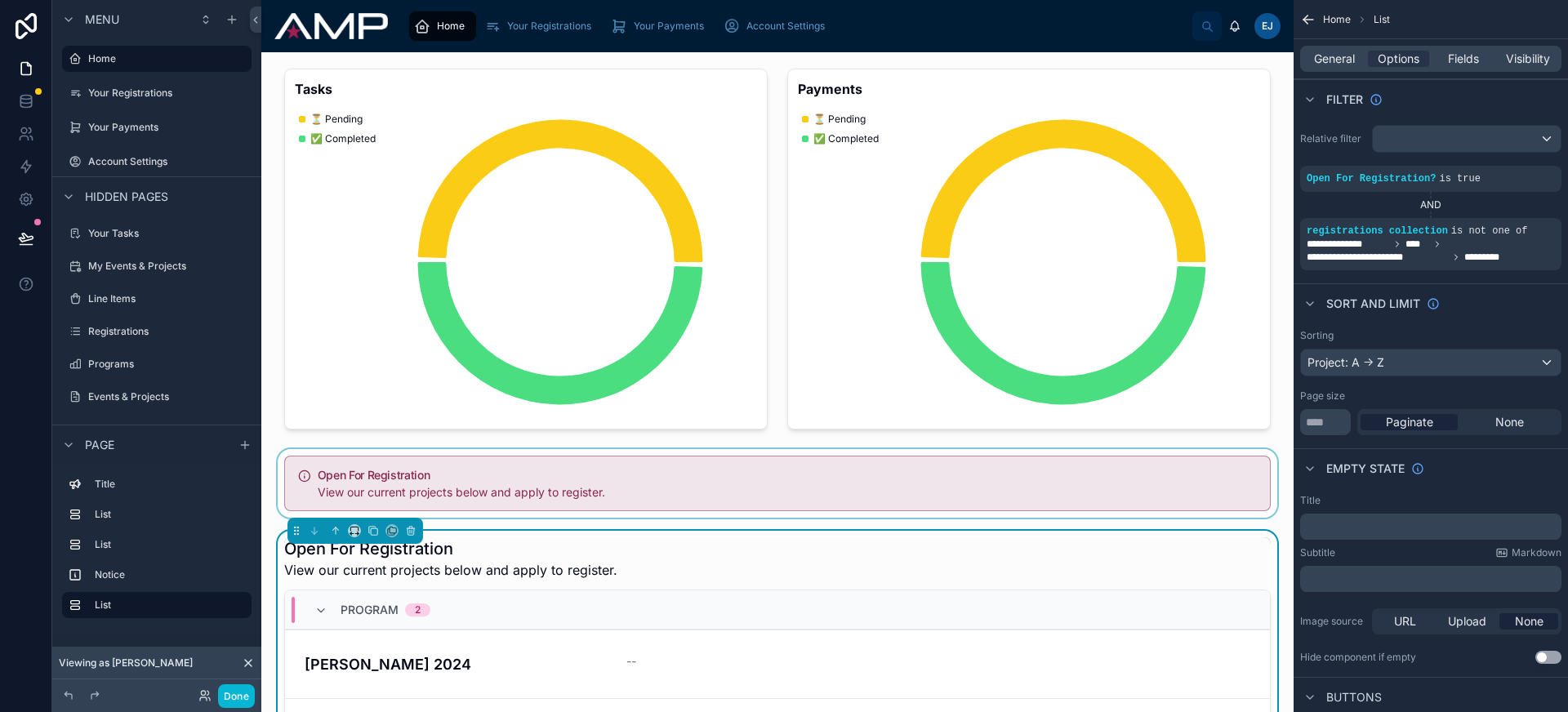
scroll to position [110, 0]
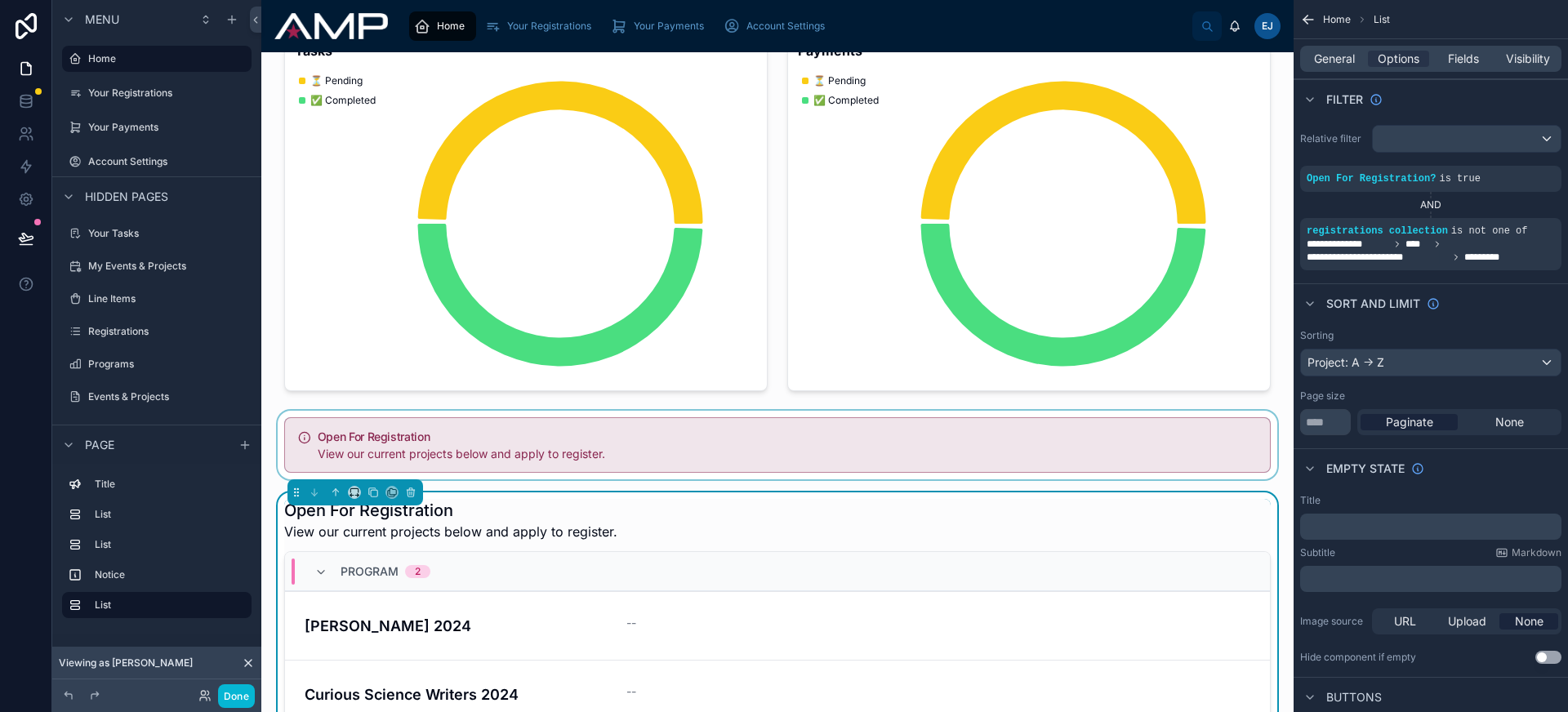
click at [844, 453] on div at bounding box center [778, 445] width 1006 height 68
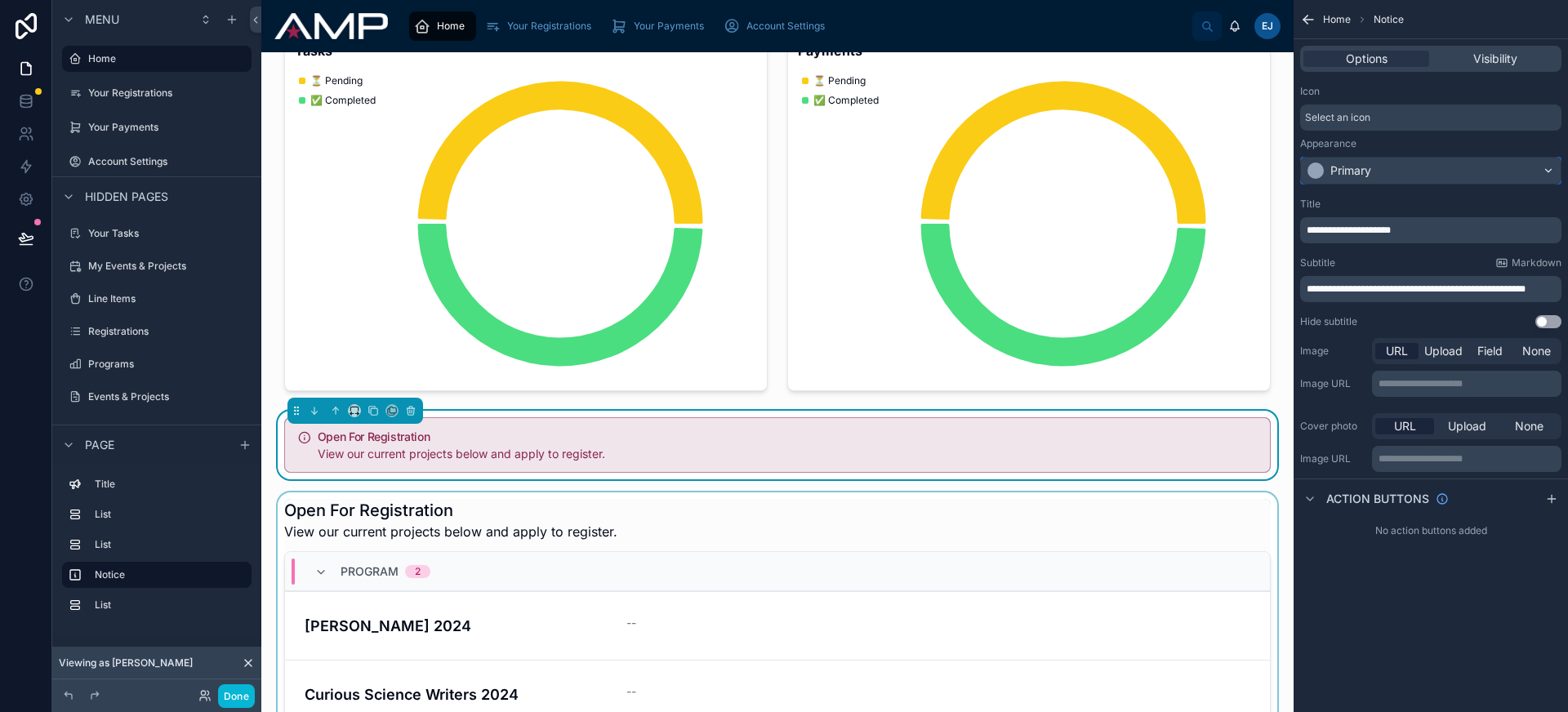
click at [1403, 173] on div "Primary" at bounding box center [1431, 170] width 260 height 26
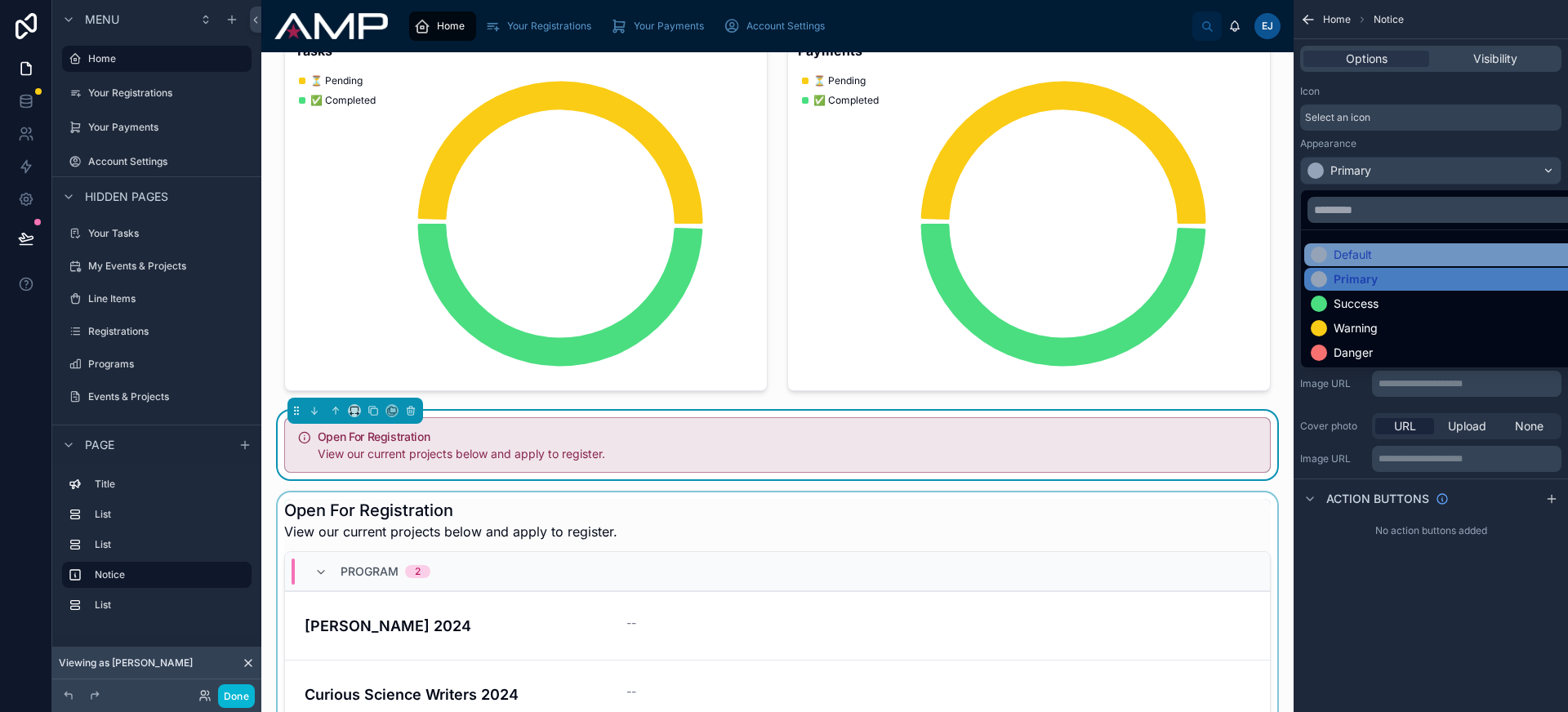
click at [1397, 254] on div "Default" at bounding box center [1449, 255] width 277 height 16
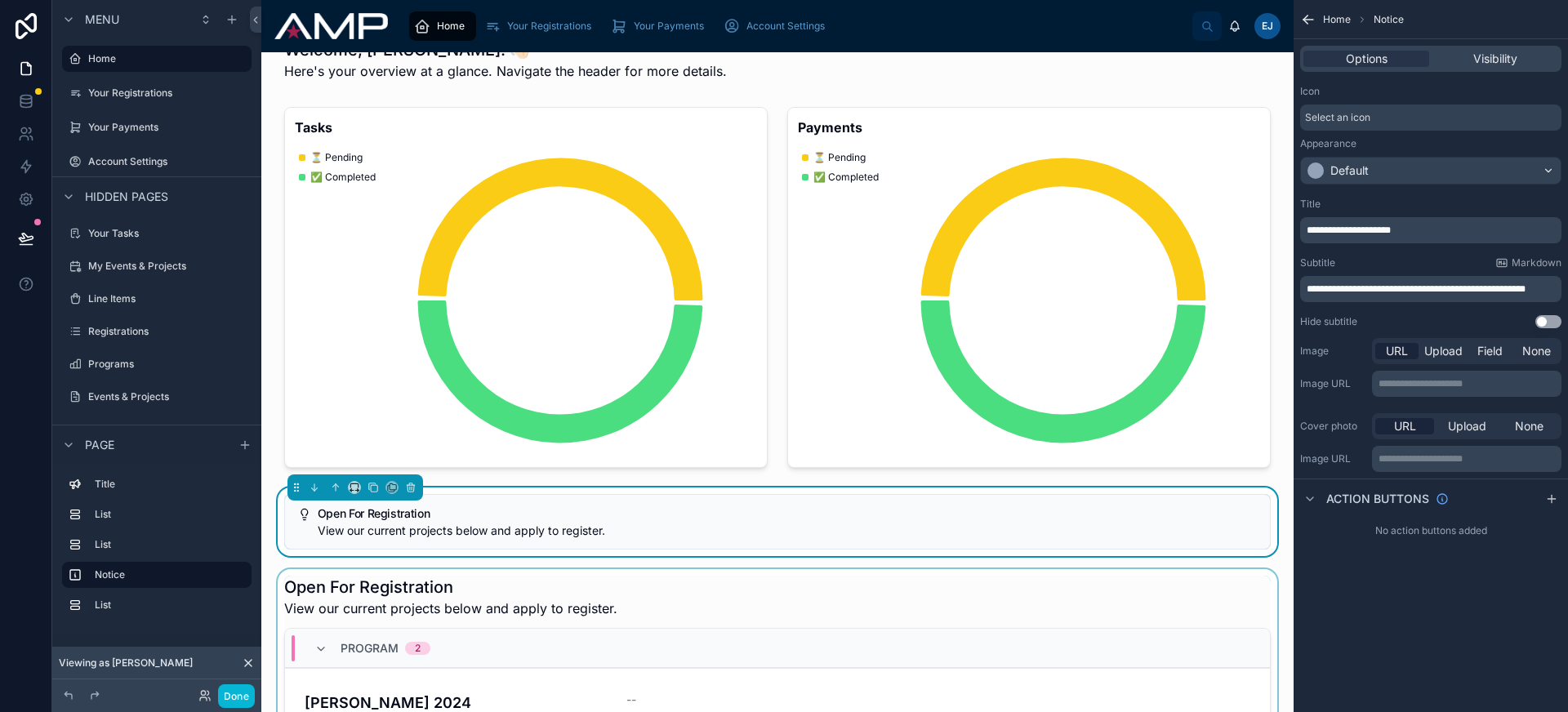
scroll to position [0, 0]
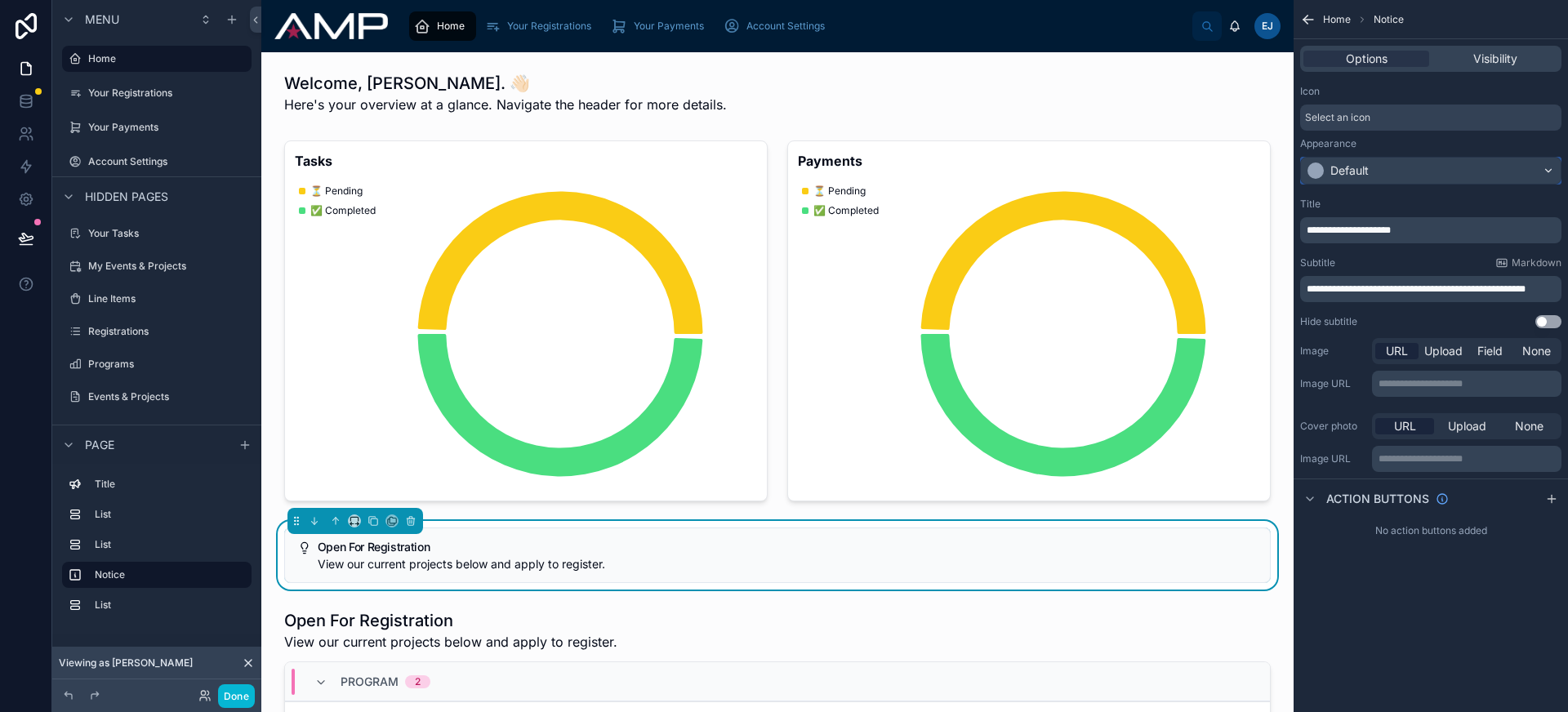
click at [1431, 173] on div "Default" at bounding box center [1431, 170] width 260 height 26
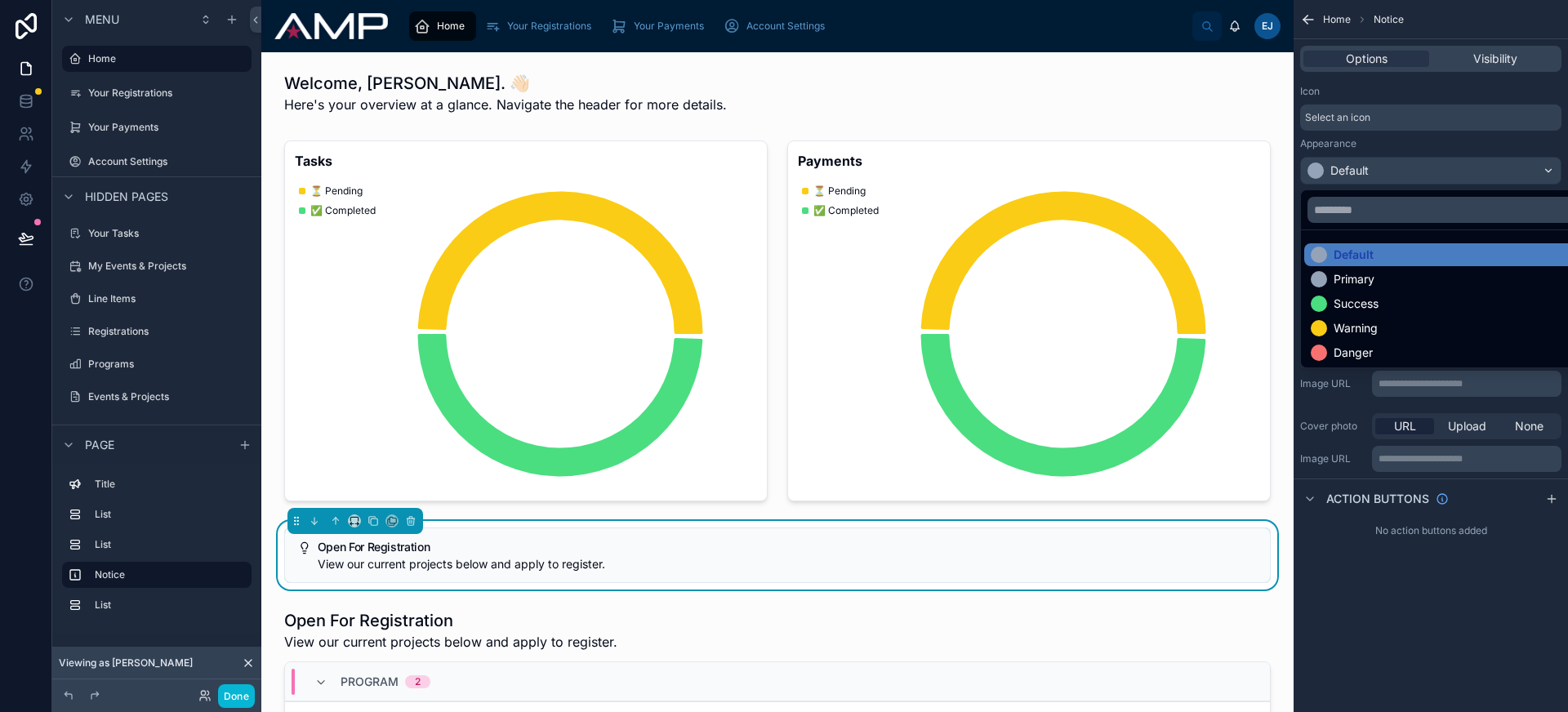
click at [1431, 173] on div "scrollable content" at bounding box center [784, 356] width 1568 height 712
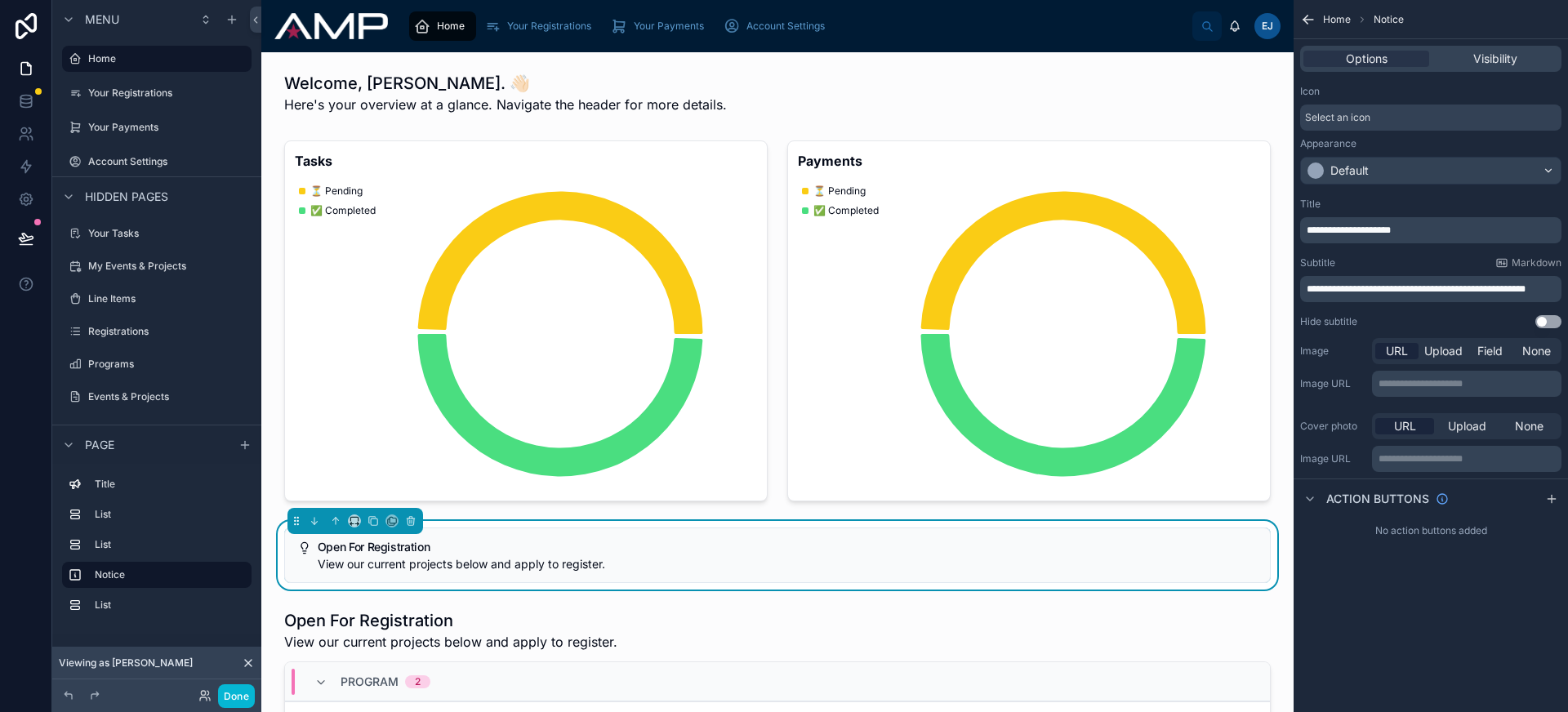
click at [1420, 128] on div "Select an icon" at bounding box center [1430, 117] width 261 height 26
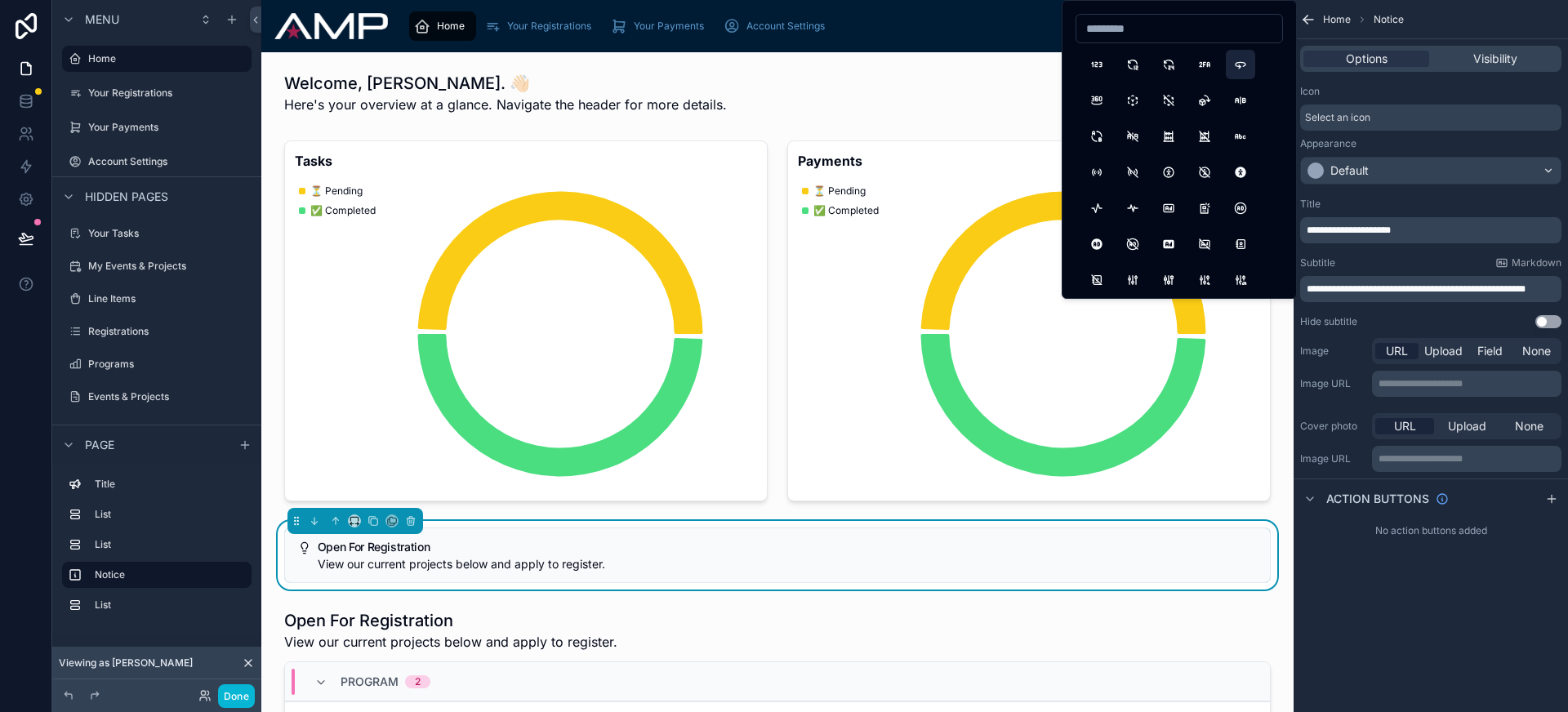
click at [1226, 73] on button "360" at bounding box center [1241, 65] width 29 height 29
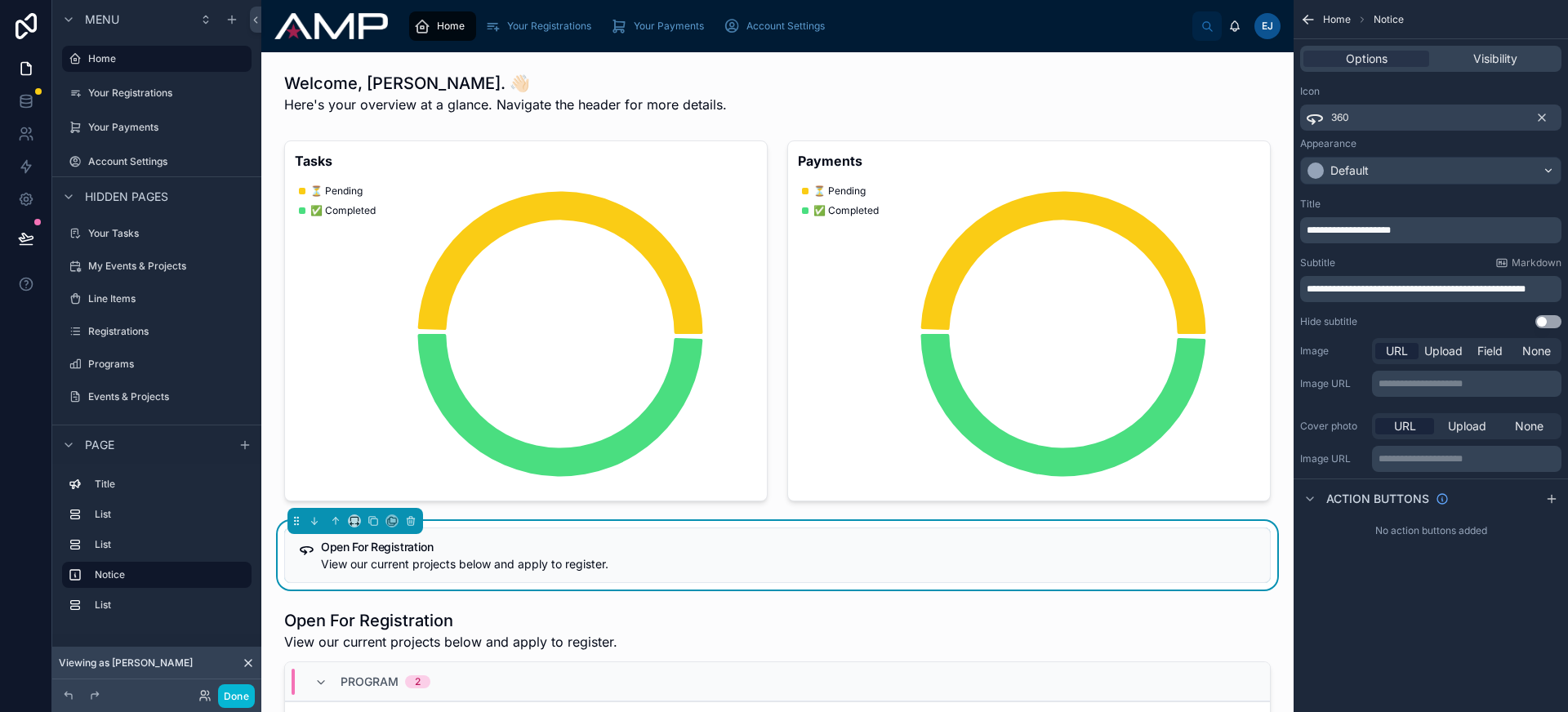
click at [1543, 120] on icon "scrollable content" at bounding box center [1542, 117] width 13 height 13
click at [415, 520] on icon at bounding box center [410, 521] width 12 height 12
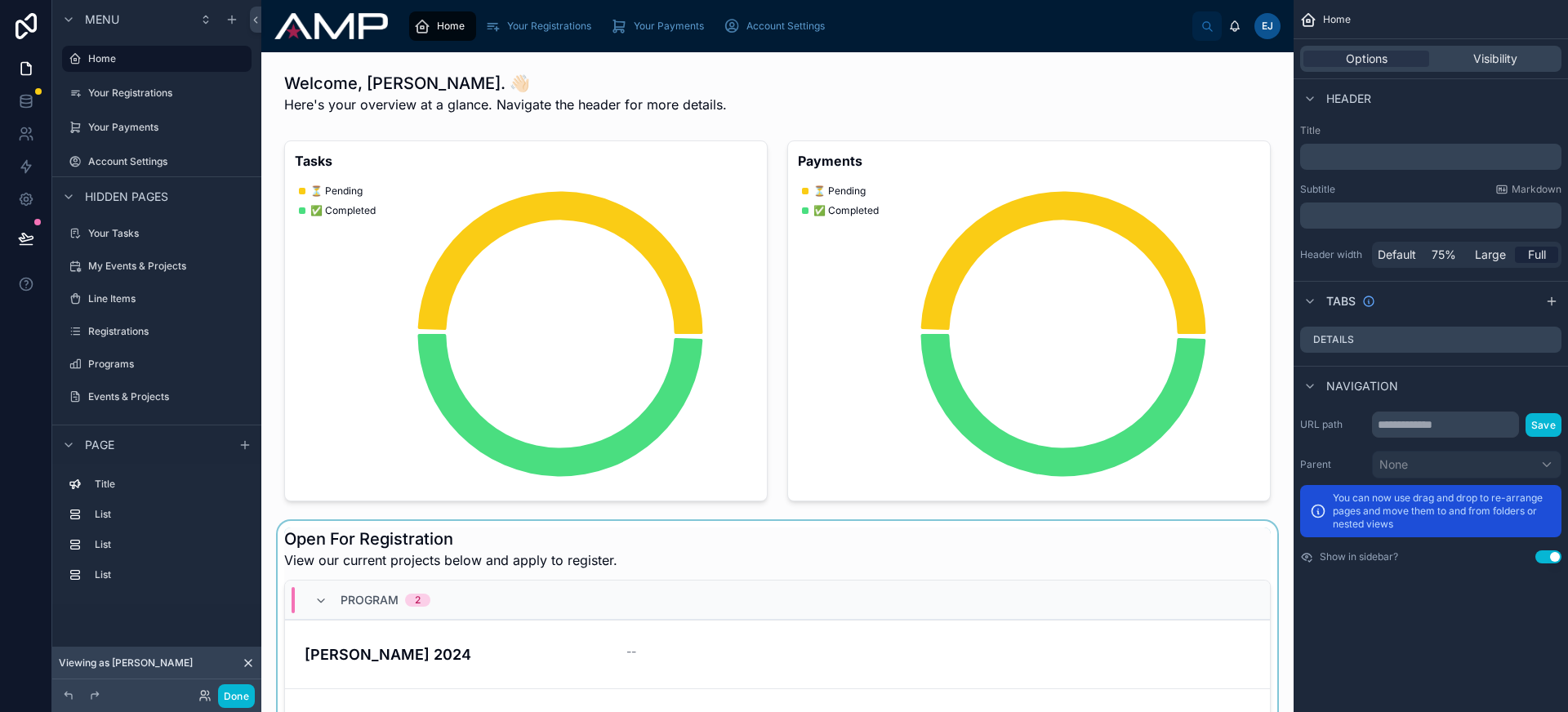
click at [645, 539] on div at bounding box center [778, 662] width 1006 height 283
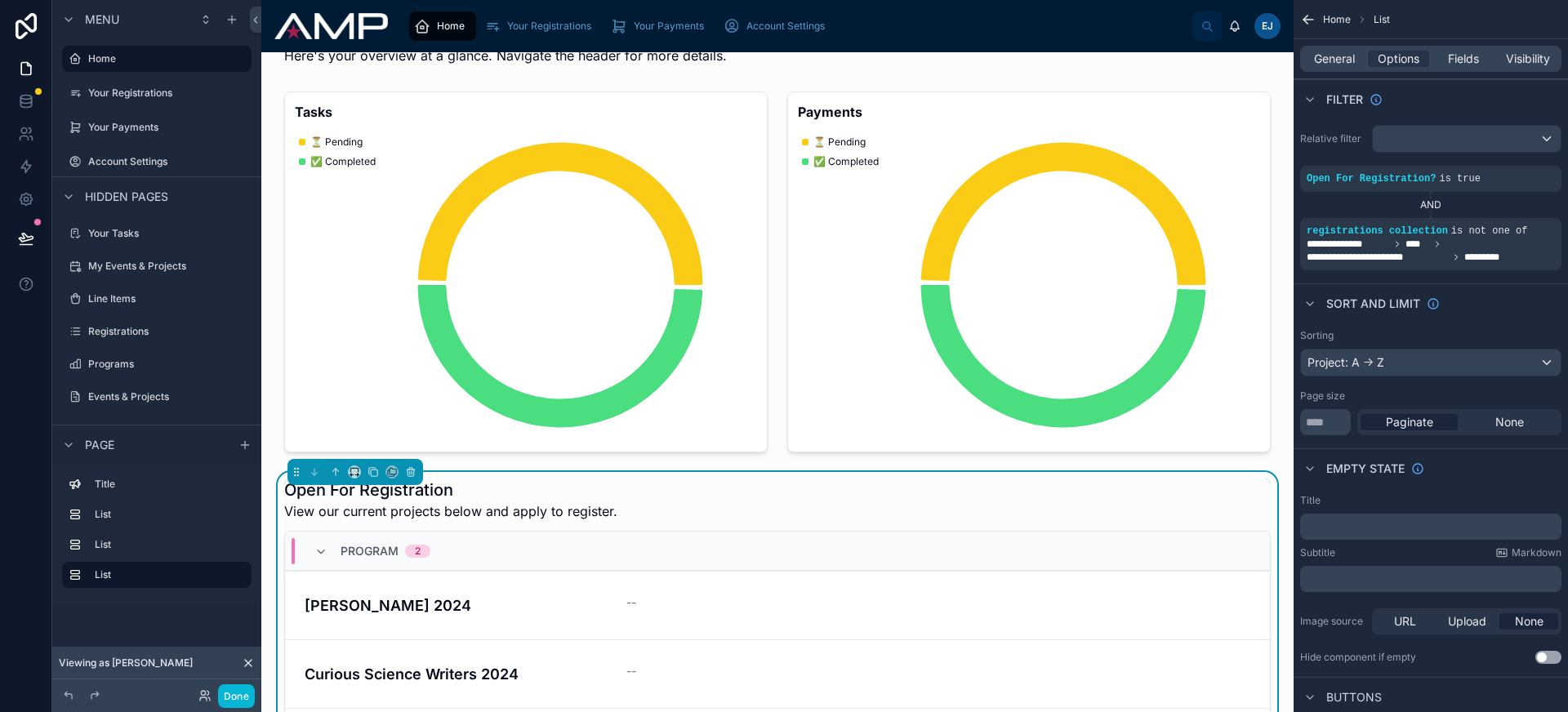
scroll to position [135, 0]
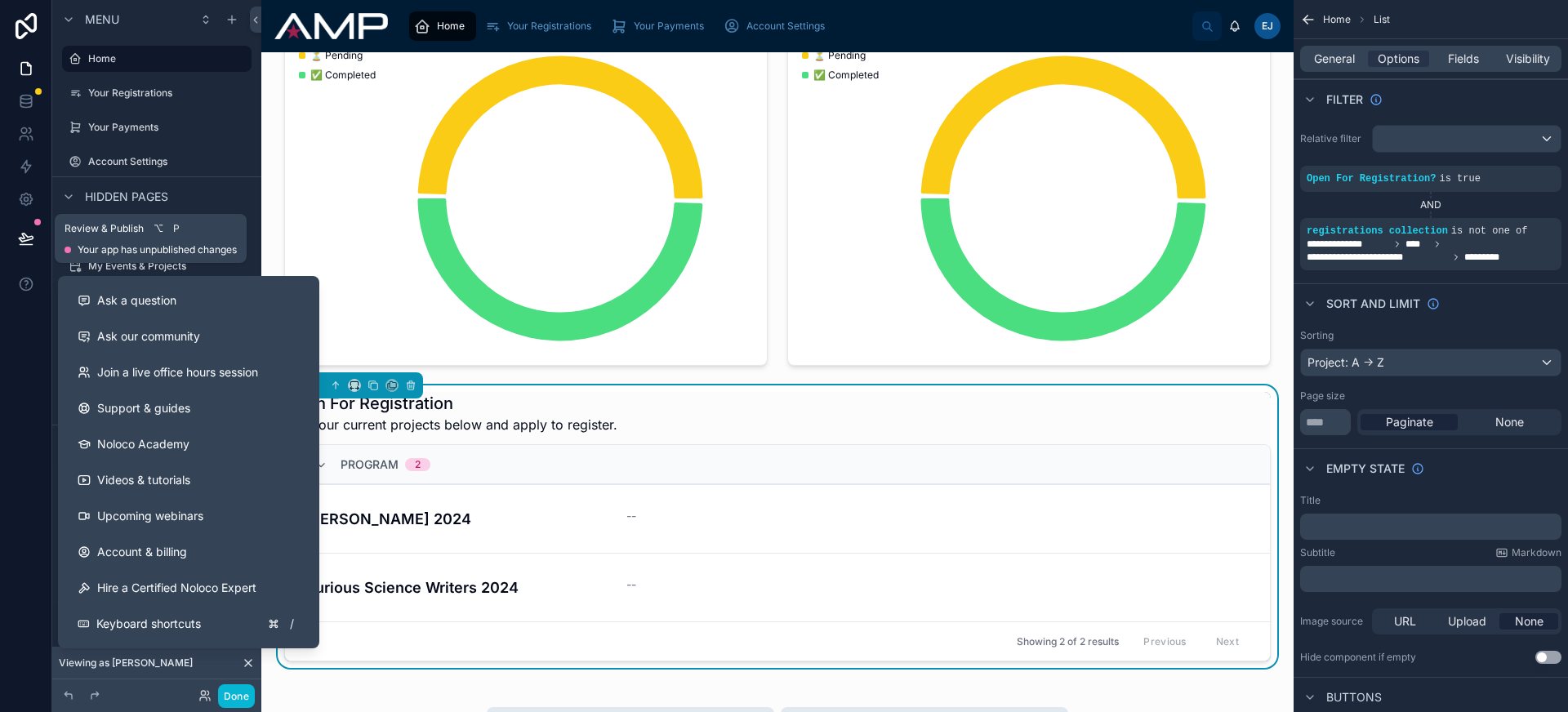
click at [25, 232] on icon at bounding box center [26, 238] width 16 height 16
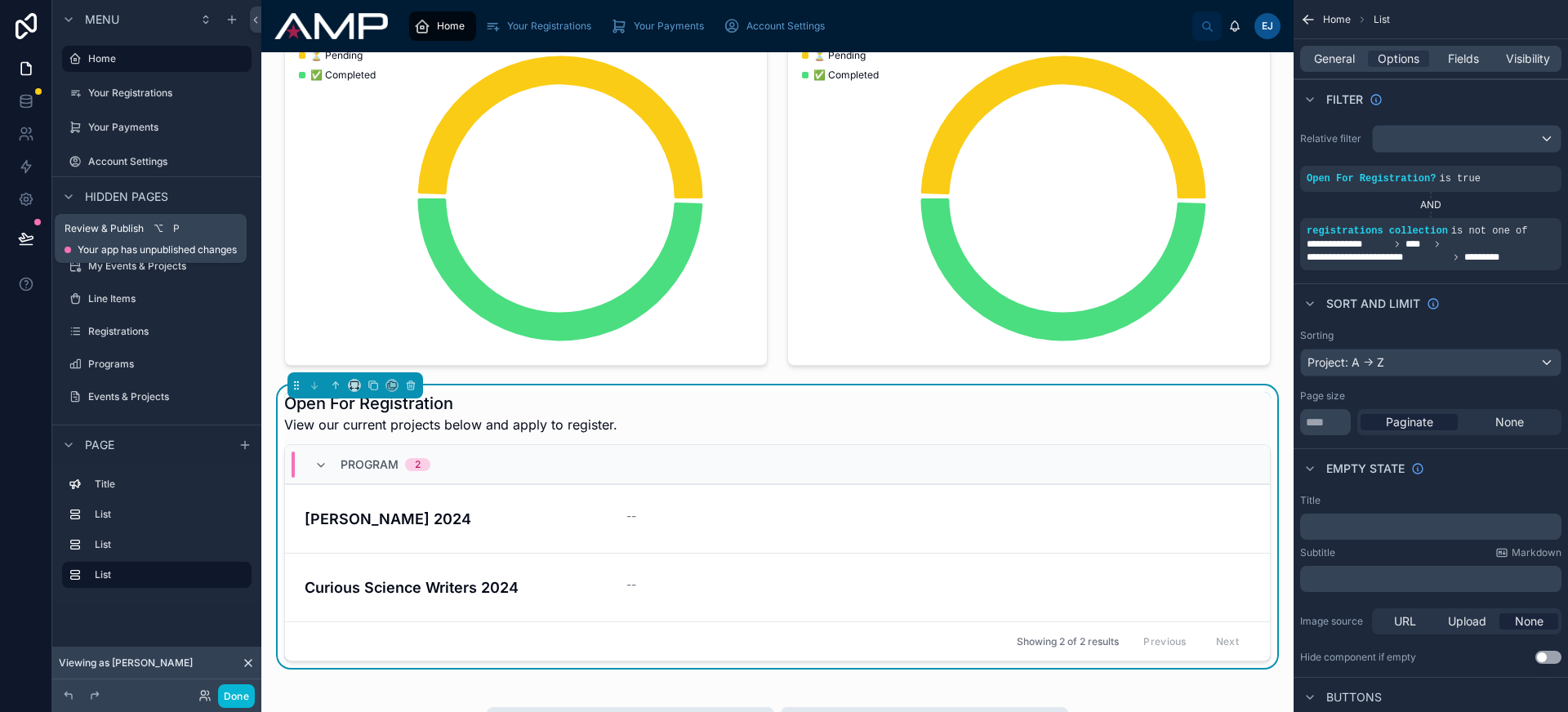
click at [24, 234] on icon at bounding box center [25, 237] width 14 height 8
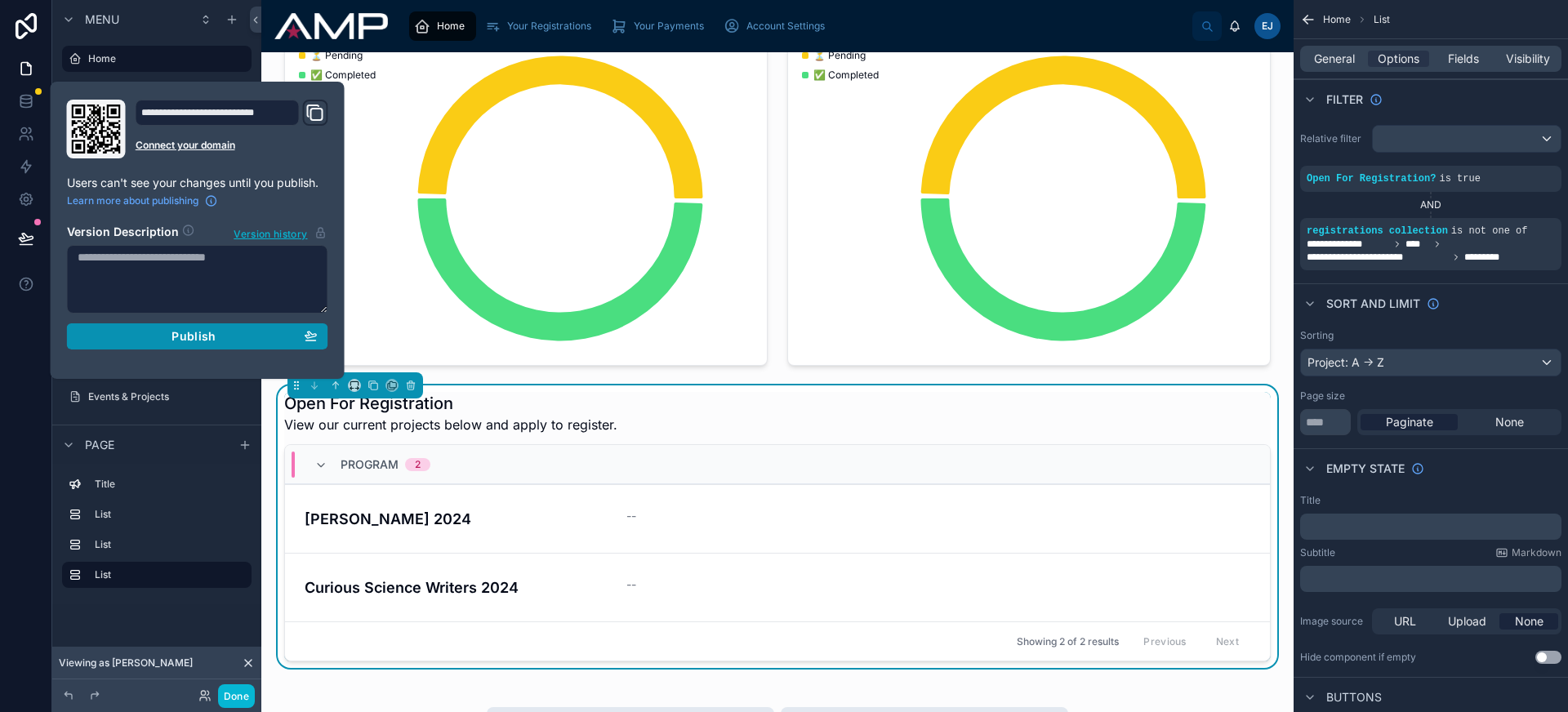
click at [124, 329] on div "Publish" at bounding box center [197, 336] width 240 height 15
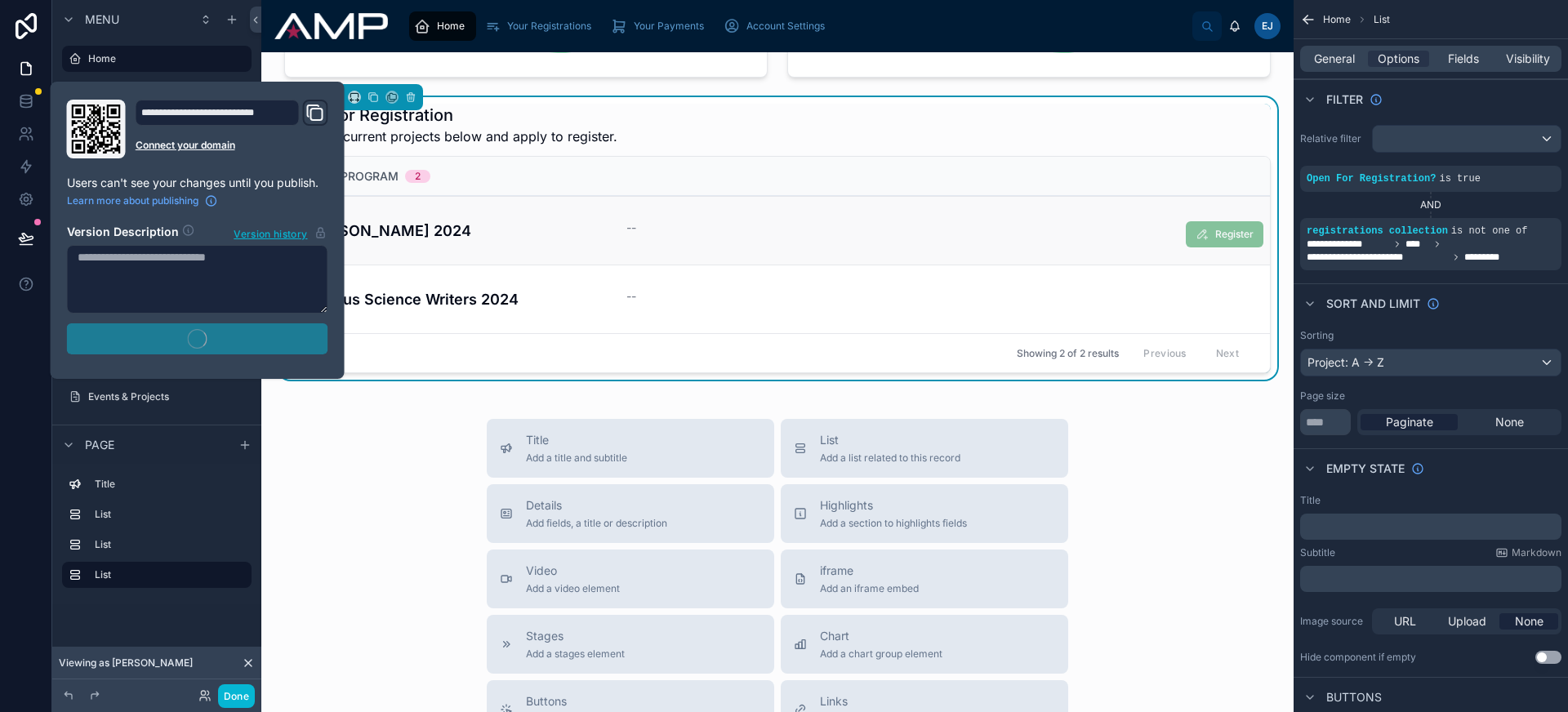
scroll to position [429, 0]
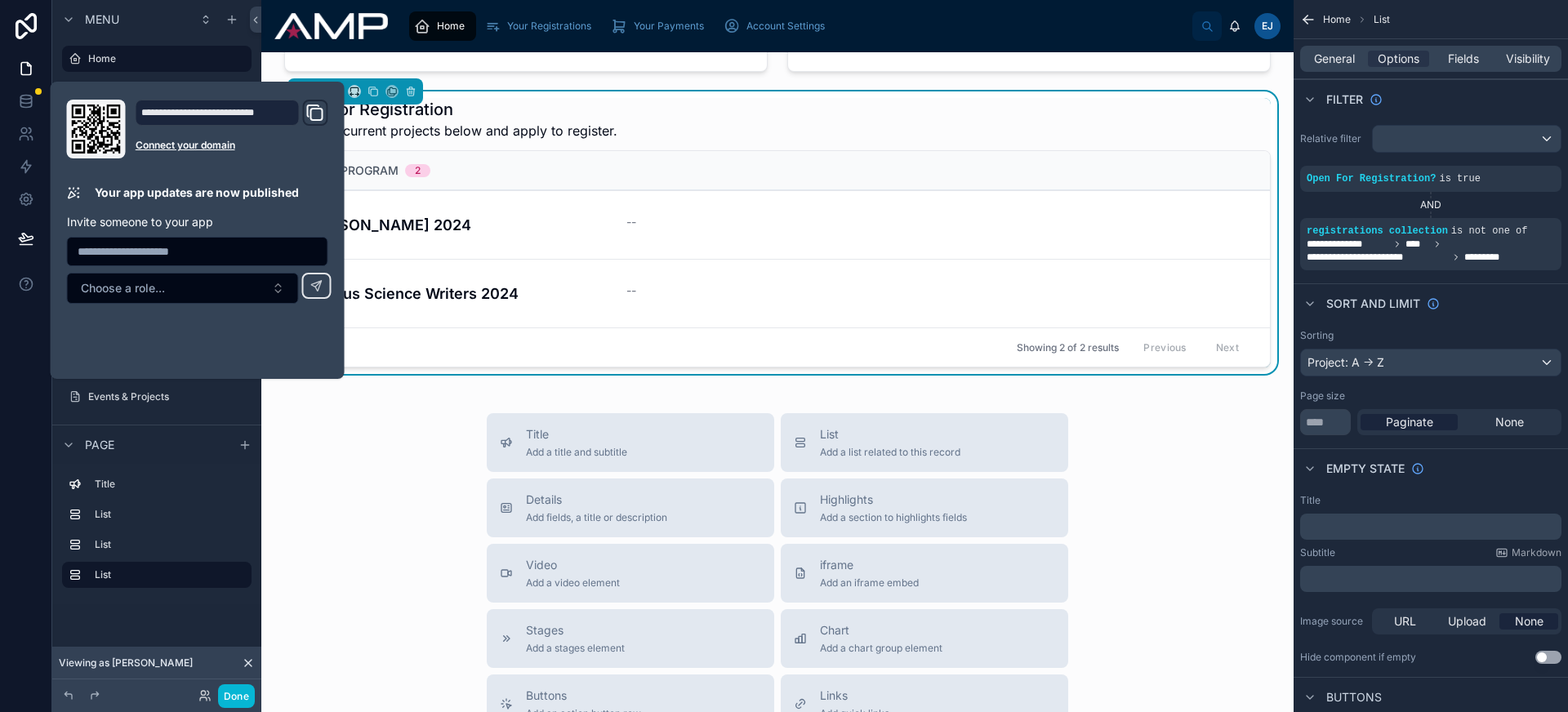
click at [1115, 411] on div "Welcome, [PERSON_NAME]. 👋🏻 Here's your overview at a glance. Navigate the heade…" at bounding box center [777, 374] width 1032 height 1502
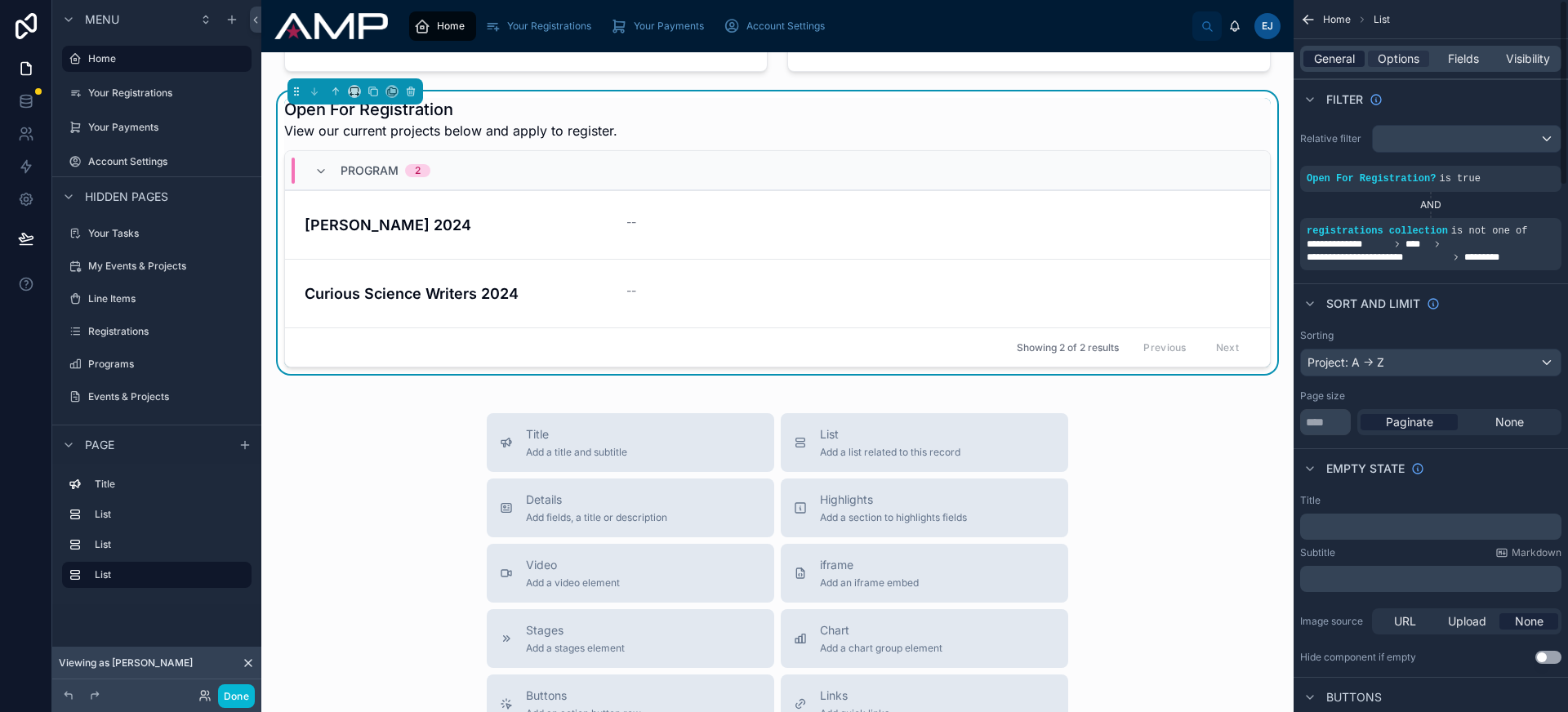
click at [1339, 57] on span "General" at bounding box center [1334, 59] width 41 height 16
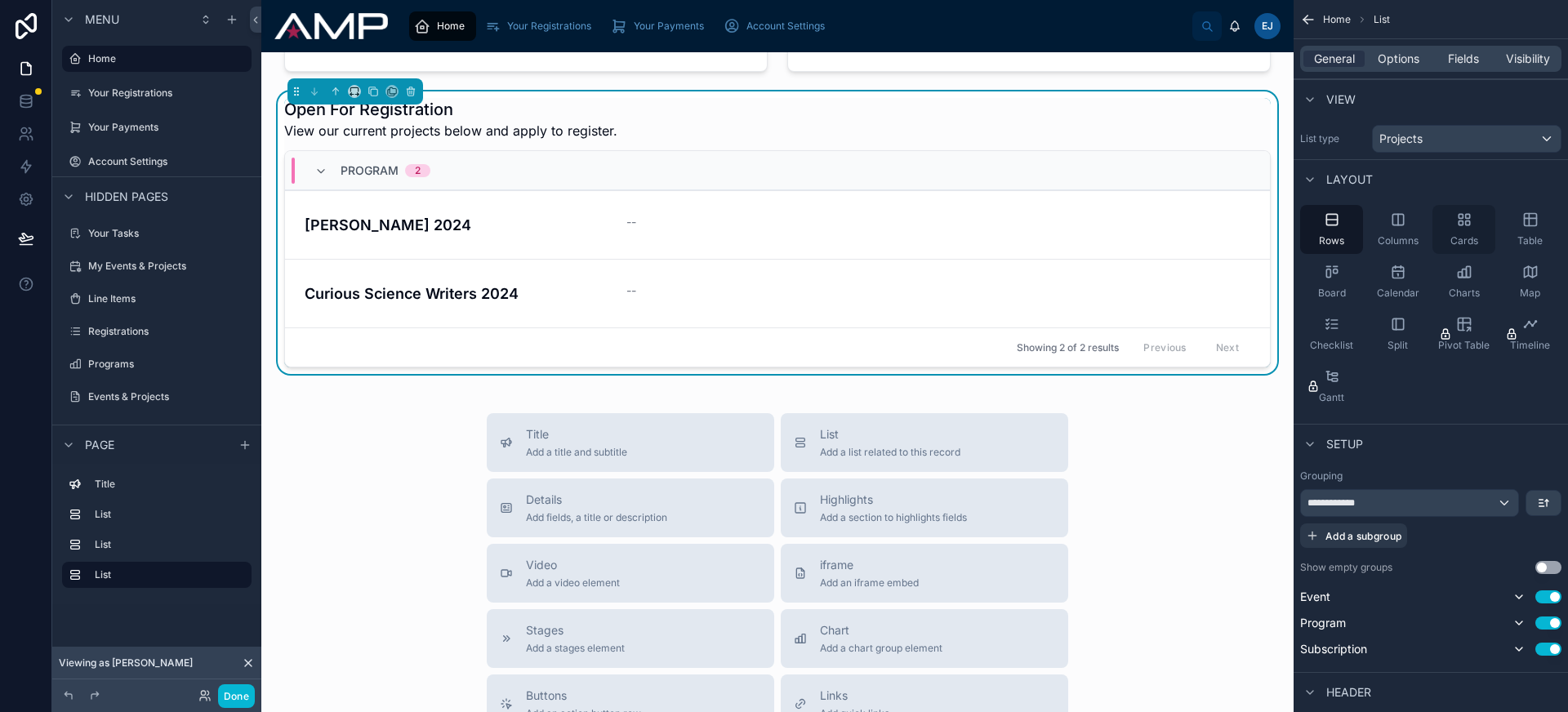
click at [1471, 227] on div "Cards" at bounding box center [1463, 229] width 63 height 49
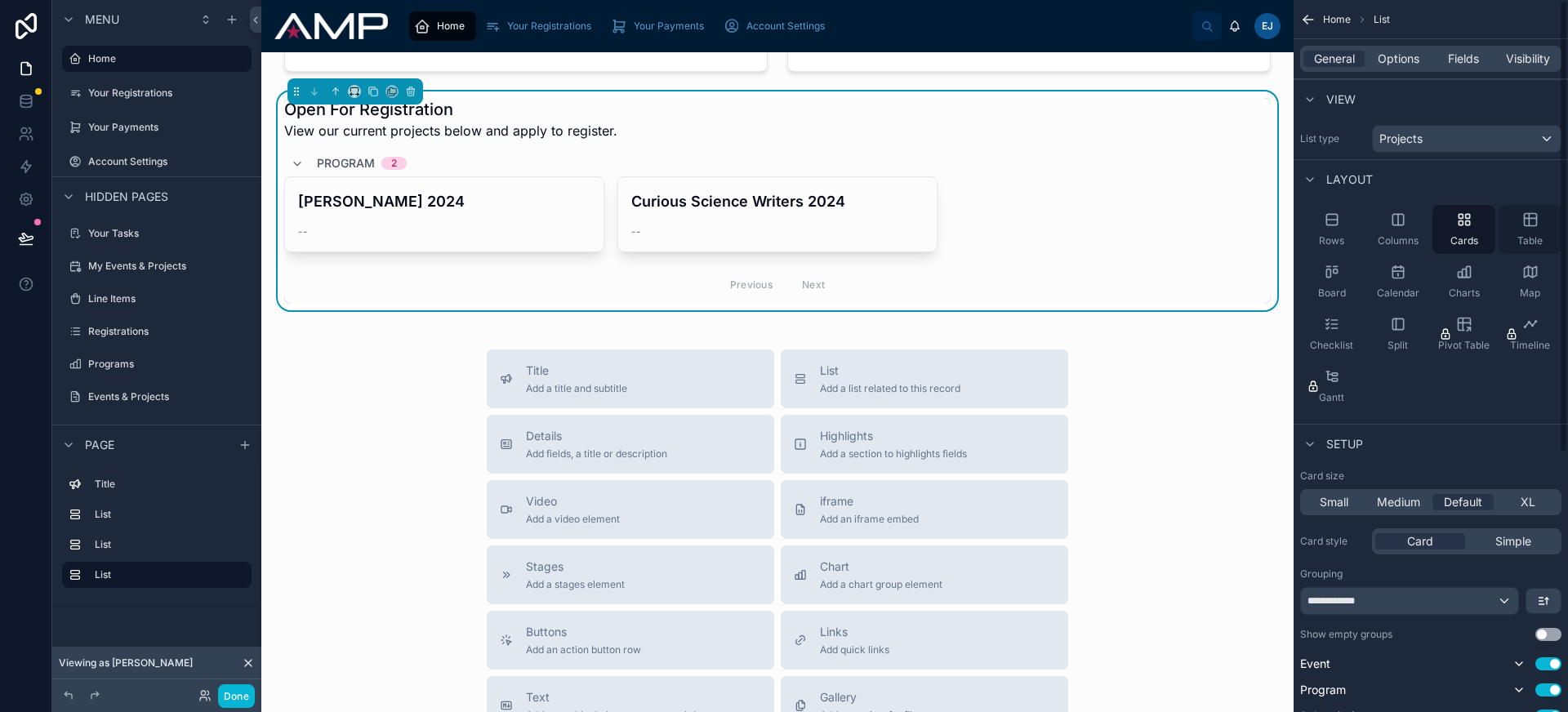
click at [1531, 222] on icon "scrollable content" at bounding box center [1531, 220] width 16 height 16
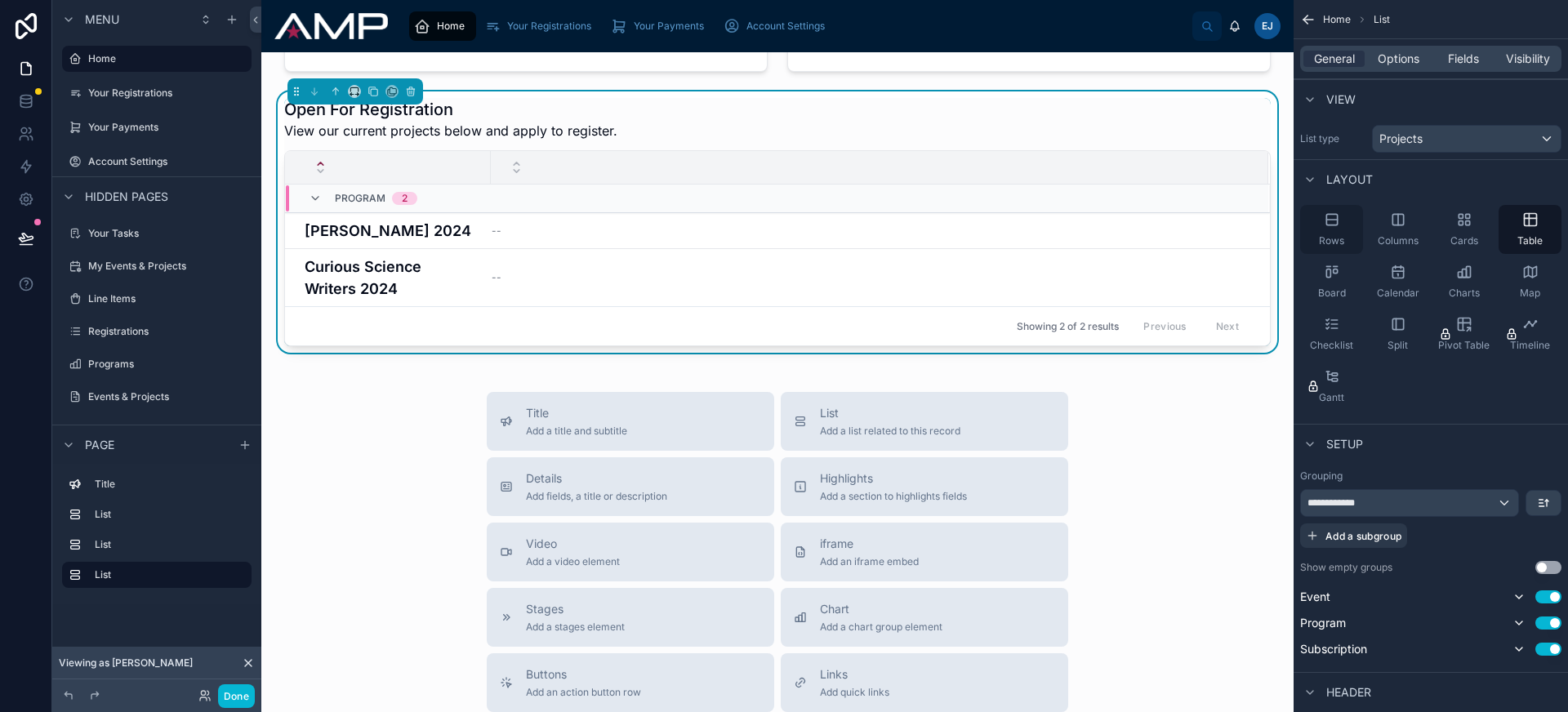
click at [1331, 224] on icon "scrollable content" at bounding box center [1332, 219] width 11 height 11
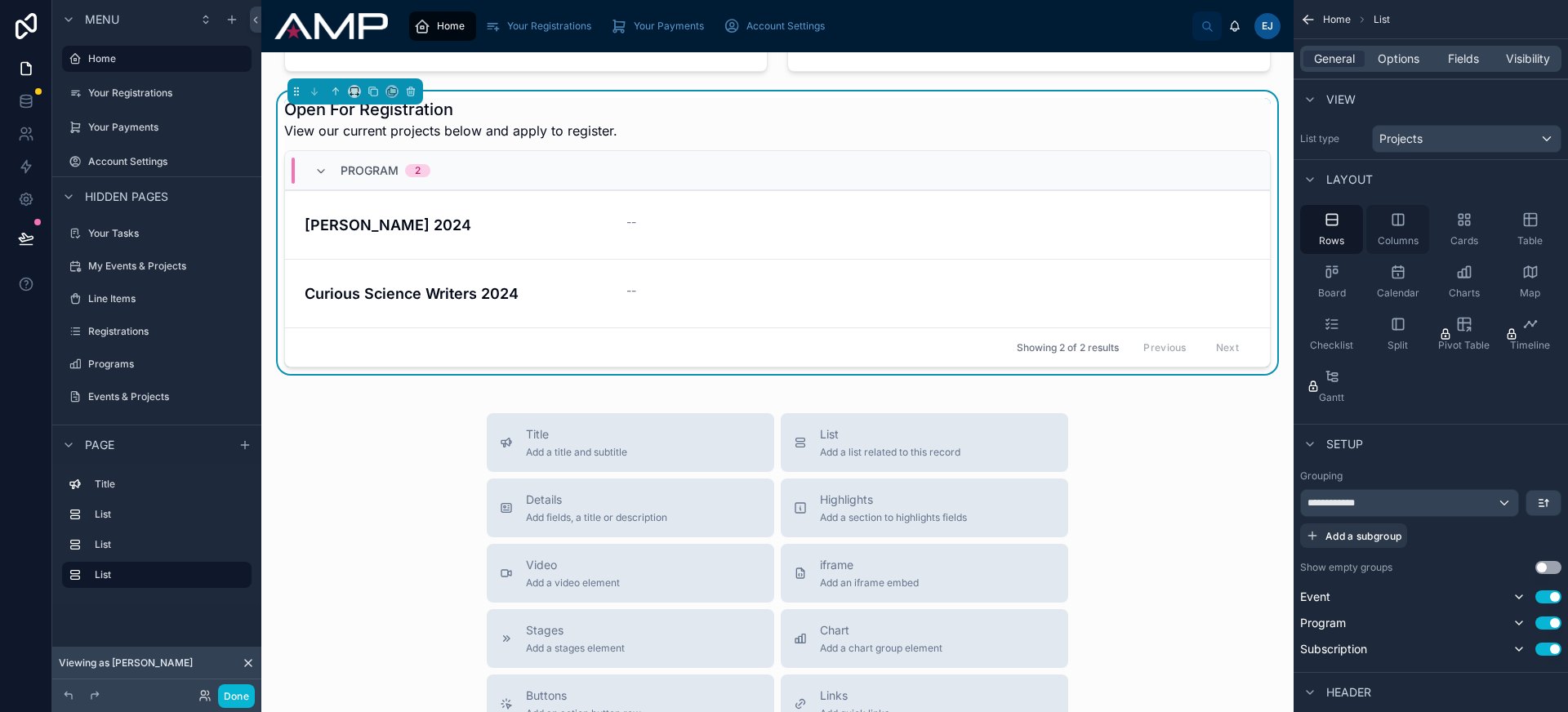
click at [1385, 231] on div "Columns" at bounding box center [1397, 229] width 63 height 49
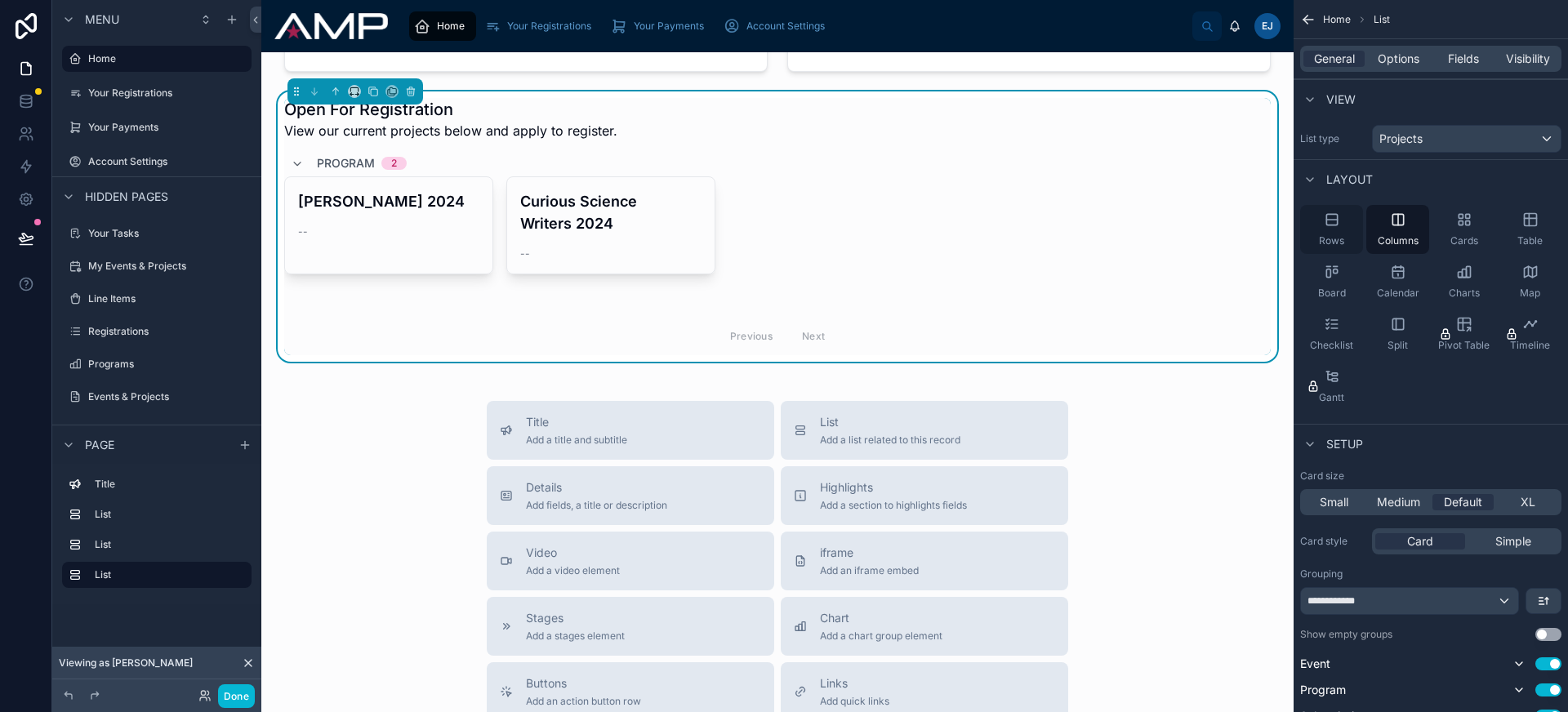
click at [1340, 233] on div "Rows" at bounding box center [1331, 229] width 63 height 49
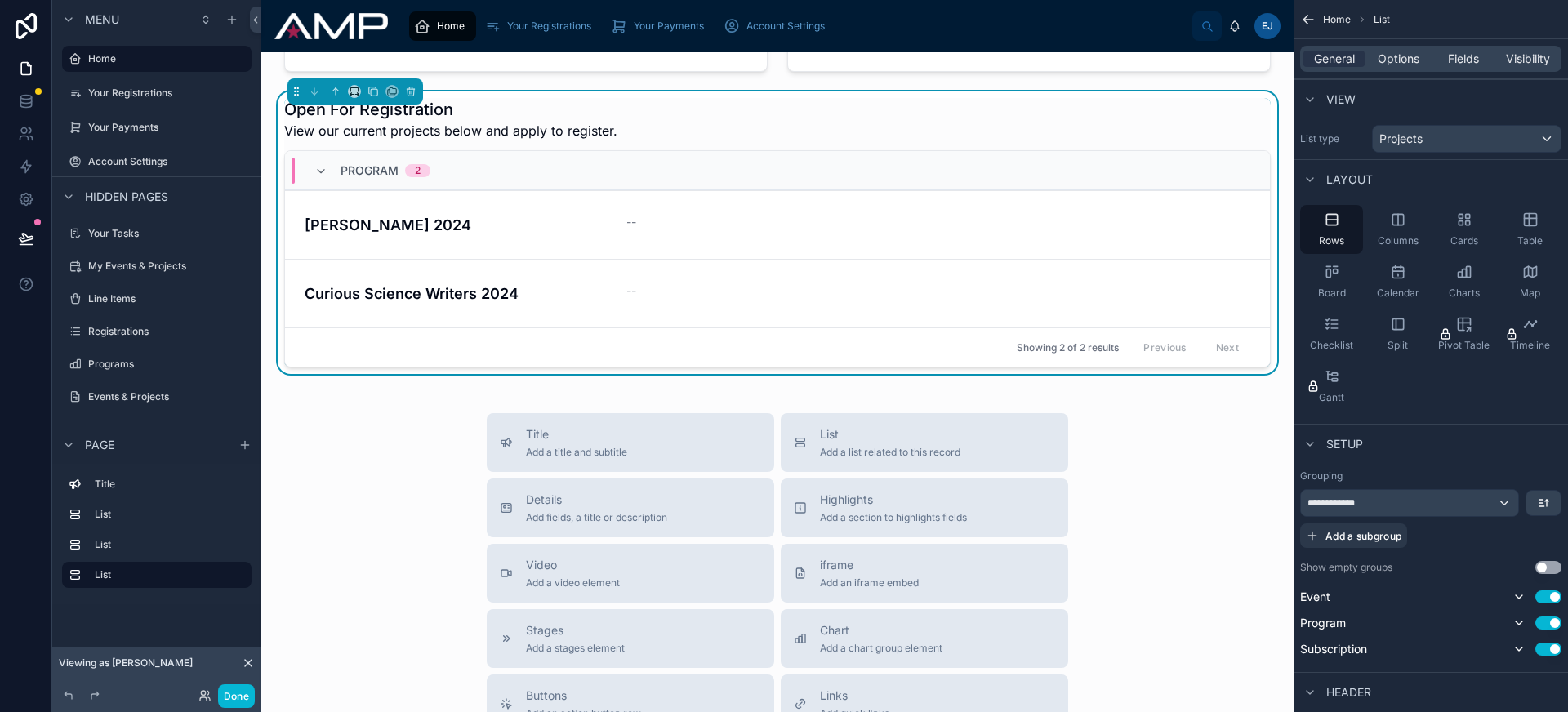
click at [360, 493] on div "Title Add a title and subtitle List Add a list related to this record Details A…" at bounding box center [778, 703] width 1006 height 581
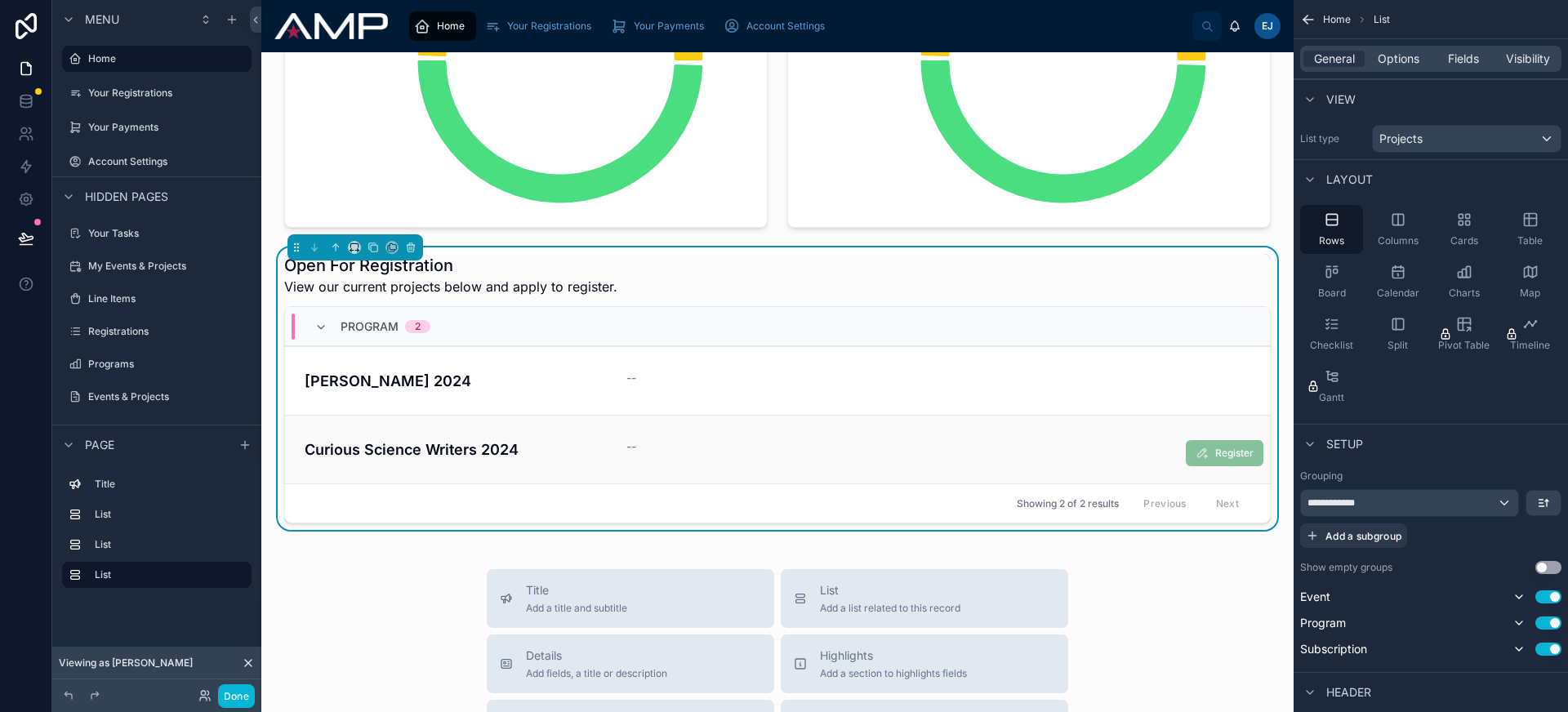
scroll to position [273, 0]
click at [504, 285] on span "View our current projects below and apply to register." at bounding box center [450, 287] width 333 height 20
click at [661, 283] on div "Open For Registration View our current projects below and apply to register." at bounding box center [777, 276] width 987 height 43
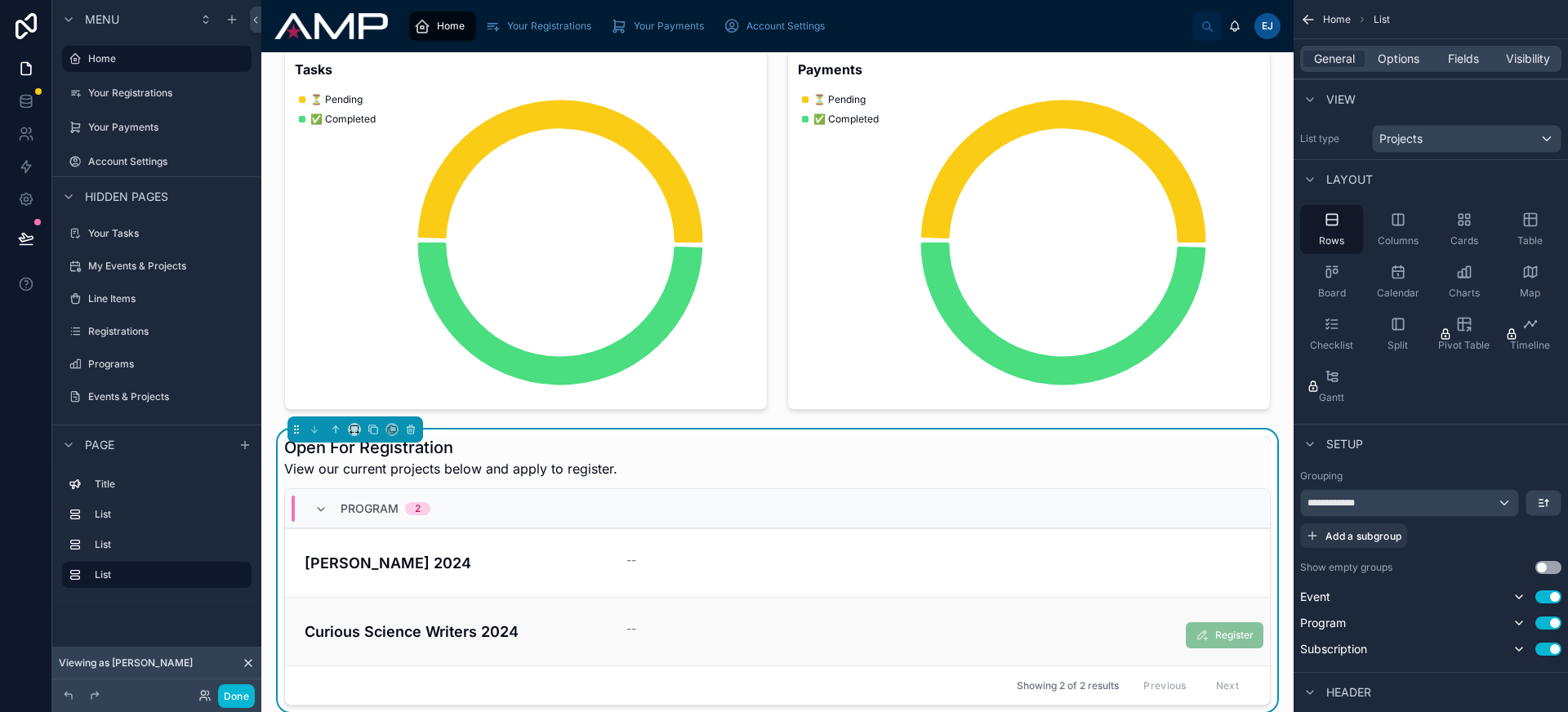
scroll to position [0, 0]
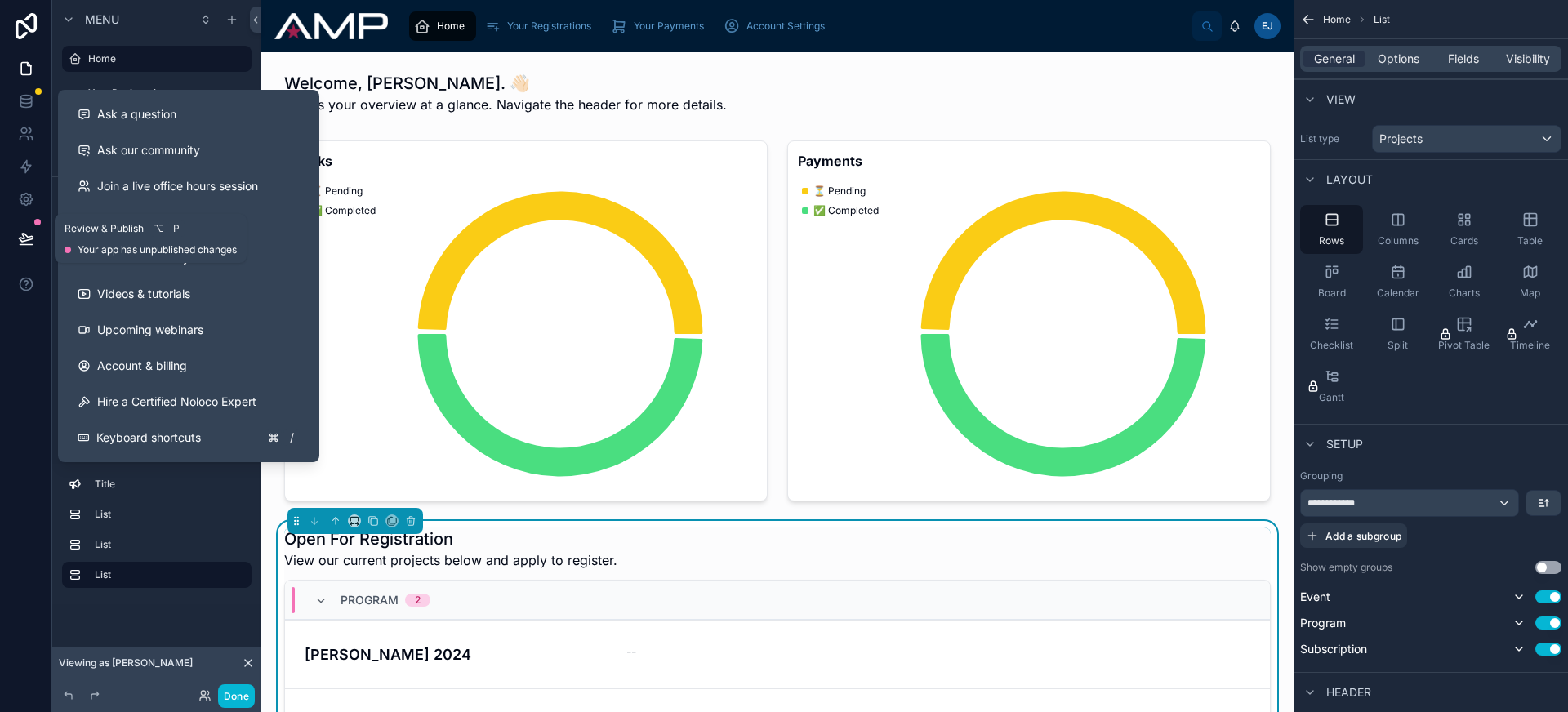
click at [28, 235] on icon at bounding box center [26, 238] width 16 height 16
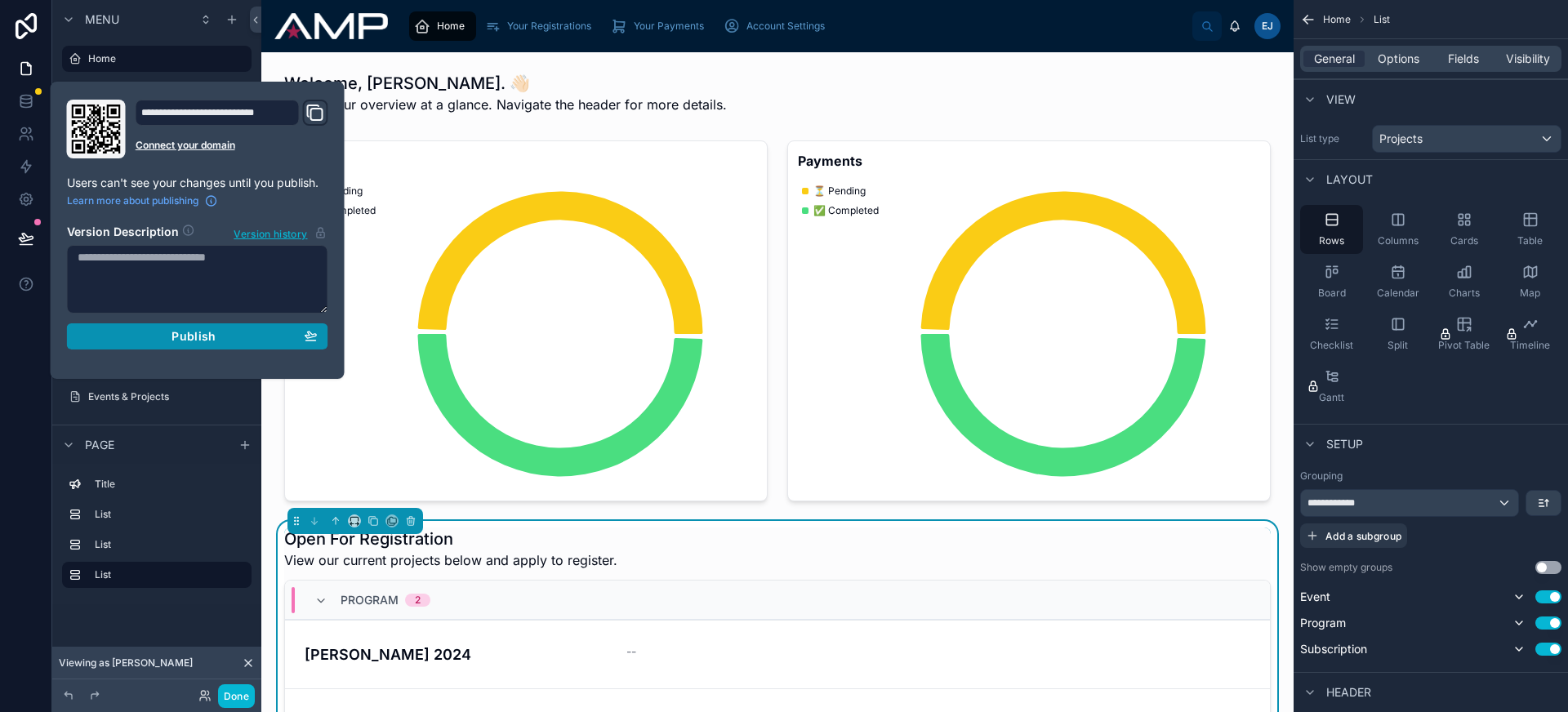
click at [221, 327] on button "Publish" at bounding box center [197, 336] width 261 height 26
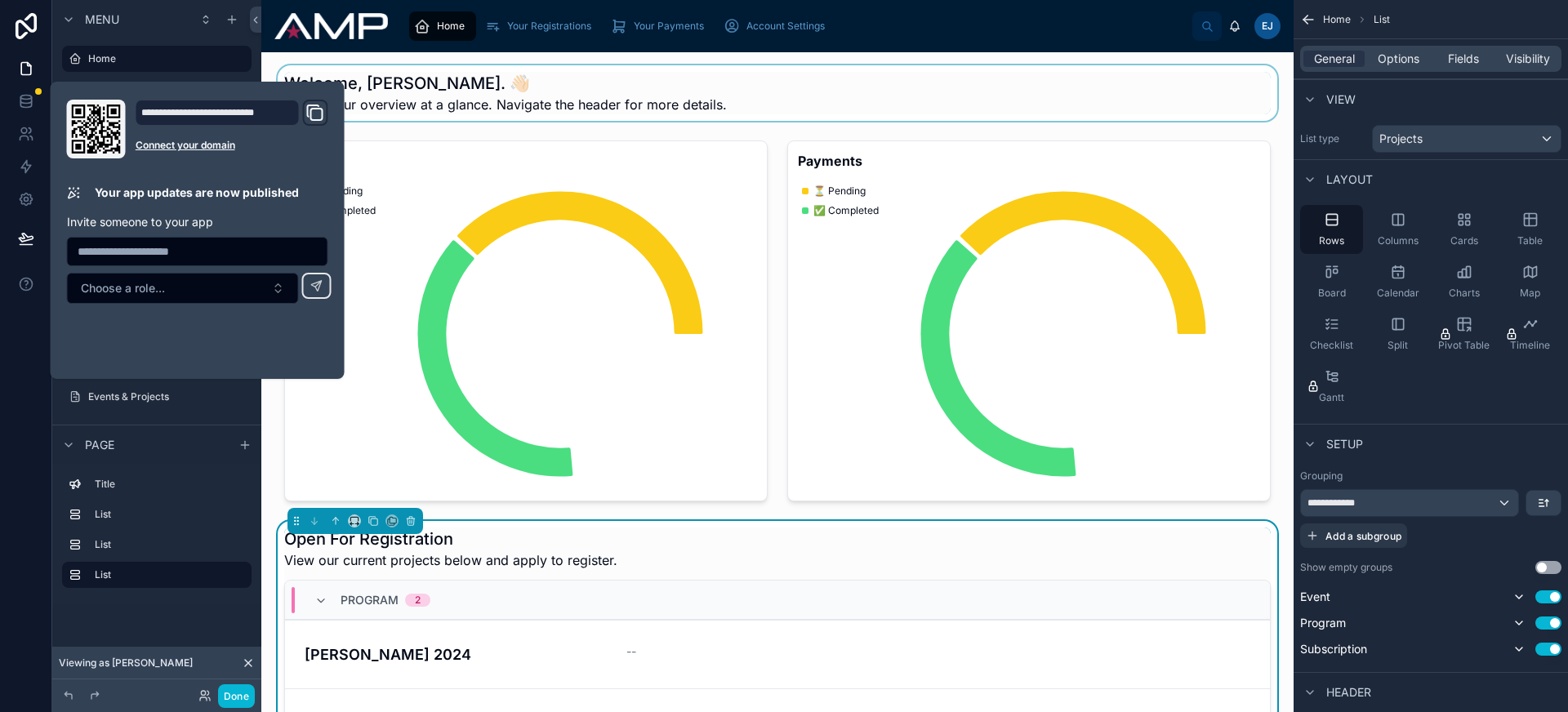
click at [950, 79] on div at bounding box center [778, 93] width 1006 height 55
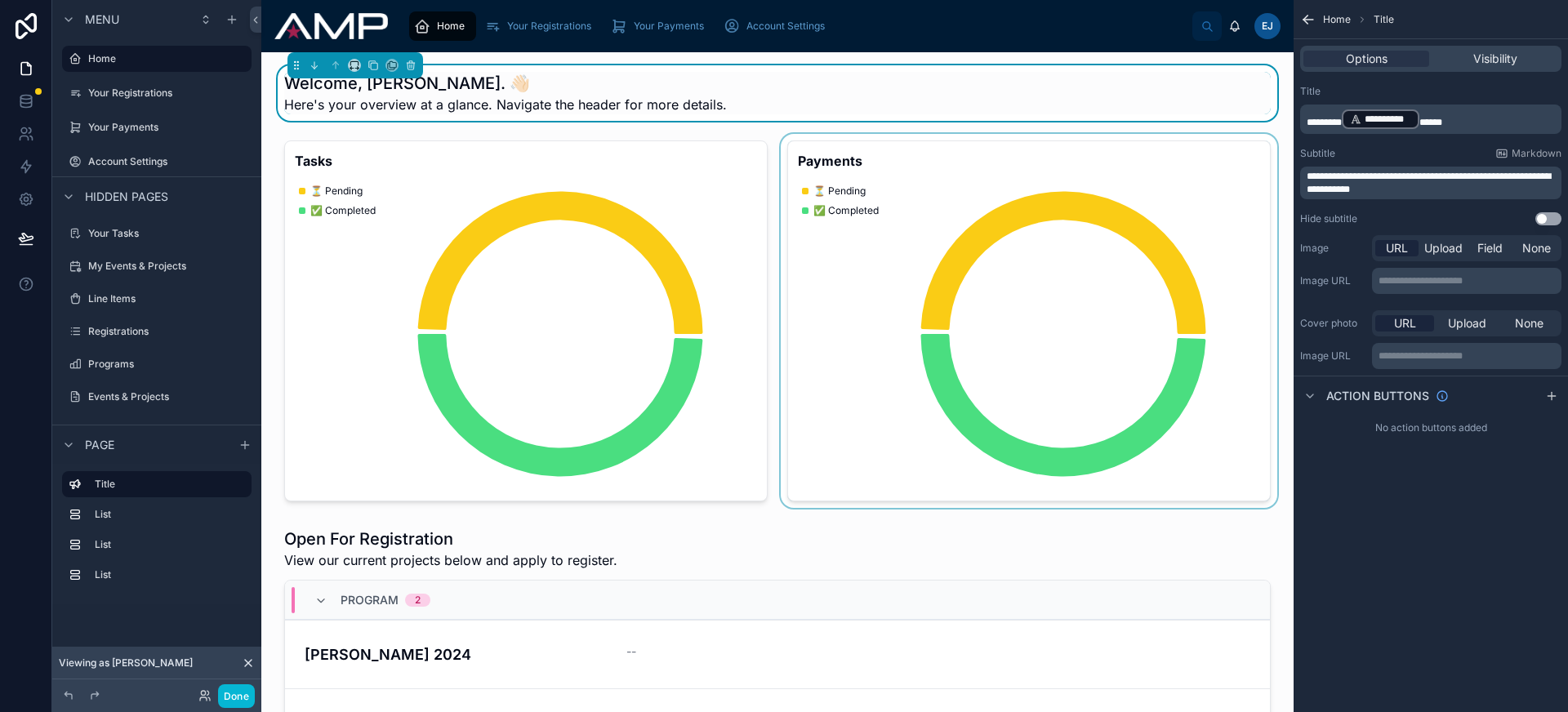
click at [966, 225] on div at bounding box center [1029, 320] width 503 height 374
